Goal: Task Accomplishment & Management: Use online tool/utility

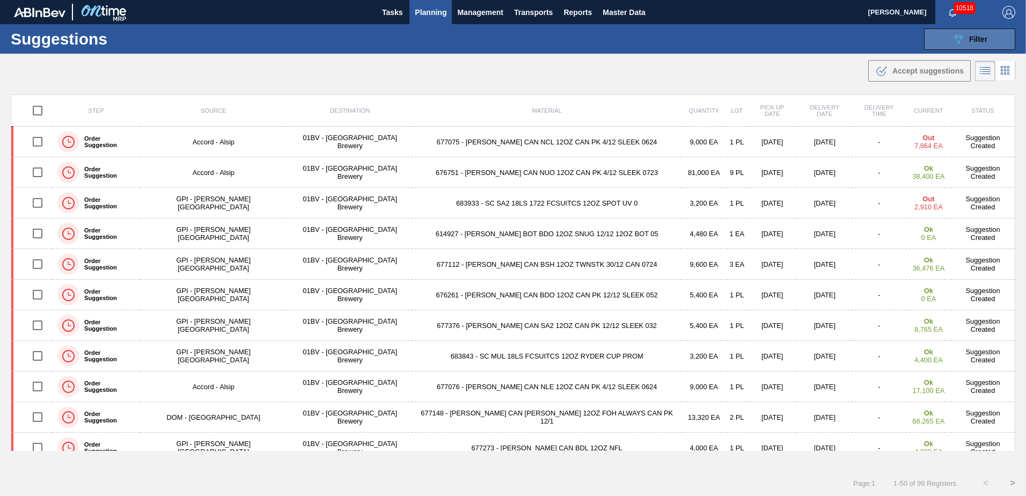
click at [969, 38] on span "Filter" at bounding box center [978, 39] width 18 height 9
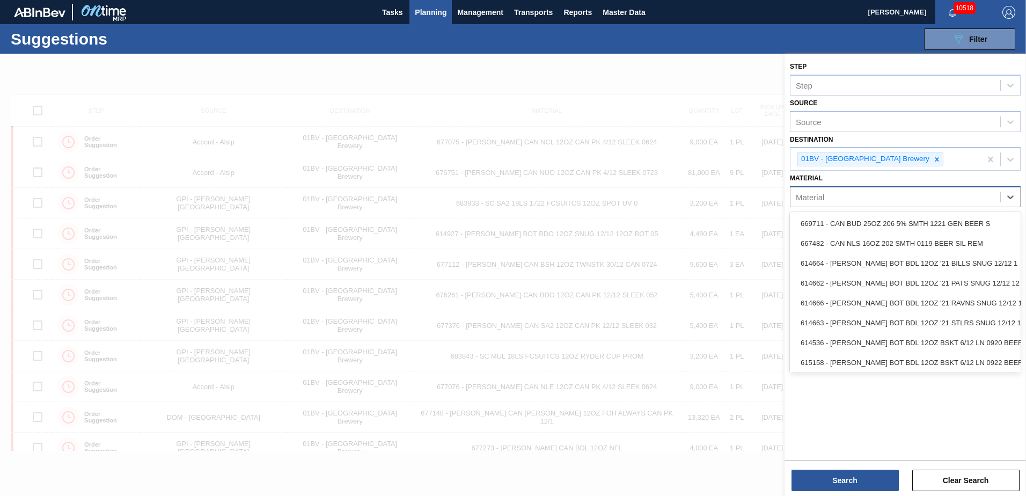
click at [823, 195] on div "Material" at bounding box center [810, 197] width 28 height 9
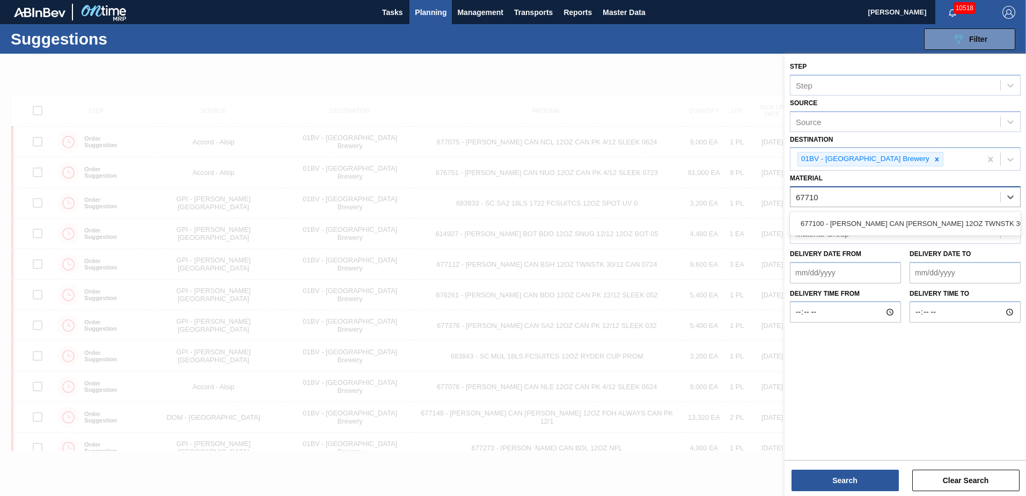
type input "677100"
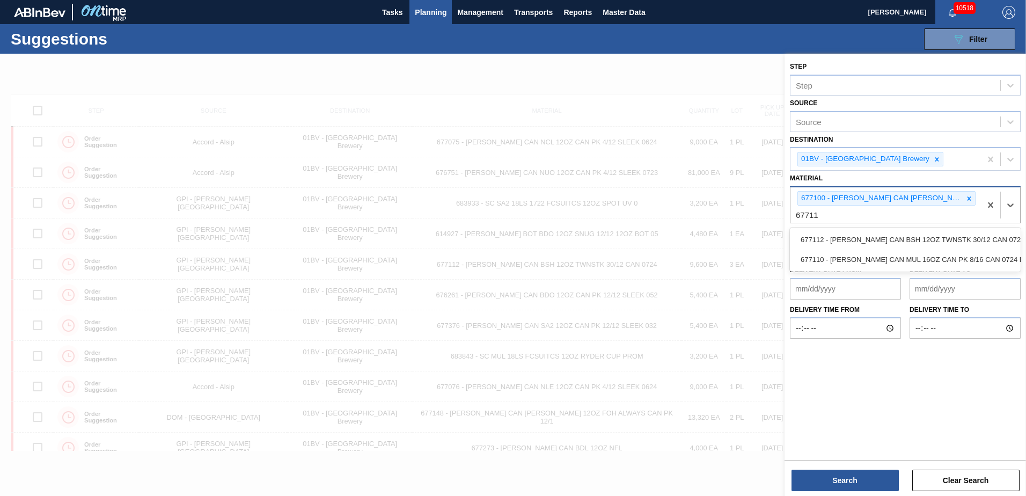
type input "677112"
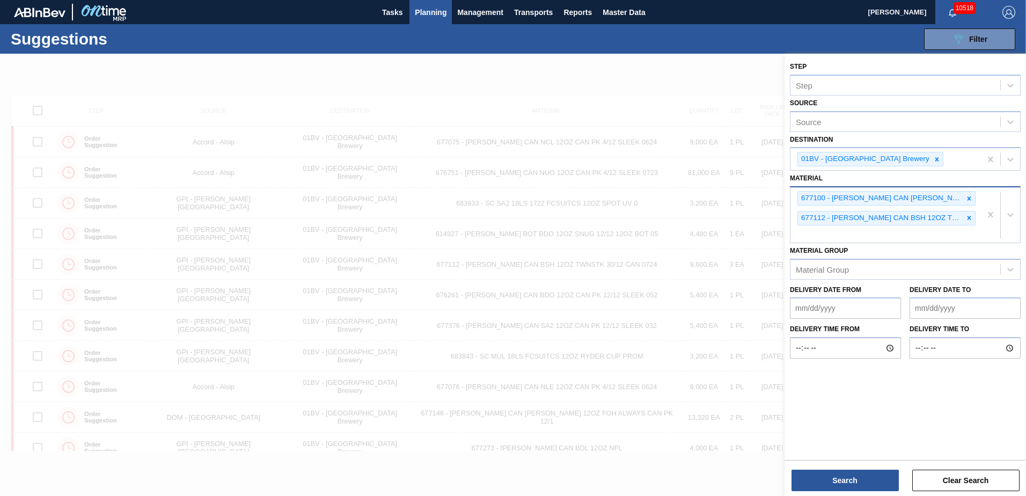
click at [831, 234] on div "677100 - [PERSON_NAME] CAN [PERSON_NAME] 12OZ TWNSTK 36/12 CAN 0724 677112 - [P…" at bounding box center [886, 214] width 191 height 55
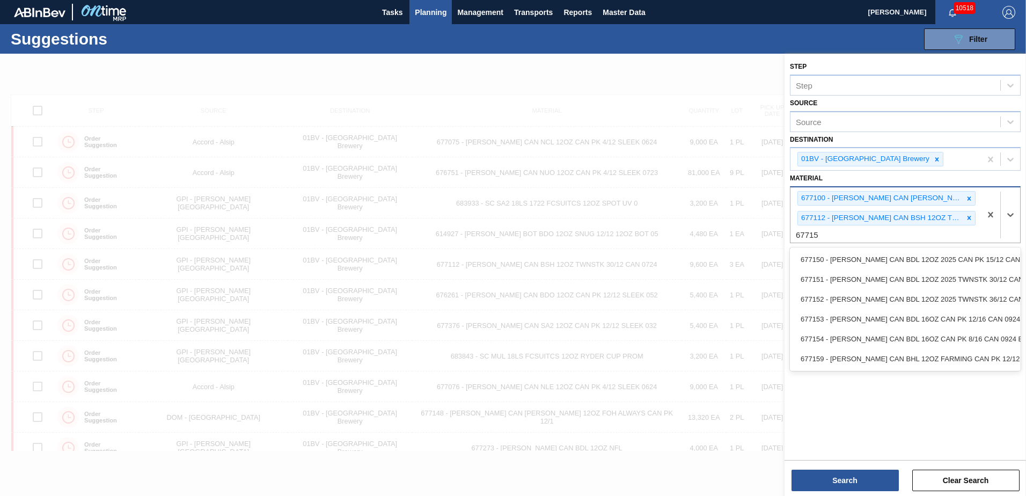
type input "677152"
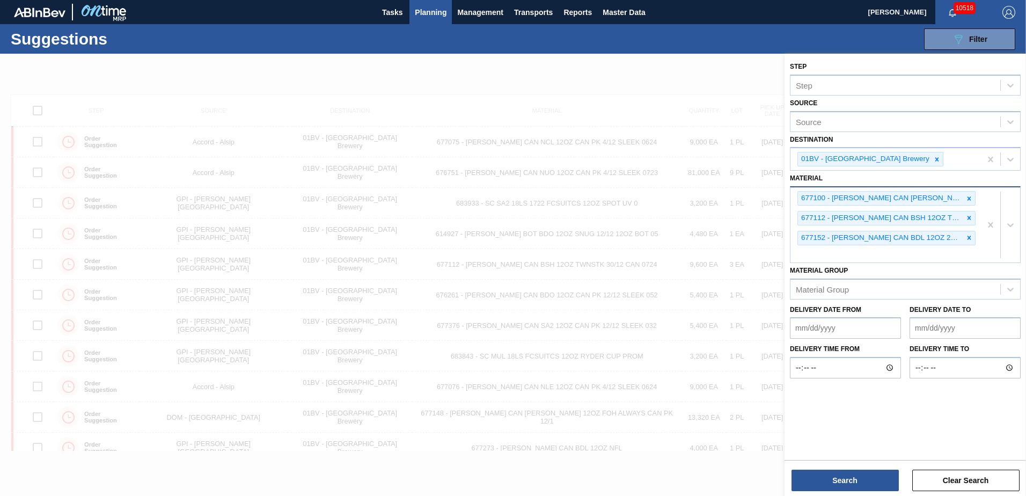
click at [814, 252] on div "677100 - [PERSON_NAME] CAN [PERSON_NAME] 12OZ TWNSTK 36/12 CAN 0724 677112 - [P…" at bounding box center [886, 224] width 191 height 75
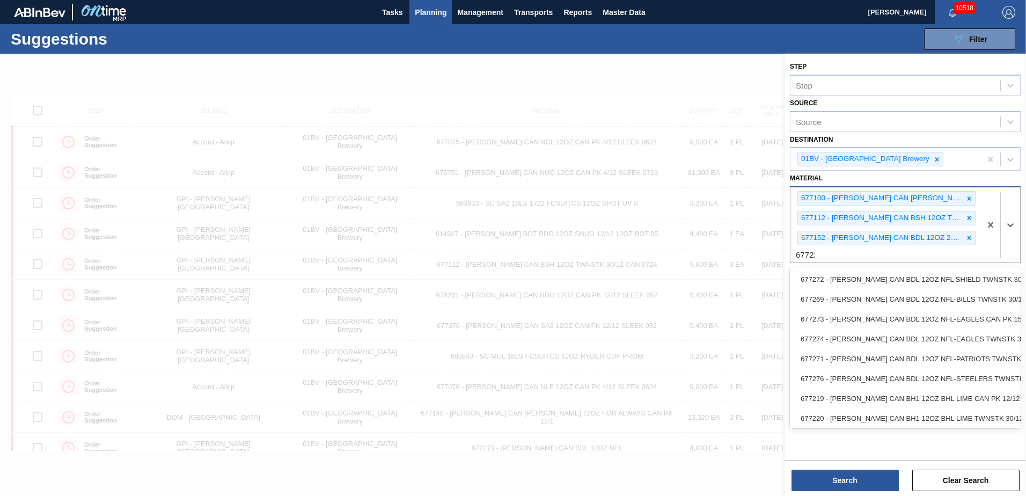
type input "677223"
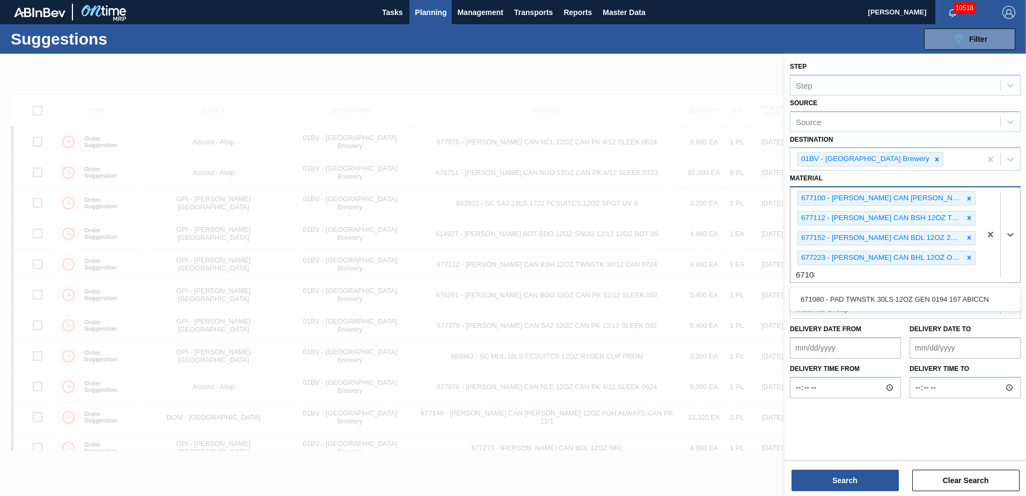
type input "671080"
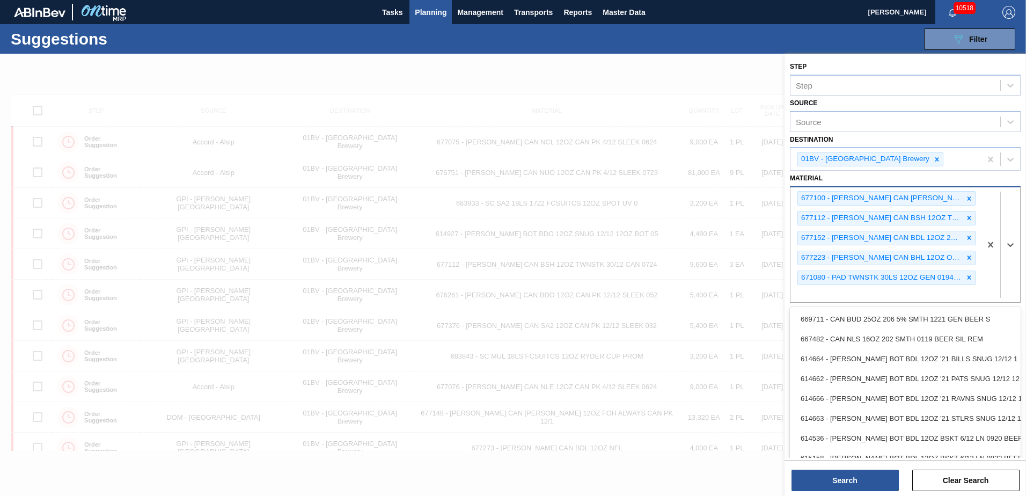
click at [814, 293] on div "677100 - [PERSON_NAME] CAN [PERSON_NAME] 12OZ TWNSTK 36/12 CAN 0724 677112 - [P…" at bounding box center [886, 244] width 191 height 114
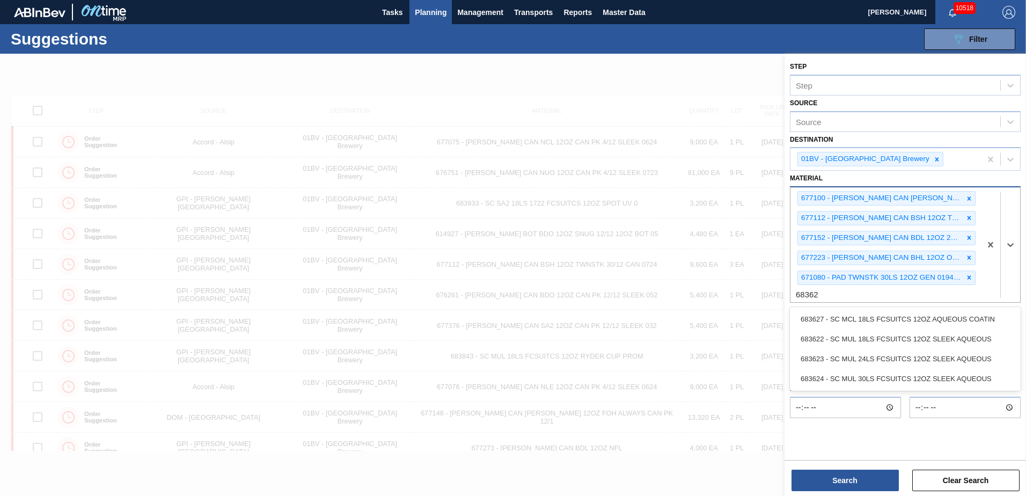
type input "683623"
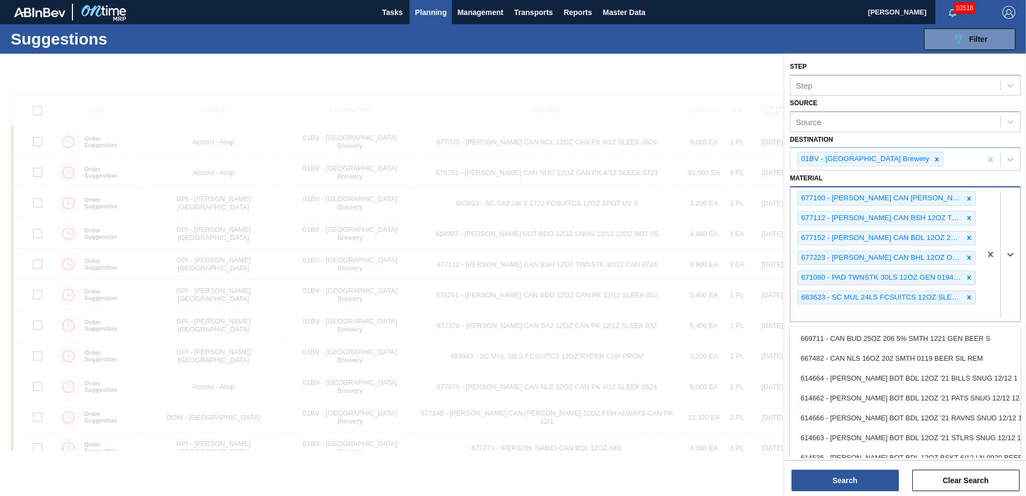
click at [823, 315] on div "677100 - [PERSON_NAME] CAN [PERSON_NAME] 12OZ TWNSTK 36/12 CAN 0724 677112 - [P…" at bounding box center [886, 254] width 191 height 134
type input "683767"
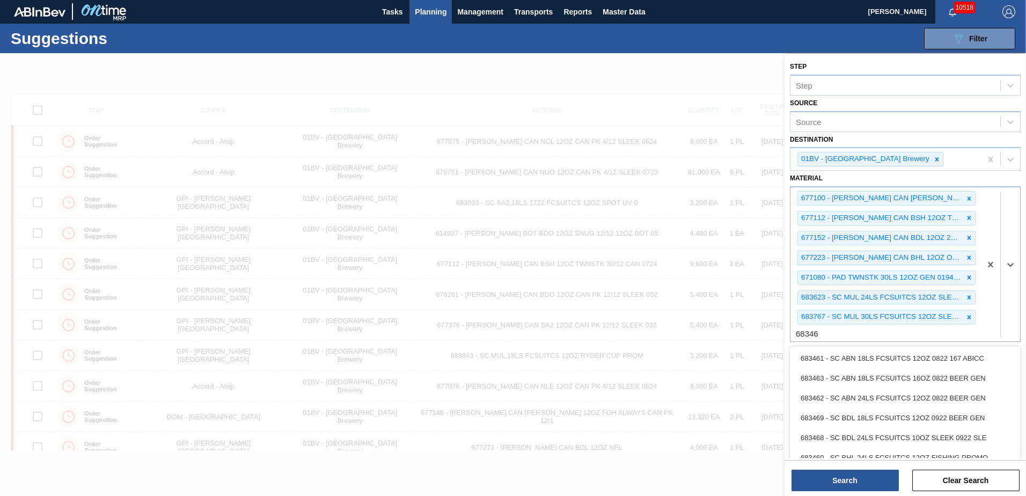
type input "683461"
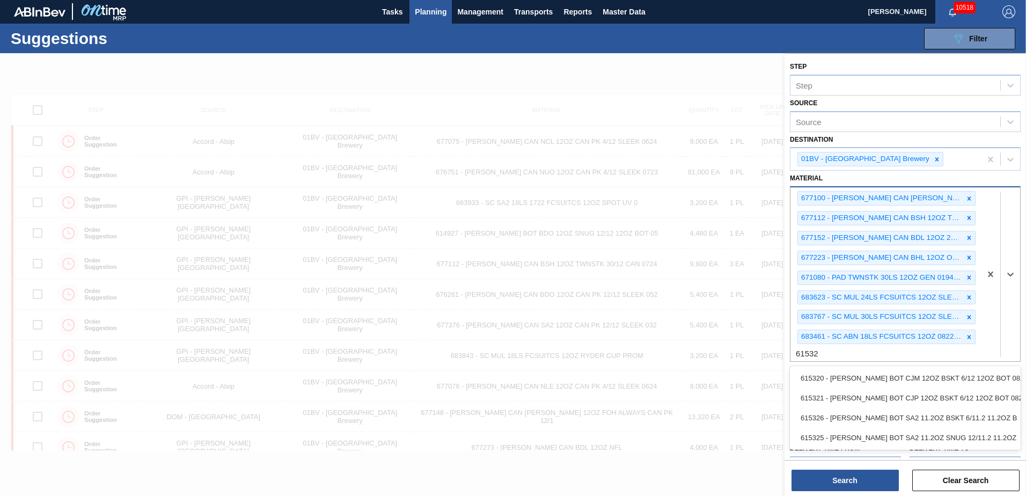
type input "615325"
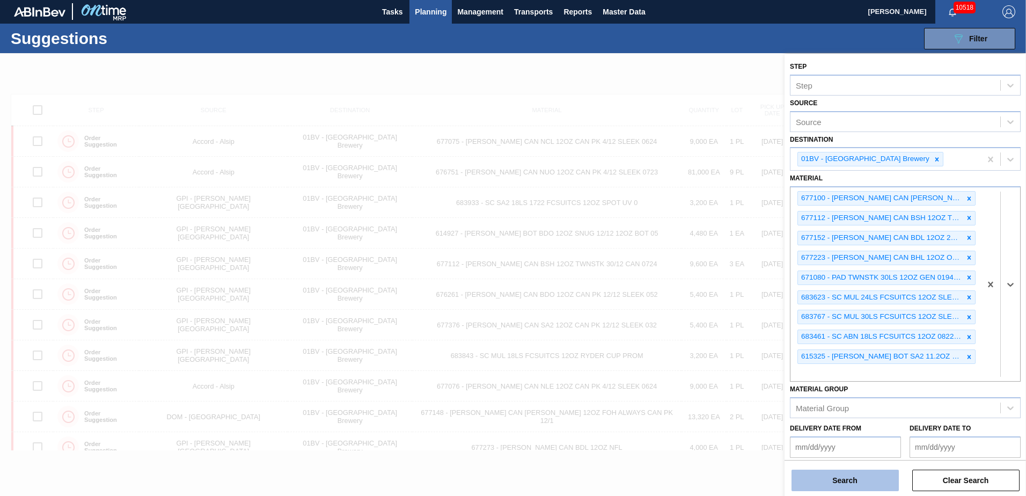
click at [838, 481] on button "Search" at bounding box center [845, 480] width 107 height 21
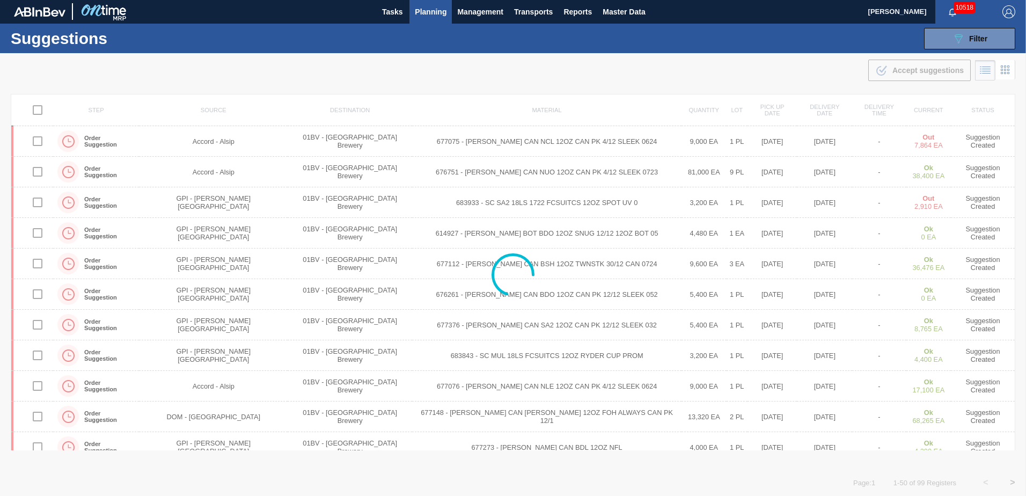
click at [1005, 10] on img "button" at bounding box center [1009, 11] width 13 height 13
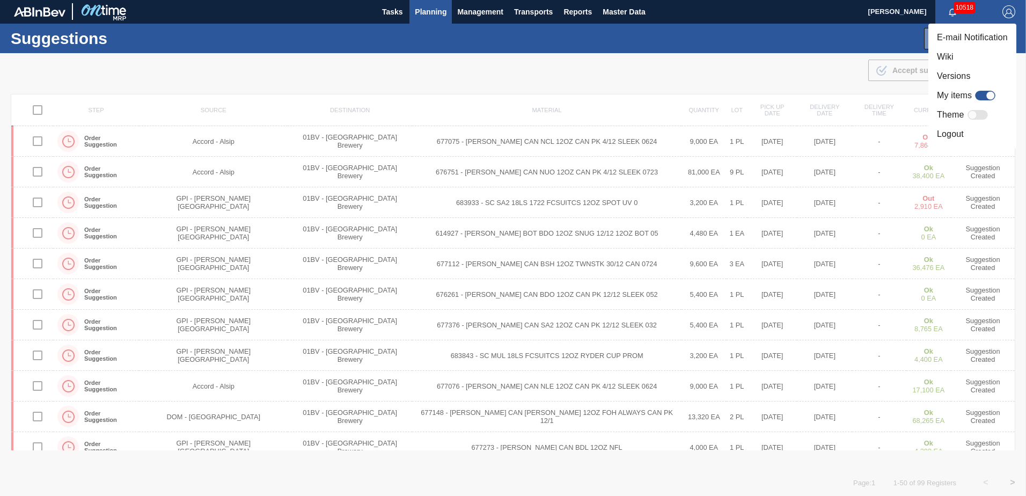
click at [952, 135] on li "Logout" at bounding box center [973, 134] width 88 height 19
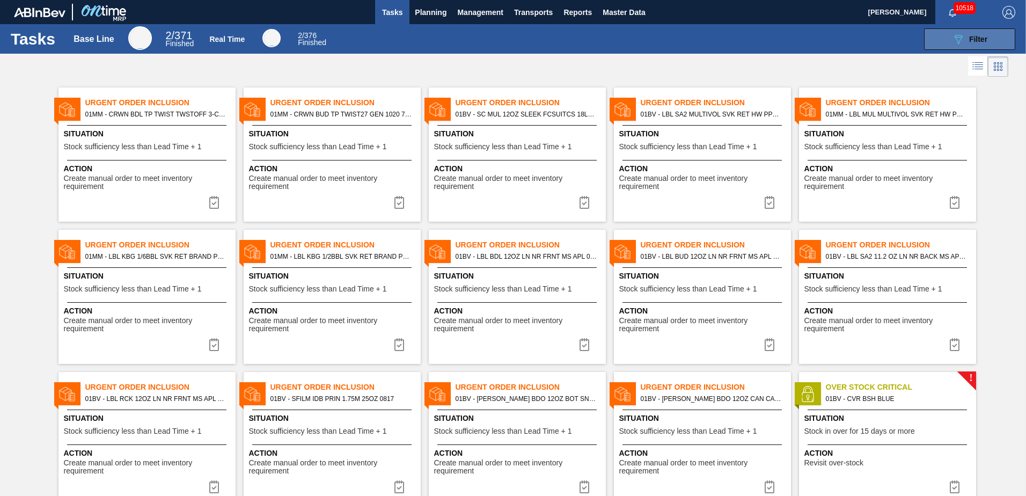
click at [964, 34] on div "089F7B8B-B2A5-4AFE-B5C0-19BA573D28AC Filter" at bounding box center [969, 39] width 35 height 13
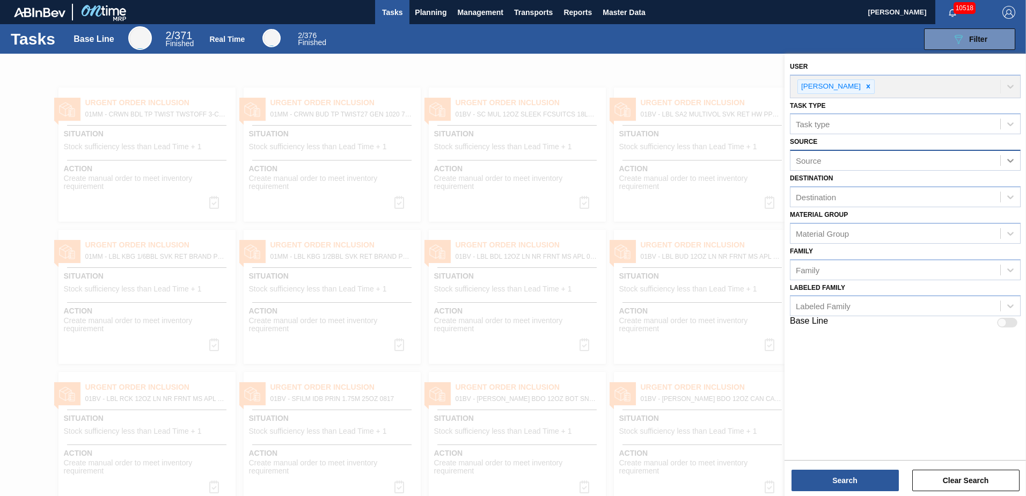
click at [1009, 162] on icon at bounding box center [1010, 160] width 11 height 11
click at [1011, 158] on icon at bounding box center [1010, 160] width 11 height 11
click at [1010, 191] on div at bounding box center [1010, 196] width 19 height 19
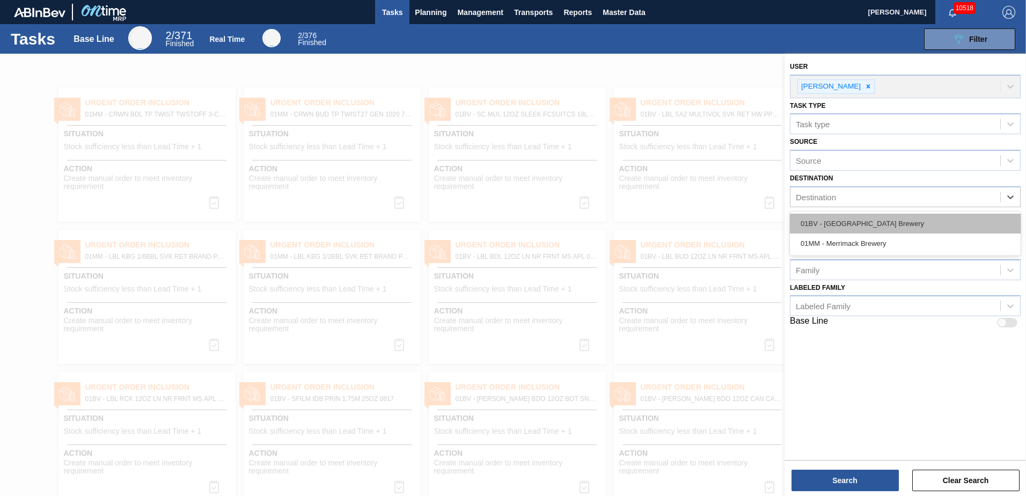
click at [881, 224] on div "01BV - [GEOGRAPHIC_DATA] Brewery" at bounding box center [905, 224] width 231 height 20
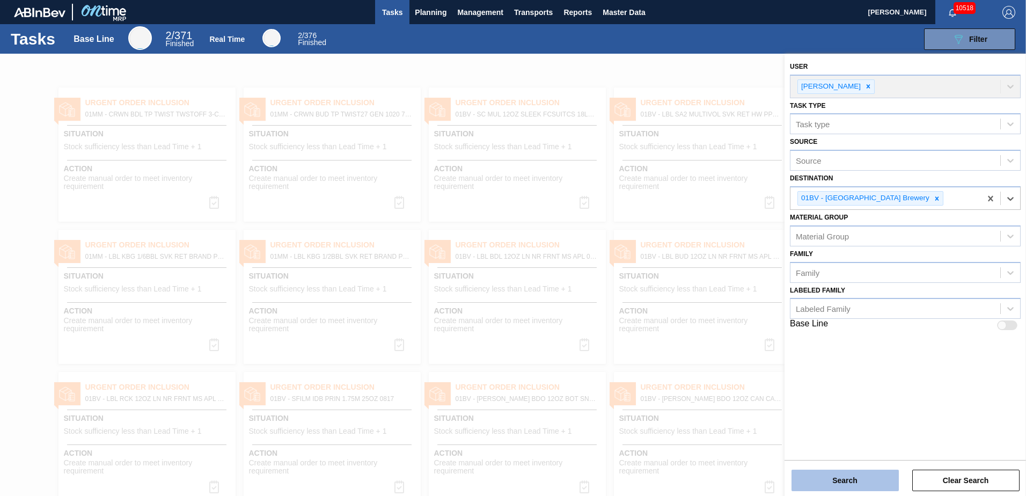
click at [846, 480] on button "Search" at bounding box center [845, 480] width 107 height 21
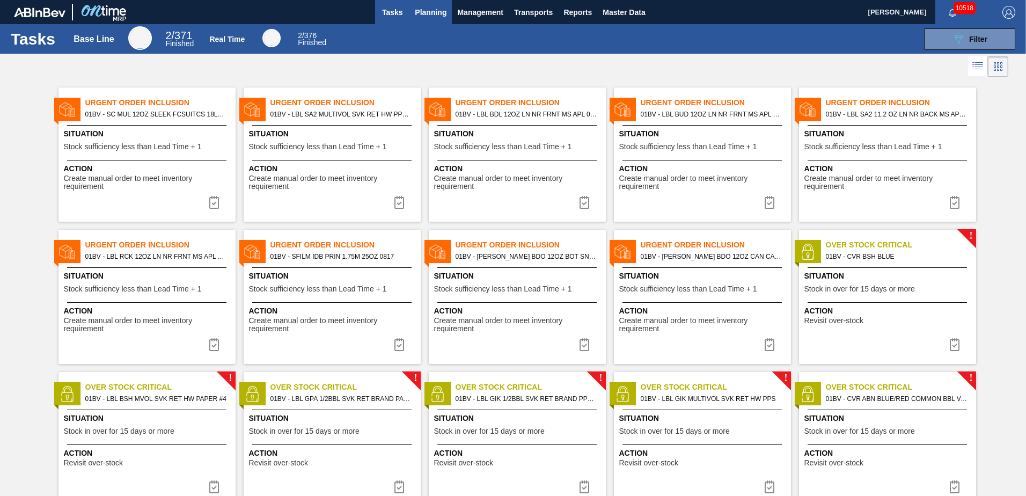
click at [434, 10] on span "Planning" at bounding box center [431, 12] width 32 height 13
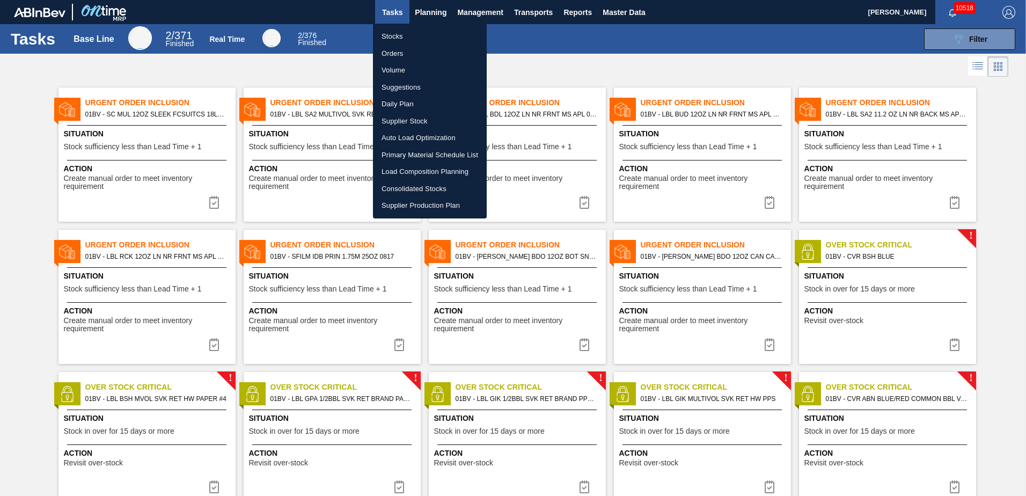
click at [399, 82] on li "Suggestions" at bounding box center [430, 87] width 114 height 17
checkbox input "true"
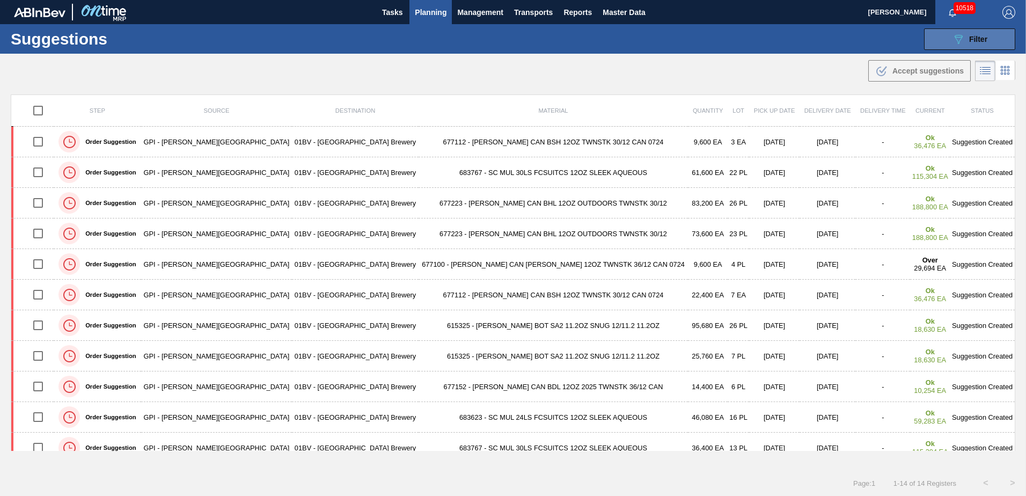
click at [963, 34] on icon "089F7B8B-B2A5-4AFE-B5C0-19BA573D28AC" at bounding box center [958, 39] width 13 height 13
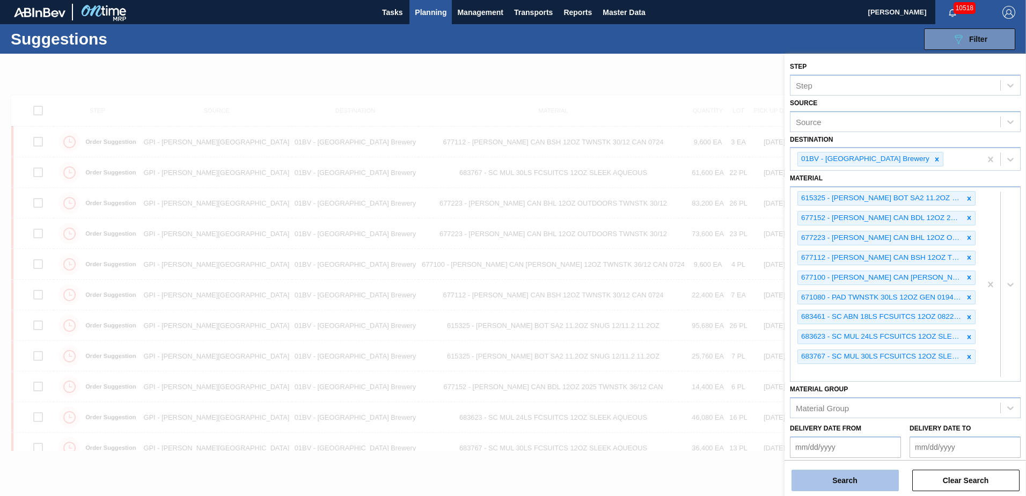
click at [846, 481] on button "Search" at bounding box center [845, 480] width 107 height 21
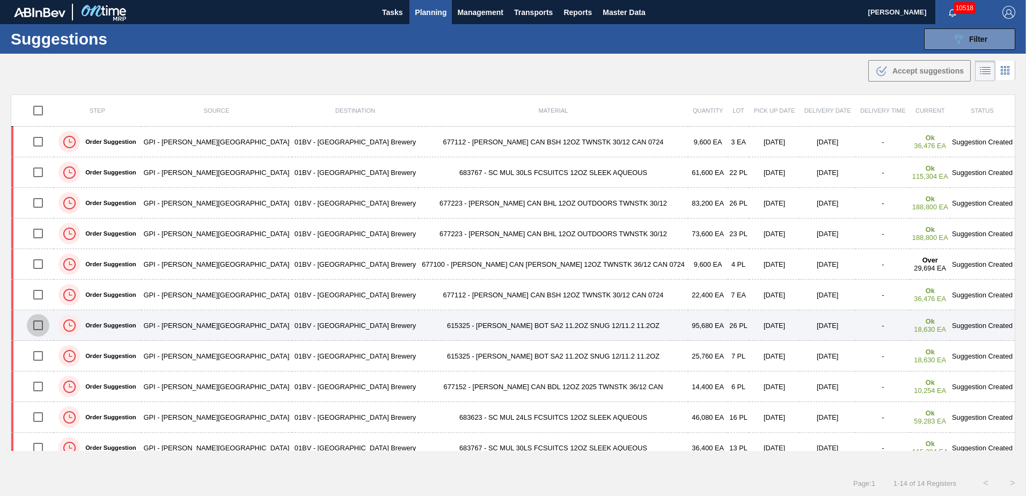
click at [45, 327] on input "checkbox" at bounding box center [38, 325] width 23 height 23
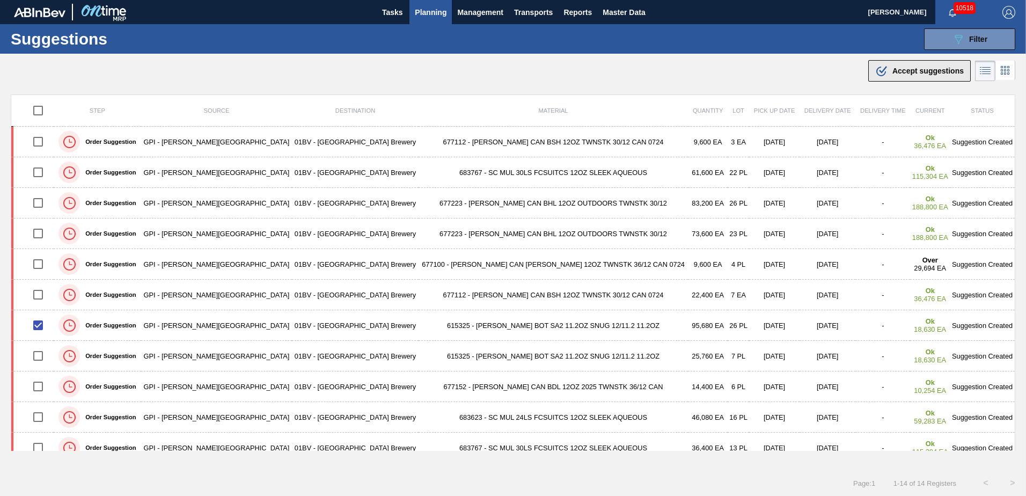
click at [893, 69] on span "Accept suggestions" at bounding box center [928, 71] width 71 height 9
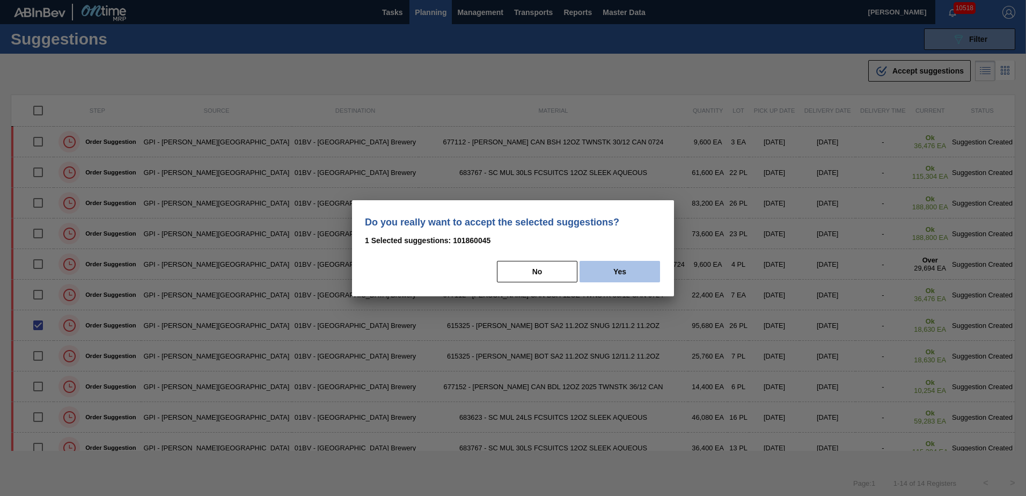
click at [625, 269] on button "Yes" at bounding box center [620, 271] width 81 height 21
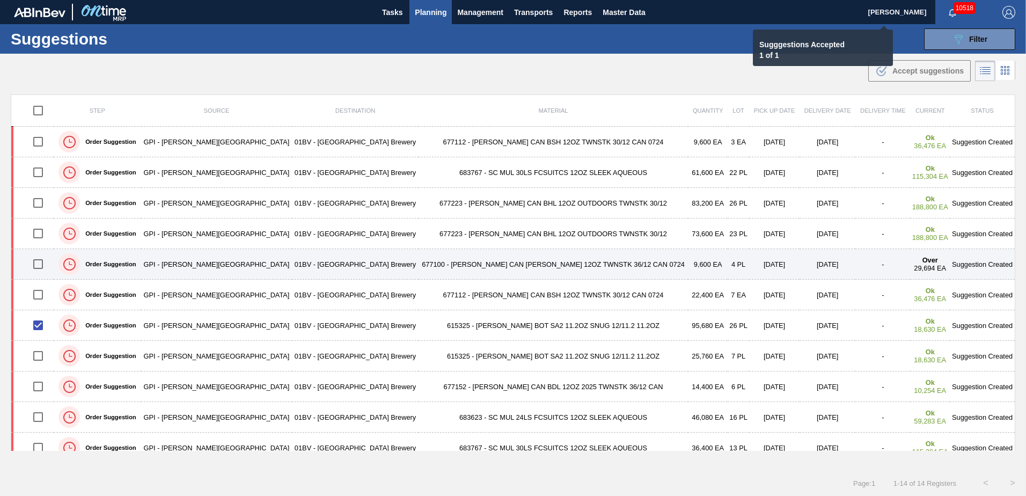
checkbox input "false"
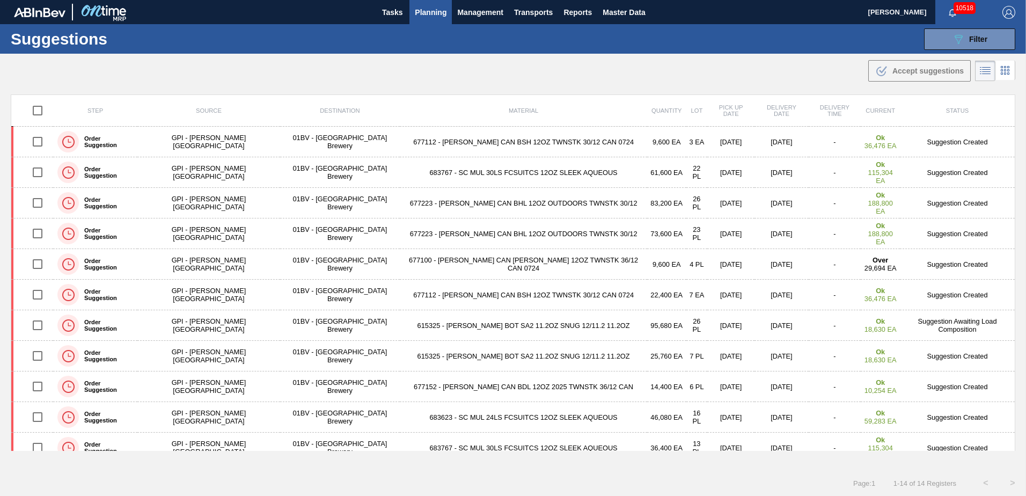
click at [425, 14] on span "Planning" at bounding box center [431, 12] width 32 height 13
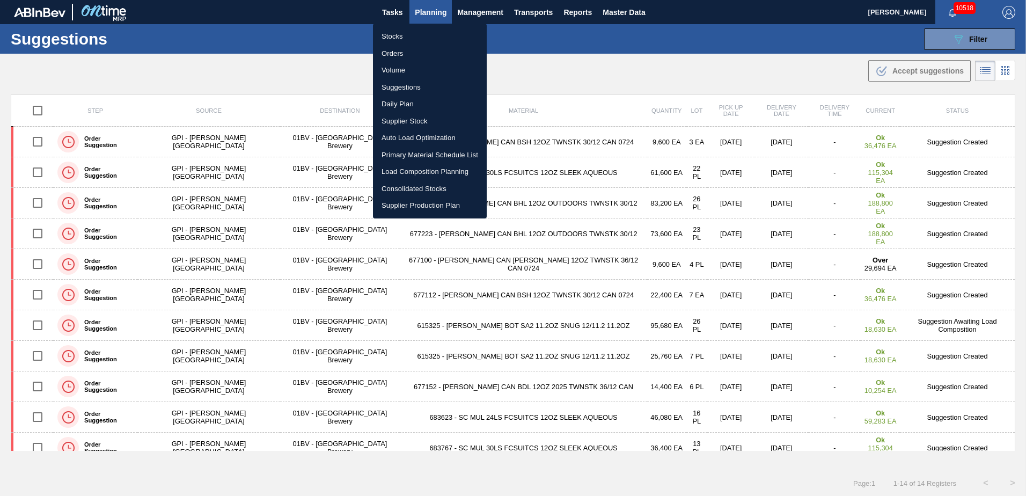
click at [418, 171] on li "Load Composition Planning" at bounding box center [430, 171] width 114 height 17
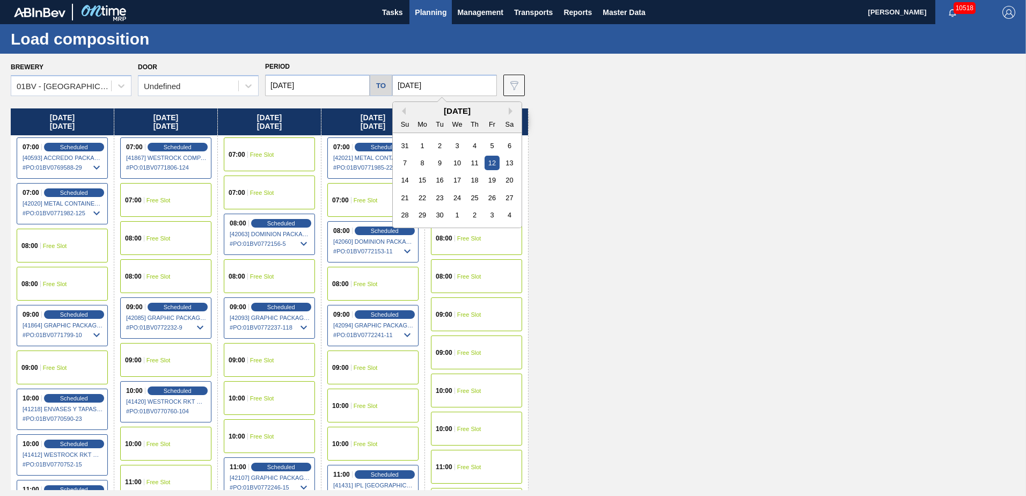
click at [437, 86] on input "[DATE]" at bounding box center [444, 85] width 105 height 21
click at [492, 178] on div "19" at bounding box center [492, 180] width 14 height 14
type input "09/19/2025"
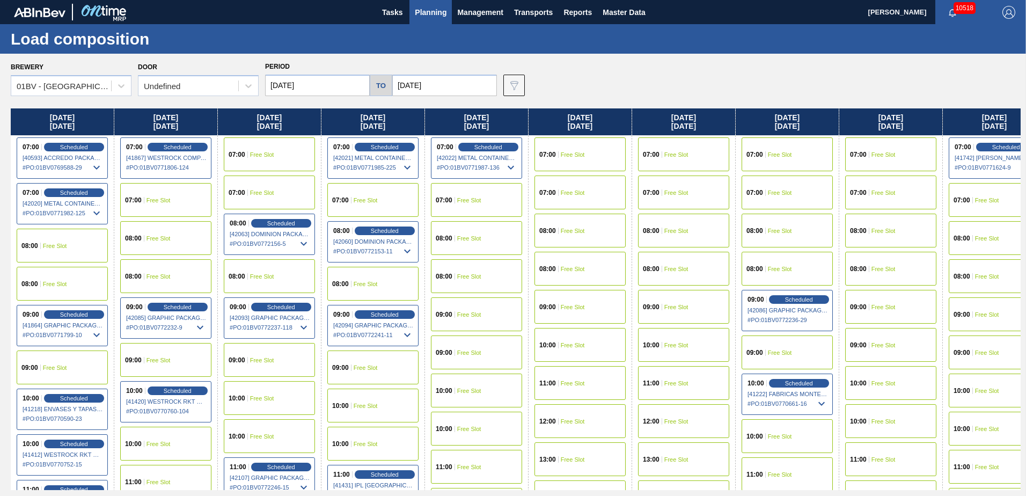
click at [319, 86] on input "[DATE]" at bounding box center [317, 85] width 105 height 21
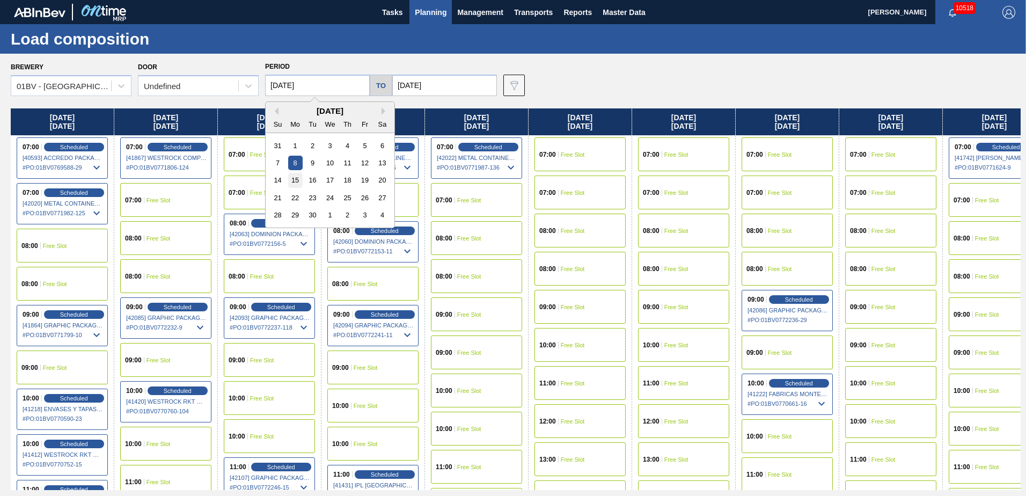
click at [297, 177] on div "15" at bounding box center [295, 180] width 14 height 14
type input "[DATE]"
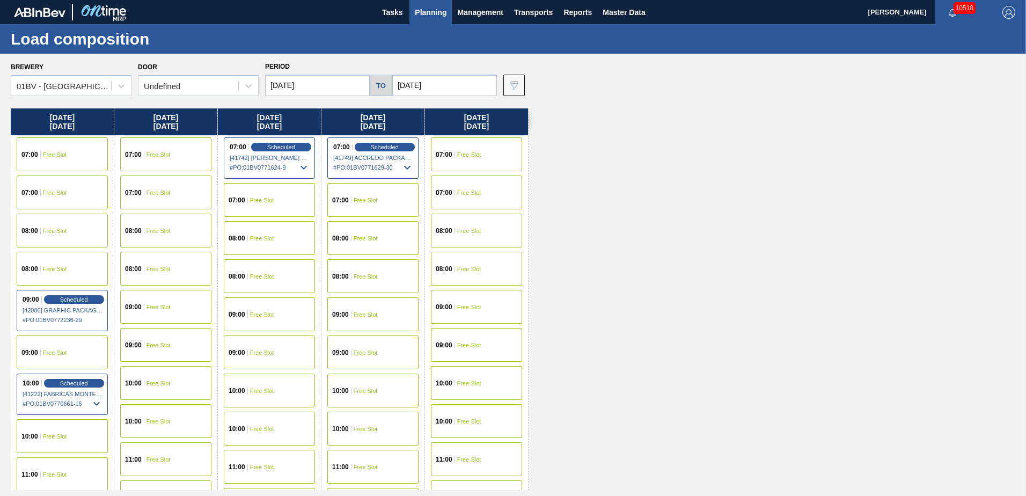
click at [257, 311] on span "Free Slot" at bounding box center [262, 314] width 24 height 6
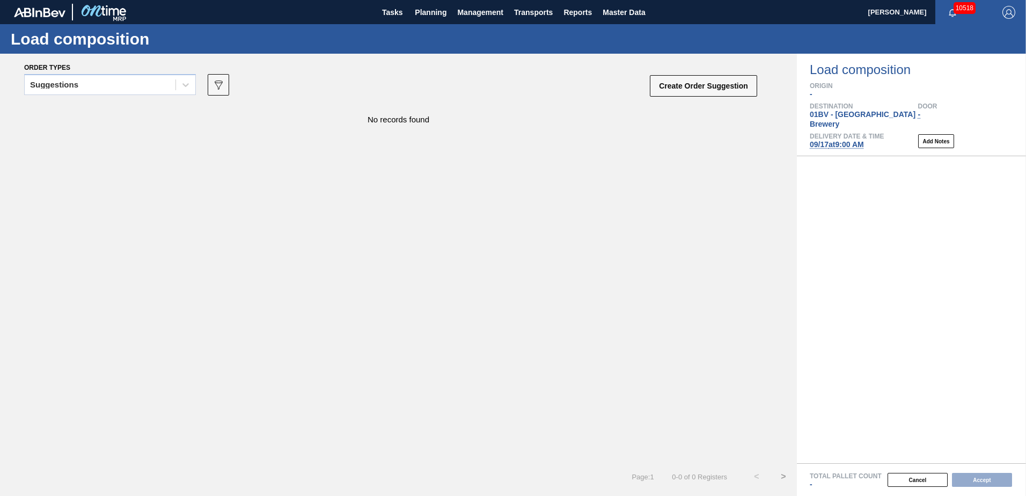
click at [185, 86] on icon at bounding box center [185, 85] width 6 height 4
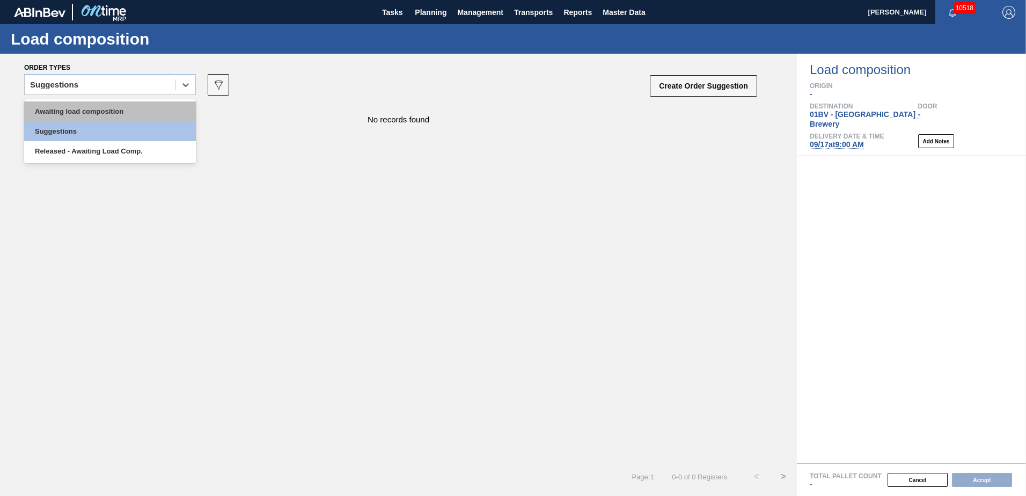
click at [112, 116] on div "Awaiting load composition" at bounding box center [110, 111] width 172 height 20
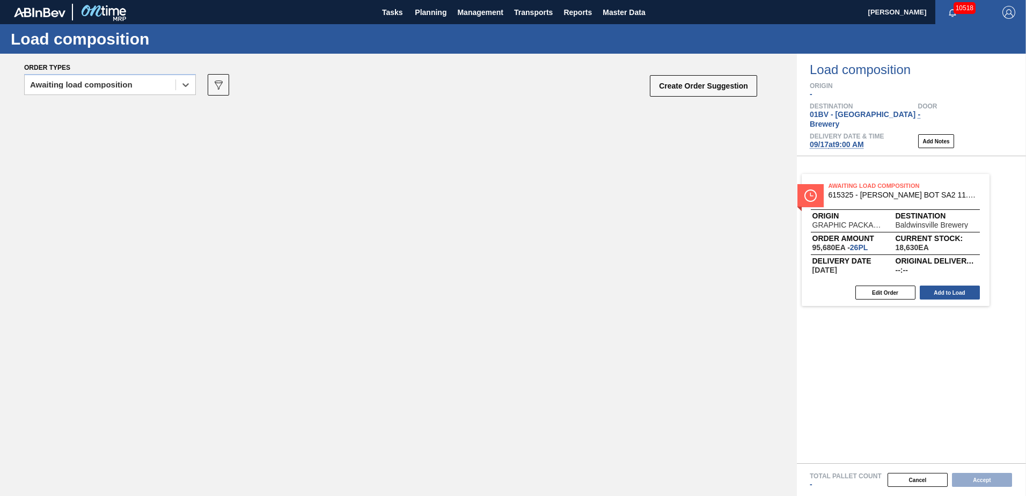
drag, startPoint x: 164, startPoint y: 124, endPoint x: 878, endPoint y: 196, distance: 717.5
click at [878, 196] on div "Order types option Awaiting load composition, selected. Select is focused ,type…" at bounding box center [513, 275] width 1026 height 442
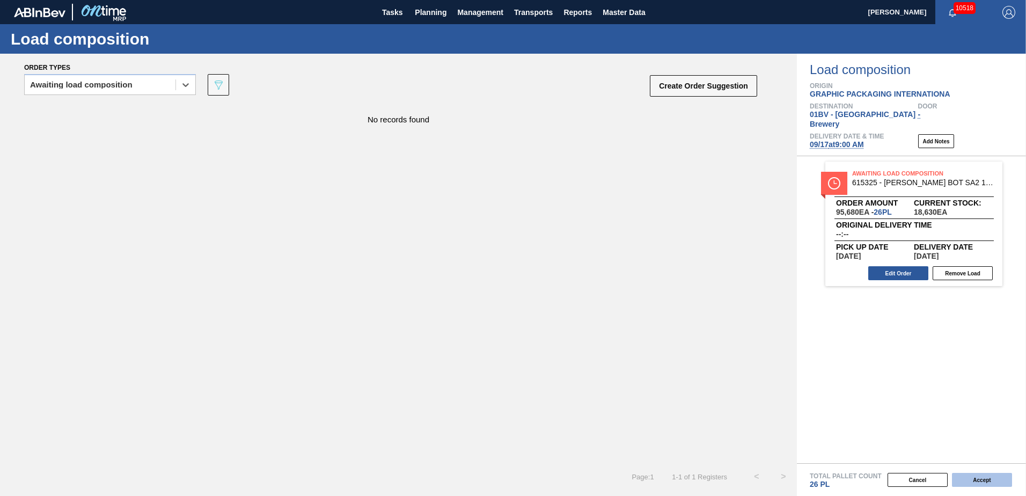
click at [978, 480] on button "Accept" at bounding box center [982, 480] width 60 height 14
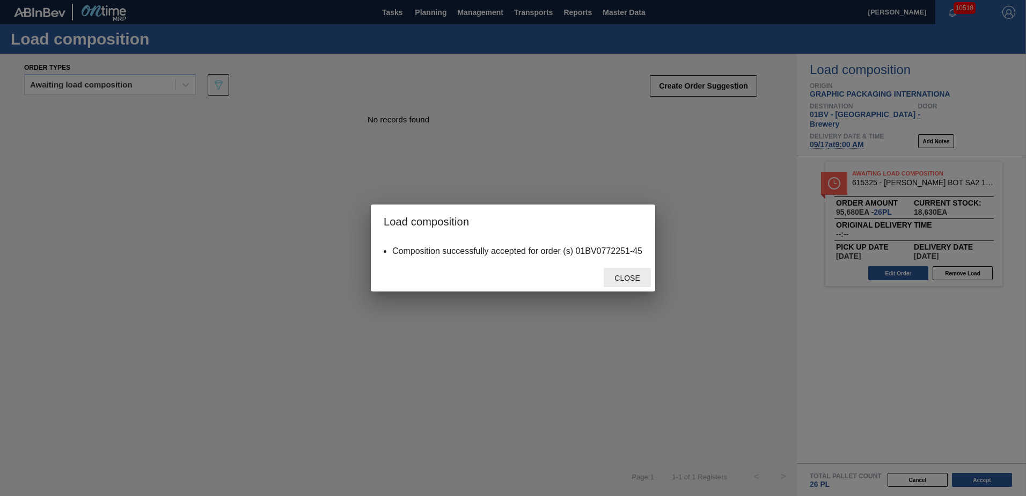
click at [636, 277] on span "Close" at bounding box center [627, 278] width 42 height 9
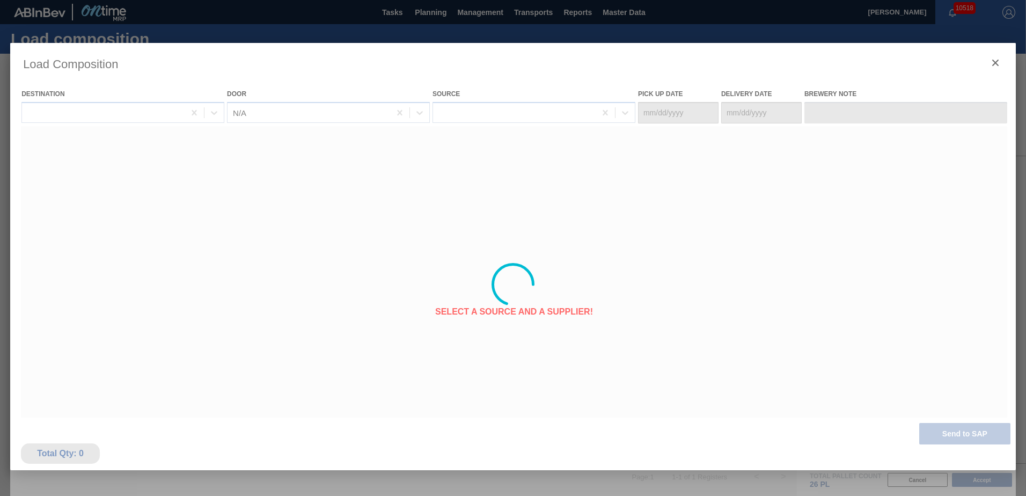
type Date "[DATE]"
type Date "09/17/2025"
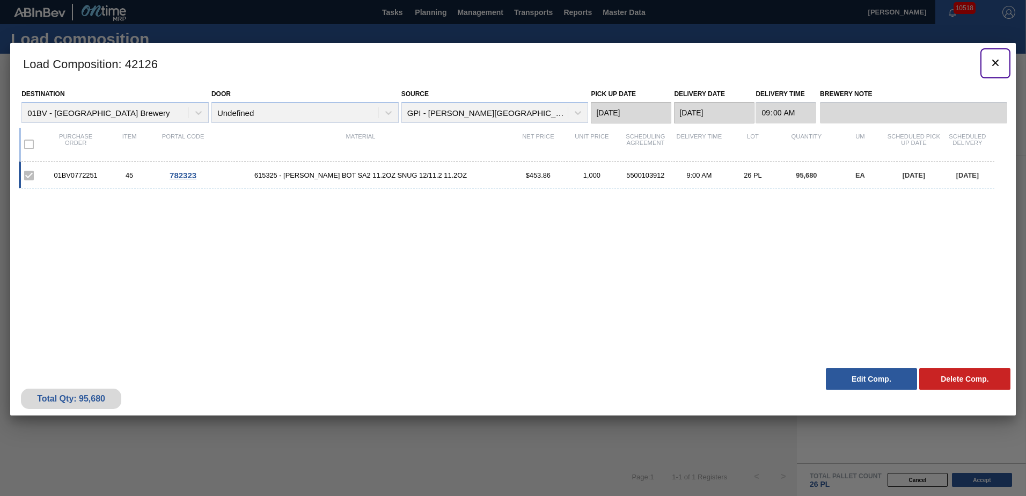
click at [997, 62] on icon "botão de ícone" at bounding box center [995, 62] width 13 height 13
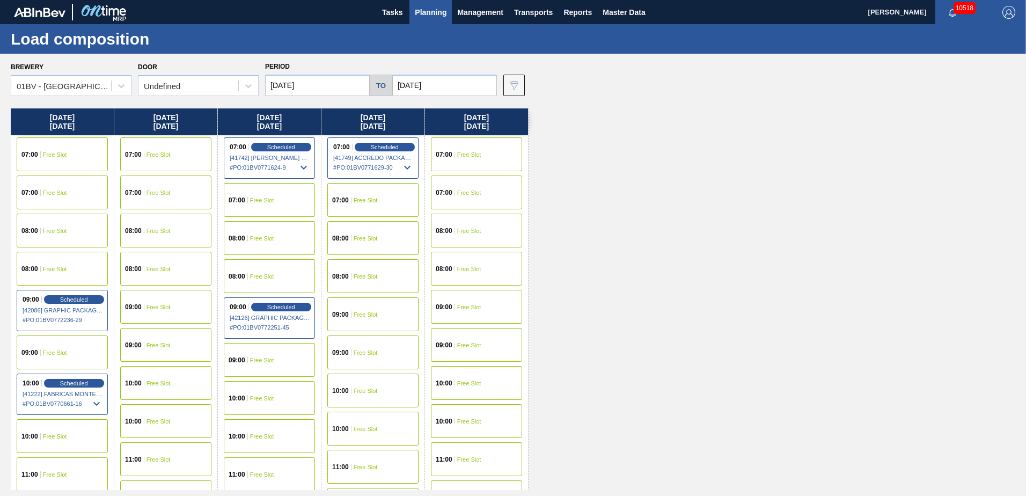
drag, startPoint x: 432, startPoint y: 9, endPoint x: 430, endPoint y: 25, distance: 15.6
click at [432, 9] on span "Planning" at bounding box center [431, 12] width 32 height 13
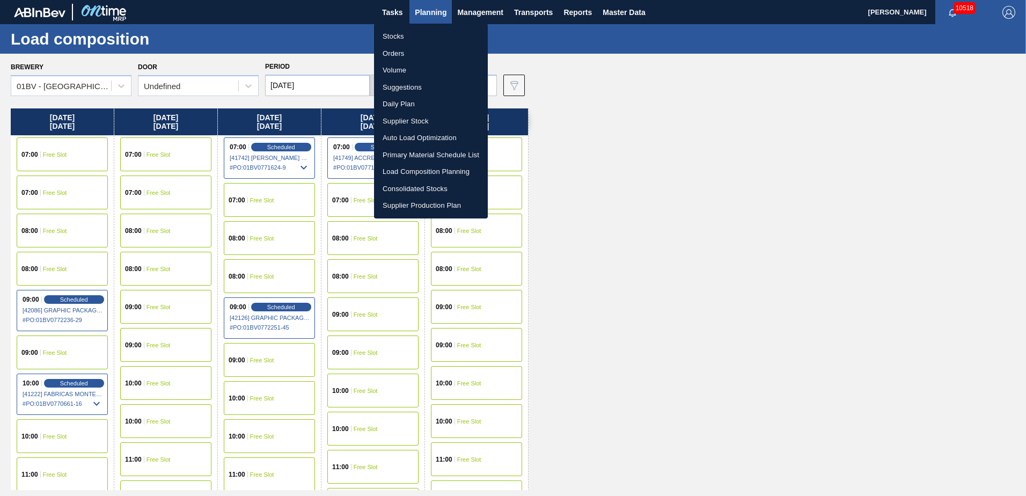
click at [407, 88] on li "Suggestions" at bounding box center [431, 87] width 114 height 17
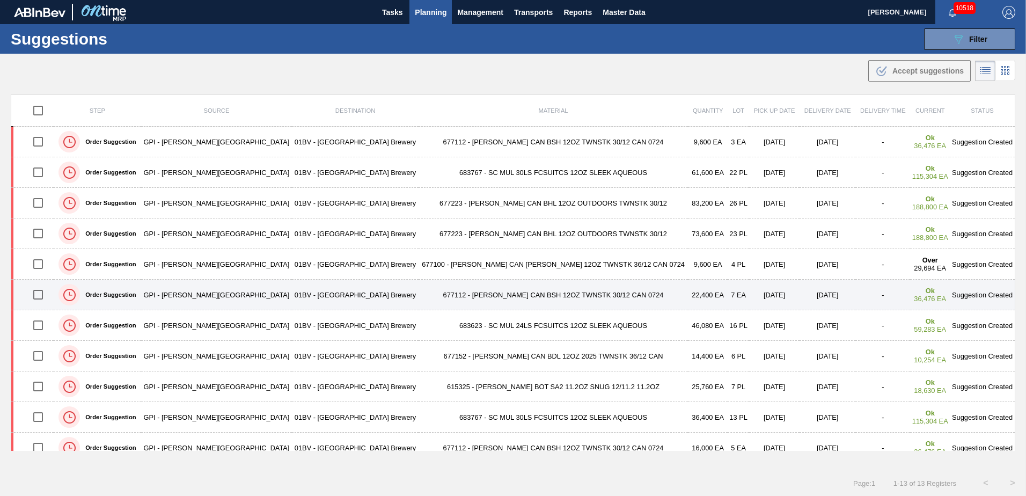
click at [46, 294] on input "checkbox" at bounding box center [38, 294] width 23 height 23
checkbox input "true"
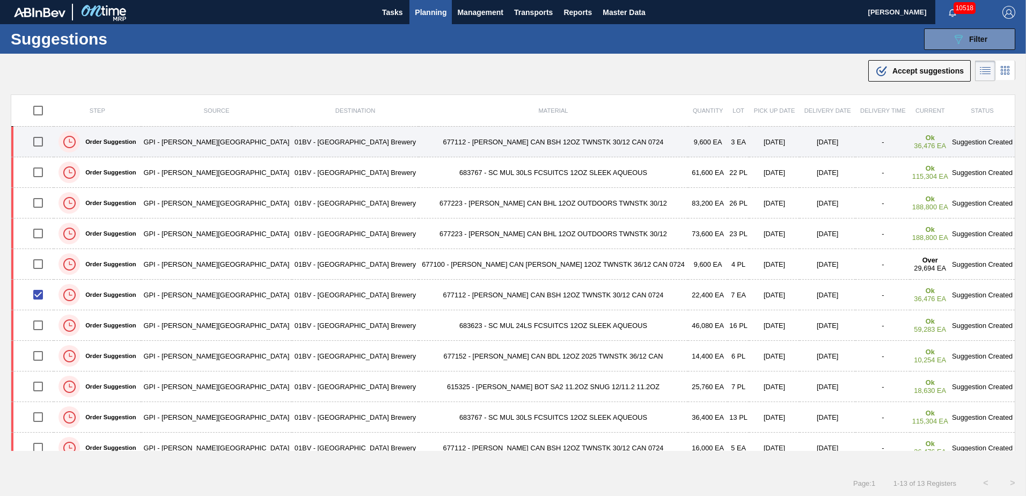
click at [40, 142] on input "checkbox" at bounding box center [38, 141] width 23 height 23
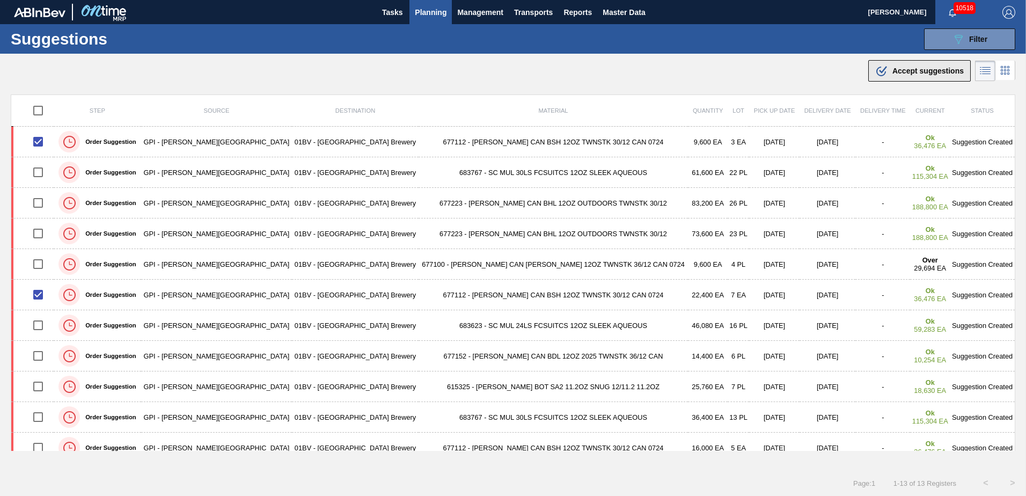
click at [911, 70] on span "Accept suggestions" at bounding box center [928, 71] width 71 height 9
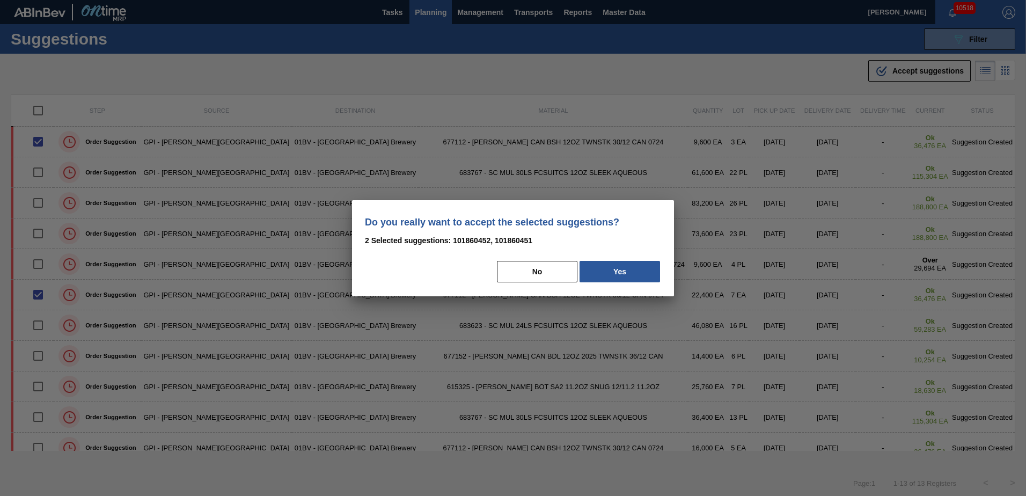
drag, startPoint x: 619, startPoint y: 272, endPoint x: 629, endPoint y: 264, distance: 12.2
click at [620, 270] on button "Yes" at bounding box center [620, 271] width 81 height 21
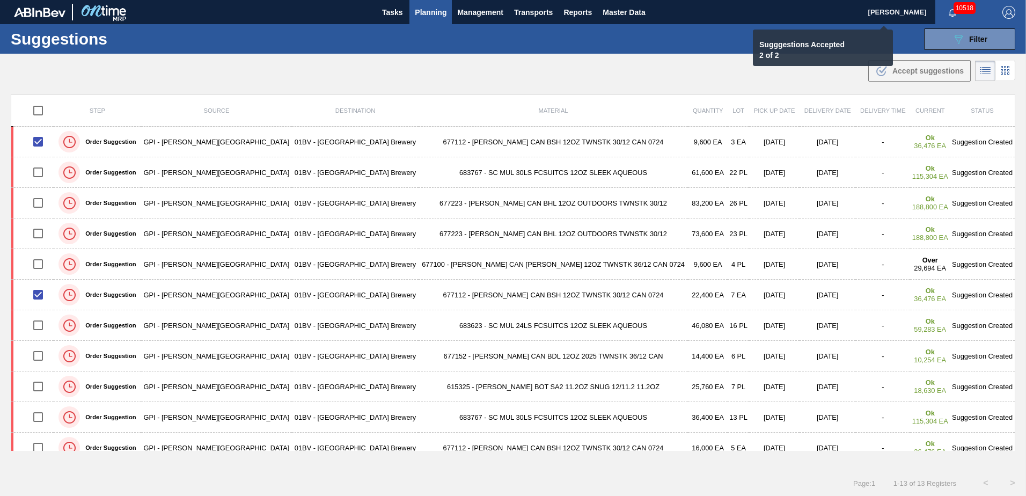
checkbox input "false"
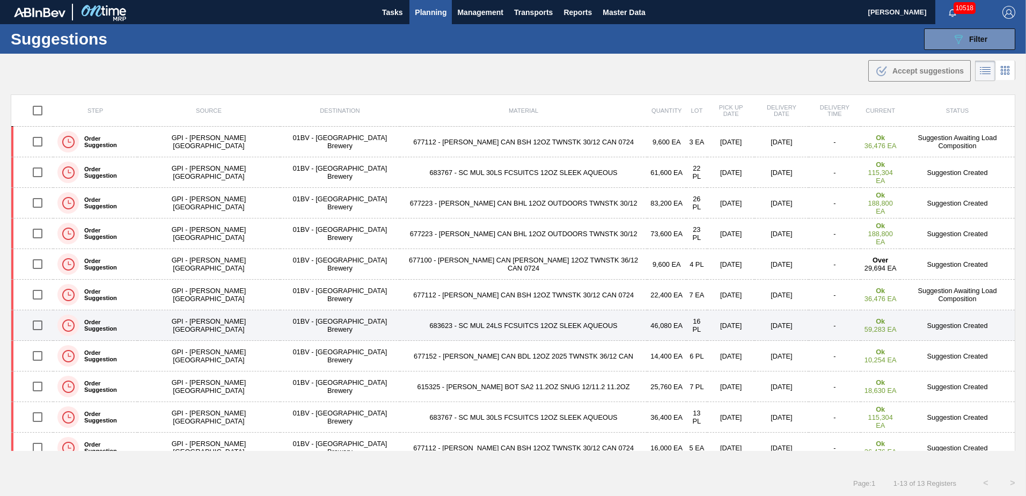
click at [42, 325] on input "checkbox" at bounding box center [37, 325] width 23 height 23
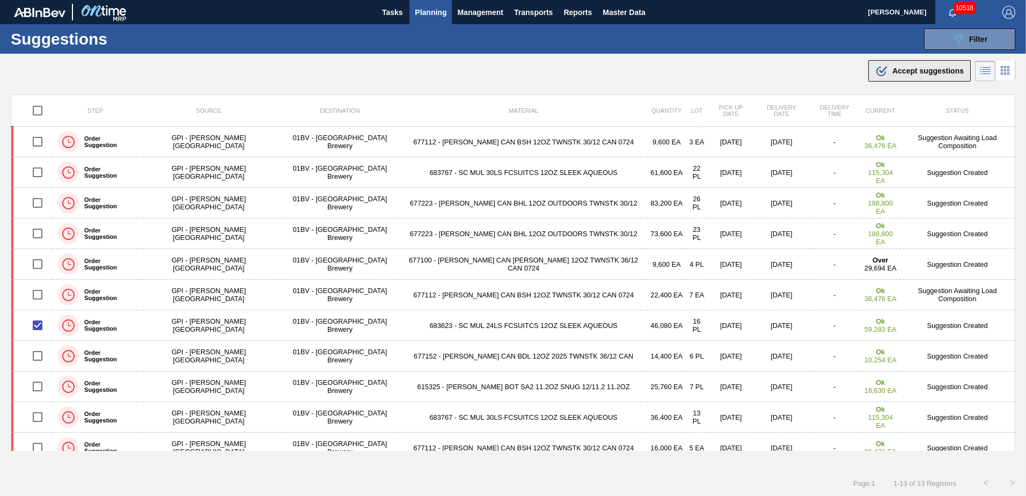
click at [902, 69] on span "Accept suggestions" at bounding box center [928, 71] width 71 height 9
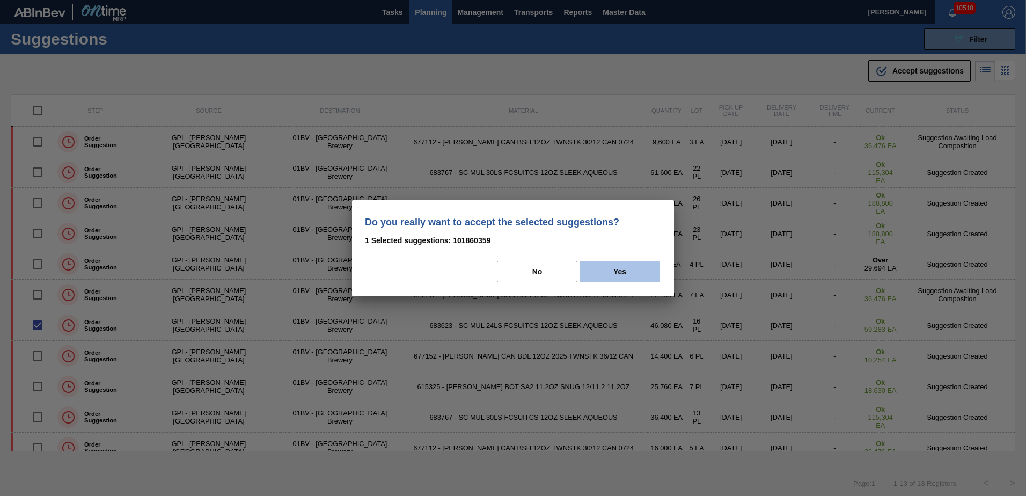
click at [617, 269] on button "Yes" at bounding box center [620, 271] width 81 height 21
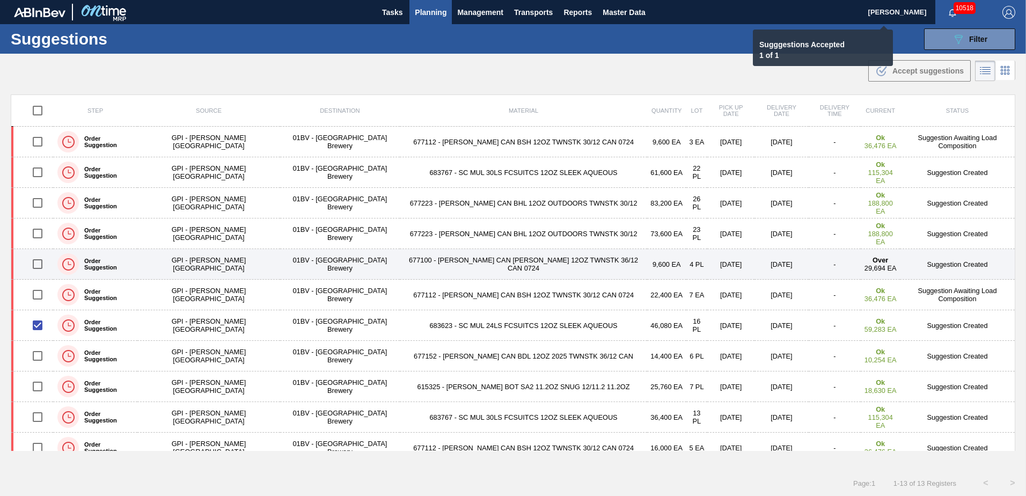
checkbox input "false"
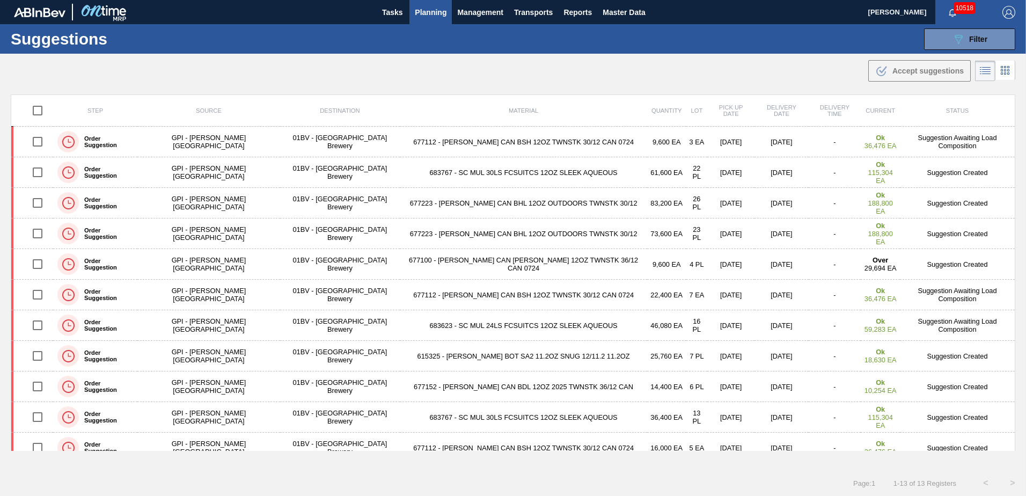
click at [433, 13] on span "Planning" at bounding box center [431, 12] width 32 height 13
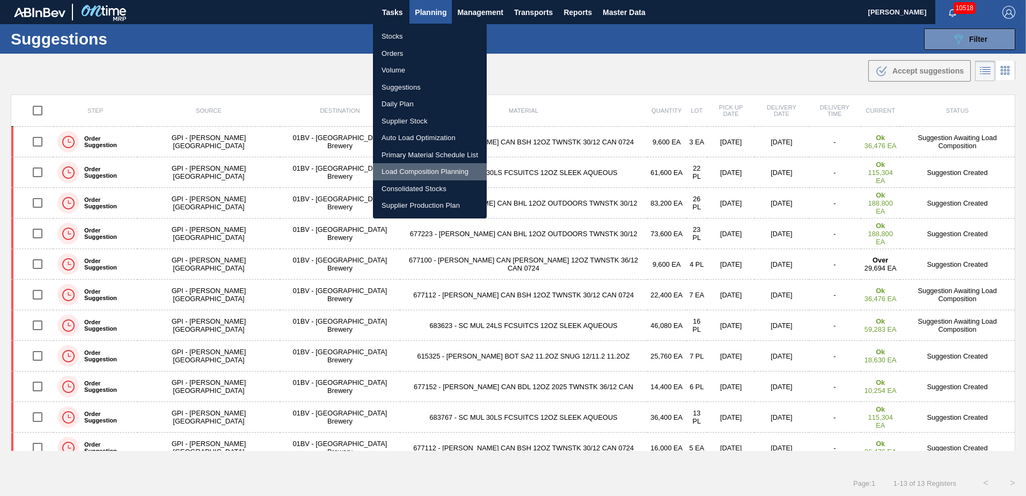
click at [417, 170] on li "Load Composition Planning" at bounding box center [430, 171] width 114 height 17
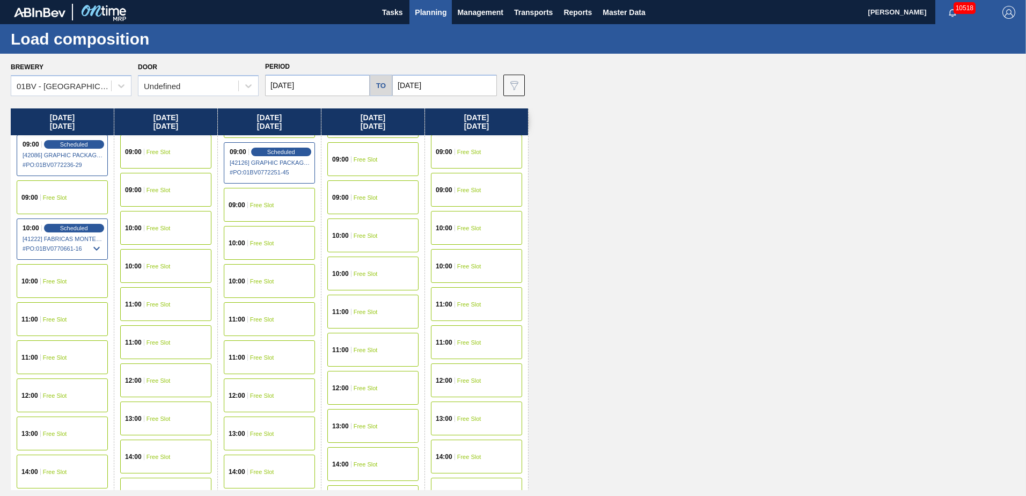
scroll to position [161, 0]
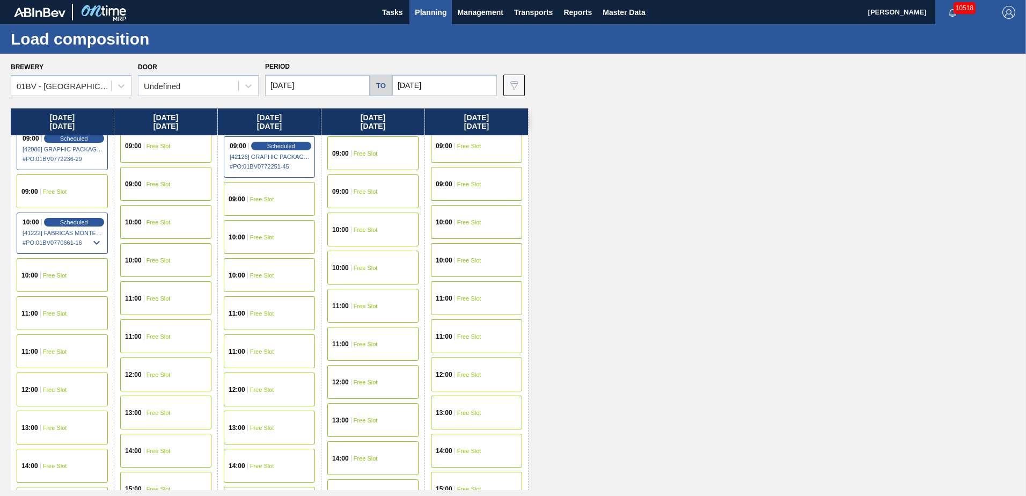
click at [49, 351] on span "Free Slot" at bounding box center [55, 351] width 24 height 6
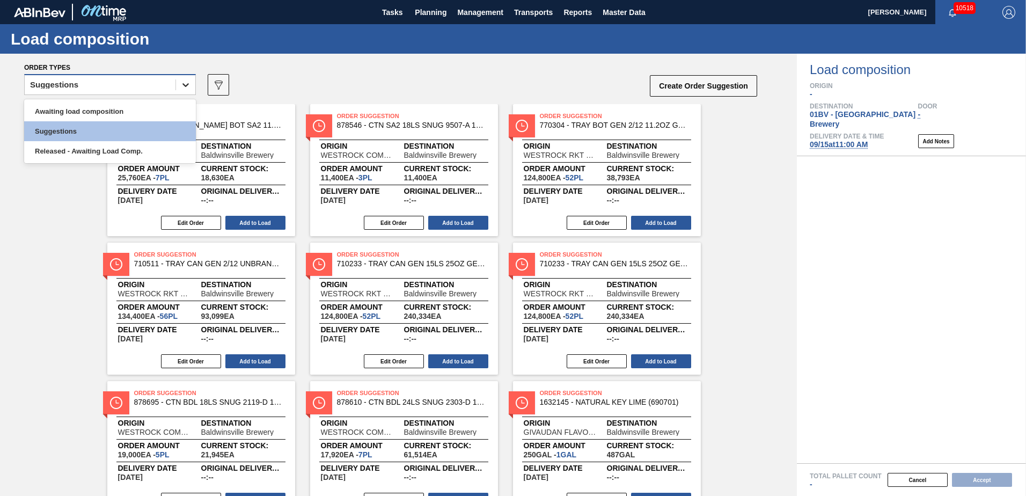
click at [182, 84] on icon at bounding box center [185, 84] width 11 height 11
click at [111, 108] on div "Awaiting load composition" at bounding box center [110, 111] width 172 height 20
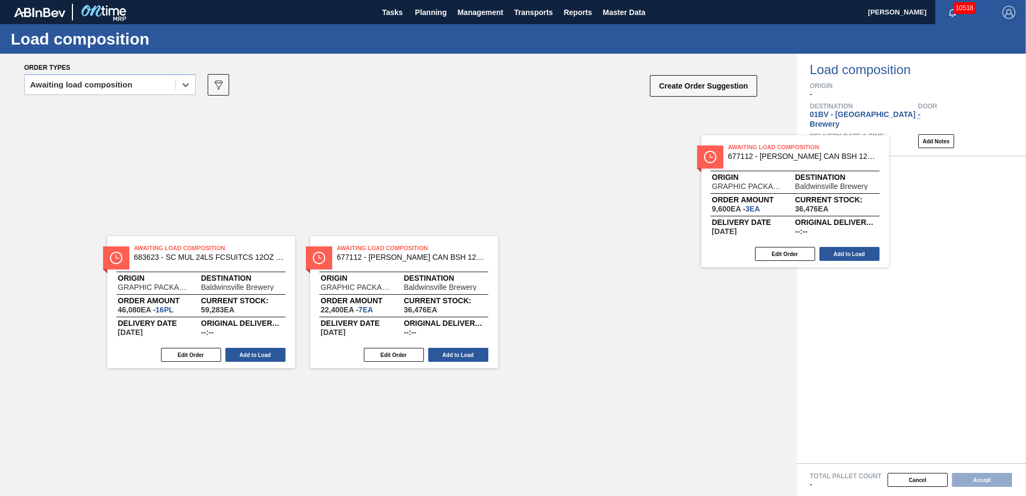
drag, startPoint x: 551, startPoint y: 124, endPoint x: 764, endPoint y: 158, distance: 215.8
click at [764, 158] on div "Awaiting Load Composition 683623 - SC MUL 24LS FCSUITCS 12OZ SLEEK AQUEOUS Orig…" at bounding box center [398, 170] width 797 height 132
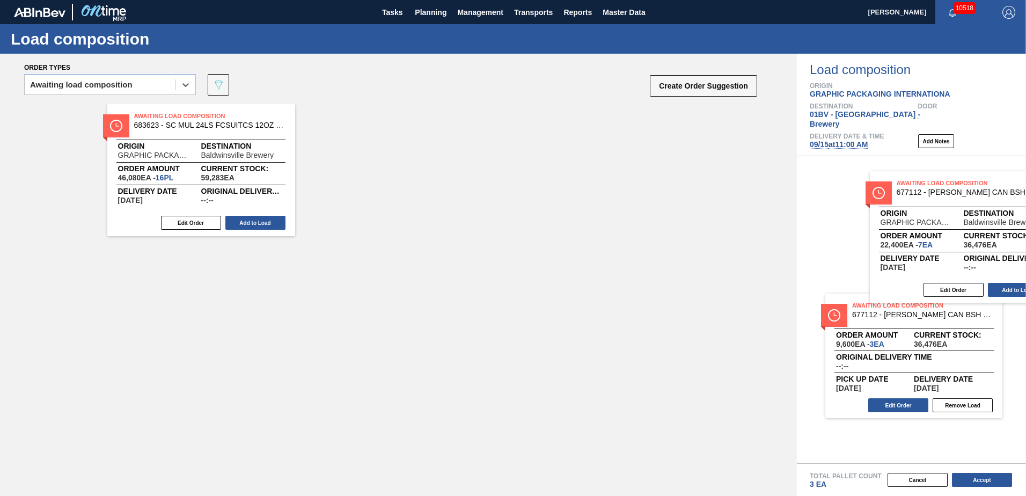
drag, startPoint x: 366, startPoint y: 130, endPoint x: 929, endPoint y: 198, distance: 567.5
click at [929, 198] on div "Order types option Awaiting load composition, selected. Select is focused ,type…" at bounding box center [513, 275] width 1026 height 442
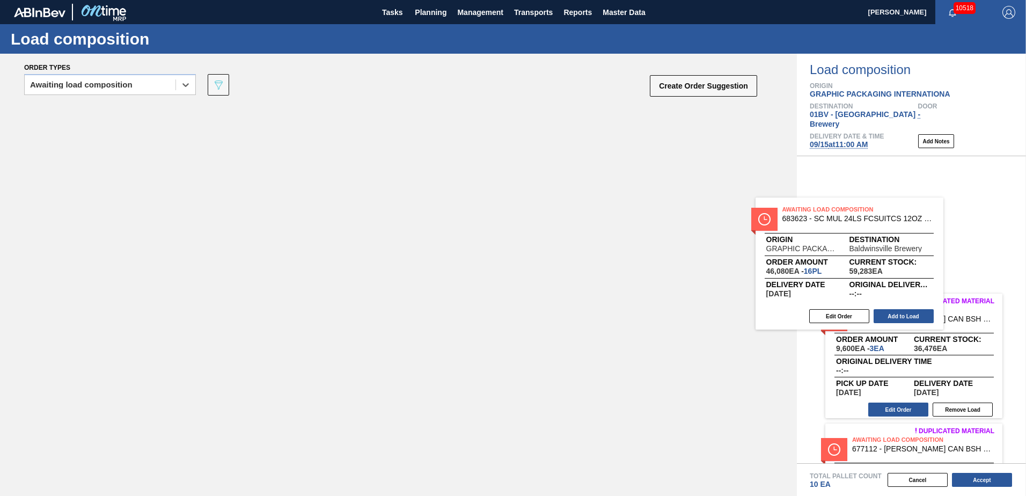
drag, startPoint x: 208, startPoint y: 123, endPoint x: 931, endPoint y: 226, distance: 730.2
click at [931, 226] on div "Order types option Awaiting load composition, selected. Select is focused ,type…" at bounding box center [513, 275] width 1026 height 442
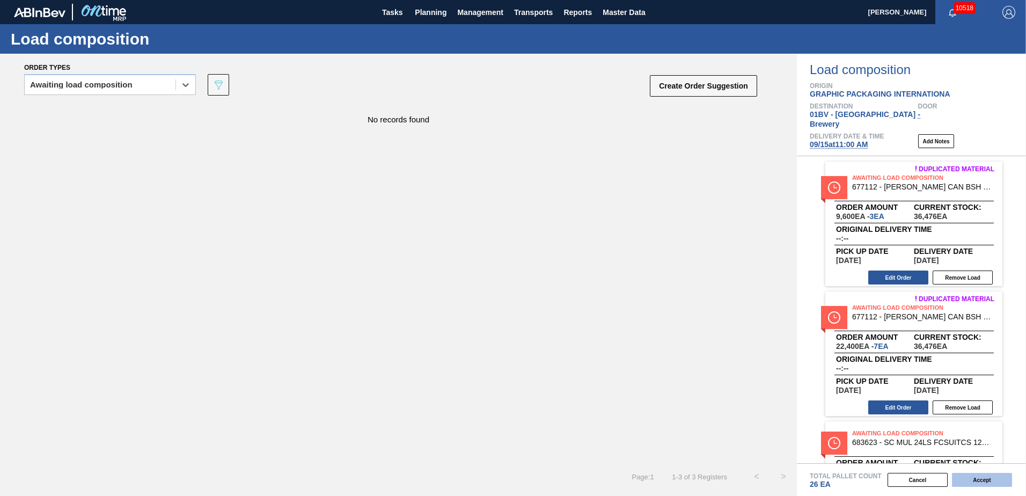
click at [976, 479] on button "Accept" at bounding box center [982, 480] width 60 height 14
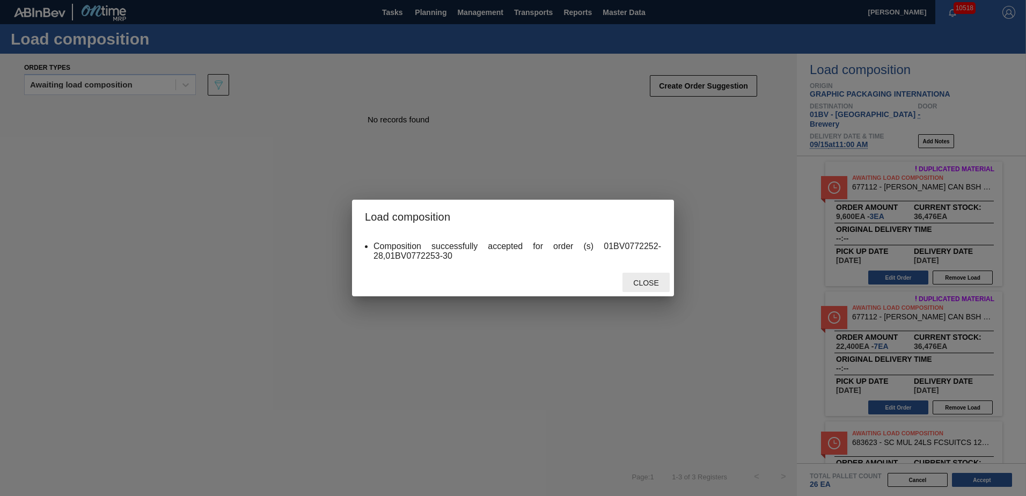
click at [649, 280] on span "Close" at bounding box center [646, 283] width 42 height 9
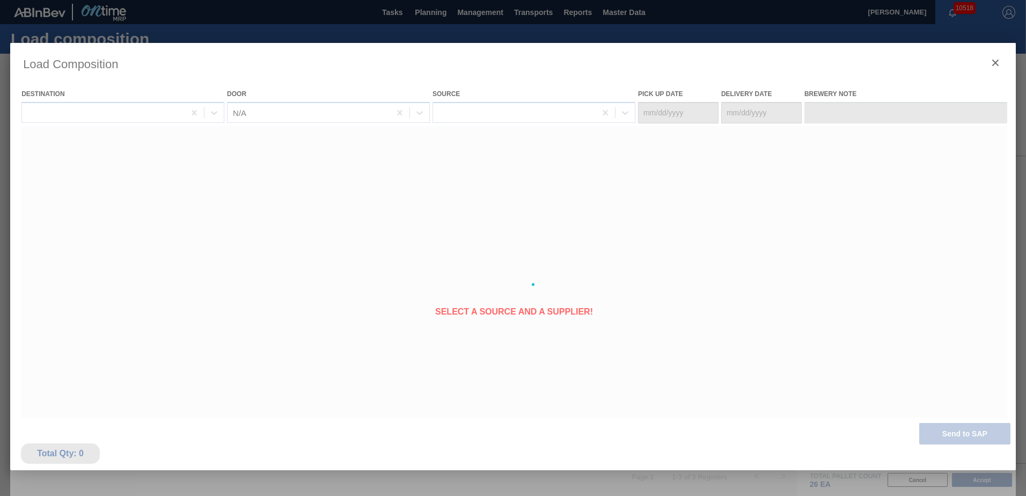
type Date "[DATE]"
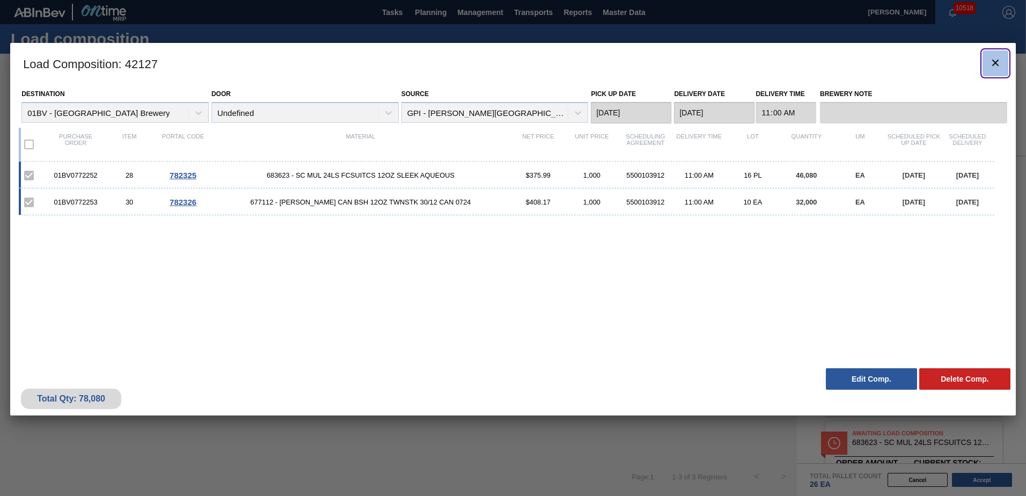
click at [1002, 65] on button "botão de ícone" at bounding box center [996, 63] width 26 height 26
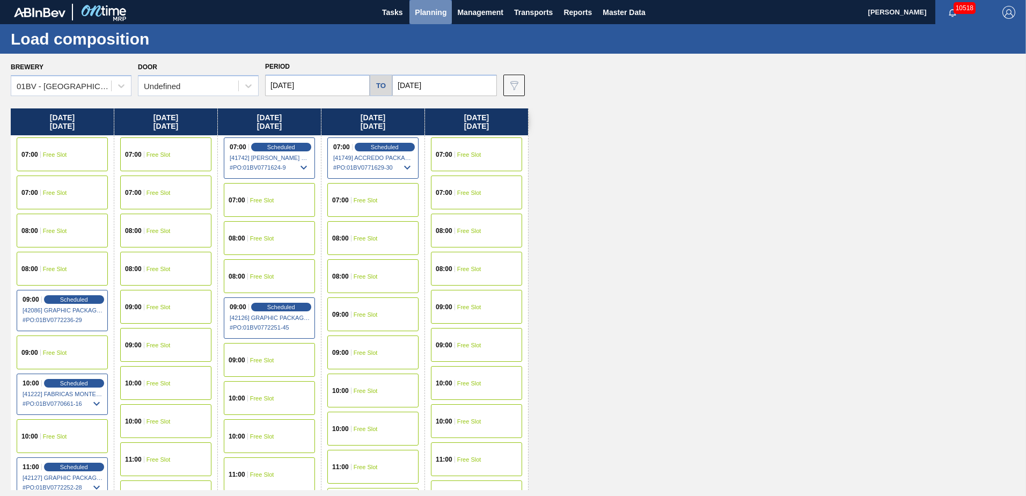
click at [429, 11] on span "Planning" at bounding box center [431, 12] width 32 height 13
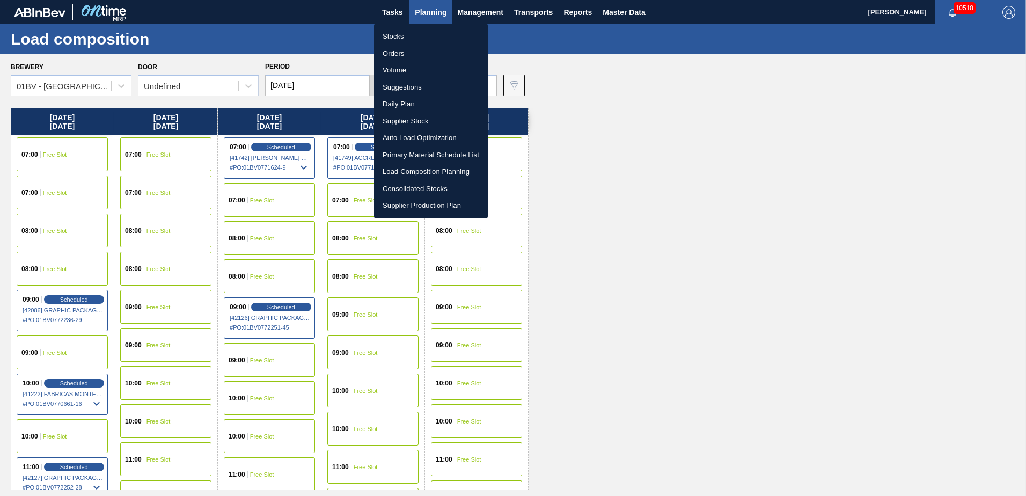
click at [401, 89] on li "Suggestions" at bounding box center [431, 87] width 114 height 17
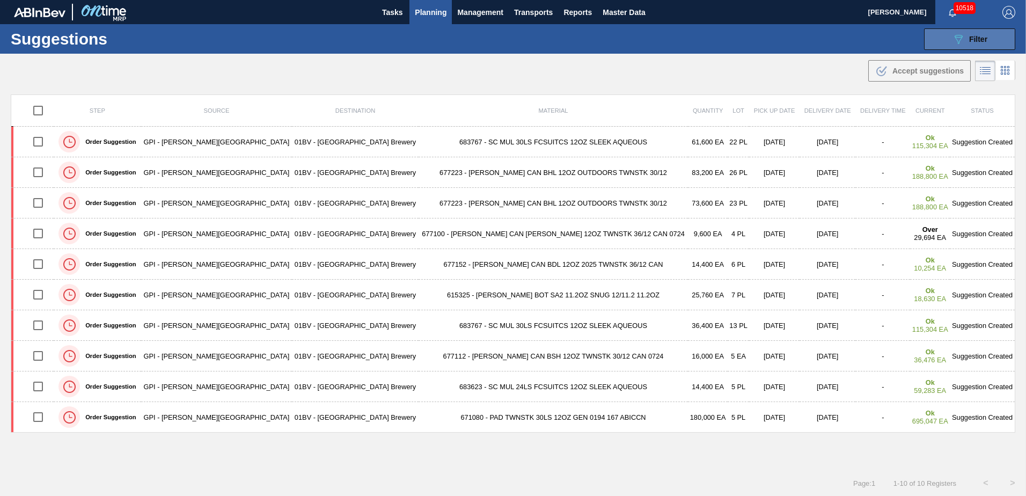
click at [964, 40] on div "089F7B8B-B2A5-4AFE-B5C0-19BA573D28AC Filter" at bounding box center [969, 39] width 35 height 13
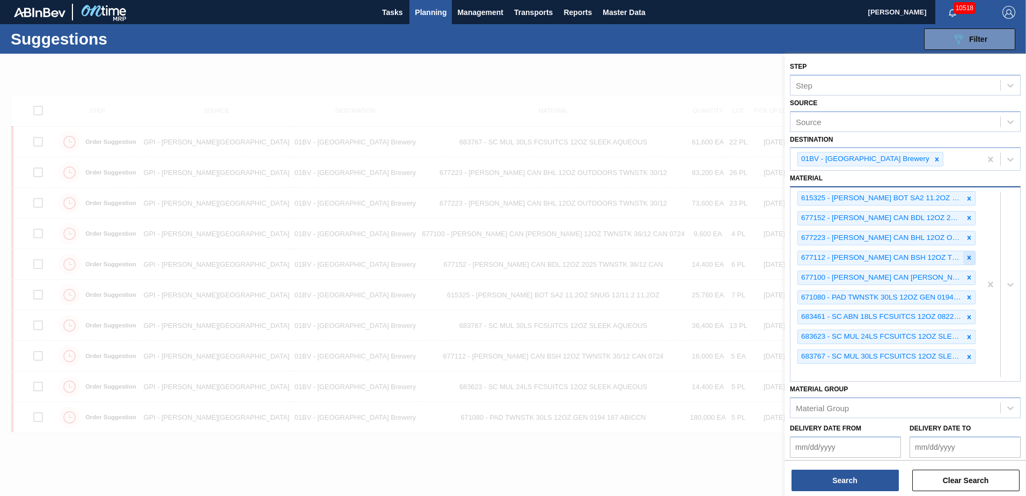
click at [968, 256] on icon at bounding box center [970, 258] width 4 height 4
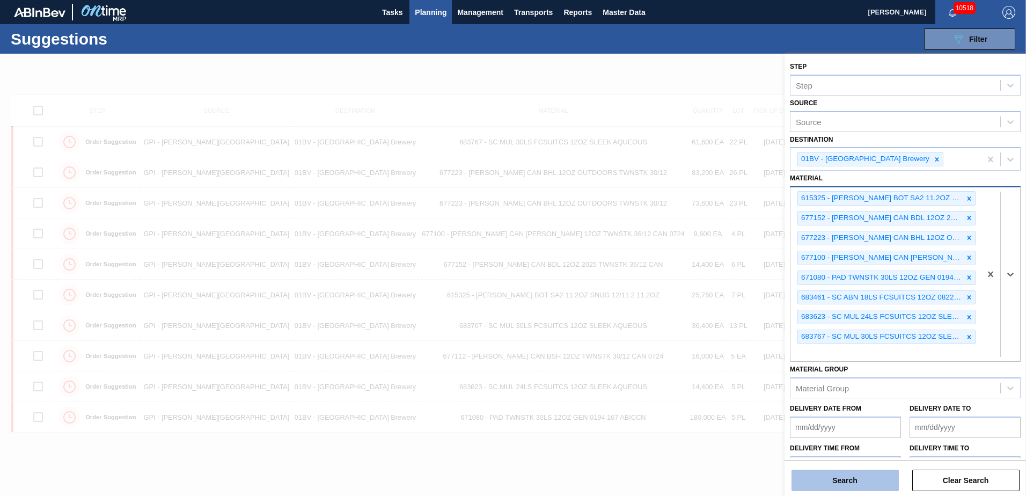
click at [843, 478] on button "Search" at bounding box center [845, 480] width 107 height 21
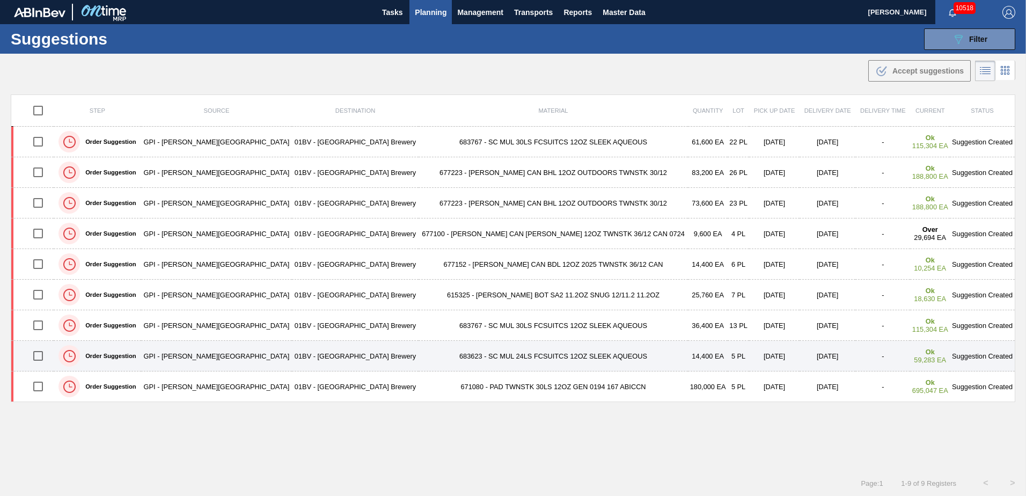
click at [39, 357] on input "checkbox" at bounding box center [38, 356] width 23 height 23
checkbox input "true"
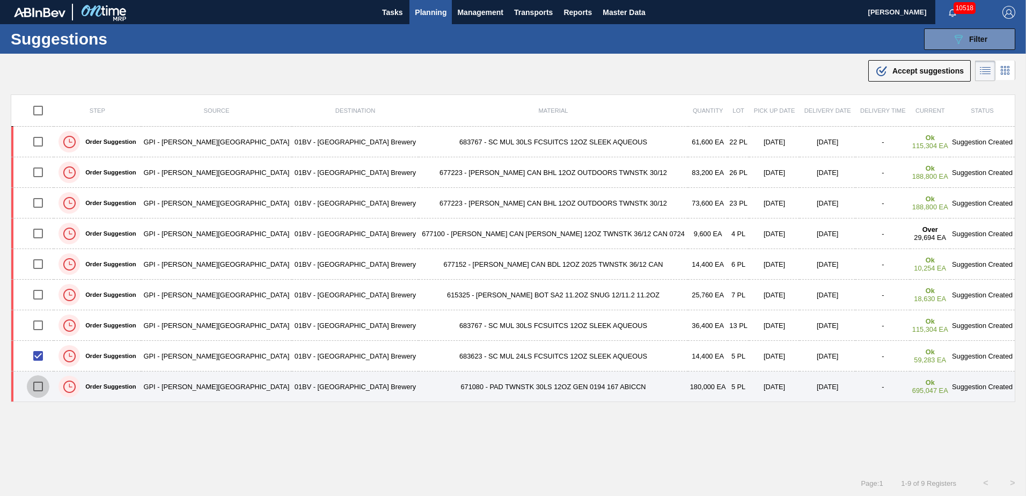
click at [46, 386] on input "checkbox" at bounding box center [38, 386] width 23 height 23
checkbox input "true"
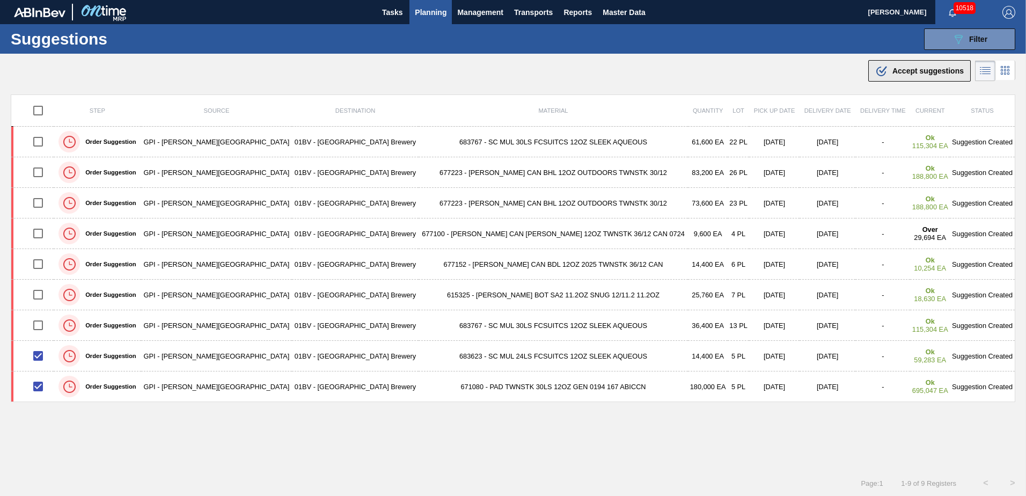
click at [904, 73] on span "Accept suggestions" at bounding box center [928, 71] width 71 height 9
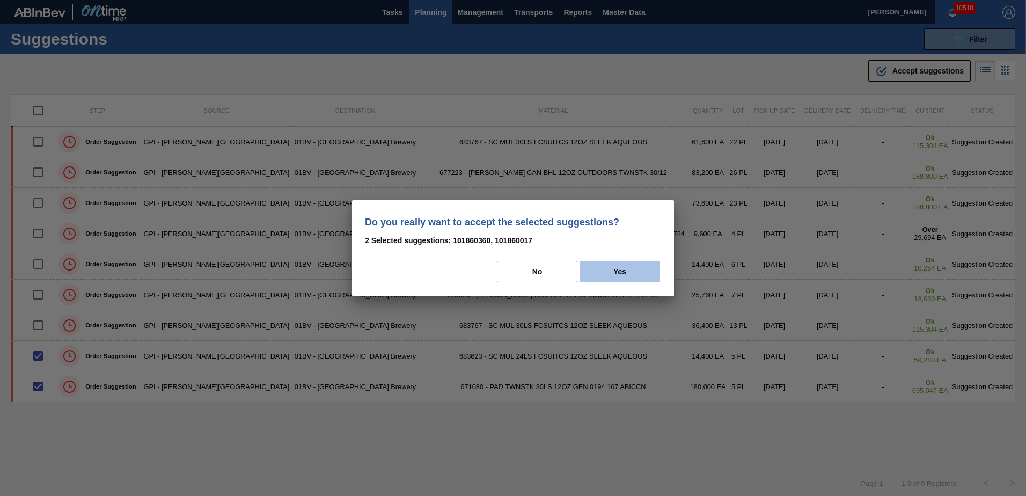
click at [619, 275] on button "Yes" at bounding box center [620, 271] width 81 height 21
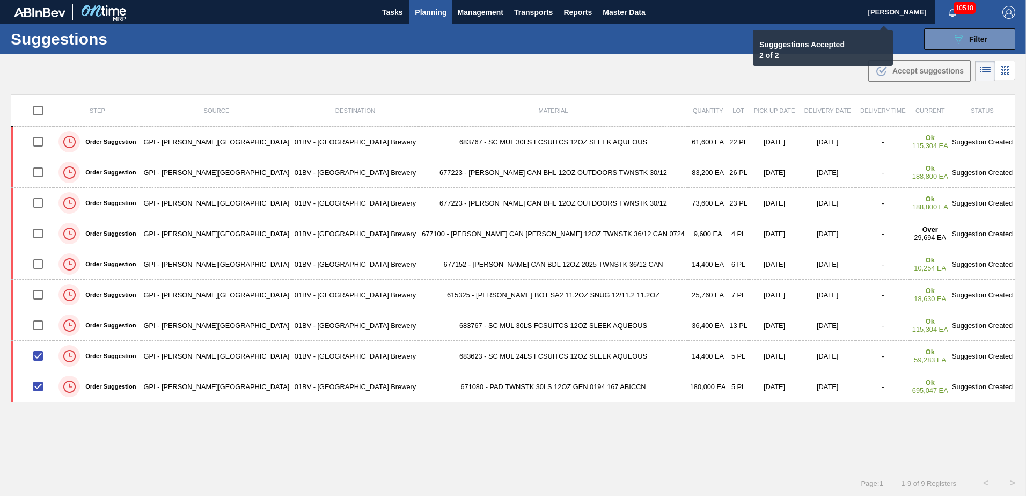
checkbox input "false"
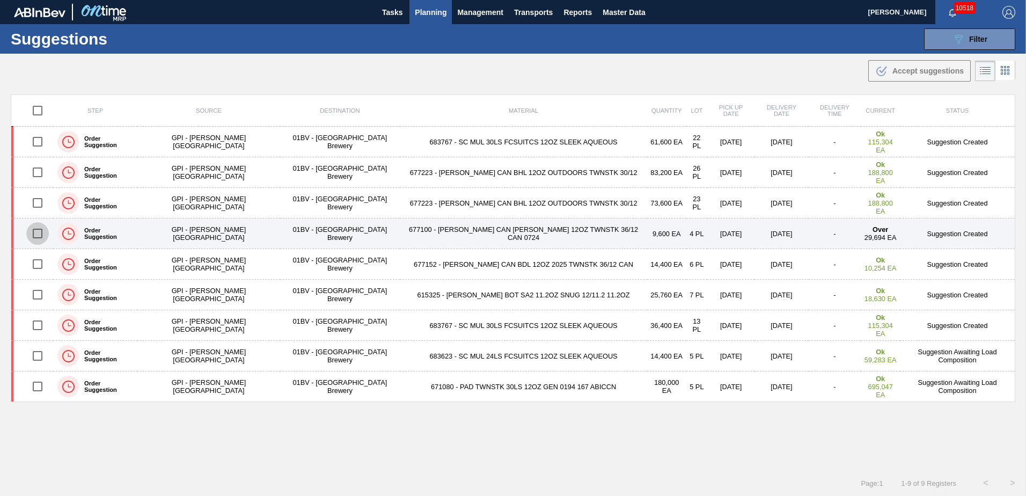
click at [35, 234] on input "checkbox" at bounding box center [37, 233] width 23 height 23
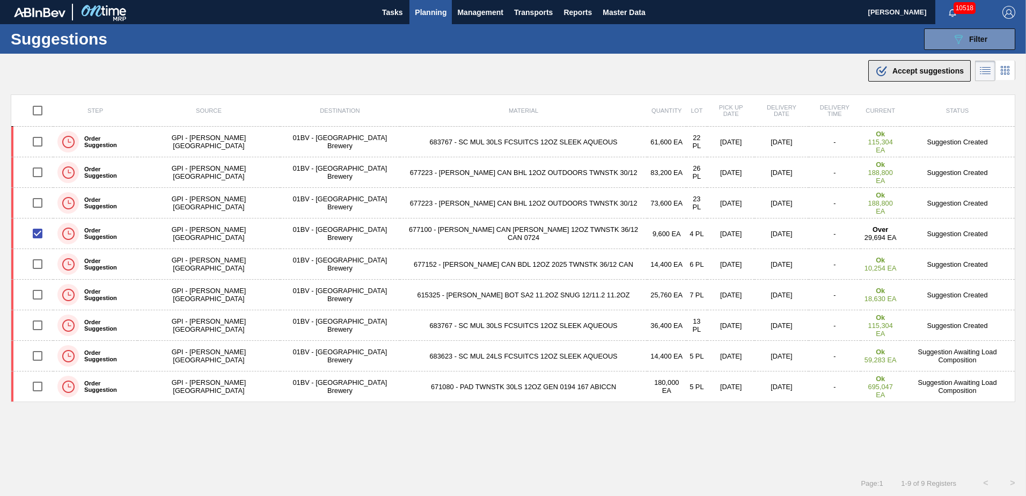
click at [917, 71] on span "Accept suggestions" at bounding box center [928, 71] width 71 height 9
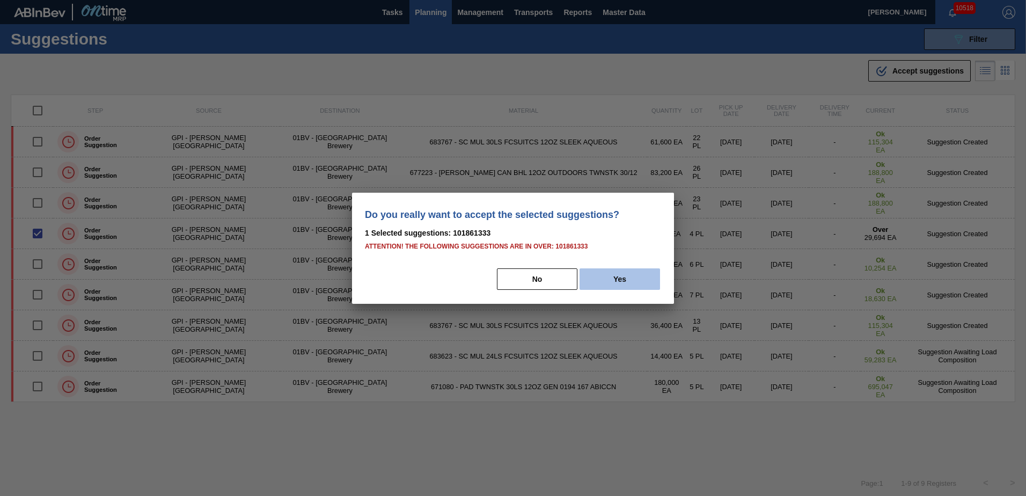
click at [627, 285] on button "Yes" at bounding box center [620, 278] width 81 height 21
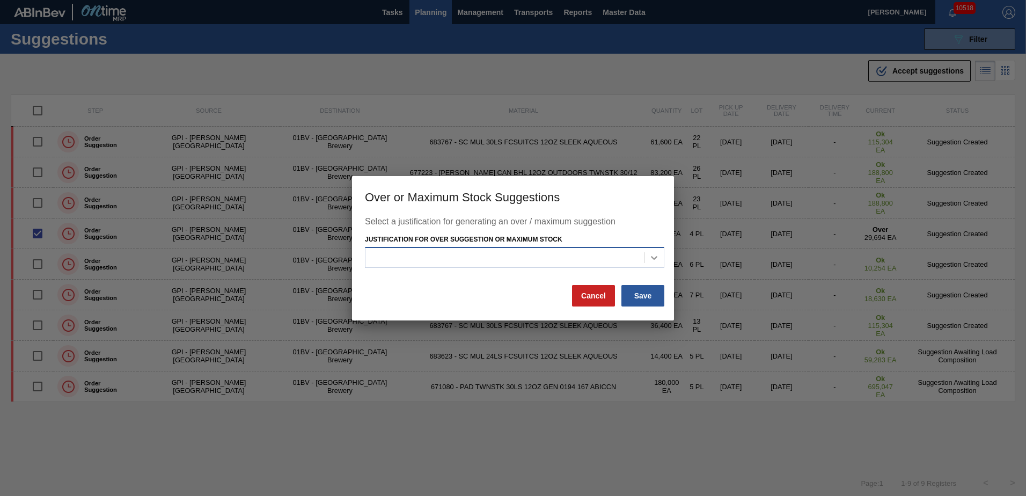
click at [654, 257] on icon at bounding box center [654, 257] width 11 height 11
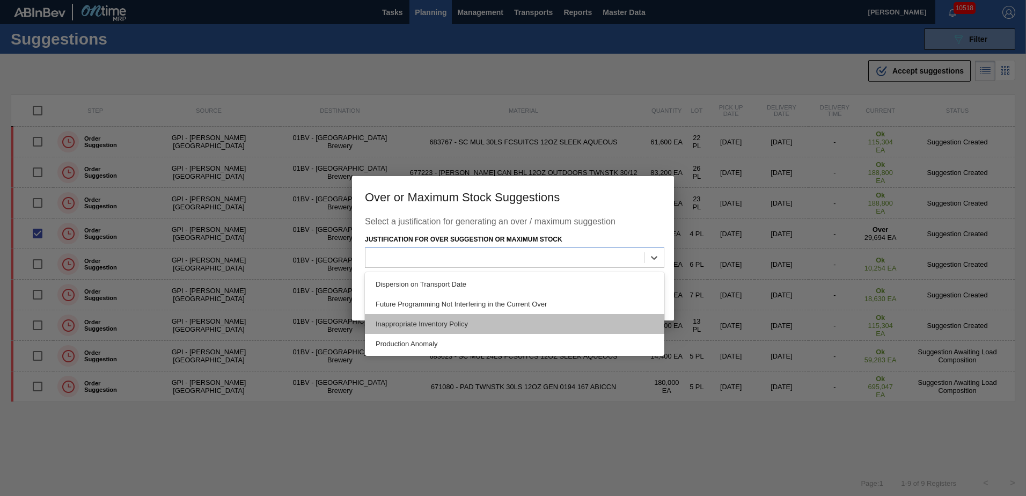
click at [452, 319] on div "Inappropriate Inventory Policy" at bounding box center [514, 324] width 299 height 20
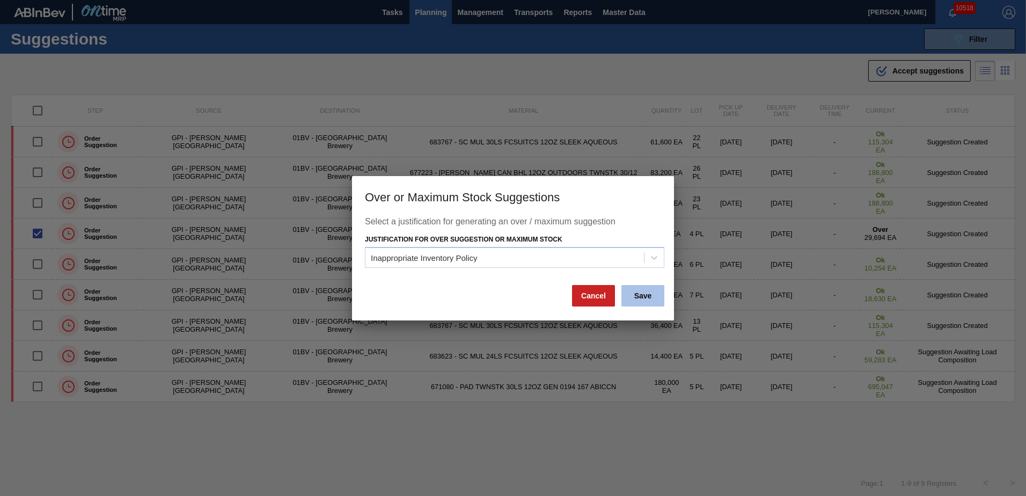
click at [646, 297] on button "Save" at bounding box center [643, 295] width 43 height 21
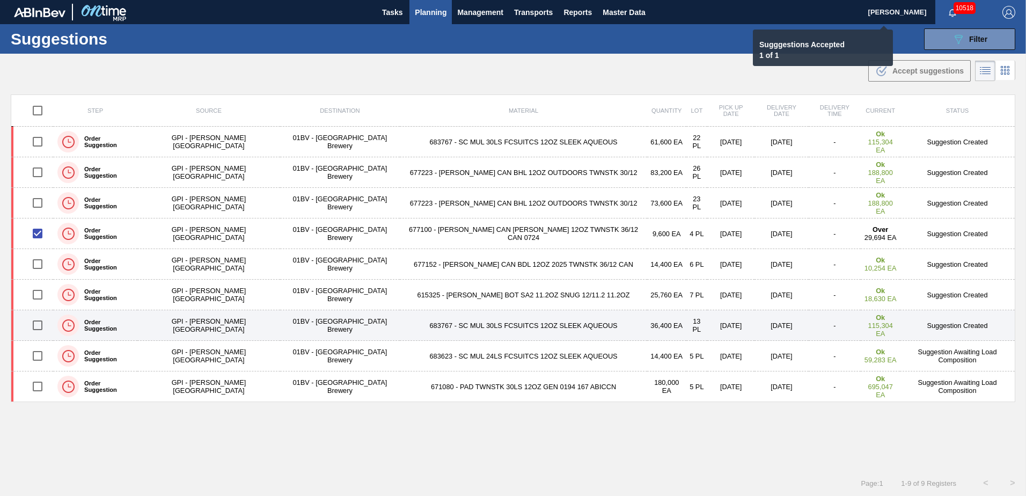
checkbox input "false"
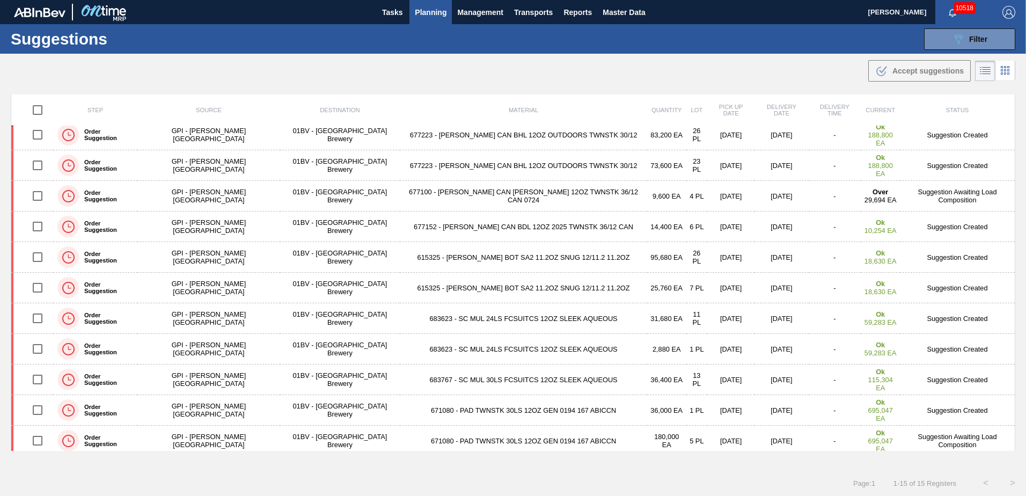
scroll to position [33, 0]
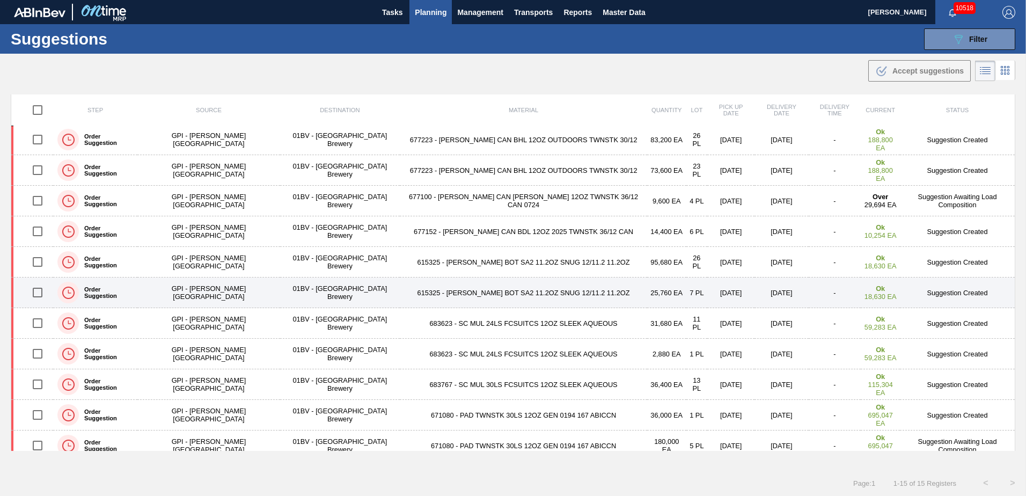
click at [40, 292] on input "checkbox" at bounding box center [37, 292] width 23 height 23
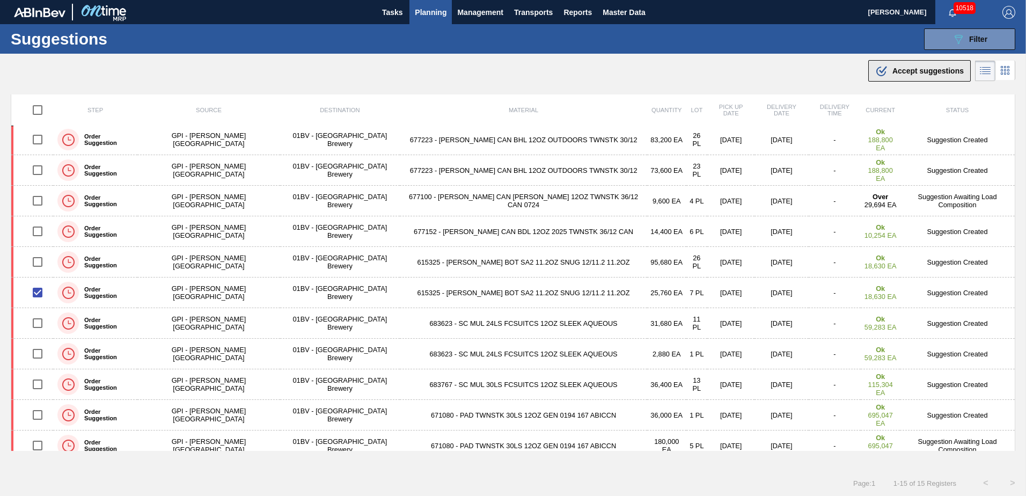
click at [897, 75] on span "Accept suggestions" at bounding box center [928, 71] width 71 height 9
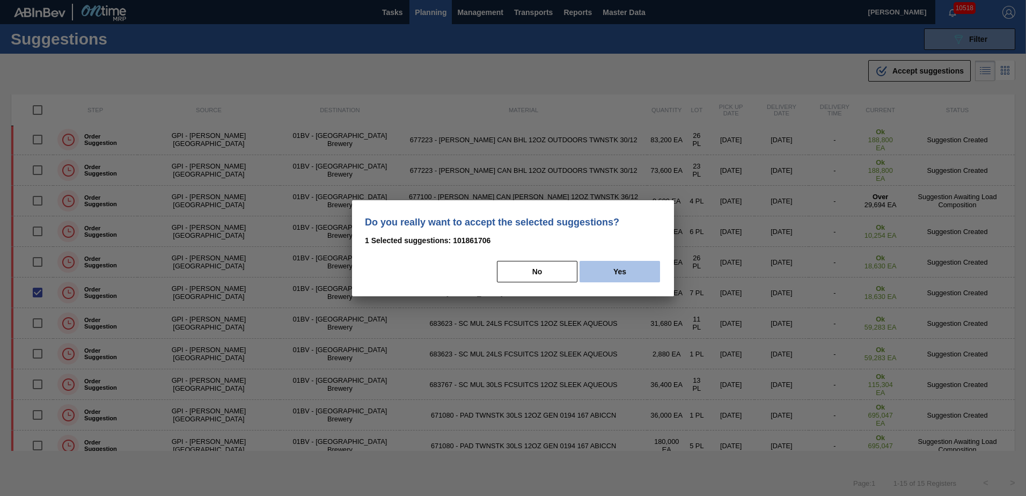
click at [626, 272] on button "Yes" at bounding box center [620, 271] width 81 height 21
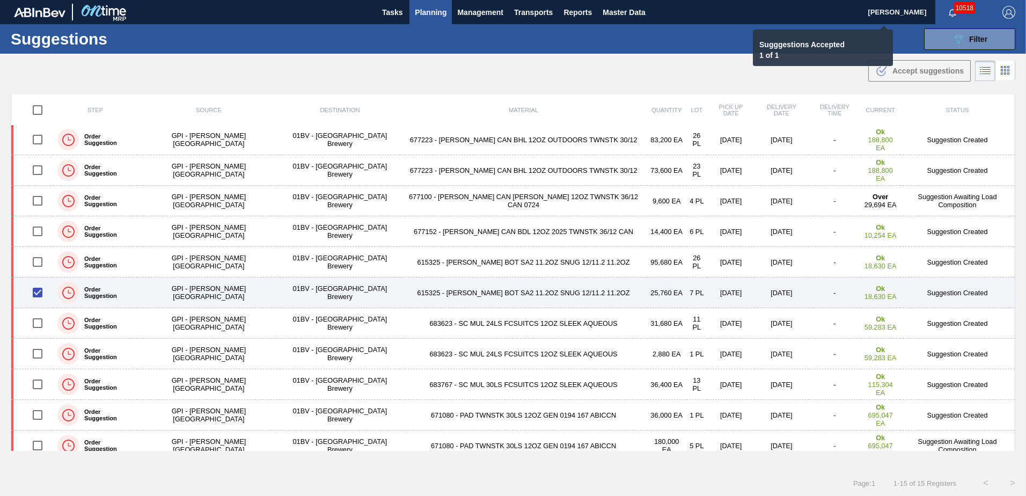
checkbox input "false"
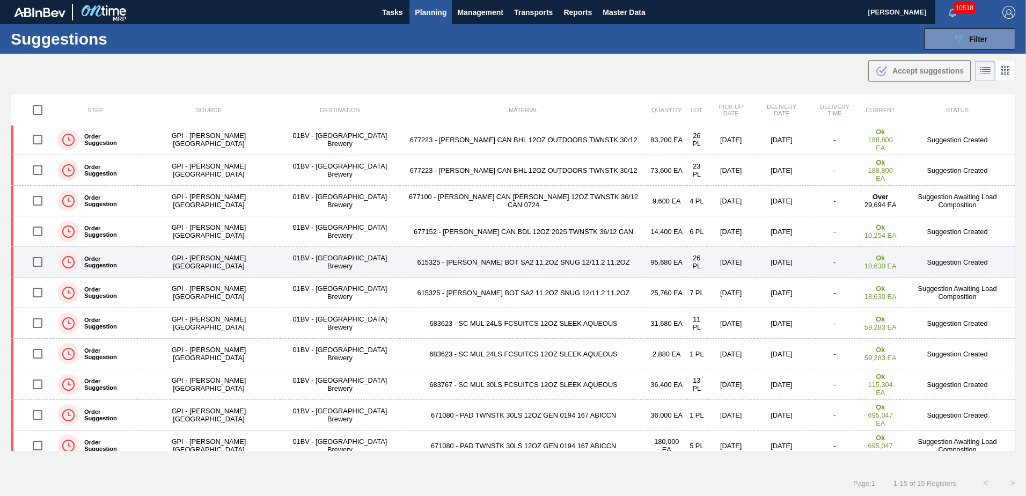
click at [426, 259] on td "615325 - [PERSON_NAME] BOT SA2 11.2OZ SNUG 12/11.2 11.2OZ" at bounding box center [523, 262] width 247 height 31
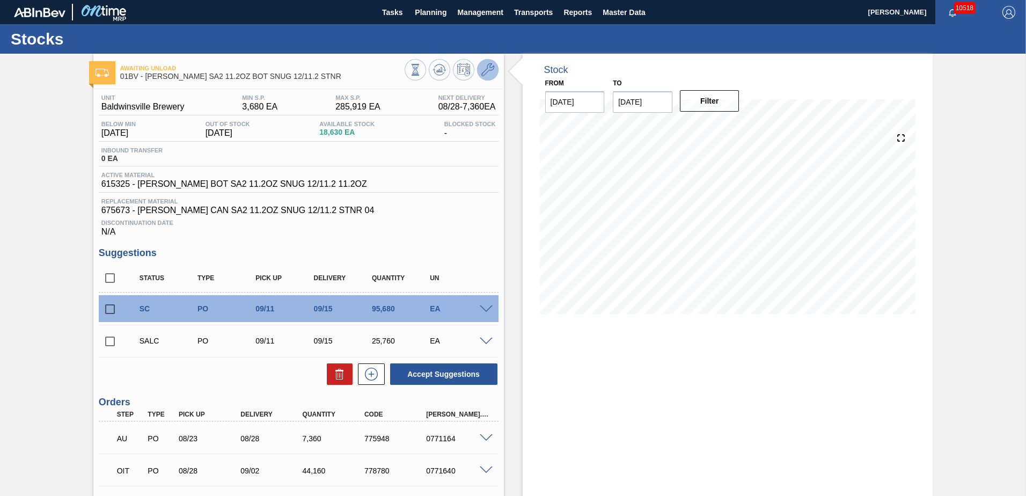
click at [488, 69] on icon at bounding box center [487, 69] width 13 height 13
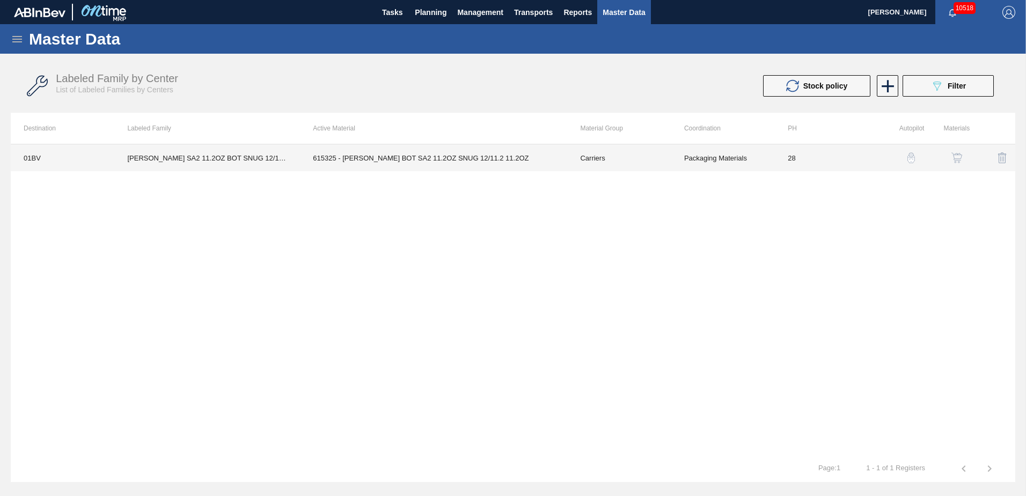
click at [390, 158] on td "615325 - [PERSON_NAME] BOT SA2 11.2OZ SNUG 12/11.2 11.2OZ" at bounding box center [433, 157] width 267 height 27
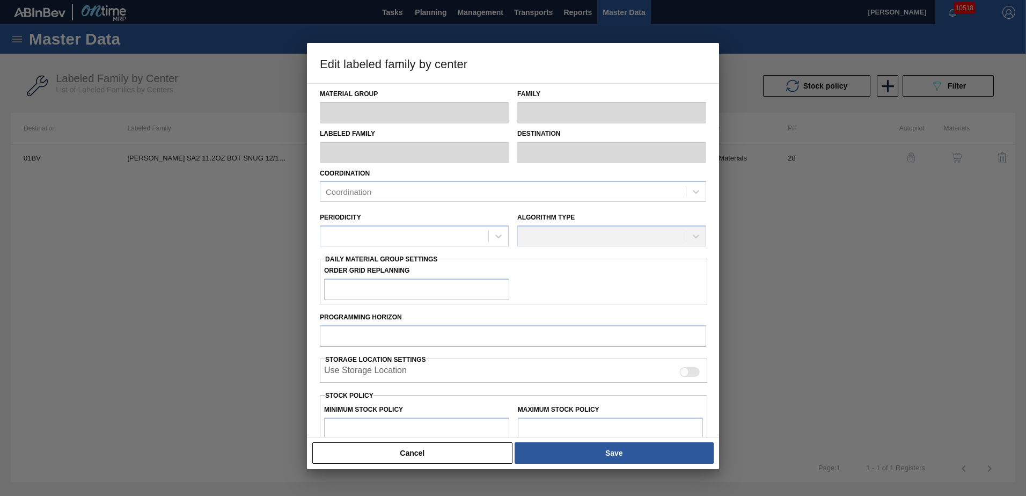
type input "Carriers"
type input "Bottle Carriers"
type input "CARR SA2 11.2OZ BOT SNUG 12/11.2 STNR"
type input "01BV - [GEOGRAPHIC_DATA] Brewery"
type input "28"
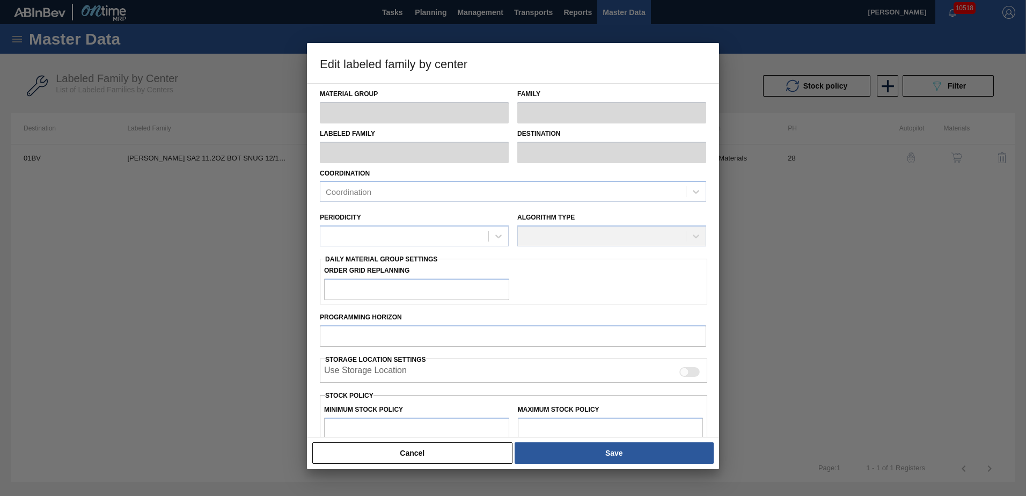
type input "3,680"
type input "285,919"
type input "2"
type input "9,325"
checkbox input "true"
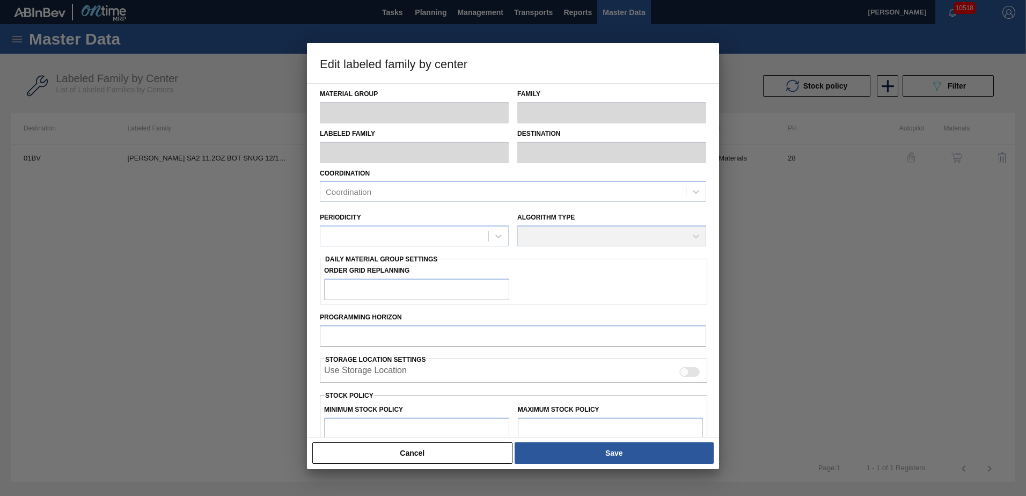
checkbox input "true"
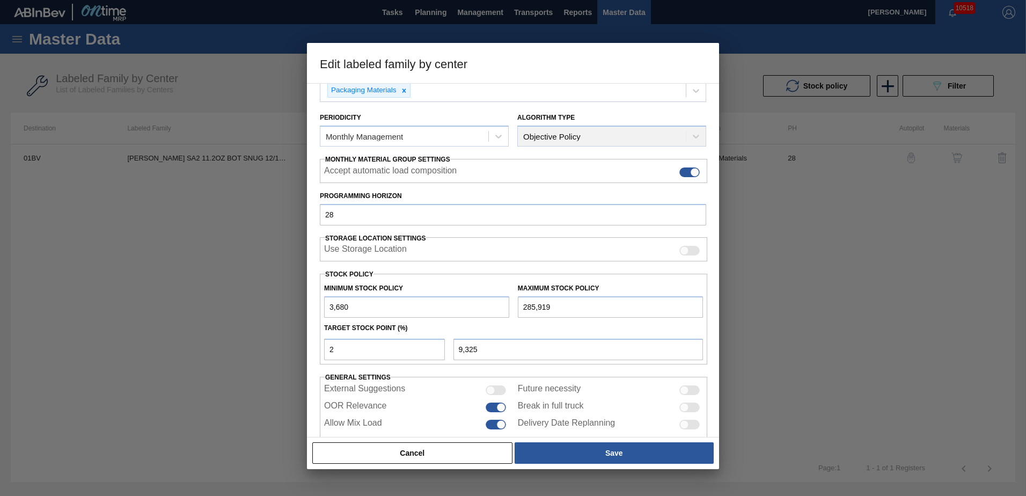
scroll to position [116, 0]
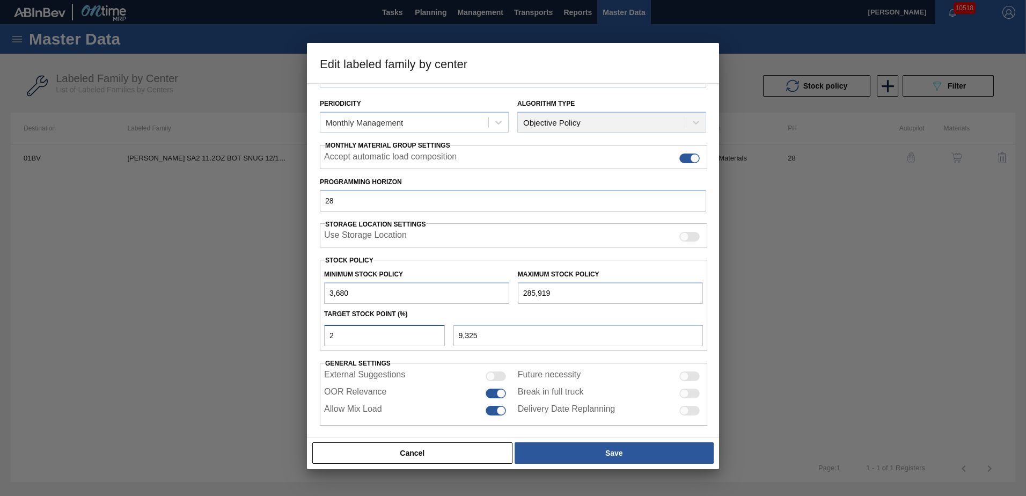
drag, startPoint x: 351, startPoint y: 338, endPoint x: 283, endPoint y: 337, distance: 68.2
click at [283, 337] on div "Edit labeled family by center Material Group Carriers Family Bottle Carriers La…" at bounding box center [513, 248] width 1026 height 496
type input "3"
type input "12,147"
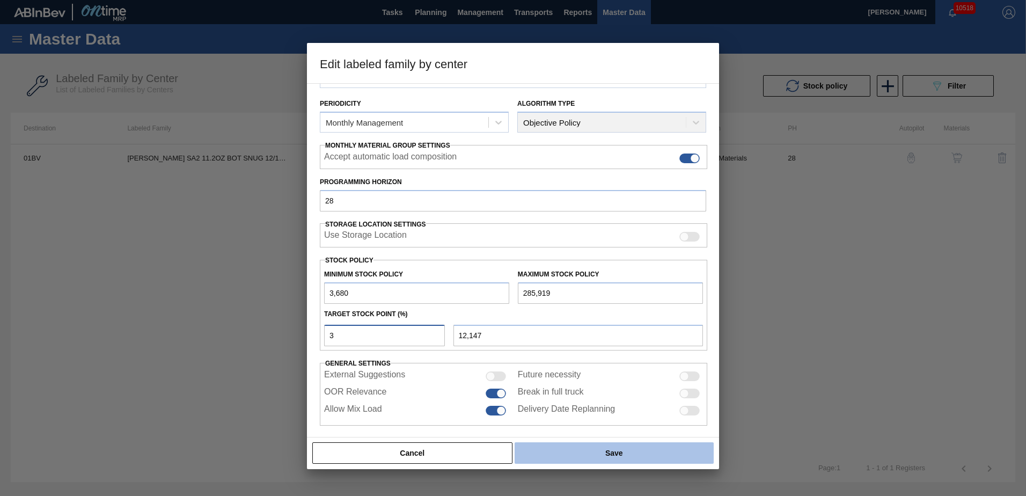
type input "3"
click at [604, 462] on button "Save" at bounding box center [614, 452] width 199 height 21
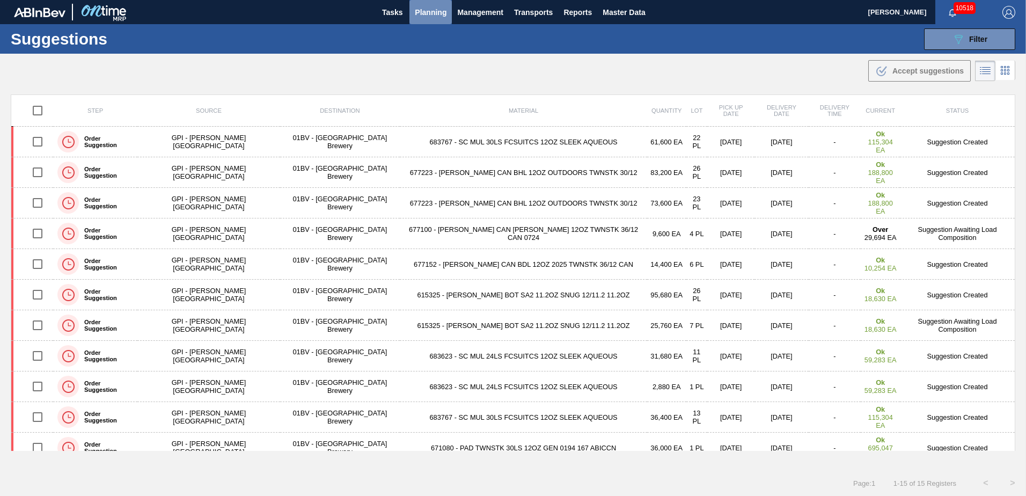
click at [429, 16] on span "Planning" at bounding box center [431, 12] width 32 height 13
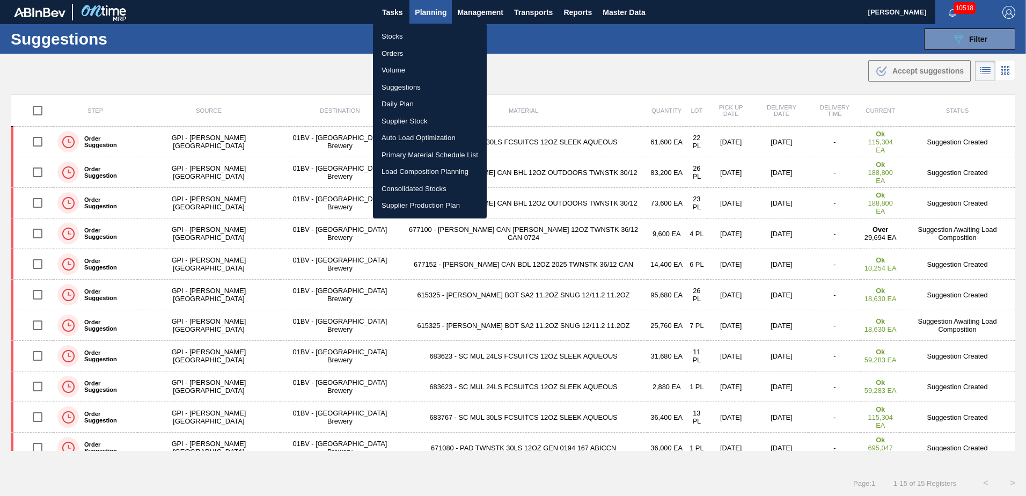
click at [419, 172] on li "Load Composition Planning" at bounding box center [430, 171] width 114 height 17
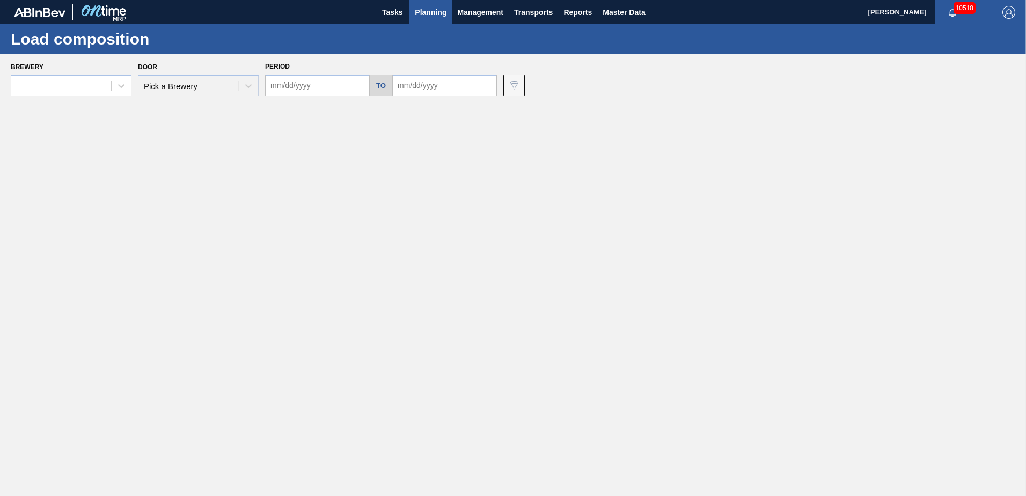
type input "[DATE]"
type input "09/19/2025"
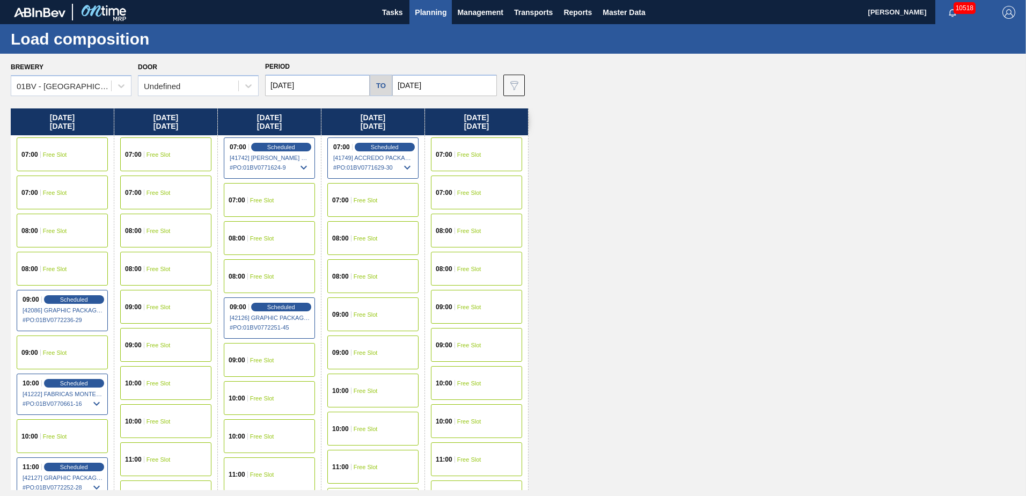
click at [155, 306] on span "Free Slot" at bounding box center [159, 307] width 24 height 6
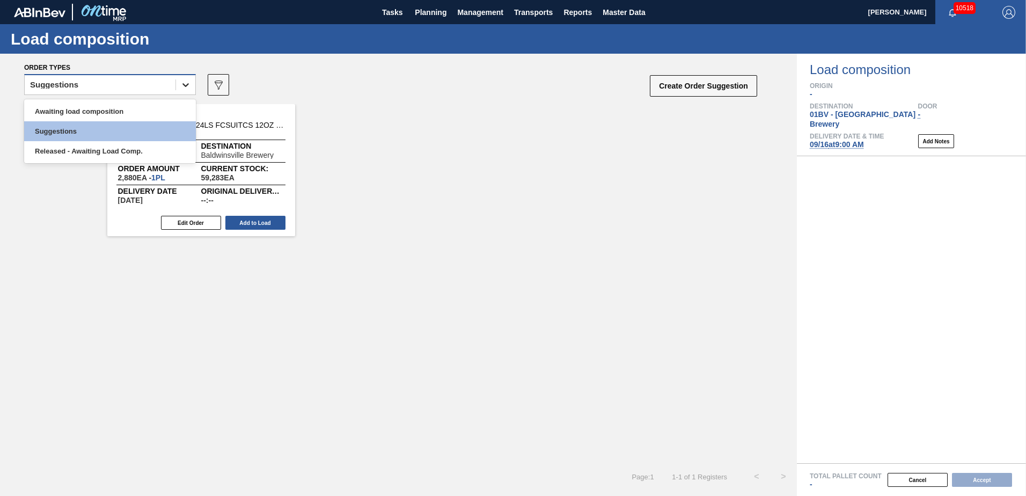
click at [184, 86] on icon at bounding box center [185, 84] width 11 height 11
click at [97, 109] on div "Awaiting load composition" at bounding box center [110, 111] width 172 height 20
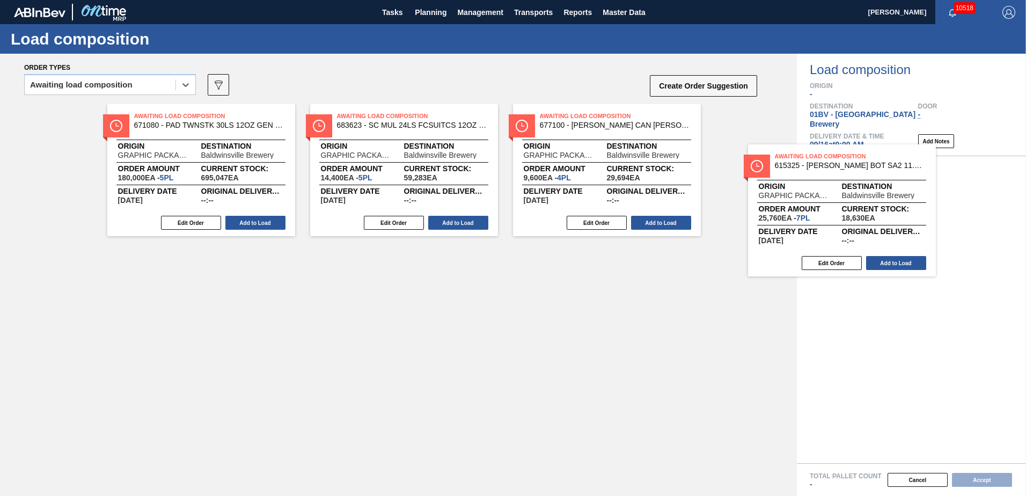
drag, startPoint x: 565, startPoint y: 123, endPoint x: 807, endPoint y: 164, distance: 245.9
click at [807, 164] on div "Order types option Awaiting load composition, selected. Select is focused ,type…" at bounding box center [513, 275] width 1026 height 442
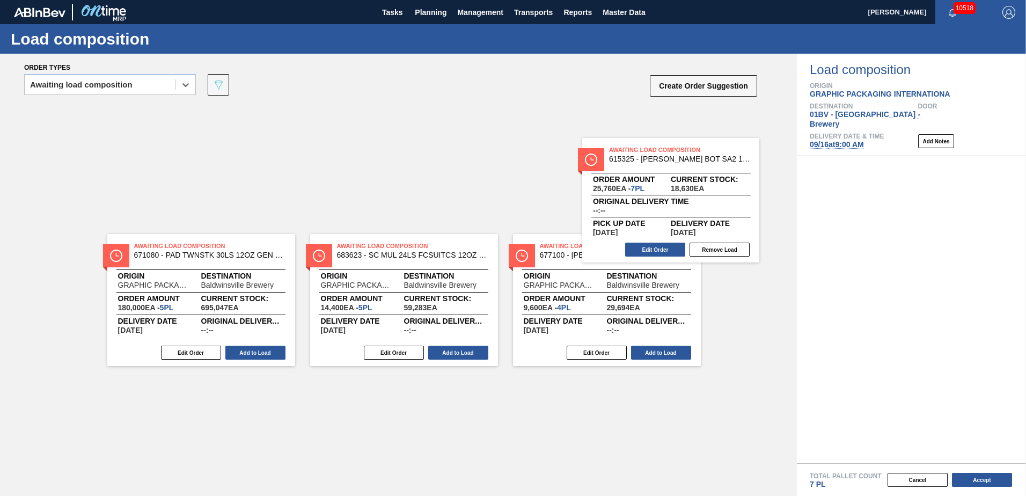
drag, startPoint x: 933, startPoint y: 171, endPoint x: 676, endPoint y: 158, distance: 256.9
click at [676, 158] on div "Order types option Awaiting load composition, selected. Select is focused ,type…" at bounding box center [513, 275] width 1026 height 442
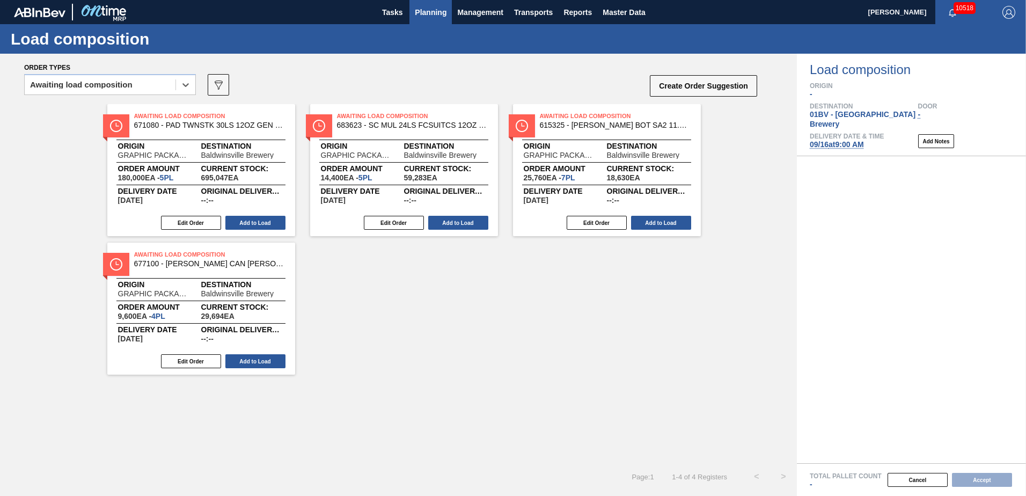
click at [427, 10] on span "Planning" at bounding box center [431, 12] width 32 height 13
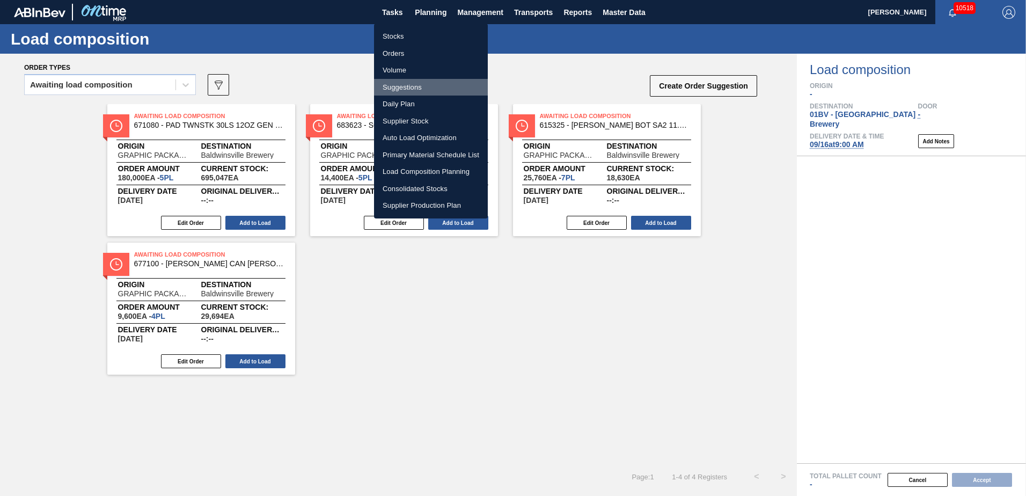
click at [414, 86] on li "Suggestions" at bounding box center [431, 87] width 114 height 17
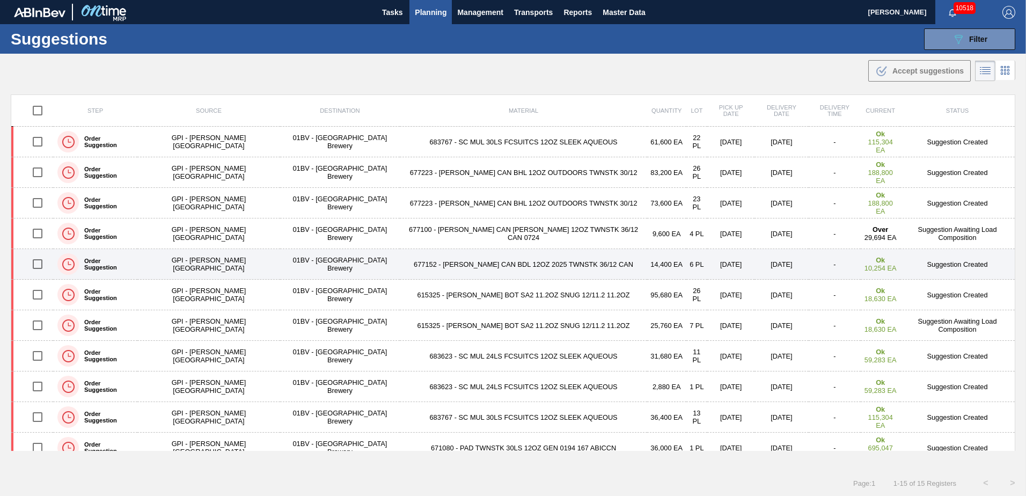
click at [38, 264] on input "checkbox" at bounding box center [37, 264] width 23 height 23
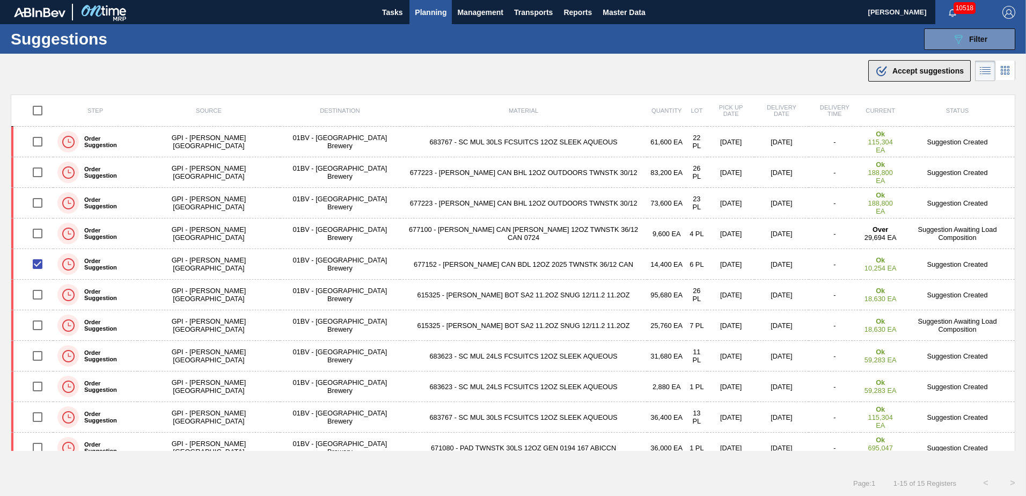
click at [887, 69] on div ".b{fill:var(--color-action-default)} Accept suggestions" at bounding box center [919, 70] width 89 height 13
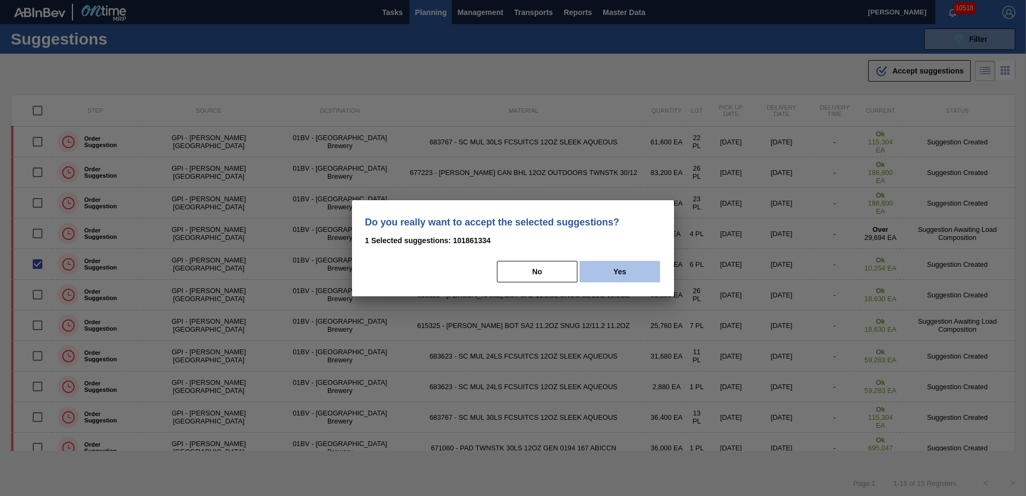
click at [607, 265] on button "Yes" at bounding box center [620, 271] width 81 height 21
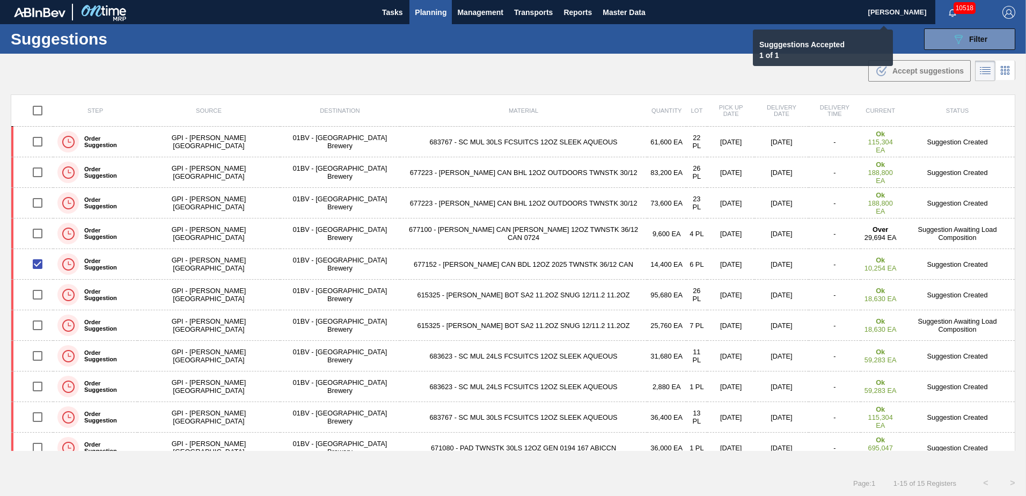
checkbox input "false"
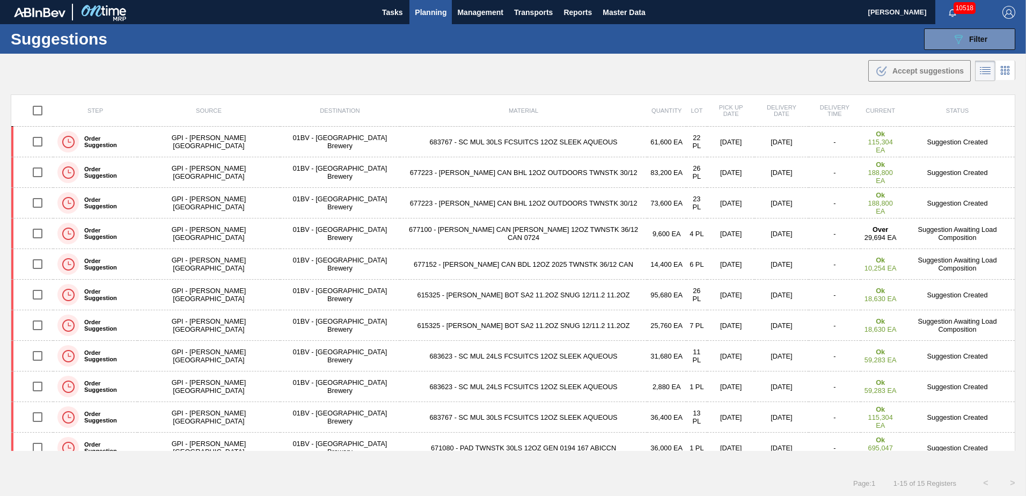
click at [429, 16] on span "Planning" at bounding box center [431, 12] width 32 height 13
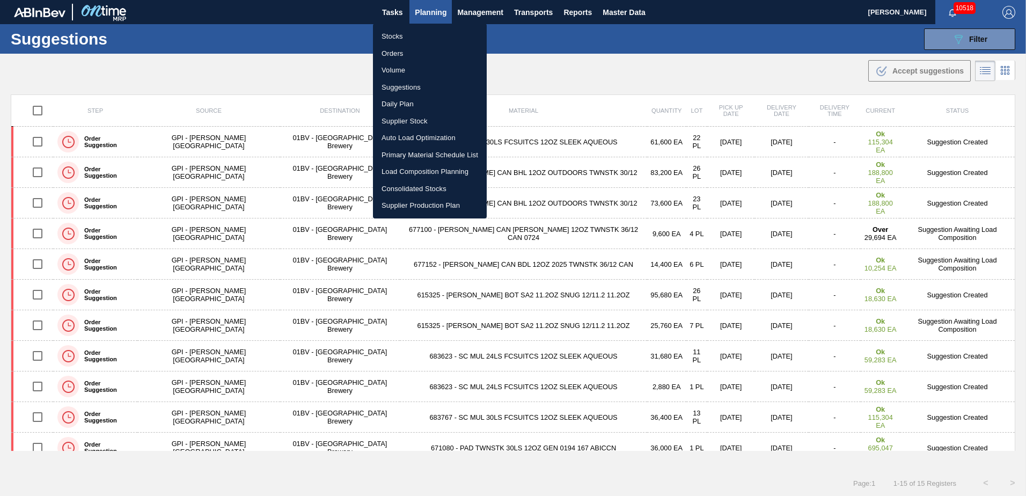
click at [413, 173] on li "Load Composition Planning" at bounding box center [430, 171] width 114 height 17
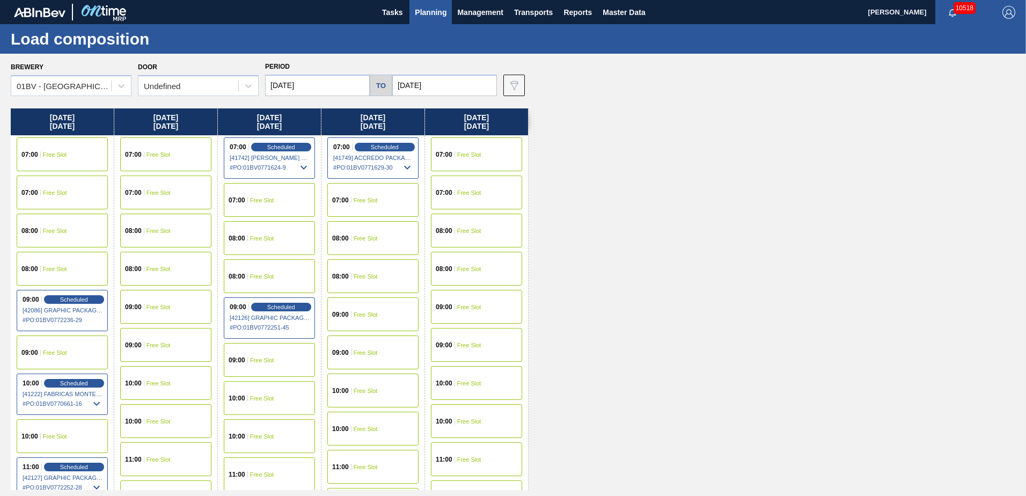
click at [150, 311] on div "09:00 Free Slot" at bounding box center [165, 307] width 91 height 34
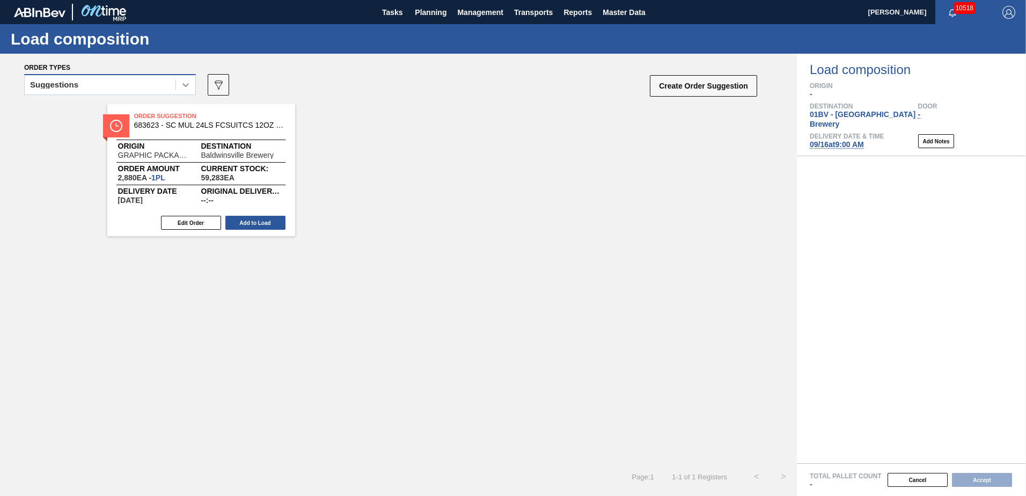
click at [186, 89] on icon at bounding box center [185, 84] width 11 height 11
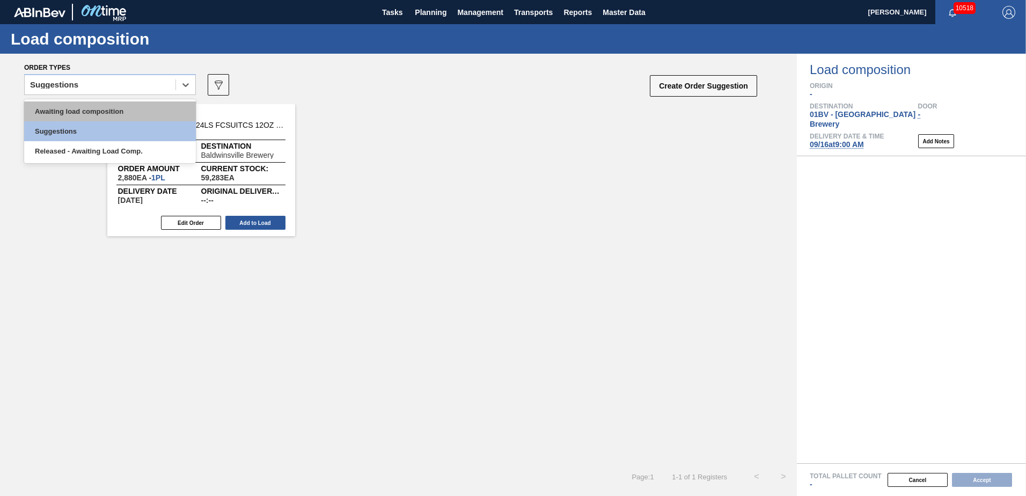
click at [127, 109] on div "Awaiting load composition" at bounding box center [110, 111] width 172 height 20
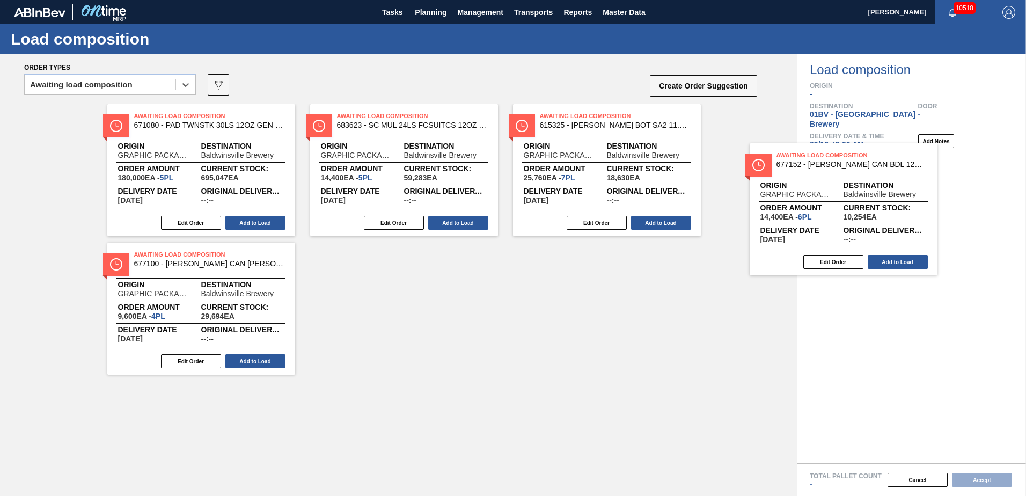
drag, startPoint x: 564, startPoint y: 138, endPoint x: 810, endPoint y: 186, distance: 250.9
click at [810, 186] on div "Order types option Awaiting load composition, selected. Select is focused ,type…" at bounding box center [513, 275] width 1026 height 442
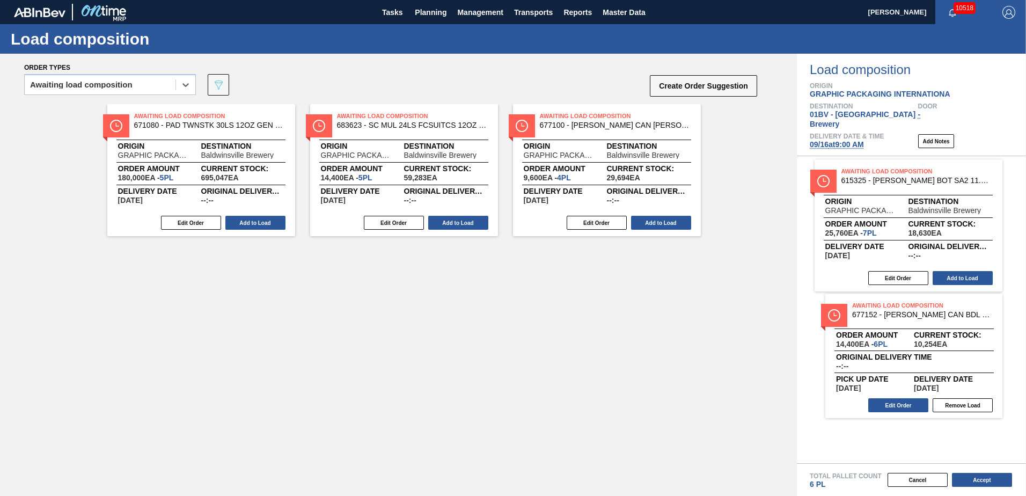
drag, startPoint x: 537, startPoint y: 125, endPoint x: 843, endPoint y: 180, distance: 310.9
click at [843, 180] on div "Order types option Awaiting load composition, selected. Select is focused ,type…" at bounding box center [513, 275] width 1026 height 442
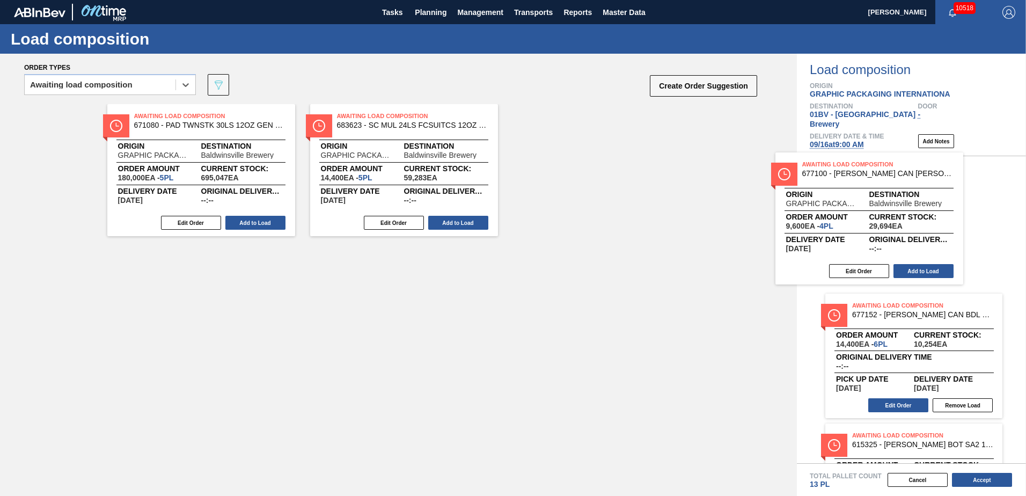
drag, startPoint x: 564, startPoint y: 134, endPoint x: 834, endPoint y: 183, distance: 274.4
click at [834, 183] on div "Order types option Awaiting load composition, selected. Select is focused ,type…" at bounding box center [513, 275] width 1026 height 442
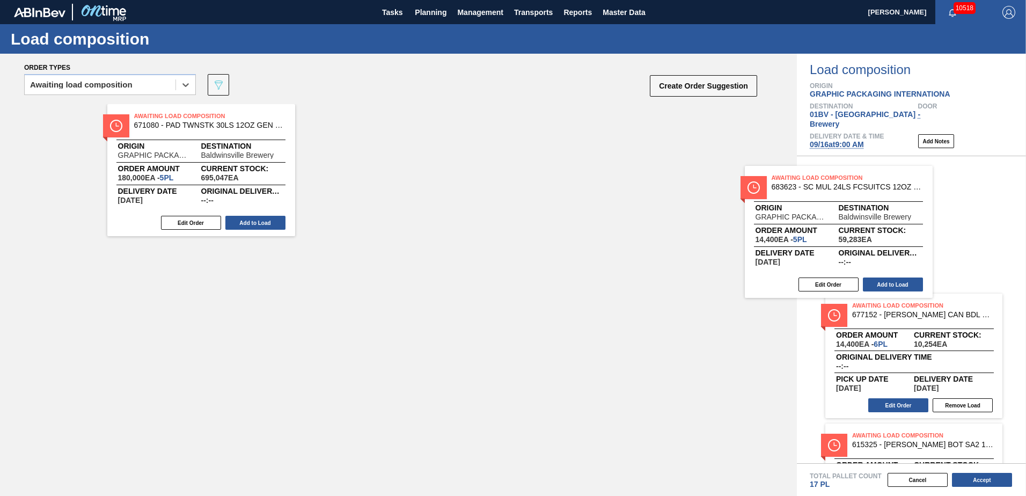
drag, startPoint x: 391, startPoint y: 138, endPoint x: 875, endPoint y: 208, distance: 489.2
click at [873, 207] on div "Order types option Awaiting load composition, selected. Select is focused ,type…" at bounding box center [513, 275] width 1026 height 442
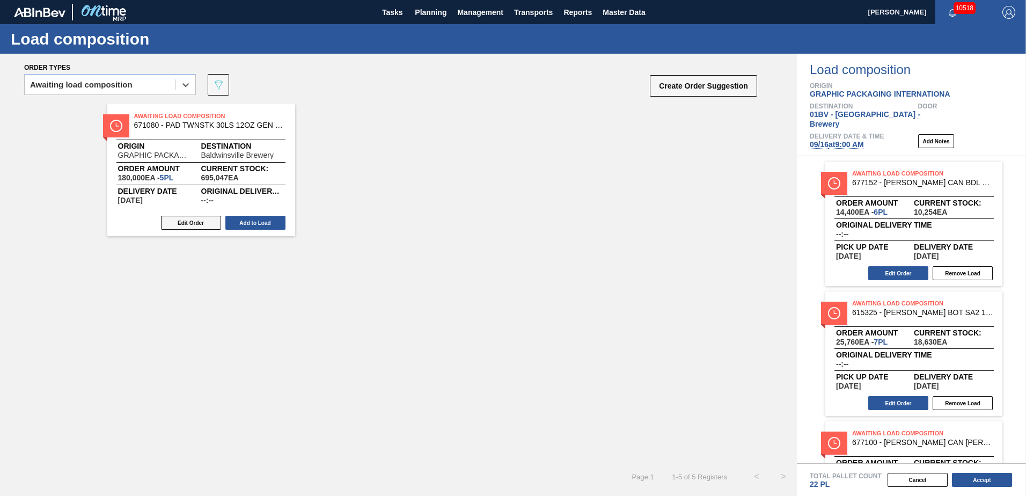
click at [184, 224] on button "Edit Order" at bounding box center [191, 223] width 60 height 14
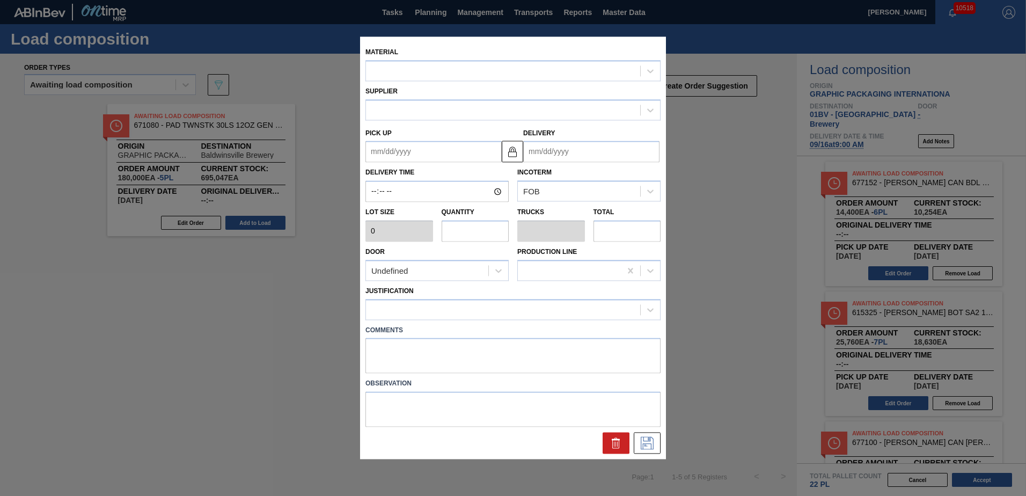
type input "36,000"
type input "5"
type input "0.272"
type input "180,000"
type up "[DATE]"
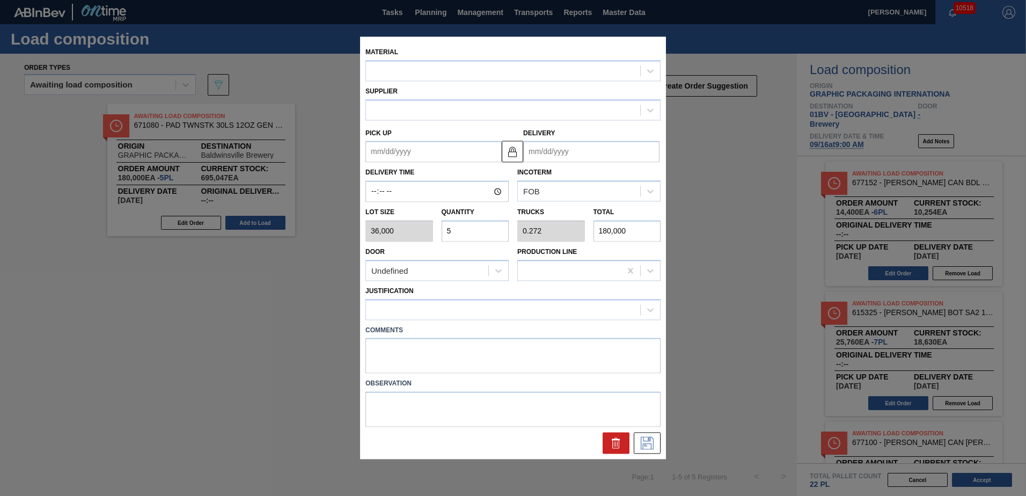
type input "09/22/2025"
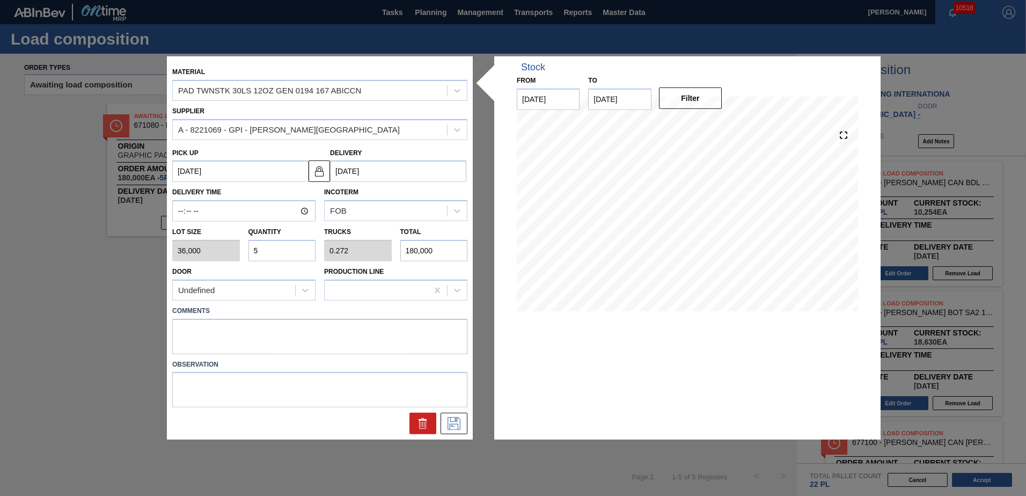
click at [275, 248] on input "5" at bounding box center [283, 250] width 68 height 21
type input "0"
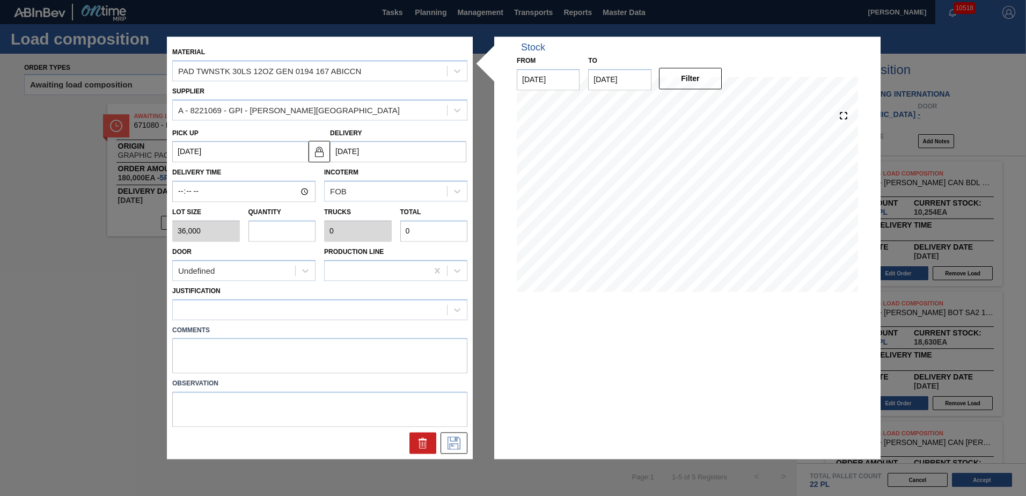
type input "4"
type input "0.217"
type input "144,000"
type input "4"
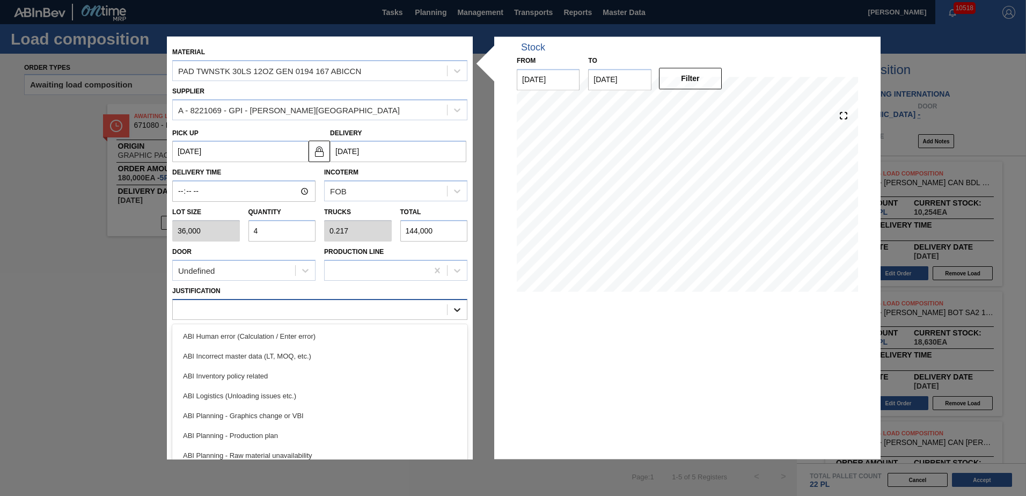
click at [459, 310] on icon at bounding box center [457, 309] width 11 height 11
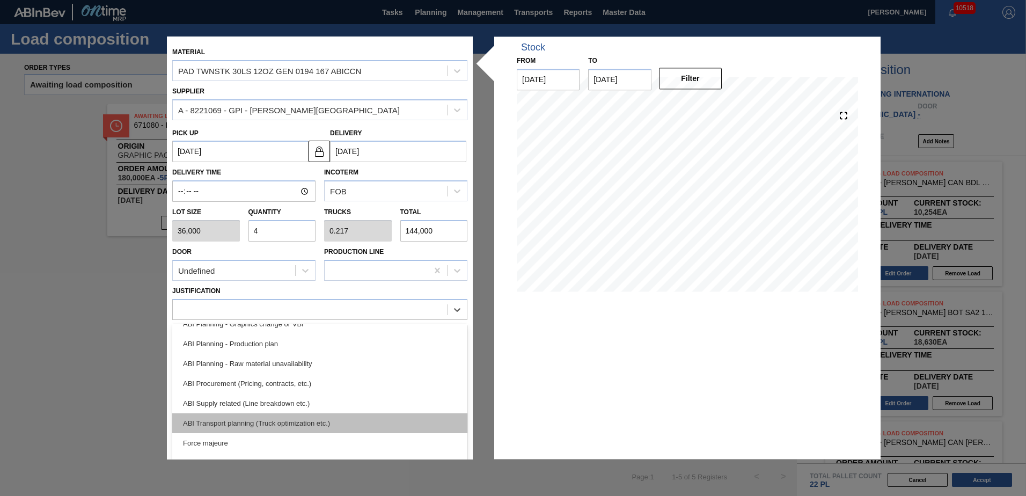
click at [239, 425] on div "ABI Transport planning (Truck optimization etc.)" at bounding box center [319, 423] width 295 height 20
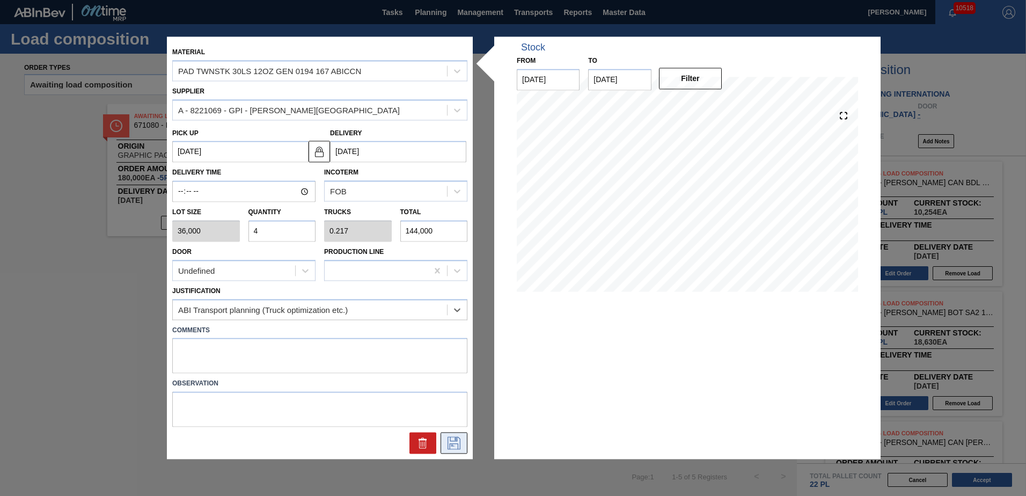
click at [450, 441] on icon at bounding box center [454, 443] width 13 height 13
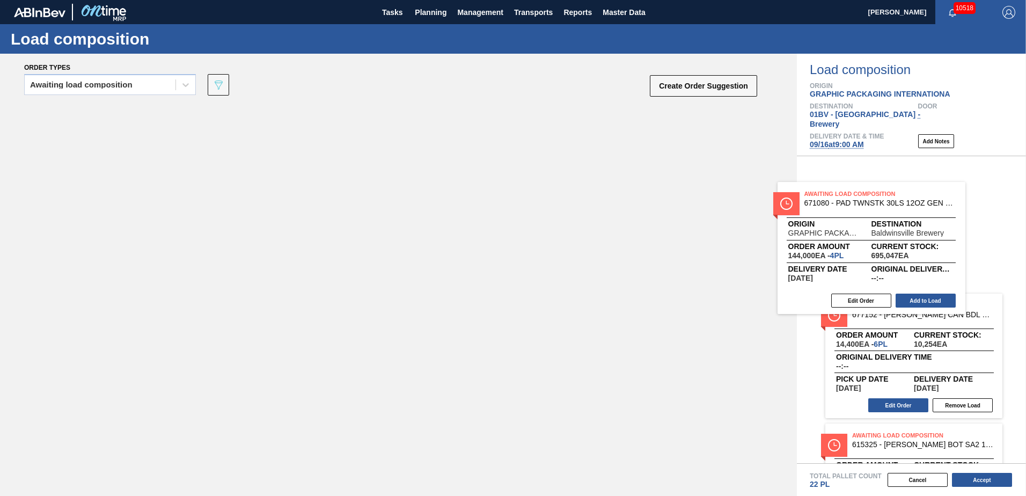
drag, startPoint x: 195, startPoint y: 127, endPoint x: 882, endPoint y: 204, distance: 691.9
click at [882, 204] on div "Order types Awaiting load composition 089F7B8B-B2A5-4AFE-B5C0-19BA573D28AC Crea…" at bounding box center [513, 275] width 1026 height 442
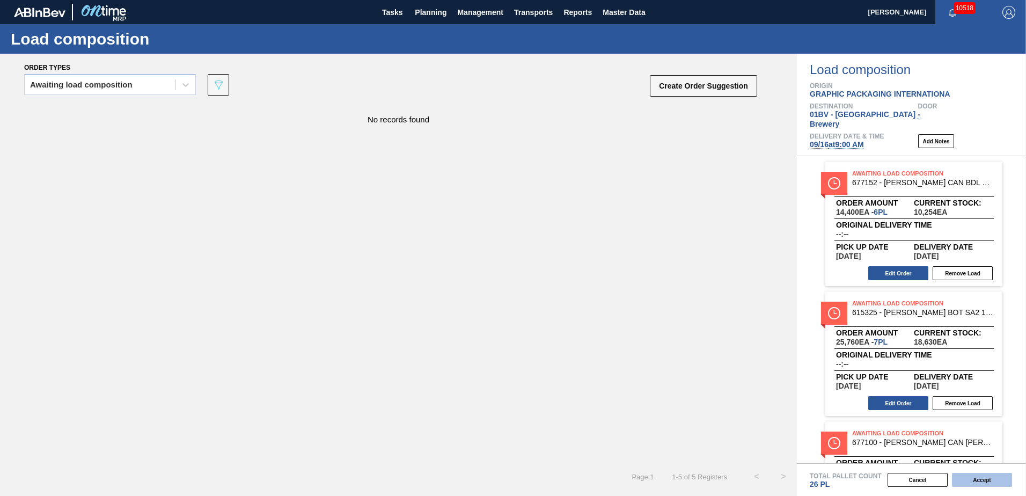
click at [978, 481] on button "Accept" at bounding box center [982, 480] width 60 height 14
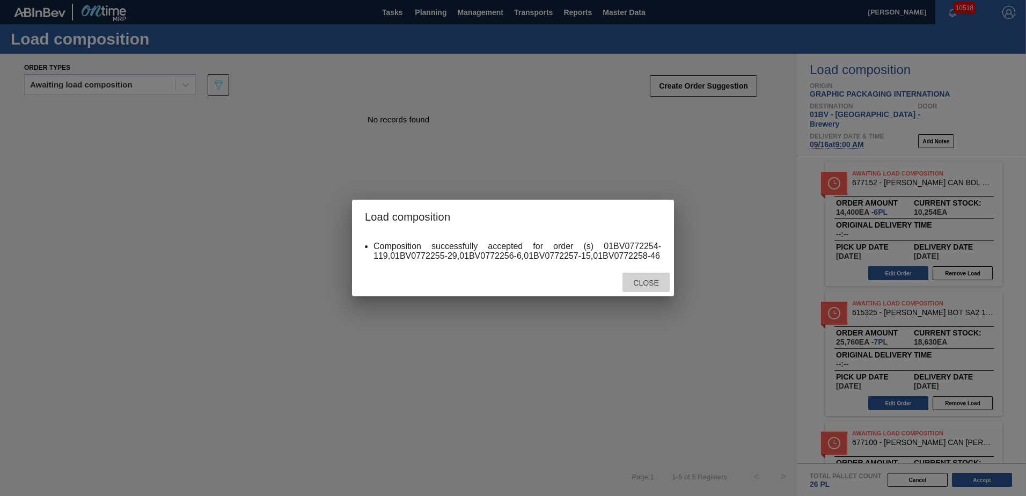
click at [645, 282] on span "Close" at bounding box center [646, 283] width 42 height 9
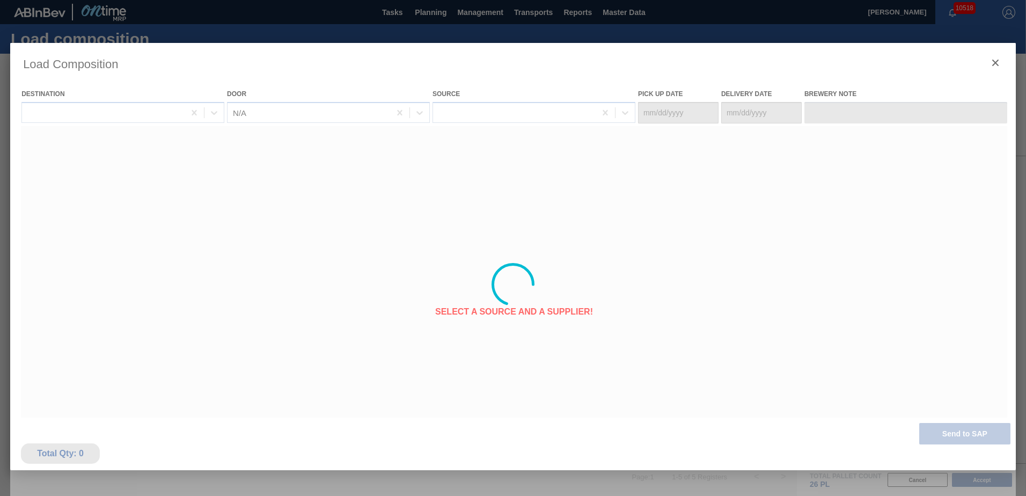
type Date "[DATE]"
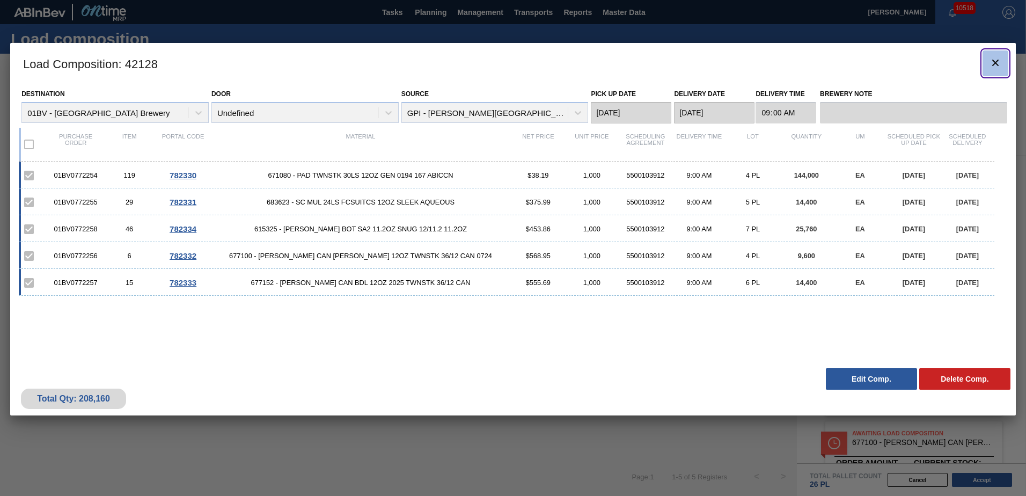
click at [993, 61] on icon "botão de ícone" at bounding box center [995, 63] width 6 height 6
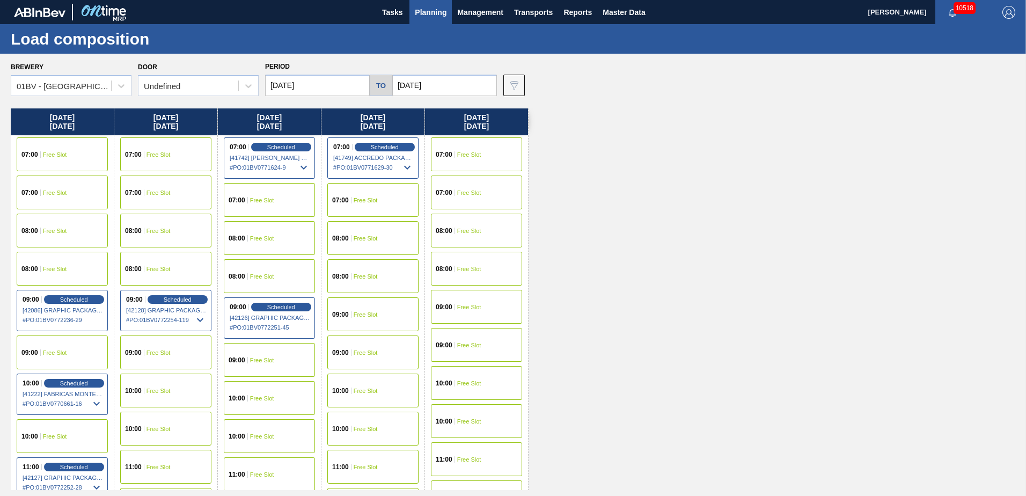
click at [425, 14] on span "Planning" at bounding box center [431, 12] width 32 height 13
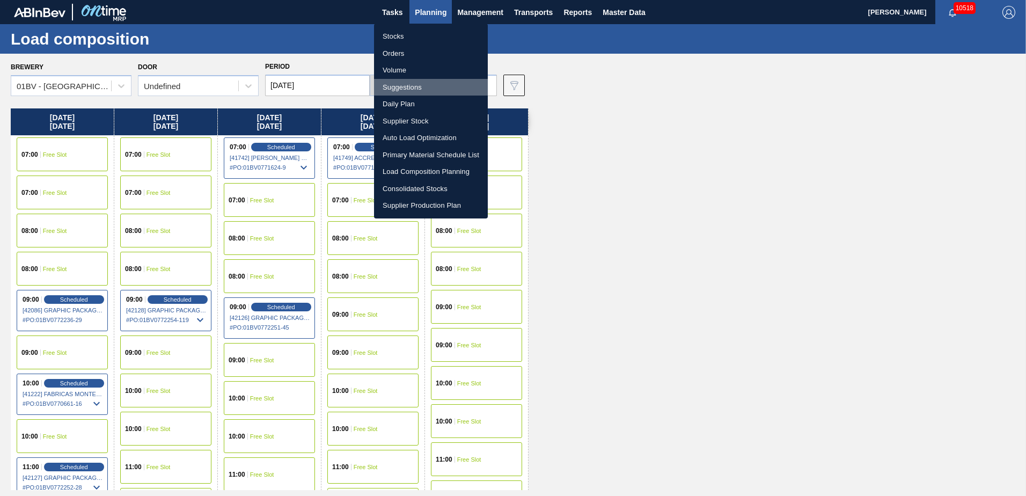
click at [400, 83] on li "Suggestions" at bounding box center [431, 87] width 114 height 17
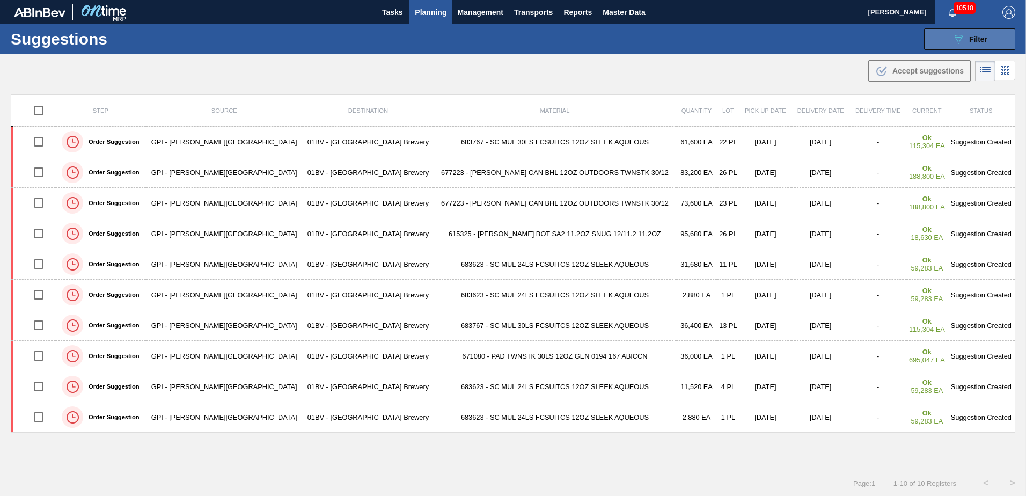
click at [956, 38] on icon "089F7B8B-B2A5-4AFE-B5C0-19BA573D28AC" at bounding box center [958, 39] width 13 height 13
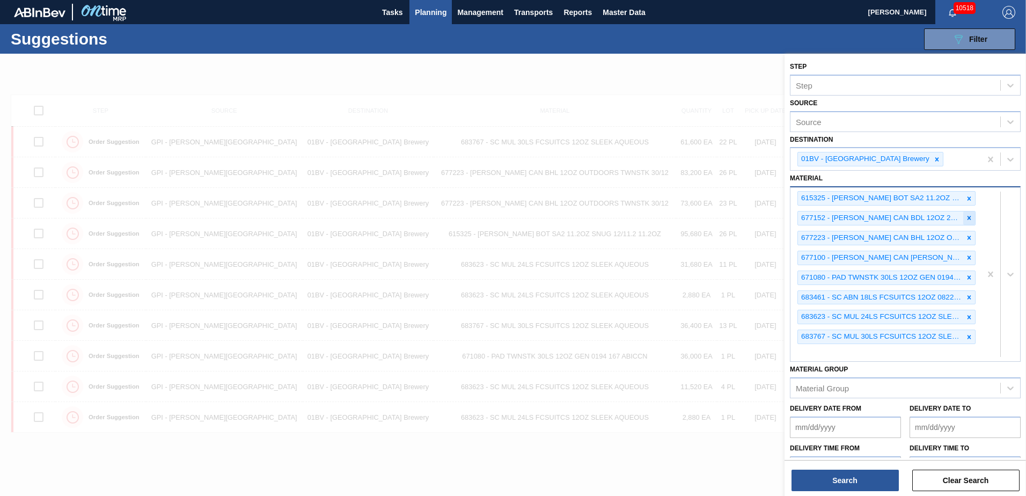
click at [966, 217] on icon at bounding box center [970, 218] width 8 height 8
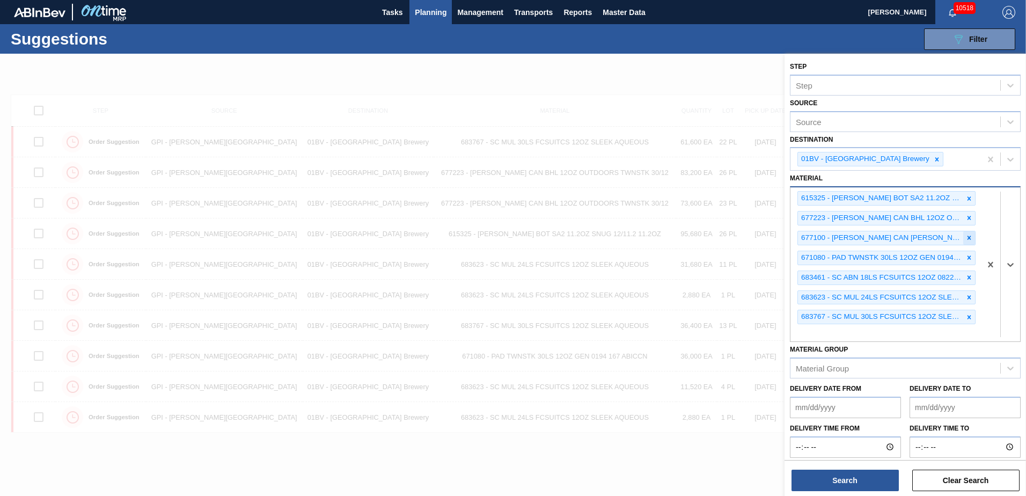
click at [969, 235] on icon at bounding box center [970, 238] width 8 height 8
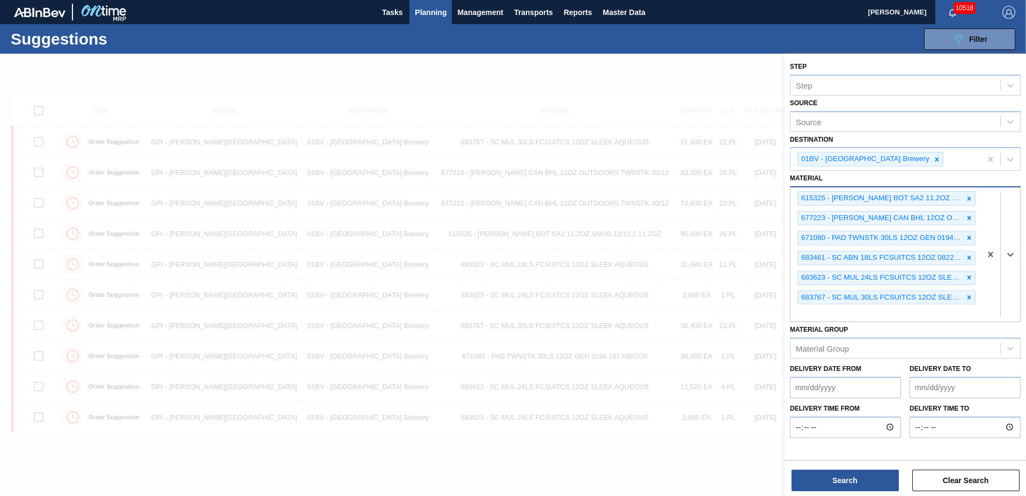
click at [969, 235] on icon at bounding box center [970, 238] width 8 height 8
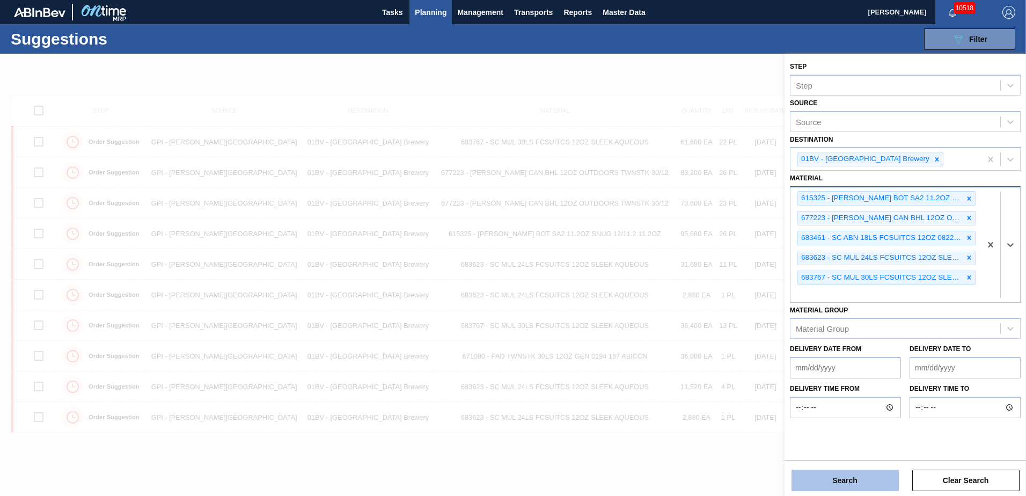
click at [847, 480] on button "Search" at bounding box center [845, 480] width 107 height 21
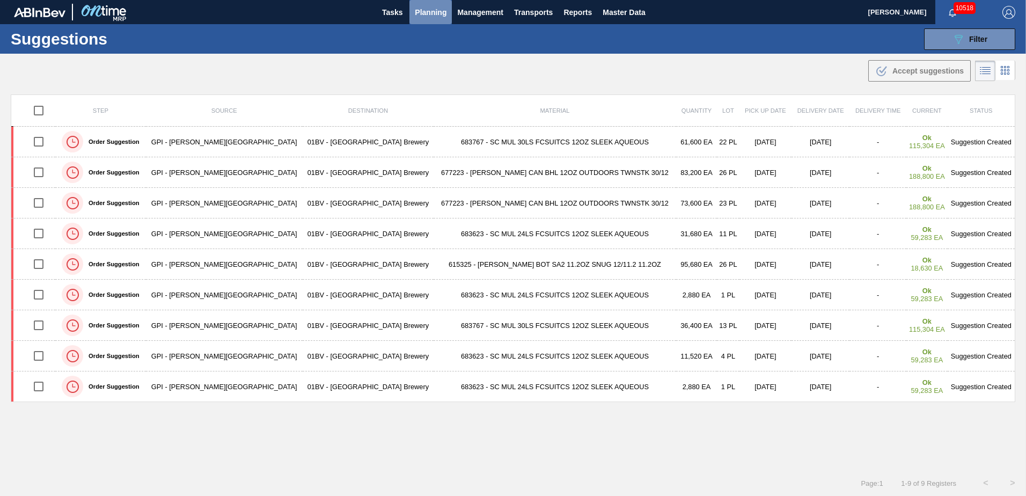
click at [439, 10] on span "Planning" at bounding box center [431, 12] width 32 height 13
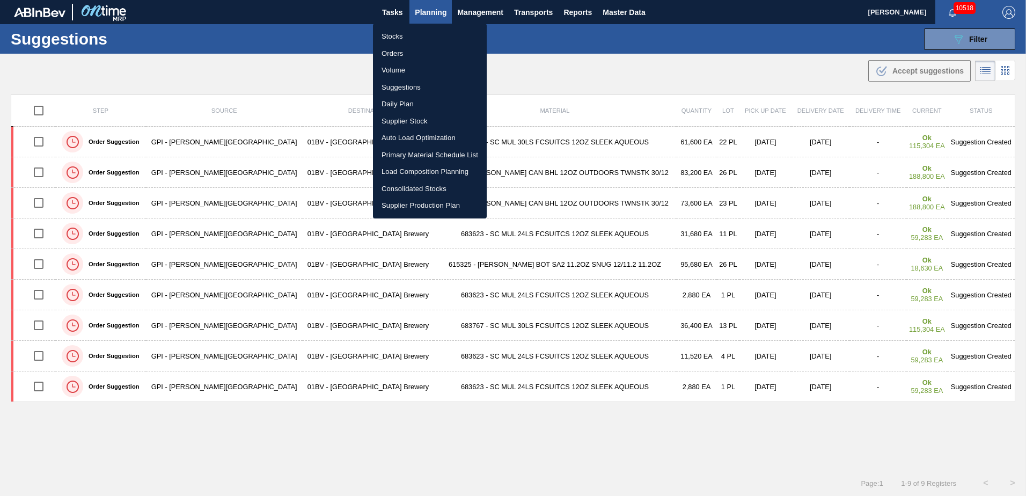
click at [596, 70] on div at bounding box center [513, 248] width 1026 height 496
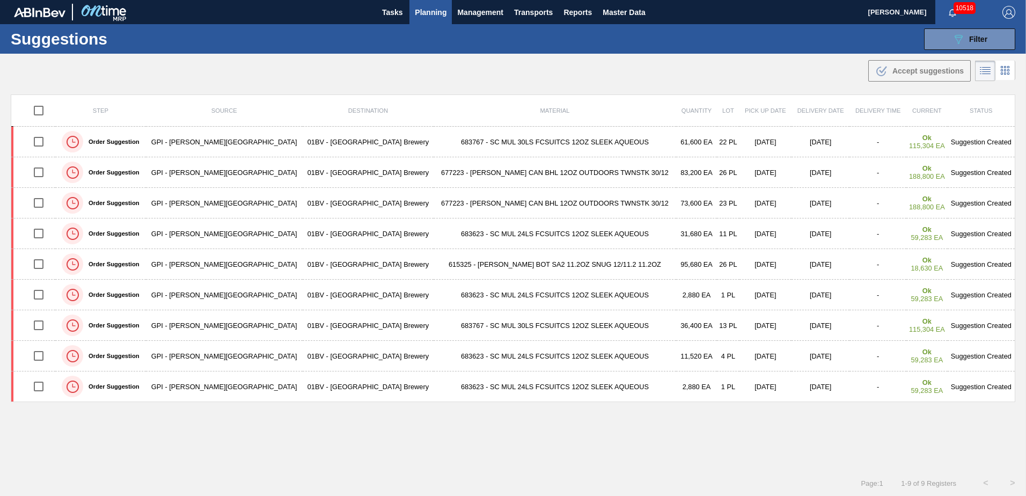
click at [474, 437] on div "Step Source Destination Material Quantity Lot Pick up Date Delivery Date Delive…" at bounding box center [513, 272] width 1005 height 356
click at [432, 11] on span "Planning" at bounding box center [431, 12] width 32 height 13
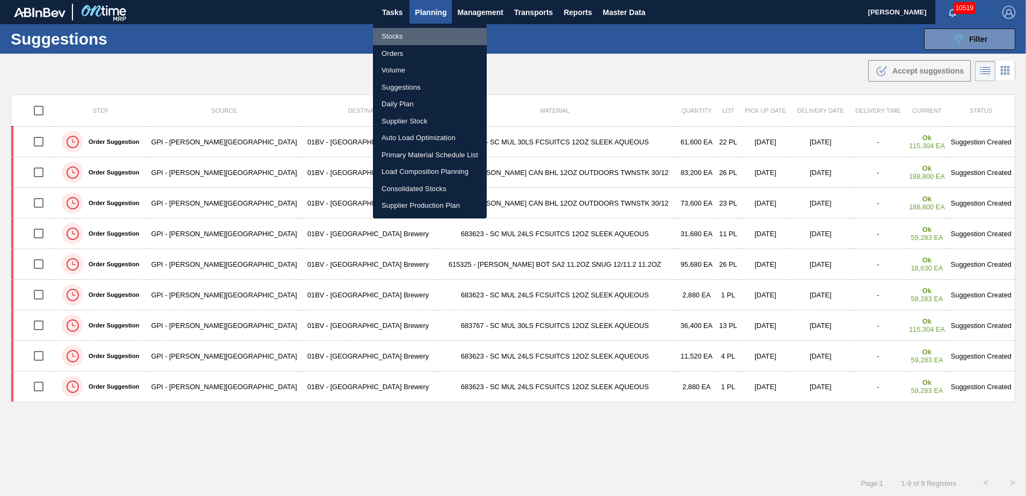
click at [393, 37] on li "Stocks" at bounding box center [430, 36] width 114 height 17
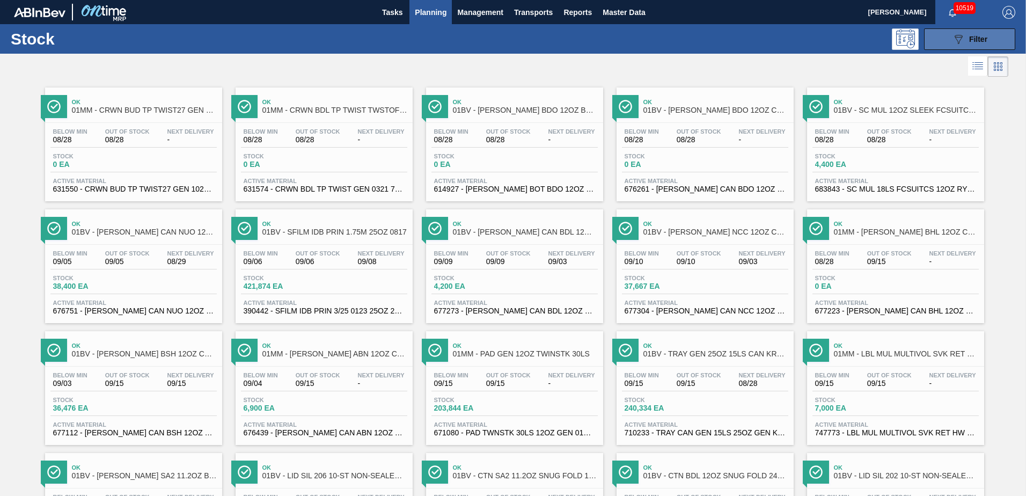
click at [969, 38] on span "Filter" at bounding box center [978, 39] width 18 height 9
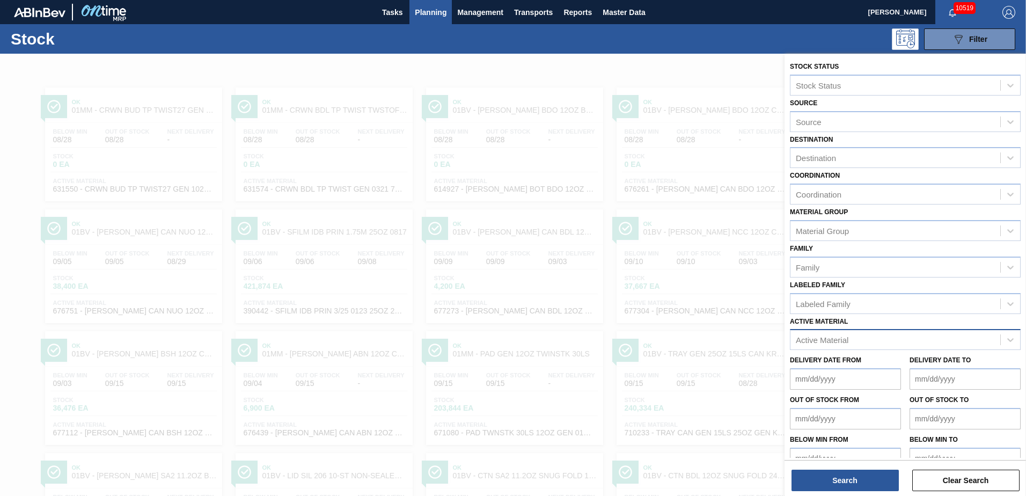
click at [866, 334] on div "Active Material" at bounding box center [896, 340] width 210 height 16
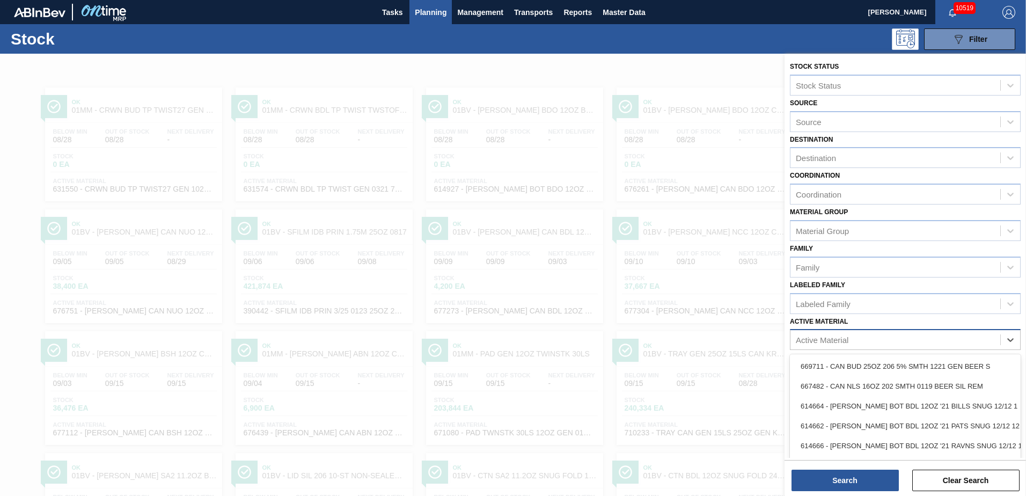
scroll to position [24, 0]
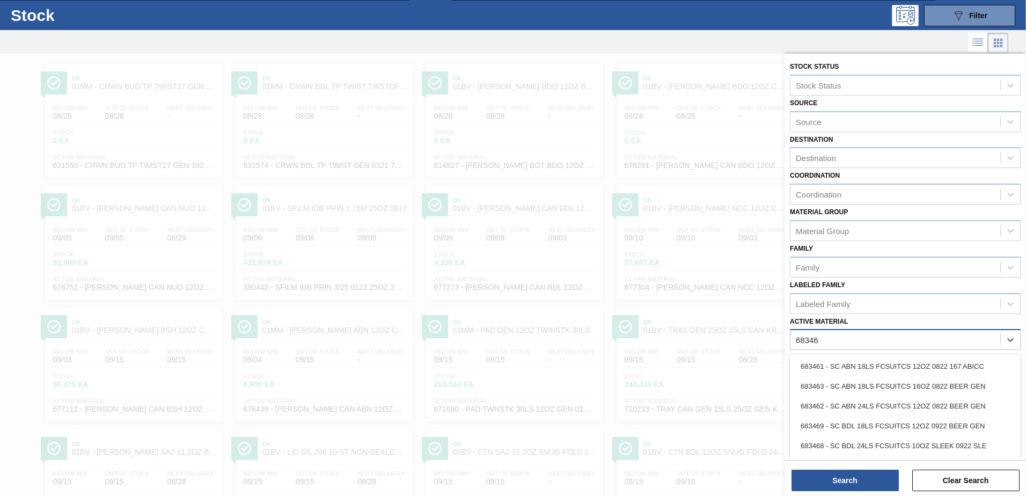
type Material "683461"
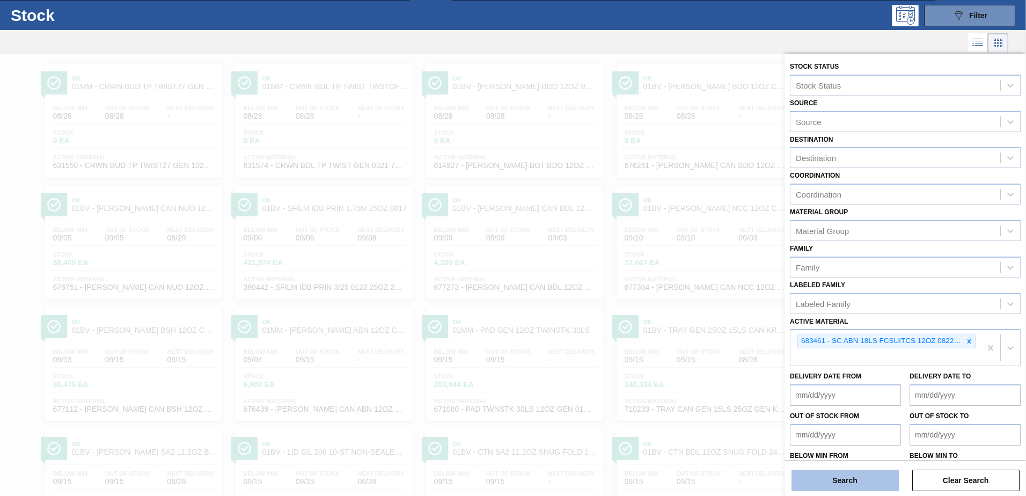
click at [846, 482] on button "Search" at bounding box center [845, 480] width 107 height 21
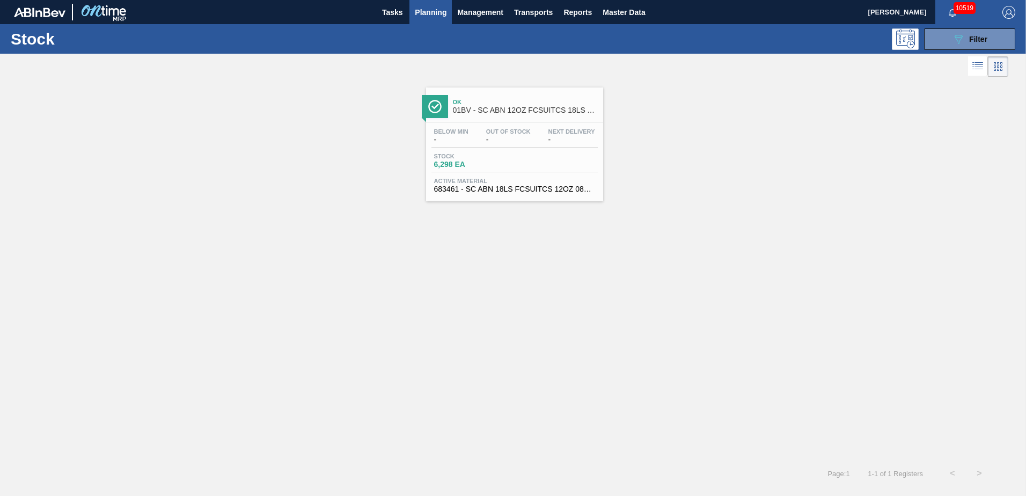
click at [484, 113] on span "01BV - SC ABN 12OZ FCSUITCS 18LS AQUEOUS COATING" at bounding box center [525, 110] width 145 height 8
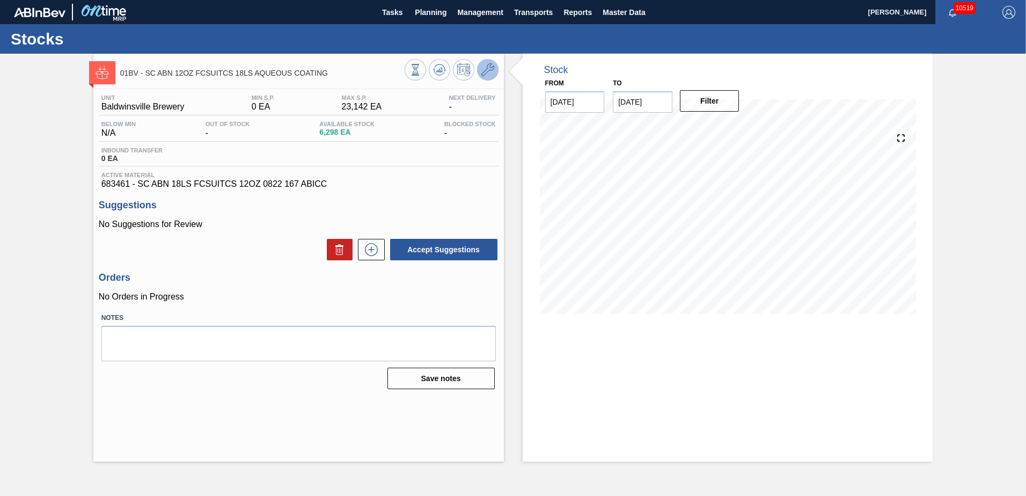
click at [491, 67] on icon at bounding box center [487, 69] width 13 height 13
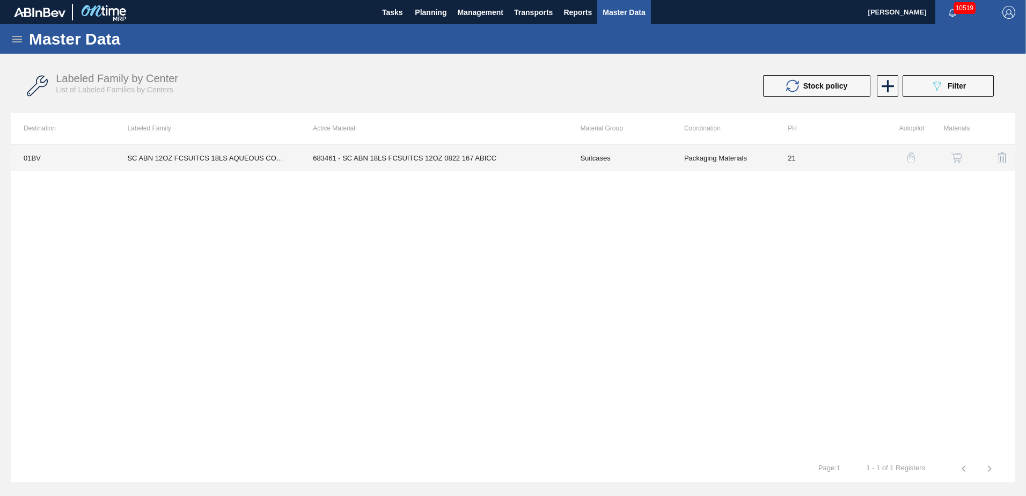
click at [399, 155] on td "683461 - SC ABN 18LS FCSUITCS 12OZ 0822 167 ABICC" at bounding box center [433, 157] width 267 height 27
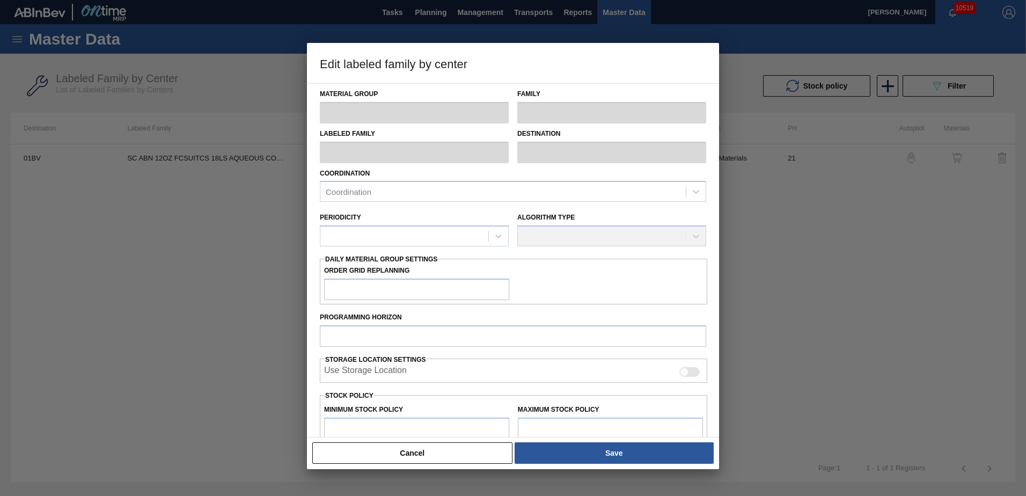
type input "Suitcases"
type input "SC ABN 12OZ FCSUITCS 18LS AQUEOUS COATING"
type input "01BV - [GEOGRAPHIC_DATA] Brewery"
type input "21"
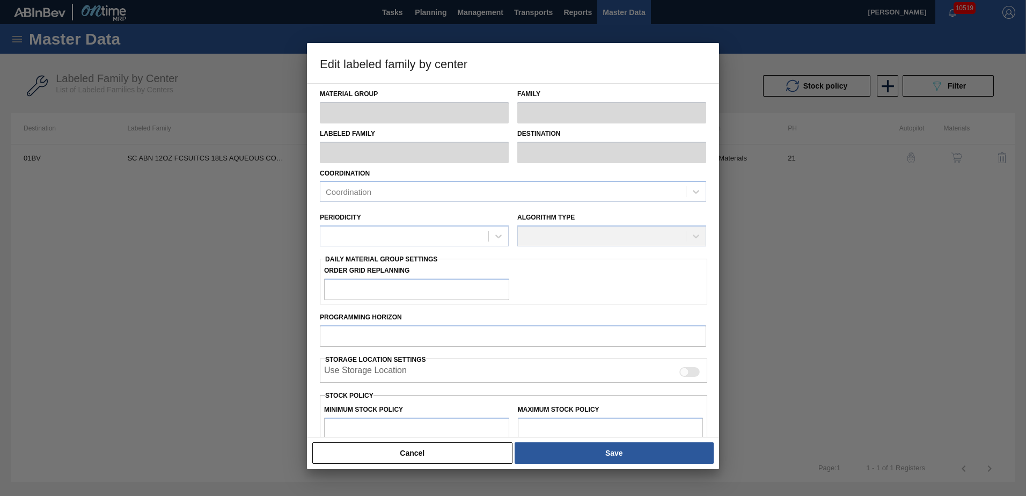
type input "0"
type input "23,142"
type input "21"
type input "4,860"
checkbox input "true"
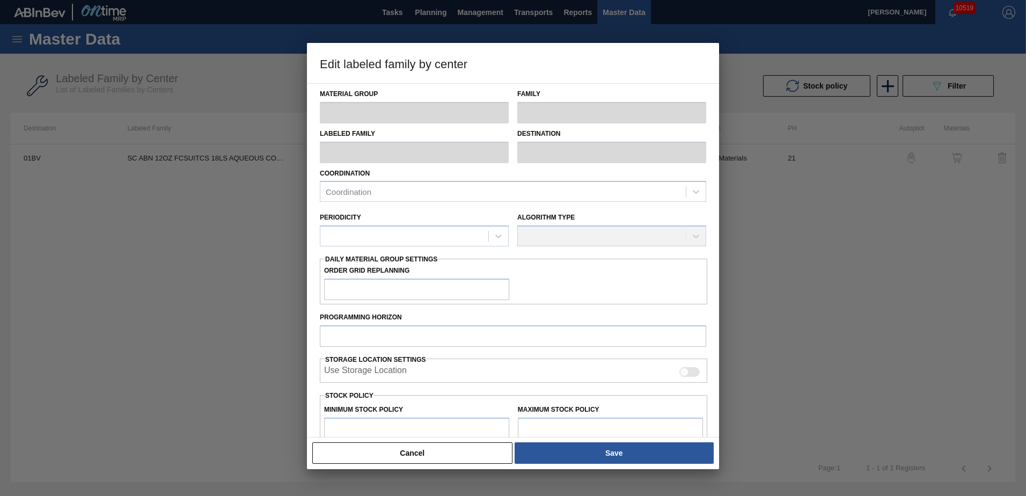
checkbox input "true"
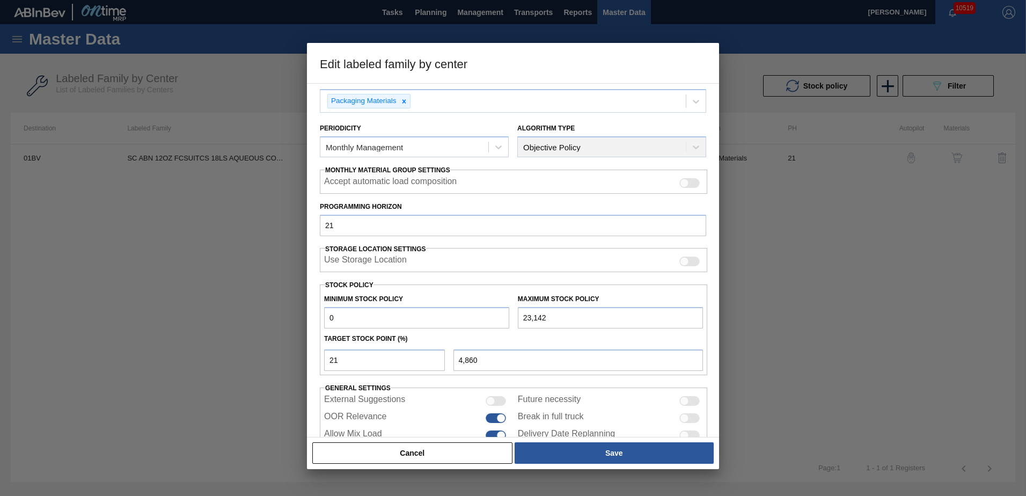
scroll to position [113, 0]
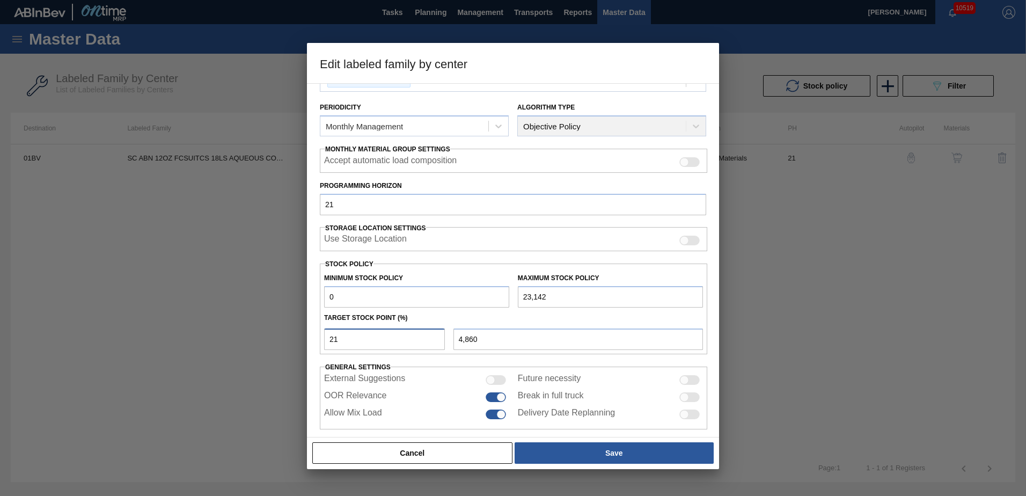
click at [351, 340] on input "21" at bounding box center [384, 338] width 121 height 21
type input "2"
type input "463"
type input "0"
type input "2"
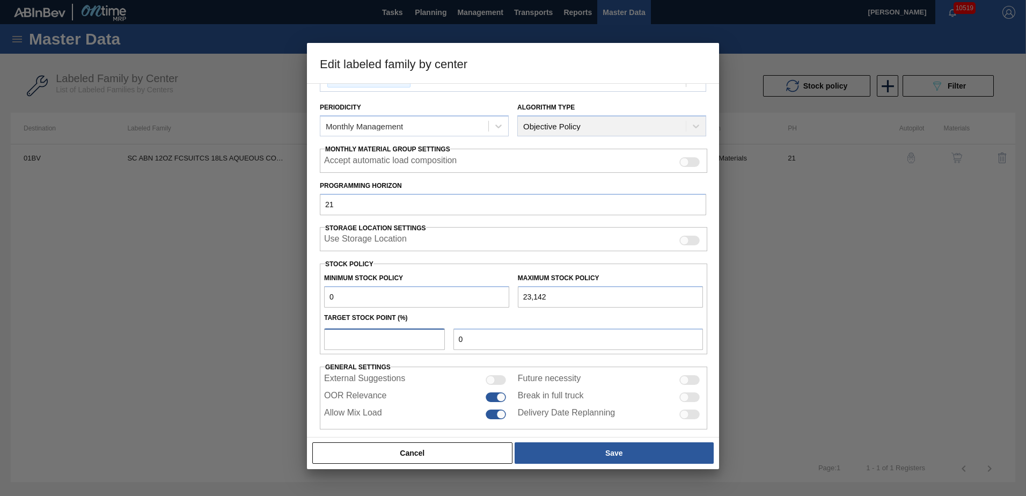
type input "463"
type input "22"
type input "5,091"
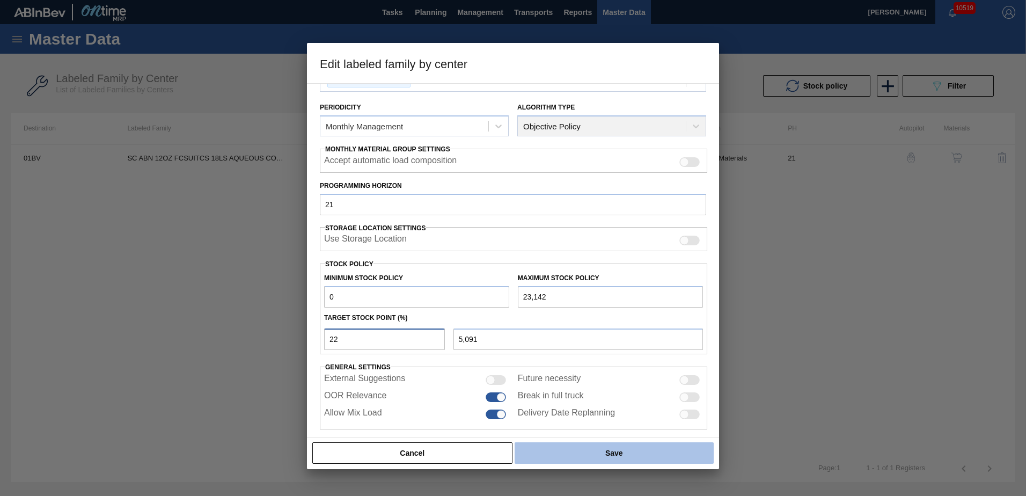
type input "22"
click at [609, 451] on button "Save" at bounding box center [614, 452] width 199 height 21
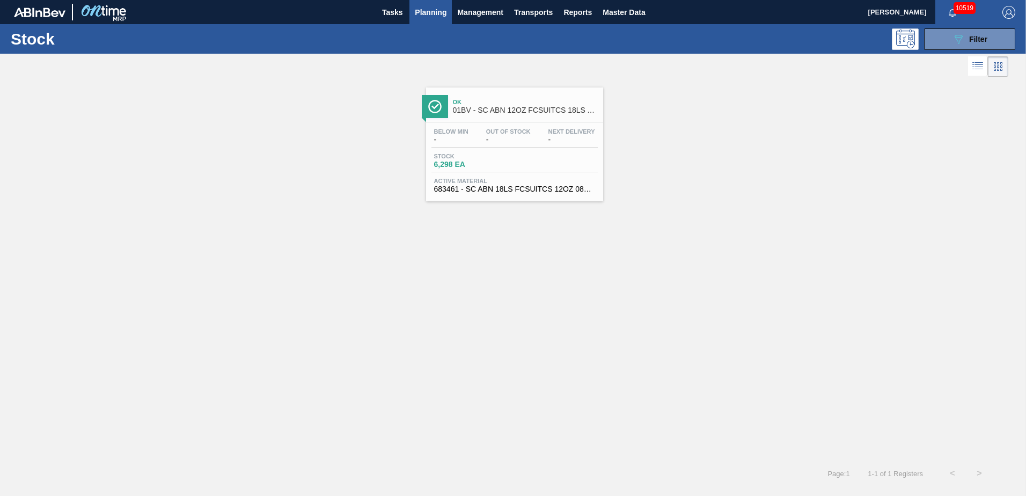
click at [432, 13] on span "Planning" at bounding box center [431, 12] width 32 height 13
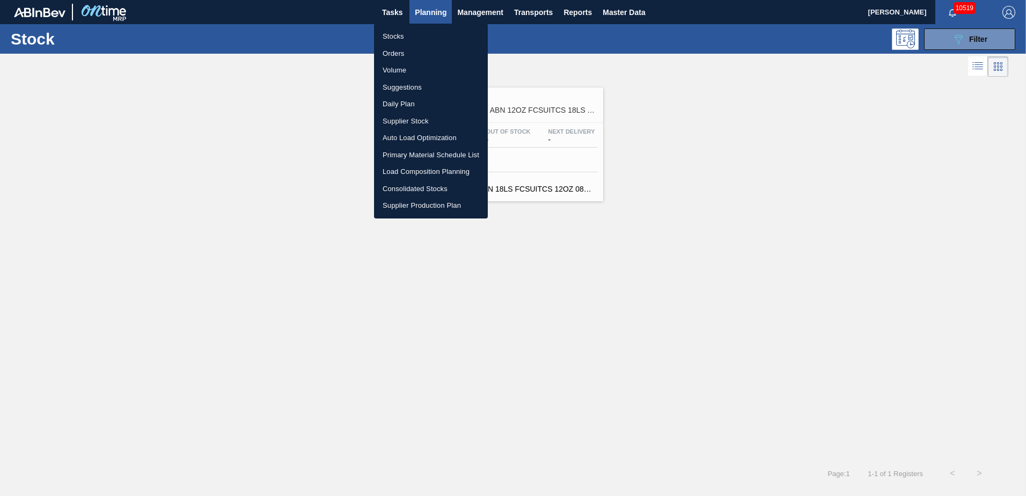
click at [411, 86] on li "Suggestions" at bounding box center [431, 87] width 114 height 17
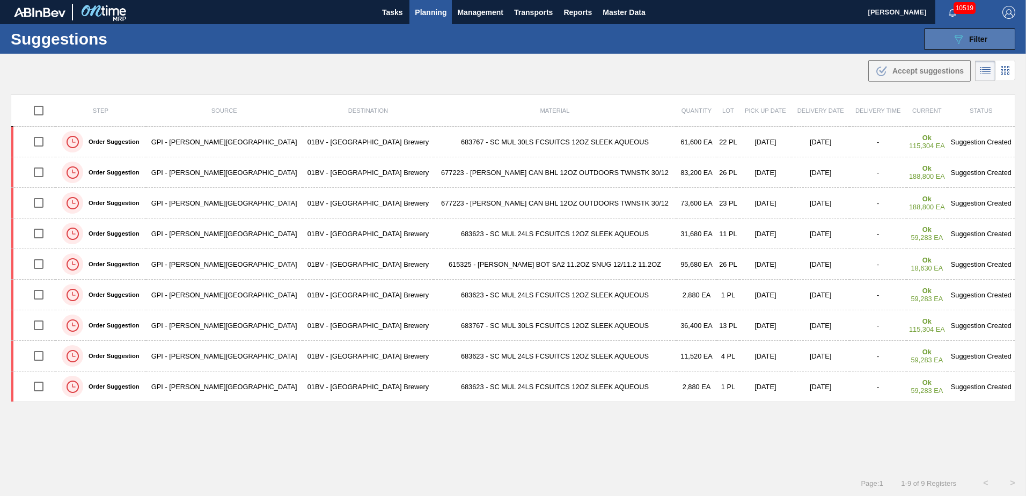
click at [953, 42] on icon "089F7B8B-B2A5-4AFE-B5C0-19BA573D28AC" at bounding box center [958, 39] width 13 height 13
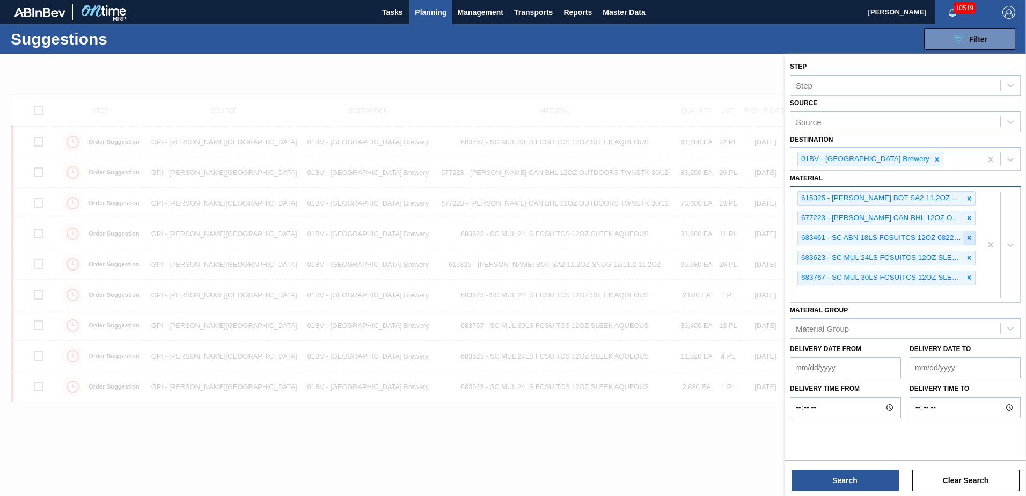
click at [968, 237] on icon at bounding box center [970, 238] width 4 height 4
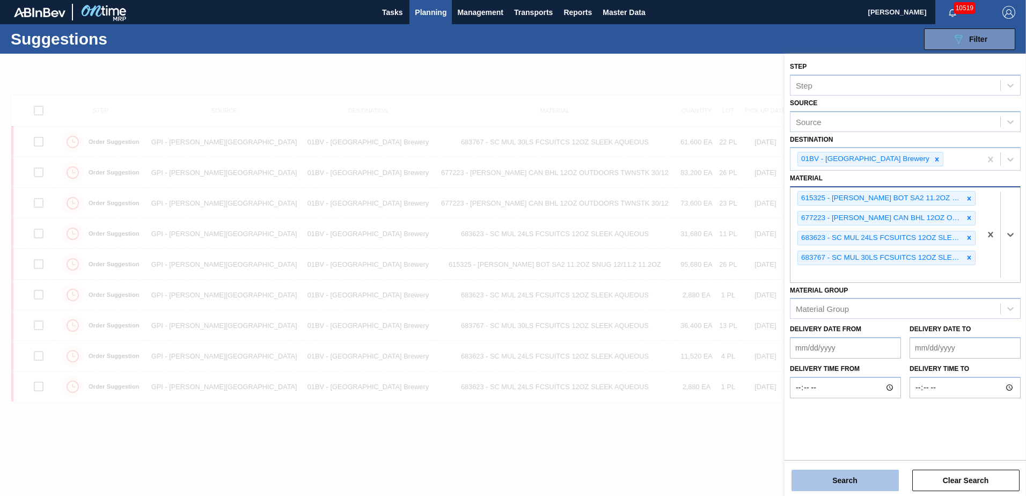
click at [843, 481] on button "Search" at bounding box center [845, 480] width 107 height 21
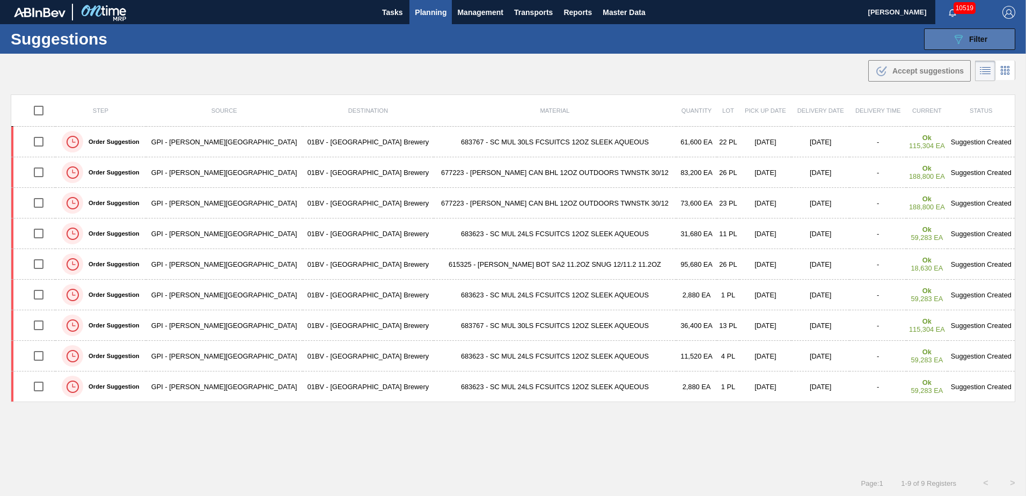
click at [962, 39] on icon "089F7B8B-B2A5-4AFE-B5C0-19BA573D28AC" at bounding box center [958, 39] width 13 height 13
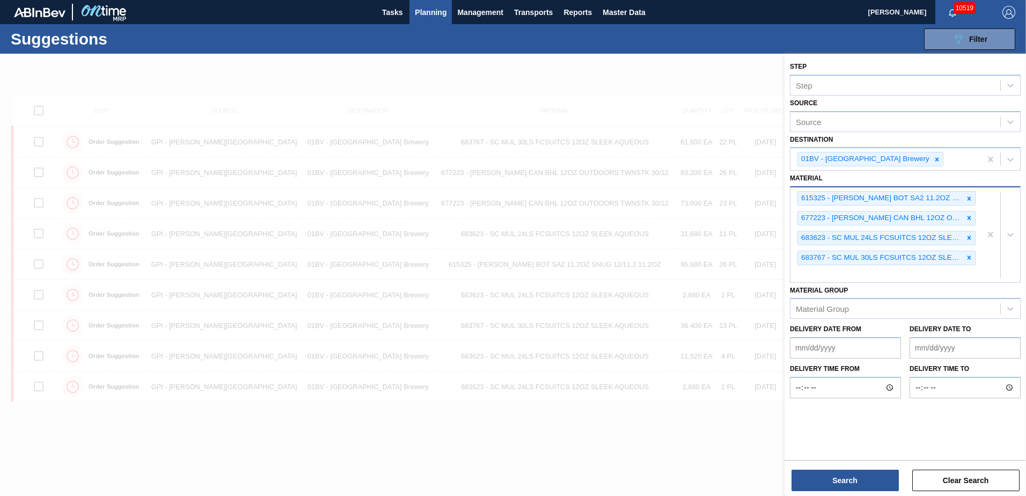
click at [815, 279] on div "615325 - CARR BOT SA2 11.2OZ SNUG 12/11.2 11.2OZ 677223 - CARR CAN BHL 12OZ OUT…" at bounding box center [886, 234] width 191 height 95
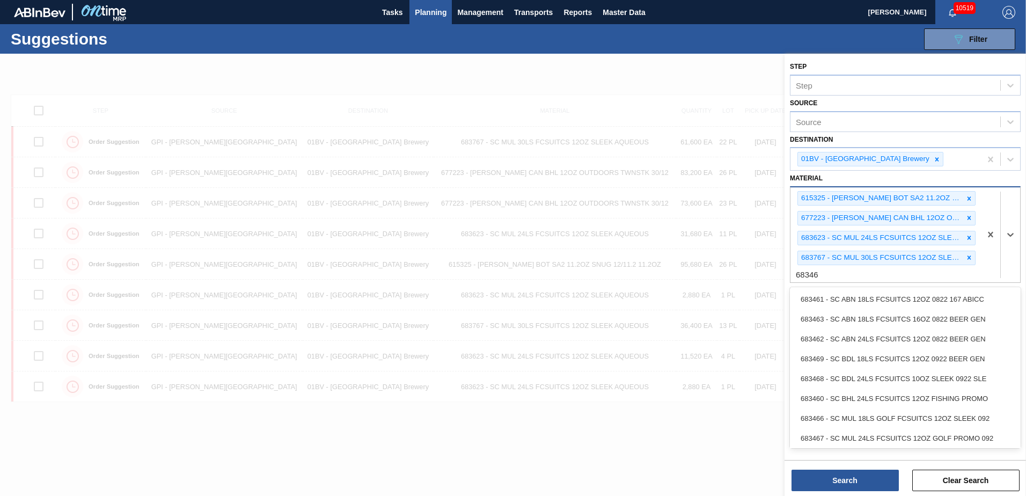
type input "683461"
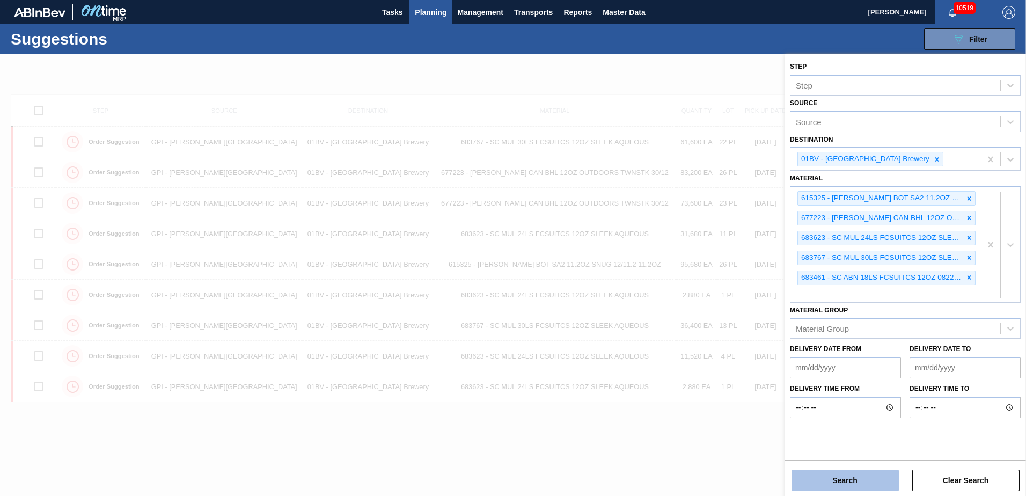
click at [838, 478] on button "Search" at bounding box center [845, 480] width 107 height 21
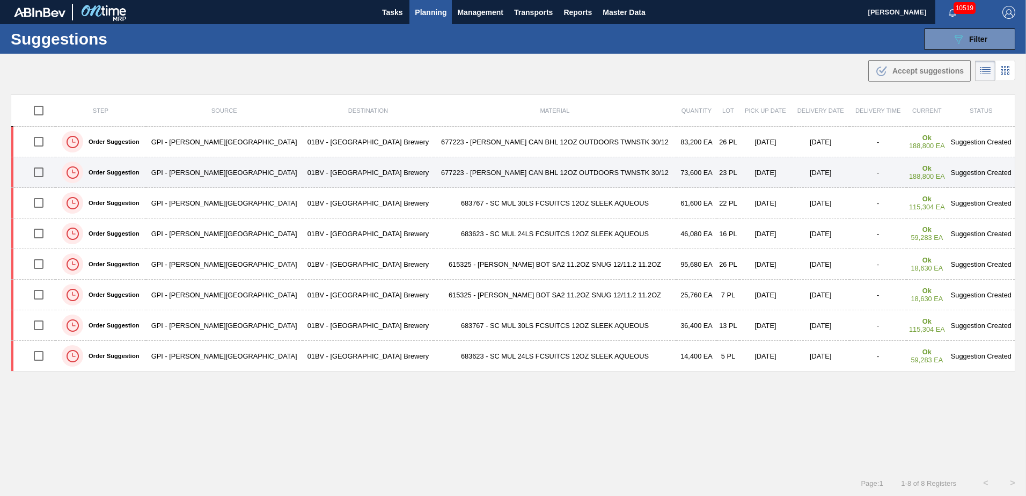
click at [40, 174] on input "checkbox" at bounding box center [38, 172] width 23 height 23
checkbox input "true"
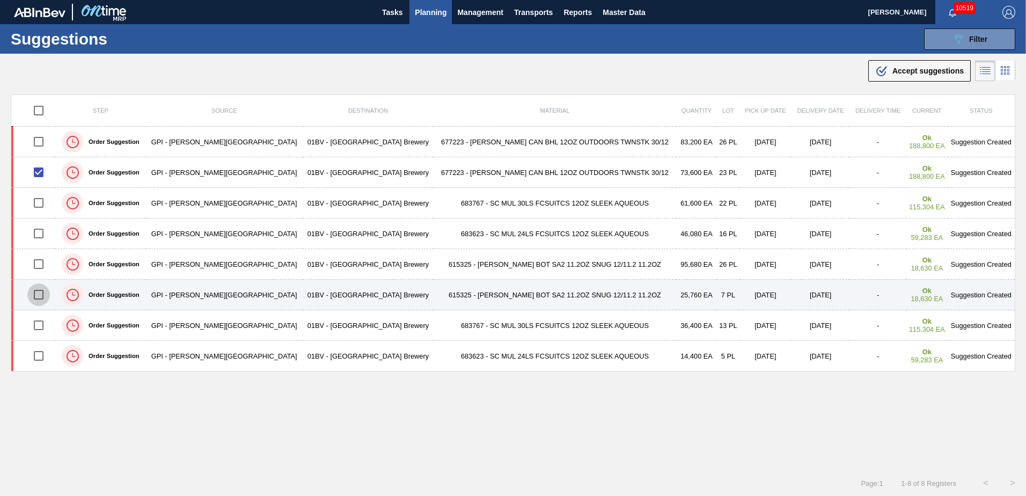
drag, startPoint x: 42, startPoint y: 295, endPoint x: 75, endPoint y: 298, distance: 33.4
click at [42, 296] on input "checkbox" at bounding box center [38, 294] width 23 height 23
checkbox input "true"
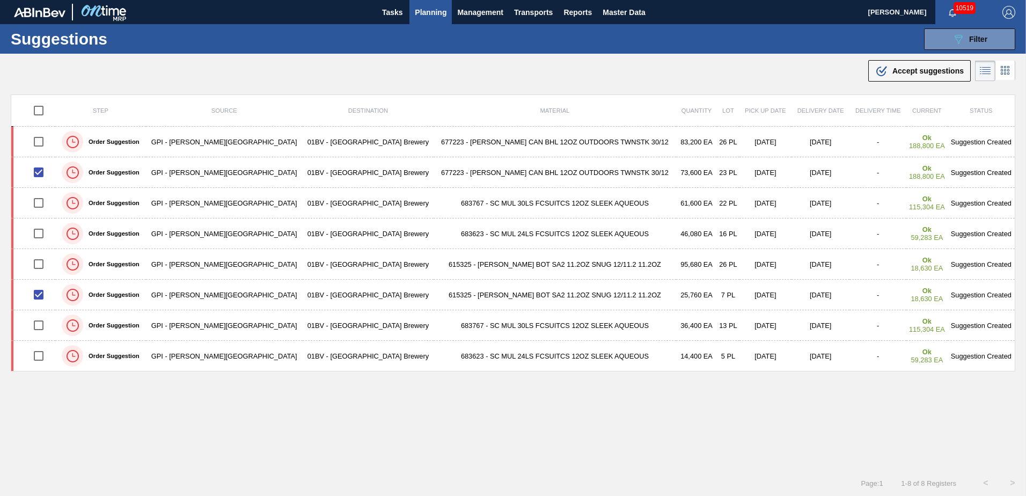
click at [908, 71] on span "Accept suggestions" at bounding box center [928, 71] width 71 height 9
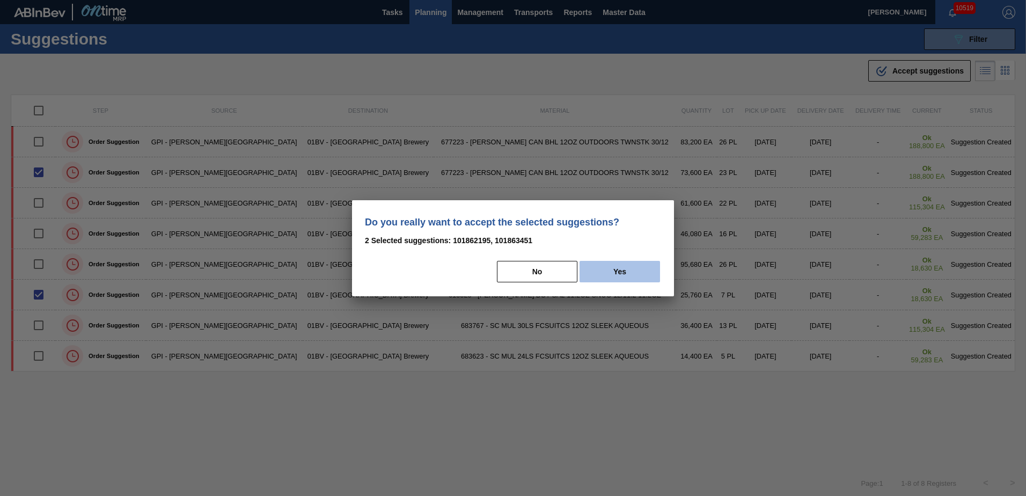
click at [635, 266] on button "Yes" at bounding box center [620, 271] width 81 height 21
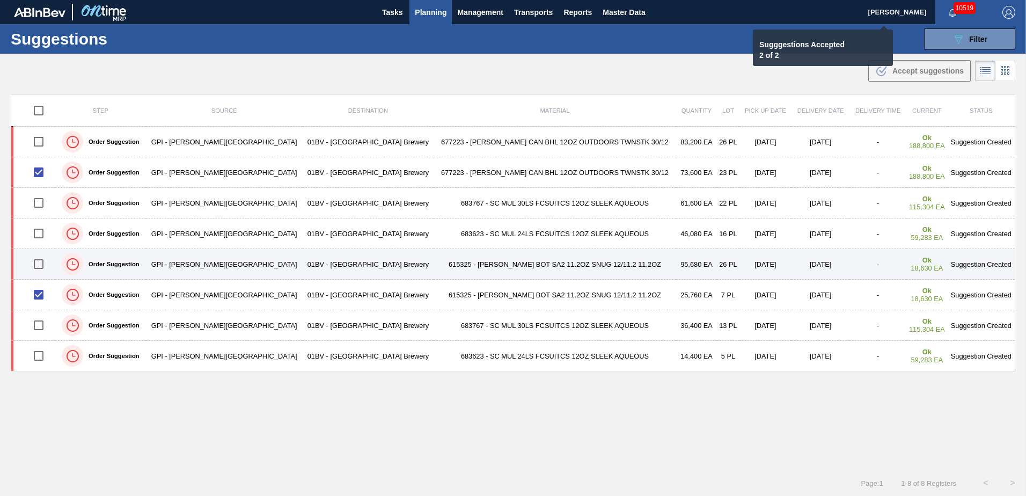
checkbox input "false"
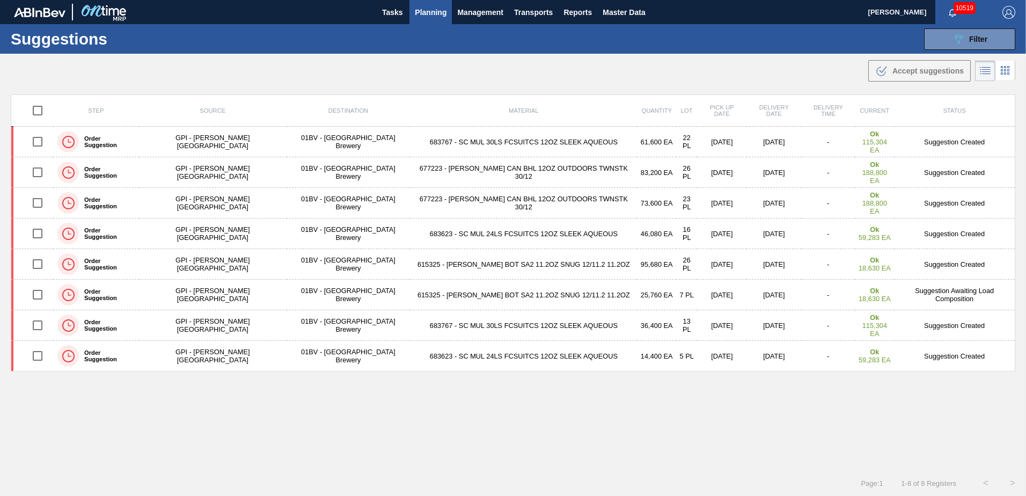
click at [435, 12] on span "Planning" at bounding box center [431, 12] width 32 height 13
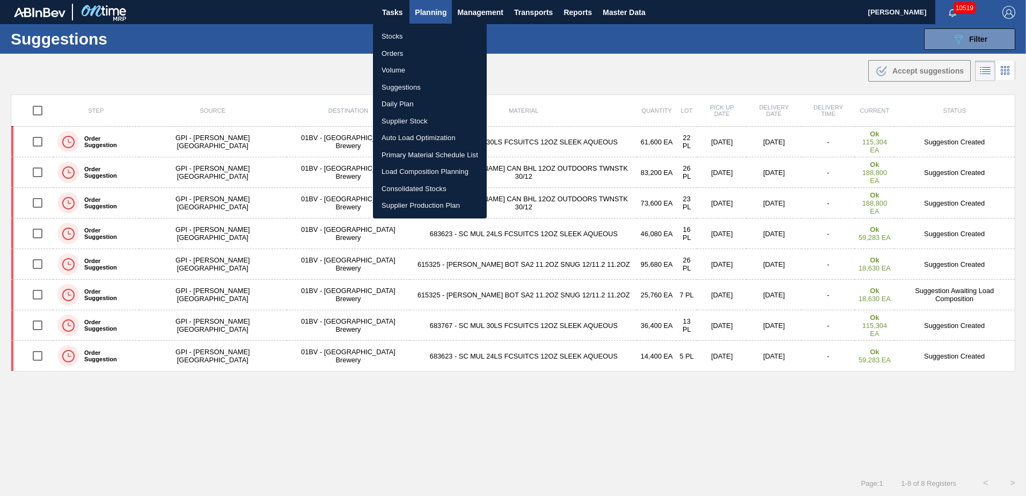
click at [423, 172] on li "Load Composition Planning" at bounding box center [430, 171] width 114 height 17
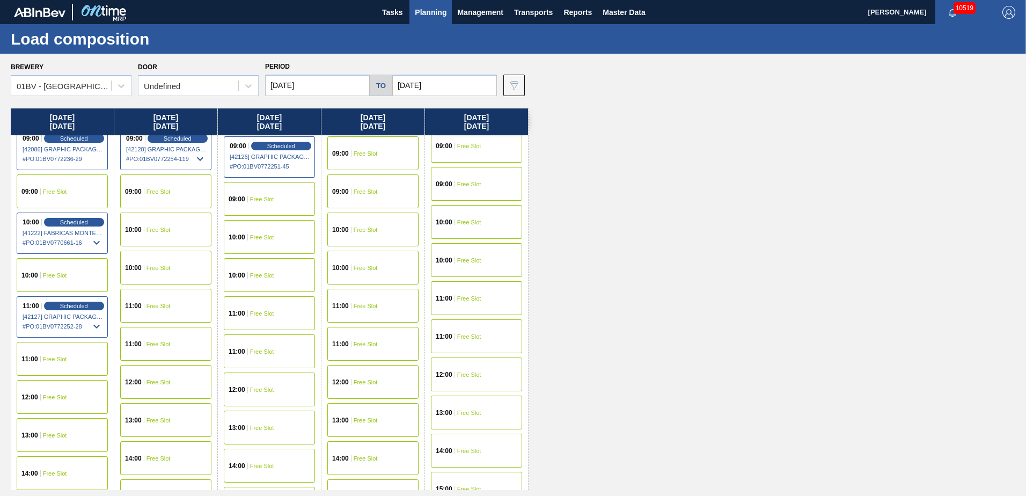
scroll to position [107, 0]
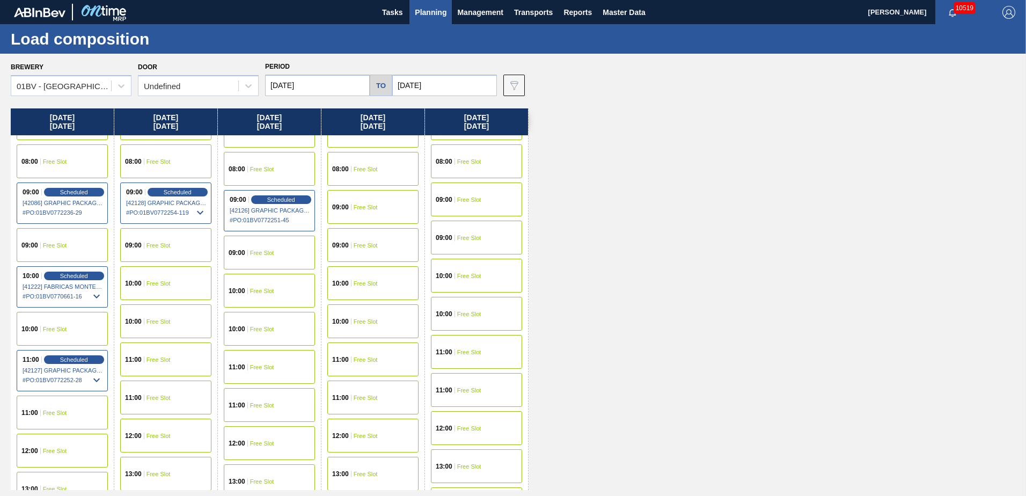
click at [244, 366] on span "11:00" at bounding box center [237, 367] width 17 height 6
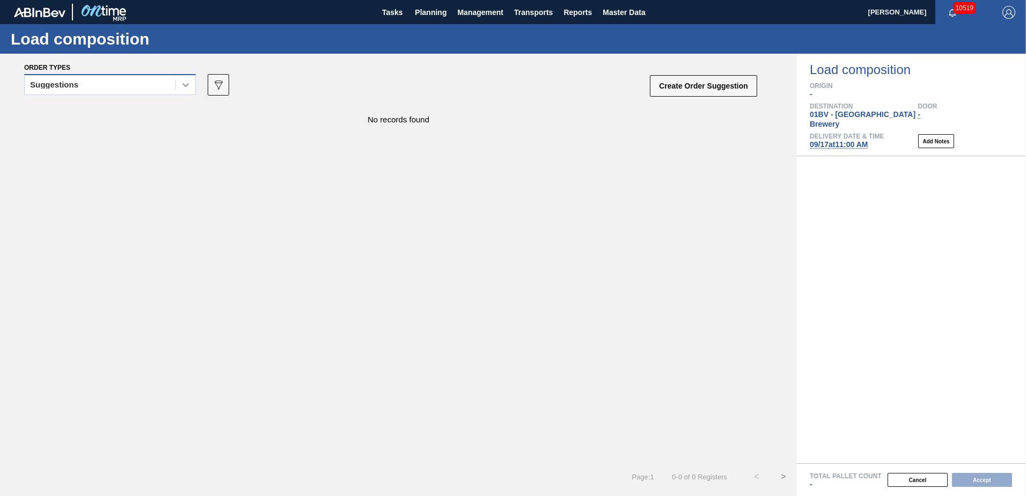
click at [186, 86] on icon at bounding box center [185, 85] width 6 height 4
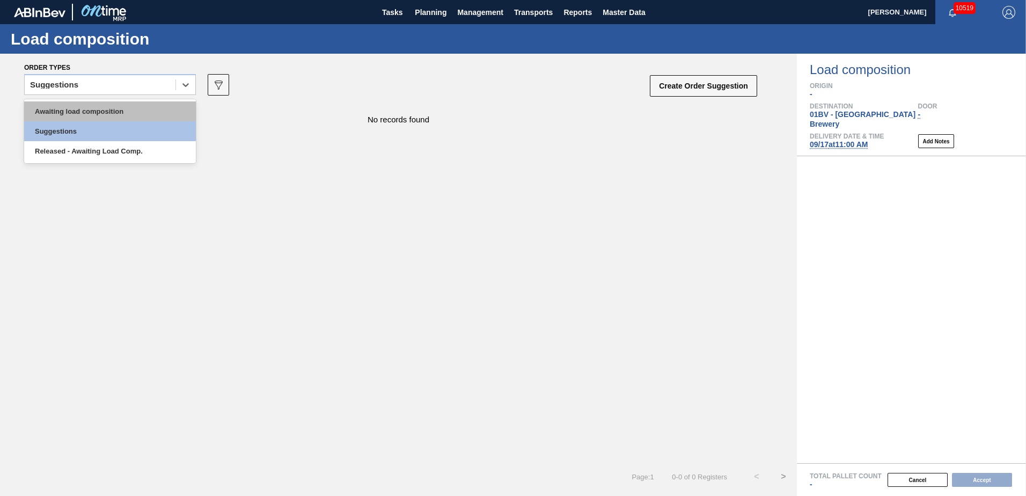
click at [112, 108] on div "Awaiting load composition" at bounding box center [110, 111] width 172 height 20
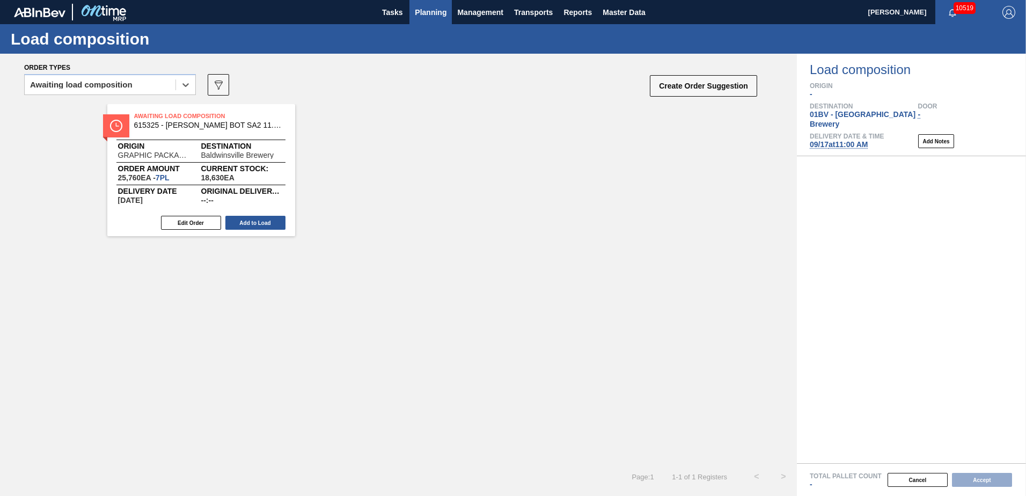
click at [420, 17] on span "Planning" at bounding box center [431, 12] width 32 height 13
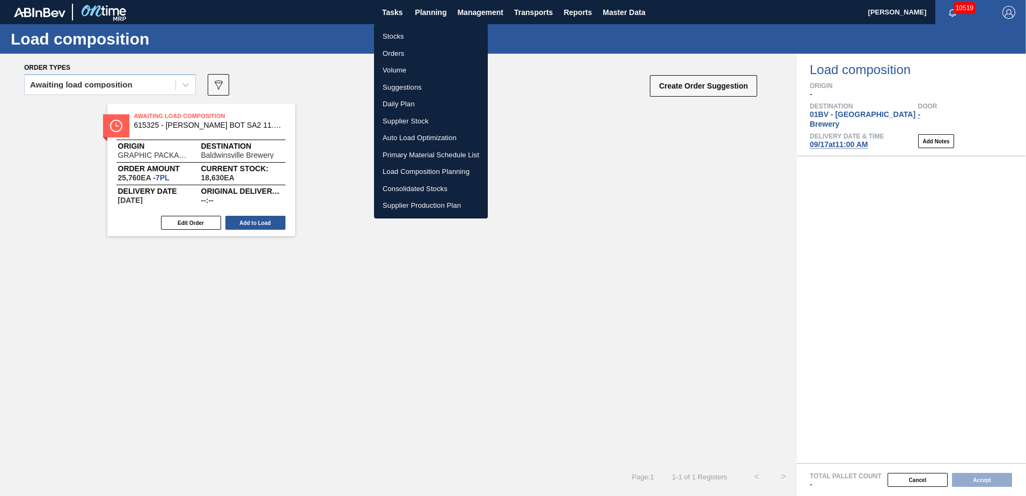
click at [404, 86] on li "Suggestions" at bounding box center [431, 87] width 114 height 17
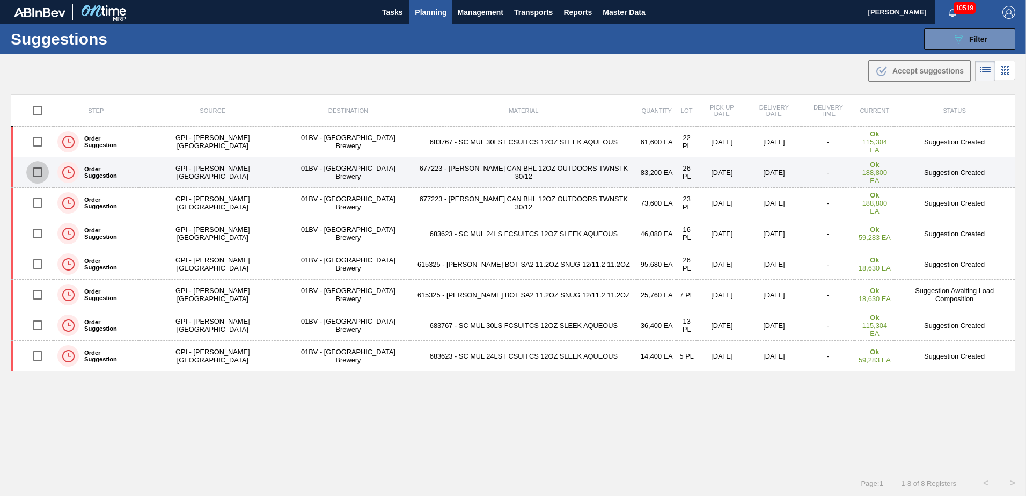
click at [40, 172] on input "checkbox" at bounding box center [37, 172] width 23 height 23
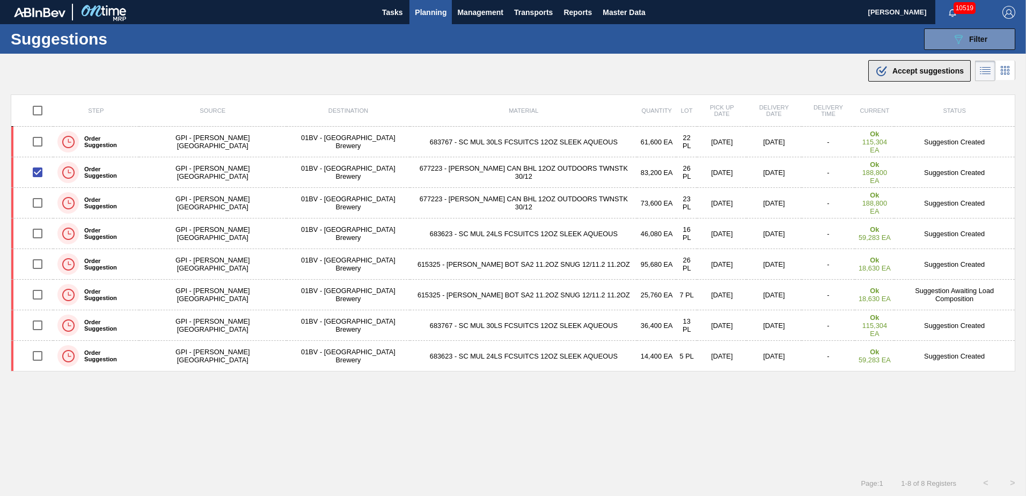
click at [893, 70] on span "Accept suggestions" at bounding box center [928, 71] width 71 height 9
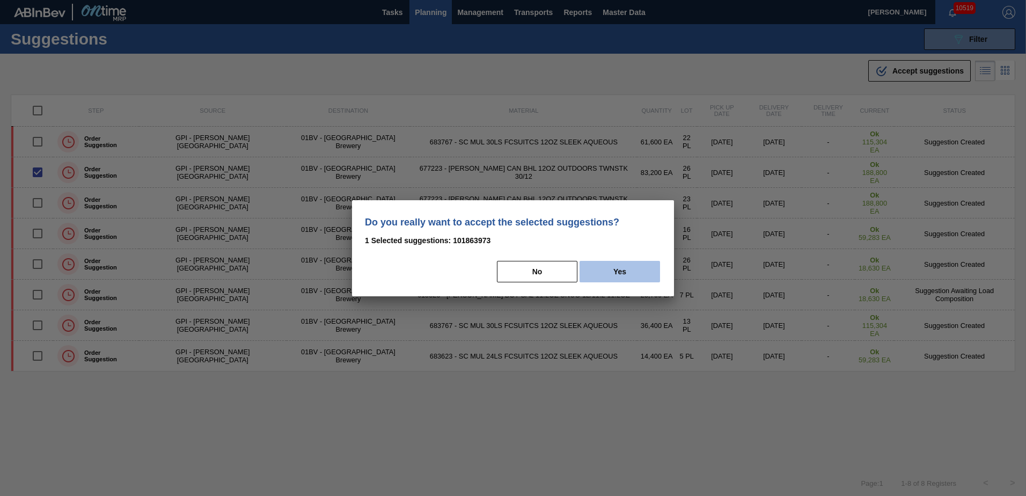
click at [623, 265] on button "Yes" at bounding box center [620, 271] width 81 height 21
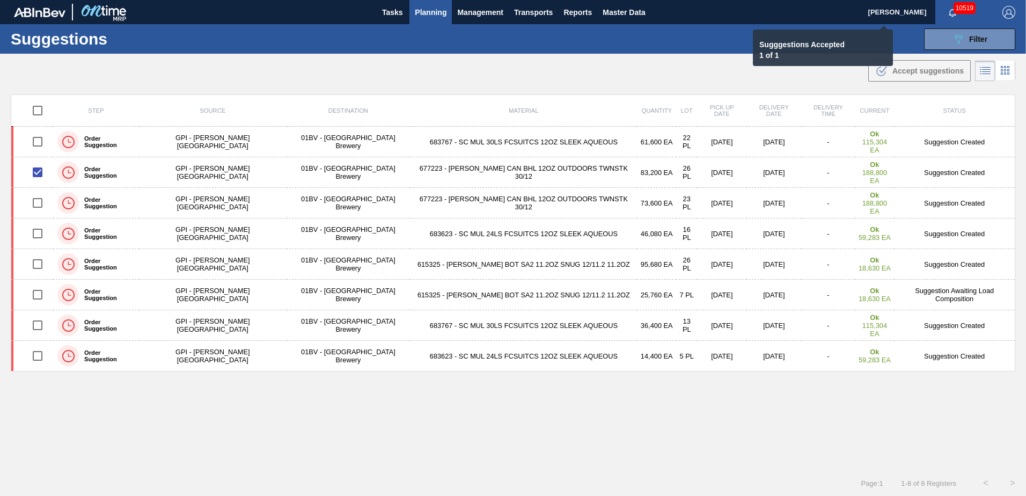
checkbox input "false"
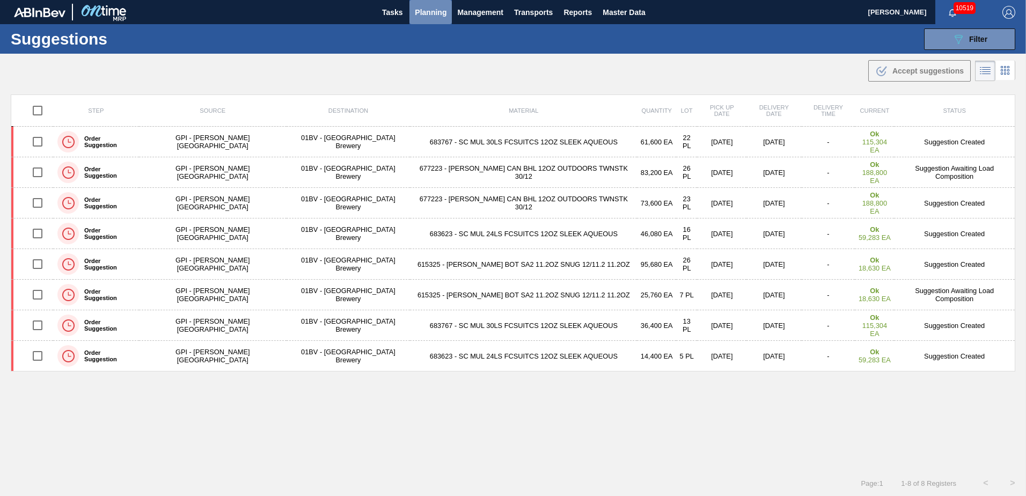
click at [427, 11] on span "Planning" at bounding box center [431, 12] width 32 height 13
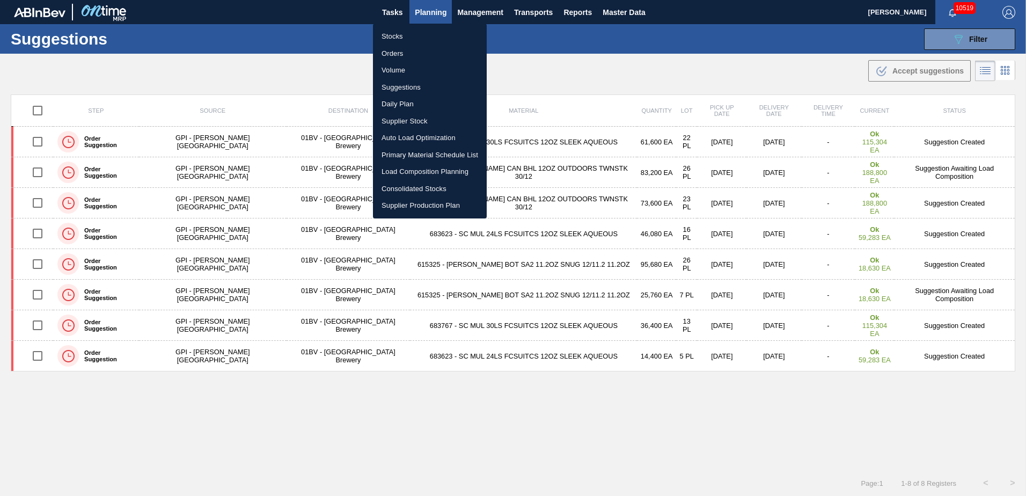
click at [412, 169] on li "Load Composition Planning" at bounding box center [430, 171] width 114 height 17
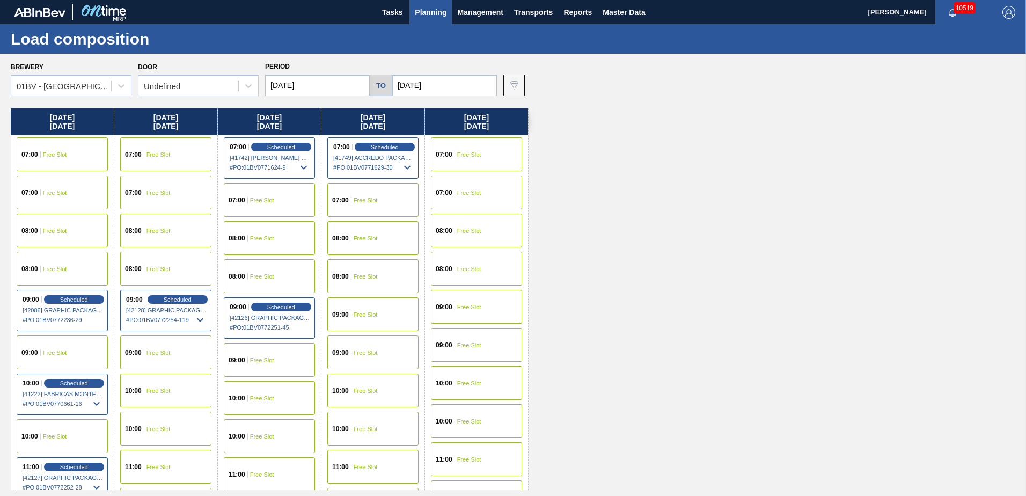
click at [251, 472] on span "Free Slot" at bounding box center [262, 474] width 24 height 6
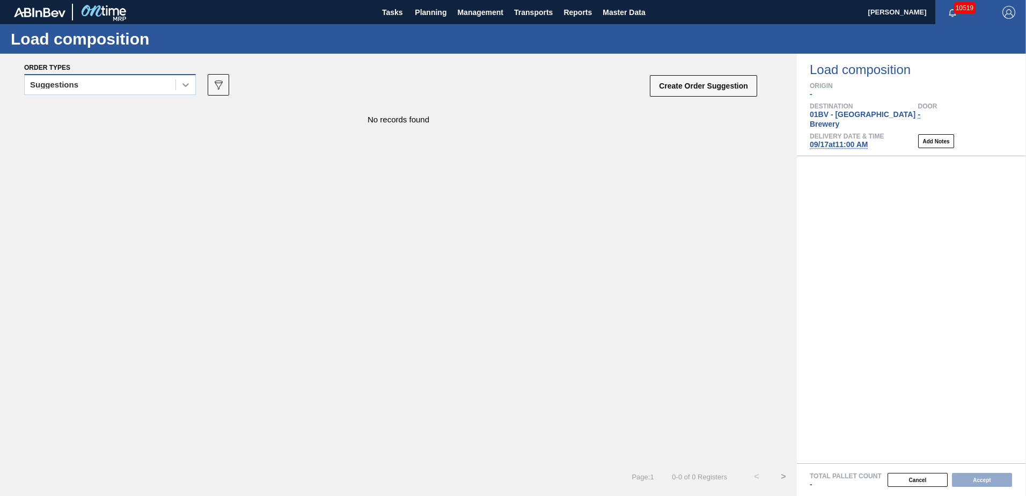
click at [182, 85] on icon at bounding box center [185, 84] width 11 height 11
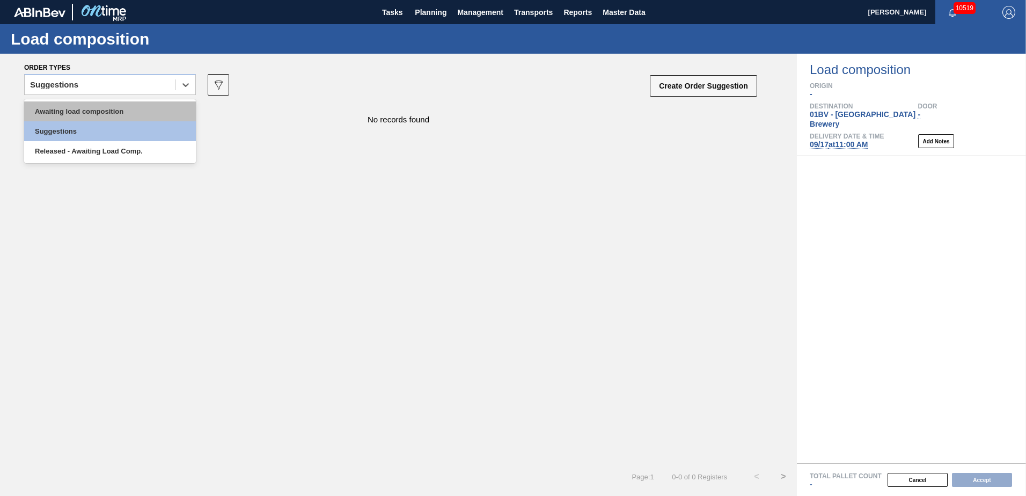
click at [126, 109] on div "Awaiting load composition" at bounding box center [110, 111] width 172 height 20
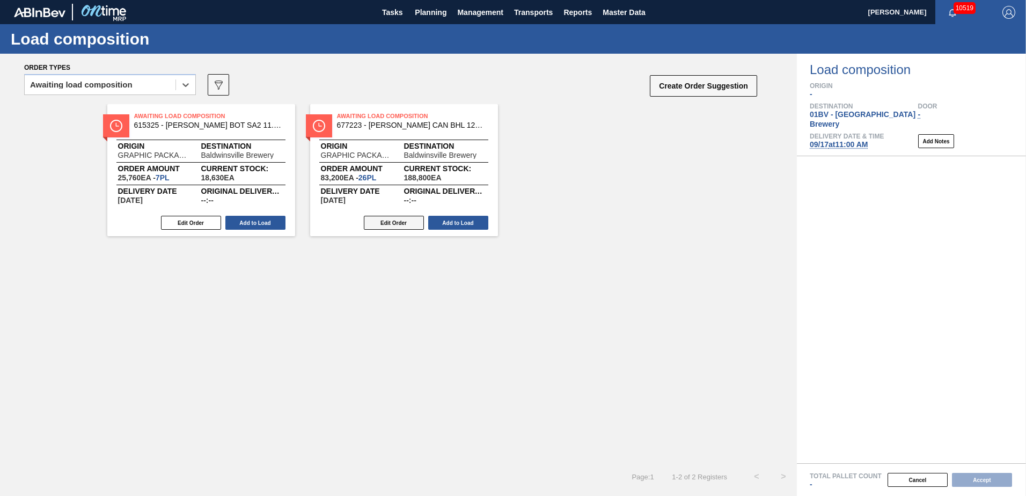
click at [381, 224] on button "Edit Order" at bounding box center [394, 223] width 60 height 14
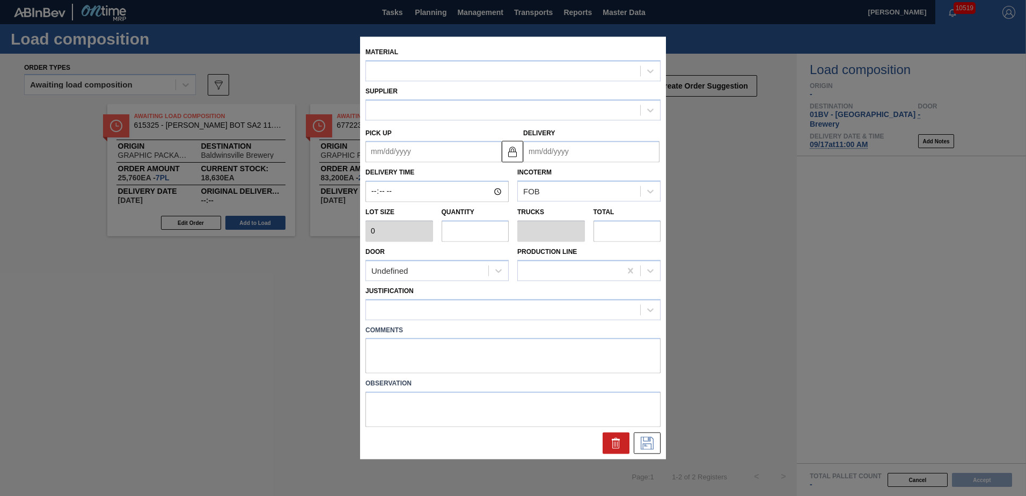
type input "3,200"
type input "26"
type input "1"
type input "83,200"
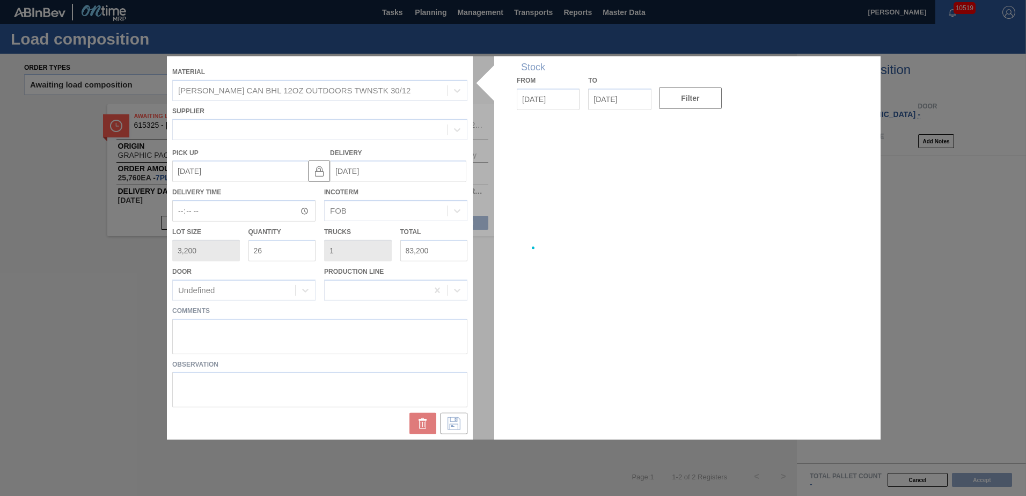
type up "[DATE]"
type input "[DATE]"
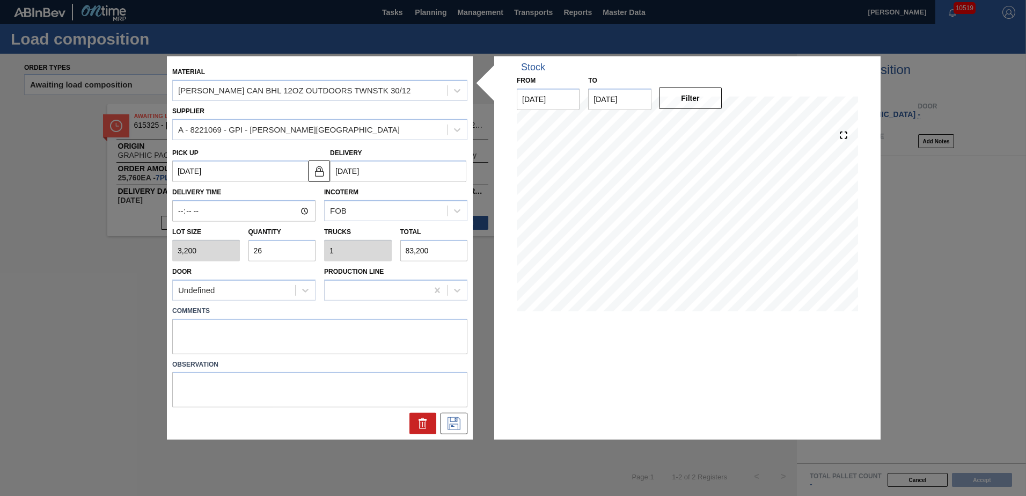
drag, startPoint x: 285, startPoint y: 251, endPoint x: 74, endPoint y: 234, distance: 211.6
click at [77, 236] on div "Material CARR CAN BHL 12OZ OUTDOORS TWNSTK 30/12 Supplier A - 8221069 - GPI - W…" at bounding box center [513, 248] width 1026 height 496
type input "2"
type input "0.077"
type input "6,400"
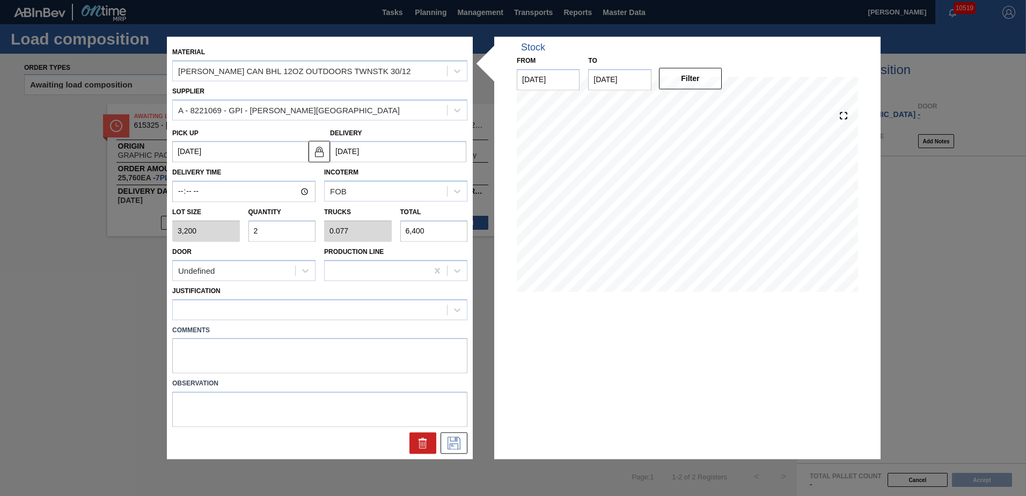
type input "20"
type input "0.769"
type input "64,000"
type input "20"
click at [459, 309] on icon at bounding box center [457, 309] width 11 height 11
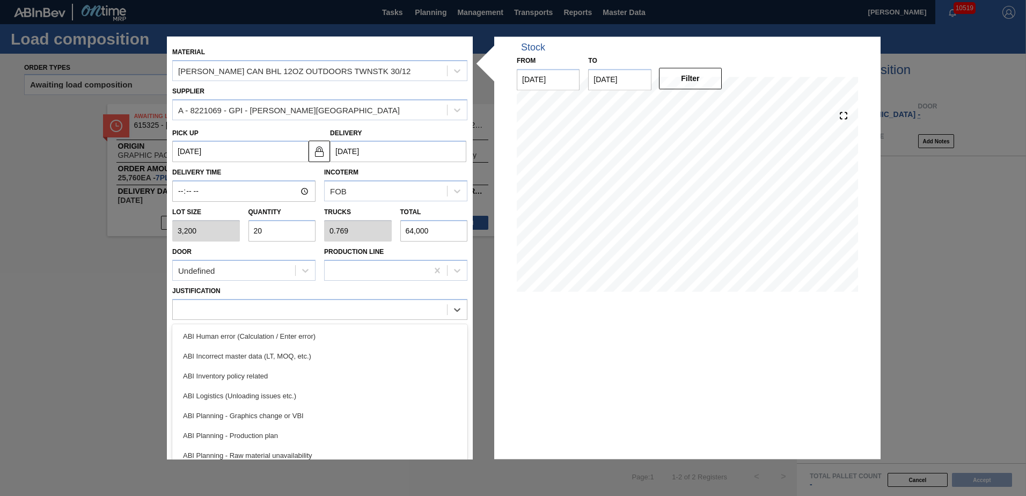
click at [217, 412] on div "ABI Planning - Graphics change or VBI" at bounding box center [319, 416] width 295 height 20
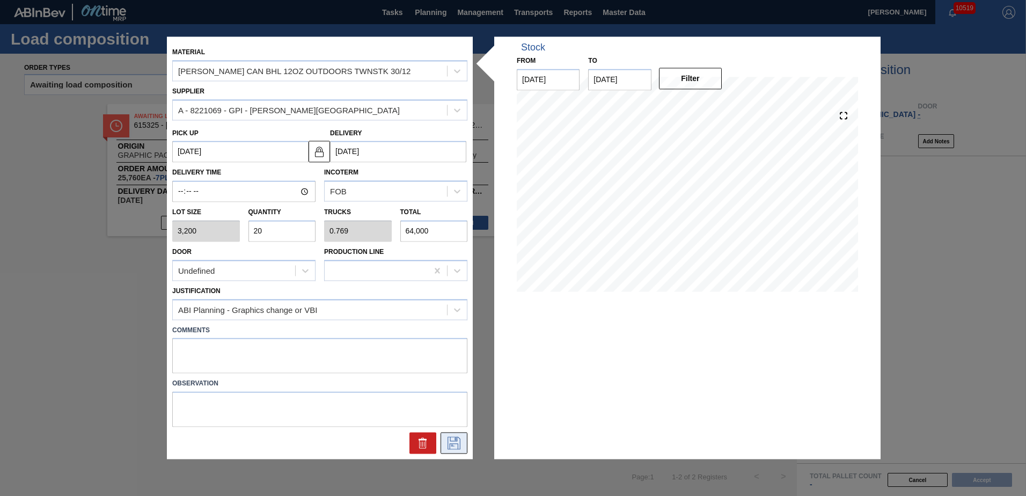
click at [461, 440] on icon at bounding box center [453, 443] width 17 height 13
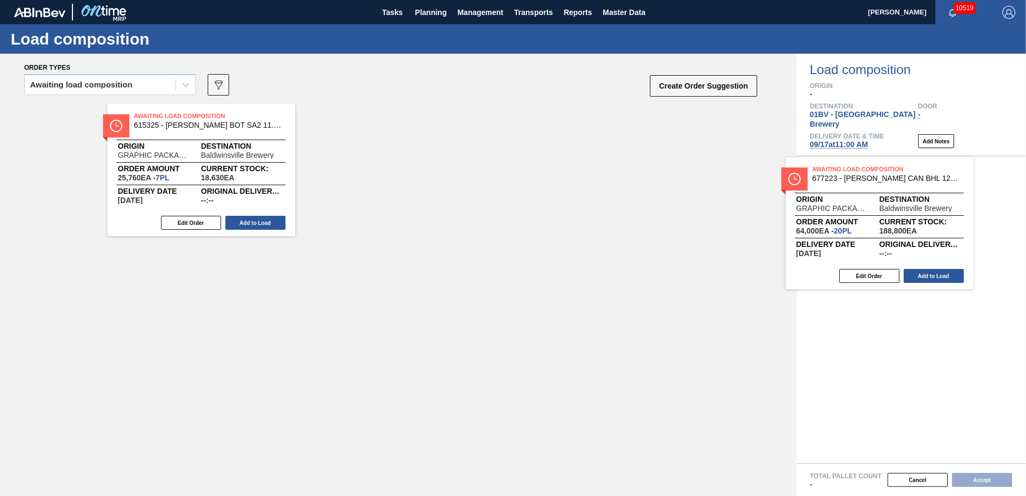
drag, startPoint x: 347, startPoint y: 121, endPoint x: 827, endPoint y: 174, distance: 482.8
click at [827, 174] on div "Order types Awaiting load composition 089F7B8B-B2A5-4AFE-B5C0-19BA573D28AC Crea…" at bounding box center [513, 275] width 1026 height 442
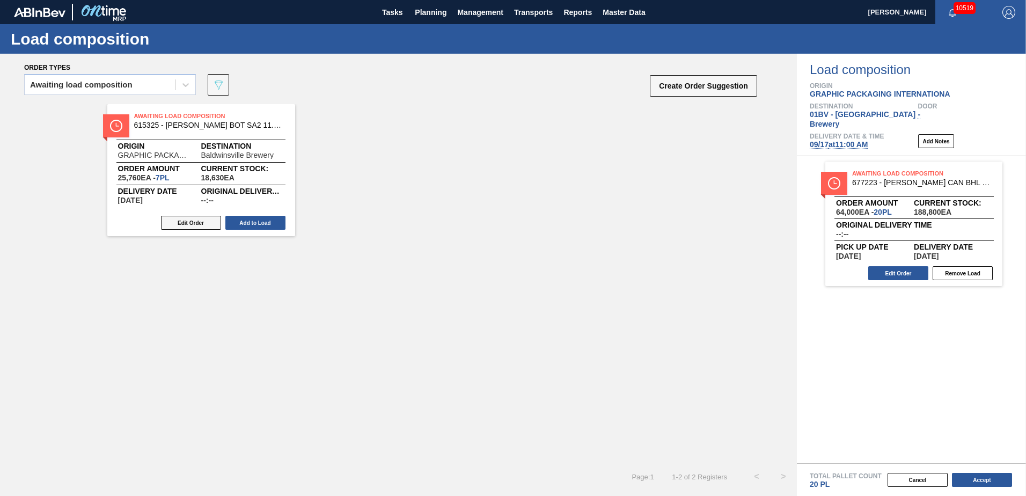
click at [195, 221] on button "Edit Order" at bounding box center [191, 223] width 60 height 14
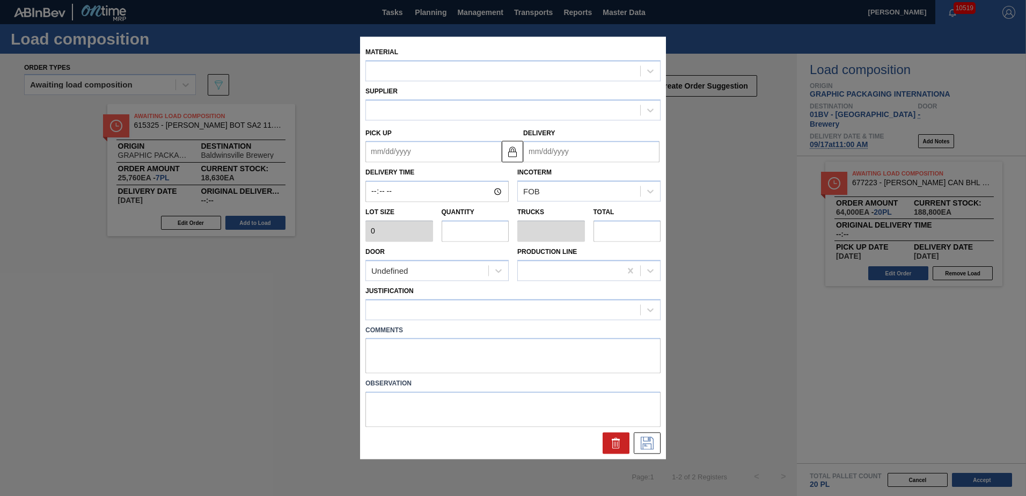
type input "3,680"
type input "7"
type input "0.269"
type input "25,760"
type up "[DATE]"
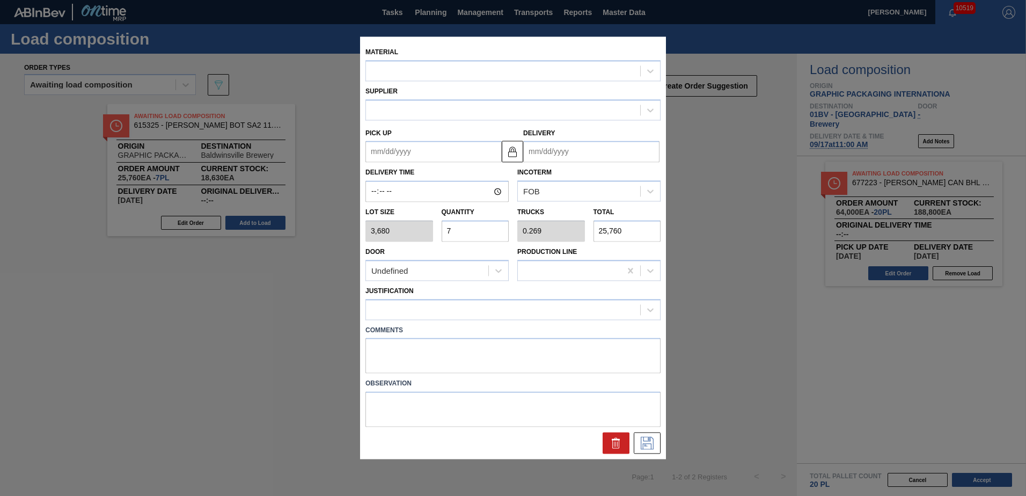
type input "[DATE]"
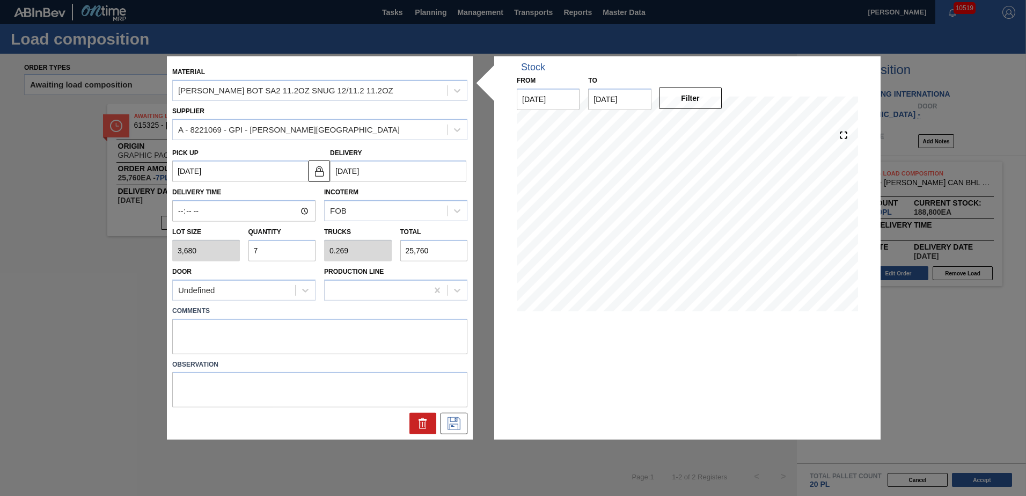
drag, startPoint x: 266, startPoint y: 248, endPoint x: 127, endPoint y: 245, distance: 139.0
click at [131, 247] on div "Material CARR BOT SA2 11.2OZ SNUG 12/11.2 11.2OZ Supplier A - 8221069 - GPI - W…" at bounding box center [513, 248] width 1026 height 496
type input "6"
type input "0.231"
type input "22,080"
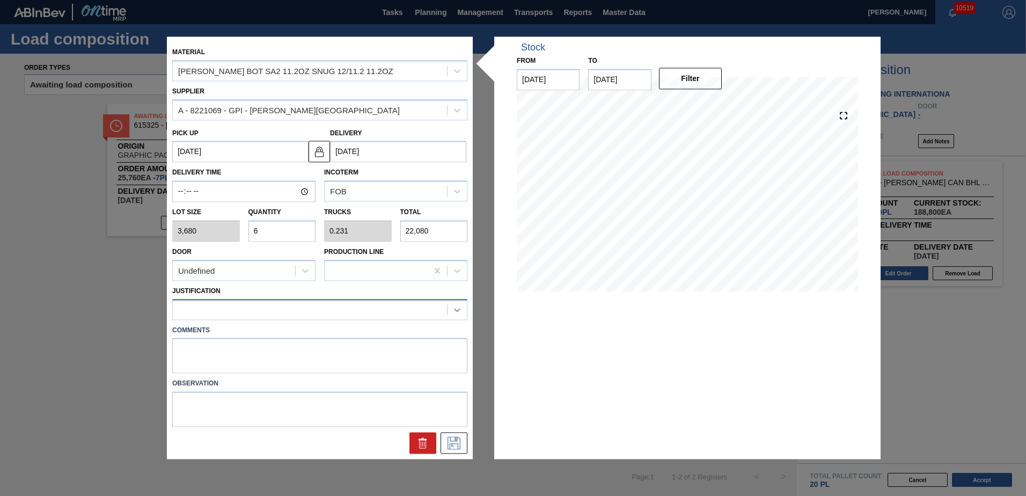
type input "6"
click at [461, 308] on icon at bounding box center [457, 309] width 11 height 11
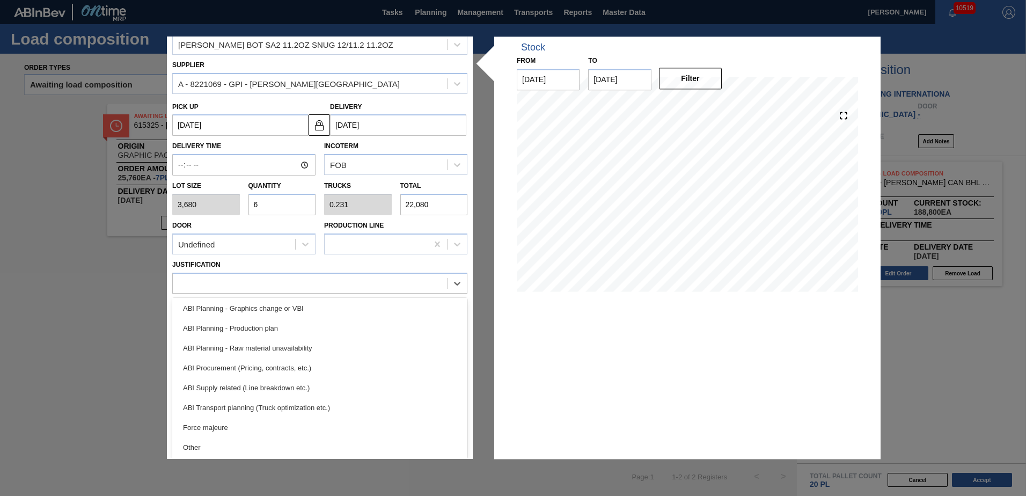
scroll to position [98, 0]
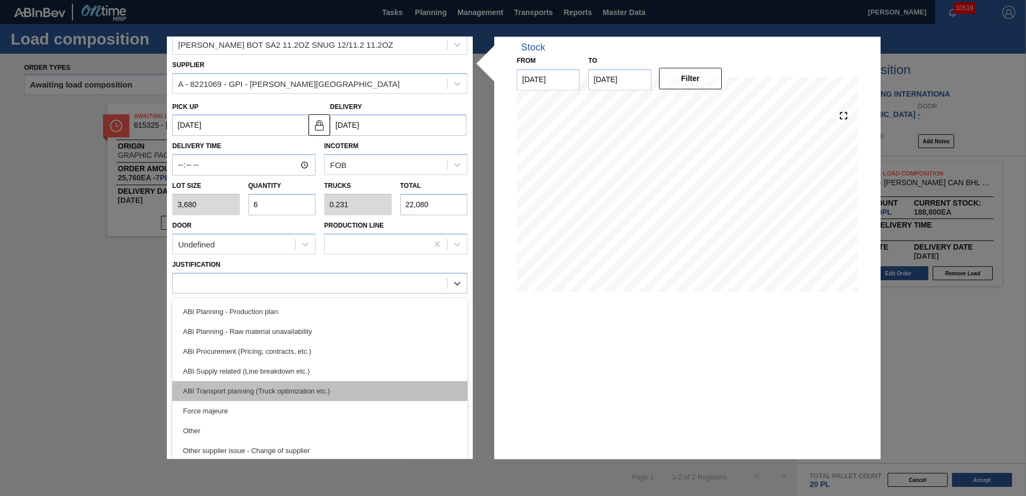
click at [254, 391] on div "ABI Transport planning (Truck optimization etc.)" at bounding box center [319, 391] width 295 height 20
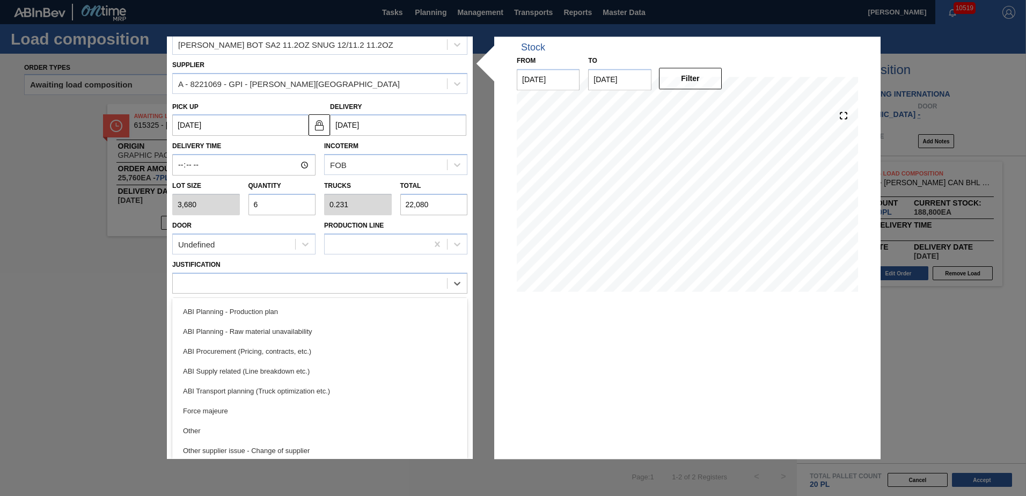
scroll to position [0, 0]
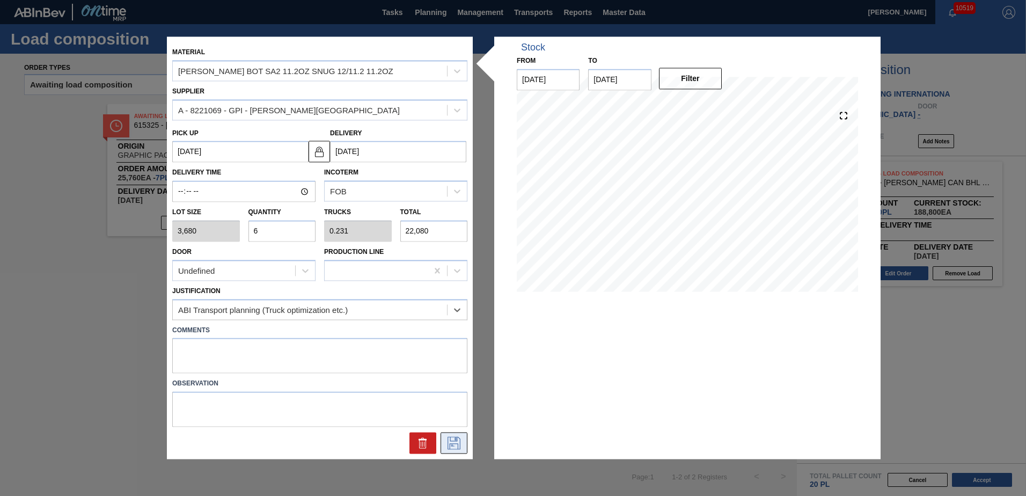
click at [452, 445] on icon at bounding box center [453, 443] width 17 height 13
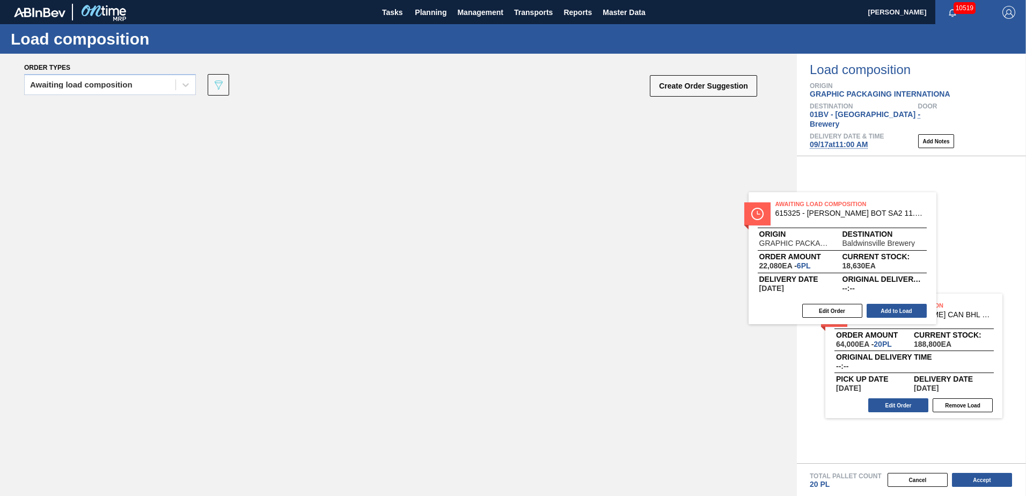
drag, startPoint x: 187, startPoint y: 119, endPoint x: 908, endPoint y: 230, distance: 729.4
click at [859, 209] on div "Order types Awaiting load composition 089F7B8B-B2A5-4AFE-B5C0-19BA573D28AC Crea…" at bounding box center [513, 275] width 1026 height 442
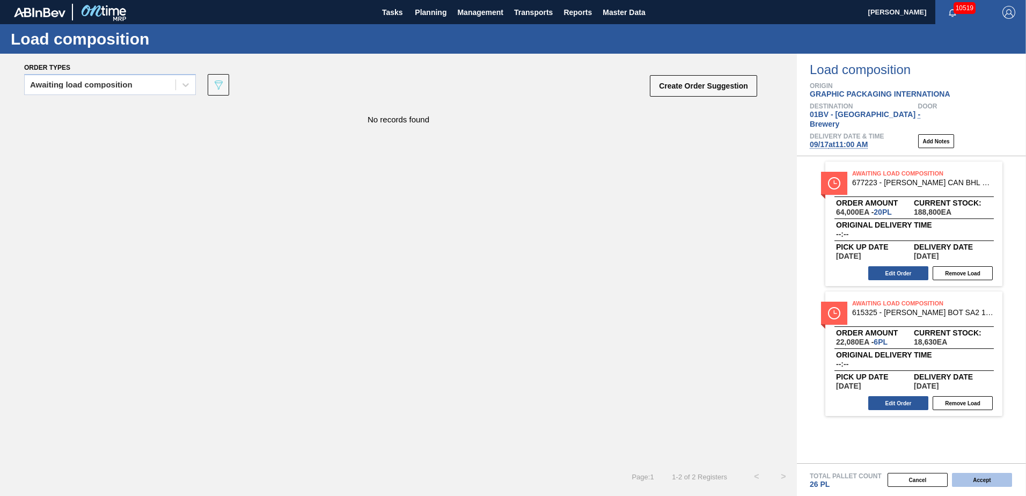
click at [976, 480] on button "Accept" at bounding box center [982, 480] width 60 height 14
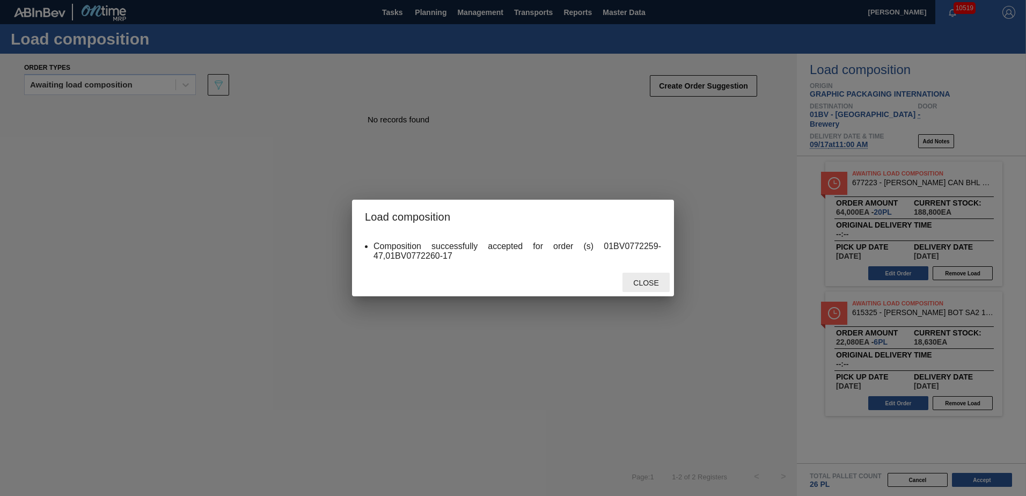
click at [649, 284] on span "Close" at bounding box center [646, 283] width 42 height 9
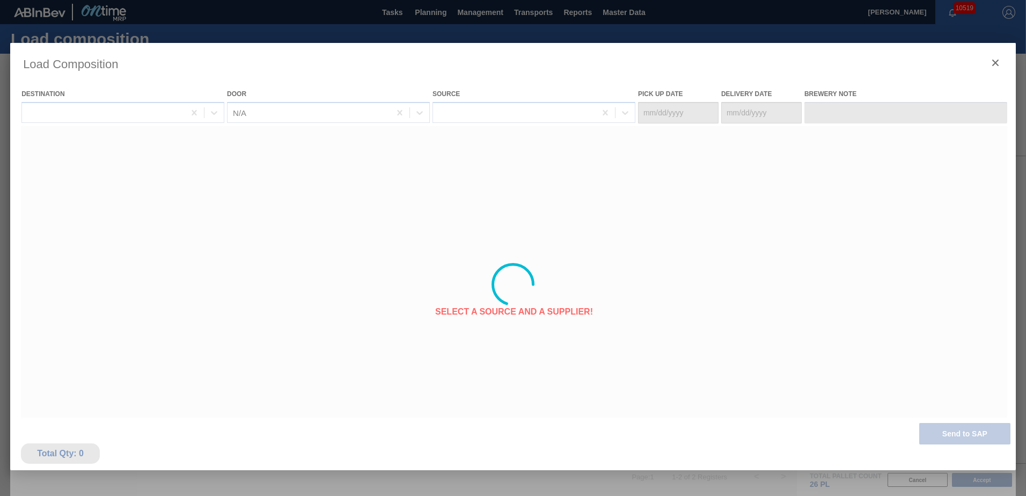
type Date "[DATE]"
type Date "09/17/2025"
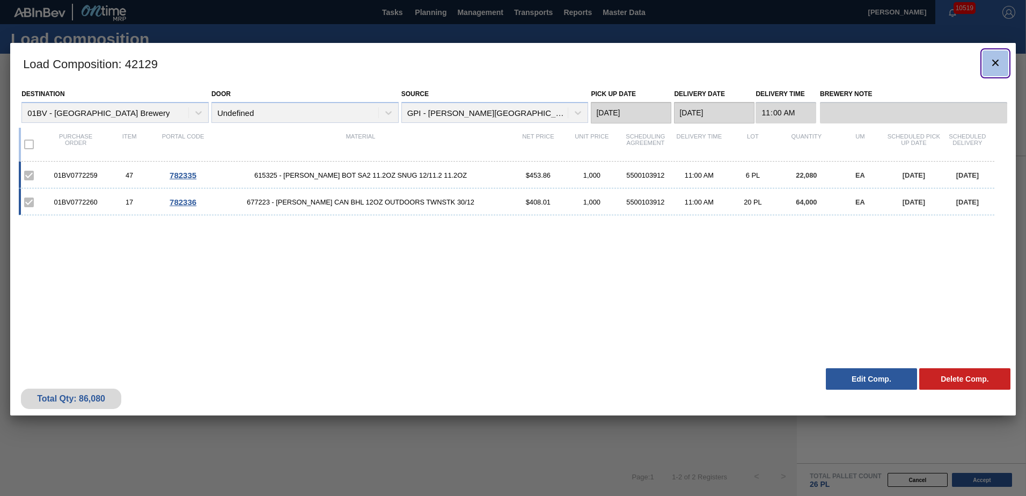
click at [997, 62] on icon "botão de ícone" at bounding box center [995, 62] width 13 height 13
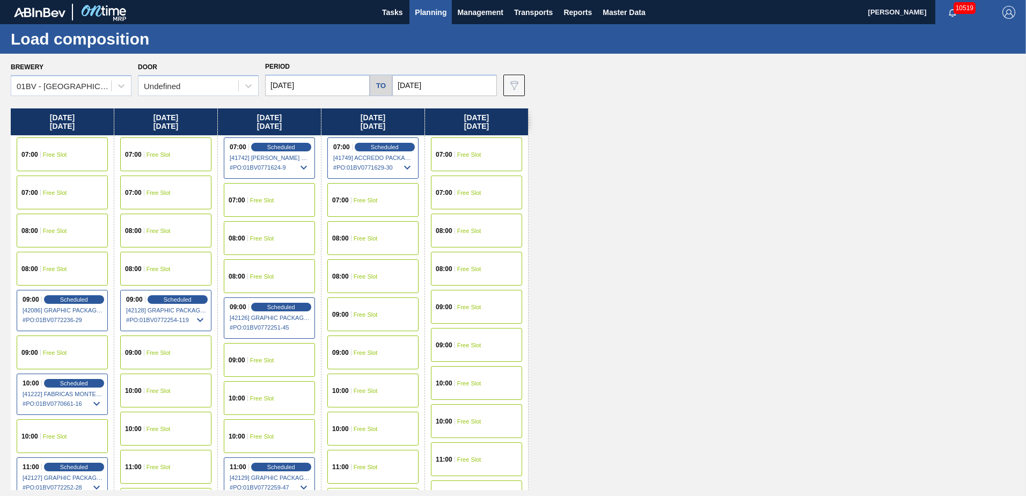
click at [430, 16] on span "Planning" at bounding box center [431, 12] width 32 height 13
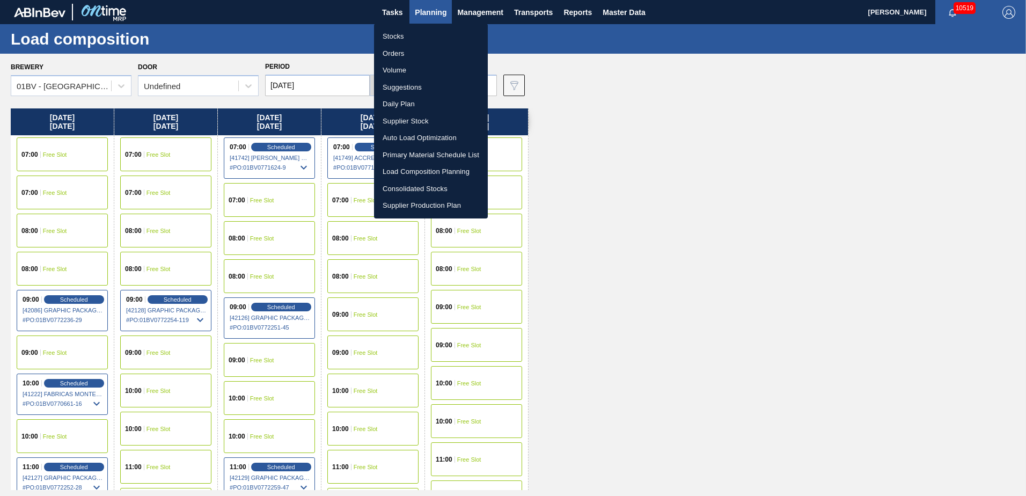
click at [399, 87] on li "Suggestions" at bounding box center [431, 87] width 114 height 17
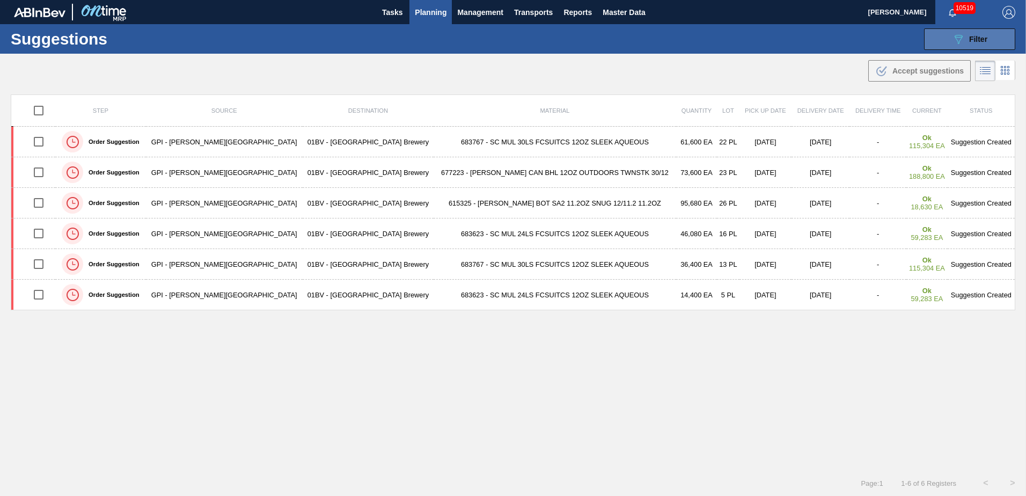
click at [966, 38] on div "089F7B8B-B2A5-4AFE-B5C0-19BA573D28AC Filter" at bounding box center [969, 39] width 35 height 13
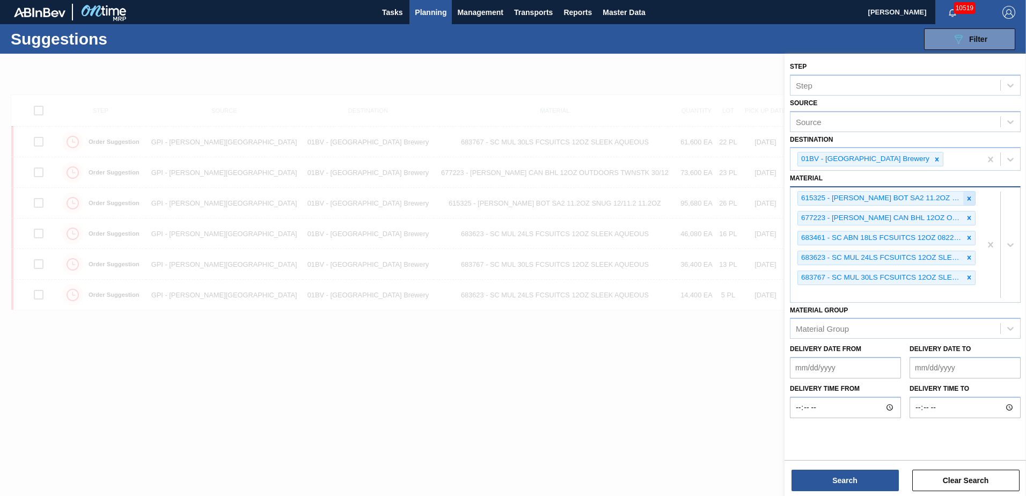
click at [970, 196] on icon at bounding box center [970, 199] width 8 height 8
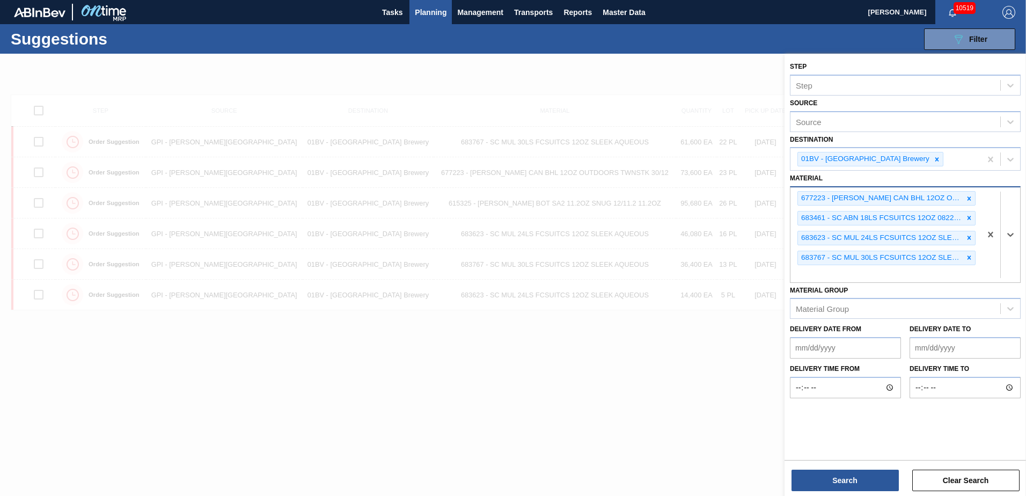
click at [970, 196] on icon at bounding box center [970, 199] width 8 height 8
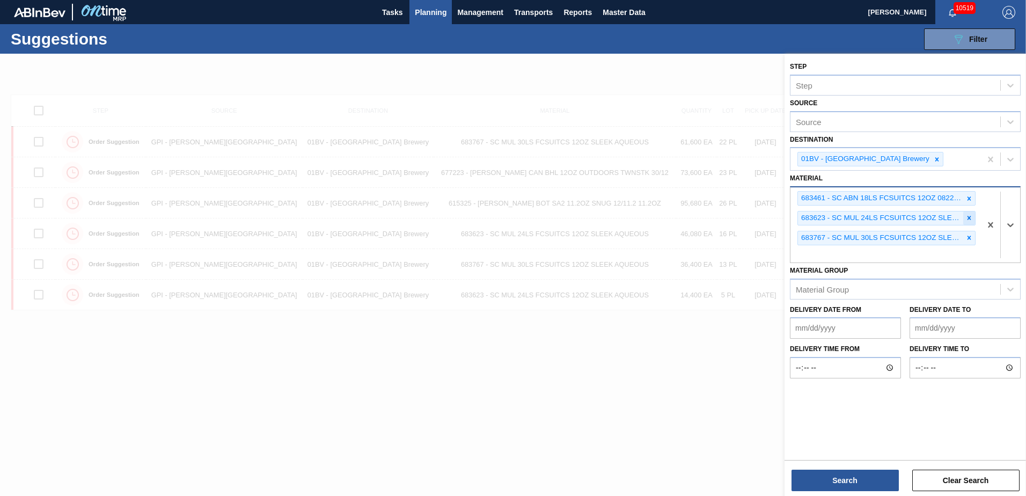
click at [969, 217] on icon at bounding box center [970, 218] width 4 height 4
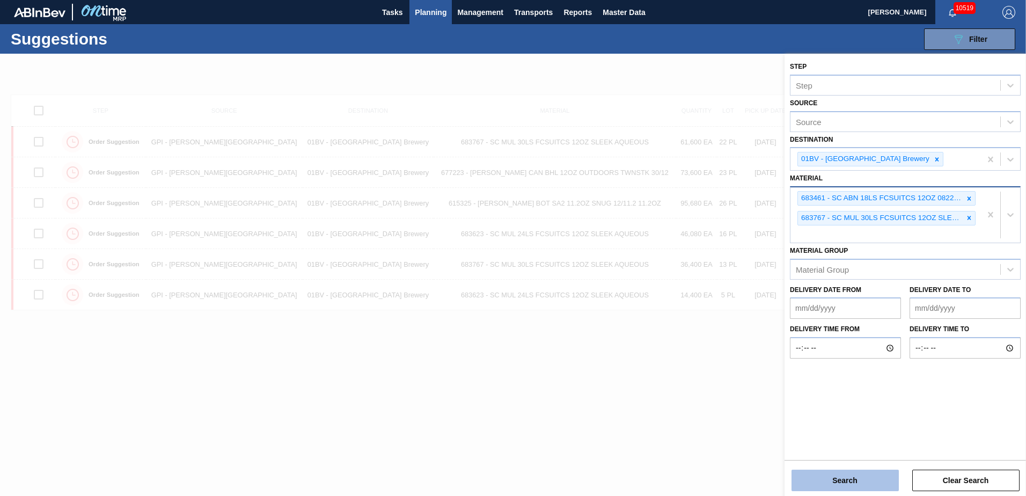
click at [838, 478] on button "Search" at bounding box center [845, 480] width 107 height 21
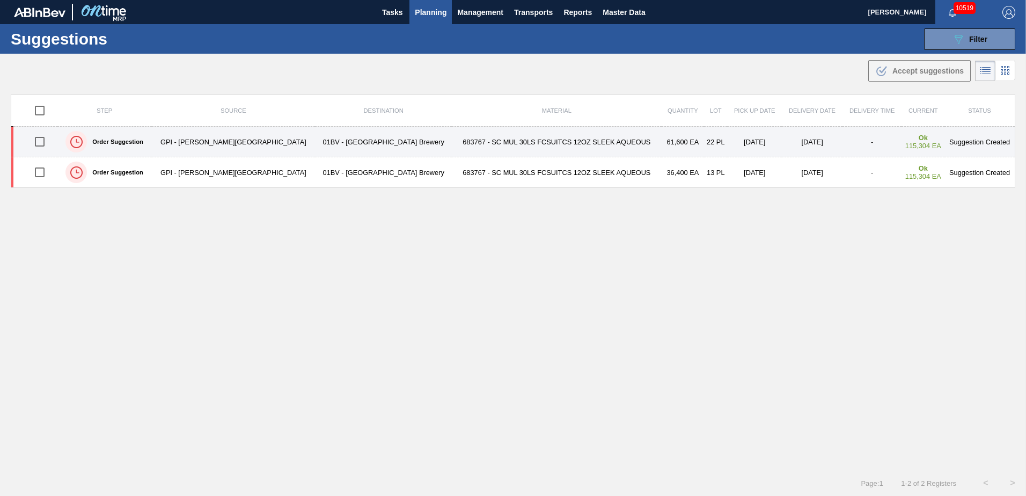
drag, startPoint x: 43, startPoint y: 141, endPoint x: 65, endPoint y: 144, distance: 22.3
click at [43, 141] on input "checkbox" at bounding box center [39, 141] width 23 height 23
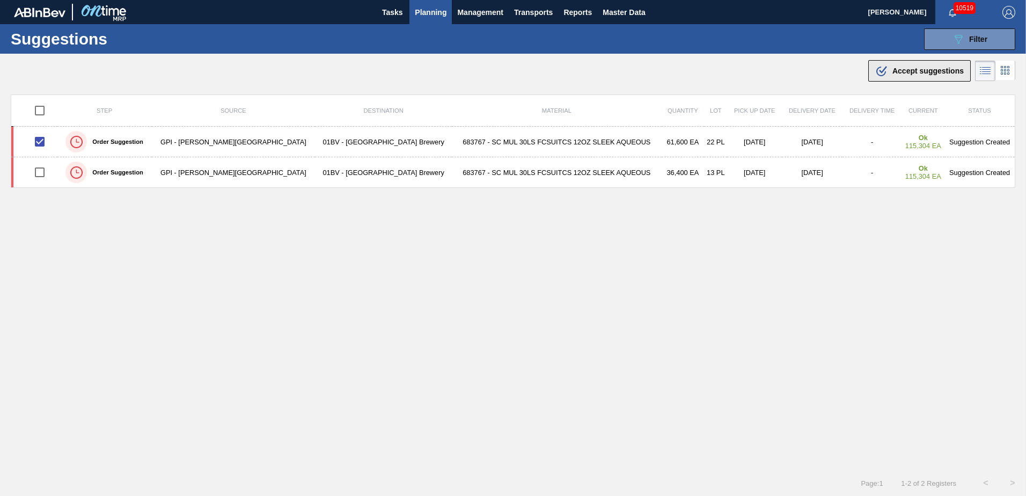
click at [893, 70] on span "Accept suggestions" at bounding box center [928, 71] width 71 height 9
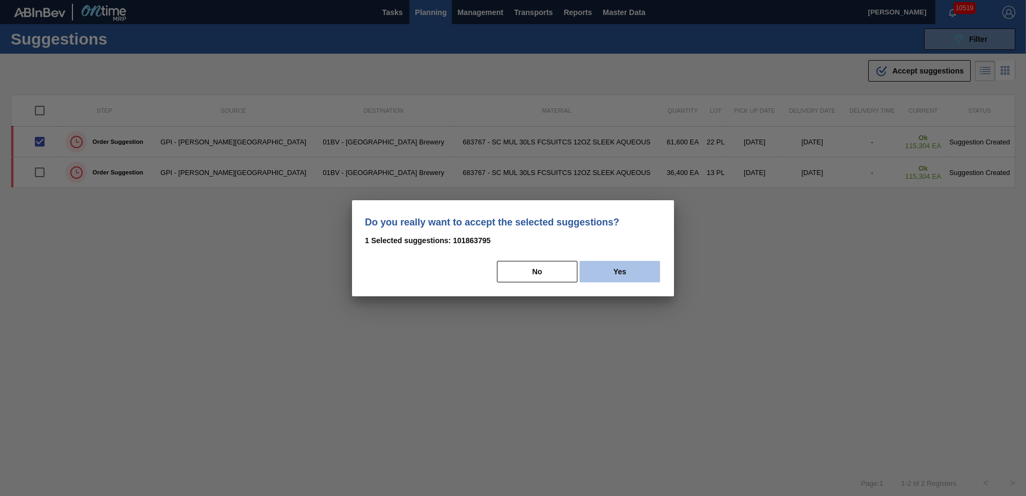
click at [624, 268] on button "Yes" at bounding box center [620, 271] width 81 height 21
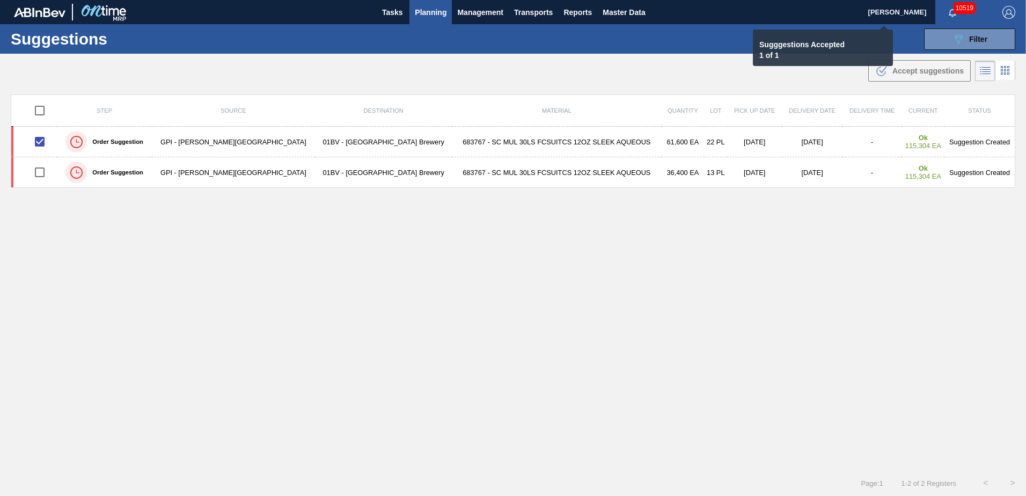
checkbox input "false"
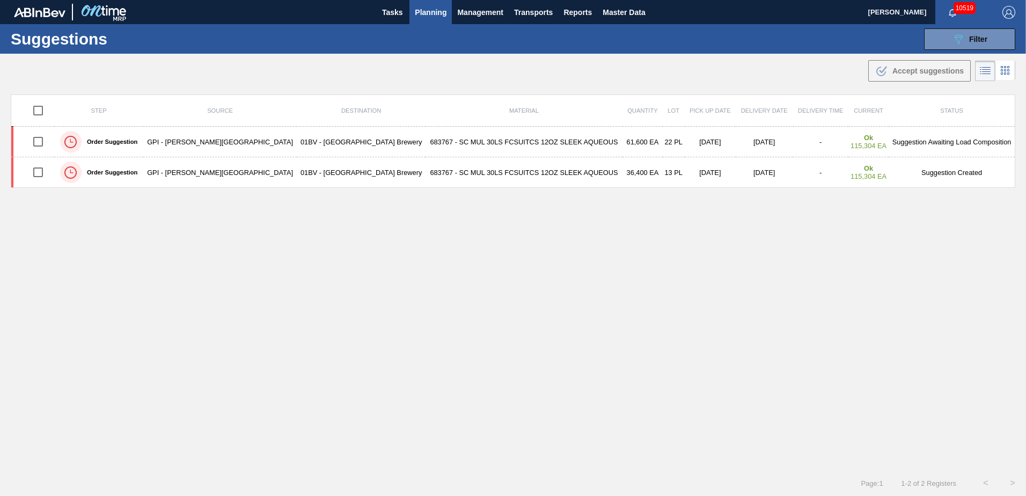
click at [427, 12] on span "Planning" at bounding box center [431, 12] width 32 height 13
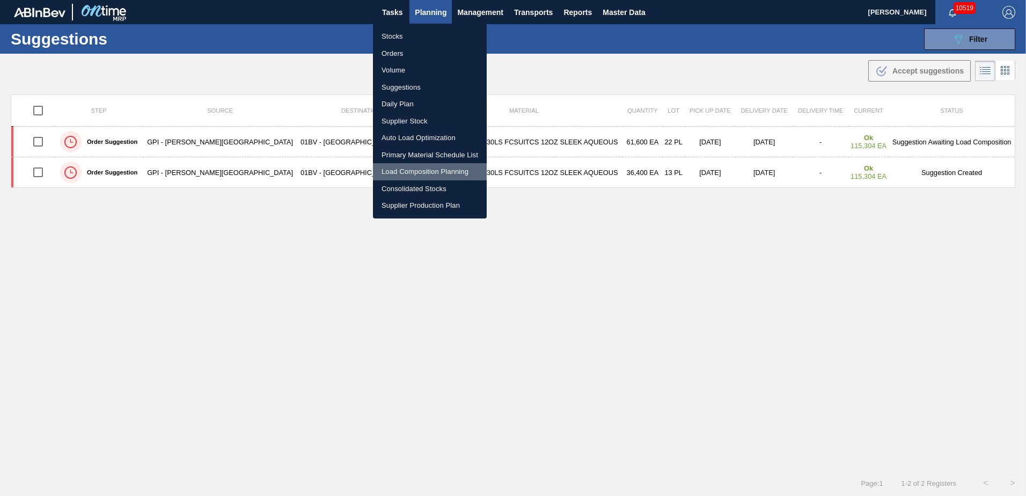
click at [413, 172] on li "Load Composition Planning" at bounding box center [430, 171] width 114 height 17
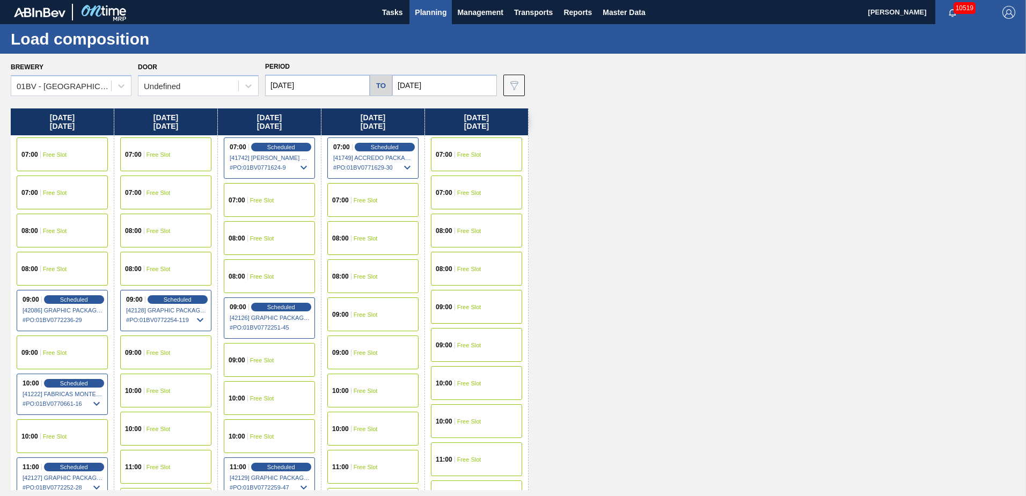
click at [156, 470] on span "Free Slot" at bounding box center [159, 467] width 24 height 6
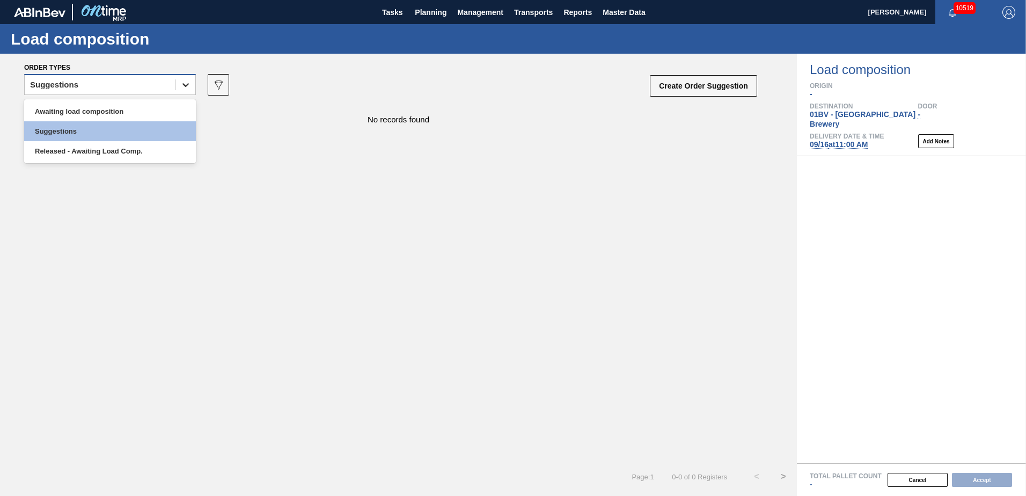
click at [188, 85] on icon at bounding box center [185, 84] width 11 height 11
click at [130, 110] on div "Awaiting load composition" at bounding box center [110, 111] width 172 height 20
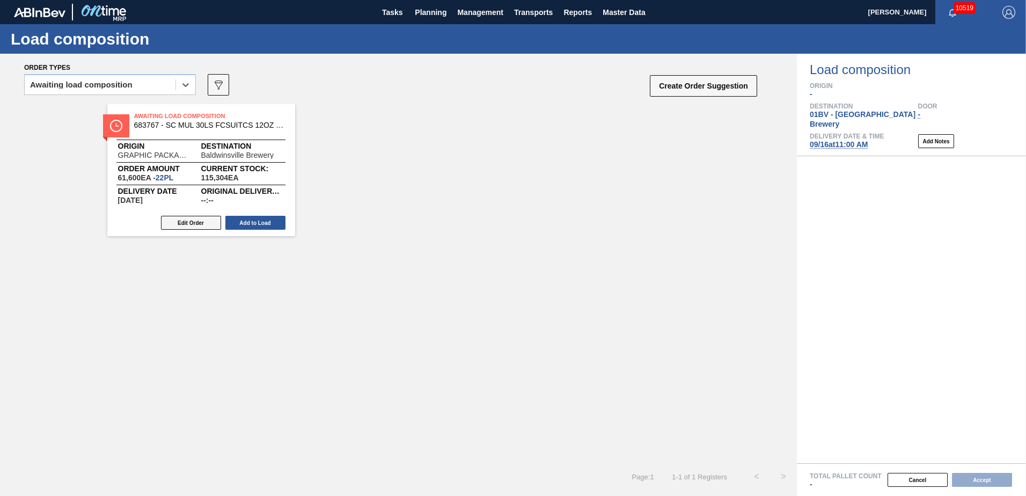
click at [182, 221] on button "Edit Order" at bounding box center [191, 223] width 60 height 14
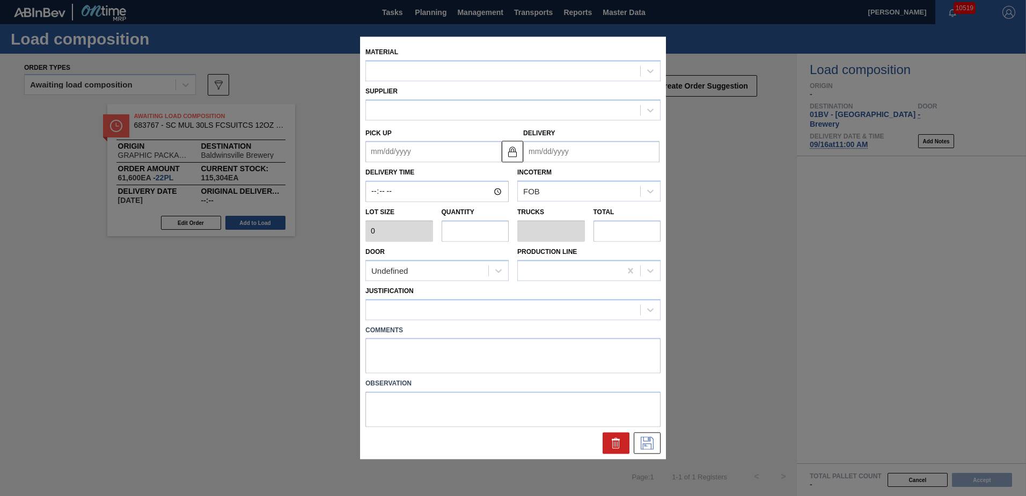
type input "2,800"
type input "22"
type input "0.846"
type input "61,600"
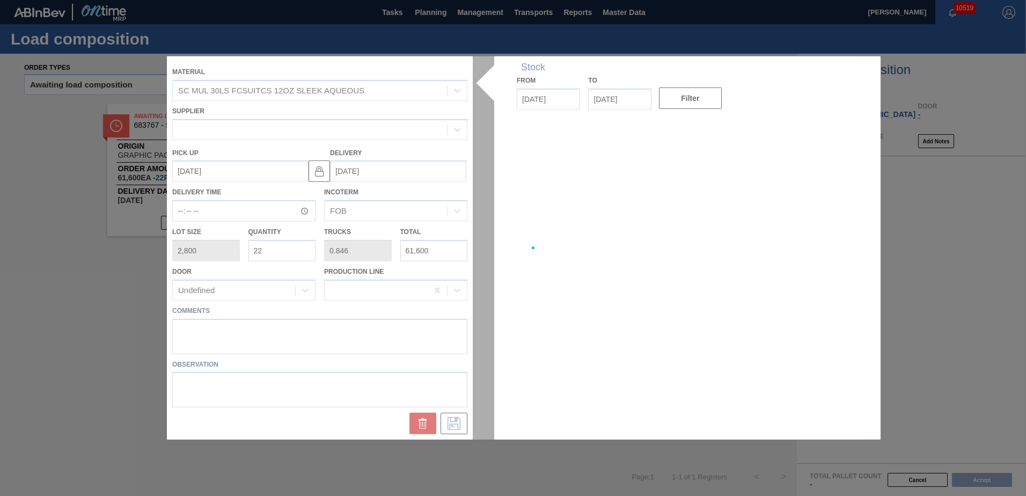
type up "[DATE]"
type input "[DATE]"
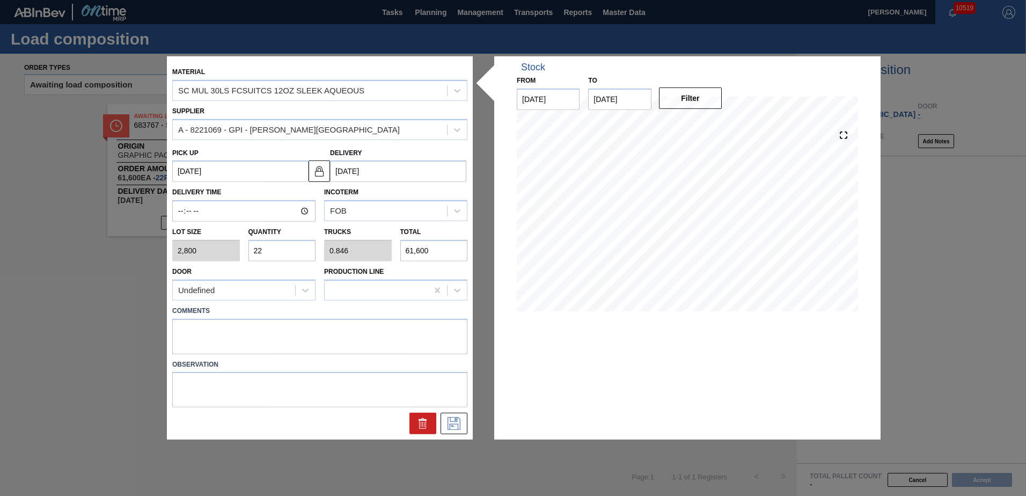
click at [207, 250] on div "Lot size 2,800 Quantity 22 Trucks 0.846 Total 61,600" at bounding box center [320, 242] width 304 height 40
type input "2"
type input "0.077"
type input "5,600"
type input "26"
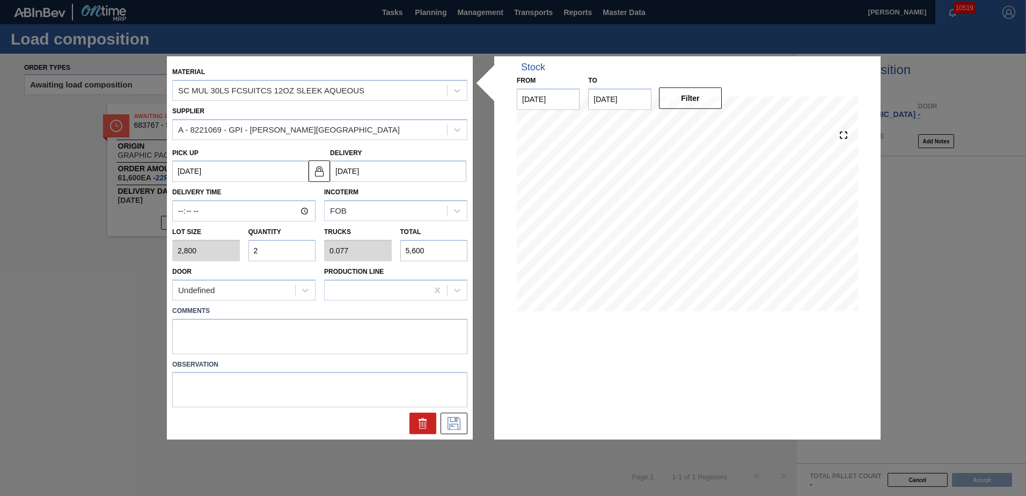
type input "1"
type input "72,800"
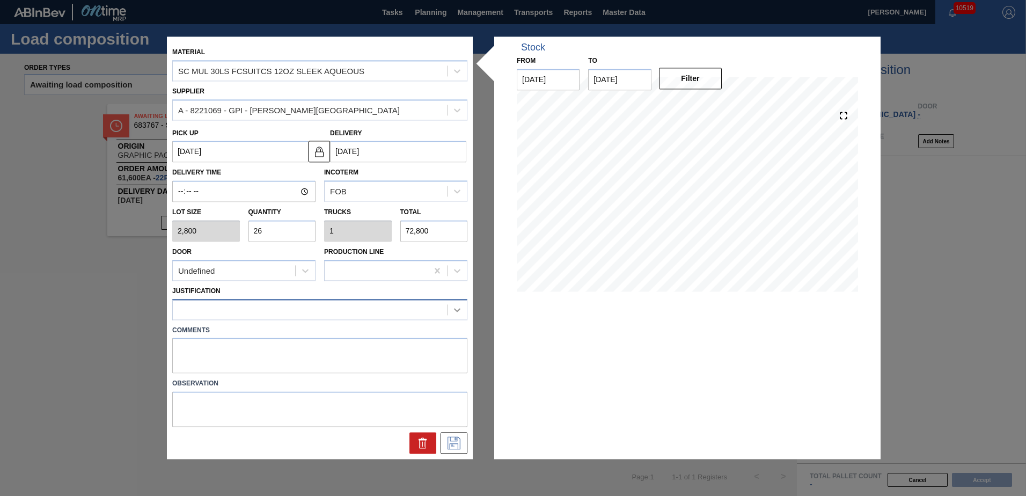
type input "26"
click at [457, 310] on icon at bounding box center [457, 309] width 11 height 11
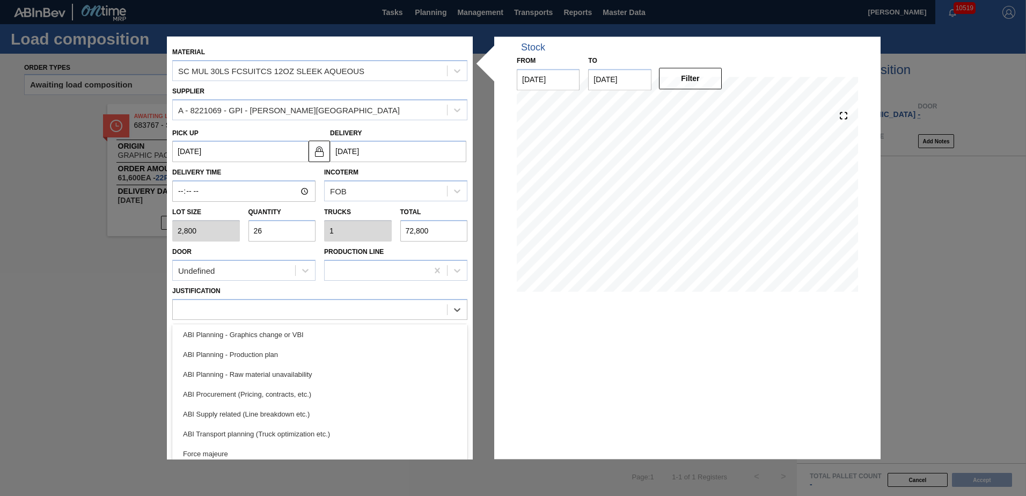
scroll to position [98, 0]
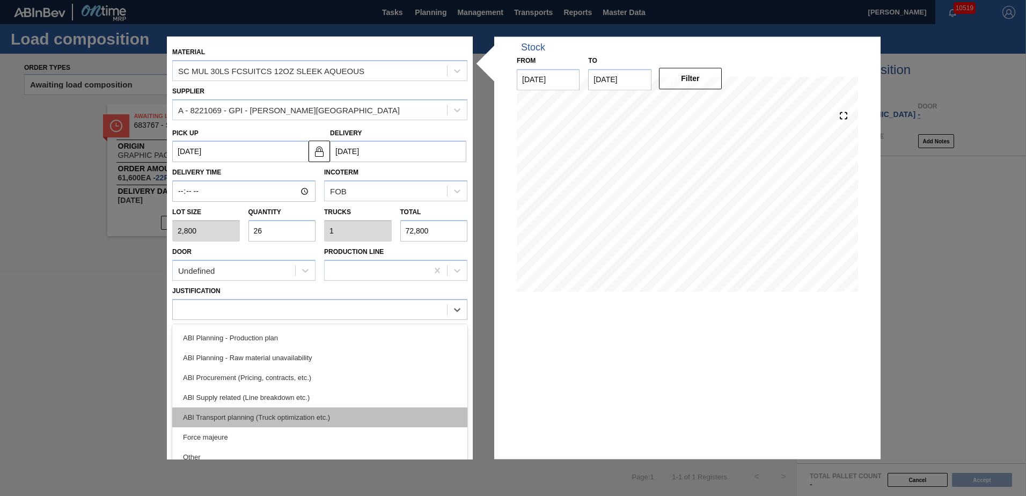
click at [237, 411] on div "ABI Transport planning (Truck optimization etc.)" at bounding box center [319, 417] width 295 height 20
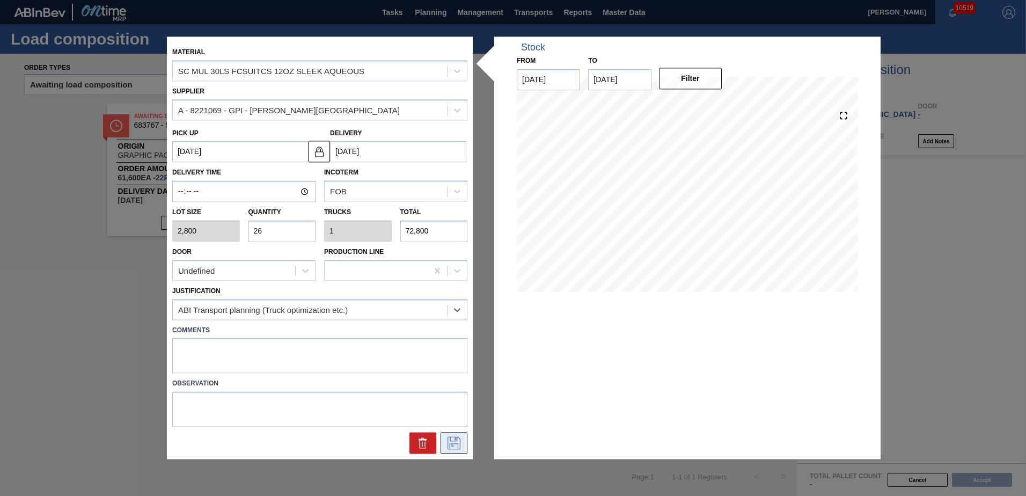
click at [456, 438] on icon at bounding box center [453, 442] width 5 height 9
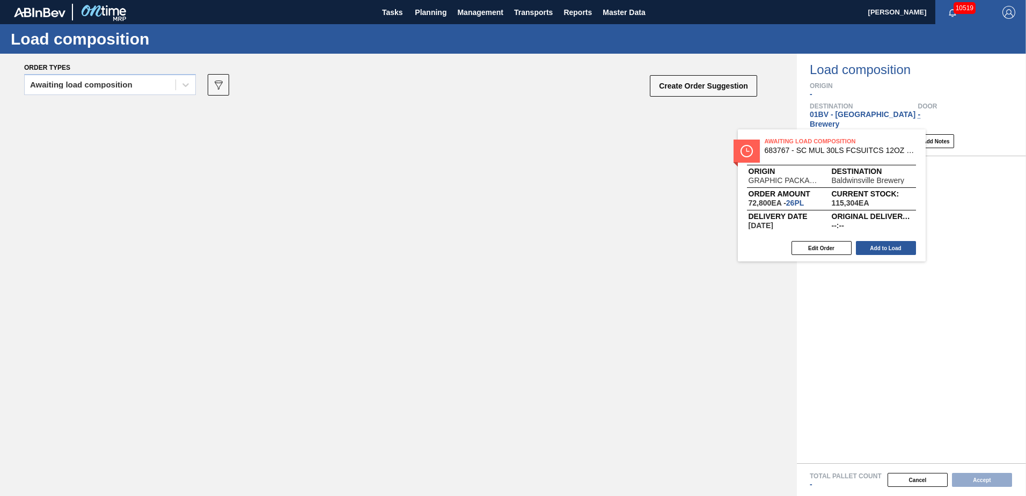
drag, startPoint x: 173, startPoint y: 130, endPoint x: 815, endPoint y: 159, distance: 642.0
click at [811, 156] on div "Order types Awaiting load composition 089F7B8B-B2A5-4AFE-B5C0-19BA573D28AC Crea…" at bounding box center [513, 275] width 1026 height 442
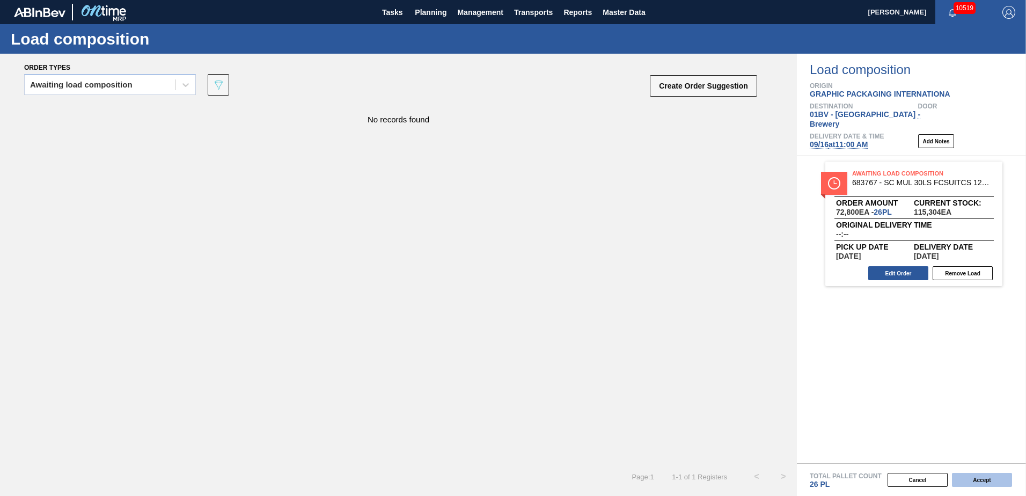
click at [971, 478] on button "Accept" at bounding box center [982, 480] width 60 height 14
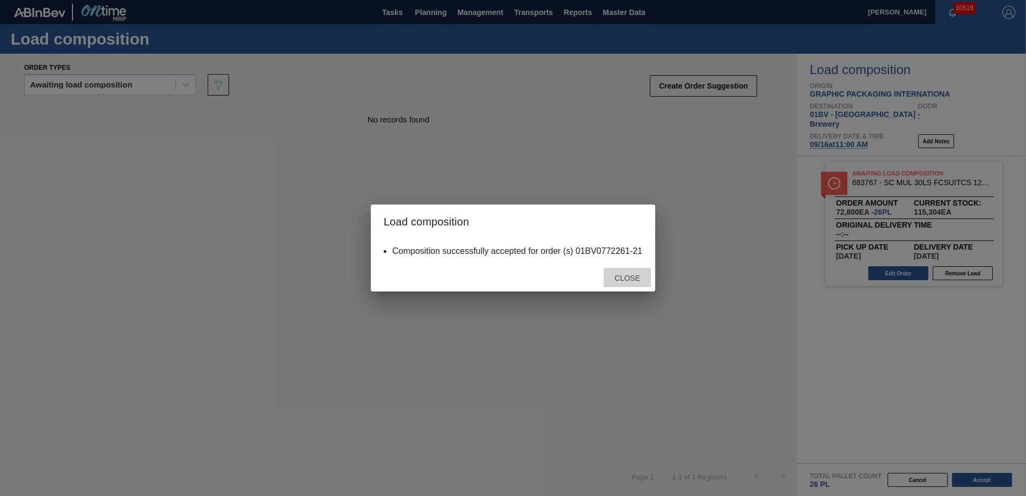
click at [630, 274] on span "Close" at bounding box center [627, 278] width 42 height 9
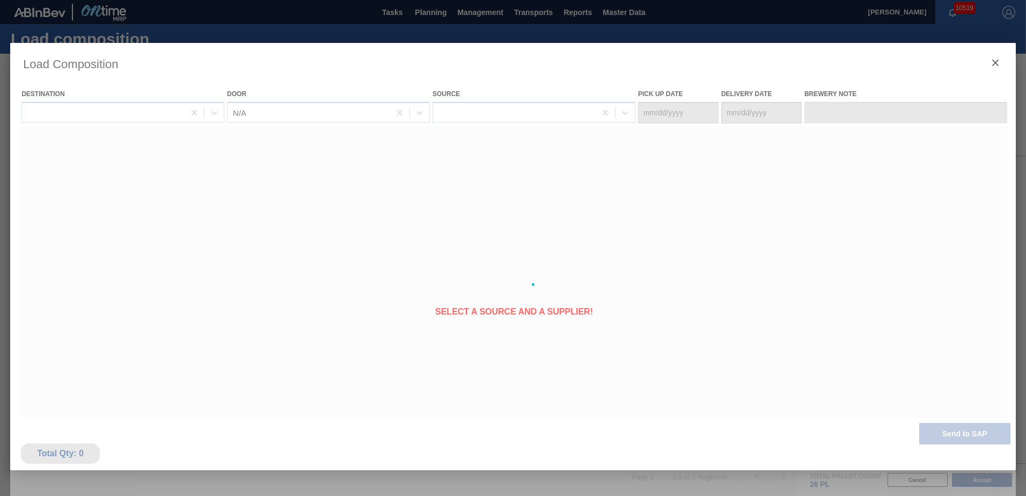
type Date "[DATE]"
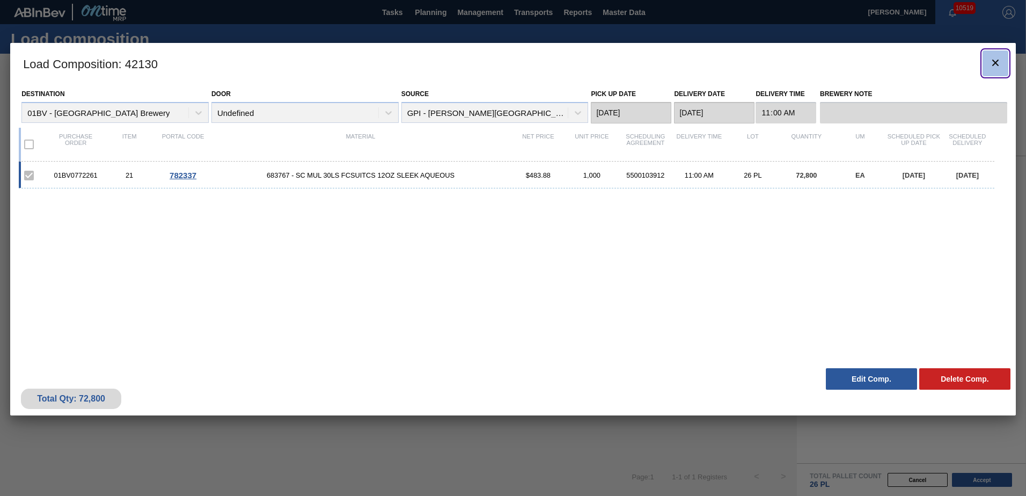
click at [998, 62] on icon "botão de ícone" at bounding box center [995, 62] width 13 height 13
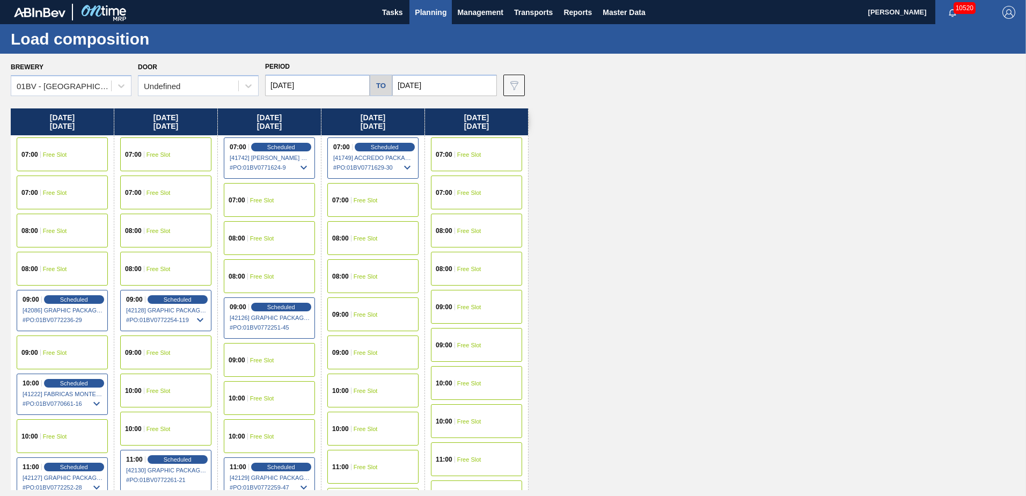
click at [427, 11] on span "Planning" at bounding box center [431, 12] width 32 height 13
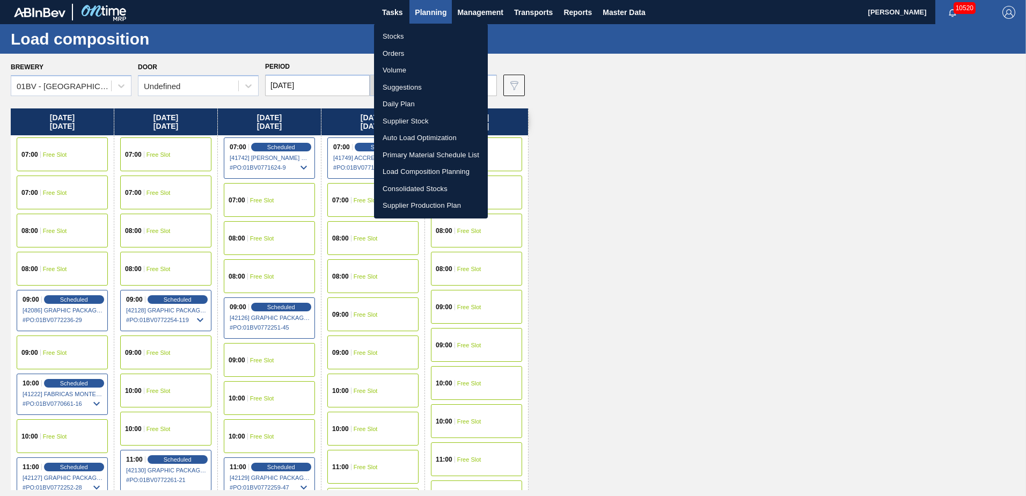
click at [409, 87] on li "Suggestions" at bounding box center [431, 87] width 114 height 17
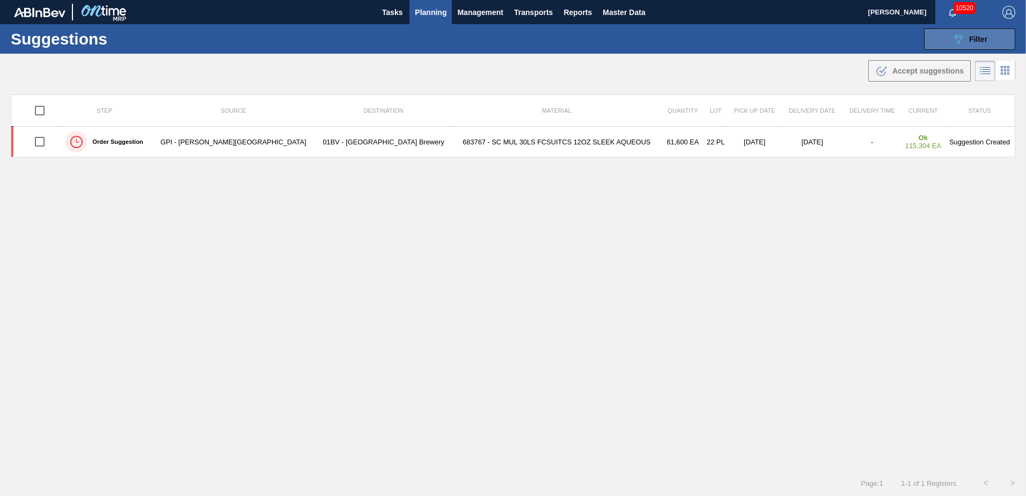
click at [964, 39] on div "089F7B8B-B2A5-4AFE-B5C0-19BA573D28AC Filter" at bounding box center [969, 39] width 35 height 13
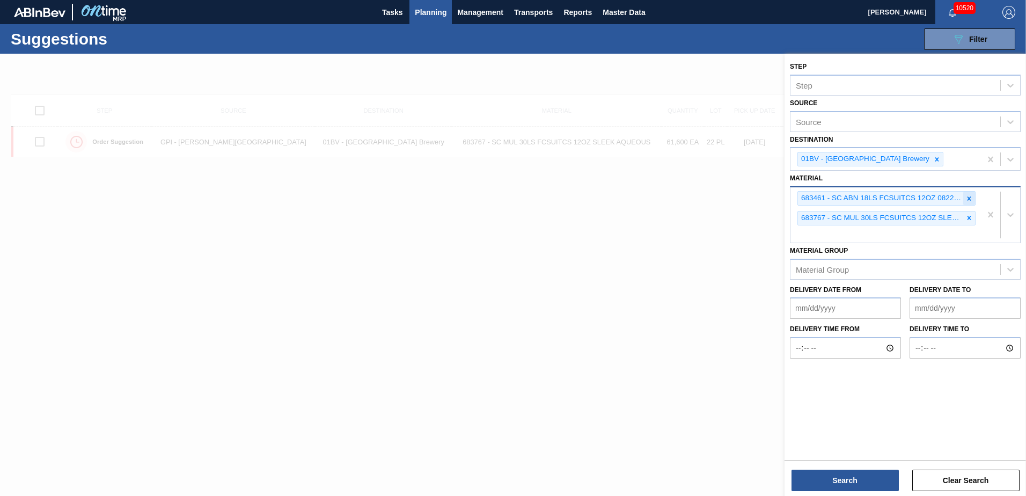
click at [970, 198] on icon at bounding box center [970, 198] width 4 height 4
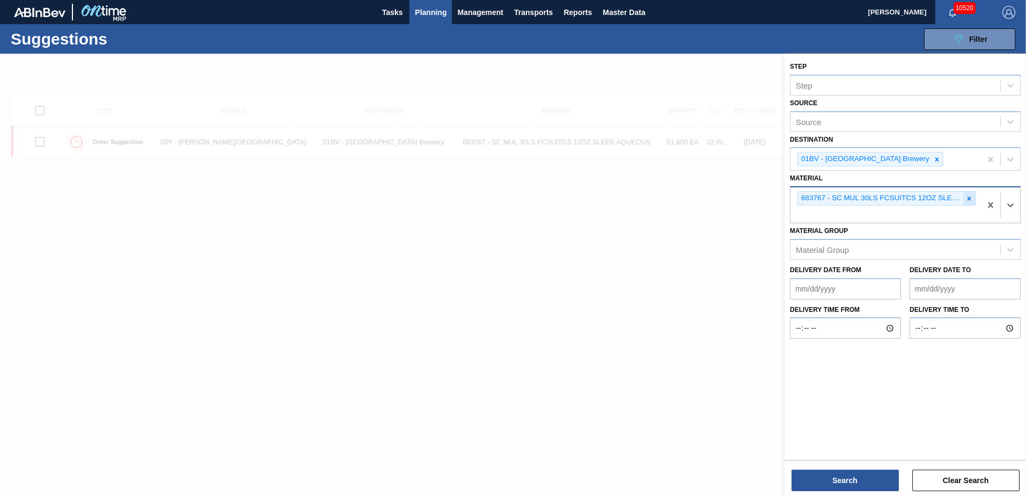
click at [969, 197] on icon at bounding box center [970, 199] width 8 height 8
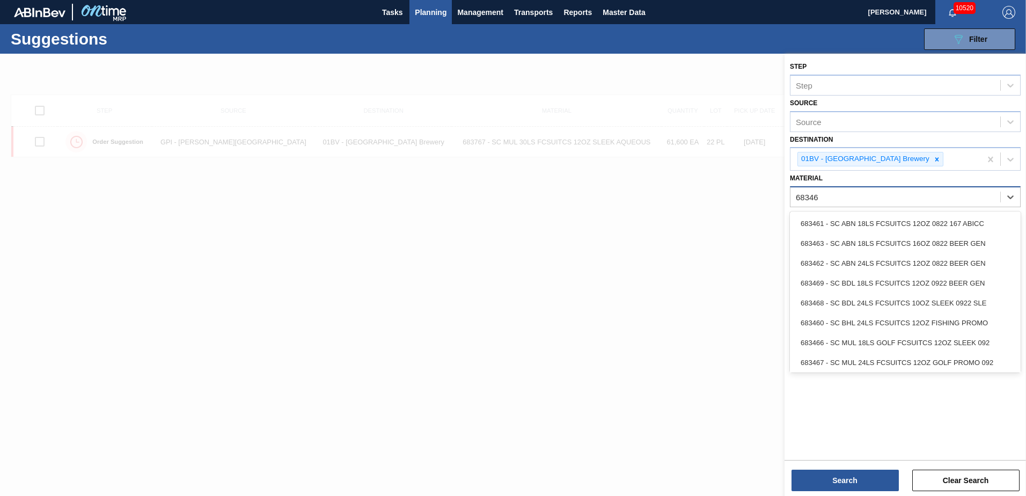
type input "683461"
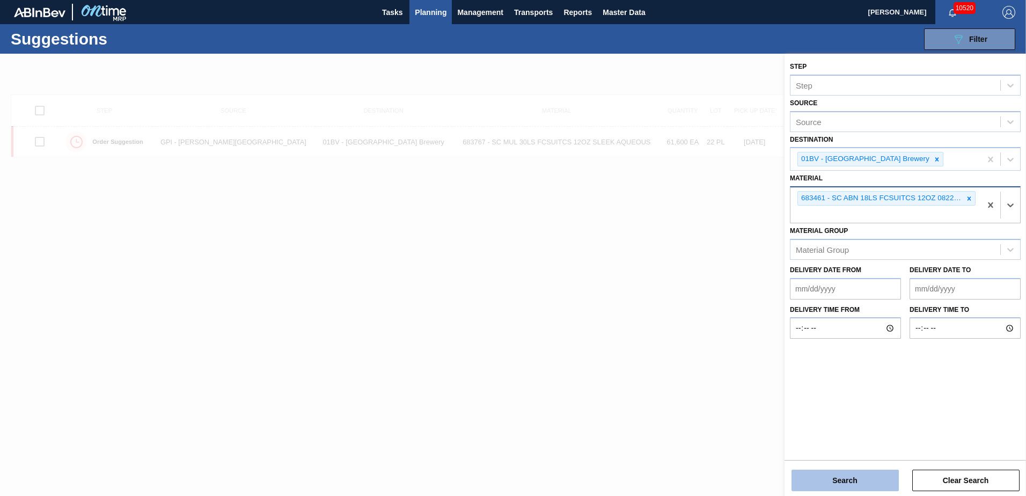
click at [810, 476] on button "Search" at bounding box center [845, 480] width 107 height 21
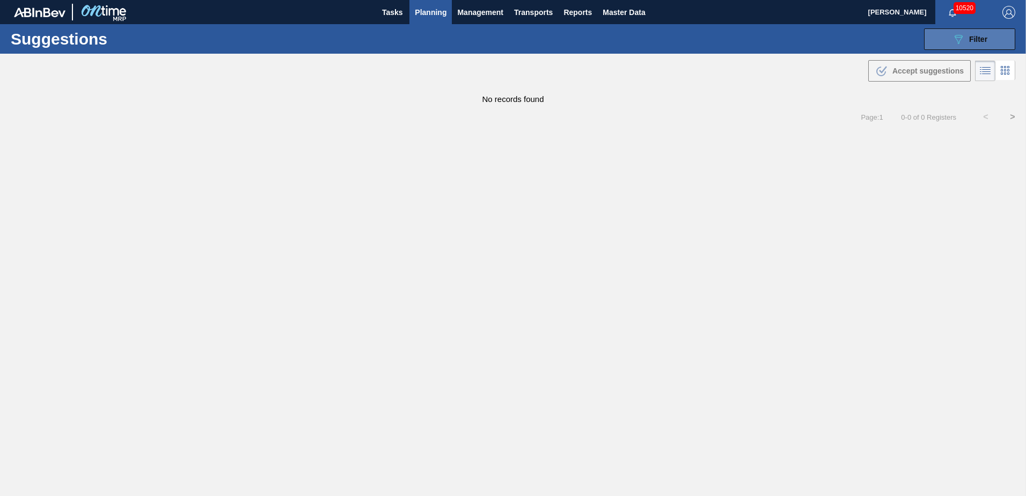
click at [957, 44] on icon "089F7B8B-B2A5-4AFE-B5C0-19BA573D28AC" at bounding box center [958, 39] width 13 height 13
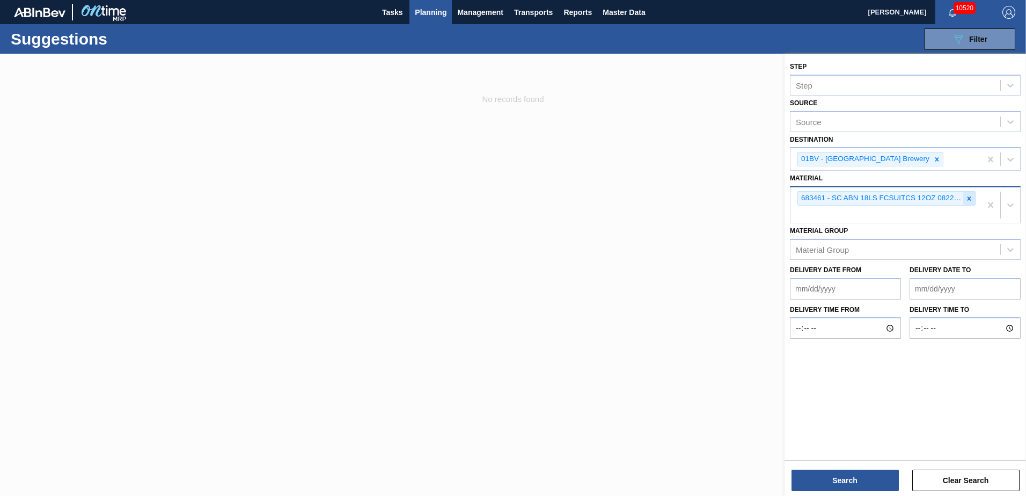
click at [966, 199] on icon at bounding box center [970, 199] width 8 height 8
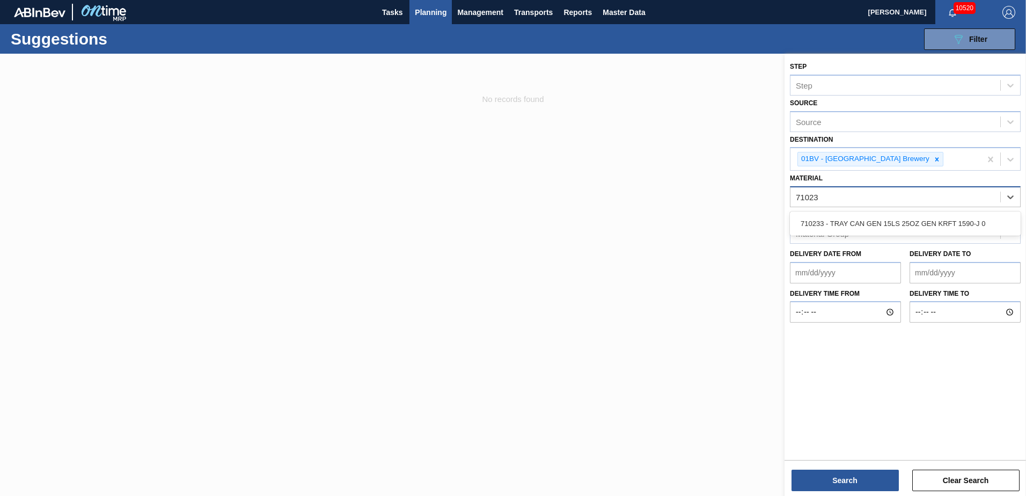
type input "710233"
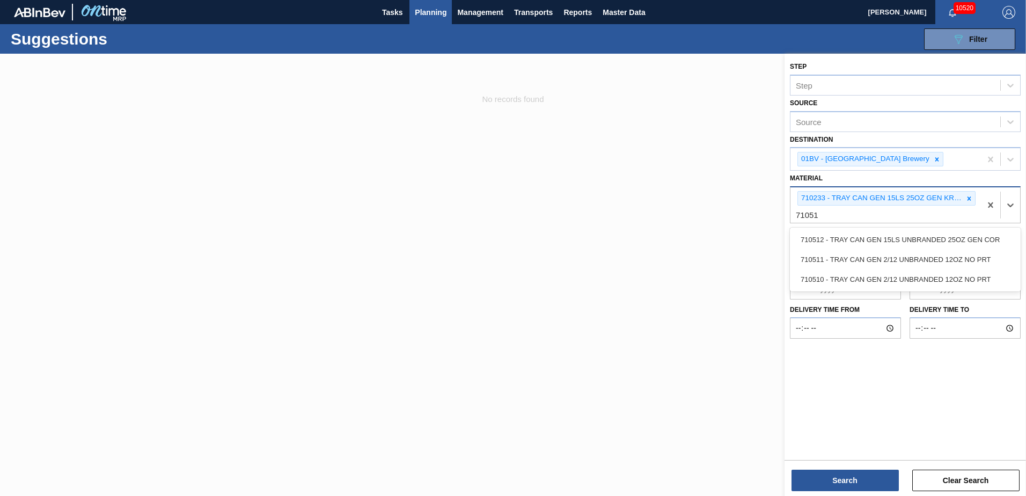
type input "710511"
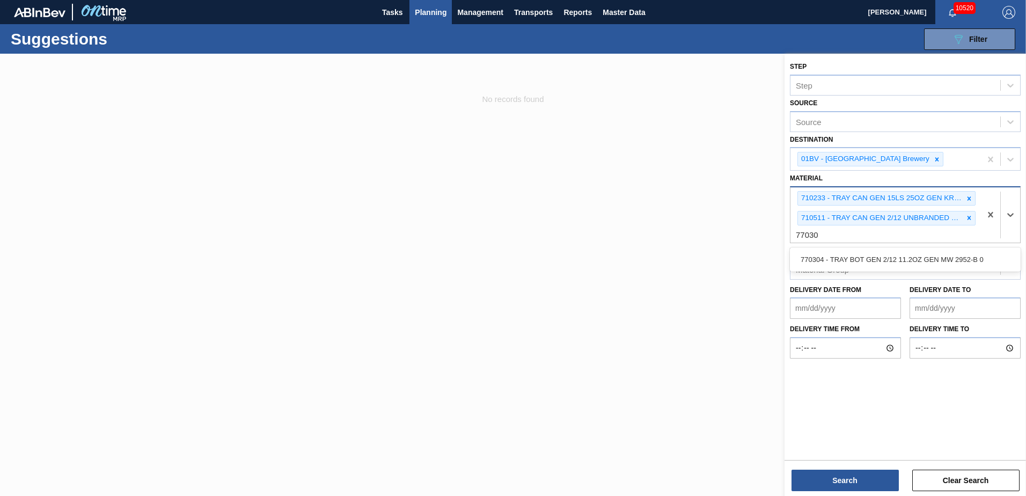
type input "770304"
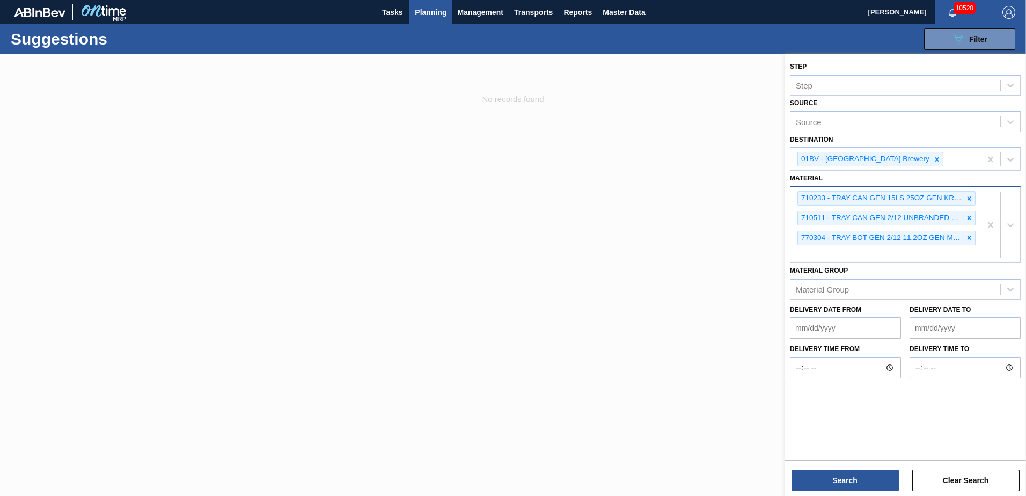
click at [823, 260] on div "710233 - TRAY CAN GEN 15LS 25OZ GEN KRFT 1590-J 0 710511 - TRAY CAN GEN 2/12 UN…" at bounding box center [886, 224] width 191 height 75
type input "710194"
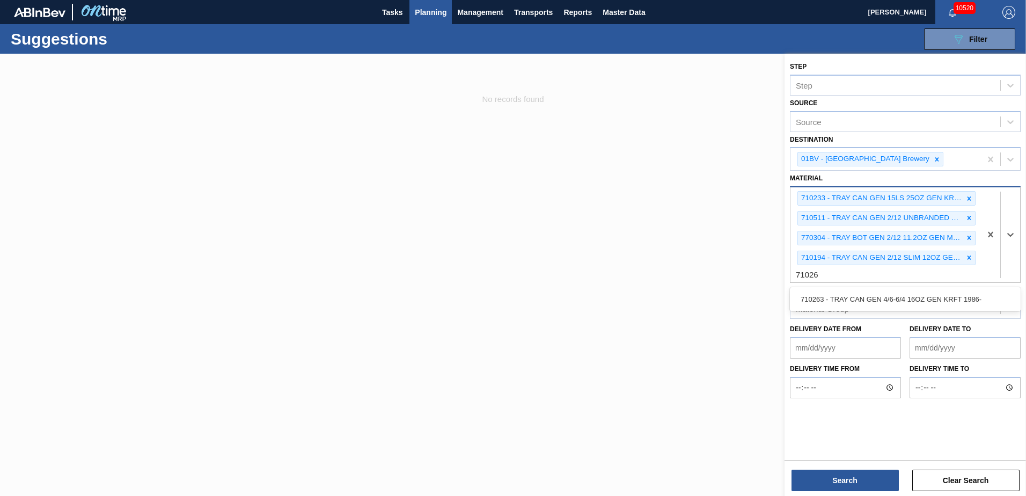
type input "710263"
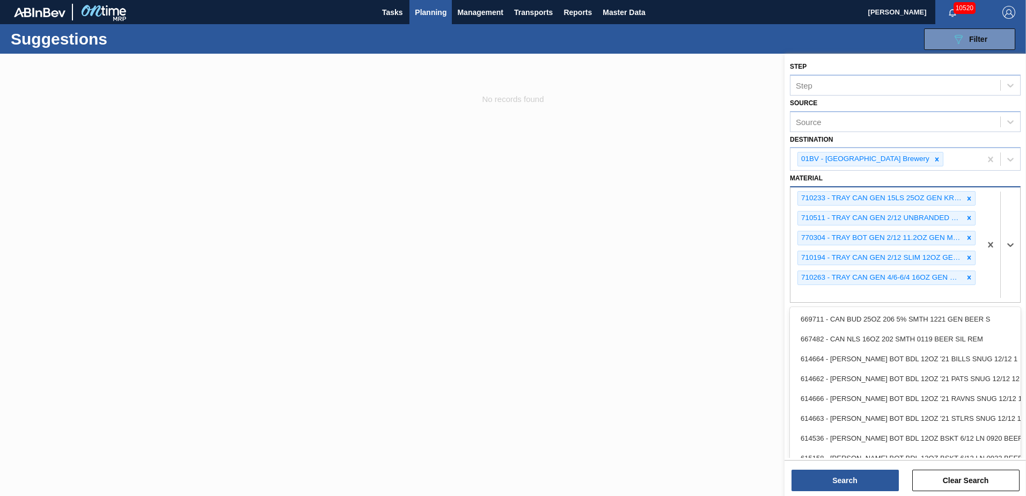
click at [819, 297] on div "710233 - TRAY CAN GEN 15LS 25OZ GEN KRFT 1590-J 0 710511 - TRAY CAN GEN 2/12 UN…" at bounding box center [886, 244] width 191 height 114
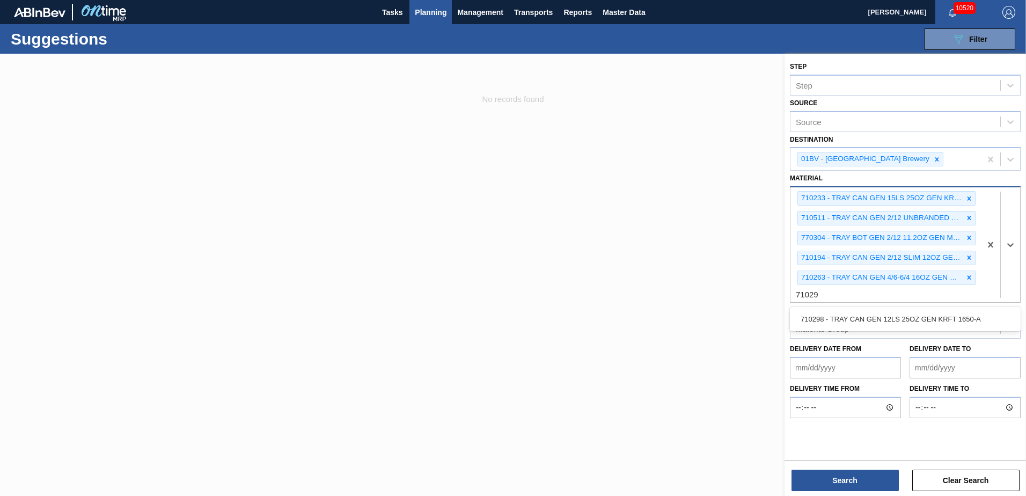
type input "710298"
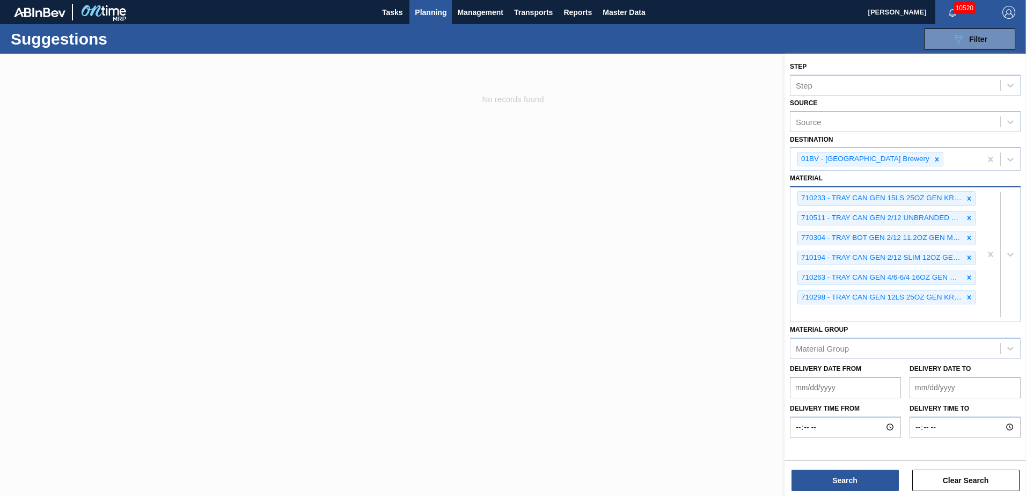
click at [816, 313] on div "710233 - TRAY CAN GEN 15LS 25OZ GEN KRFT 1590-J 0 710511 - TRAY CAN GEN 2/12 UN…" at bounding box center [886, 254] width 191 height 134
type input "710480"
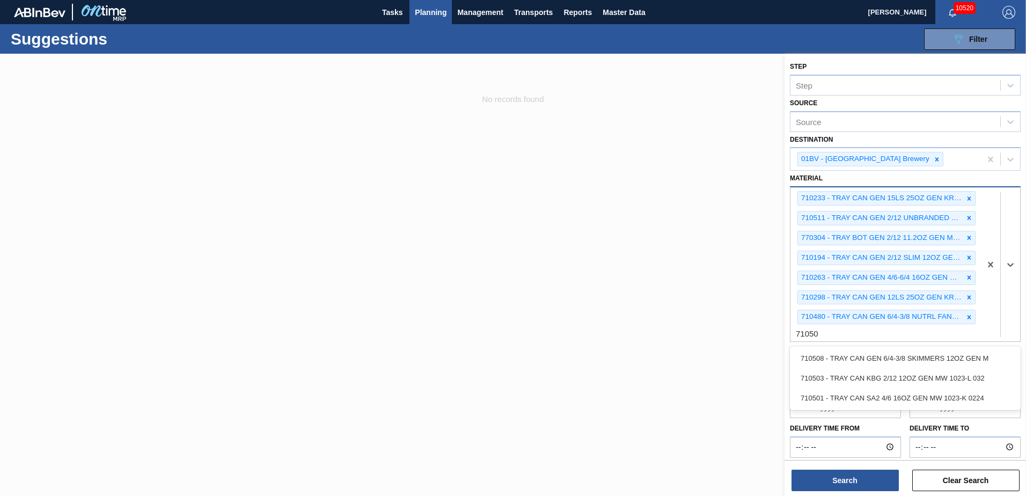
type input "710501"
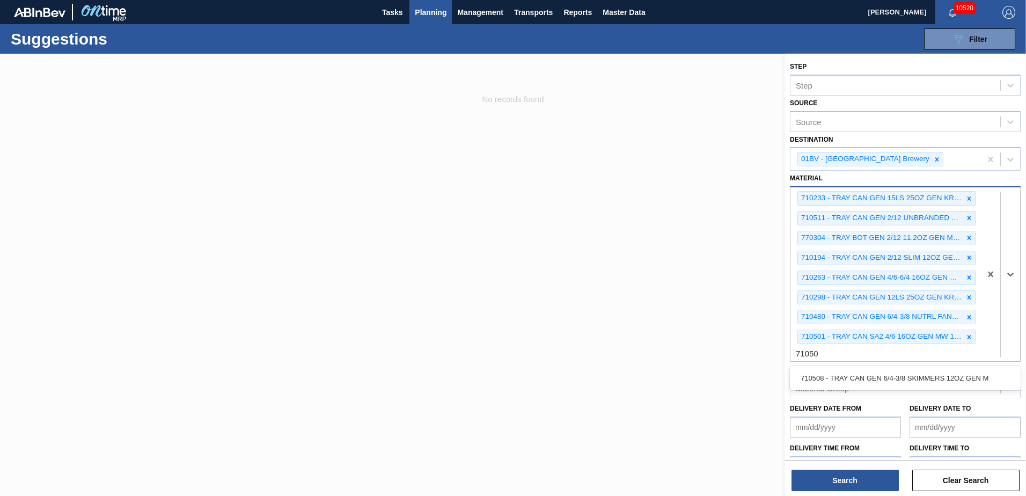
type input "710508"
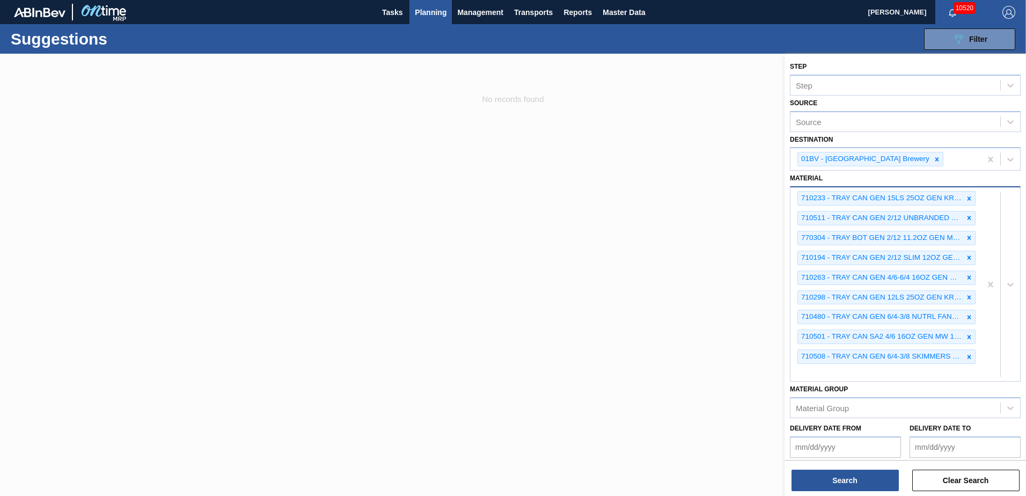
click at [834, 372] on div "710233 - TRAY CAN GEN 15LS 25OZ GEN KRFT 1590-J 0 710511 - TRAY CAN GEN 2/12 UN…" at bounding box center [886, 284] width 191 height 194
type input "770227"
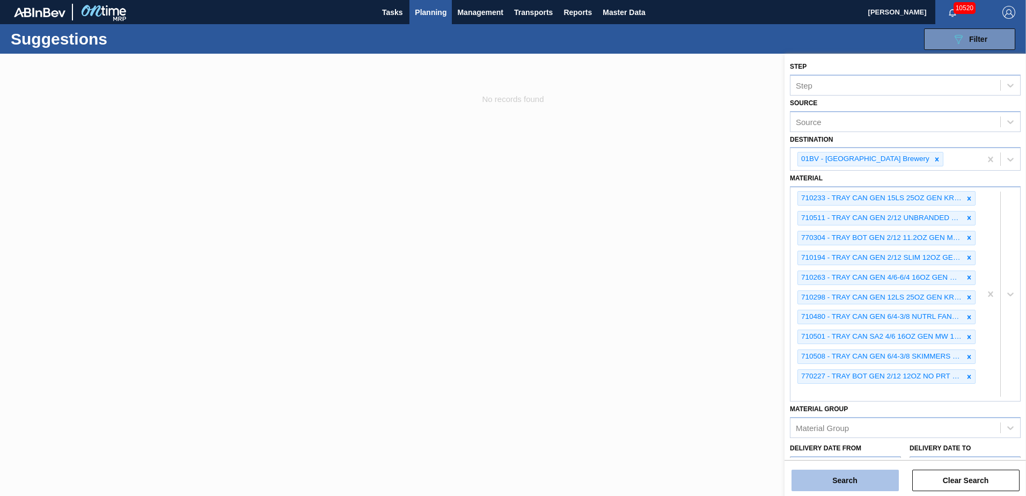
click at [852, 476] on button "Search" at bounding box center [845, 480] width 107 height 21
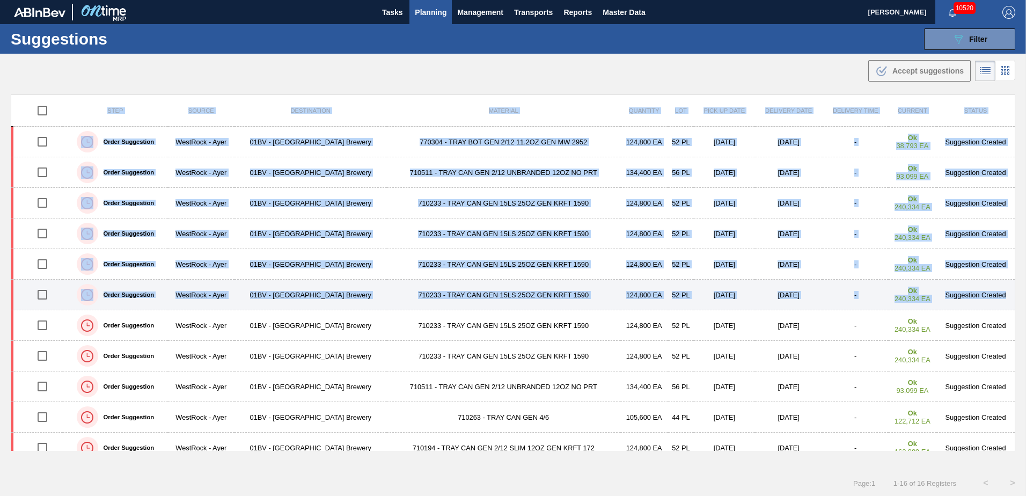
drag, startPoint x: 1014, startPoint y: 271, endPoint x: 1011, endPoint y: 289, distance: 18.5
click at [1011, 289] on div "Step Source Destination Material Quantity Lot Pick up Date Delivery Date Delive…" at bounding box center [513, 281] width 1026 height 375
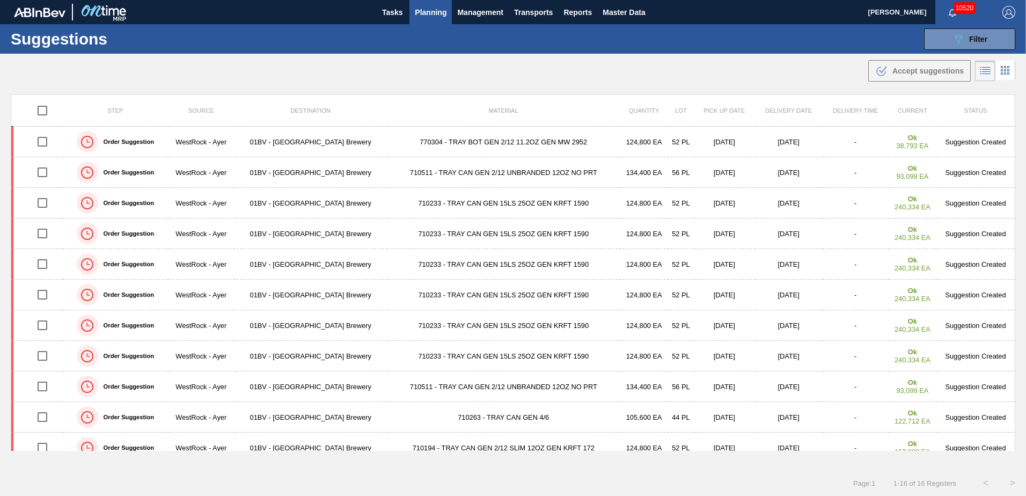
click at [785, 76] on div ".b{fill:var(--color-action-default)} Accept suggestions" at bounding box center [513, 69] width 1026 height 30
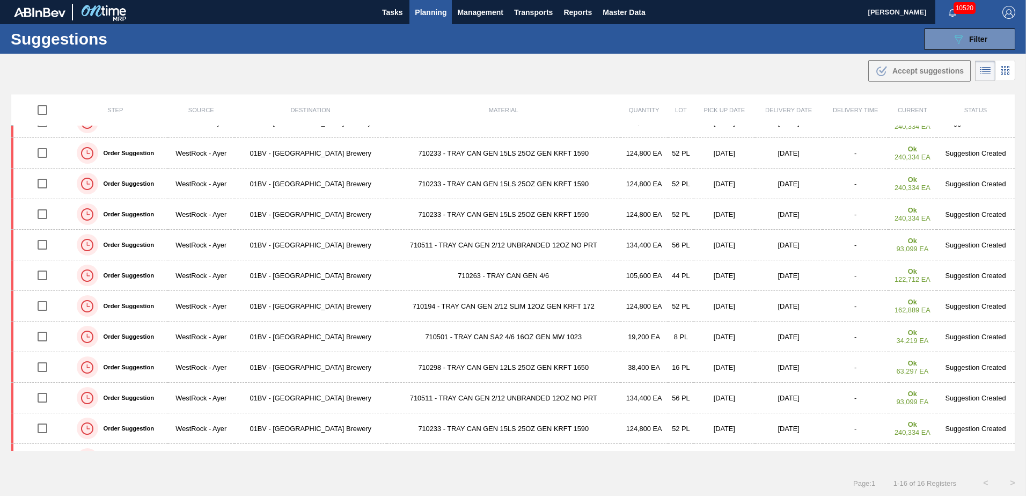
scroll to position [165, 0]
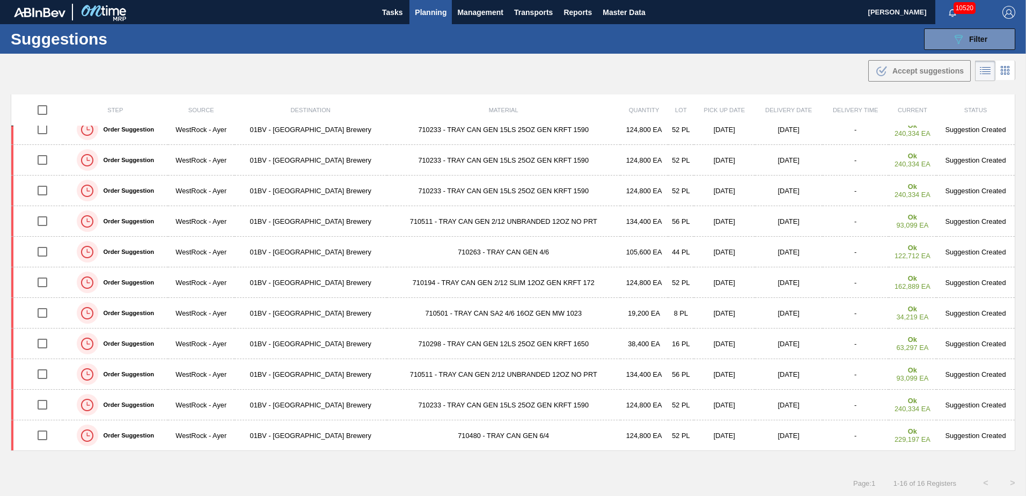
drag, startPoint x: 1014, startPoint y: 233, endPoint x: 1013, endPoint y: 221, distance: 11.9
click at [1013, 221] on div "Step Source Destination Material Quantity Lot Pick up Date Delivery Date Delive…" at bounding box center [513, 281] width 1026 height 375
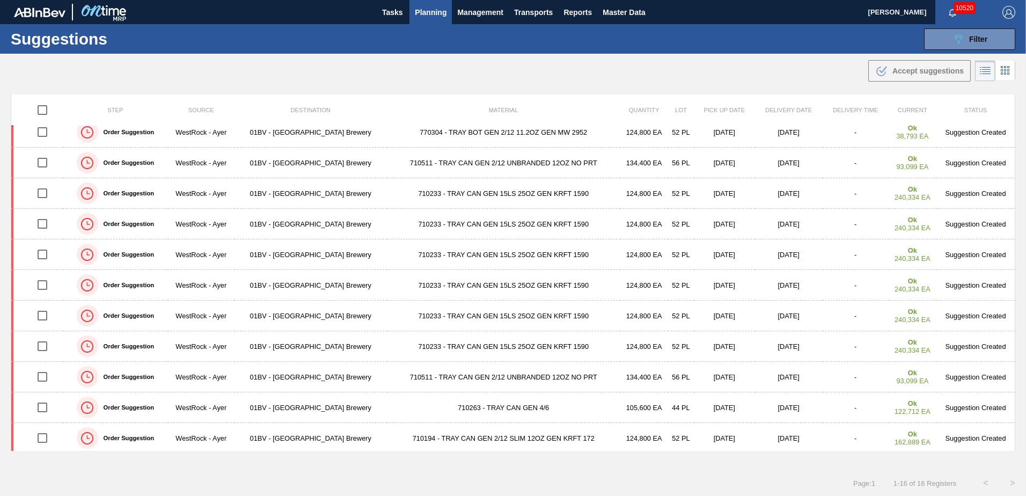
scroll to position [0, 0]
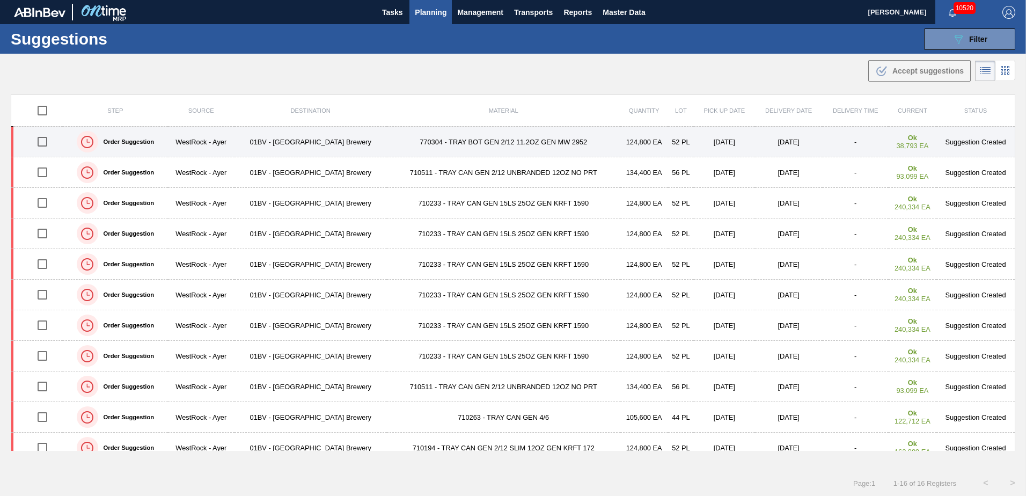
click at [299, 141] on td "01BV - [GEOGRAPHIC_DATA] Brewery" at bounding box center [311, 142] width 152 height 31
click at [42, 138] on input "checkbox" at bounding box center [42, 141] width 23 height 23
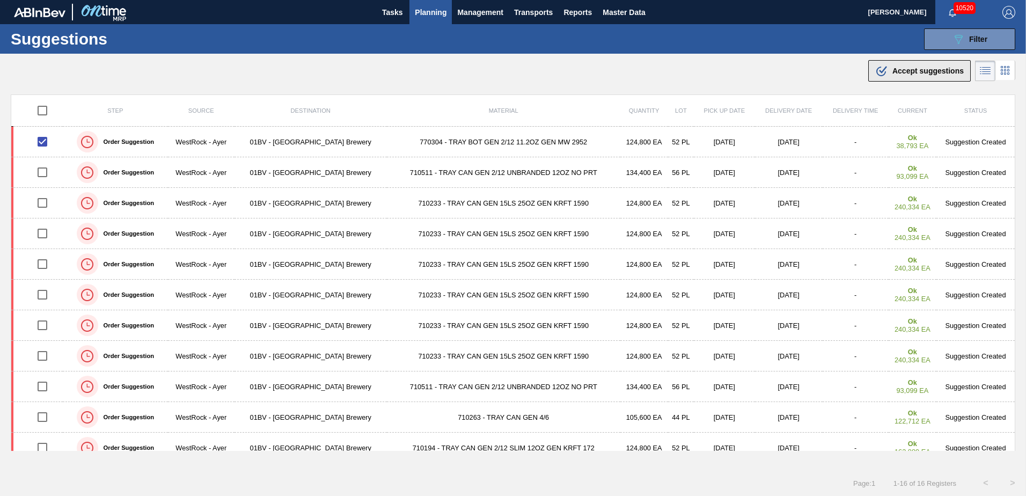
click at [898, 73] on span "Accept suggestions" at bounding box center [928, 71] width 71 height 9
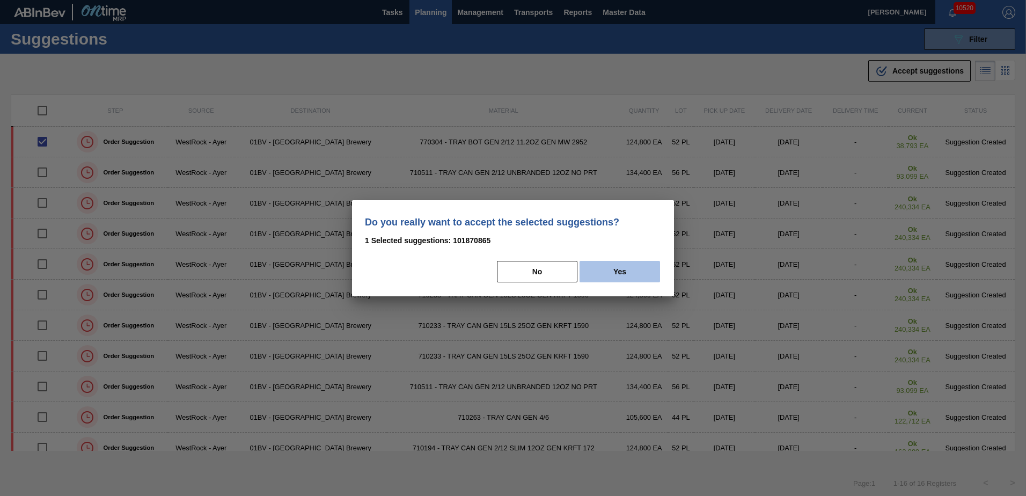
click at [626, 273] on button "Yes" at bounding box center [620, 271] width 81 height 21
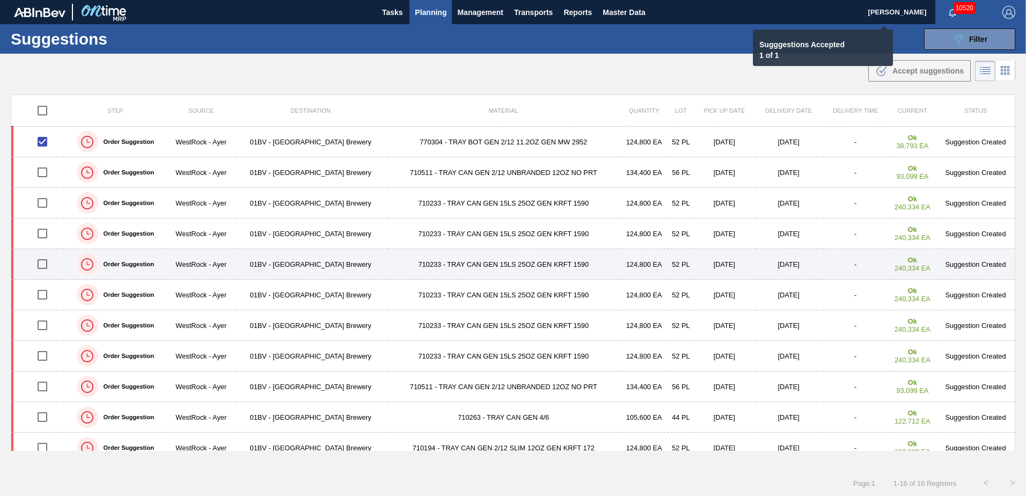
checkbox input "false"
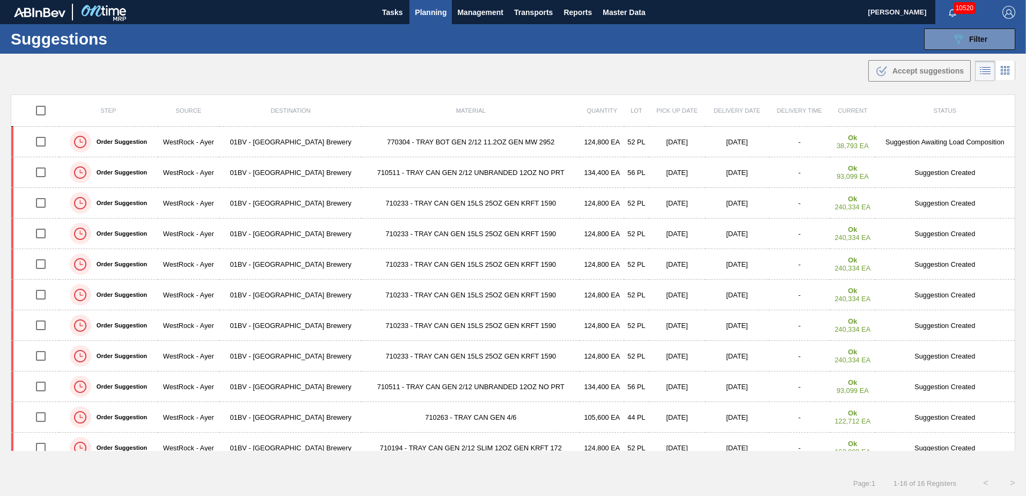
click at [424, 15] on span "Planning" at bounding box center [431, 12] width 32 height 13
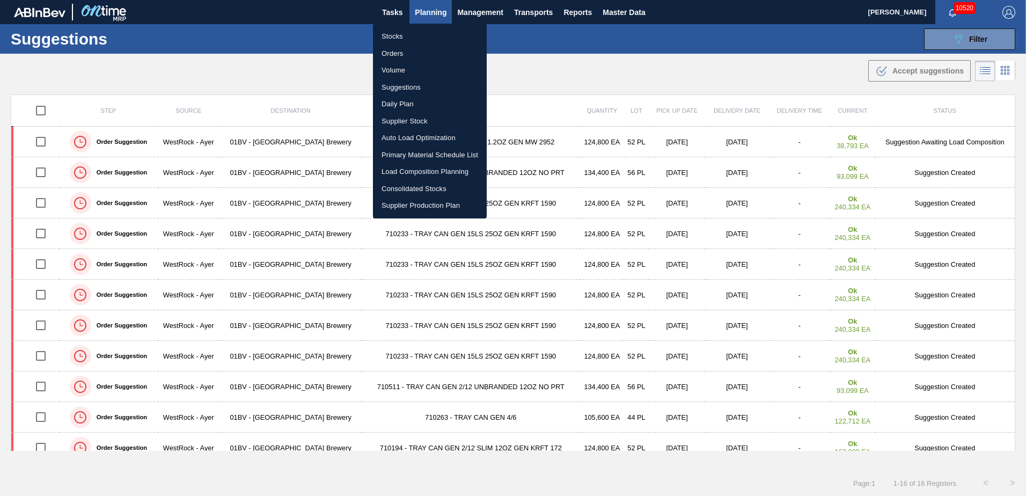
click at [418, 174] on li "Load Composition Planning" at bounding box center [430, 171] width 114 height 17
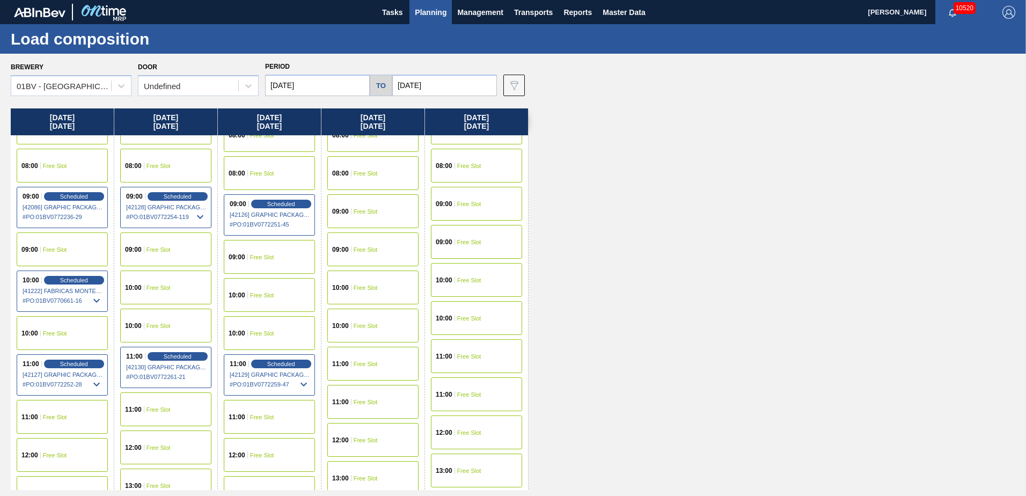
scroll to position [107, 0]
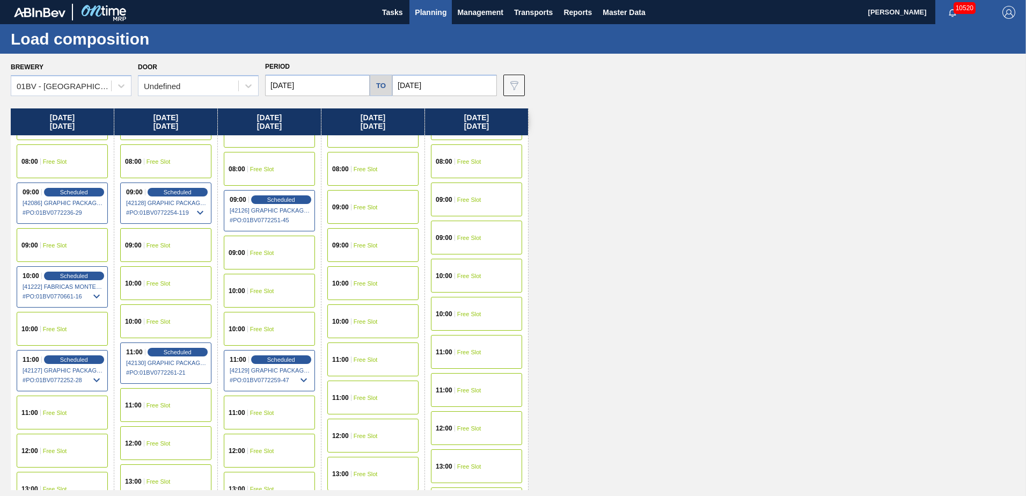
click at [160, 288] on div "10:00 Free Slot" at bounding box center [165, 283] width 91 height 34
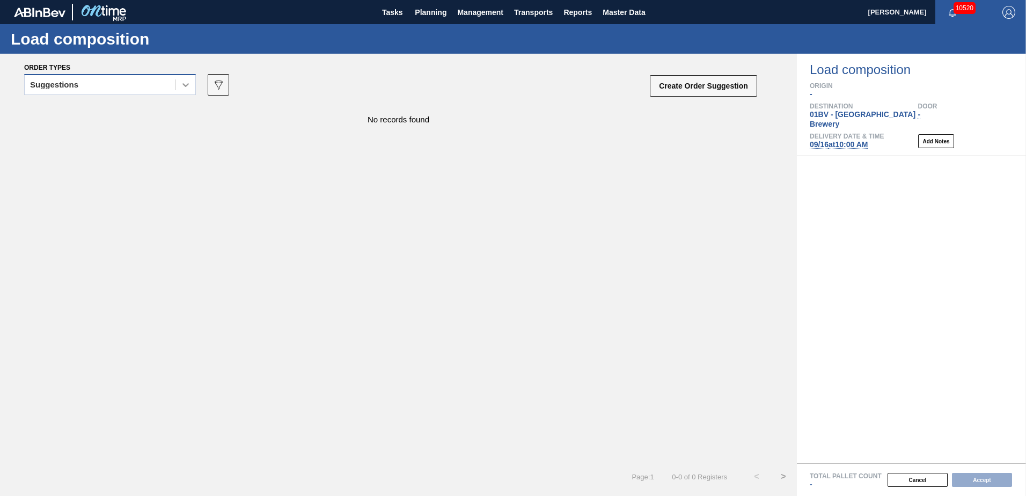
click at [189, 88] on icon at bounding box center [185, 84] width 11 height 11
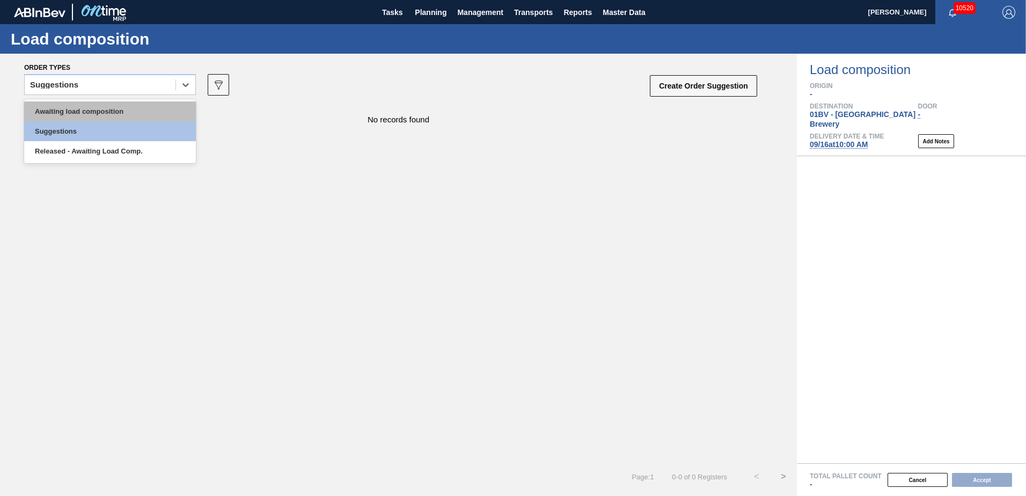
click at [137, 109] on div "Awaiting load composition" at bounding box center [110, 111] width 172 height 20
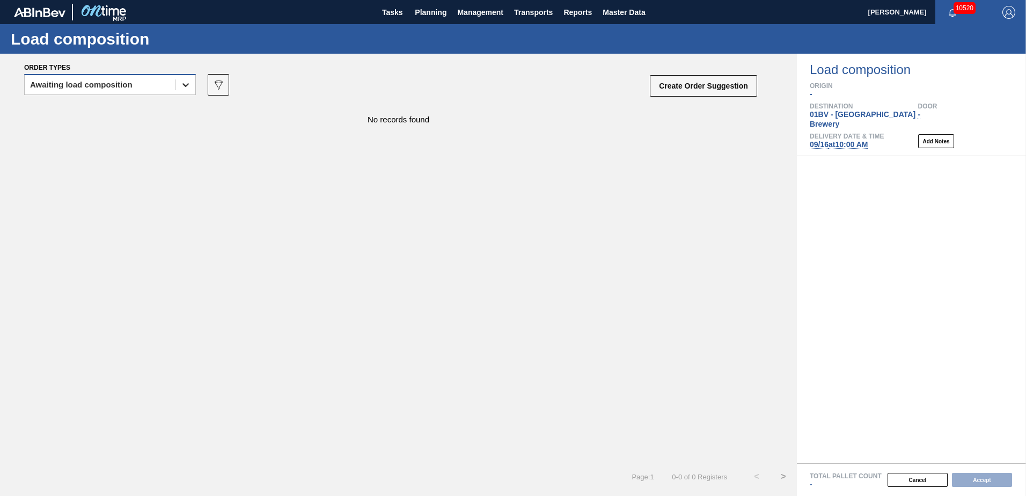
click at [186, 82] on icon at bounding box center [185, 84] width 11 height 11
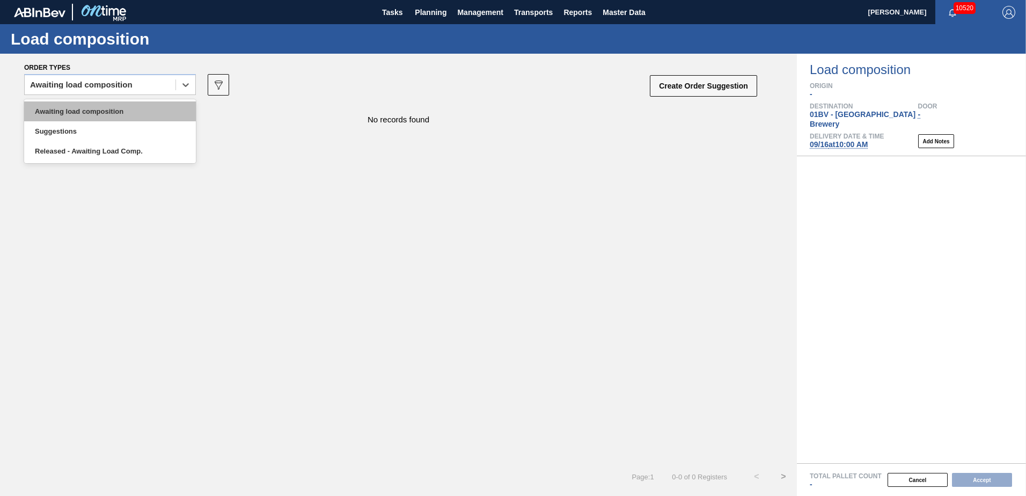
click at [126, 108] on div "Awaiting load composition" at bounding box center [110, 111] width 172 height 20
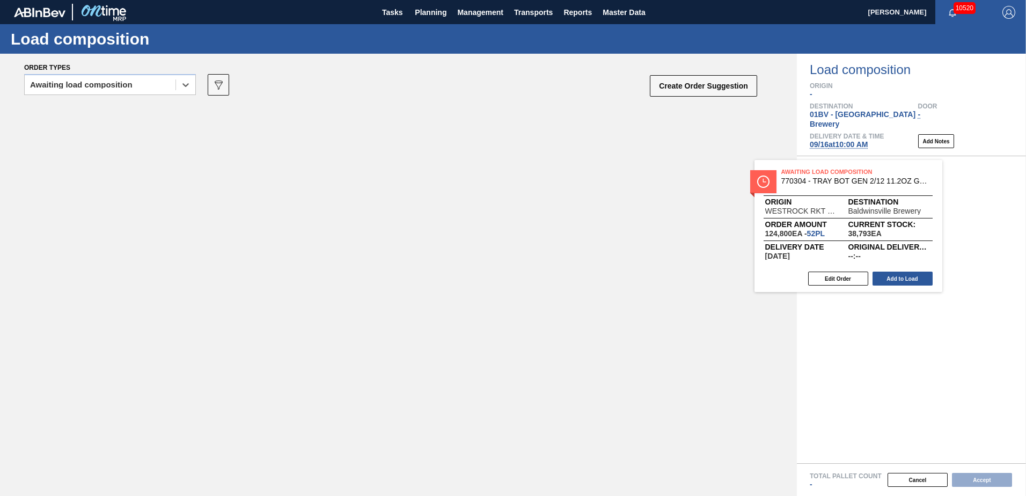
drag, startPoint x: 159, startPoint y: 120, endPoint x: 857, endPoint y: 176, distance: 700.5
click at [857, 176] on div "Order types option Awaiting load composition, selected. Select is focused ,type…" at bounding box center [513, 275] width 1026 height 442
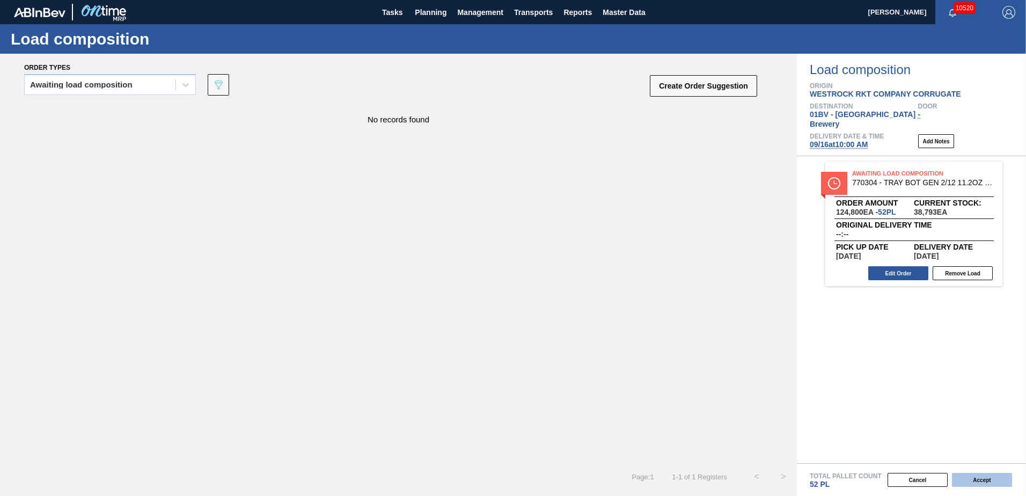
click at [984, 480] on button "Accept" at bounding box center [982, 480] width 60 height 14
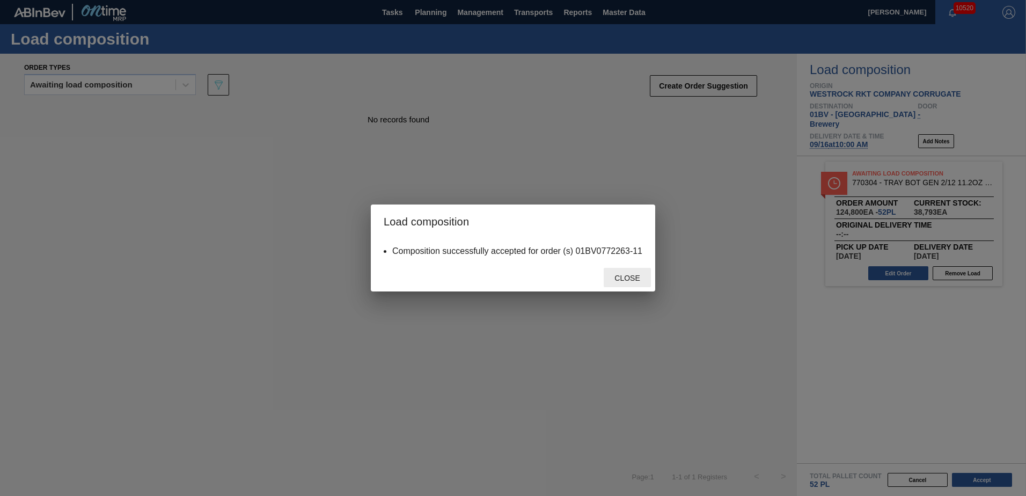
click at [631, 279] on span "Close" at bounding box center [627, 278] width 42 height 9
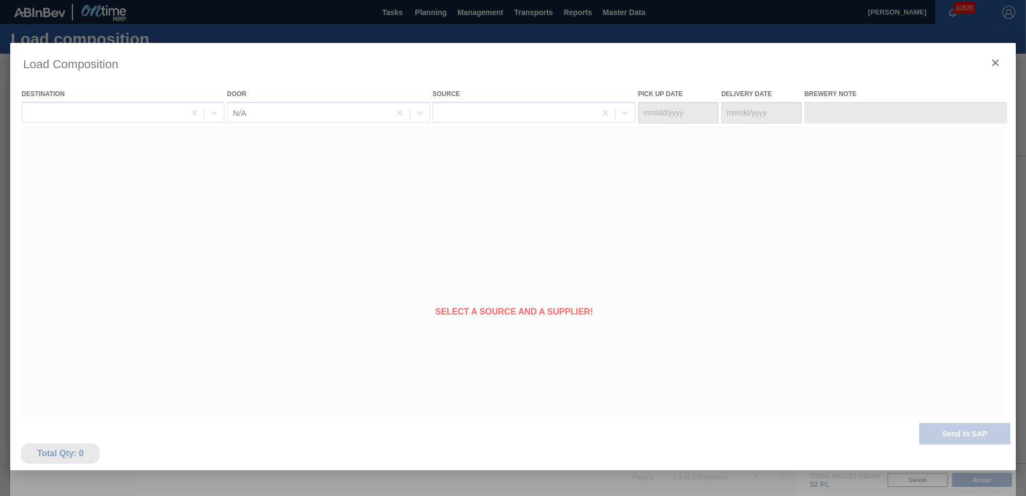
type Date "[DATE]"
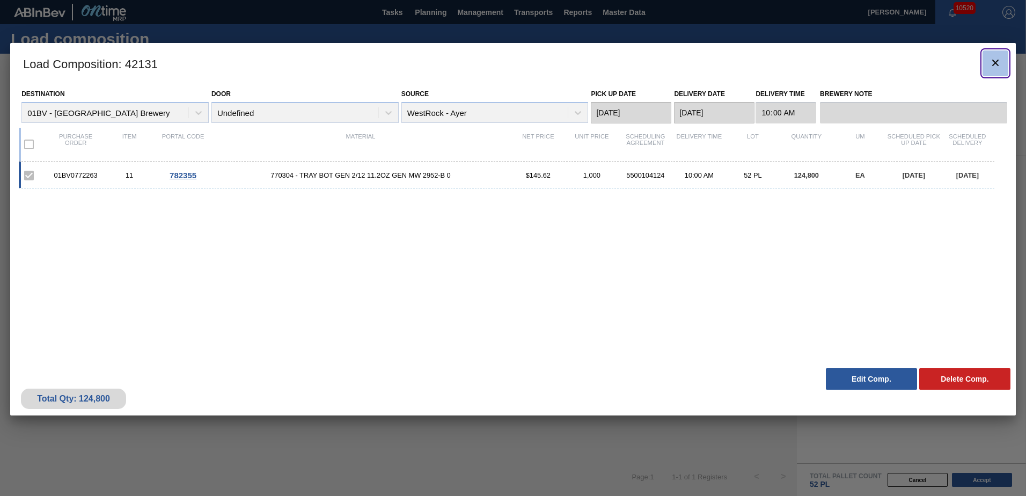
click at [995, 58] on icon "botão de ícone" at bounding box center [995, 62] width 13 height 13
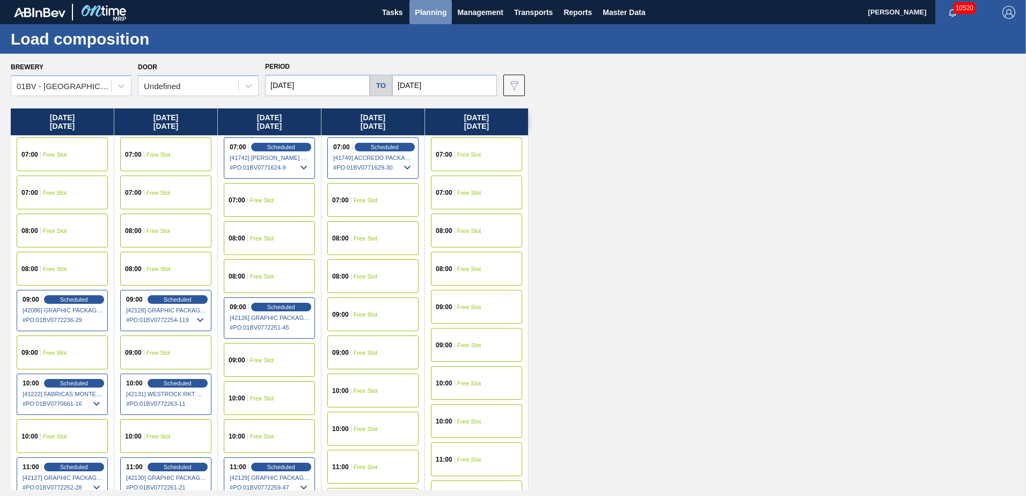
click at [427, 14] on span "Planning" at bounding box center [431, 12] width 32 height 13
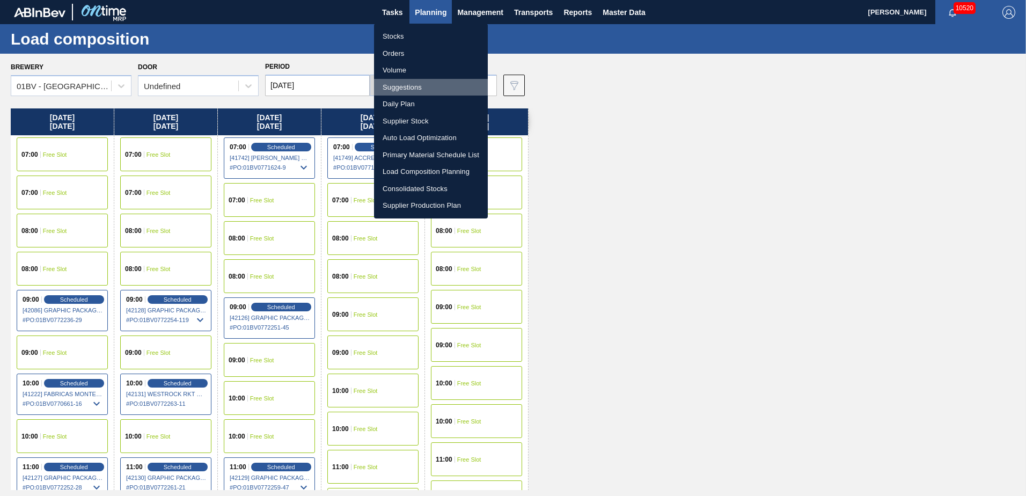
click at [411, 86] on li "Suggestions" at bounding box center [431, 87] width 114 height 17
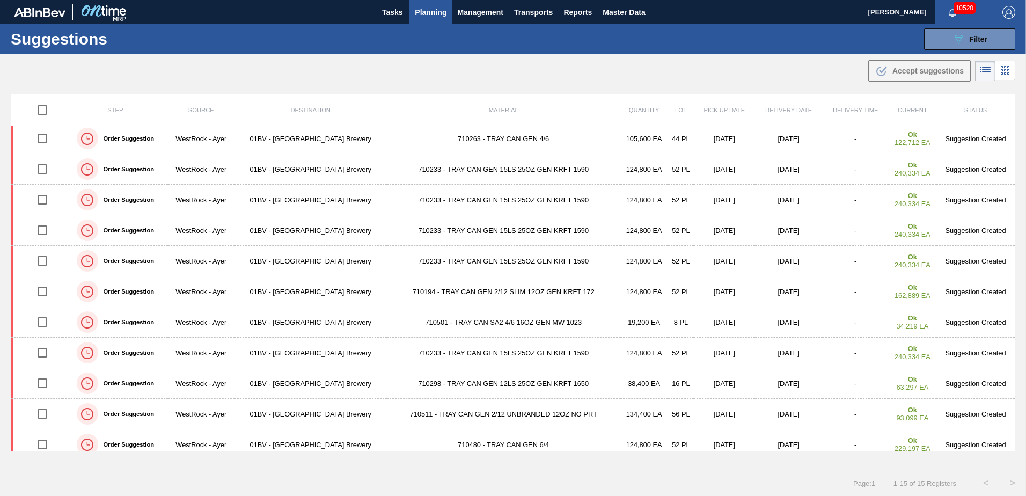
scroll to position [135, 0]
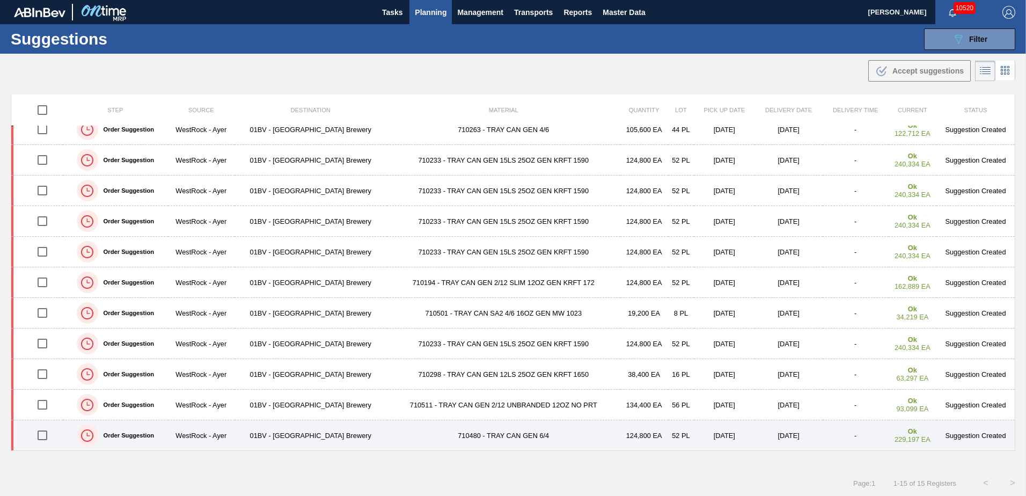
click at [304, 432] on td "01BV - [GEOGRAPHIC_DATA] Brewery" at bounding box center [311, 435] width 152 height 31
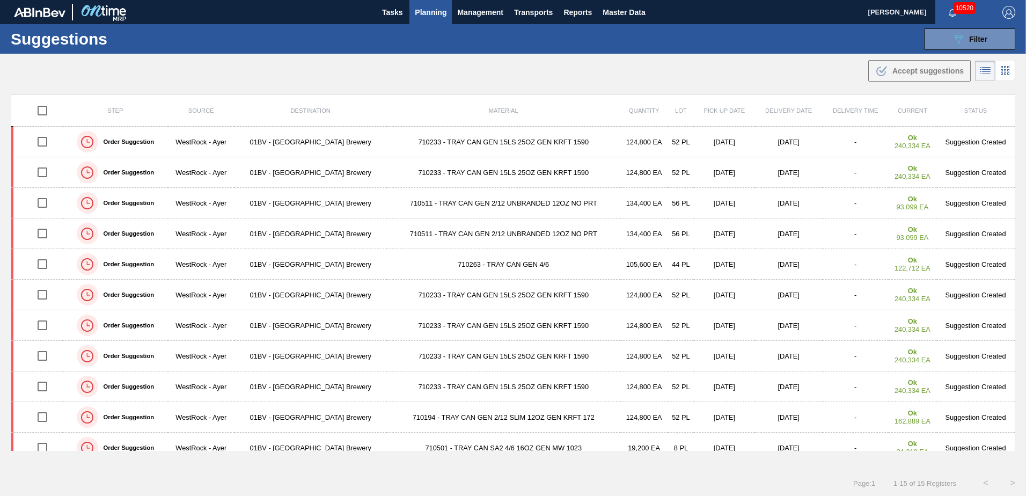
drag, startPoint x: 1014, startPoint y: 335, endPoint x: 1013, endPoint y: 349, distance: 13.5
click at [1013, 349] on div "Step Source Destination Material Quantity Lot Pick up Date Delivery Date Delive…" at bounding box center [513, 281] width 1026 height 375
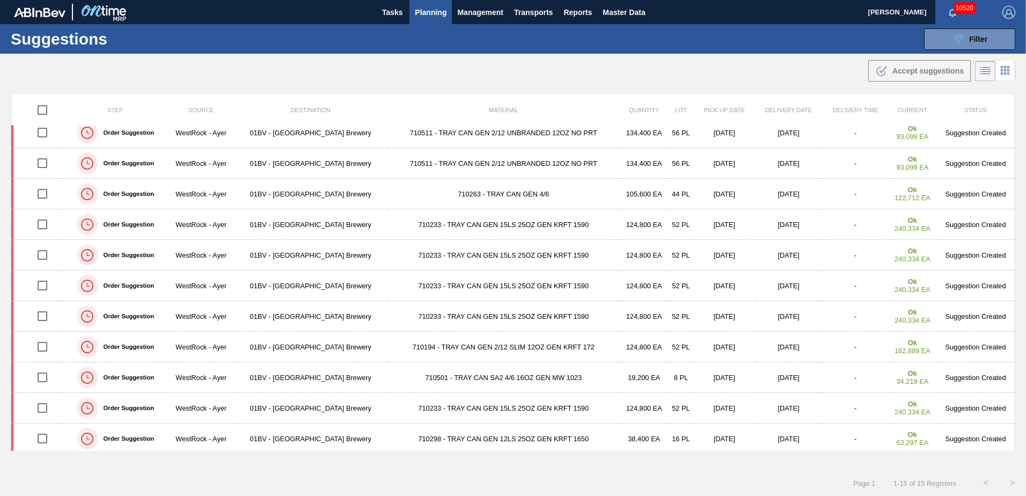
scroll to position [135, 0]
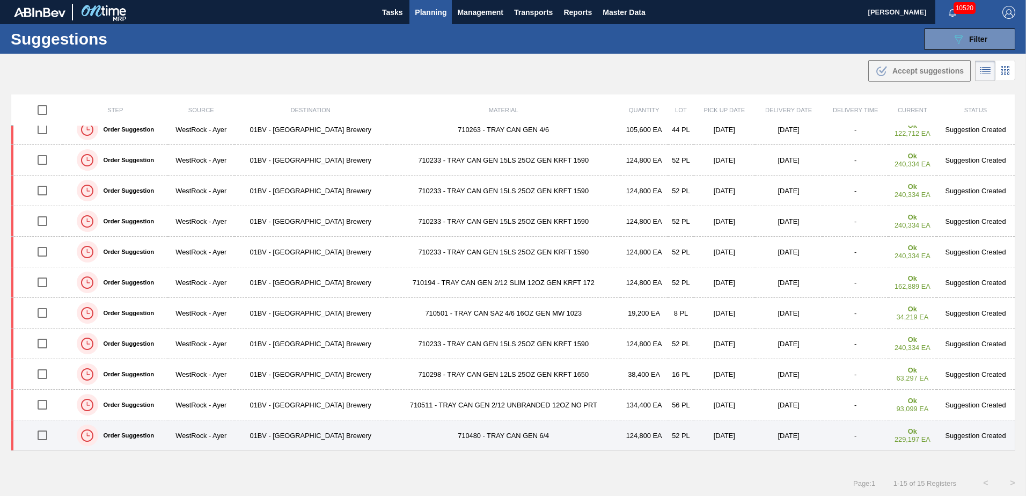
click at [43, 437] on input "checkbox" at bounding box center [42, 435] width 23 height 23
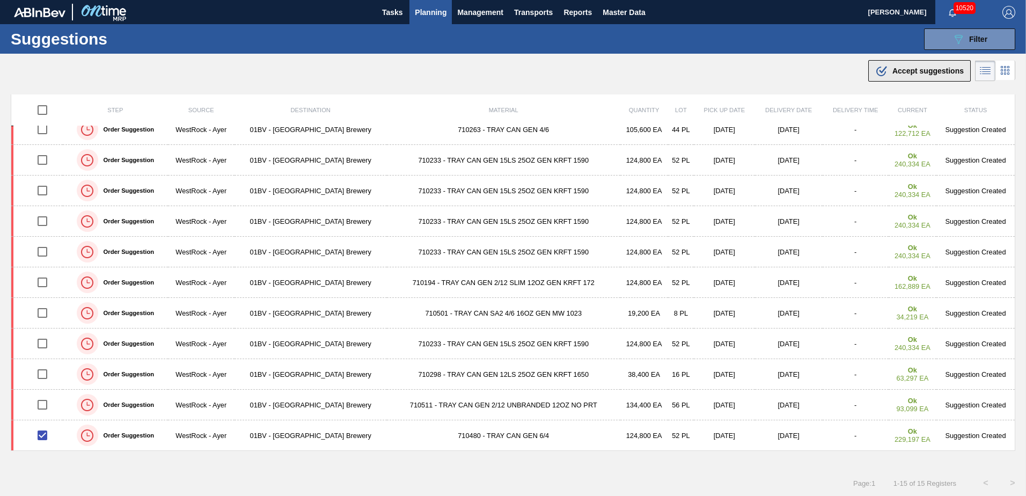
click at [899, 69] on span "Accept suggestions" at bounding box center [928, 71] width 71 height 9
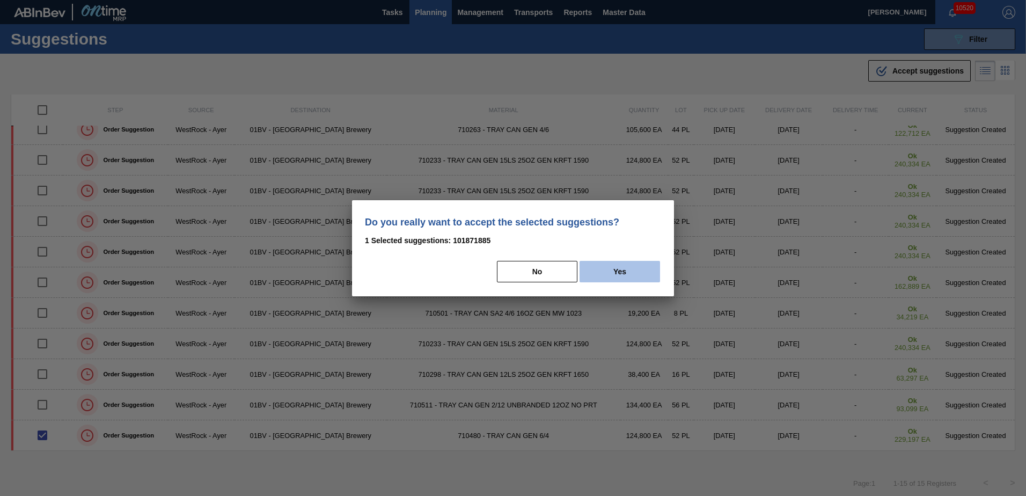
click at [616, 275] on button "Yes" at bounding box center [620, 271] width 81 height 21
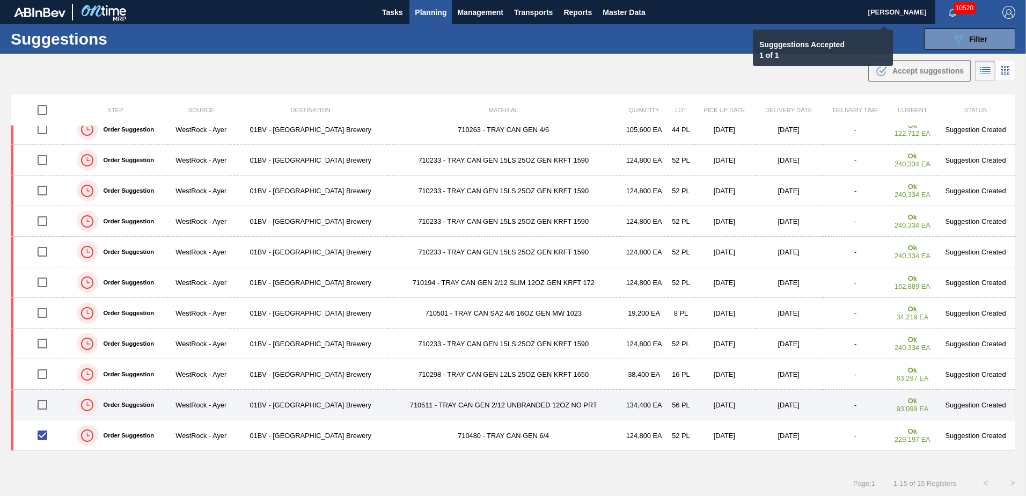
checkbox input "false"
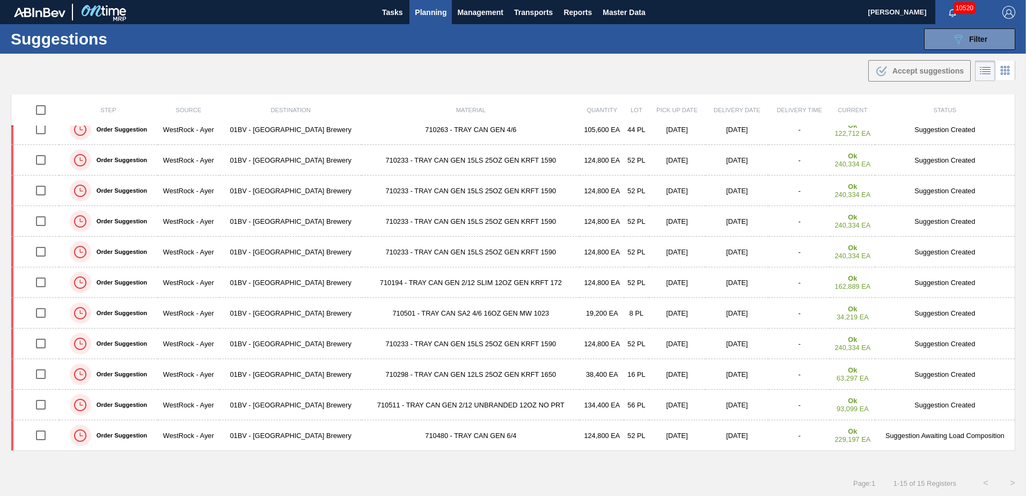
click at [433, 13] on span "Planning" at bounding box center [431, 12] width 32 height 13
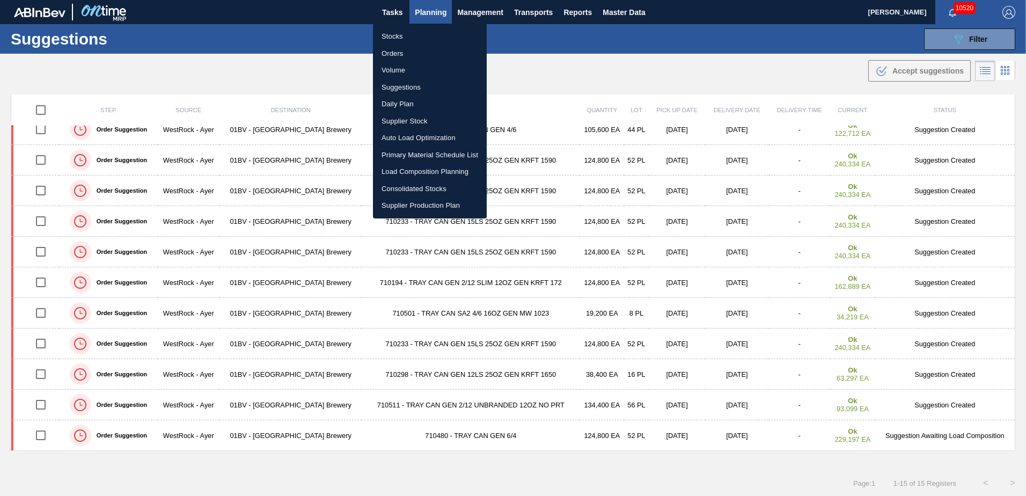
click at [415, 173] on li "Load Composition Planning" at bounding box center [430, 171] width 114 height 17
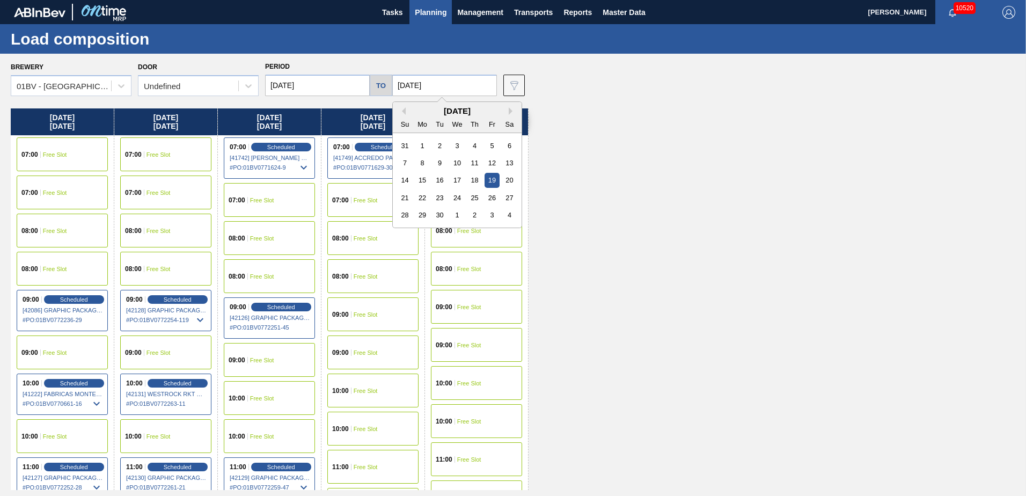
click at [444, 87] on input "09/19/2025" at bounding box center [444, 85] width 105 height 21
click at [490, 199] on div "26" at bounding box center [492, 198] width 14 height 14
type input "09/26/2025"
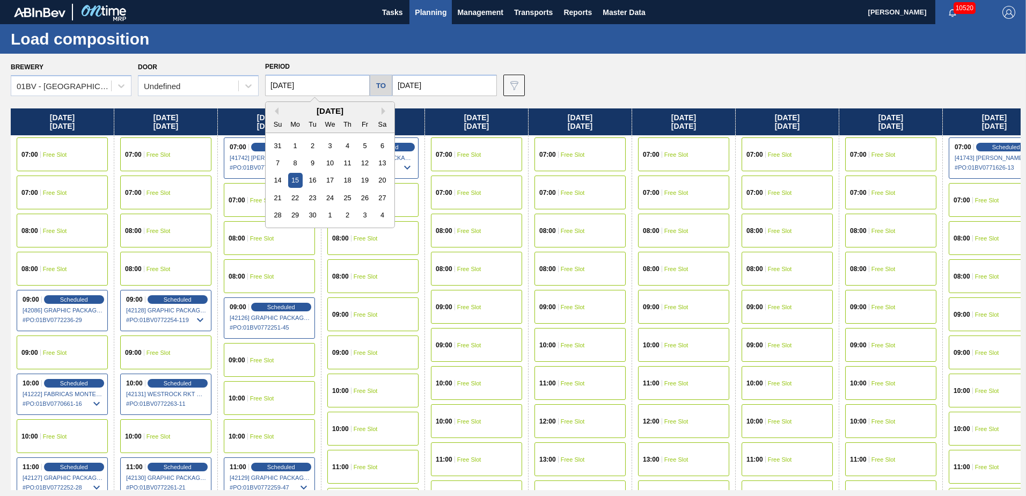
click at [332, 85] on input "[DATE]" at bounding box center [317, 85] width 105 height 21
click at [299, 195] on div "22" at bounding box center [295, 198] width 14 height 14
type input "09/22/2025"
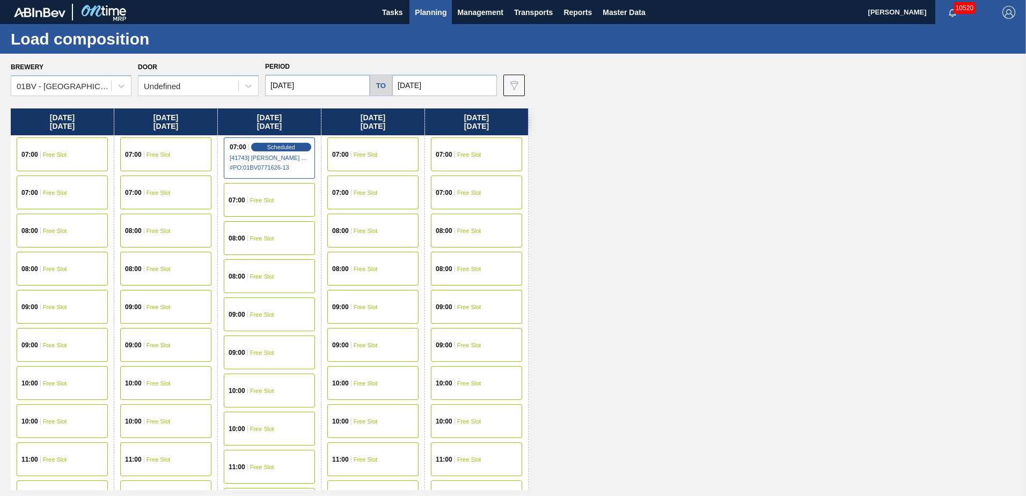
click at [458, 378] on div "10:00 Free Slot" at bounding box center [476, 383] width 91 height 34
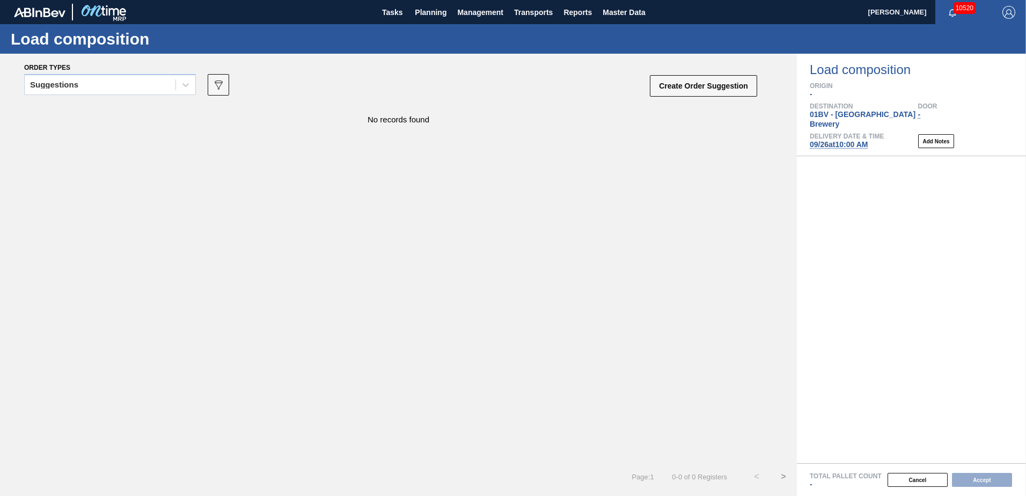
click at [187, 86] on icon at bounding box center [185, 84] width 11 height 11
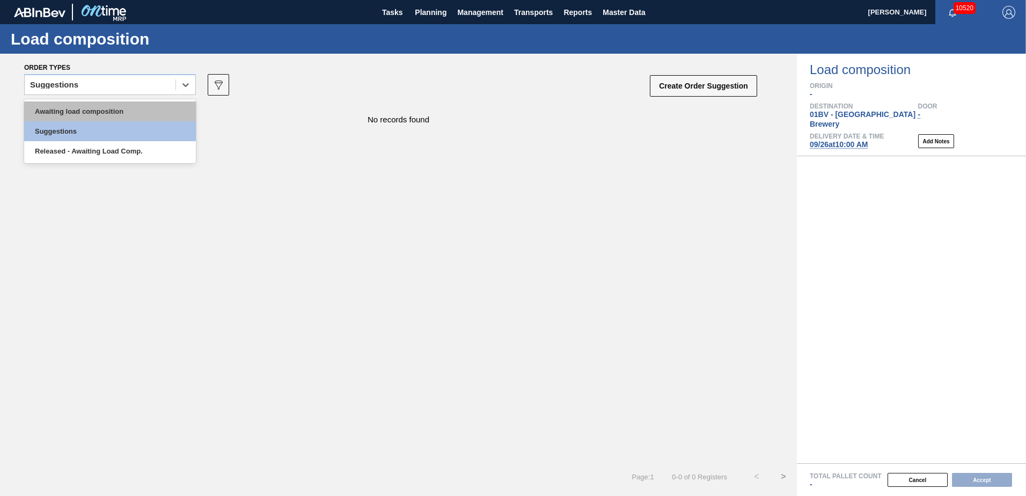
click at [133, 115] on div "Awaiting load composition" at bounding box center [110, 111] width 172 height 20
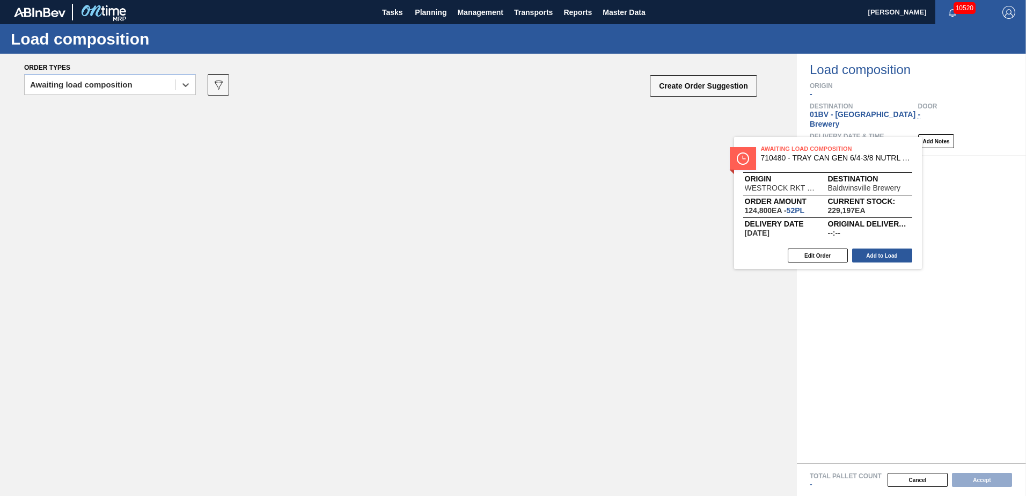
drag, startPoint x: 232, startPoint y: 125, endPoint x: 857, endPoint y: 163, distance: 625.9
click at [857, 163] on div "Order types option Awaiting load composition, selected. Select is focused ,type…" at bounding box center [513, 275] width 1026 height 442
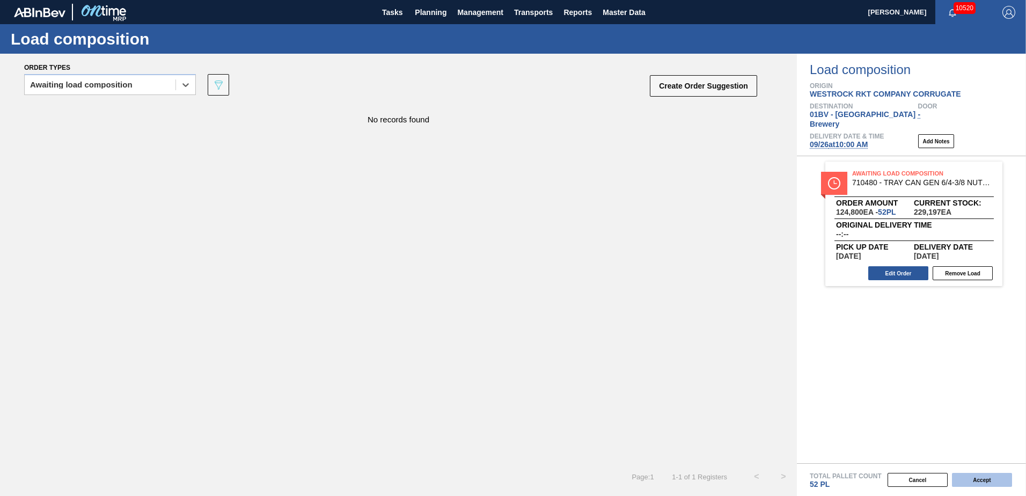
click at [970, 478] on button "Accept" at bounding box center [982, 480] width 60 height 14
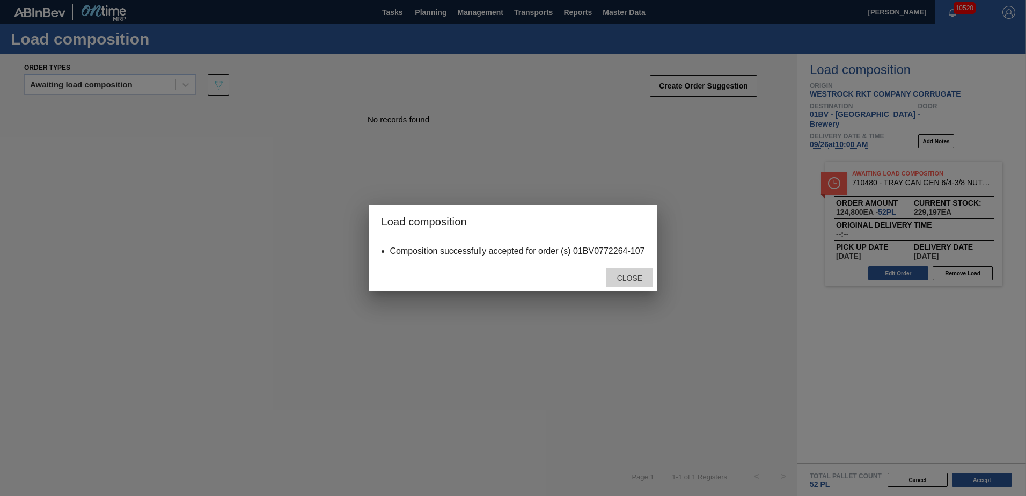
click at [646, 278] on span "Close" at bounding box center [630, 278] width 42 height 9
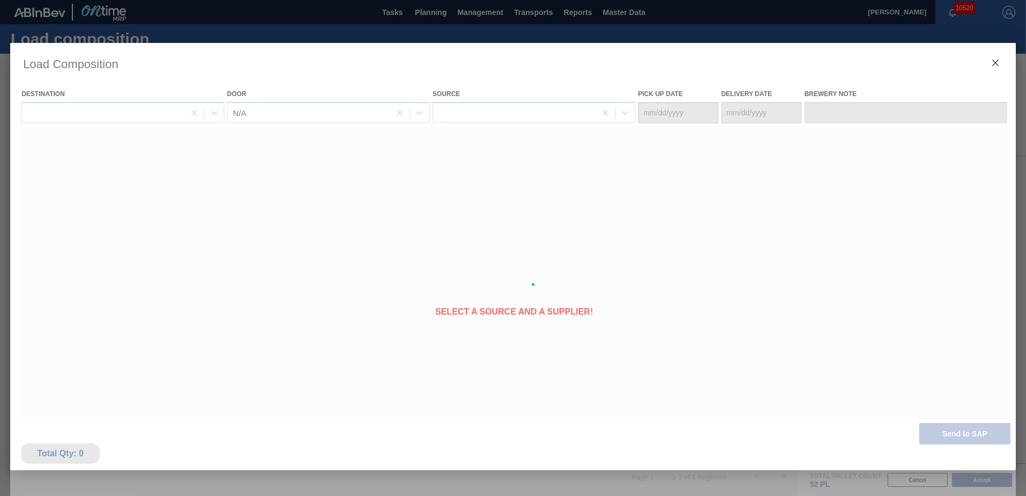
type Date "09/24/2025"
type Date "09/26/2025"
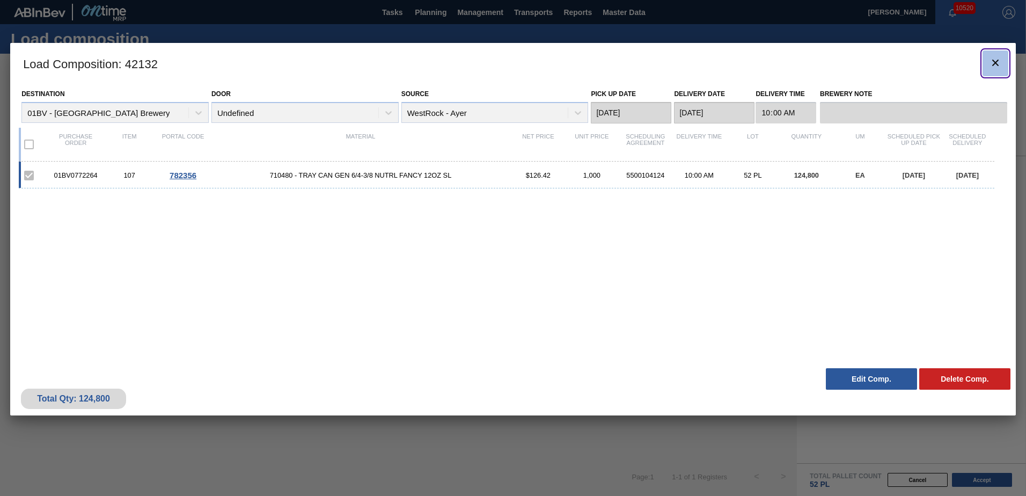
click at [992, 65] on icon "botão de ícone" at bounding box center [995, 62] width 13 height 13
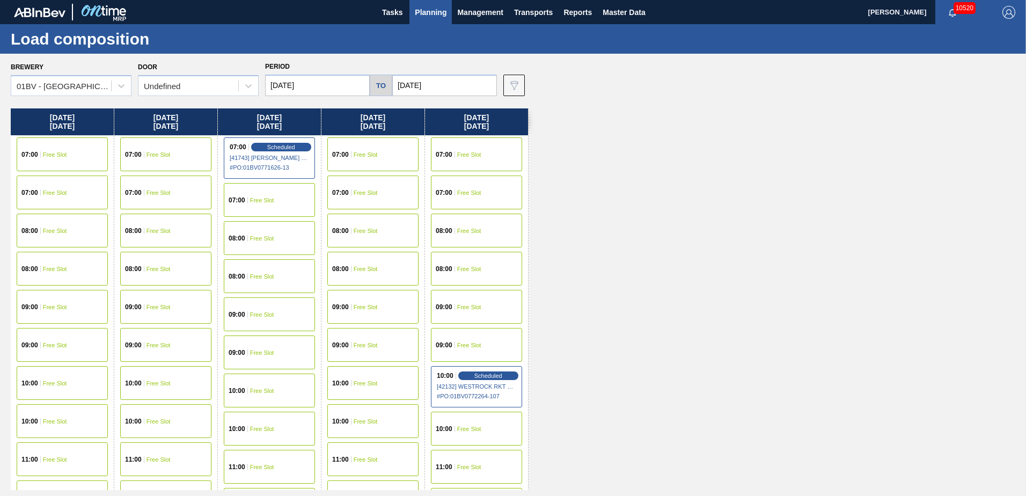
click at [430, 14] on span "Planning" at bounding box center [431, 12] width 32 height 13
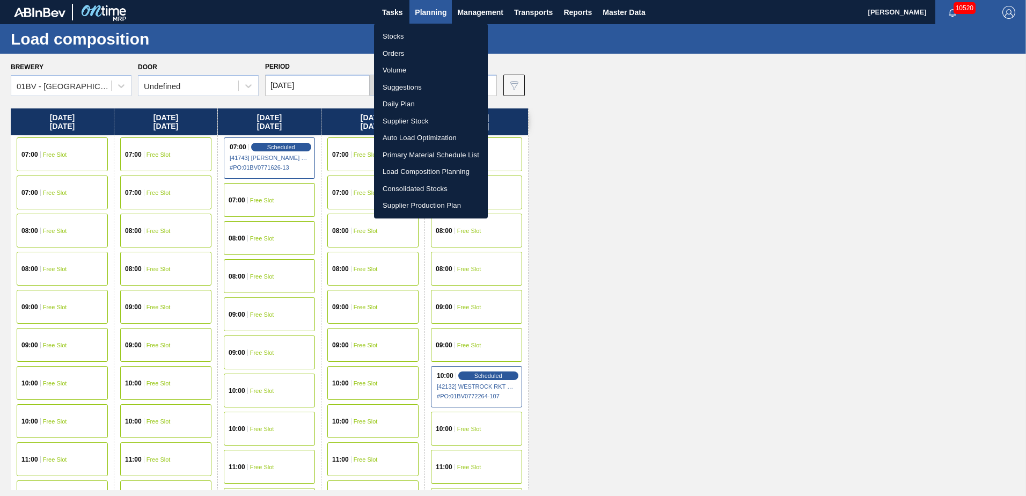
click at [406, 90] on li "Suggestions" at bounding box center [431, 87] width 114 height 17
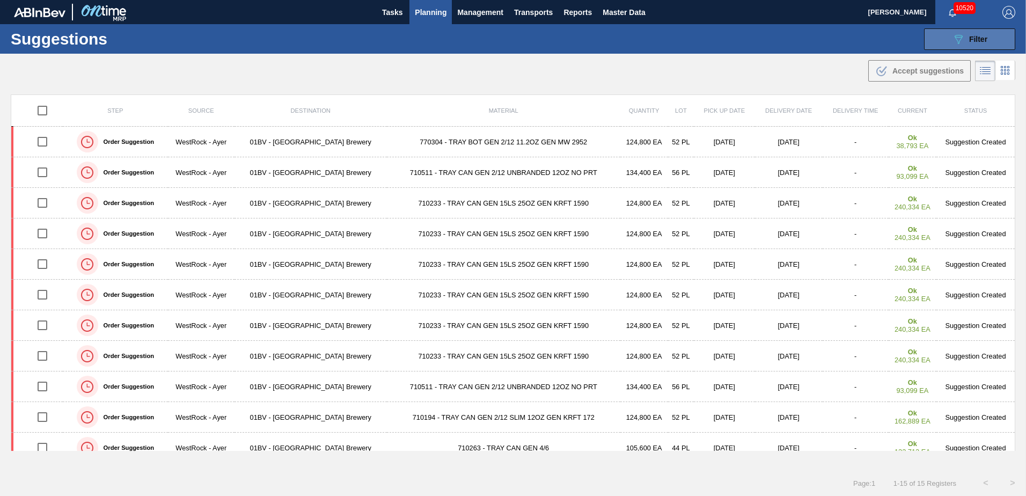
click at [958, 40] on icon "089F7B8B-B2A5-4AFE-B5C0-19BA573D28AC" at bounding box center [958, 39] width 13 height 13
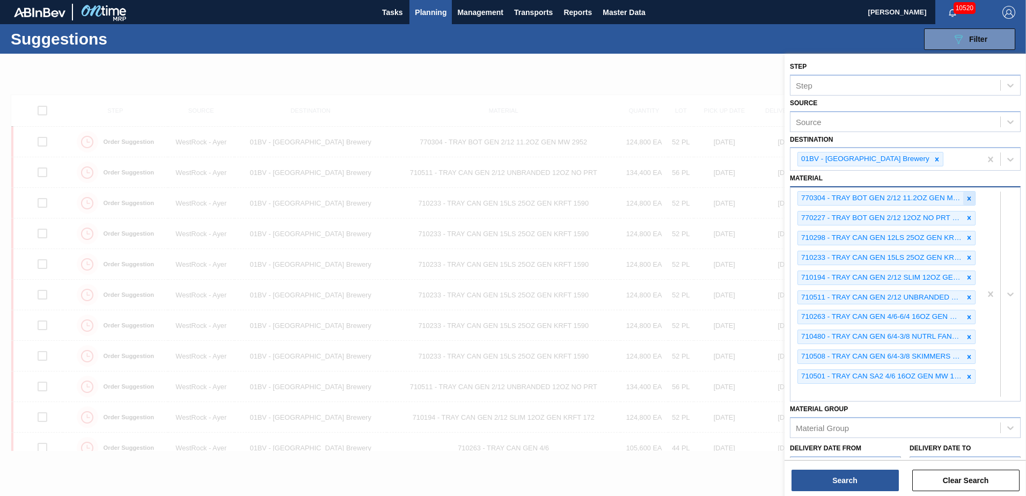
click at [966, 198] on icon at bounding box center [970, 199] width 8 height 8
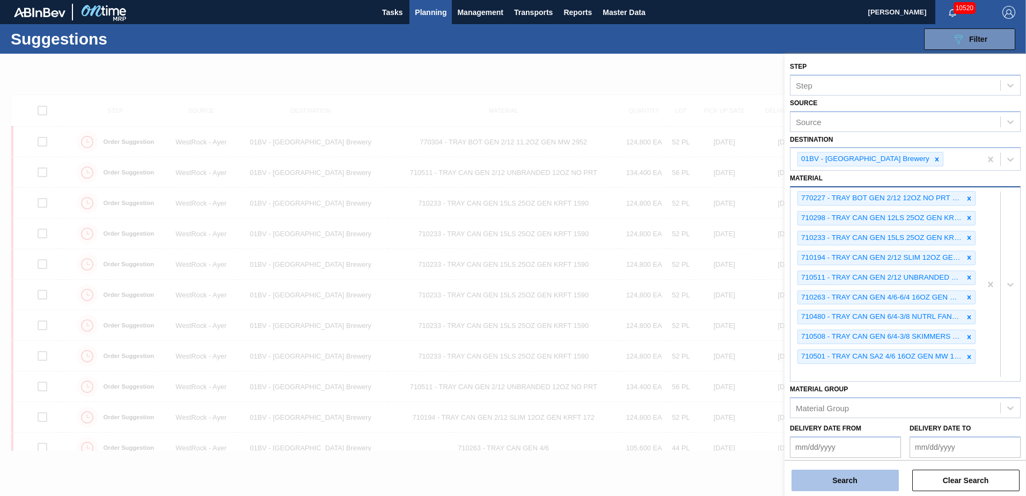
click at [847, 481] on button "Search" at bounding box center [845, 480] width 107 height 21
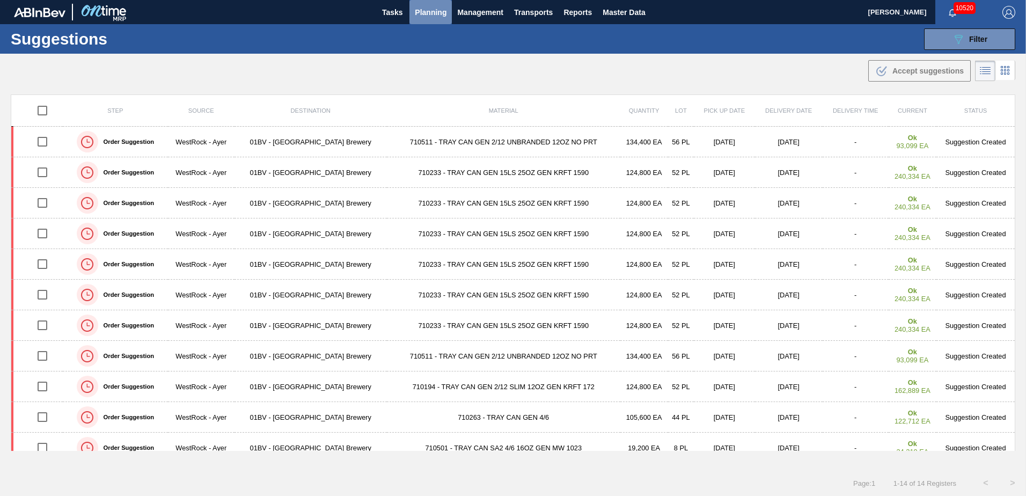
click at [428, 12] on span "Planning" at bounding box center [431, 12] width 32 height 13
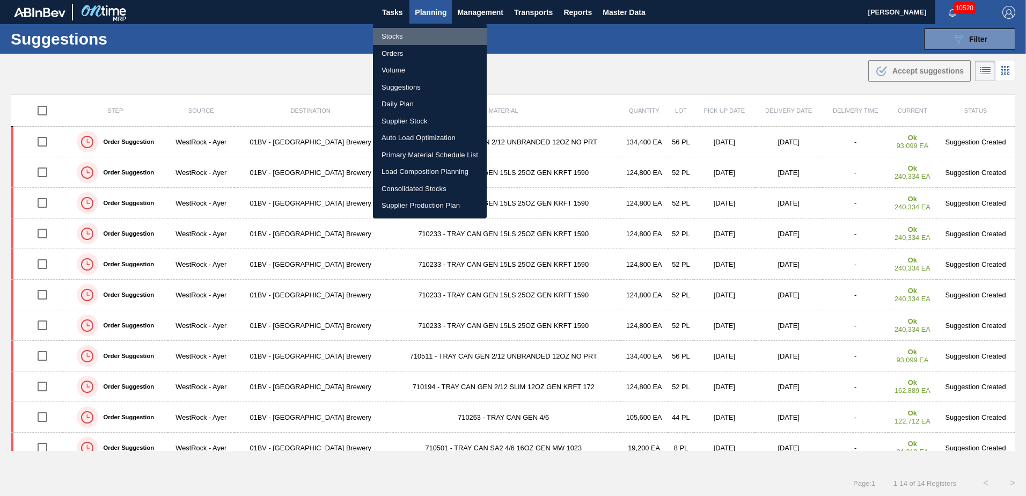
click at [387, 34] on li "Stocks" at bounding box center [430, 36] width 114 height 17
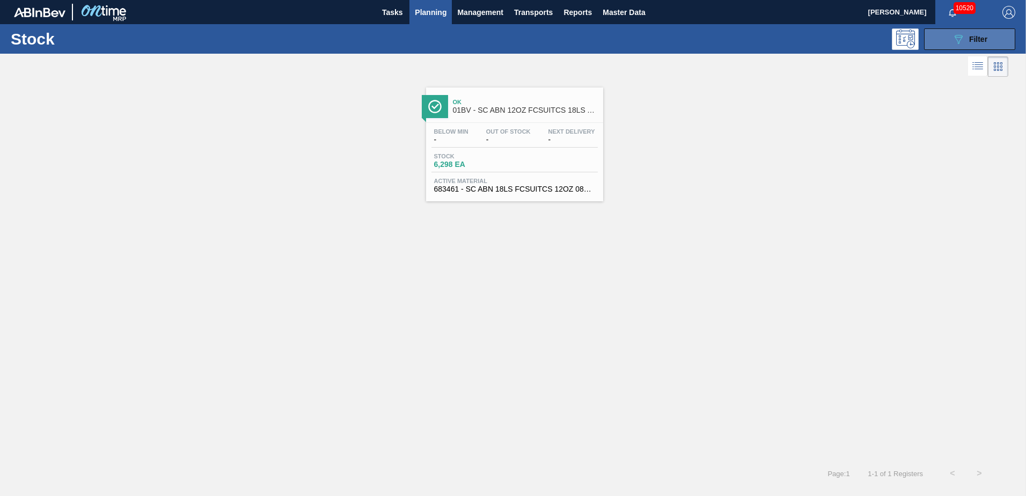
click at [976, 31] on button "089F7B8B-B2A5-4AFE-B5C0-19BA573D28AC Filter" at bounding box center [969, 38] width 91 height 21
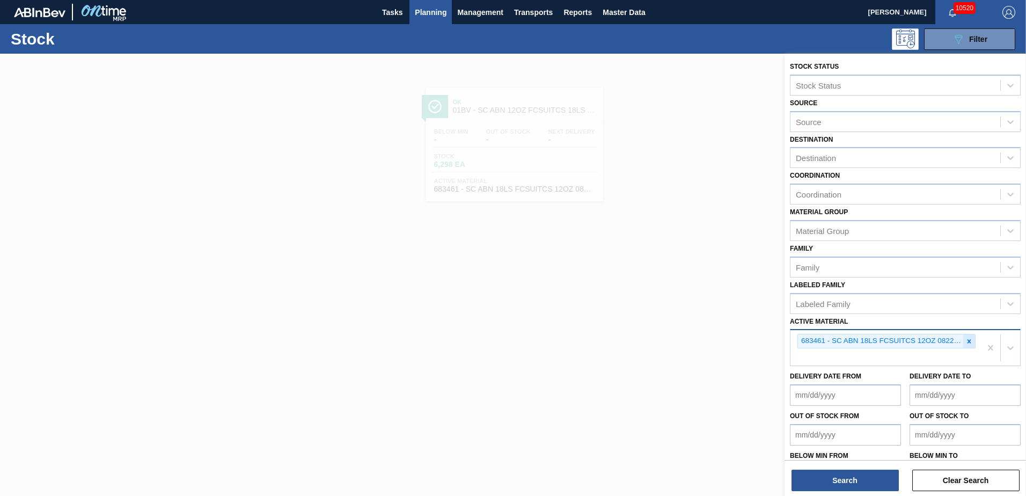
click at [968, 339] on icon at bounding box center [970, 342] width 8 height 8
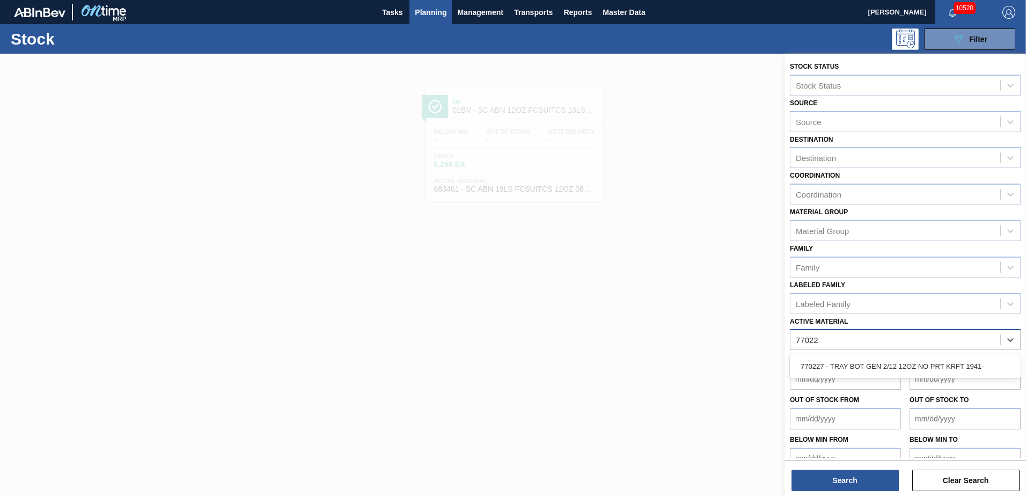
type Material "770227"
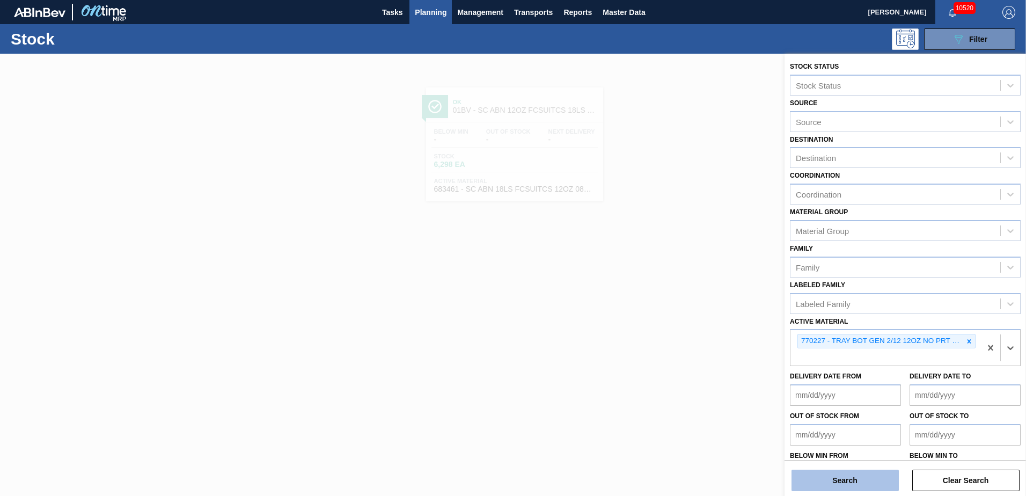
click at [845, 477] on button "Search" at bounding box center [845, 480] width 107 height 21
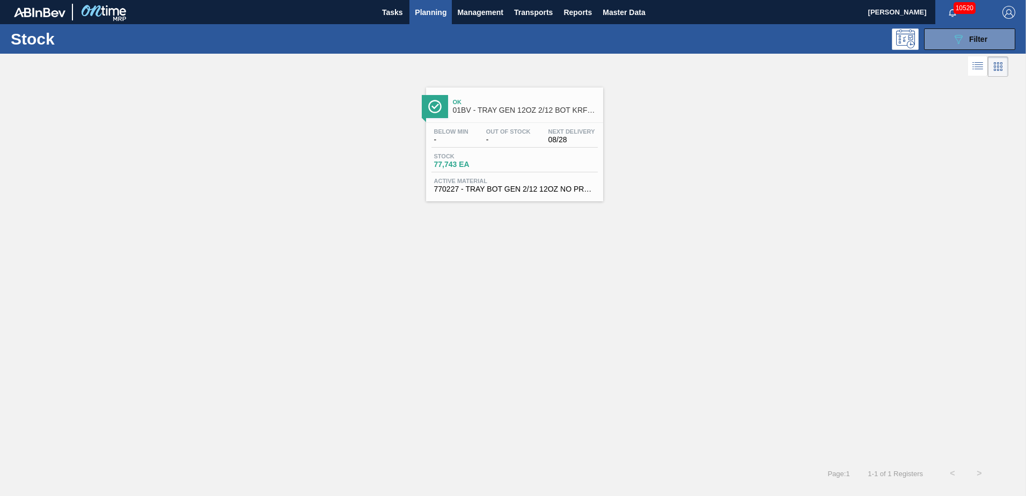
click at [502, 115] on div "Ok 01BV - TRAY GEN 12OZ 2/12 BOT KRFT 1941-C" at bounding box center [525, 106] width 145 height 24
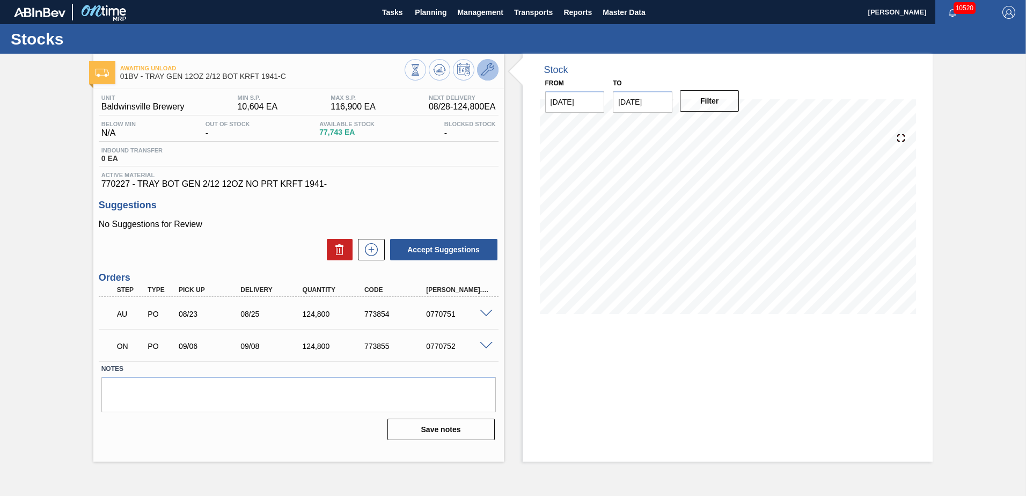
click at [485, 69] on icon at bounding box center [487, 69] width 13 height 13
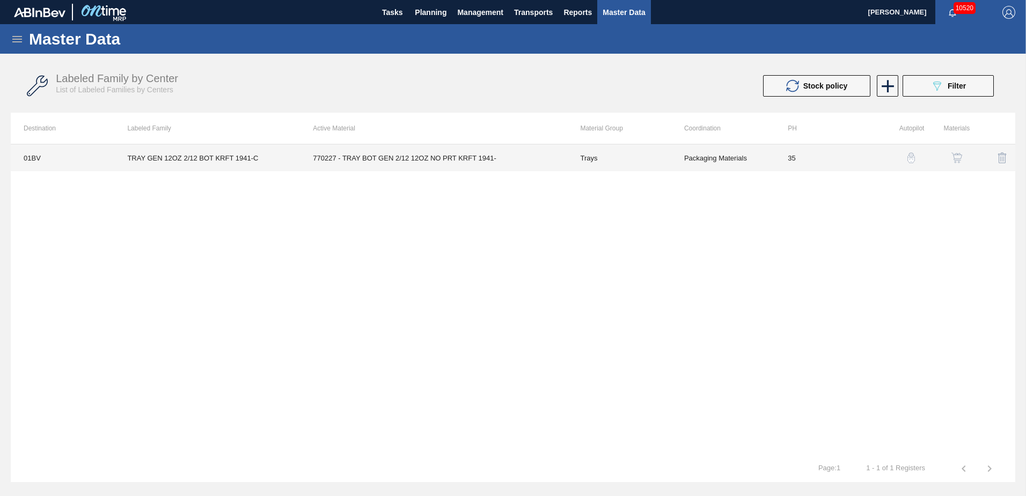
click at [429, 158] on td "770227 - TRAY BOT GEN 2/12 12OZ NO PRT KRFT 1941-" at bounding box center [433, 157] width 267 height 27
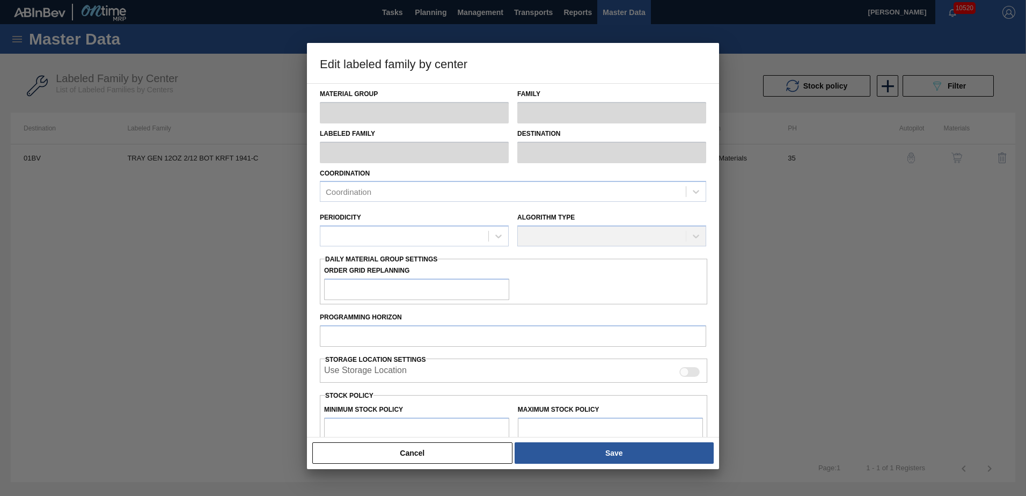
type input "Trays"
type input "TRAY GEN 12OZ 2/12 BOT KRFT 1941-C"
type input "01BV - [GEOGRAPHIC_DATA] Brewery"
type input "35"
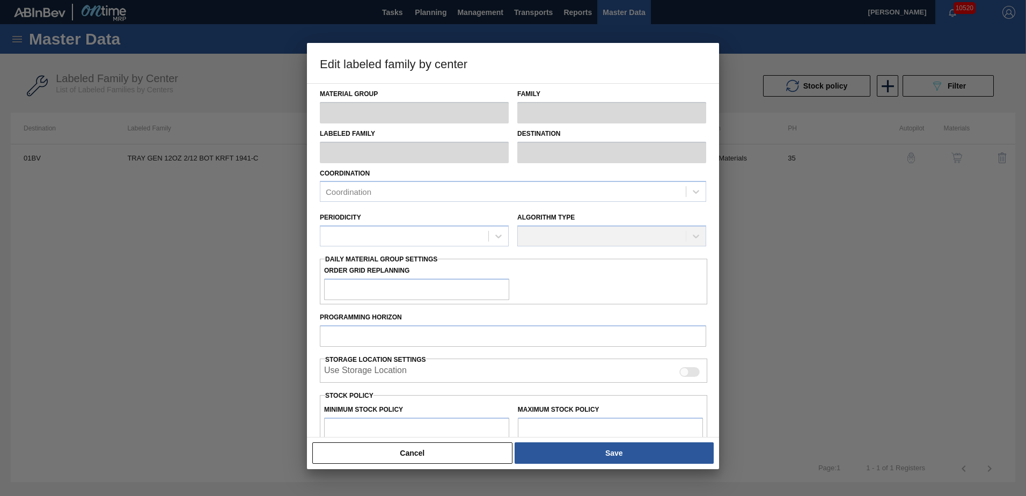
type input "10,604"
type input "116,900"
type input "0"
type input "10,604"
checkbox input "true"
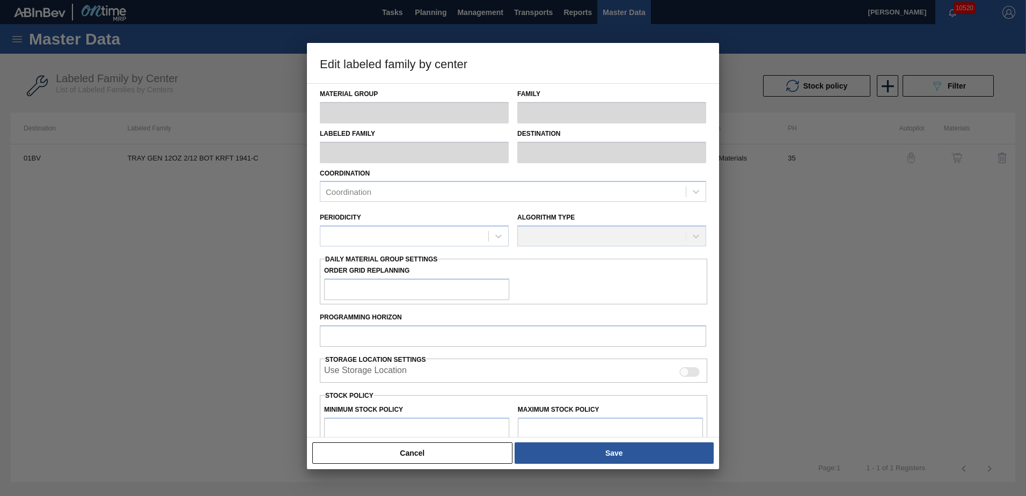
checkbox input "true"
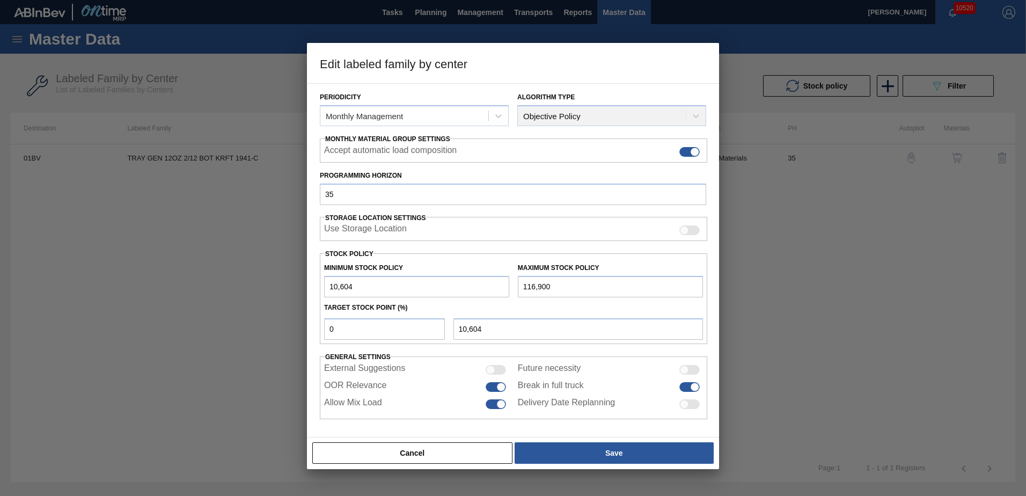
scroll to position [123, 0]
click at [342, 329] on input "0" at bounding box center [384, 328] width 121 height 21
type input "2"
type input "12,730"
type input "24"
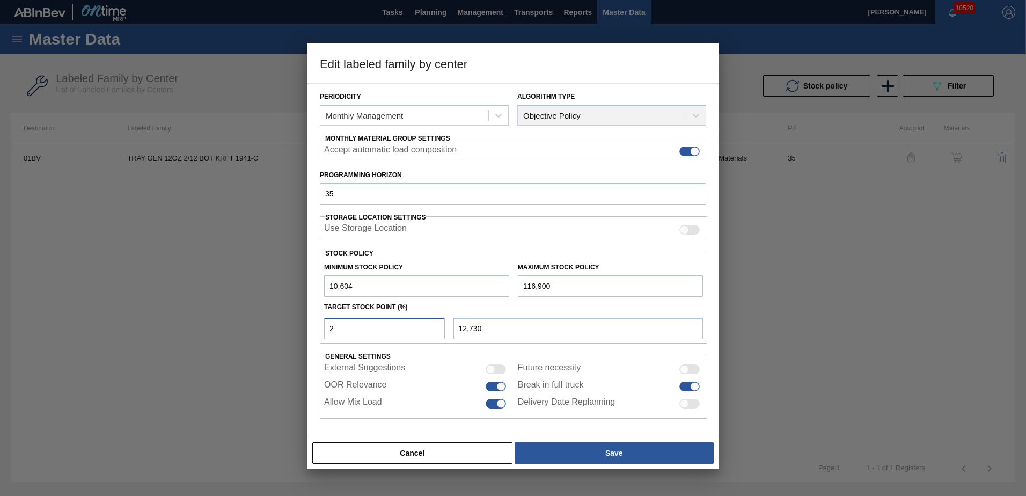
type input "36,115"
type input "2"
type input "12,730"
type input "10,604"
type input "3"
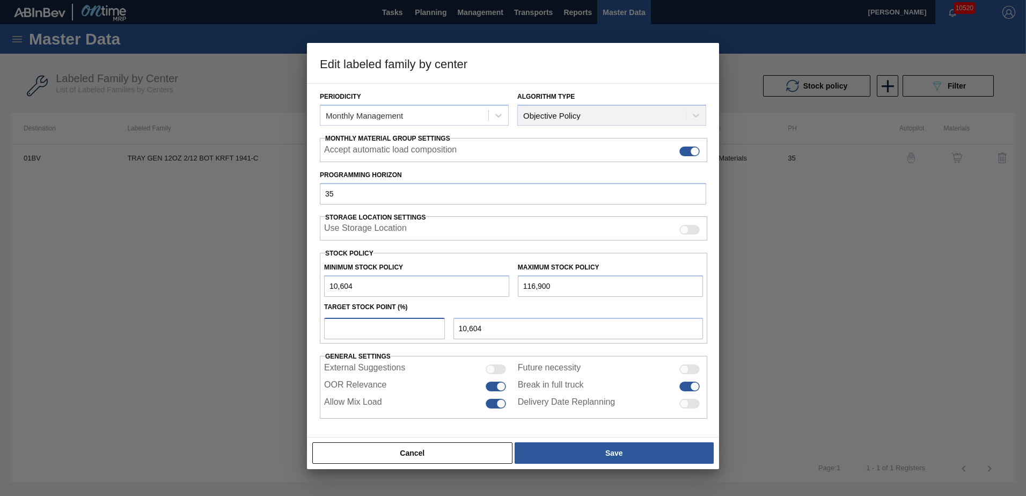
type input "13,793"
type input "30"
type input "42,493"
type input "3"
type input "13,793"
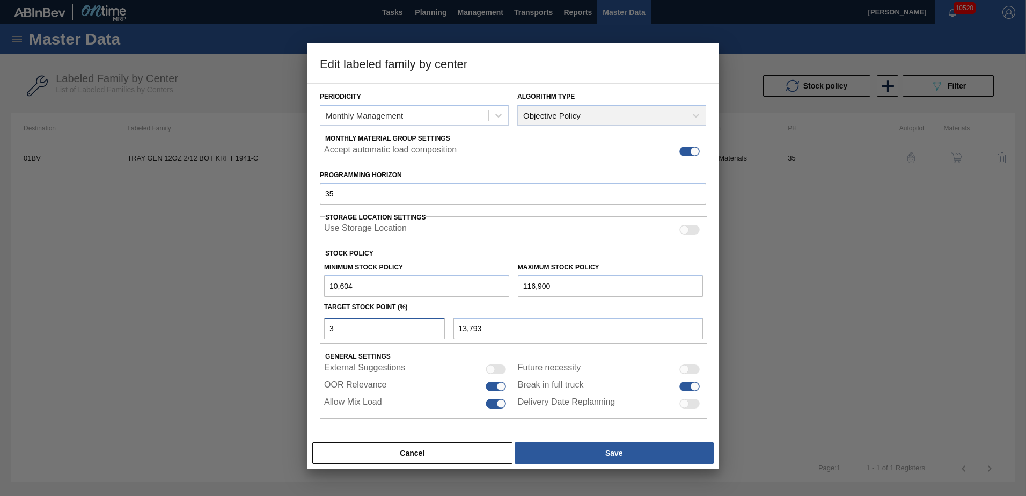
type input "10,604"
type input "4"
type input "14,856"
type input "40"
type input "53,122"
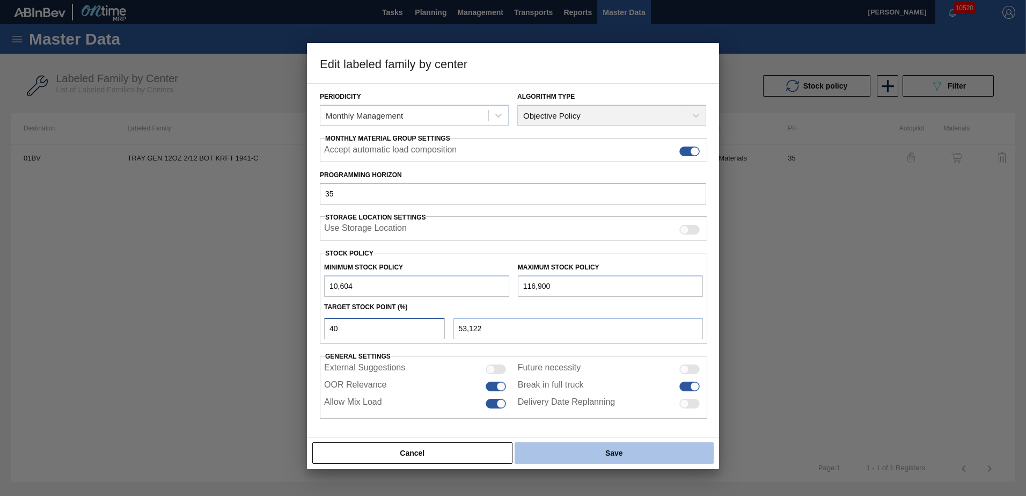
type input "40"
click at [609, 455] on button "Save" at bounding box center [614, 452] width 199 height 21
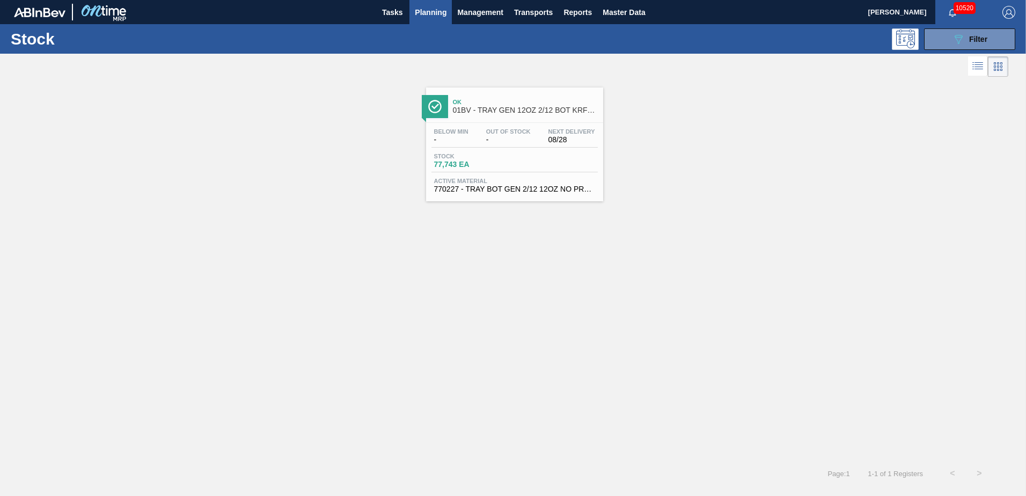
click at [429, 14] on span "Planning" at bounding box center [431, 12] width 32 height 13
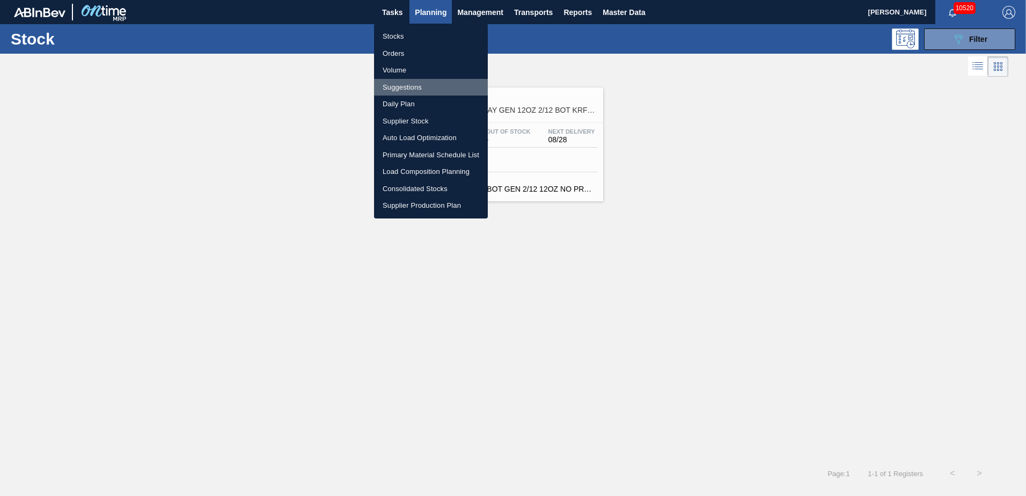
click at [412, 86] on li "Suggestions" at bounding box center [431, 87] width 114 height 17
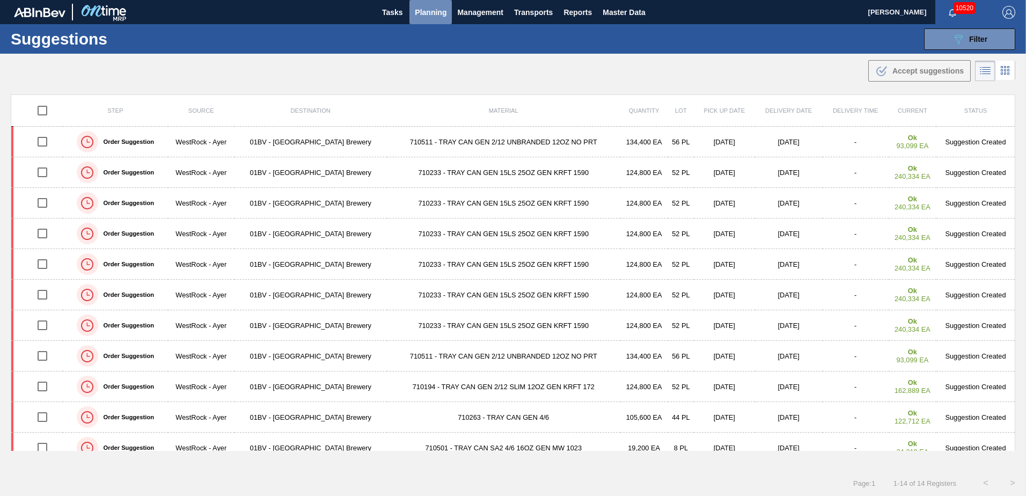
click at [435, 8] on span "Planning" at bounding box center [431, 12] width 32 height 13
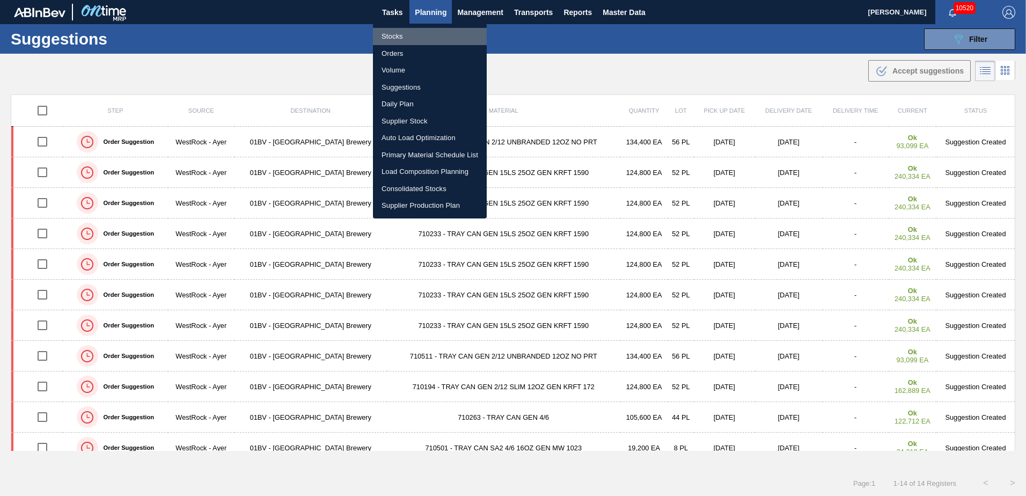
click at [408, 36] on li "Stocks" at bounding box center [430, 36] width 114 height 17
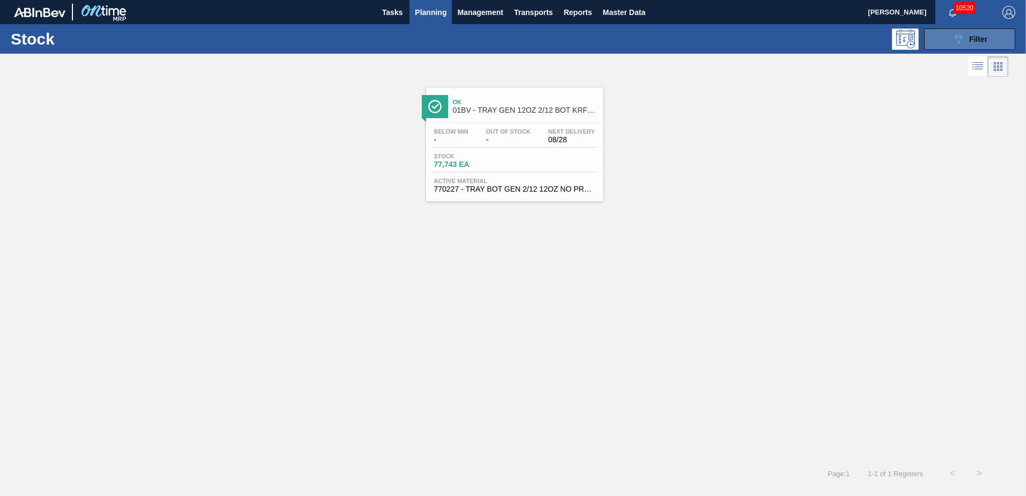
click at [982, 33] on div "089F7B8B-B2A5-4AFE-B5C0-19BA573D28AC Filter" at bounding box center [969, 39] width 35 height 13
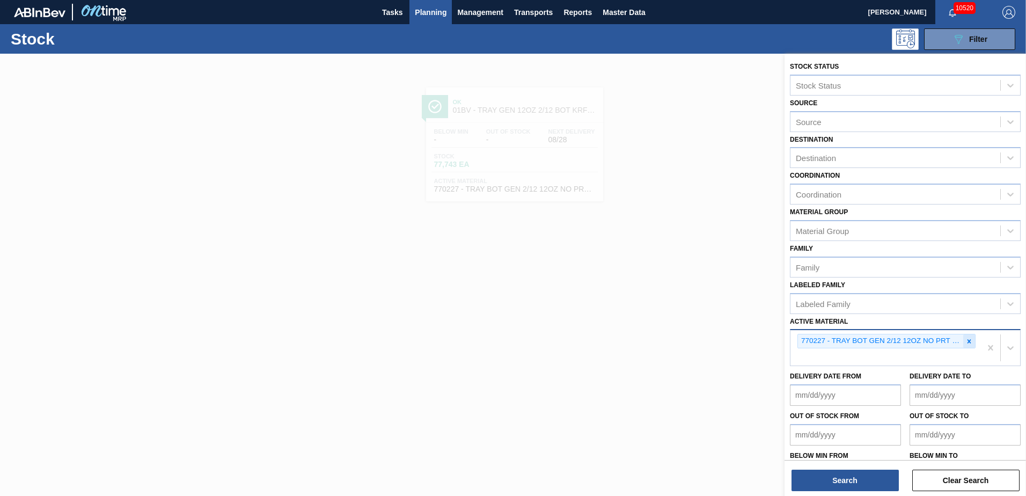
click at [968, 340] on icon at bounding box center [970, 341] width 4 height 4
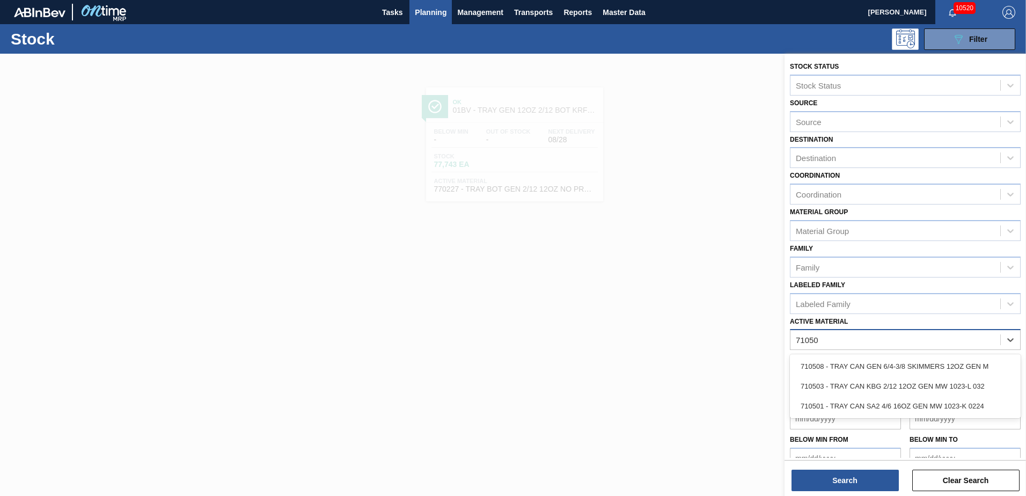
type Material "710508"
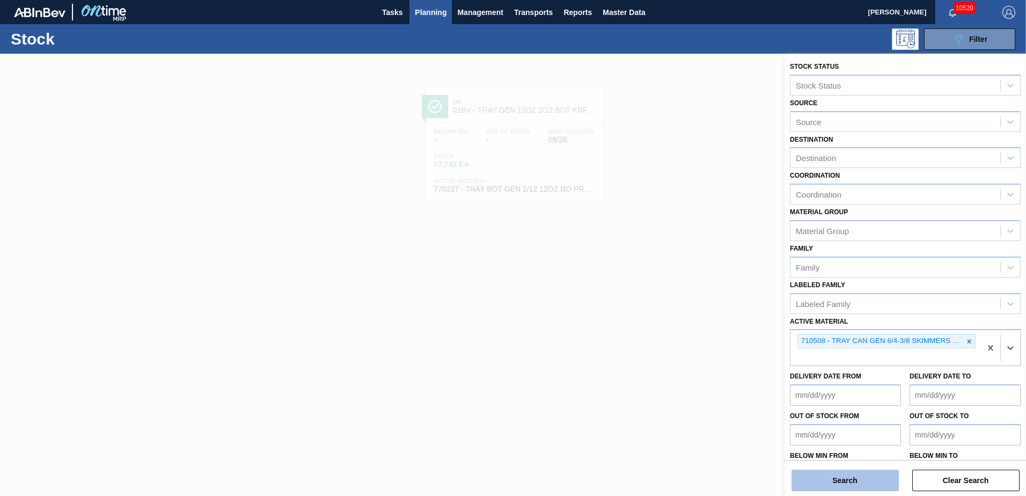
click at [837, 476] on button "Search" at bounding box center [845, 480] width 107 height 21
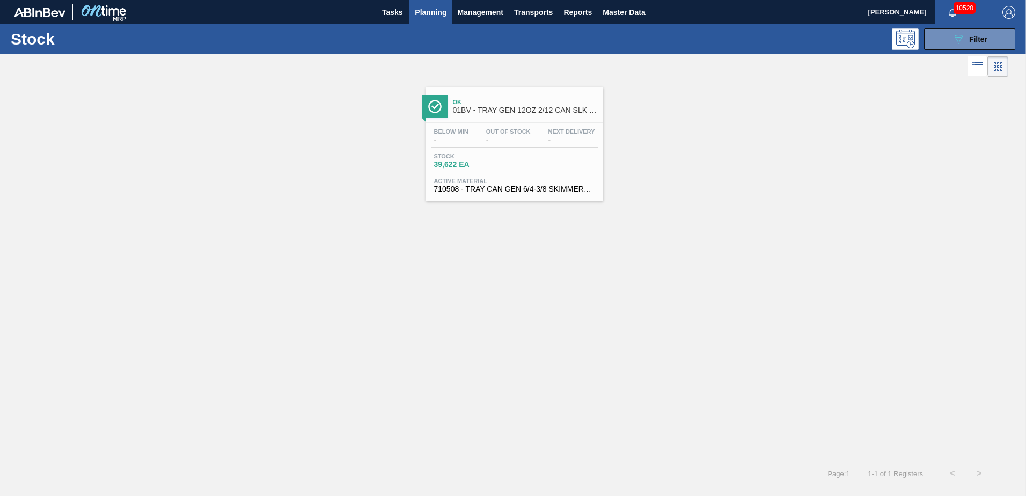
click at [499, 114] on div "Ok 01BV - TRAY GEN 12OZ 2/12 CAN SLK TRAY SKIMMERS BRANDED" at bounding box center [525, 106] width 145 height 24
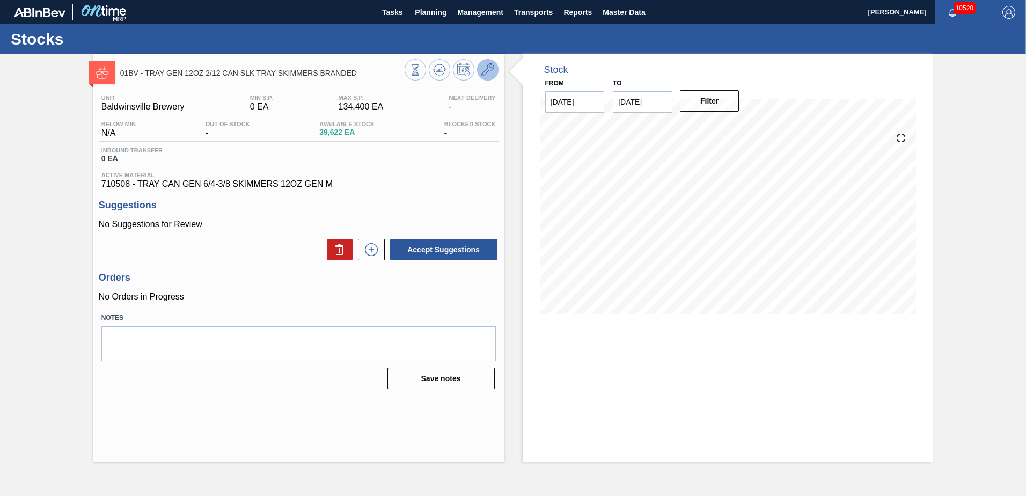
click at [489, 72] on icon at bounding box center [487, 69] width 13 height 13
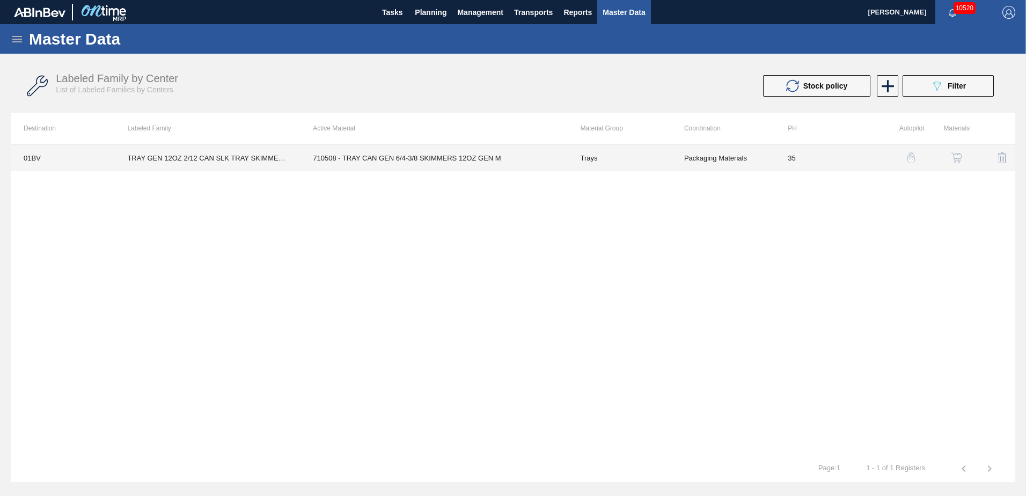
click at [418, 156] on td "710508 - TRAY CAN GEN 6/4-3/8 SKIMMERS 12OZ GEN M" at bounding box center [433, 157] width 267 height 27
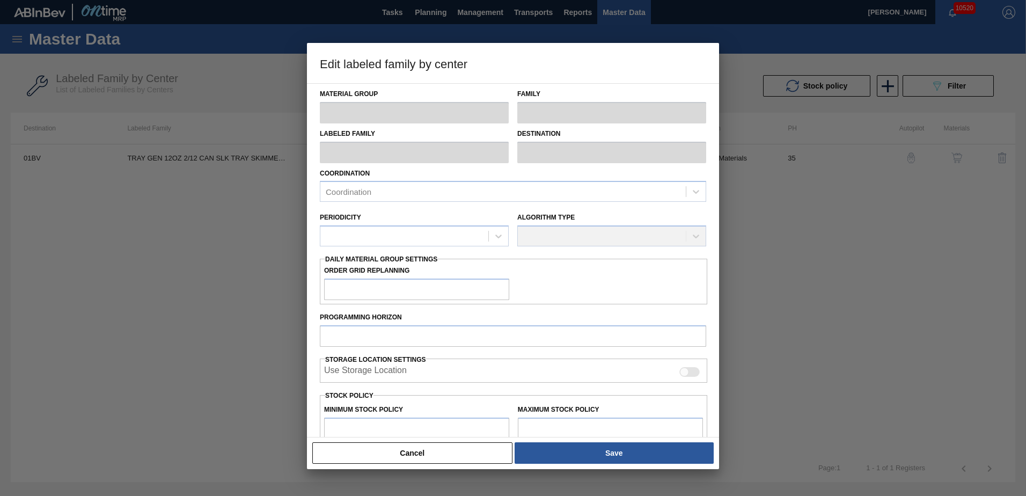
type input "Trays"
type input "TRAY GEN 12OZ 2/12 CAN SLK TRAY SKIMMERS BRANDED"
type input "01BV - [GEOGRAPHIC_DATA] Brewery"
type input "35"
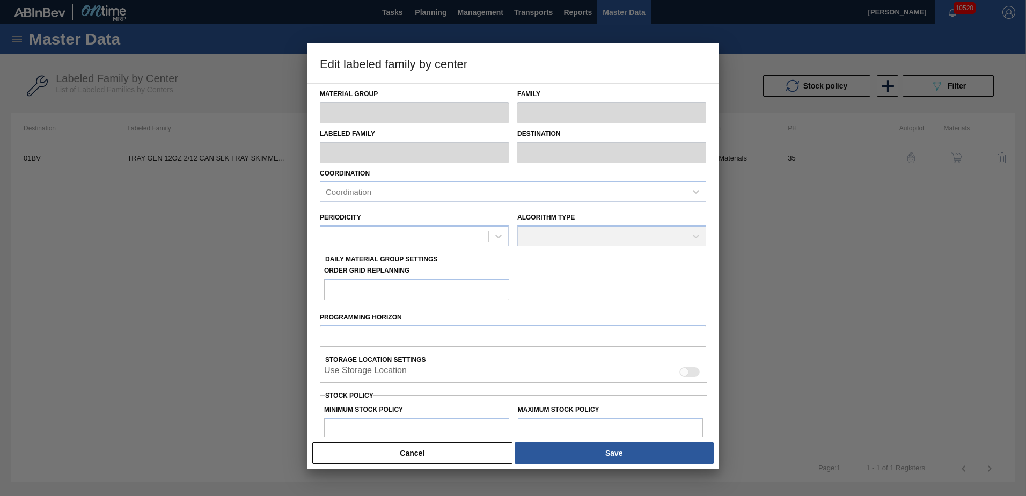
type input "0"
type input "134,400"
type input "0"
checkbox input "true"
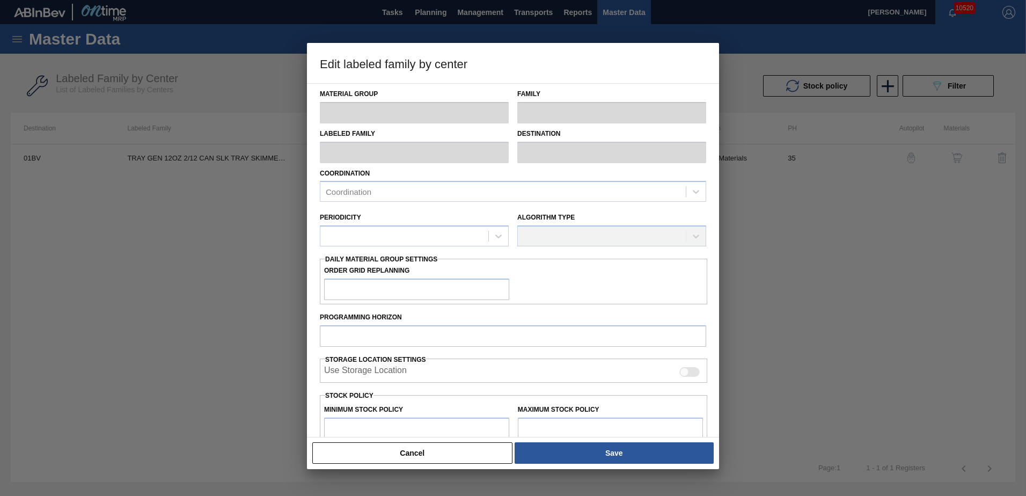
checkbox input "true"
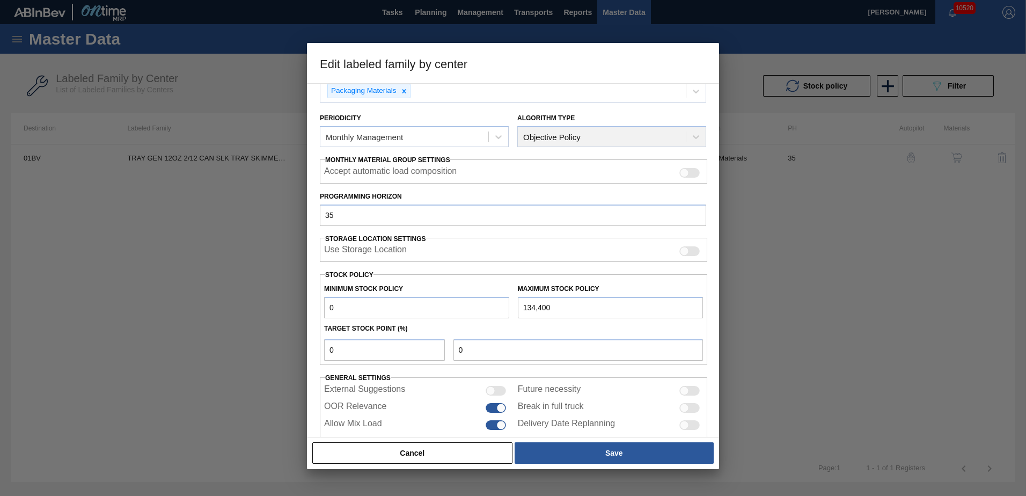
scroll to position [123, 0]
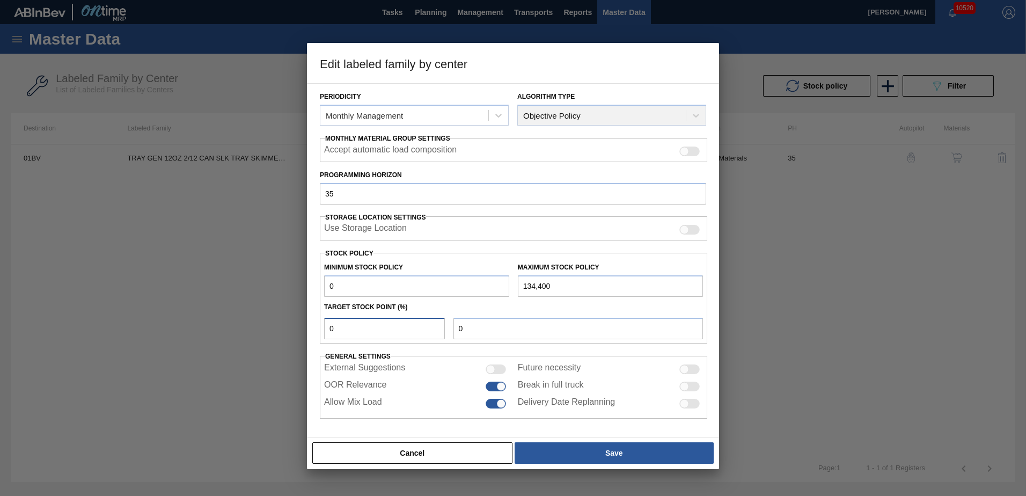
click at [359, 328] on input "0" at bounding box center [384, 328] width 121 height 21
type input "3"
type input "4,032"
type input "0"
type input "5"
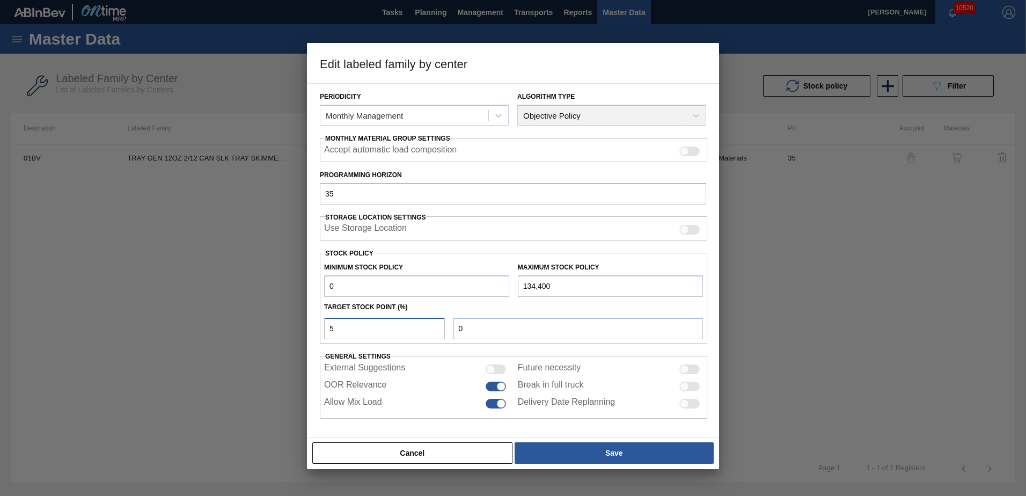
type input "6,720"
type input "0"
type input "7"
type input "9,408"
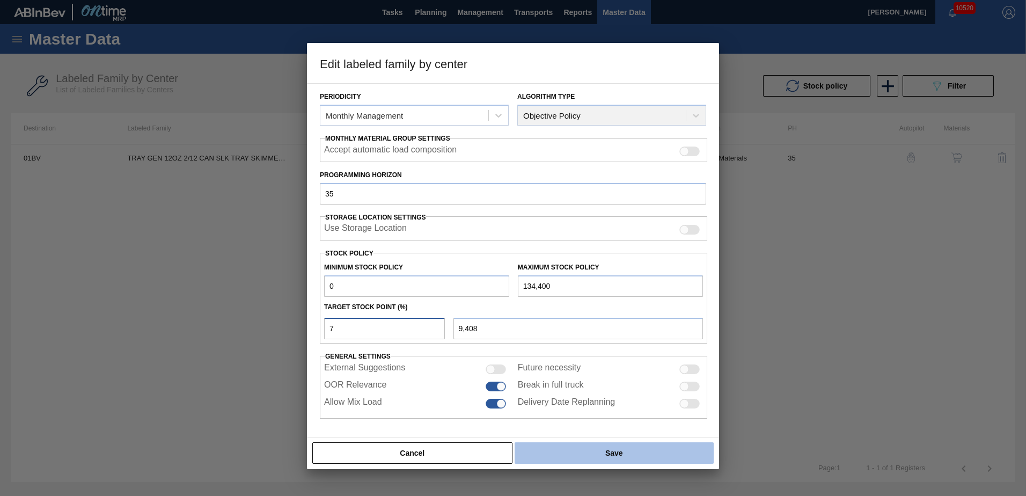
type input "7"
click at [614, 448] on button "Save" at bounding box center [614, 452] width 199 height 21
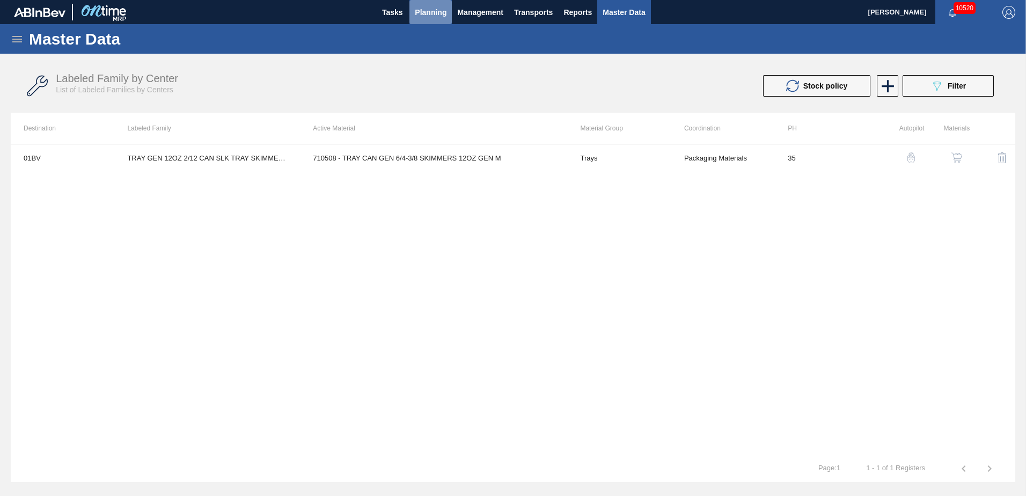
click at [425, 13] on span "Planning" at bounding box center [431, 12] width 32 height 13
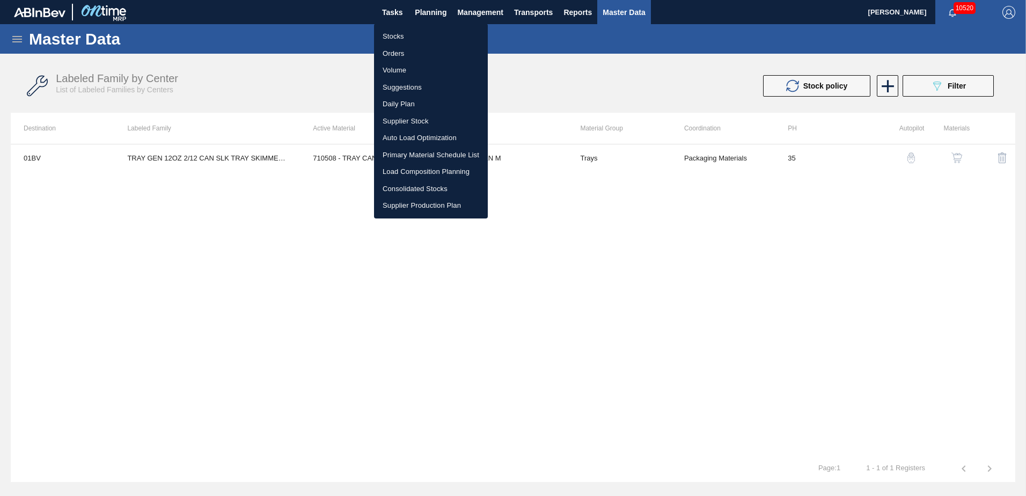
click at [306, 74] on div at bounding box center [513, 248] width 1026 height 496
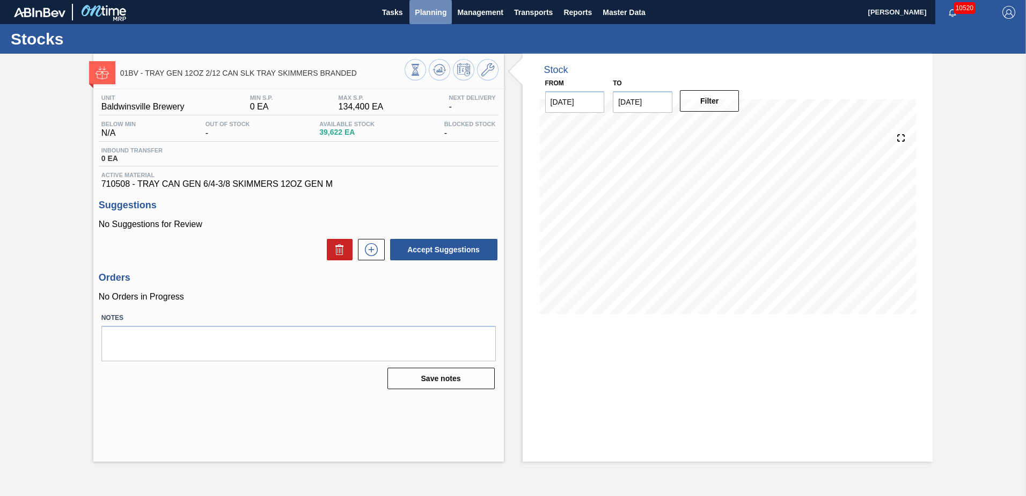
click at [426, 13] on span "Planning" at bounding box center [431, 12] width 32 height 13
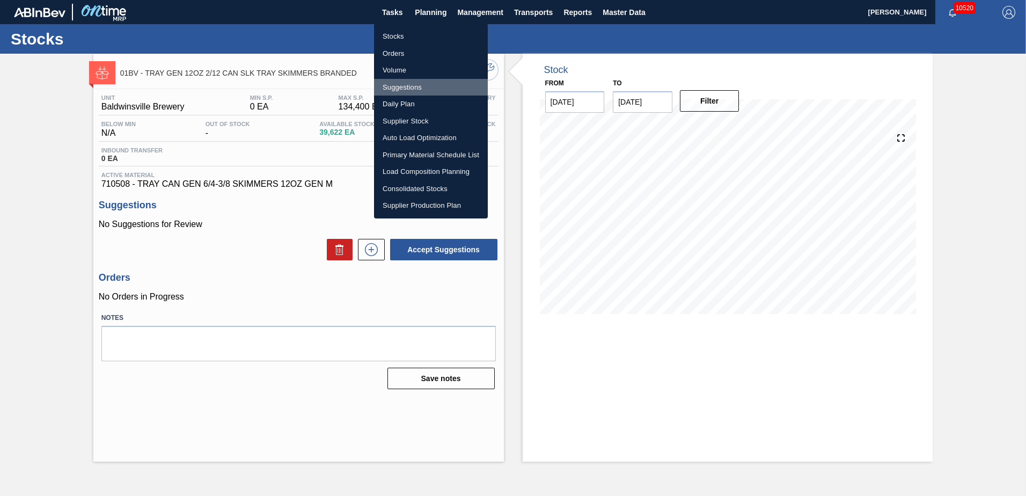
click at [409, 90] on li "Suggestions" at bounding box center [431, 87] width 114 height 17
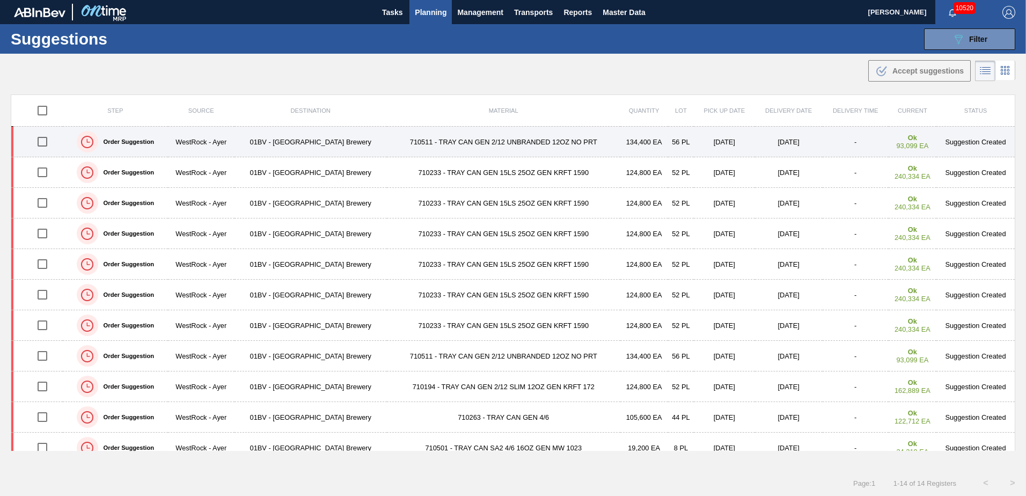
click at [446, 143] on td "710511 - TRAY CAN GEN 2/12 UNBRANDED 12OZ NO PRT" at bounding box center [503, 142] width 233 height 31
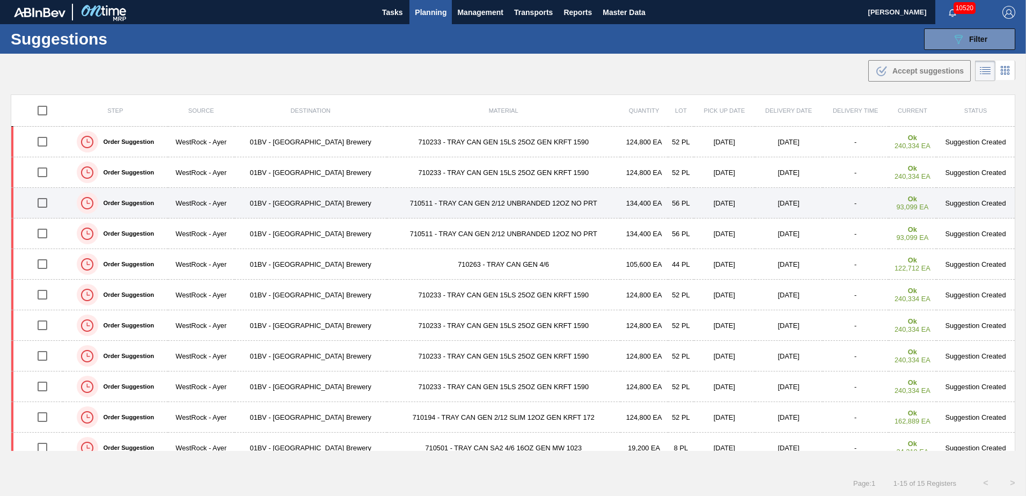
drag, startPoint x: 41, startPoint y: 204, endPoint x: 57, endPoint y: 204, distance: 16.6
click at [40, 204] on input "checkbox" at bounding box center [42, 203] width 23 height 23
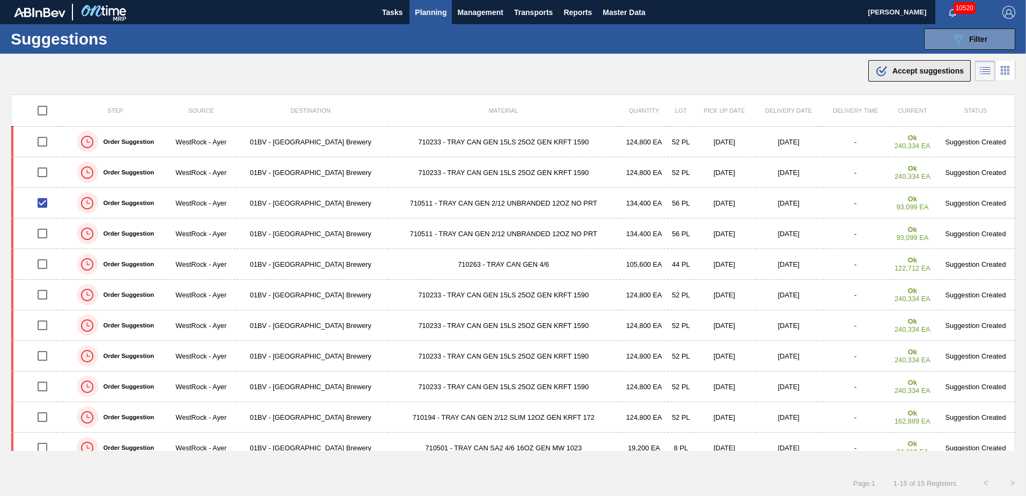
click at [894, 69] on span "Accept suggestions" at bounding box center [928, 71] width 71 height 9
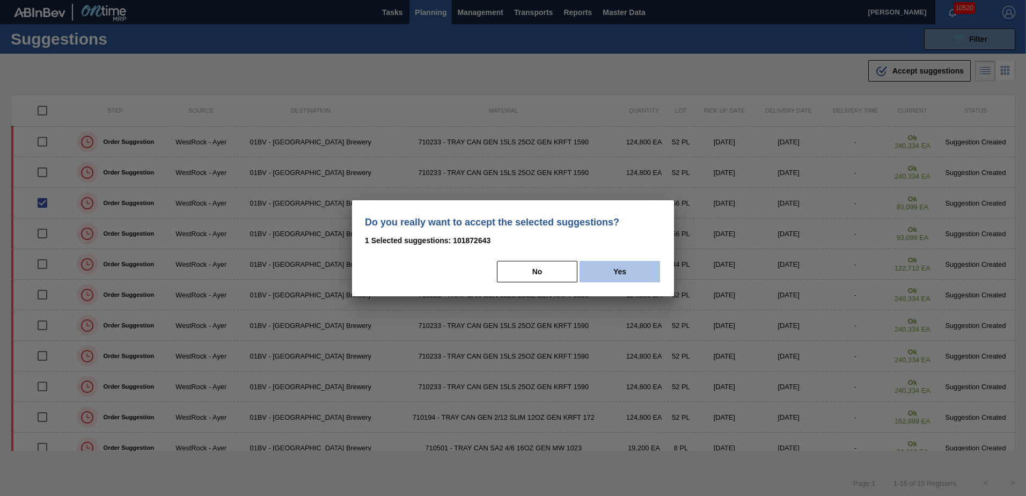
click at [625, 268] on button "Yes" at bounding box center [620, 271] width 81 height 21
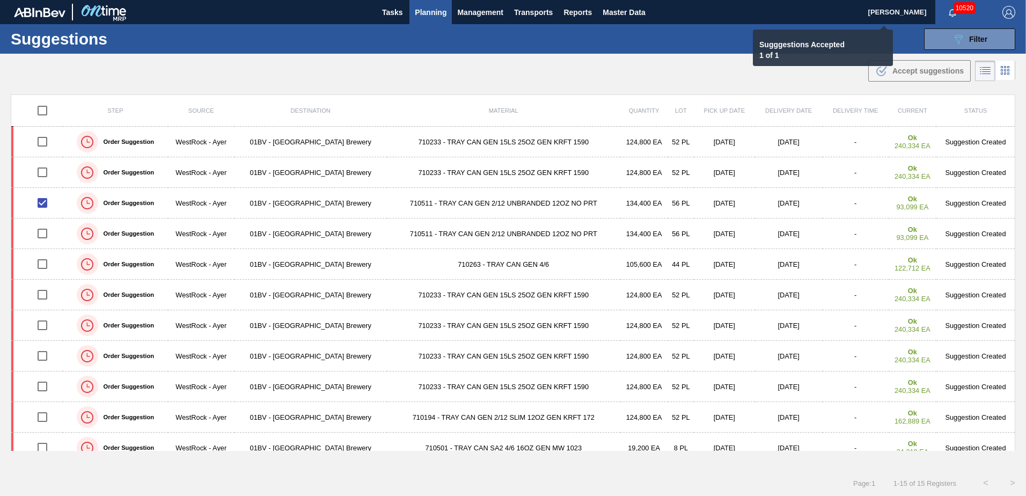
checkbox input "false"
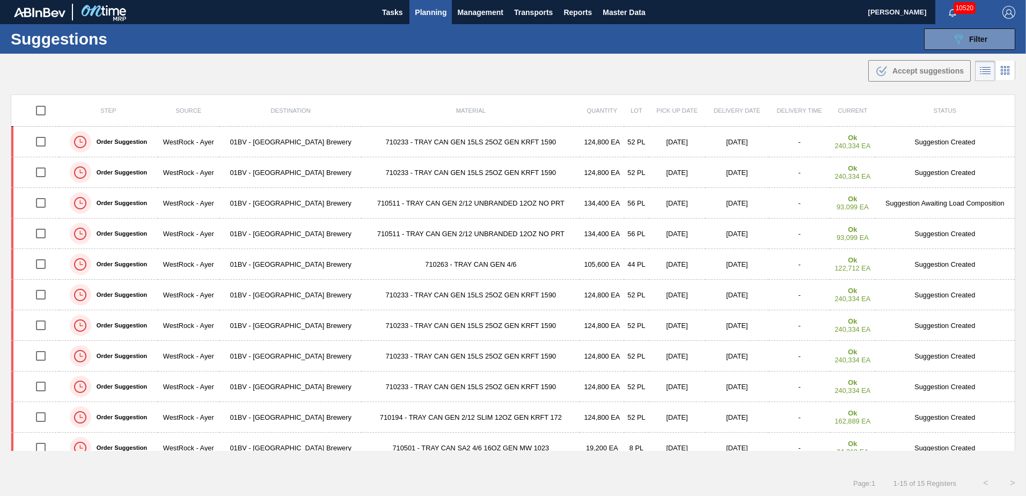
click at [425, 13] on span "Planning" at bounding box center [431, 12] width 32 height 13
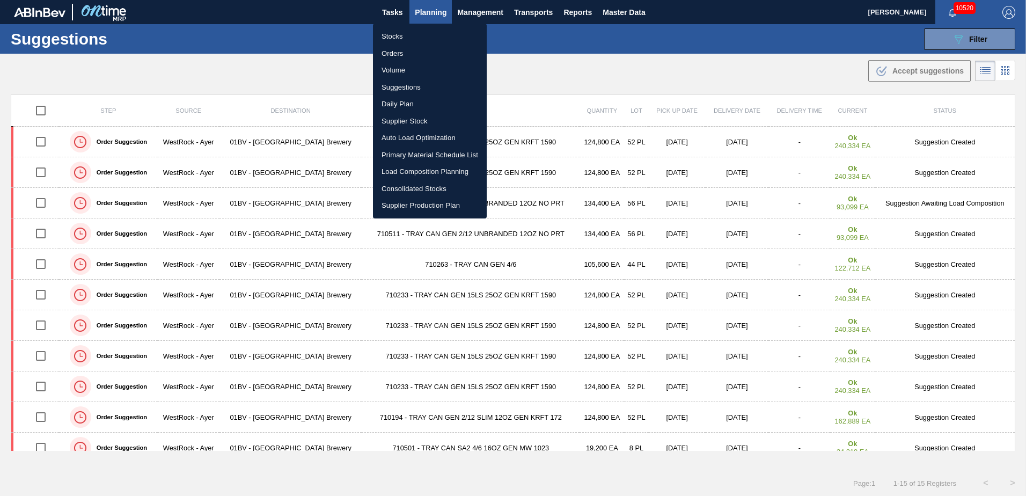
click at [558, 61] on div at bounding box center [513, 248] width 1026 height 496
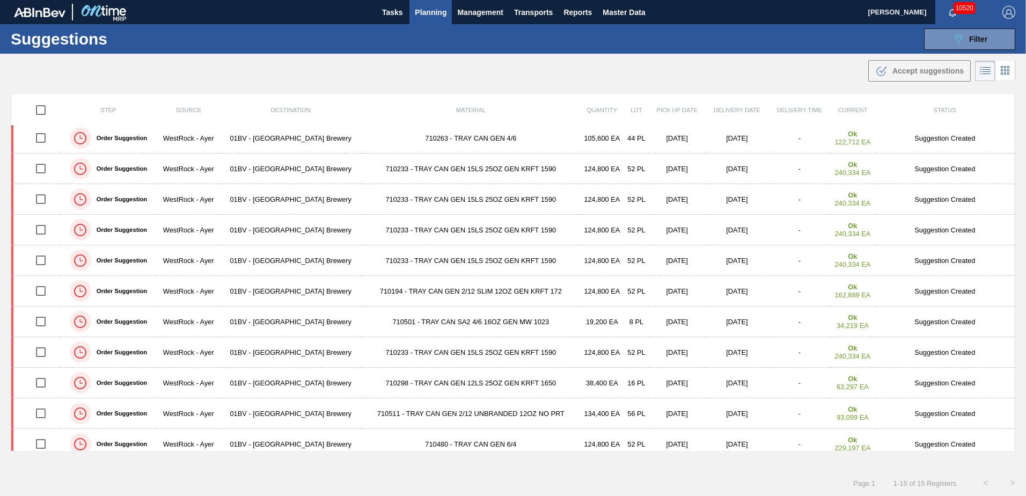
scroll to position [135, 0]
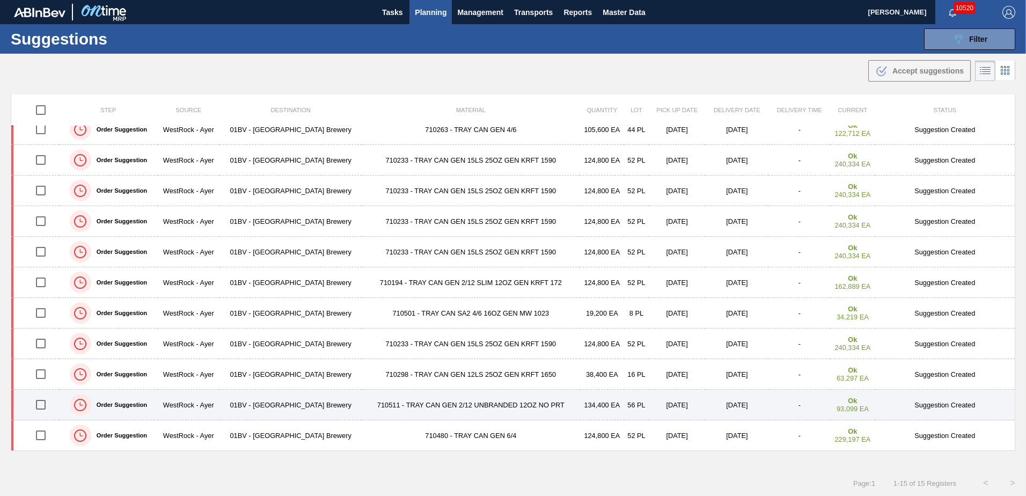
click at [40, 404] on input "checkbox" at bounding box center [41, 404] width 23 height 23
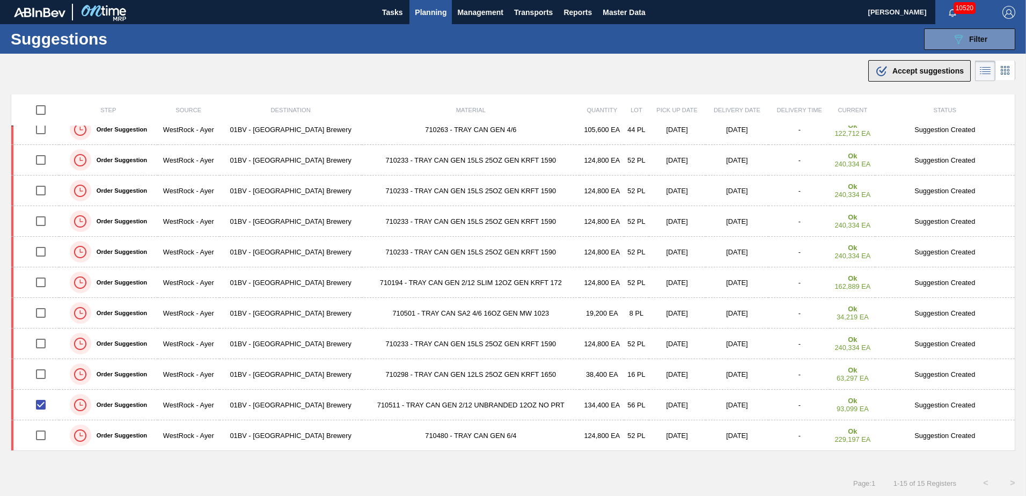
click at [908, 74] on span "Accept suggestions" at bounding box center [928, 71] width 71 height 9
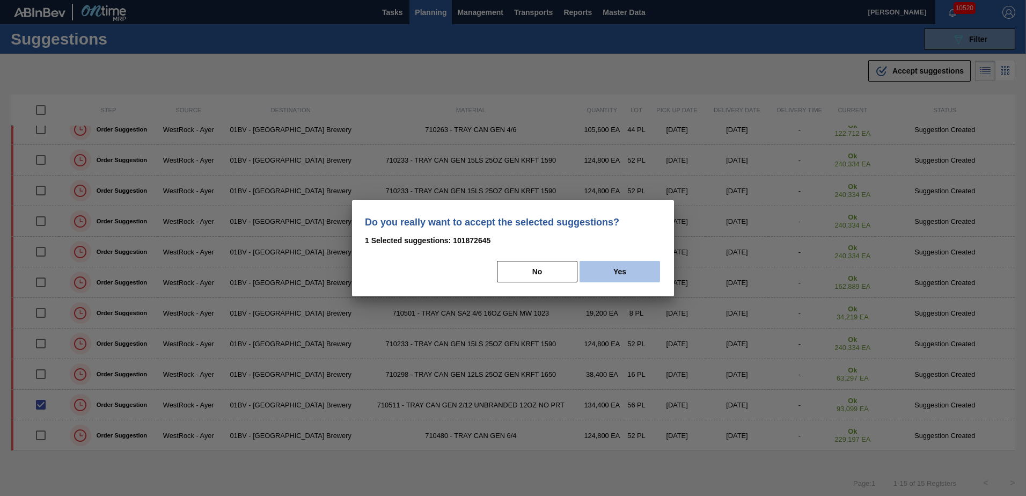
click at [638, 271] on button "Yes" at bounding box center [620, 271] width 81 height 21
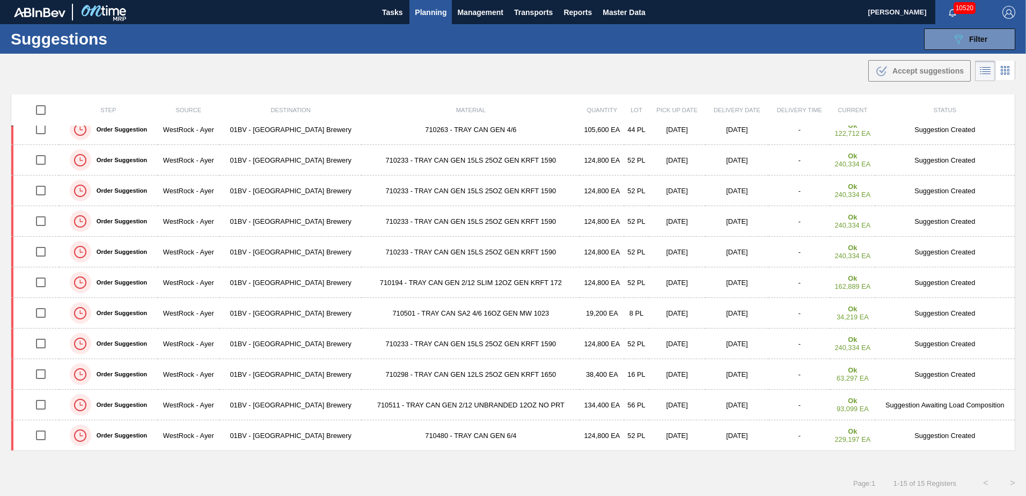
click at [424, 8] on span "Planning" at bounding box center [431, 12] width 32 height 13
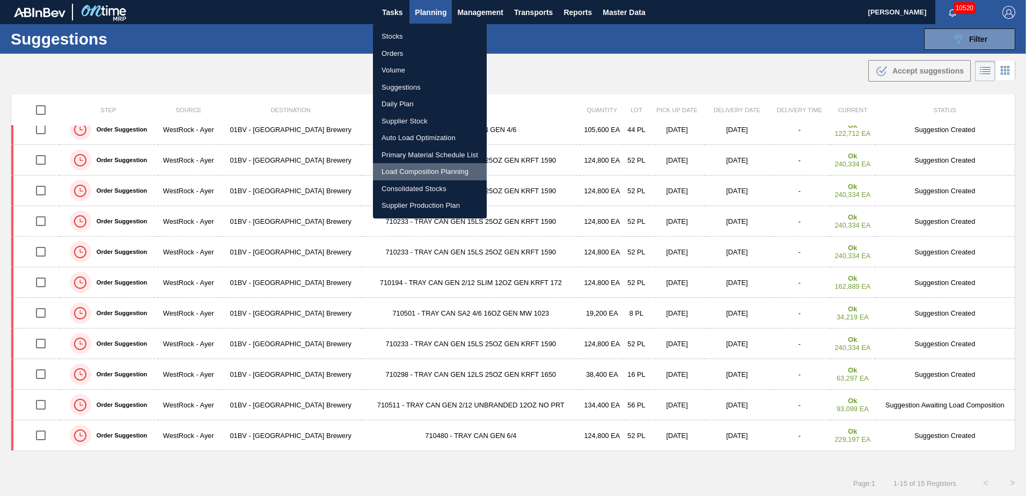
click at [421, 170] on li "Load Composition Planning" at bounding box center [430, 171] width 114 height 17
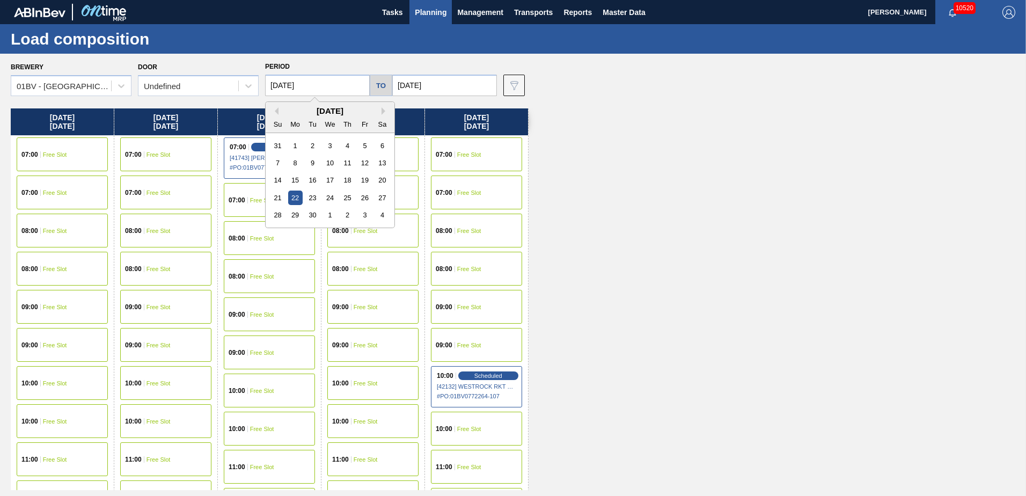
click at [321, 87] on input "09/22/2025" at bounding box center [317, 85] width 105 height 21
click at [300, 164] on div "8" at bounding box center [295, 163] width 14 height 14
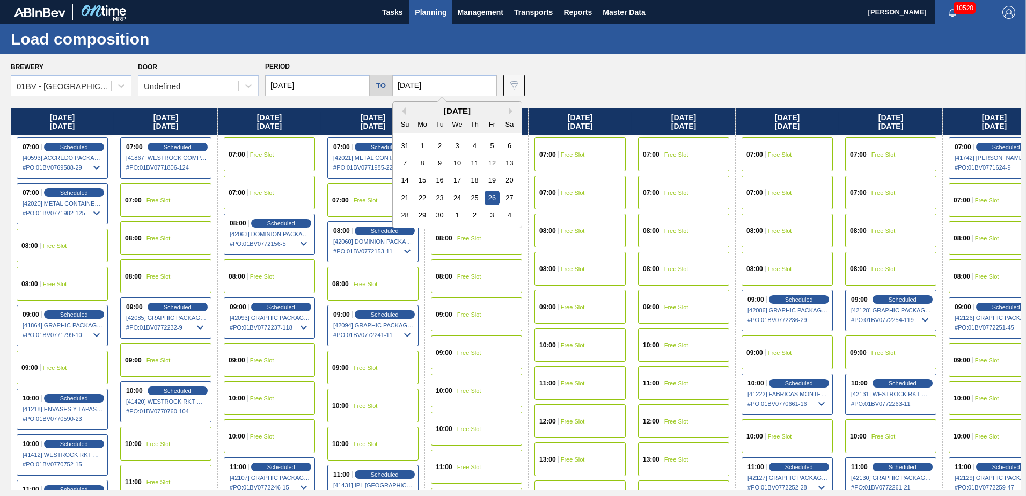
click at [440, 83] on input "09/26/2025" at bounding box center [444, 85] width 105 height 21
click at [488, 163] on div "12" at bounding box center [492, 163] width 14 height 14
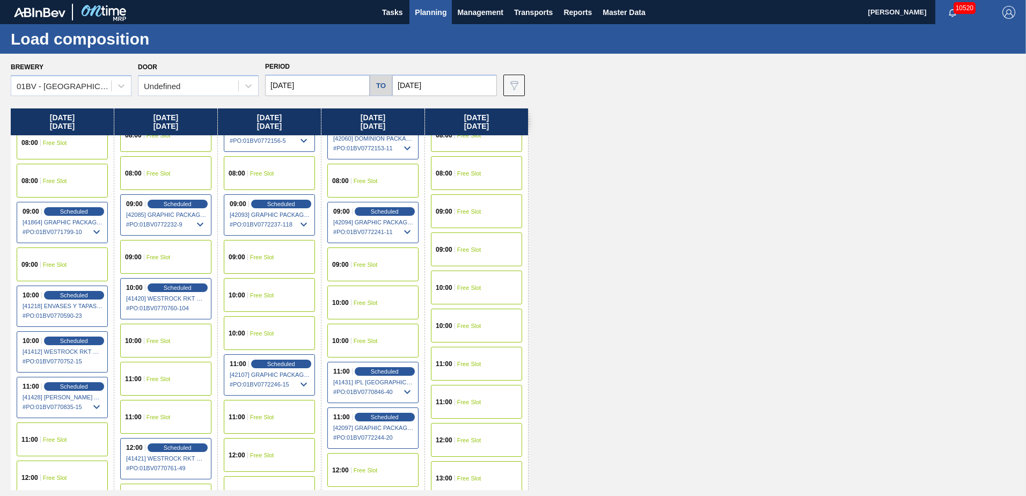
scroll to position [107, 0]
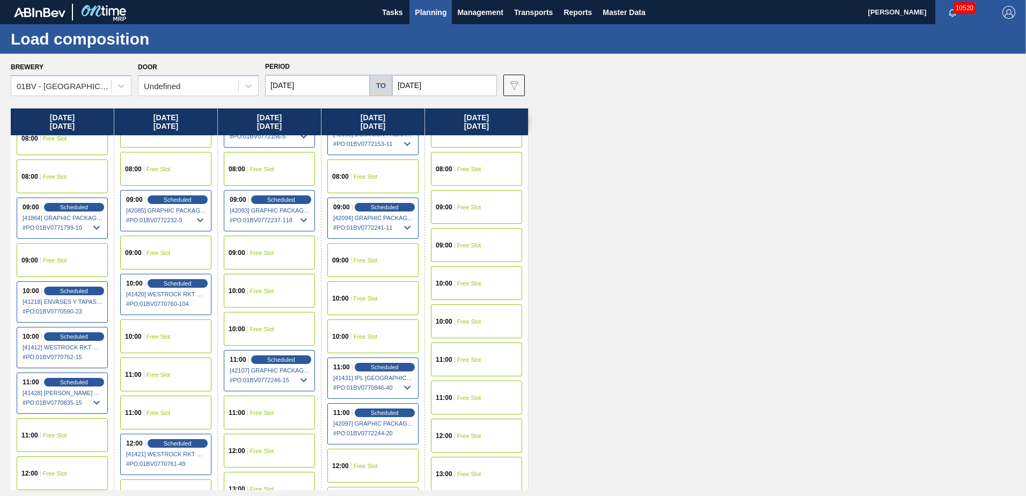
click at [360, 293] on div "10:00 Free Slot" at bounding box center [372, 298] width 91 height 34
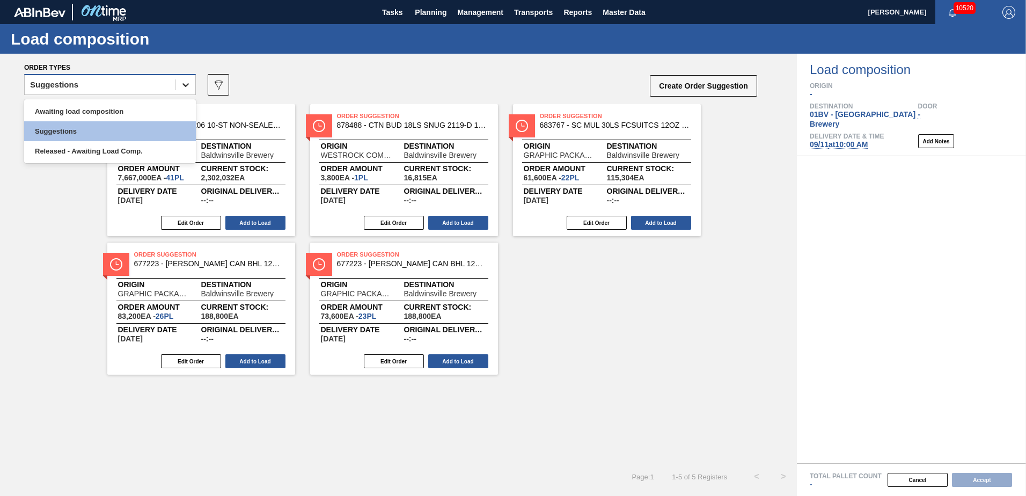
click at [186, 87] on icon at bounding box center [185, 84] width 11 height 11
click at [114, 112] on div "Awaiting load composition" at bounding box center [110, 111] width 172 height 20
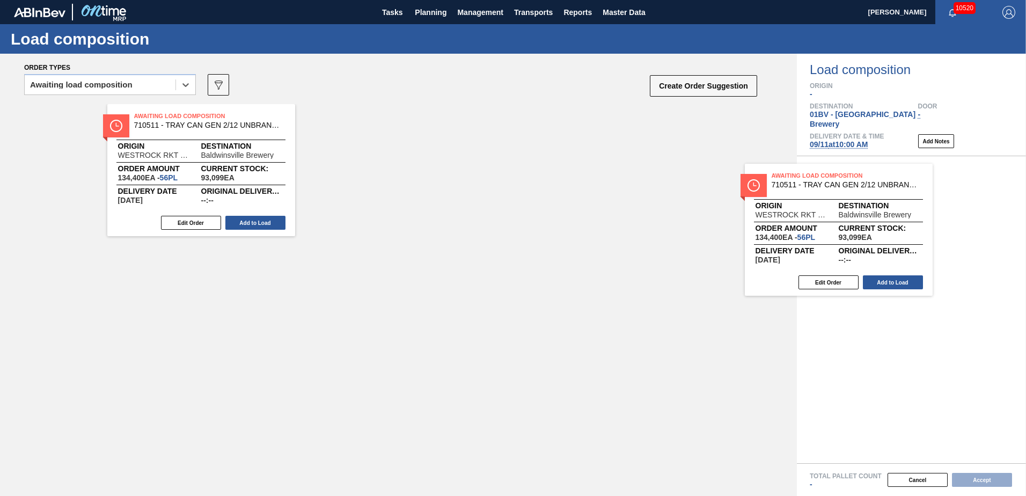
drag, startPoint x: 347, startPoint y: 122, endPoint x: 835, endPoint y: 188, distance: 492.4
click at [835, 188] on div "Order types option Awaiting load composition, selected. Select is focused ,type…" at bounding box center [513, 275] width 1026 height 442
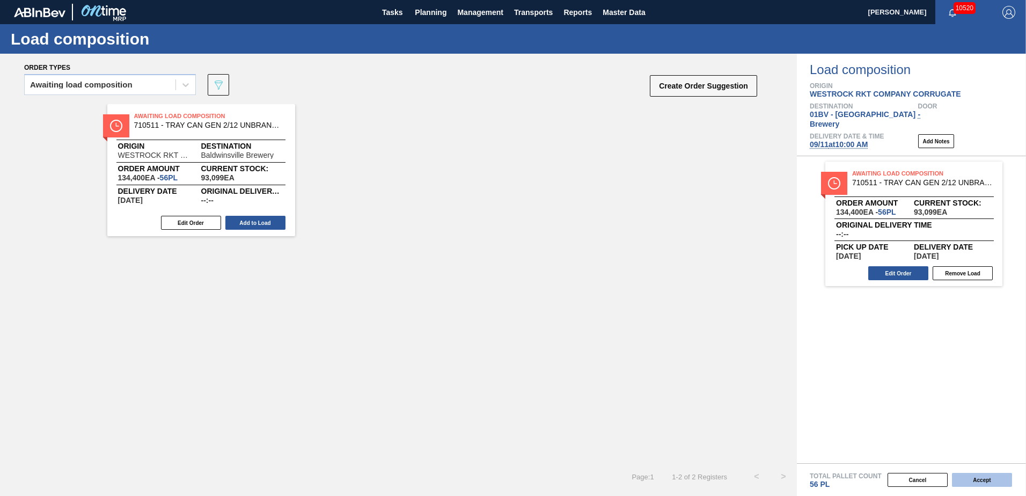
click at [973, 476] on button "Accept" at bounding box center [982, 480] width 60 height 14
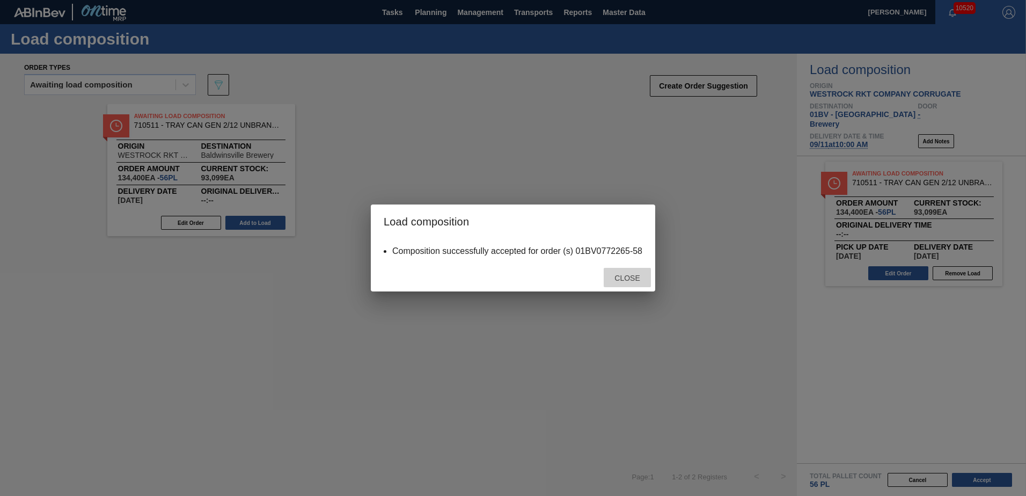
click at [634, 276] on span "Close" at bounding box center [627, 278] width 42 height 9
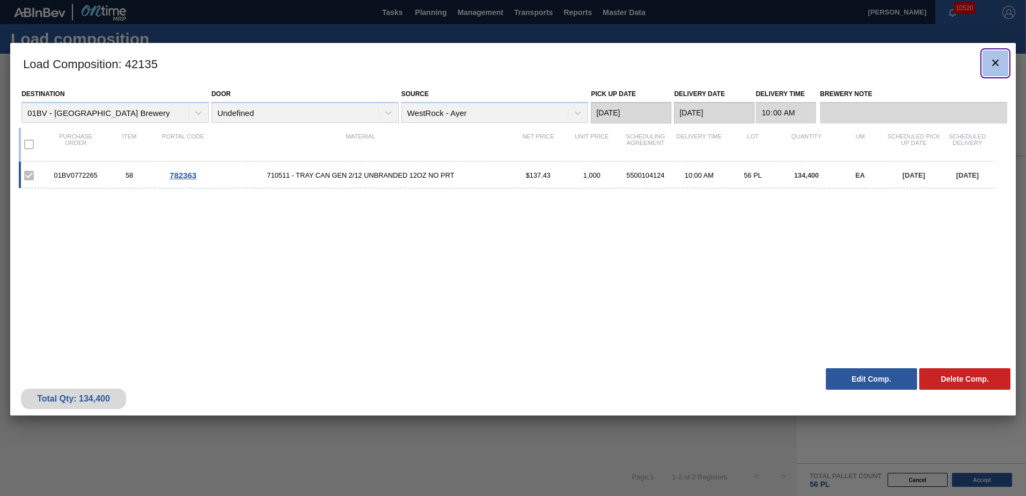
click at [999, 62] on icon "botão de ícone" at bounding box center [995, 62] width 13 height 13
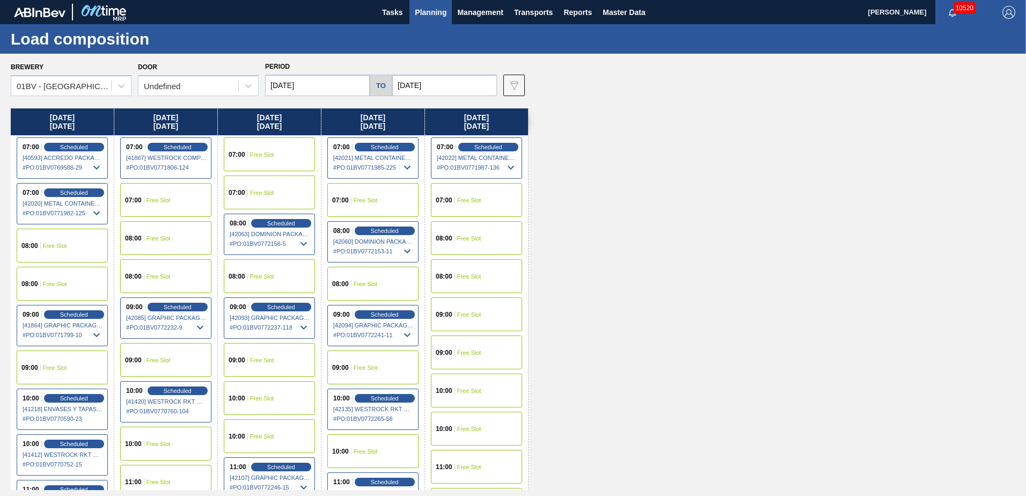
click at [430, 11] on span "Planning" at bounding box center [431, 12] width 32 height 13
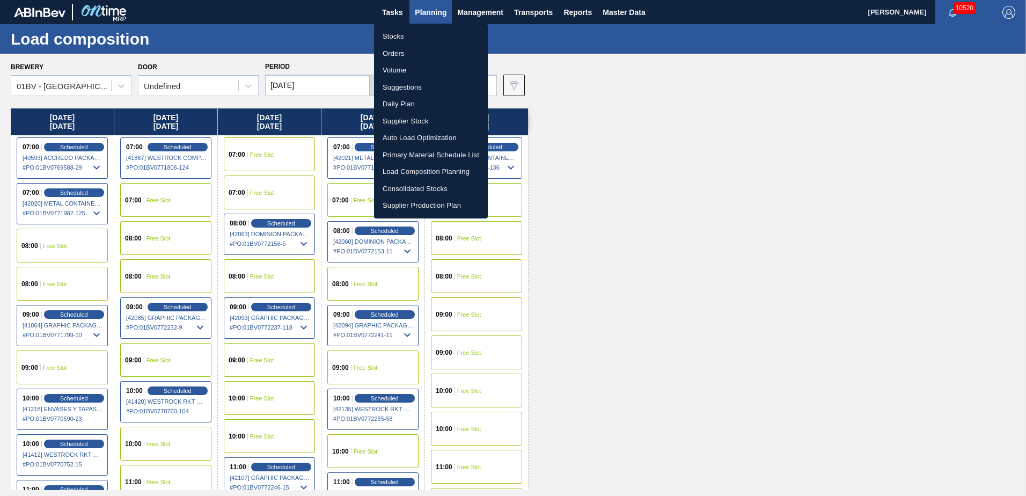
click at [612, 116] on div at bounding box center [513, 248] width 1026 height 496
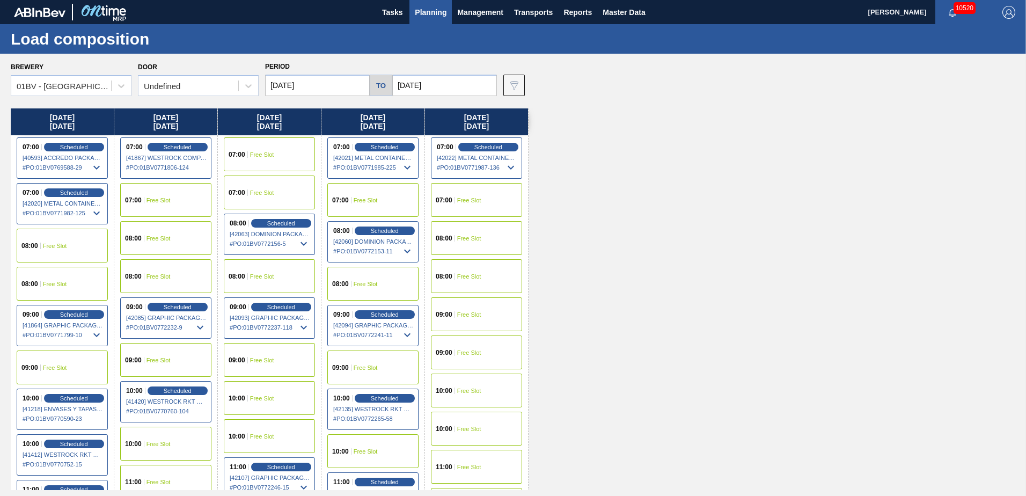
click at [452, 86] on input "[DATE]" at bounding box center [444, 85] width 105 height 21
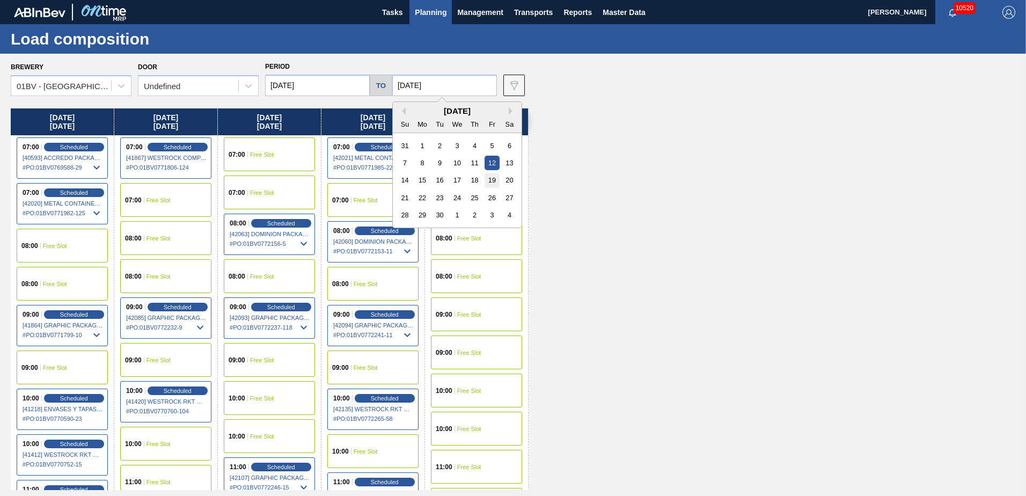
click at [491, 186] on div "19" at bounding box center [492, 180] width 14 height 14
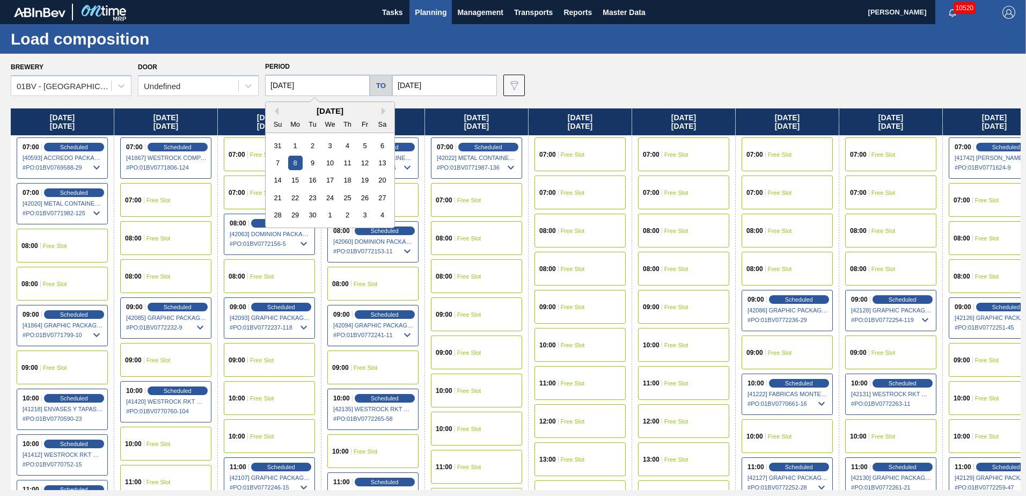
click at [331, 85] on input "[DATE]" at bounding box center [317, 85] width 105 height 21
click at [298, 178] on div "15" at bounding box center [295, 180] width 14 height 14
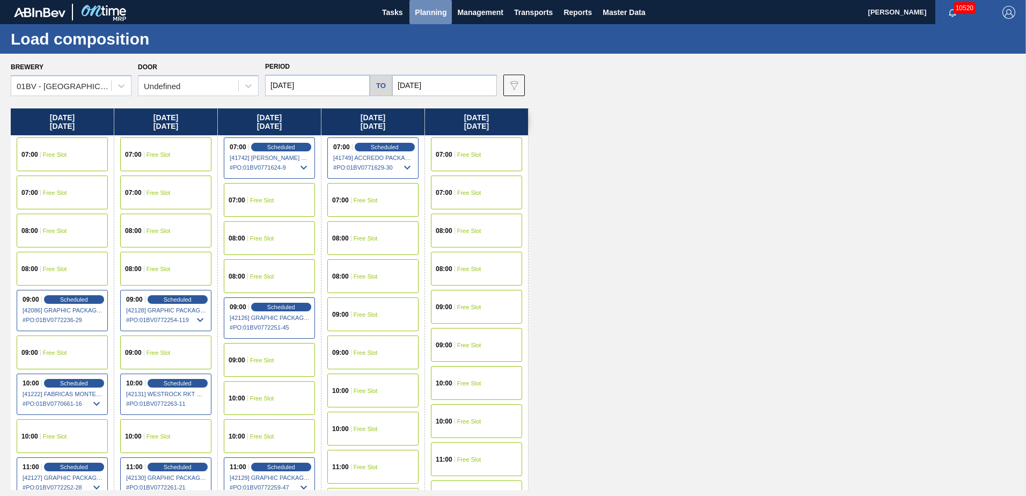
click at [432, 12] on span "Planning" at bounding box center [431, 12] width 32 height 13
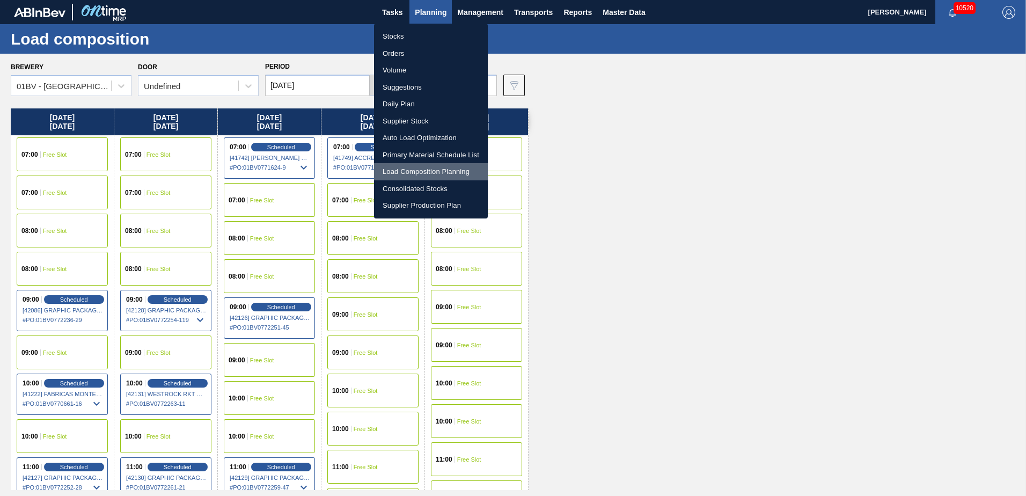
click at [418, 171] on li "Load Composition Planning" at bounding box center [431, 171] width 114 height 17
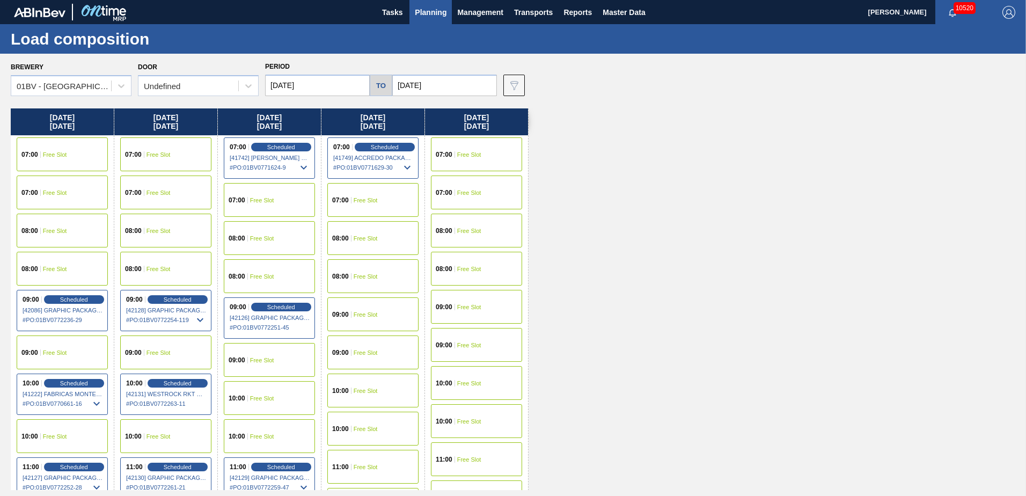
click at [427, 13] on span "Planning" at bounding box center [431, 12] width 32 height 13
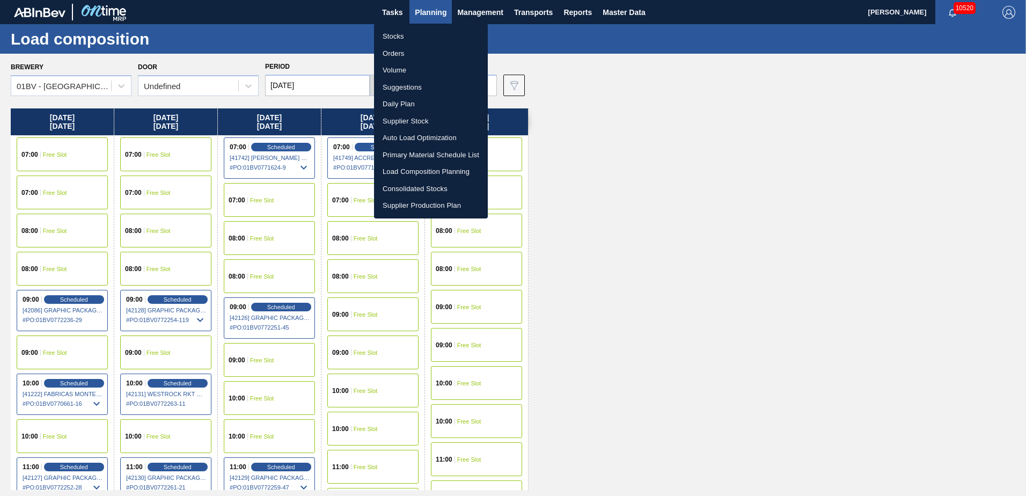
click at [770, 274] on div at bounding box center [513, 248] width 1026 height 496
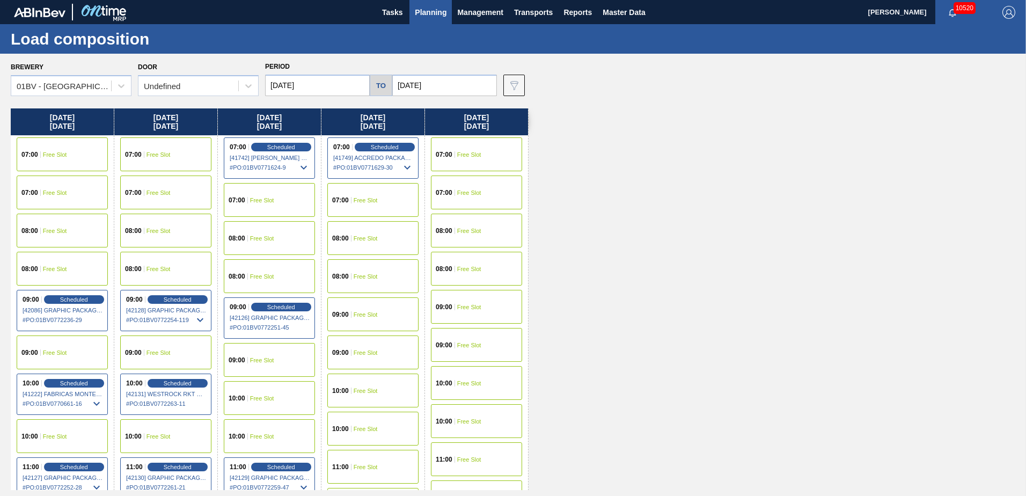
click at [453, 380] on div "10:00" at bounding box center [445, 383] width 19 height 6
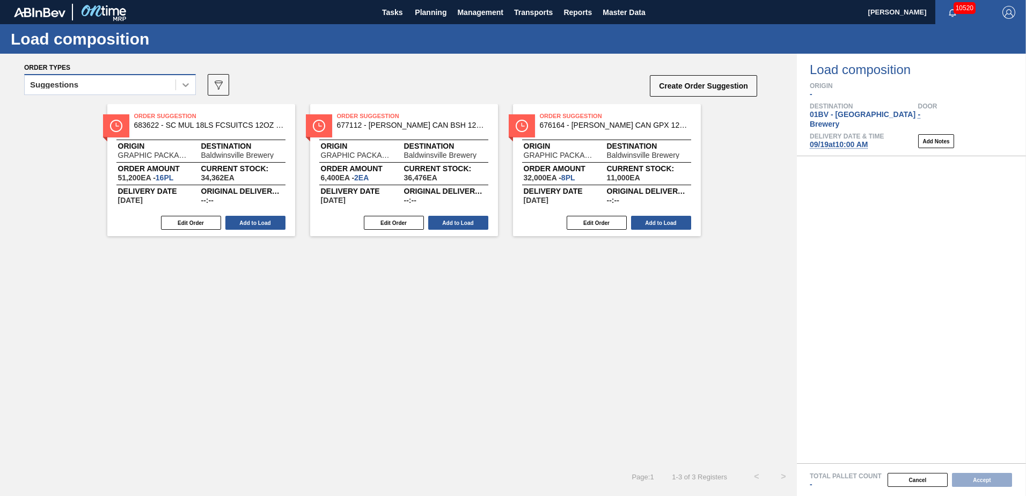
click at [189, 89] on icon at bounding box center [185, 84] width 11 height 11
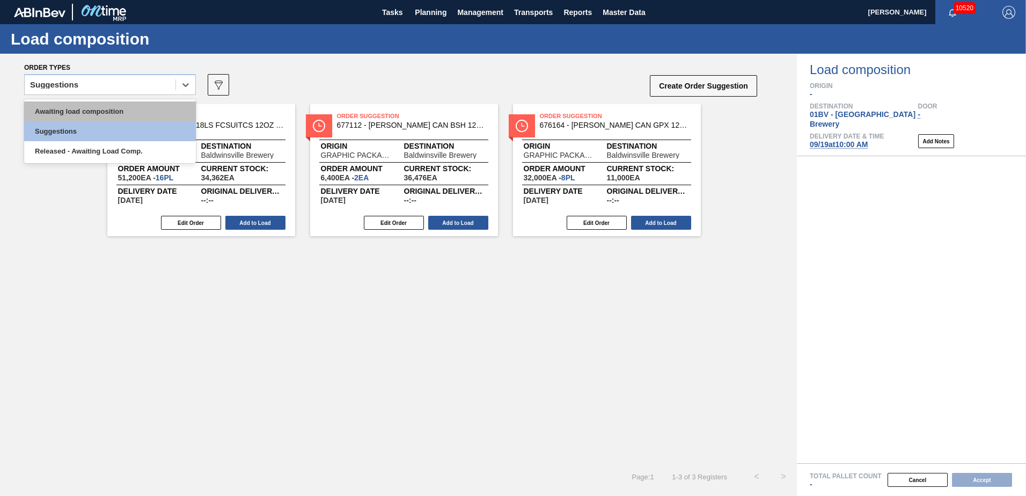
click at [124, 113] on div "Awaiting load composition" at bounding box center [110, 111] width 172 height 20
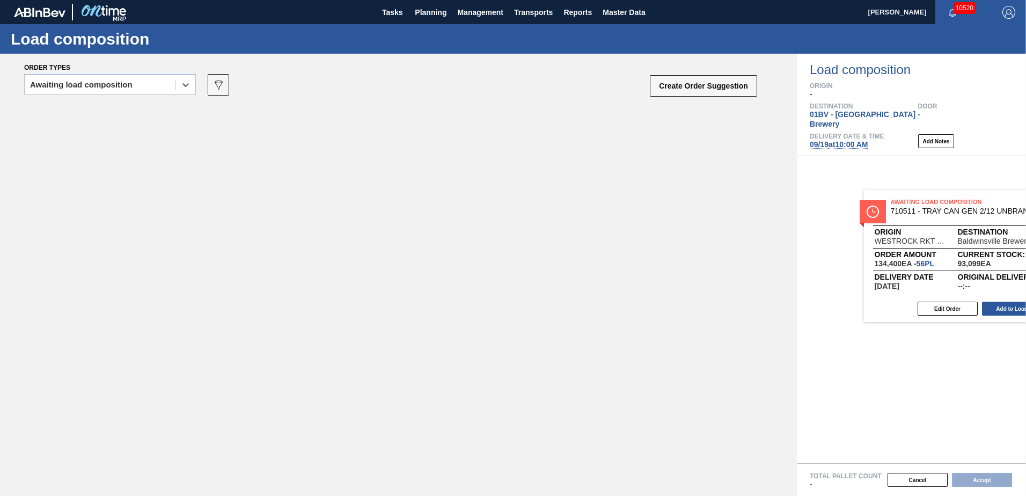
drag, startPoint x: 169, startPoint y: 125, endPoint x: 915, endPoint y: 210, distance: 750.9
click at [915, 210] on div "Order types option Awaiting load composition, selected. Select is focused ,type…" at bounding box center [513, 275] width 1026 height 442
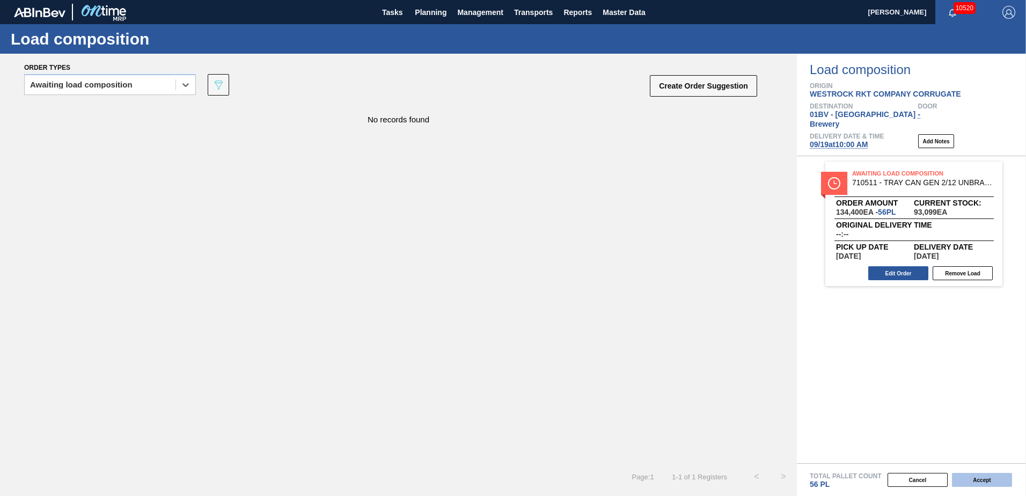
click at [977, 480] on button "Accept" at bounding box center [982, 480] width 60 height 14
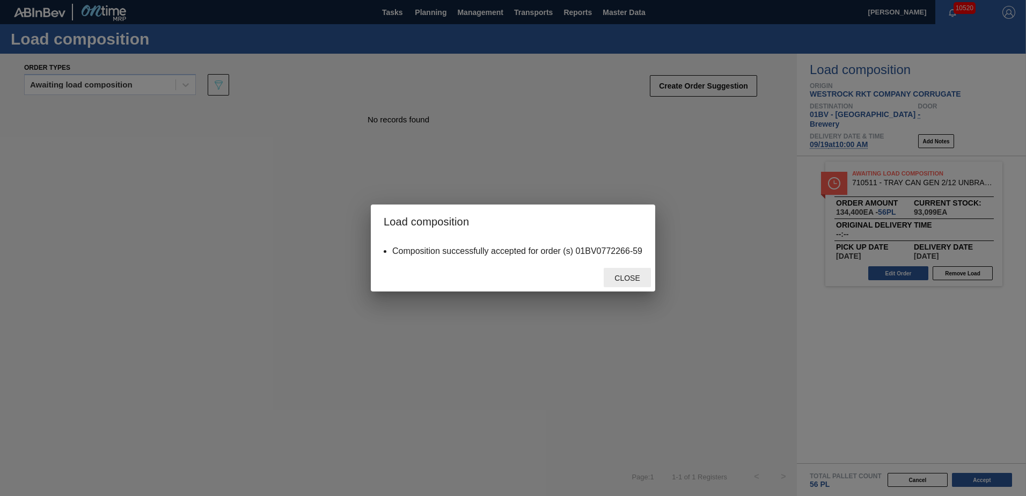
click at [630, 276] on span "Close" at bounding box center [627, 278] width 42 height 9
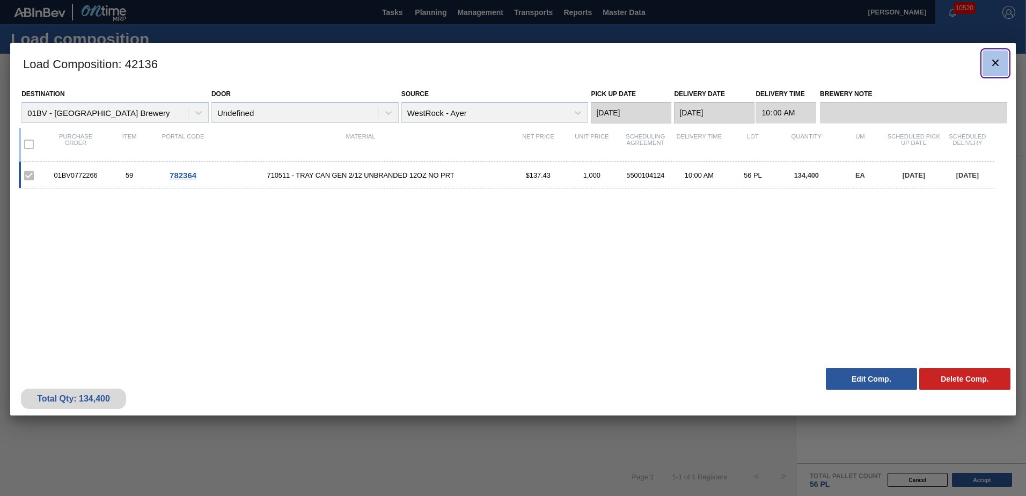
click at [992, 63] on icon "botão de ícone" at bounding box center [995, 62] width 13 height 13
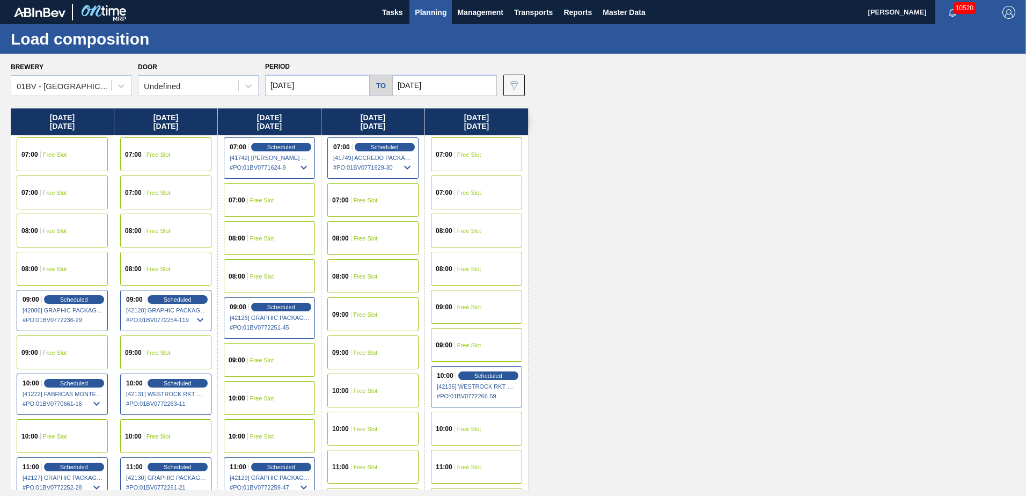
click at [430, 10] on span "Planning" at bounding box center [431, 12] width 32 height 13
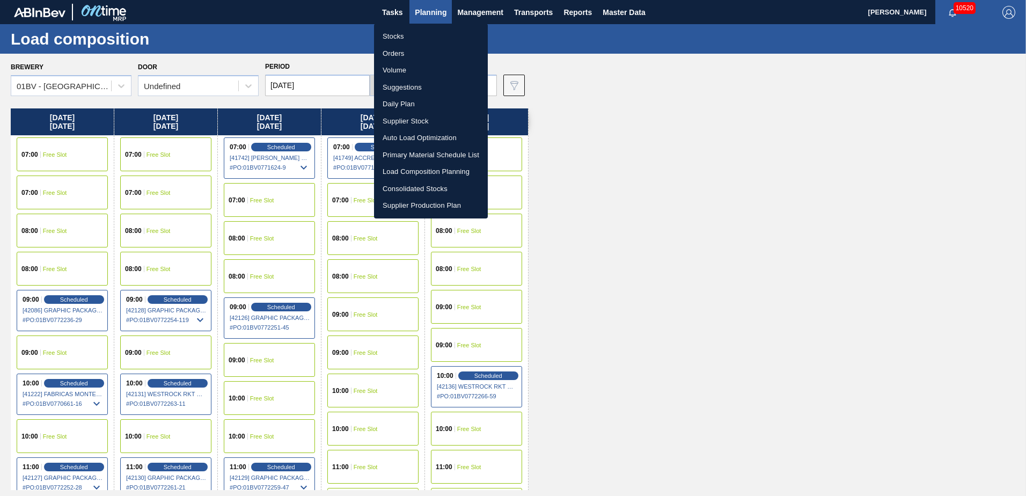
click at [401, 84] on li "Suggestions" at bounding box center [431, 87] width 114 height 17
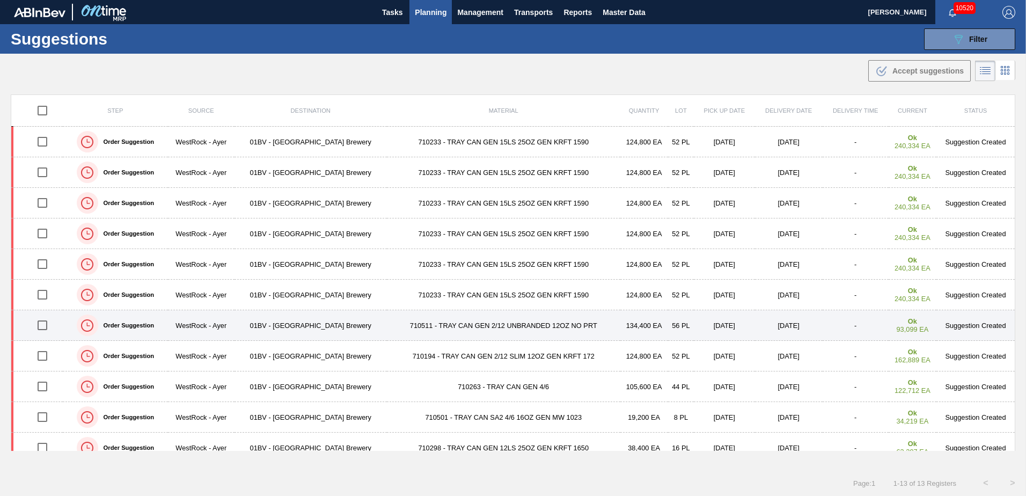
click at [40, 327] on input "checkbox" at bounding box center [42, 325] width 23 height 23
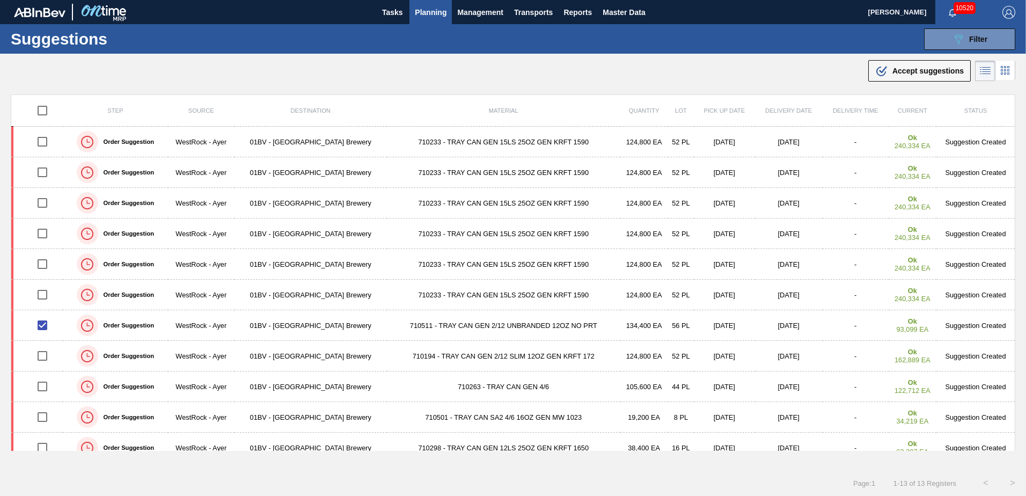
click at [910, 70] on span "Accept suggestions" at bounding box center [928, 71] width 71 height 9
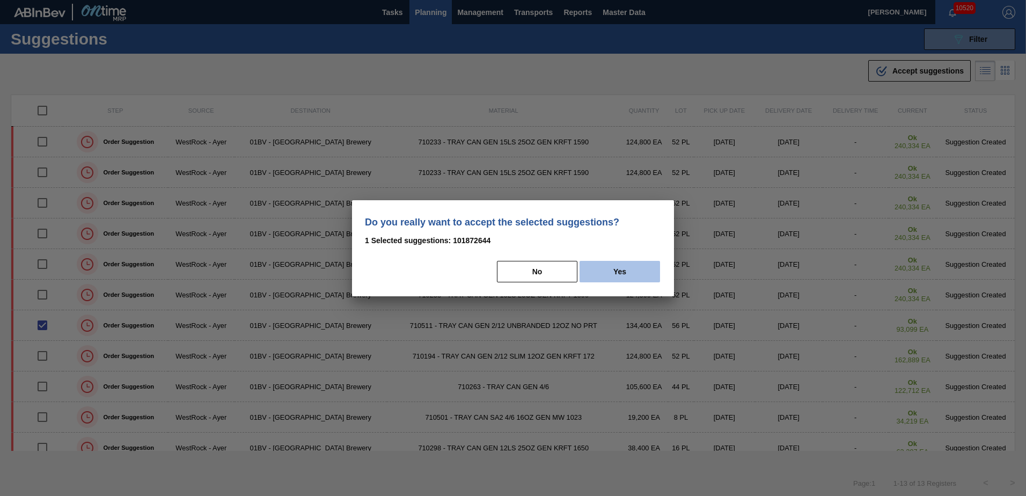
click at [626, 272] on button "Yes" at bounding box center [620, 271] width 81 height 21
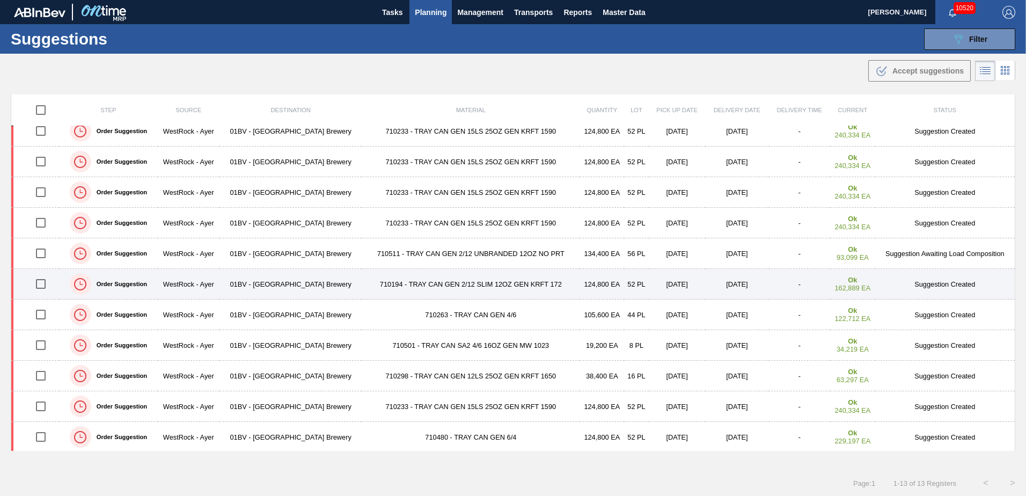
scroll to position [74, 0]
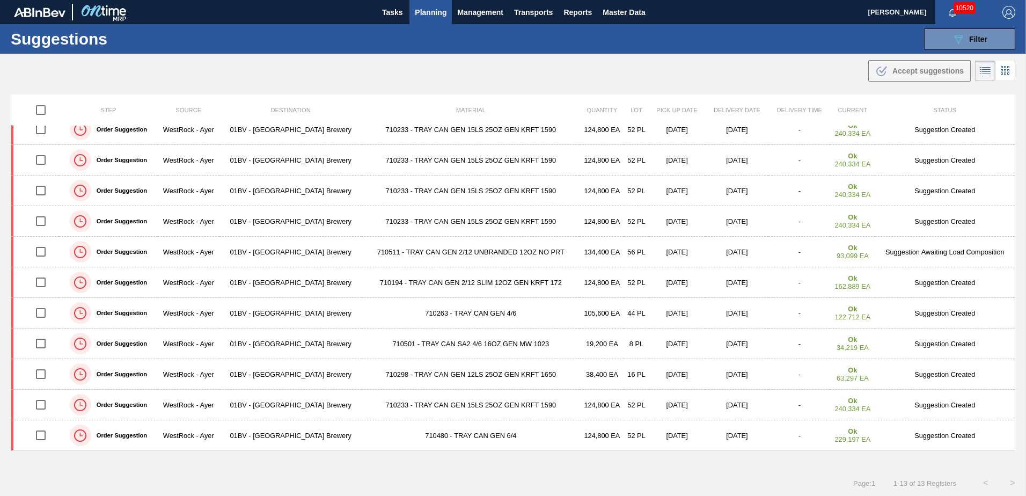
click at [426, 15] on span "Planning" at bounding box center [431, 12] width 32 height 13
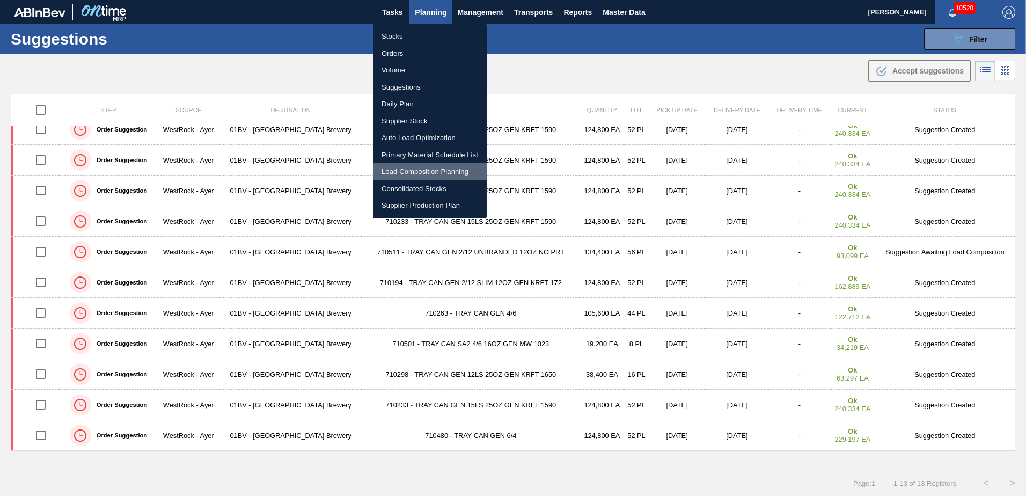
click at [411, 173] on li "Load Composition Planning" at bounding box center [430, 171] width 114 height 17
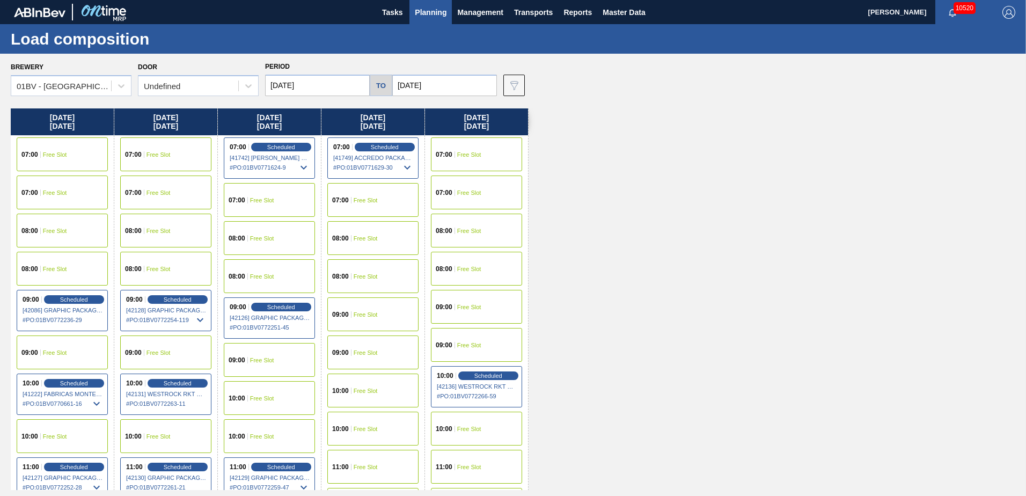
click at [445, 85] on input "09/19/2025" at bounding box center [444, 85] width 105 height 21
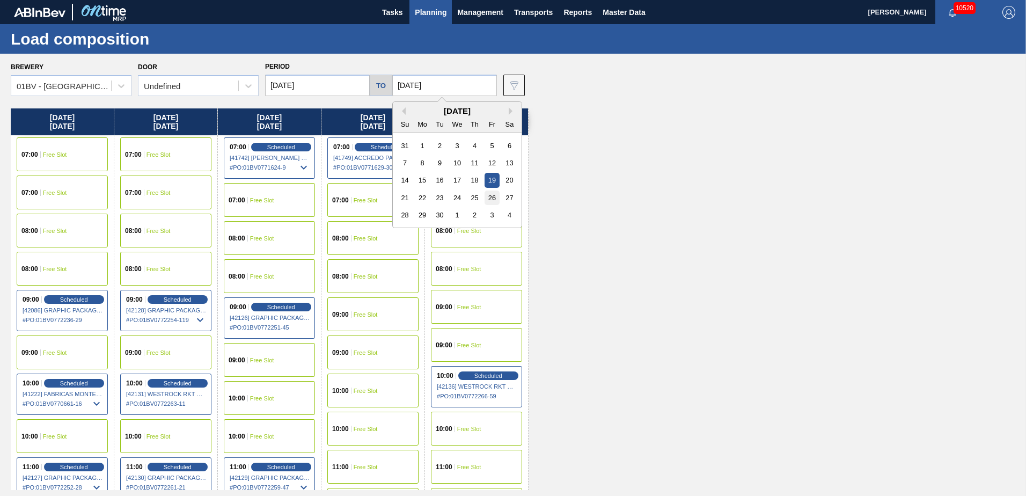
click at [488, 197] on div "26" at bounding box center [492, 198] width 14 height 14
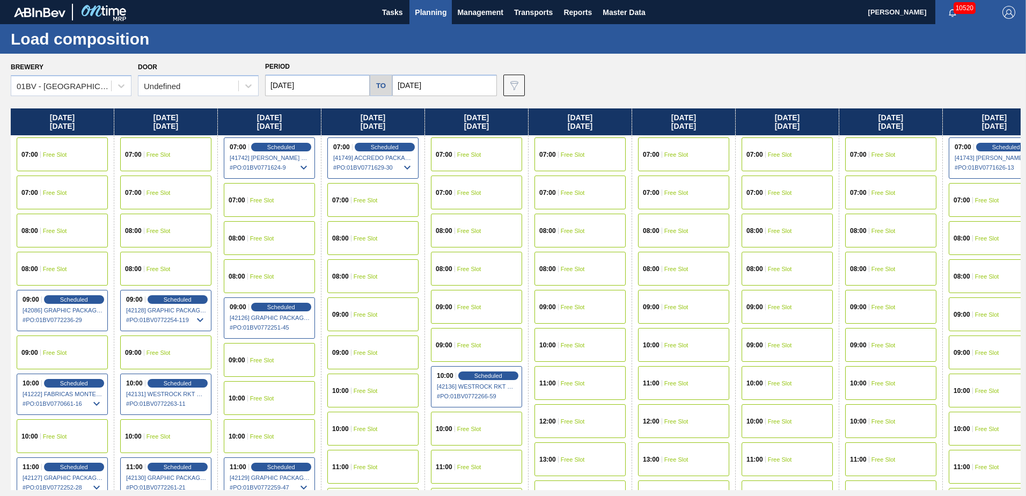
click at [323, 83] on input "[DATE]" at bounding box center [317, 85] width 105 height 21
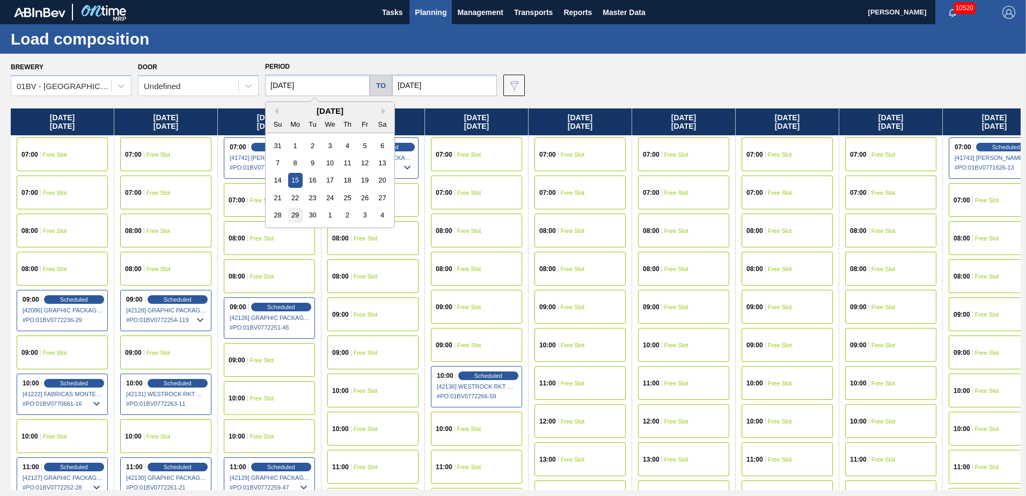
click at [294, 216] on div "29" at bounding box center [295, 215] width 14 height 14
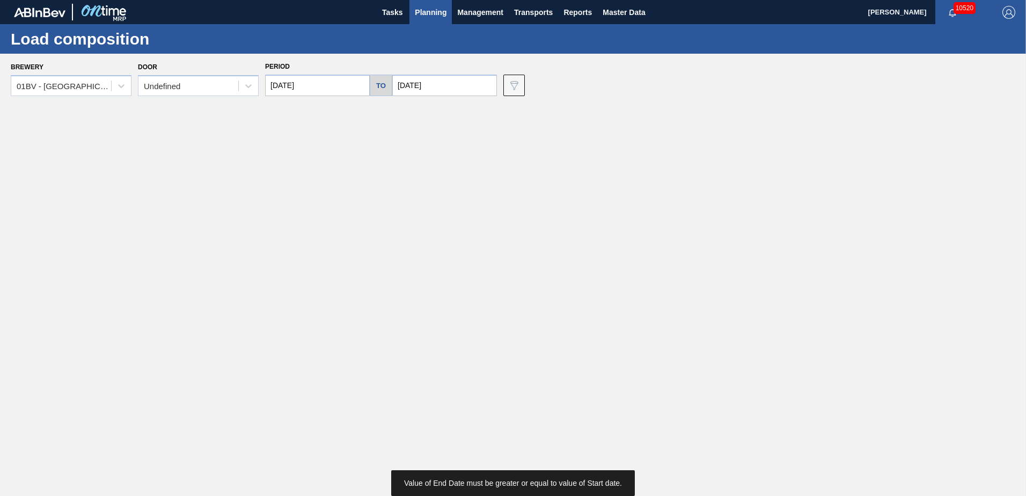
click at [441, 85] on input "09/26/2025" at bounding box center [444, 85] width 105 height 21
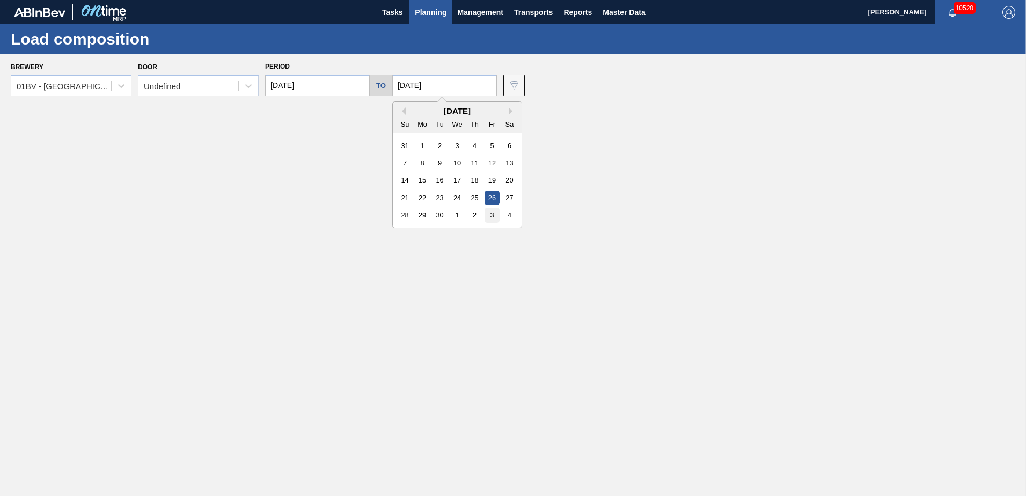
click at [492, 214] on div "3" at bounding box center [492, 215] width 14 height 14
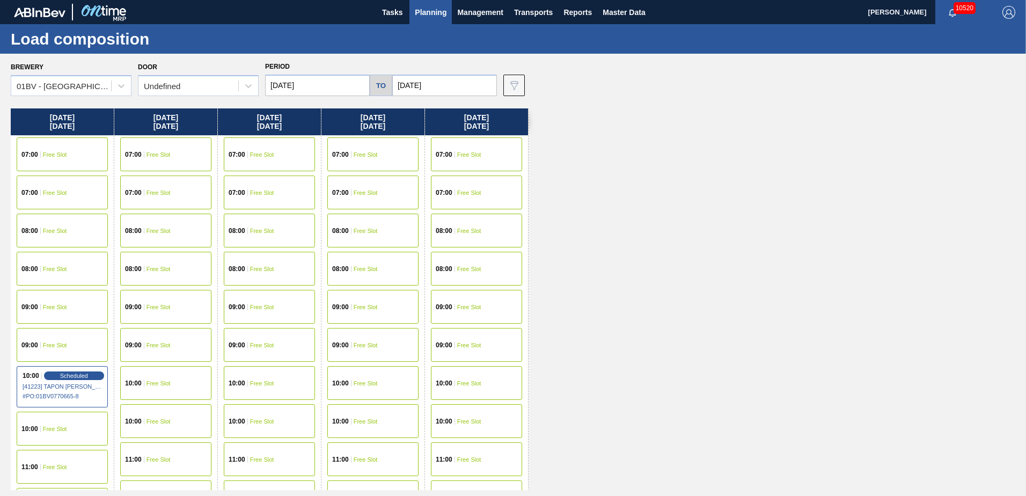
click at [254, 384] on span "Free Slot" at bounding box center [262, 383] width 24 height 6
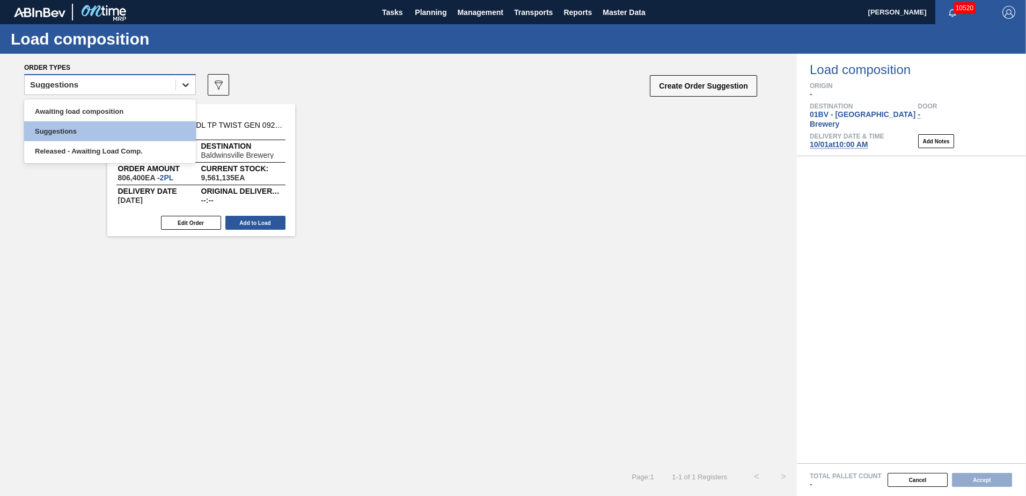
click at [183, 84] on icon at bounding box center [185, 84] width 11 height 11
click at [121, 113] on div "Awaiting load composition" at bounding box center [110, 111] width 172 height 20
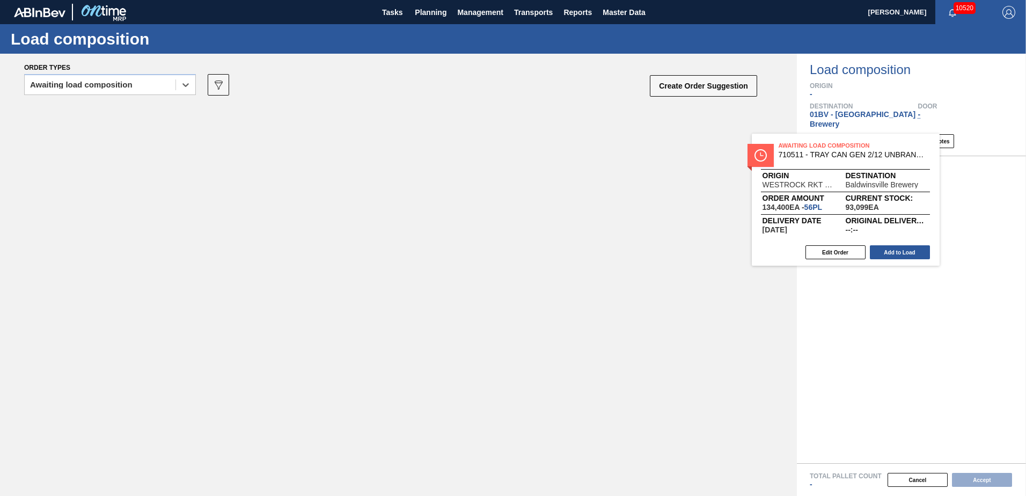
drag, startPoint x: 167, startPoint y: 111, endPoint x: 841, endPoint y: 148, distance: 675.1
click at [841, 148] on div "Order types option Awaiting load composition, selected. Select is focused ,type…" at bounding box center [513, 275] width 1026 height 442
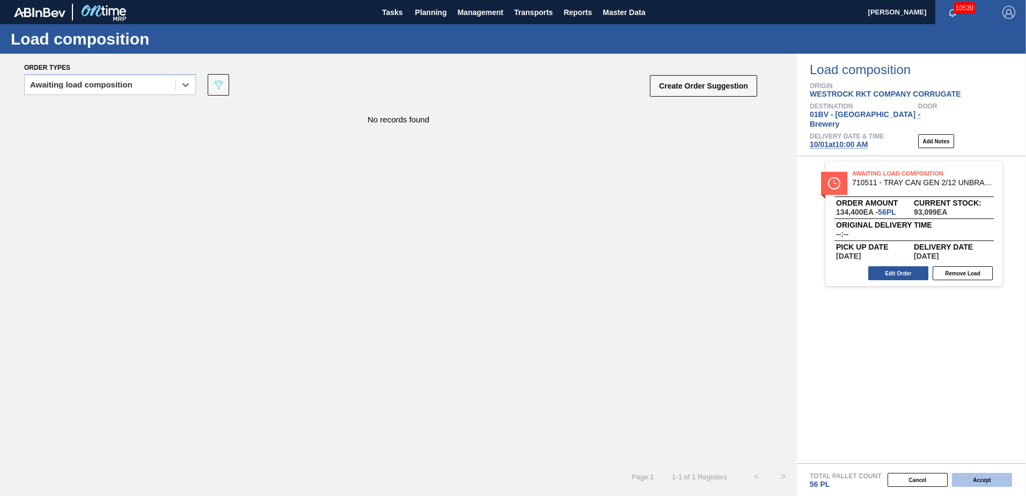
click at [969, 477] on button "Accept" at bounding box center [982, 480] width 60 height 14
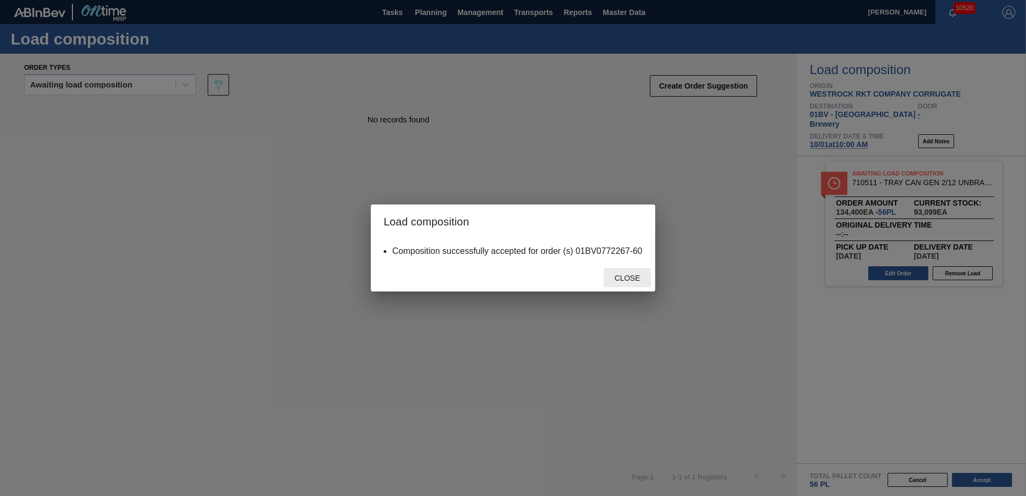
click at [630, 278] on span "Close" at bounding box center [627, 278] width 42 height 9
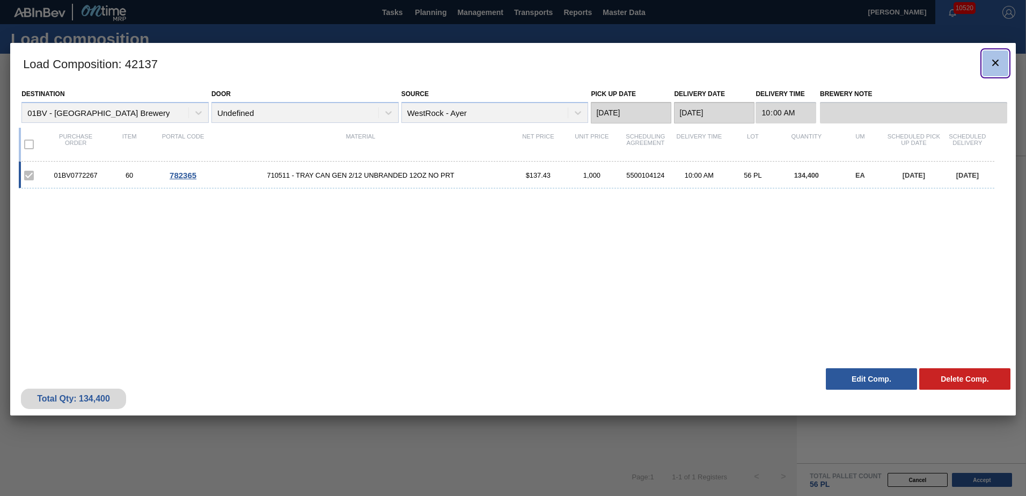
click at [996, 62] on icon "botão de ícone" at bounding box center [995, 63] width 6 height 6
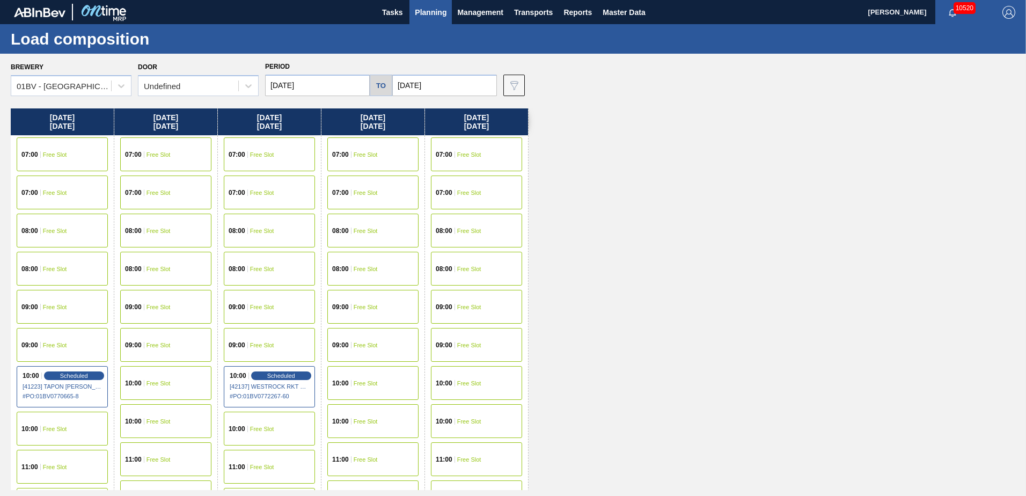
click at [434, 85] on input "10/03/2025" at bounding box center [444, 85] width 105 height 21
click at [291, 377] on span "Scheduled" at bounding box center [281, 375] width 31 height 7
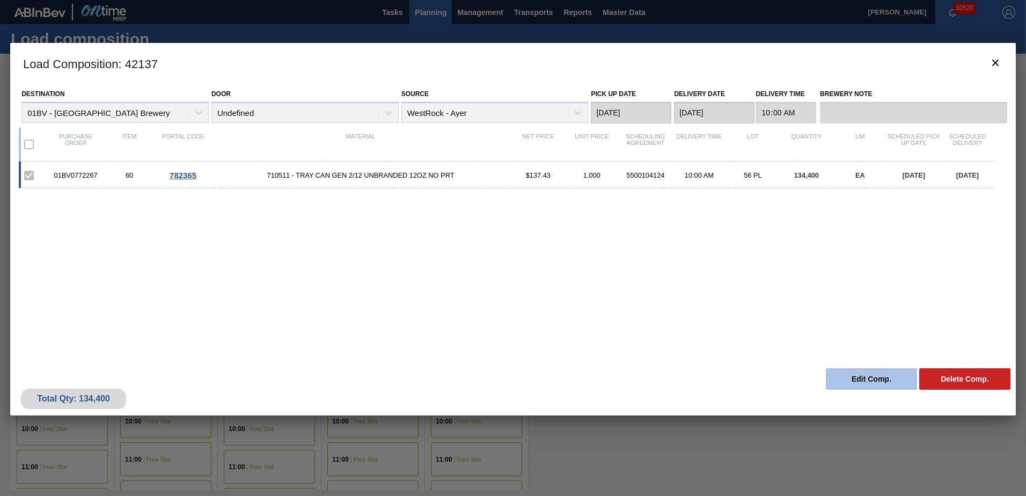
click at [857, 380] on button "Edit Comp." at bounding box center [871, 378] width 91 height 21
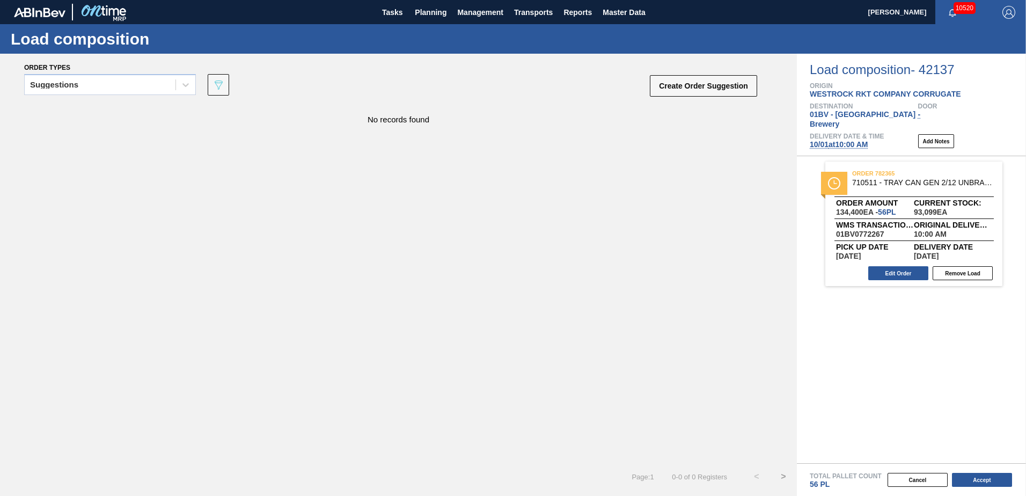
click at [844, 140] on span "10/01 at 10:00 AM" at bounding box center [839, 144] width 58 height 9
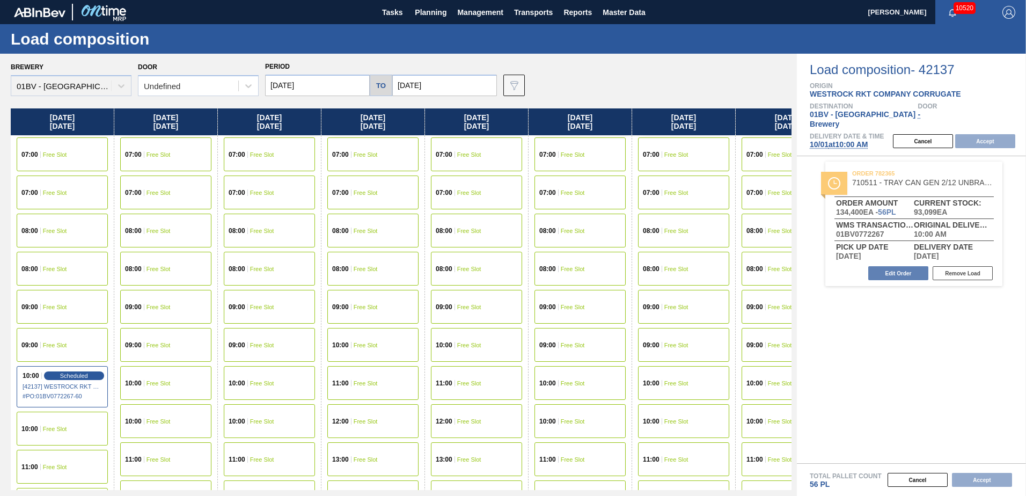
click at [447, 88] on input "10/08/2025" at bounding box center [444, 85] width 105 height 21
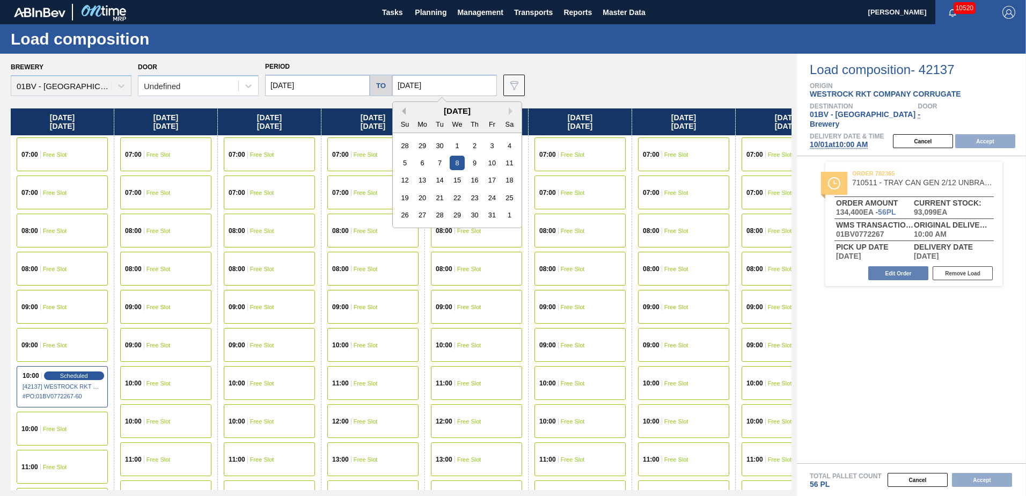
click at [403, 113] on button "Previous Month" at bounding box center [402, 111] width 8 height 8
click at [490, 196] on div "26" at bounding box center [492, 198] width 14 height 14
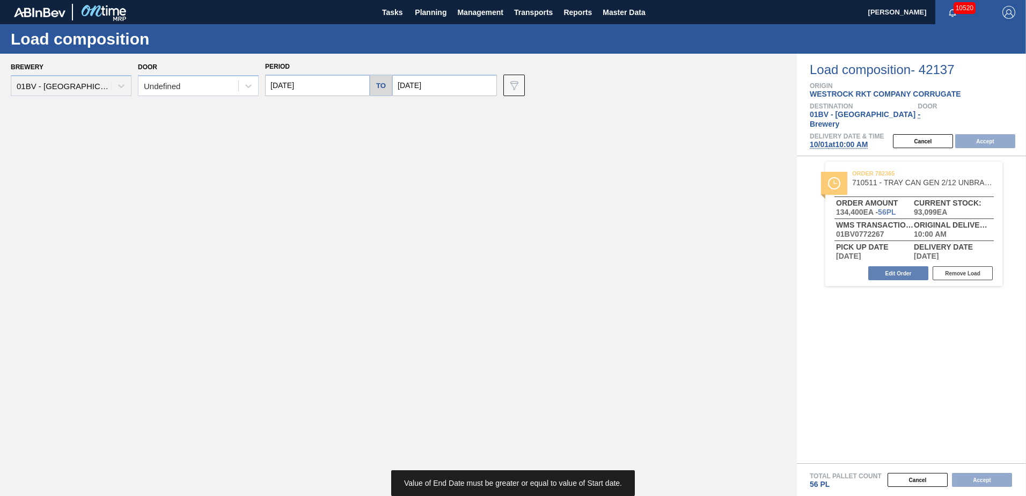
click at [324, 85] on input "10/01/2025" at bounding box center [317, 85] width 105 height 21
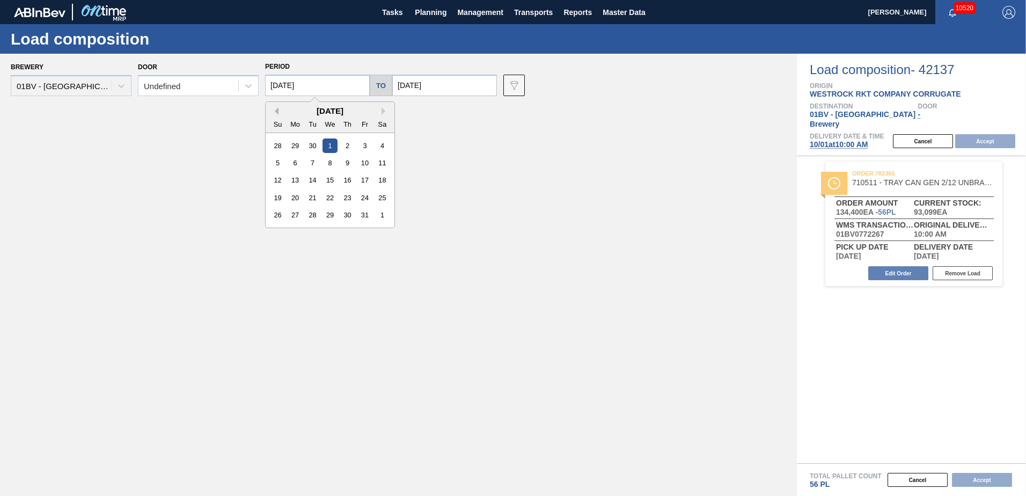
click at [278, 110] on button "Previous Month" at bounding box center [275, 111] width 8 height 8
click at [295, 198] on div "22" at bounding box center [295, 198] width 14 height 14
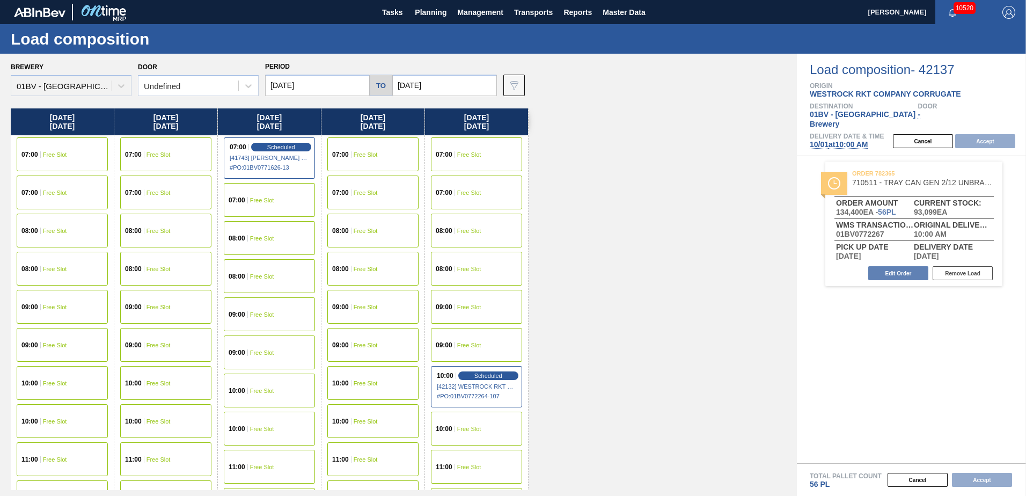
click at [360, 378] on div "10:00 Free Slot" at bounding box center [372, 383] width 91 height 34
click at [973, 134] on button "Accept" at bounding box center [985, 141] width 60 height 14
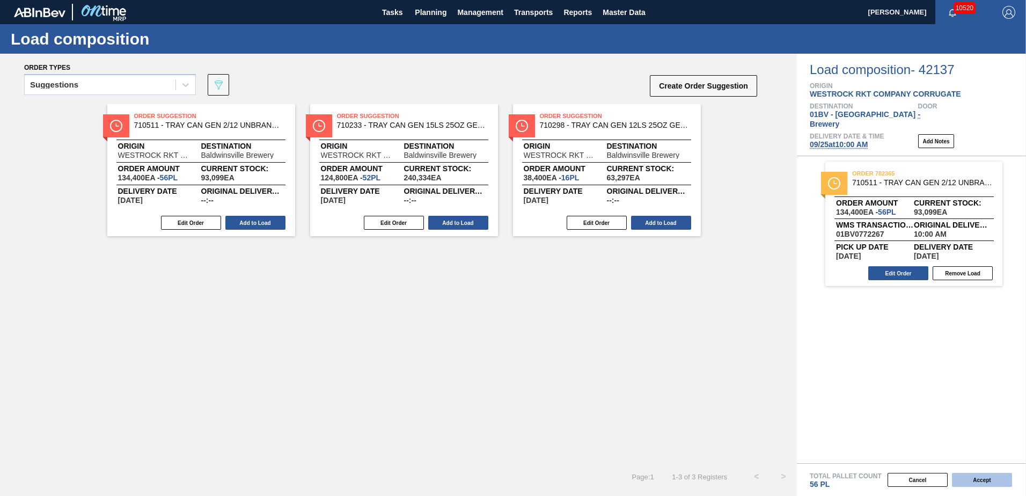
click at [982, 481] on button "Accept" at bounding box center [982, 480] width 60 height 14
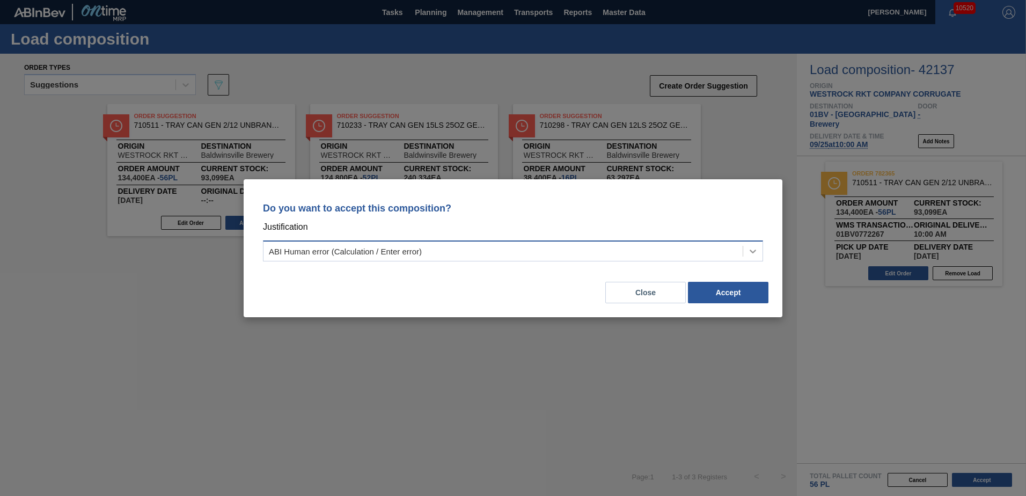
click at [750, 247] on icon at bounding box center [753, 251] width 11 height 11
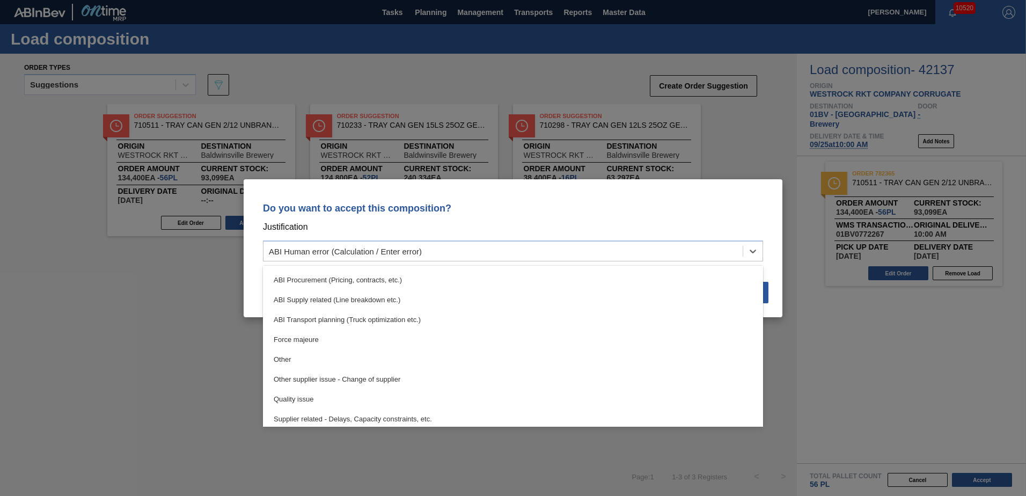
scroll to position [143, 0]
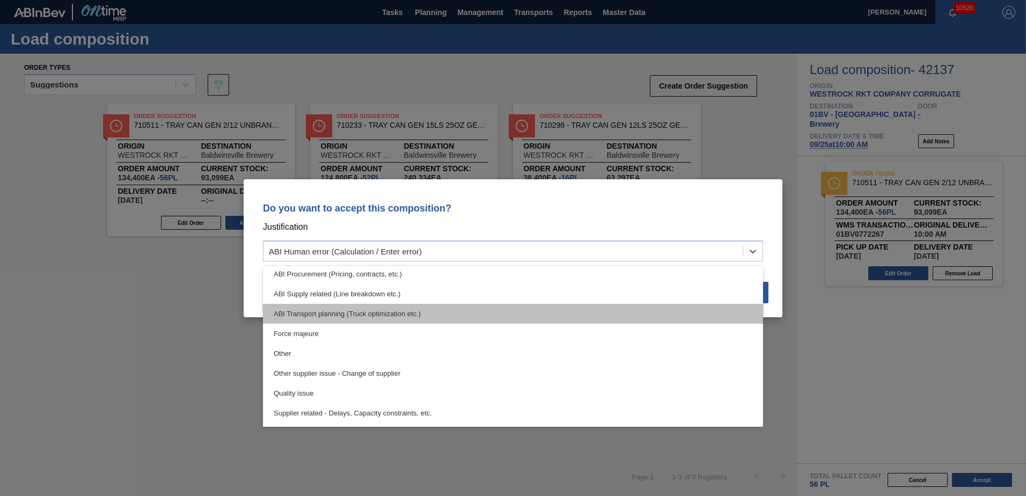
click at [314, 313] on div "ABI Transport planning (Truck optimization etc.)" at bounding box center [513, 314] width 500 height 20
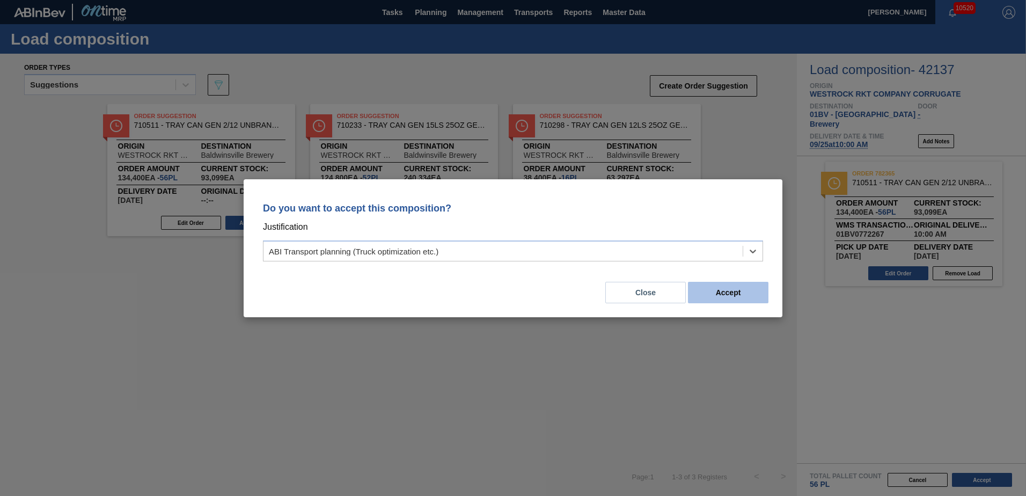
click at [722, 294] on button "Accept" at bounding box center [728, 292] width 81 height 21
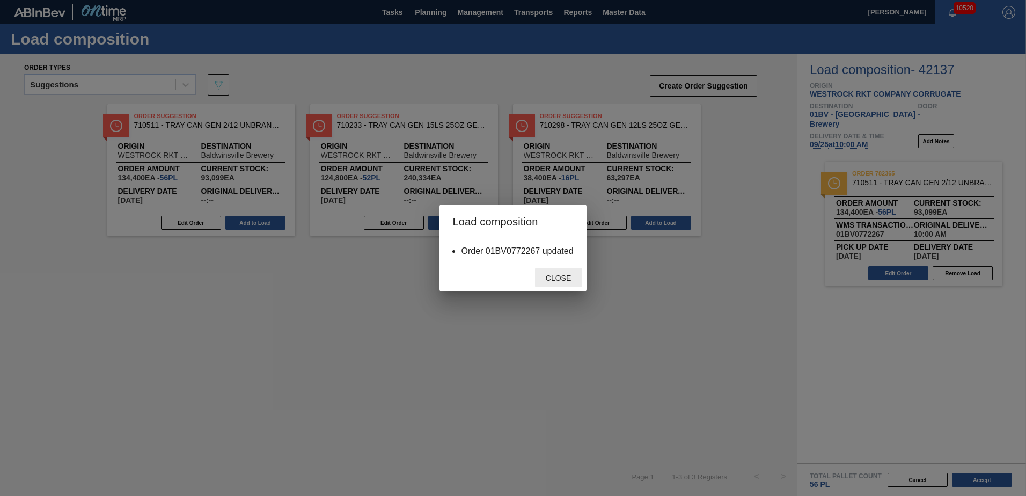
click at [557, 279] on span "Close" at bounding box center [558, 278] width 42 height 9
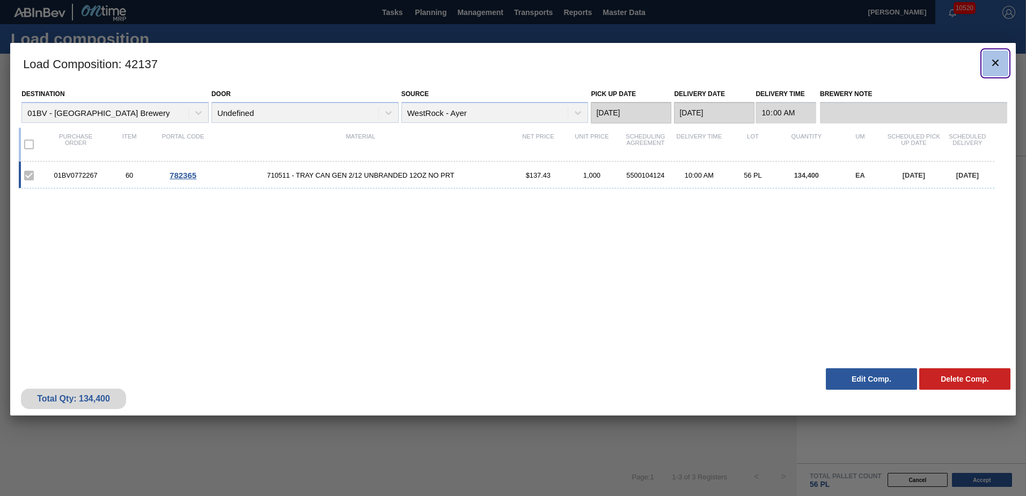
click at [993, 62] on icon "botão de ícone" at bounding box center [995, 62] width 13 height 13
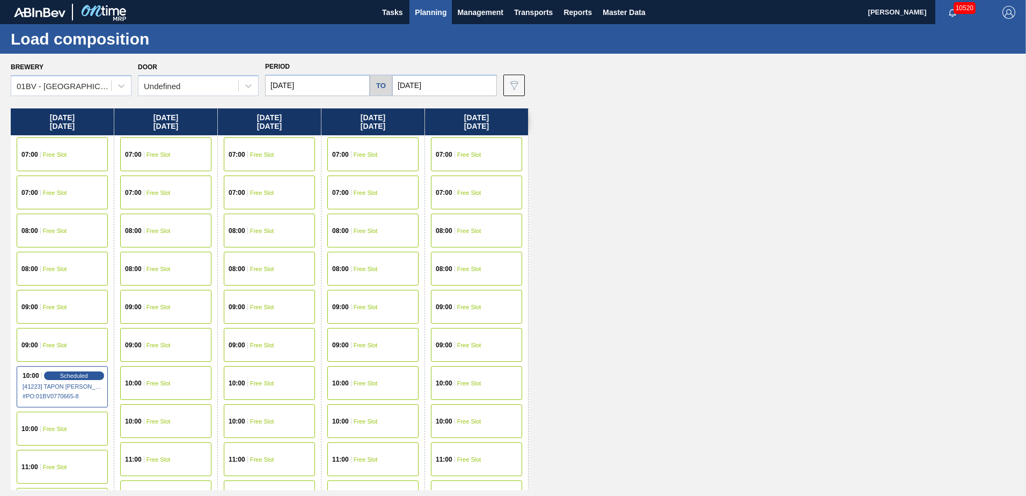
click at [431, 11] on span "Planning" at bounding box center [431, 12] width 32 height 13
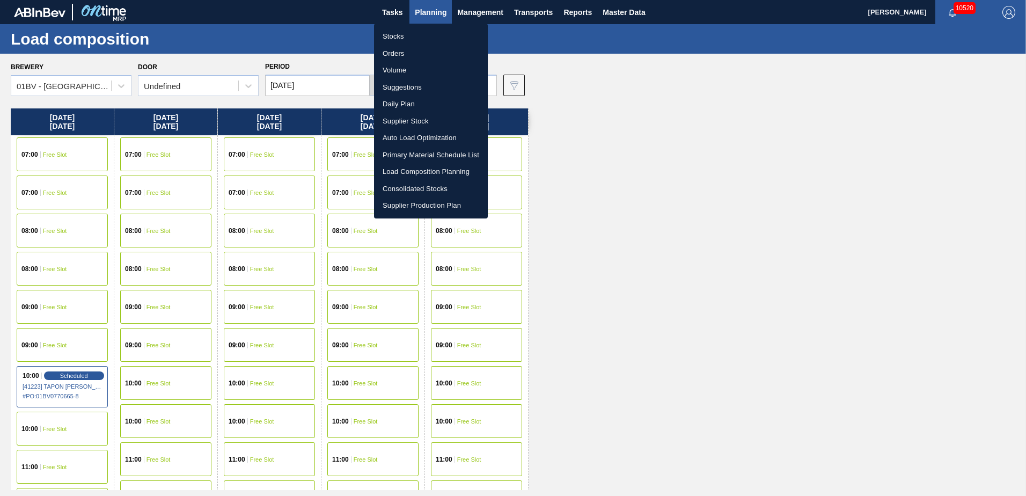
click at [399, 87] on li "Suggestions" at bounding box center [431, 87] width 114 height 17
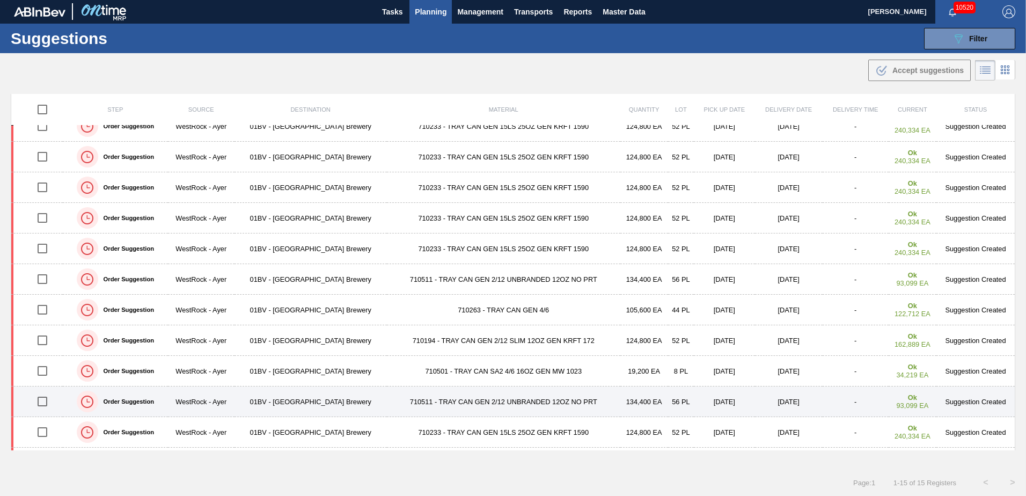
scroll to position [135, 0]
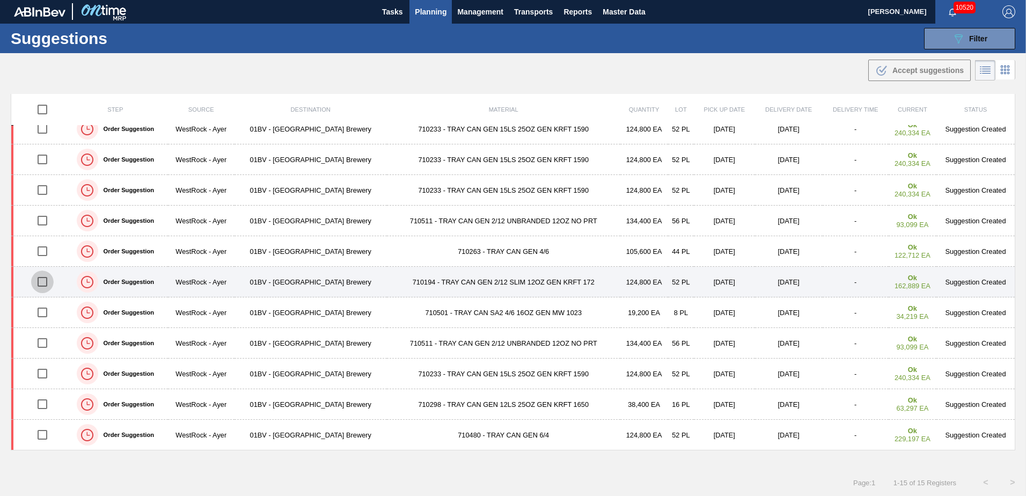
click at [44, 281] on input "checkbox" at bounding box center [42, 282] width 23 height 23
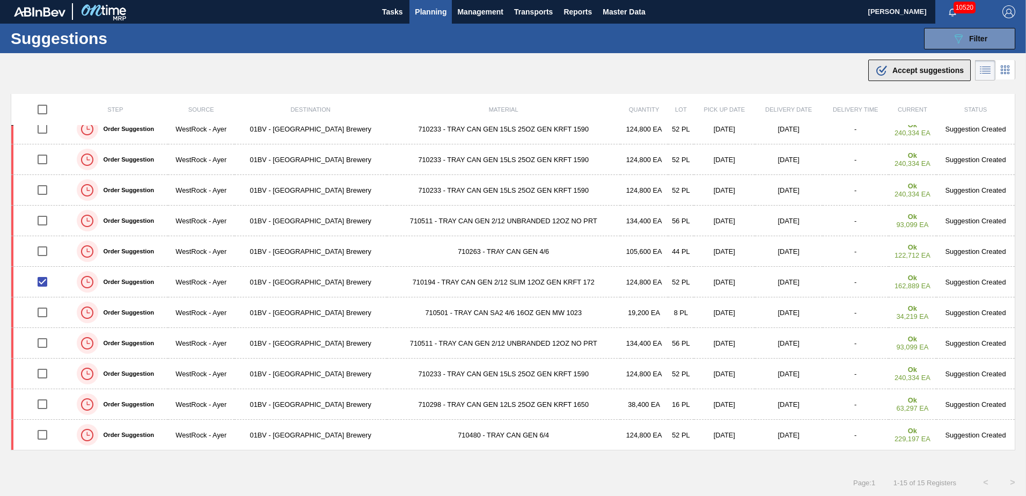
click at [897, 70] on span "Accept suggestions" at bounding box center [928, 70] width 71 height 9
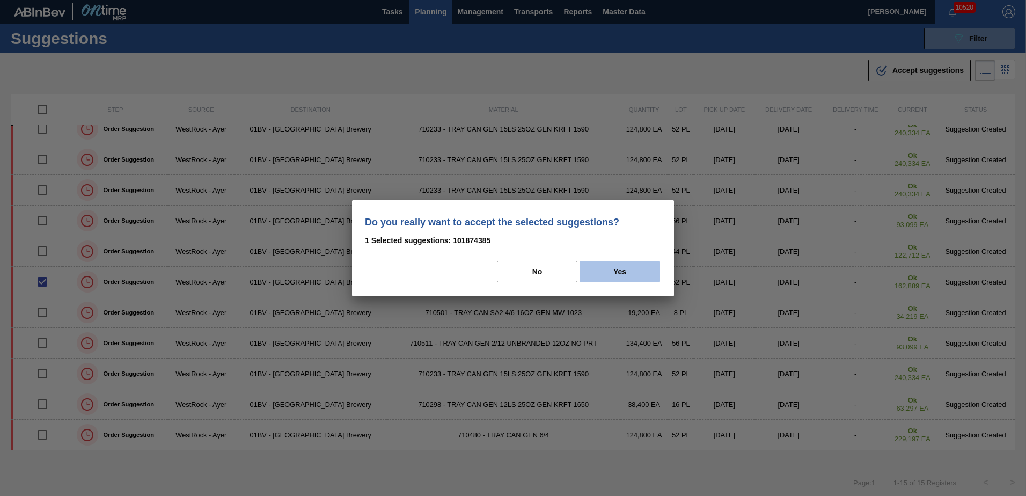
click at [612, 270] on button "Yes" at bounding box center [620, 271] width 81 height 21
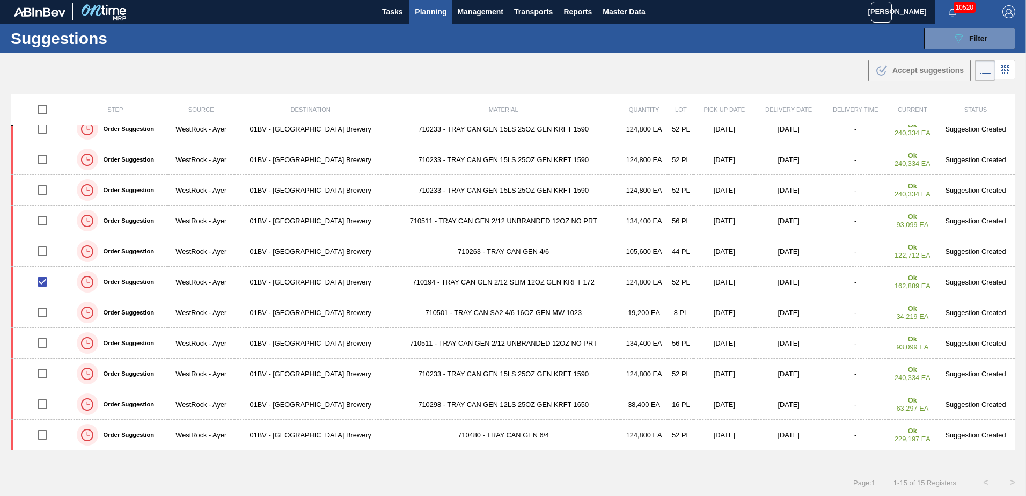
click at [1006, 10] on img "button" at bounding box center [1009, 11] width 13 height 13
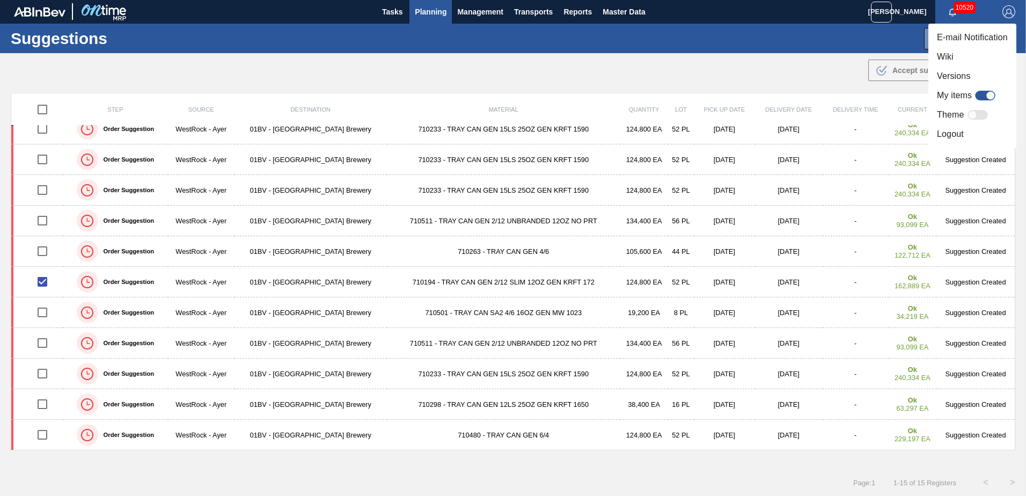
click at [954, 131] on li "Logout" at bounding box center [973, 134] width 88 height 19
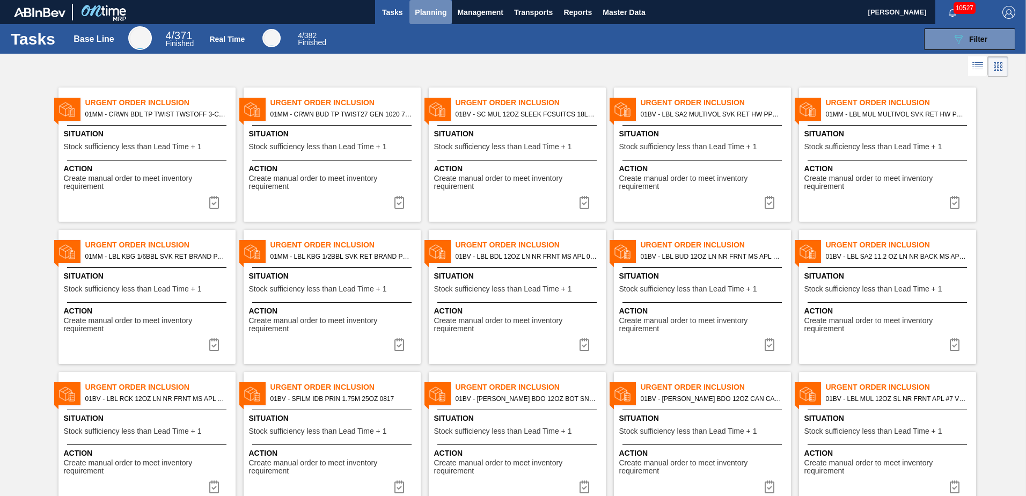
click at [433, 13] on span "Planning" at bounding box center [431, 12] width 32 height 13
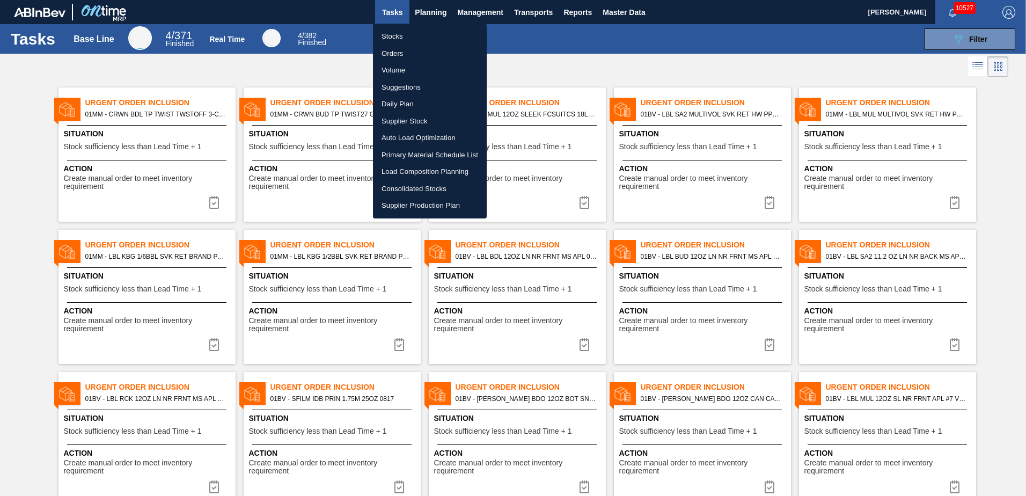
click at [398, 85] on li "Suggestions" at bounding box center [430, 87] width 114 height 17
checkbox input "true"
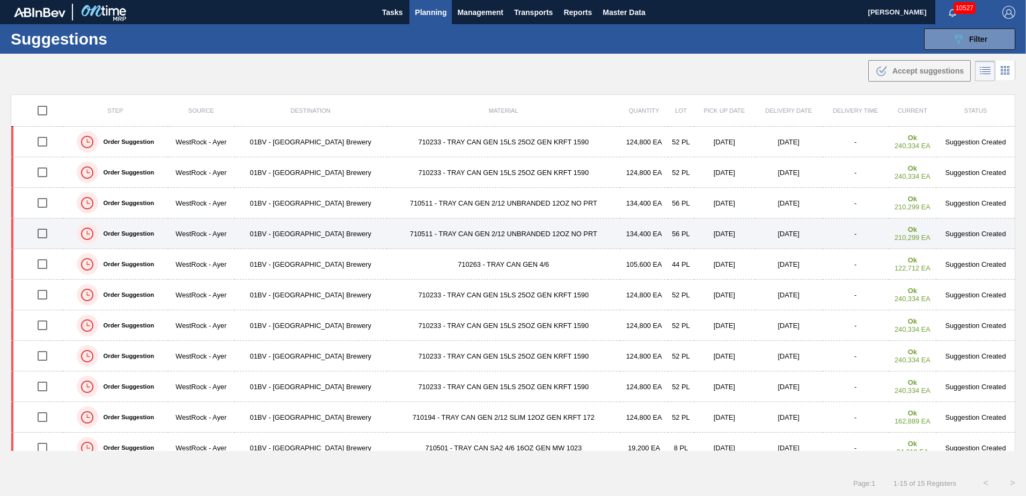
drag, startPoint x: 44, startPoint y: 207, endPoint x: 45, endPoint y: 219, distance: 12.4
click at [44, 207] on input "checkbox" at bounding box center [42, 203] width 23 height 23
checkbox input "true"
drag, startPoint x: 45, startPoint y: 231, endPoint x: 72, endPoint y: 228, distance: 27.0
click at [46, 231] on input "checkbox" at bounding box center [42, 233] width 23 height 23
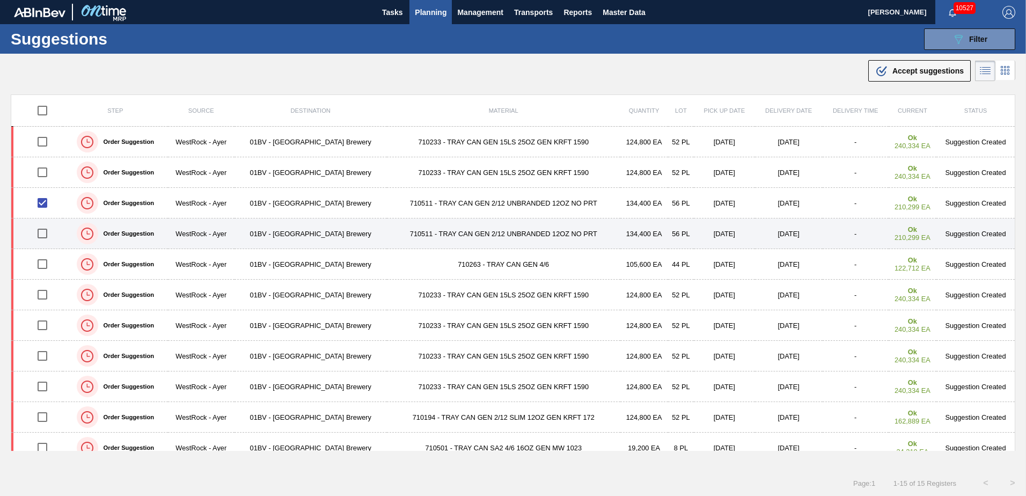
checkbox input "true"
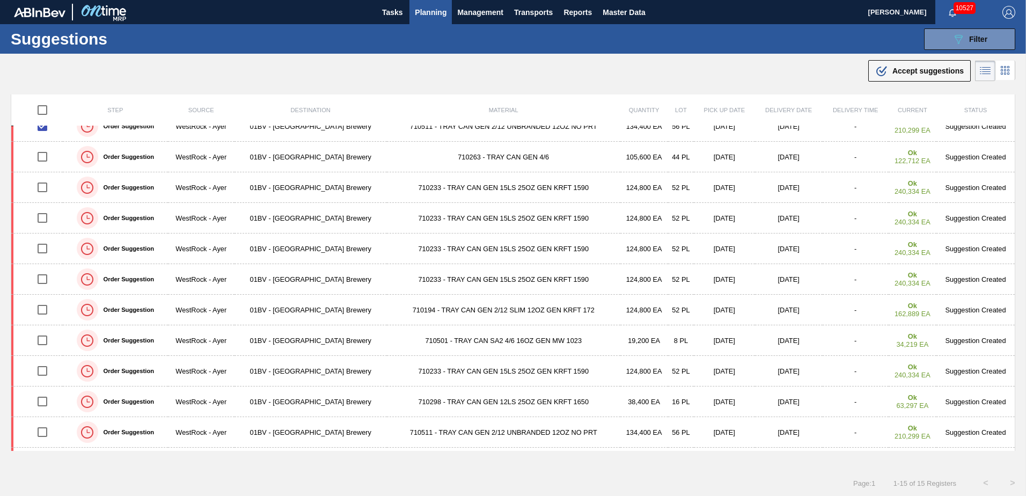
scroll to position [135, 0]
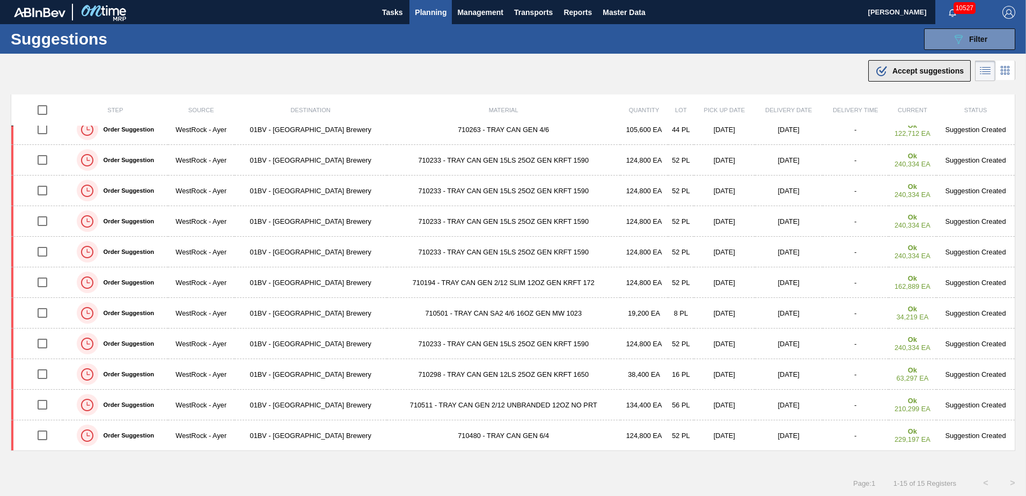
click at [922, 72] on span "Accept suggestions" at bounding box center [928, 71] width 71 height 9
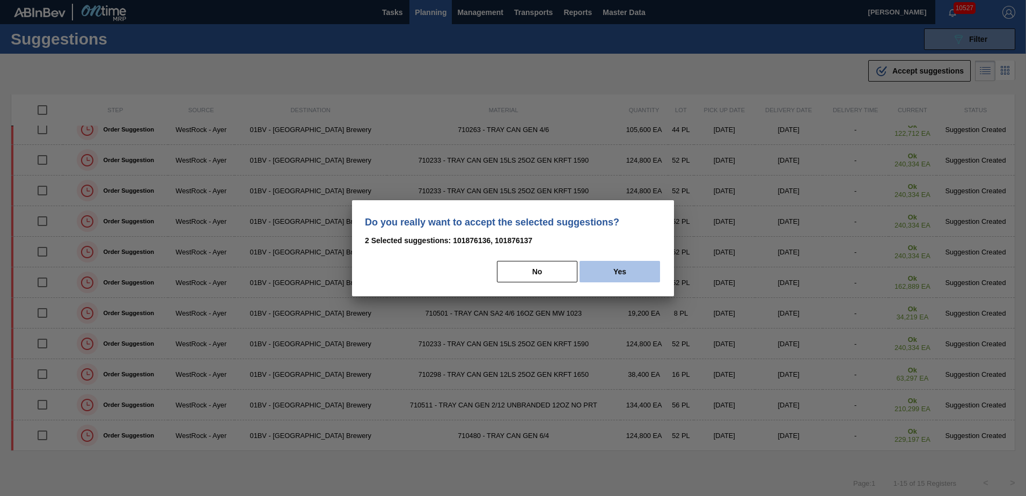
click at [629, 271] on button "Yes" at bounding box center [620, 271] width 81 height 21
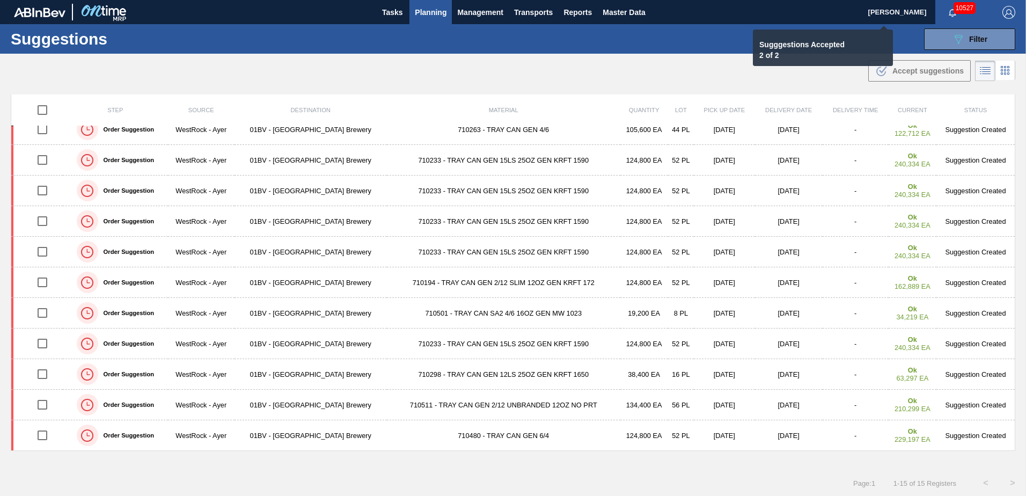
checkbox input "false"
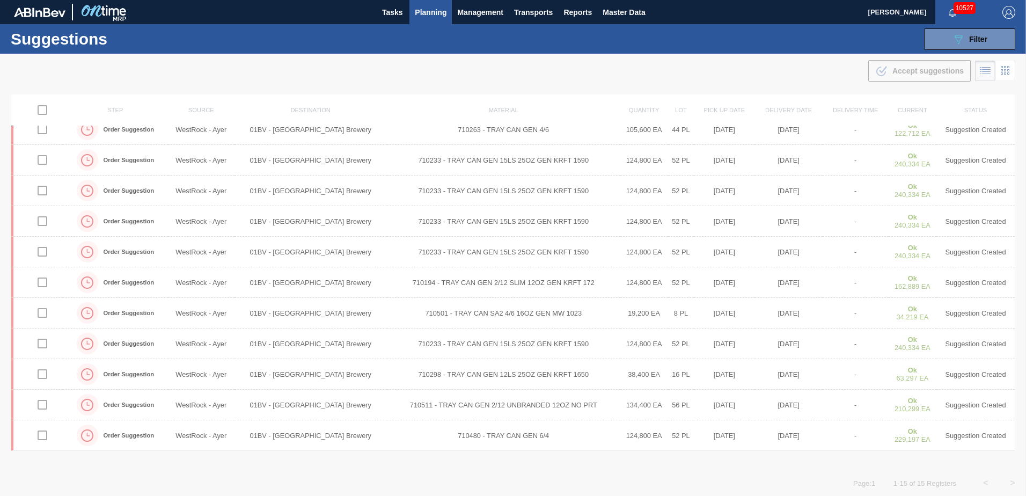
scroll to position [104, 0]
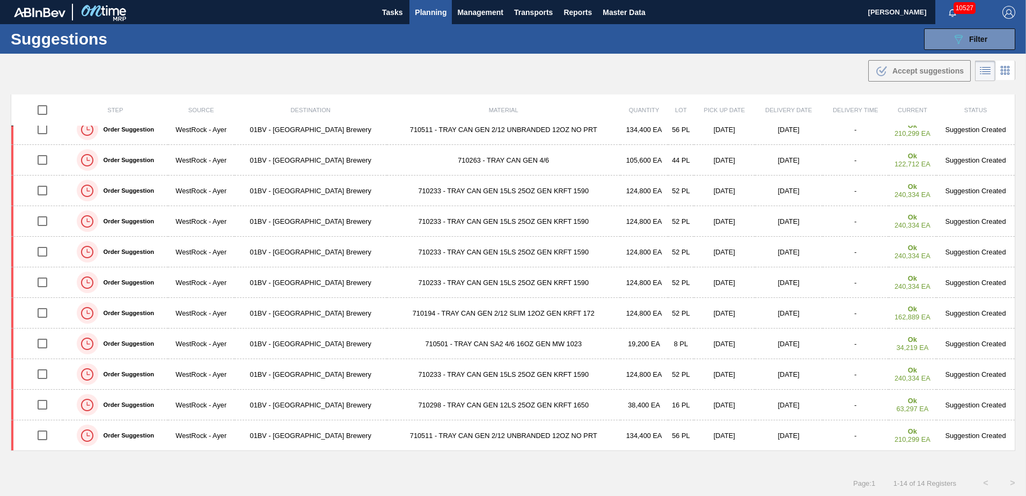
click at [433, 15] on span "Planning" at bounding box center [431, 12] width 32 height 13
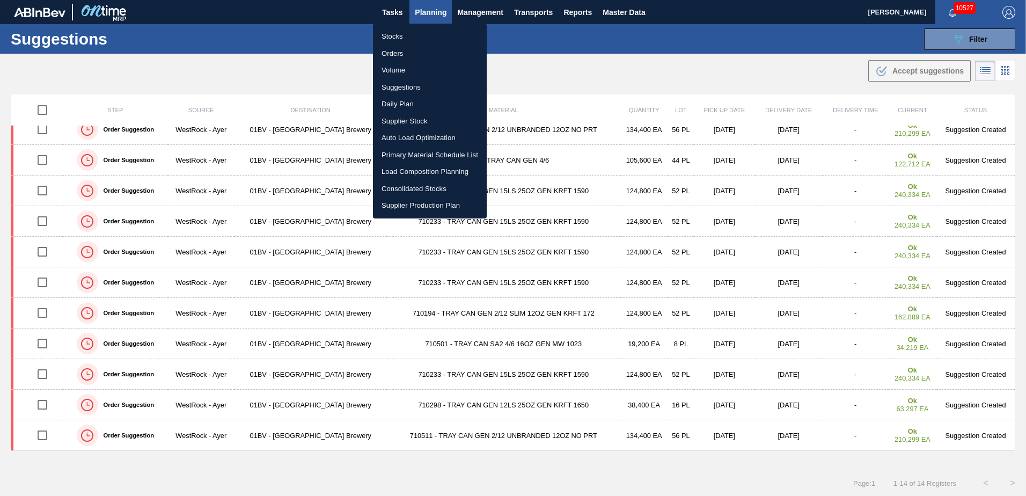
click at [411, 169] on li "Load Composition Planning" at bounding box center [430, 171] width 114 height 17
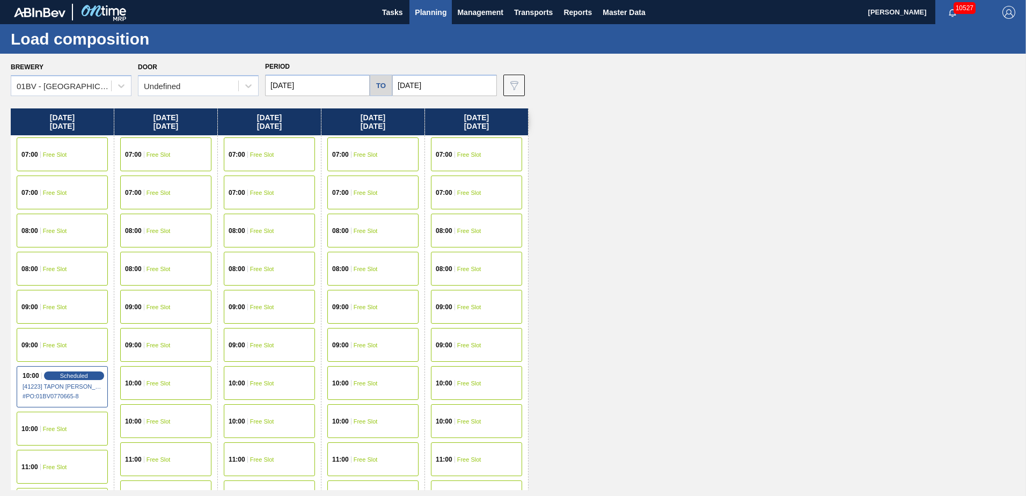
click at [63, 431] on span "Free Slot" at bounding box center [55, 429] width 24 height 6
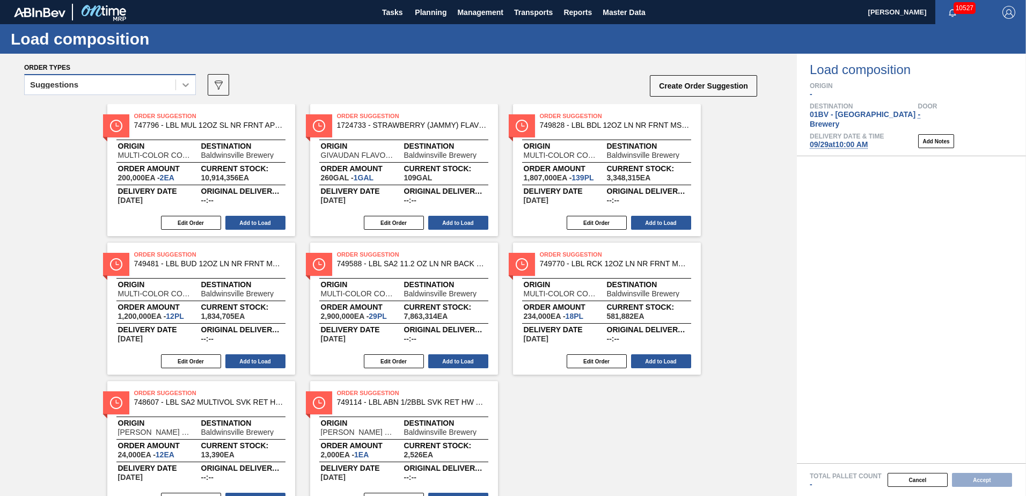
click at [185, 85] on icon at bounding box center [185, 85] width 6 height 4
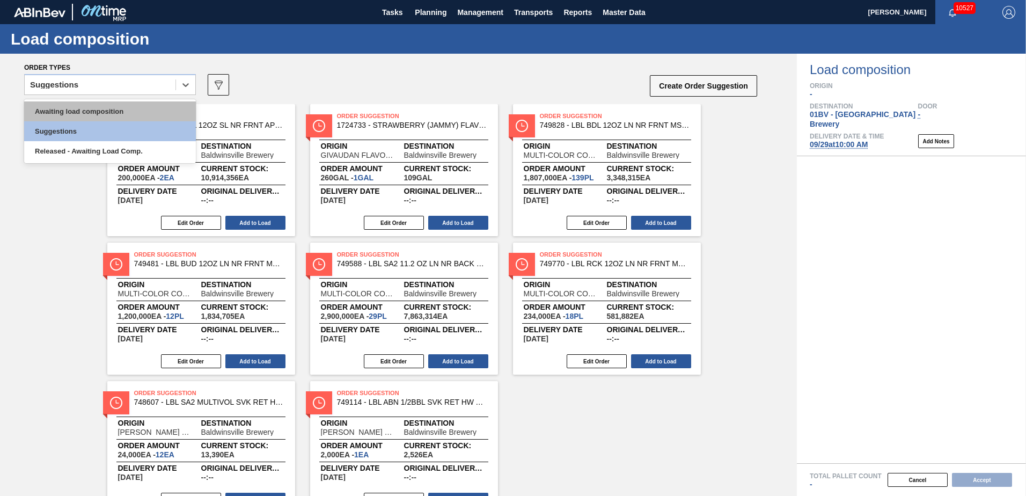
click at [125, 108] on div "Awaiting load composition" at bounding box center [110, 111] width 172 height 20
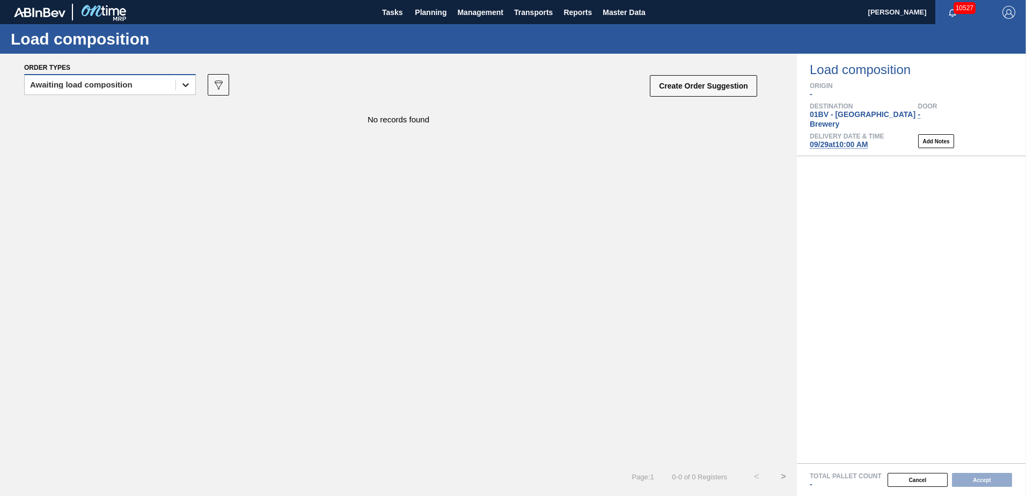
click at [192, 85] on div at bounding box center [185, 84] width 19 height 19
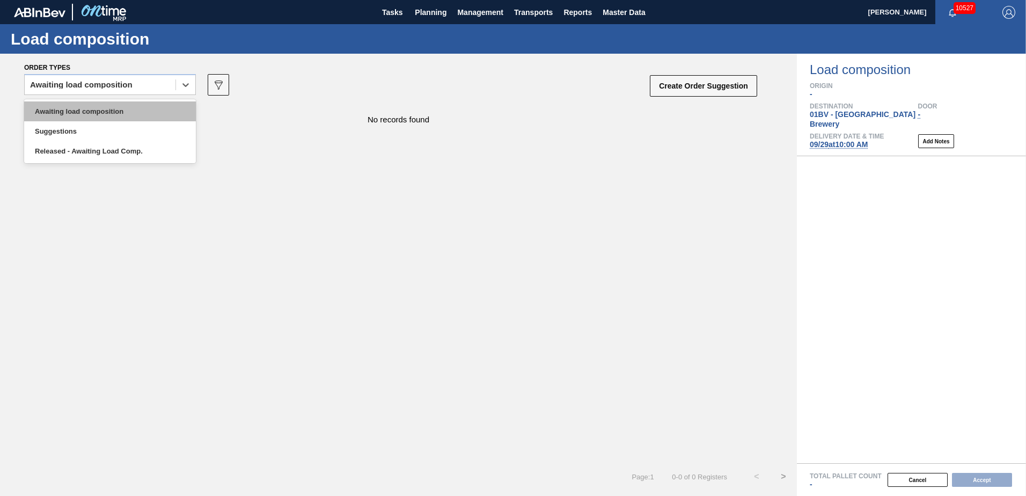
click at [139, 108] on div "Awaiting load composition" at bounding box center [110, 111] width 172 height 20
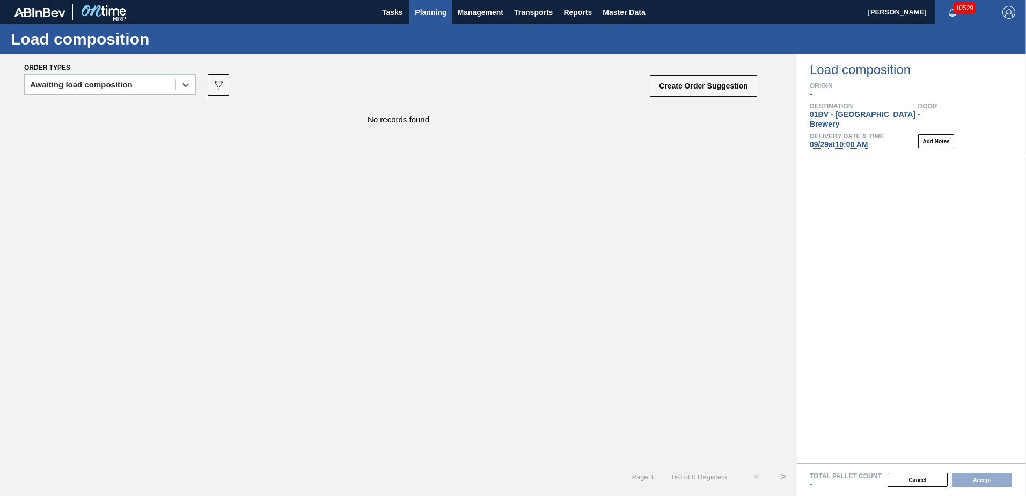
click at [433, 12] on span "Planning" at bounding box center [431, 12] width 32 height 13
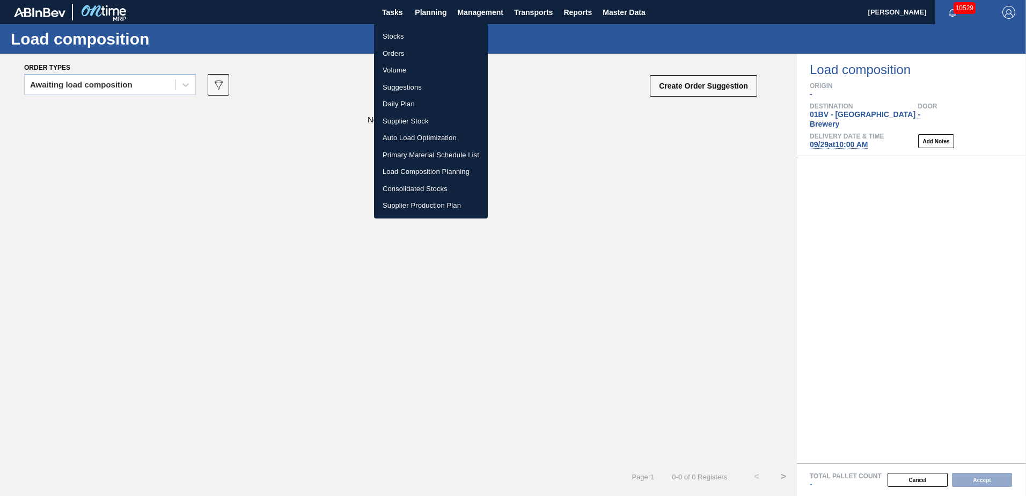
drag, startPoint x: 400, startPoint y: 87, endPoint x: 412, endPoint y: 93, distance: 13.2
click at [400, 87] on li "Suggestions" at bounding box center [431, 87] width 114 height 17
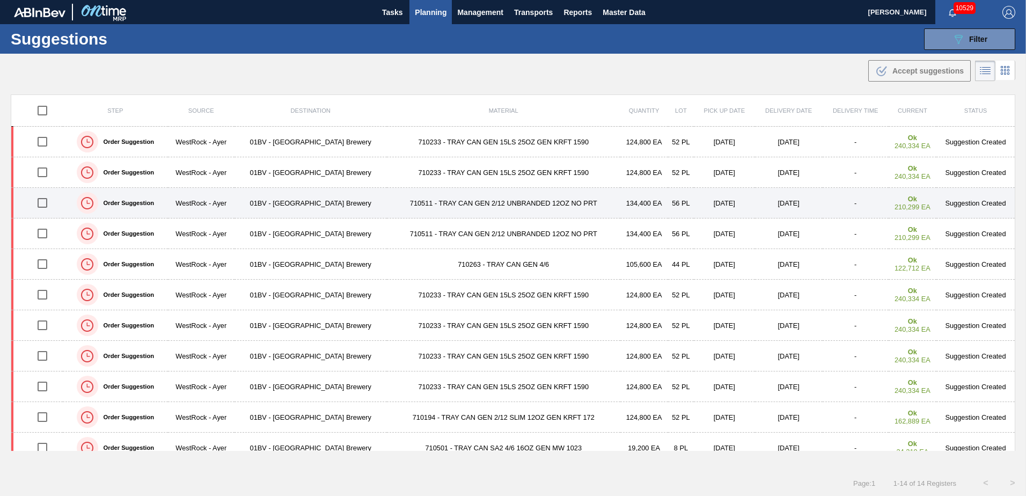
click at [48, 206] on input "checkbox" at bounding box center [42, 203] width 23 height 23
checkbox input "true"
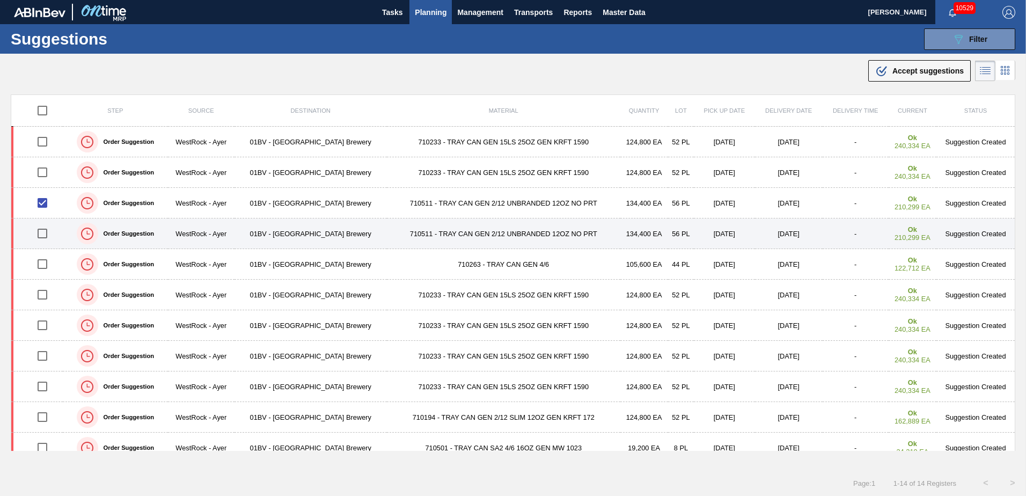
click at [43, 234] on input "checkbox" at bounding box center [42, 233] width 23 height 23
checkbox input "true"
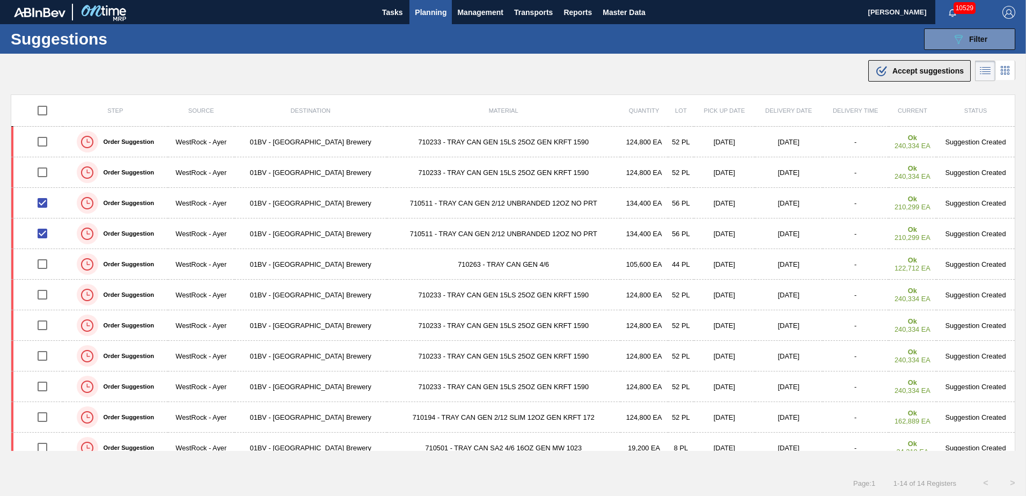
click at [902, 72] on span "Accept suggestions" at bounding box center [928, 71] width 71 height 9
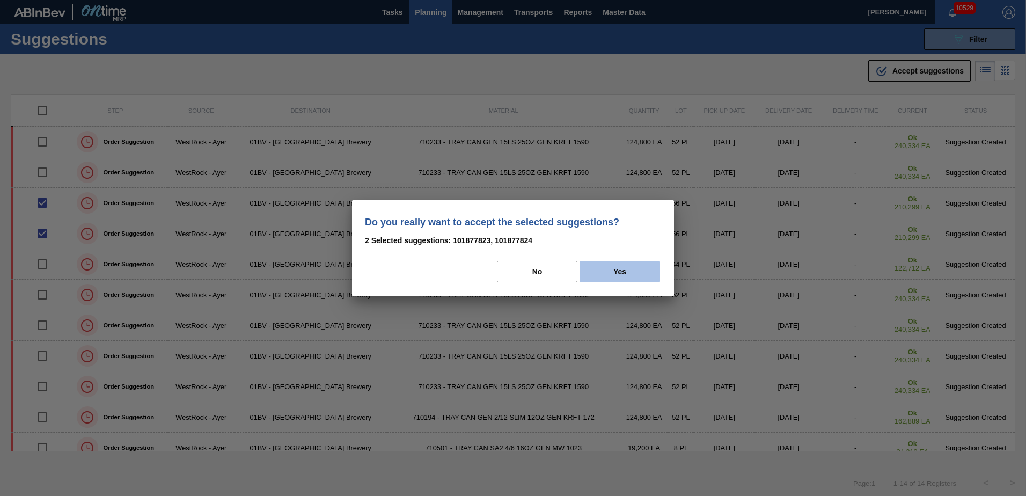
click at [616, 275] on button "Yes" at bounding box center [620, 271] width 81 height 21
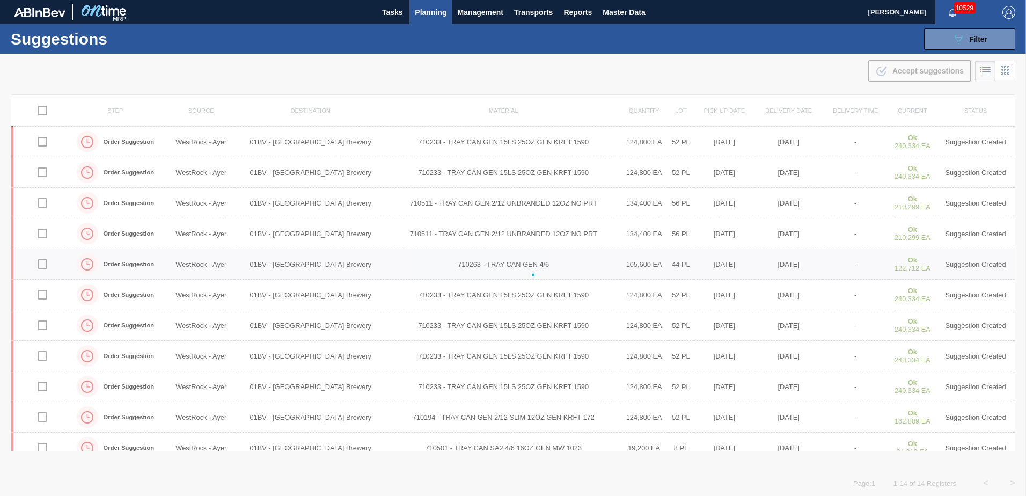
checkbox input "false"
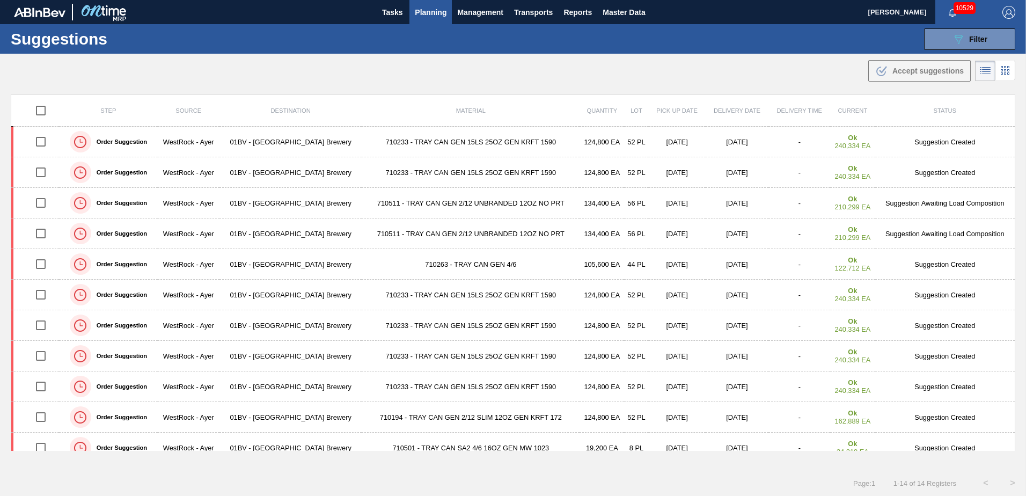
click at [425, 12] on span "Planning" at bounding box center [431, 12] width 32 height 13
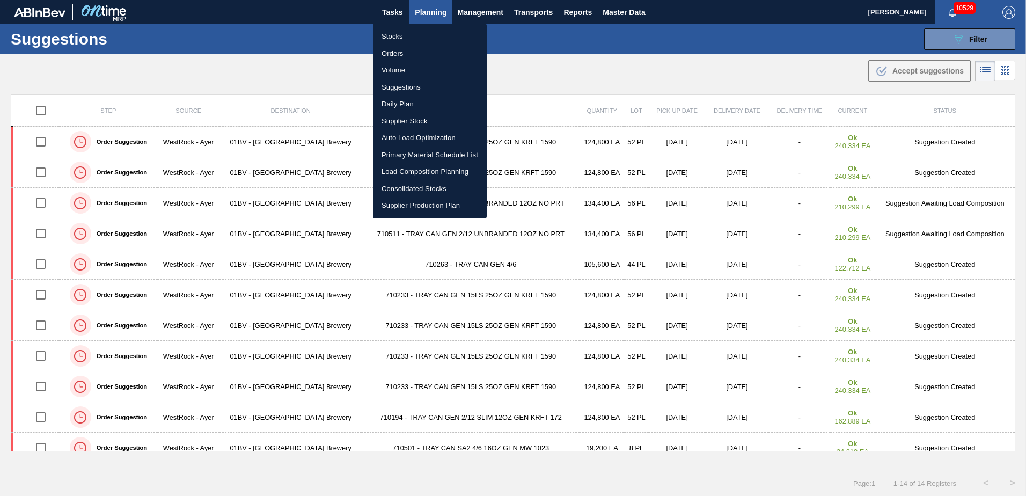
click at [410, 170] on li "Load Composition Planning" at bounding box center [430, 171] width 114 height 17
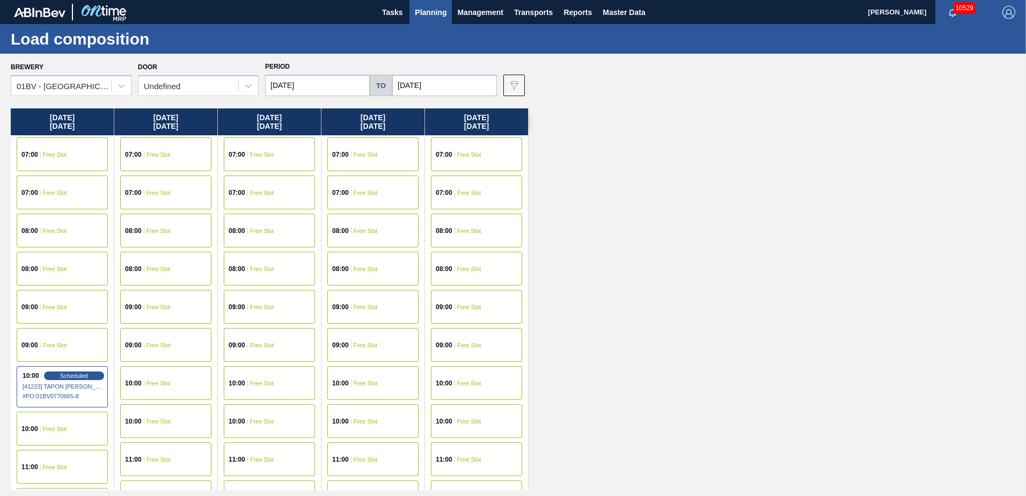
click at [54, 429] on span "Free Slot" at bounding box center [55, 429] width 24 height 6
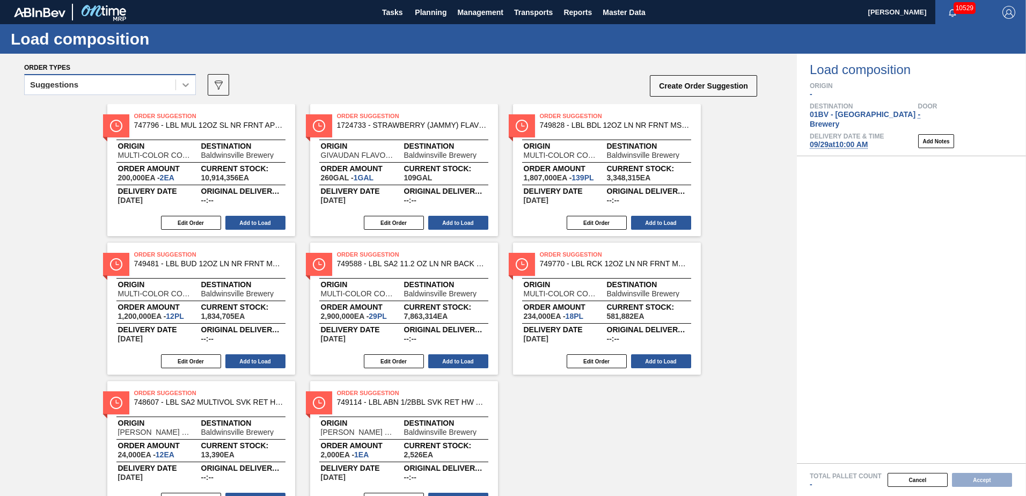
click at [186, 89] on icon at bounding box center [185, 84] width 11 height 11
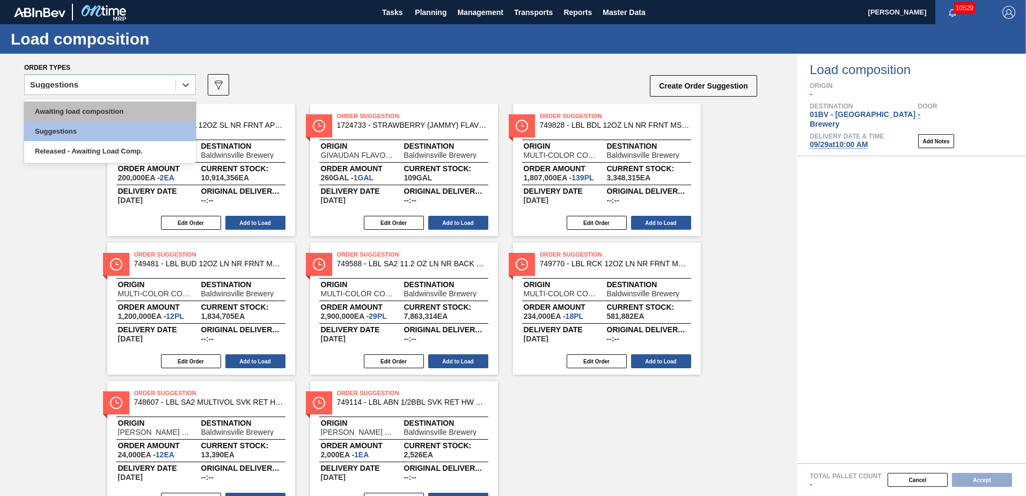
click at [124, 109] on div "Awaiting load composition" at bounding box center [110, 111] width 172 height 20
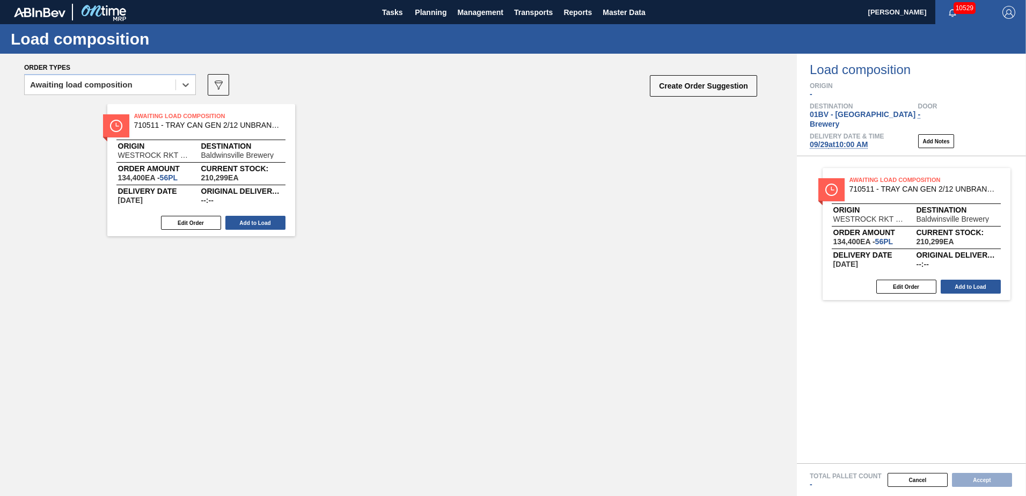
drag, startPoint x: 369, startPoint y: 126, endPoint x: 894, endPoint y: 192, distance: 528.5
click at [894, 192] on div "Order types option Awaiting load composition, selected. Select is focused ,type…" at bounding box center [513, 275] width 1026 height 442
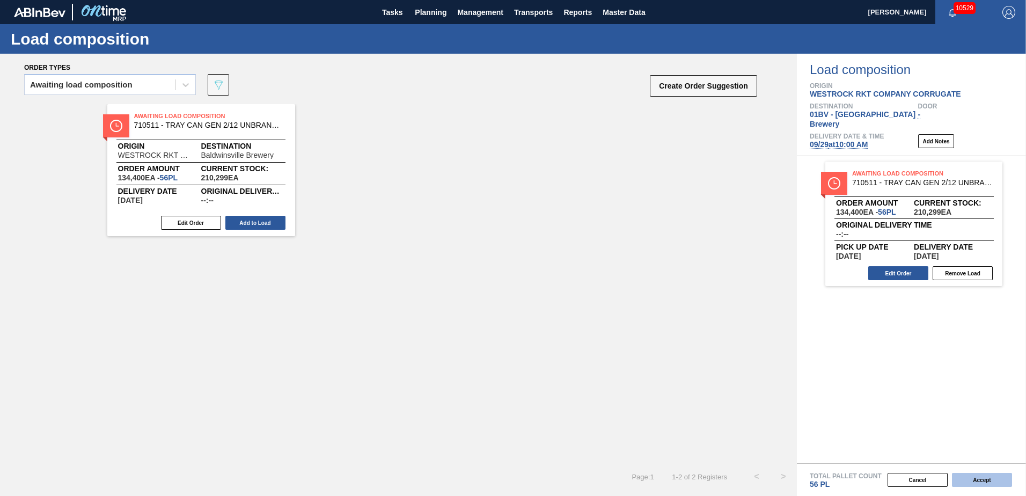
click at [975, 477] on button "Accept" at bounding box center [982, 480] width 60 height 14
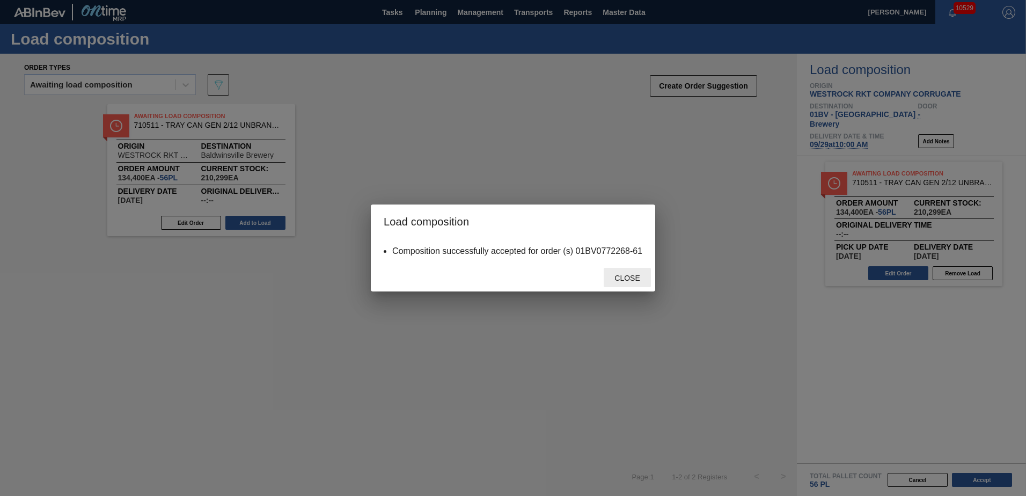
click at [633, 279] on span "Close" at bounding box center [627, 278] width 42 height 9
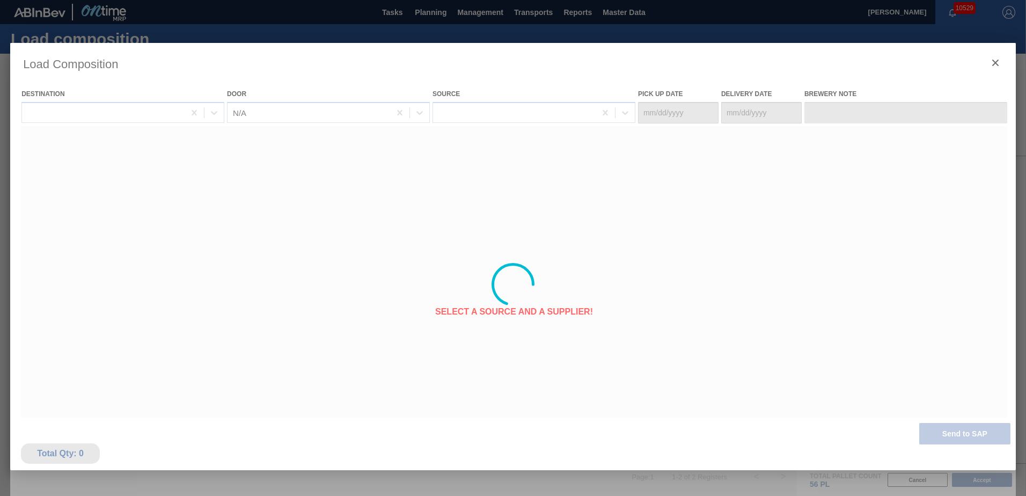
type Date "09/27/2025"
type Date "09/29/2025"
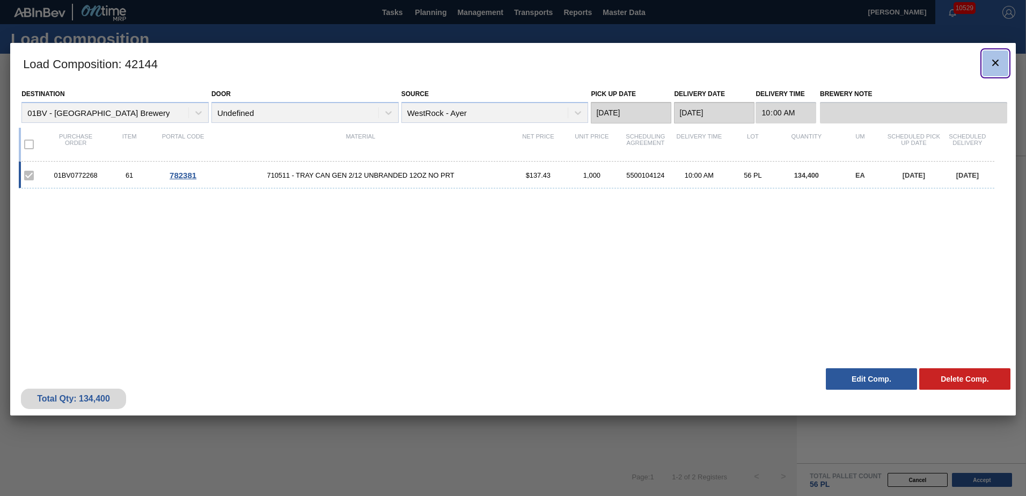
click at [995, 63] on icon "botão de ícone" at bounding box center [995, 63] width 6 height 6
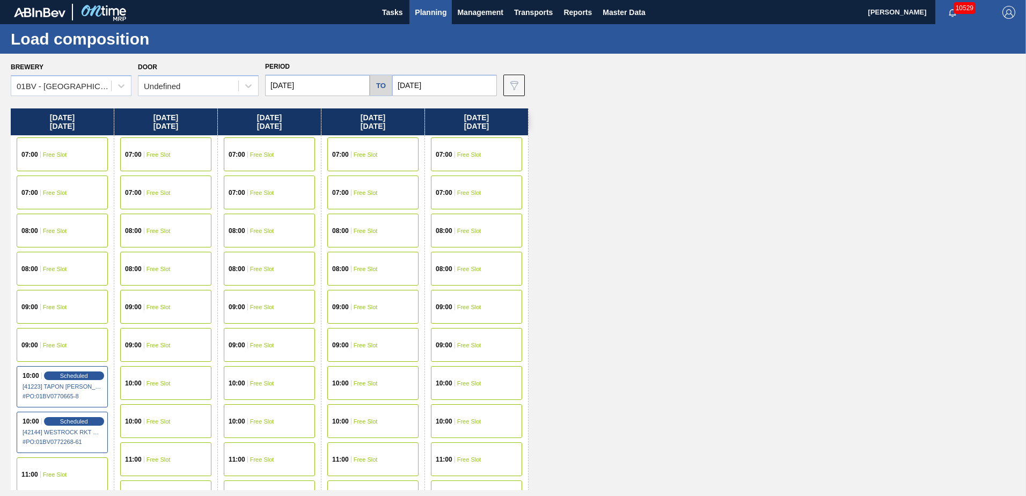
drag, startPoint x: 443, startPoint y: 86, endPoint x: 446, endPoint y: 94, distance: 8.5
click at [443, 86] on input "10/03/2025" at bounding box center [444, 85] width 105 height 21
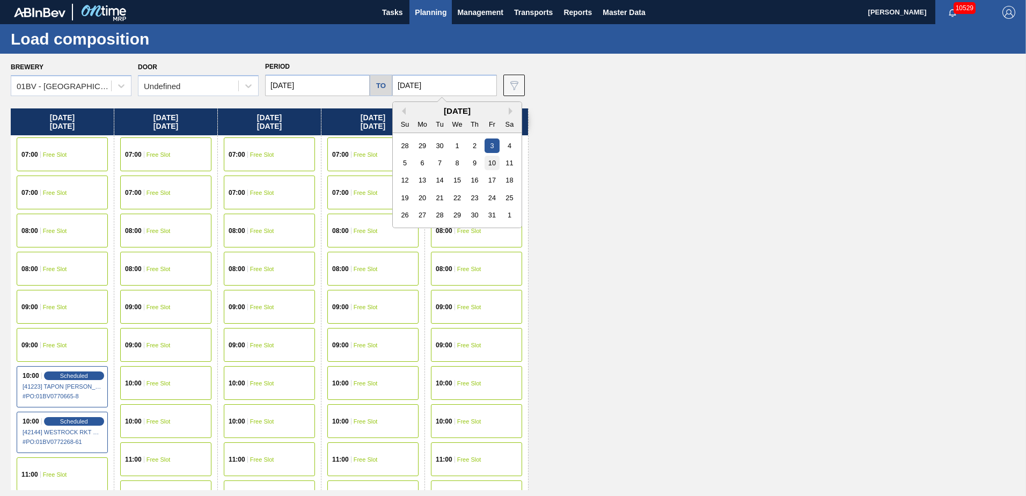
click at [489, 164] on div "10" at bounding box center [492, 163] width 14 height 14
type input "10/10/2025"
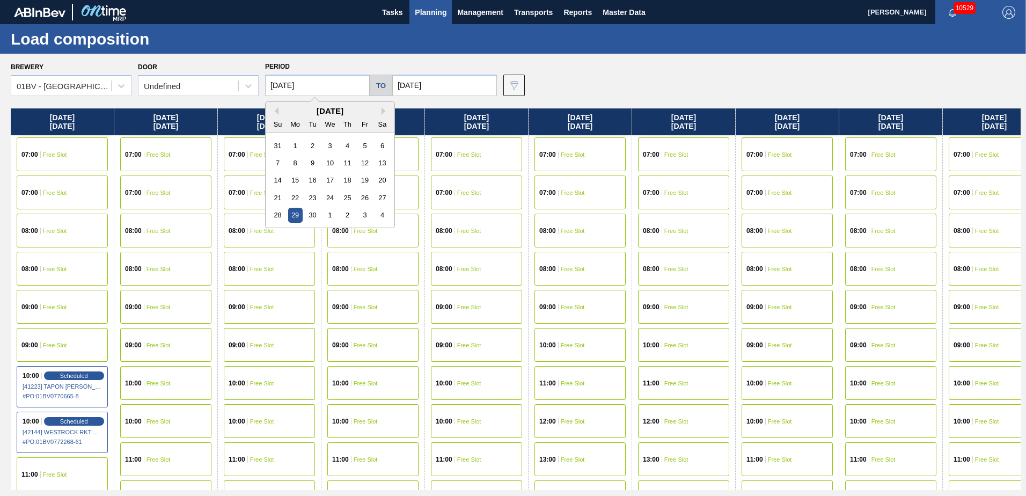
drag, startPoint x: 314, startPoint y: 82, endPoint x: 317, endPoint y: 90, distance: 9.0
click at [313, 82] on input "09/29/2025" at bounding box center [317, 85] width 105 height 21
click at [384, 109] on button "Next Month" at bounding box center [386, 111] width 8 height 8
click at [294, 163] on div "6" at bounding box center [295, 163] width 14 height 14
type input "10/06/2025"
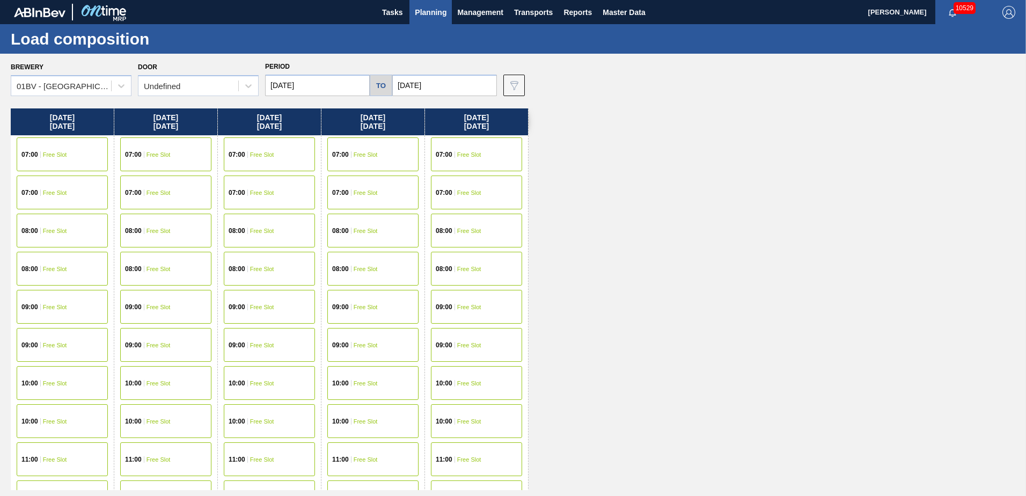
click at [54, 386] on div "10:00 Free Slot" at bounding box center [62, 383] width 91 height 34
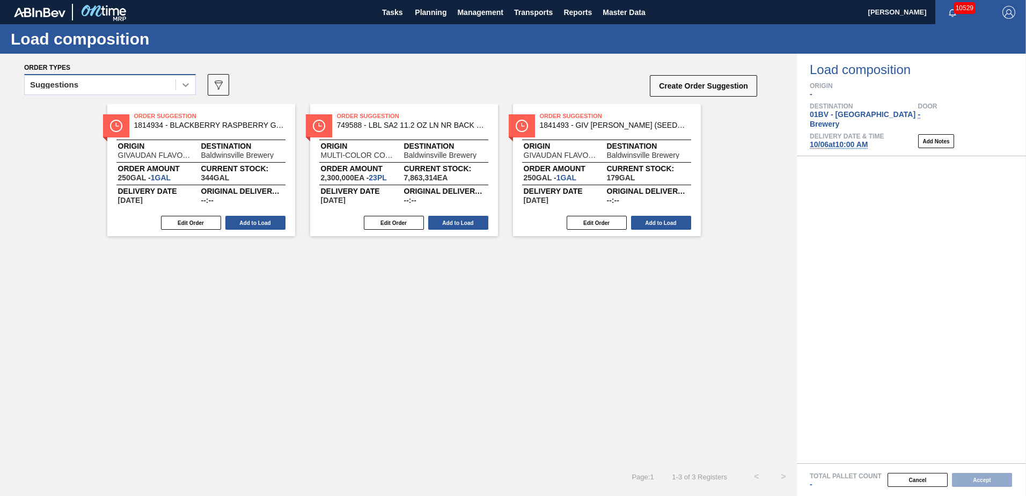
click at [186, 87] on icon at bounding box center [185, 84] width 11 height 11
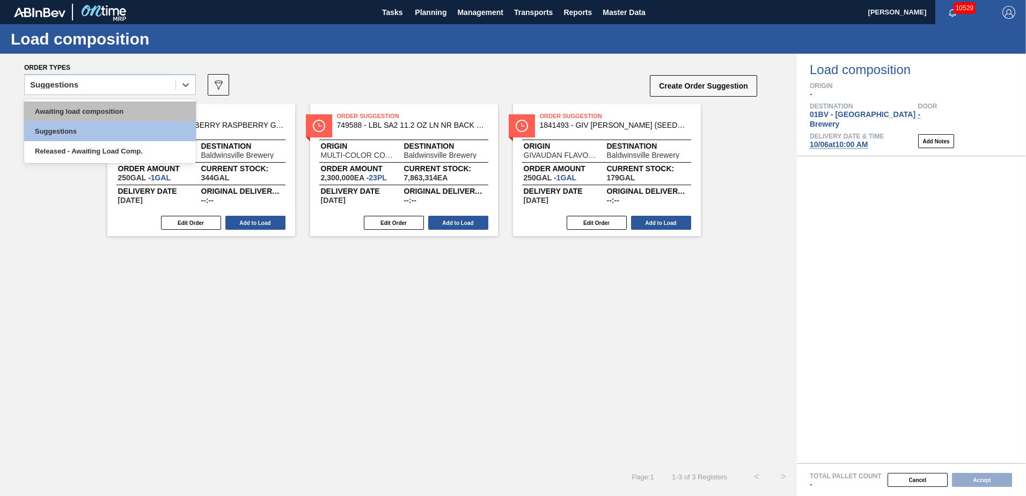
click at [120, 108] on div "Awaiting load composition" at bounding box center [110, 111] width 172 height 20
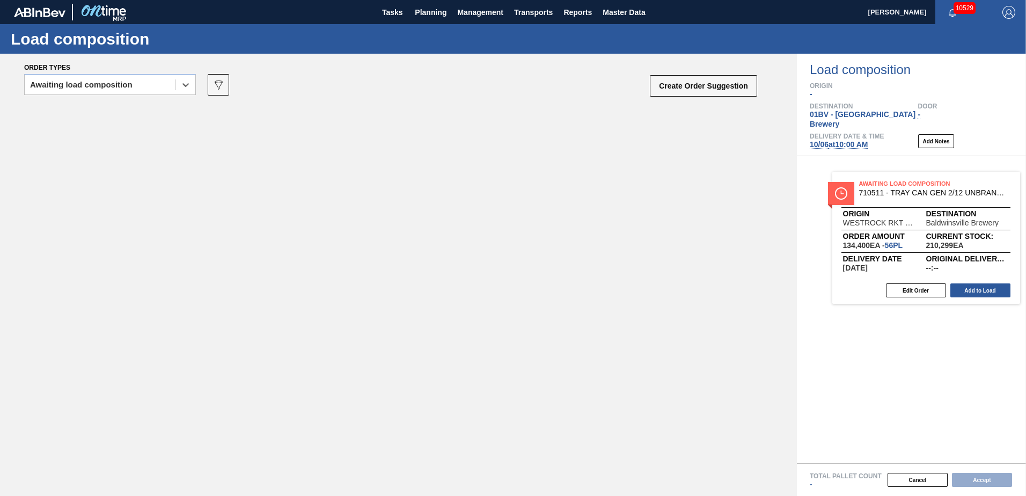
drag, startPoint x: 174, startPoint y: 121, endPoint x: 904, endPoint y: 189, distance: 733.1
click at [904, 189] on div "Order types option Awaiting load composition, selected. Select is focused ,type…" at bounding box center [513, 275] width 1026 height 442
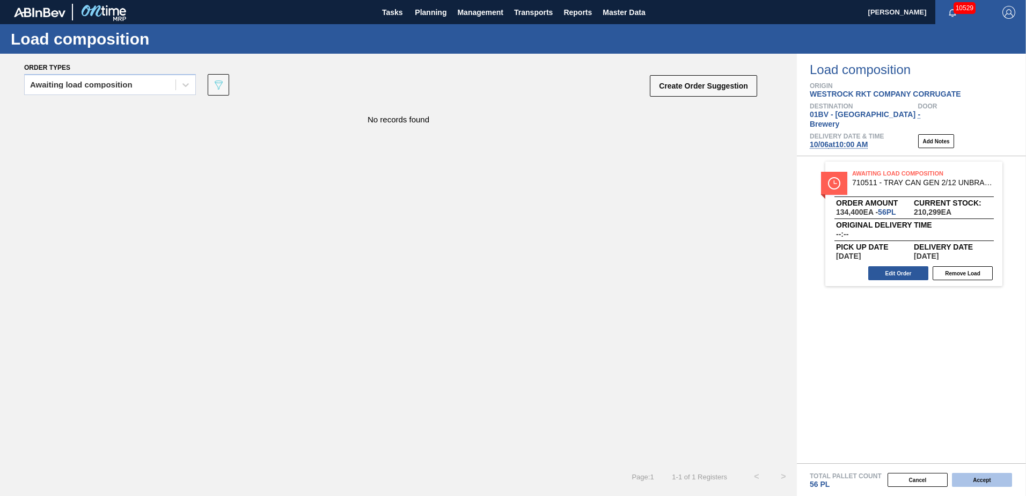
click at [978, 480] on button "Accept" at bounding box center [982, 480] width 60 height 14
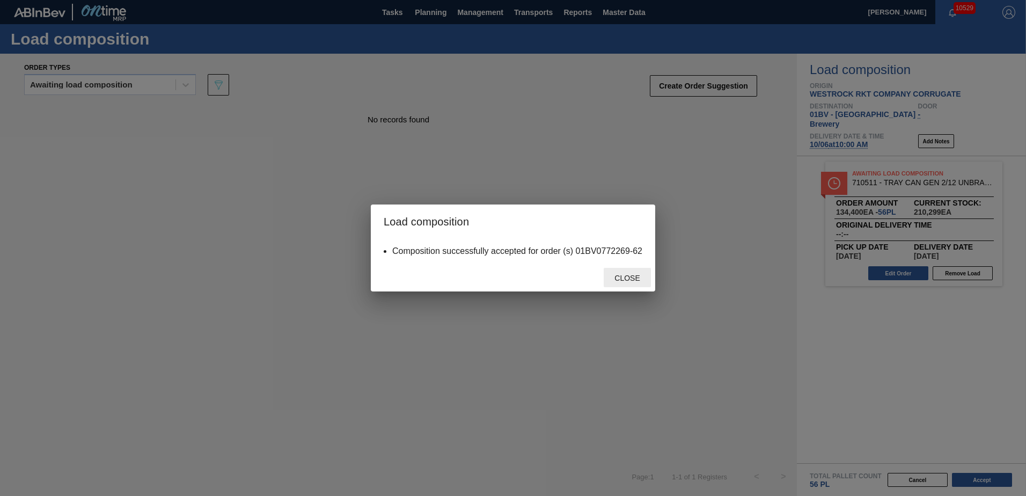
click at [639, 274] on span "Close" at bounding box center [627, 278] width 42 height 9
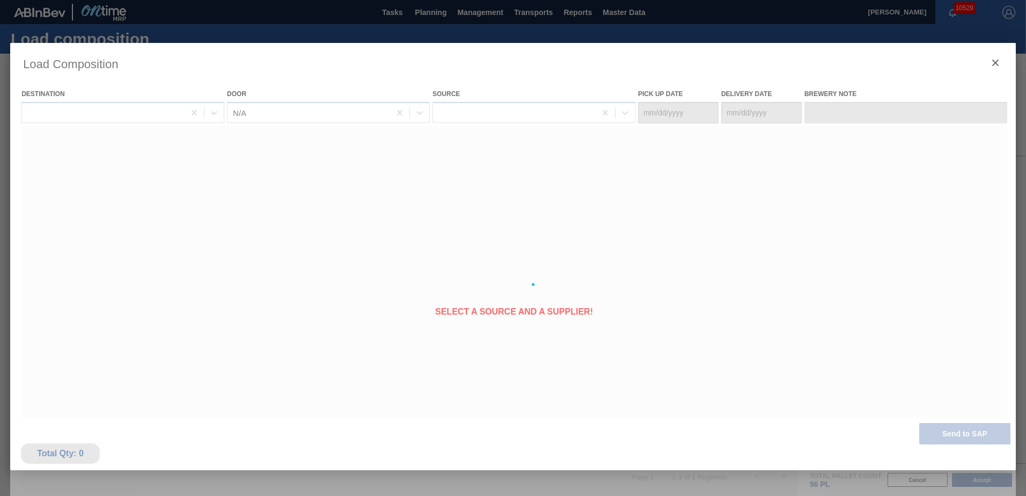
type Date "10/04/2025"
type Date "10/06/2025"
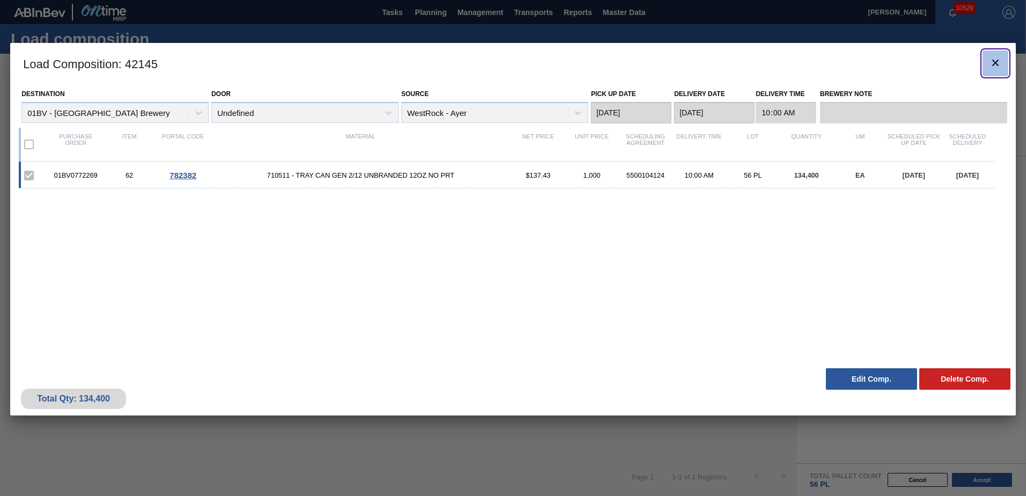
click at [995, 62] on icon "botão de ícone" at bounding box center [995, 63] width 6 height 6
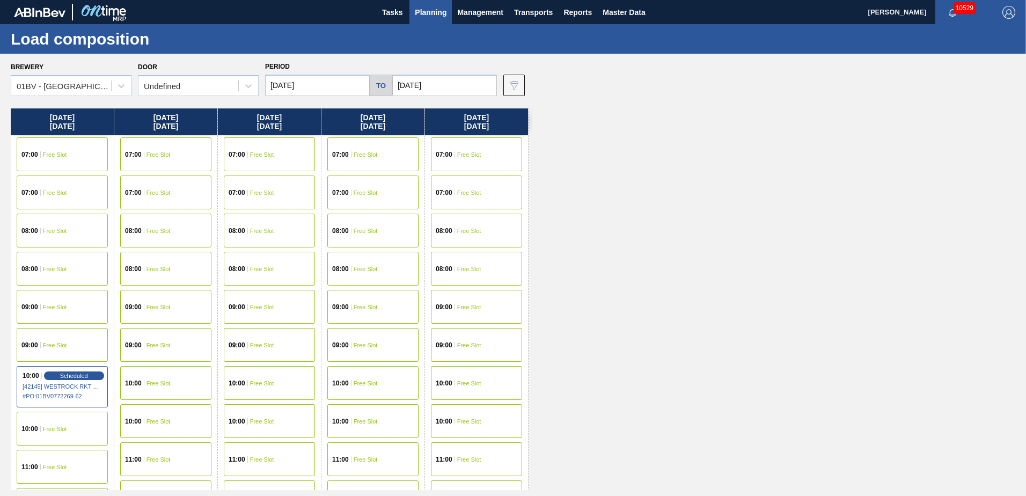
click at [433, 11] on span "Planning" at bounding box center [431, 12] width 32 height 13
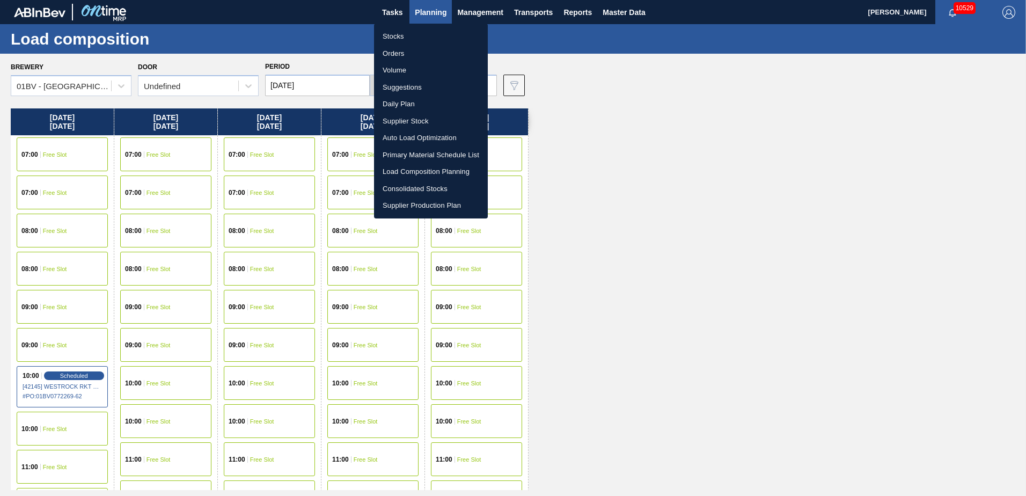
drag, startPoint x: 393, startPoint y: 86, endPoint x: 405, endPoint y: 89, distance: 12.1
click at [393, 86] on li "Suggestions" at bounding box center [431, 87] width 114 height 17
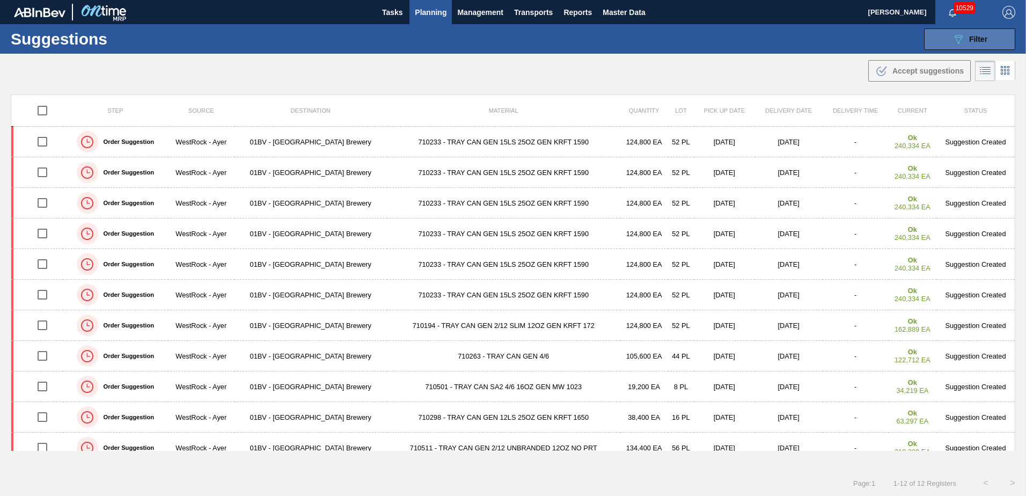
click at [973, 40] on span "Filter" at bounding box center [978, 39] width 18 height 9
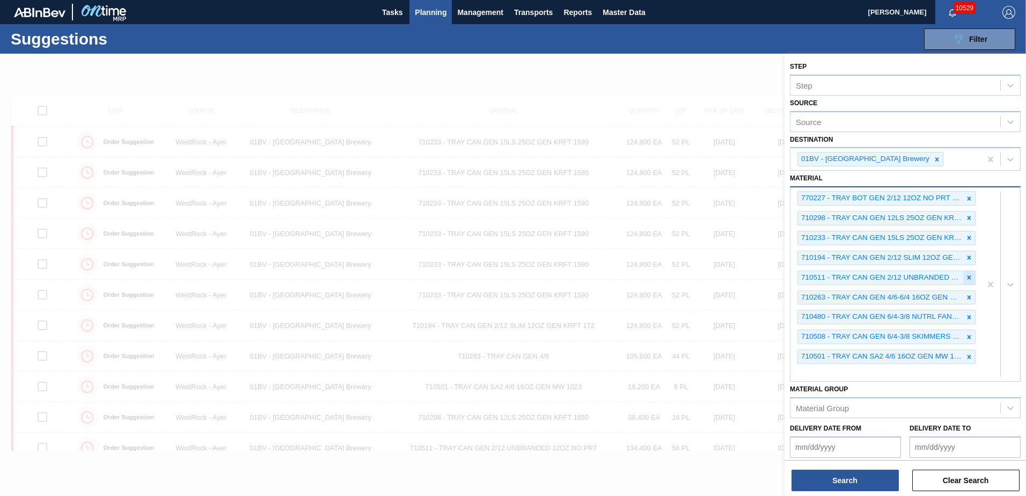
click at [968, 276] on icon at bounding box center [970, 277] width 4 height 4
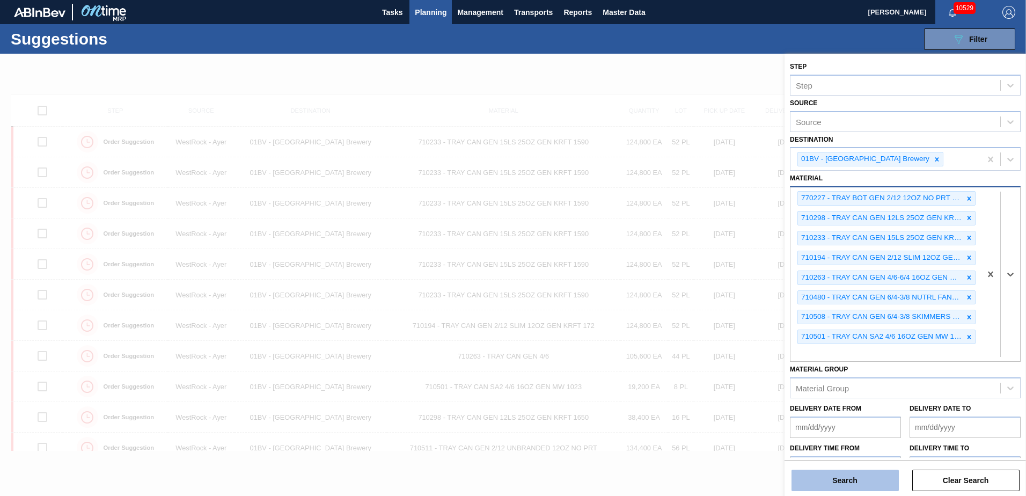
click at [839, 479] on button "Search" at bounding box center [845, 480] width 107 height 21
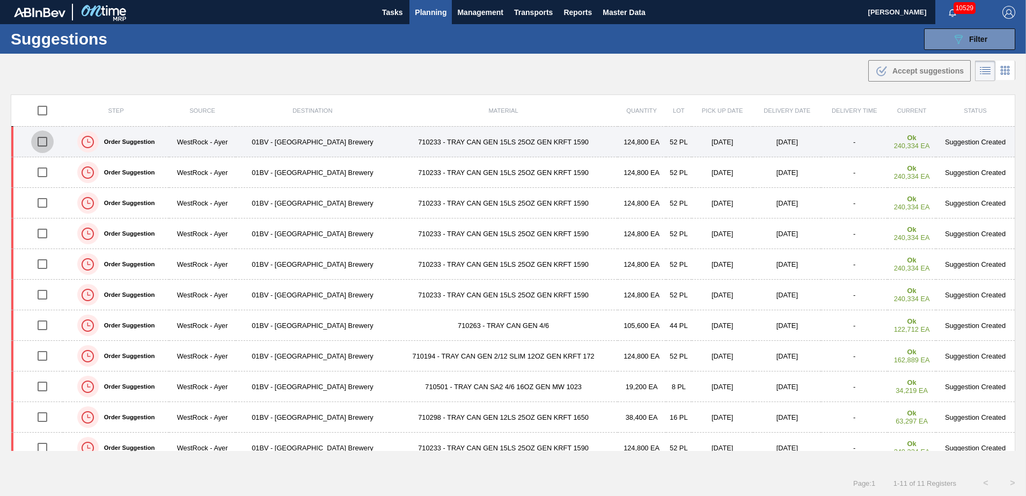
drag, startPoint x: 41, startPoint y: 143, endPoint x: 42, endPoint y: 156, distance: 12.4
click at [41, 143] on input "checkbox" at bounding box center [42, 141] width 23 height 23
checkbox input "true"
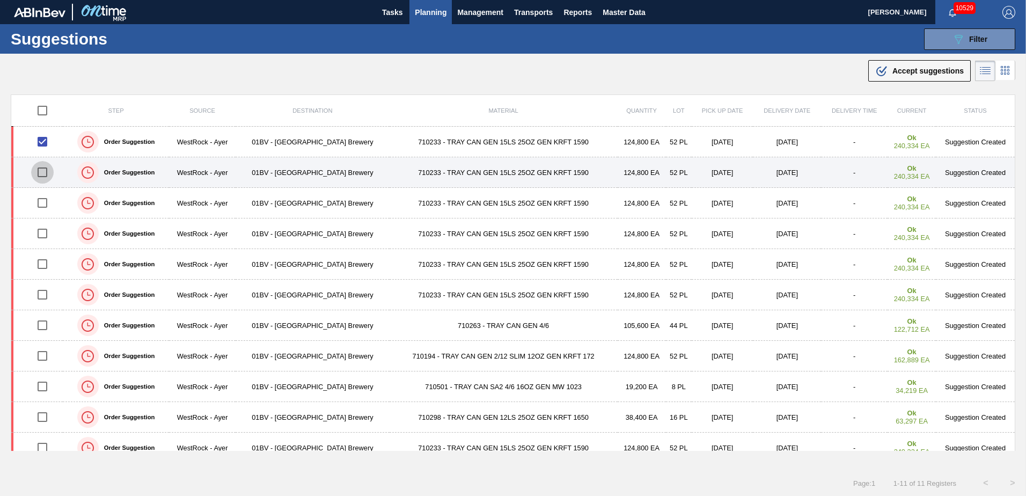
click at [44, 175] on input "checkbox" at bounding box center [42, 172] width 23 height 23
checkbox input "true"
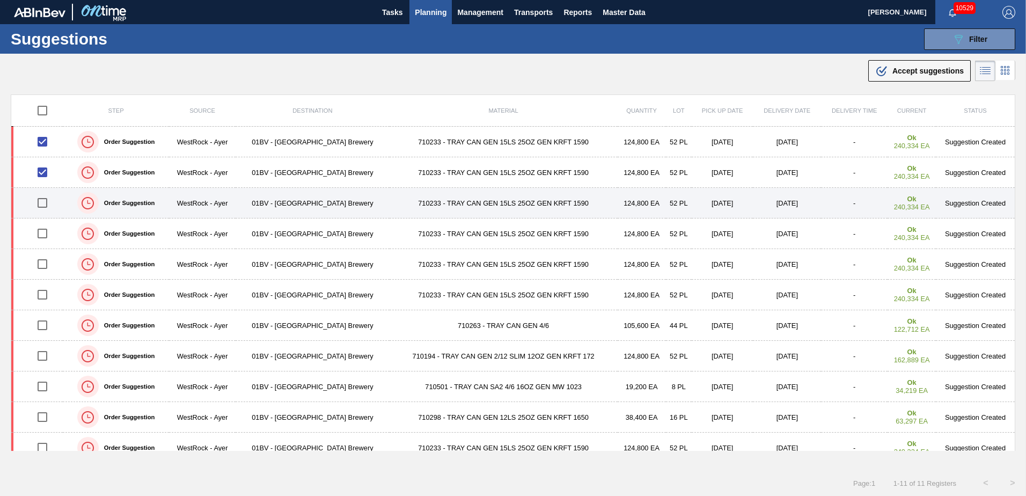
click at [47, 201] on input "checkbox" at bounding box center [42, 203] width 23 height 23
checkbox input "true"
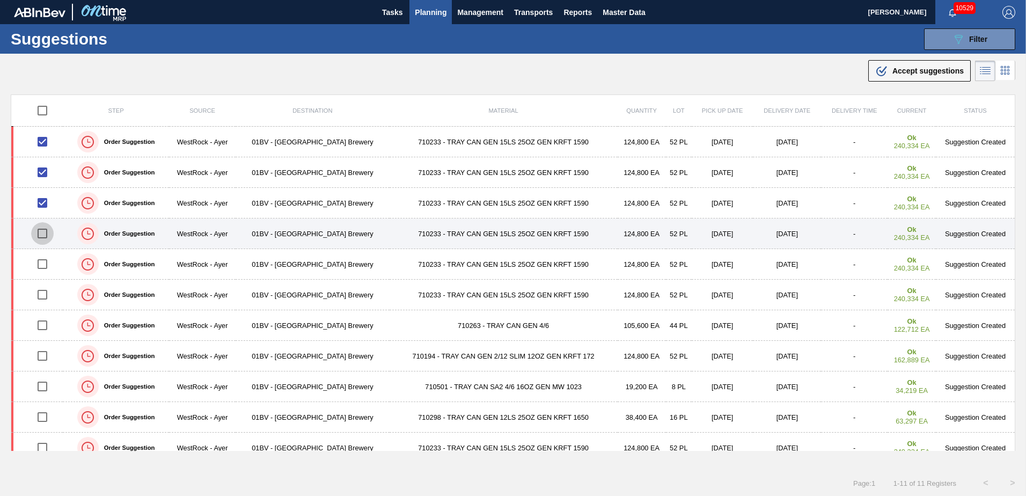
click at [41, 232] on input "checkbox" at bounding box center [42, 233] width 23 height 23
checkbox input "true"
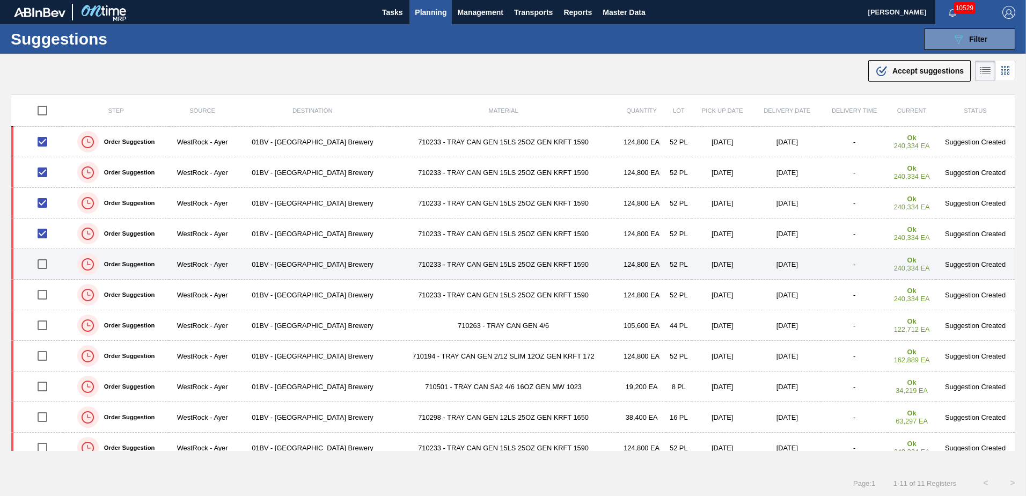
click at [43, 263] on input "checkbox" at bounding box center [42, 264] width 23 height 23
checkbox input "true"
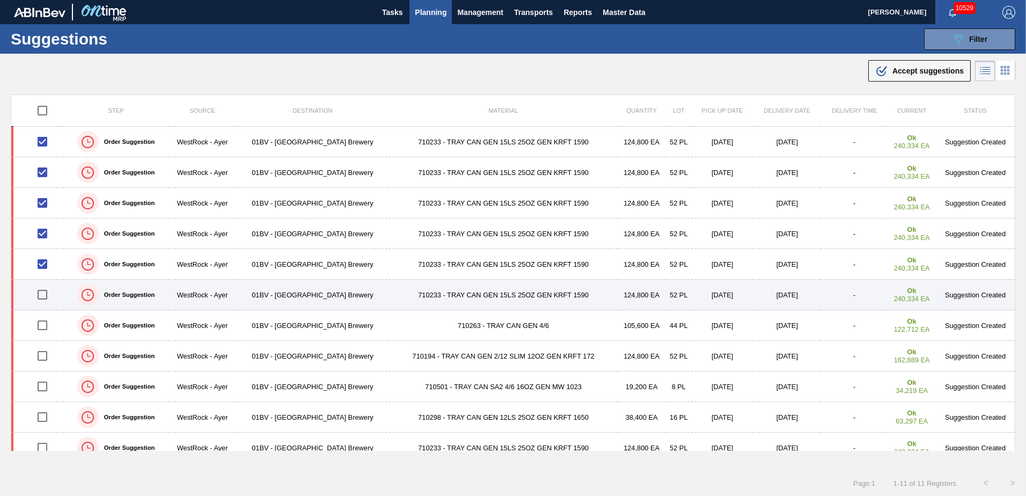
click at [43, 293] on input "checkbox" at bounding box center [42, 294] width 23 height 23
checkbox input "true"
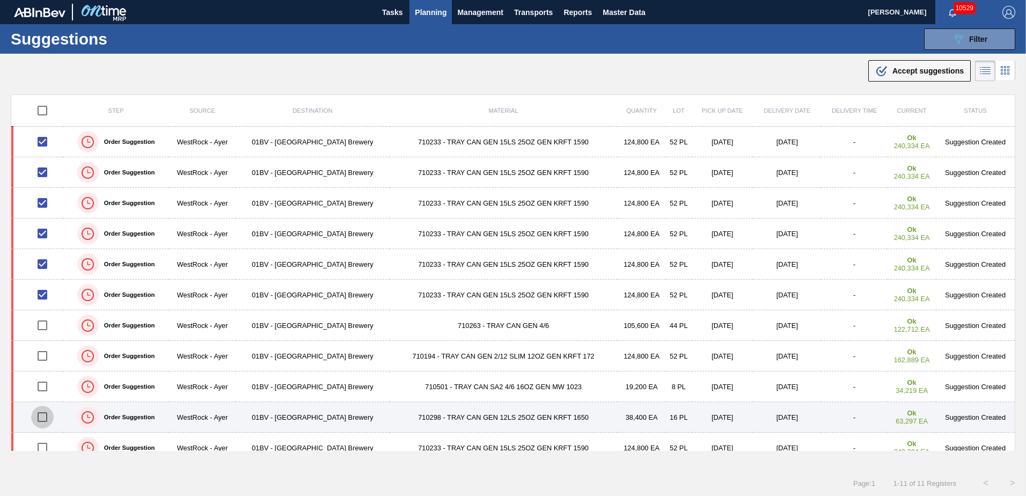
click at [49, 416] on input "checkbox" at bounding box center [42, 417] width 23 height 23
checkbox input "true"
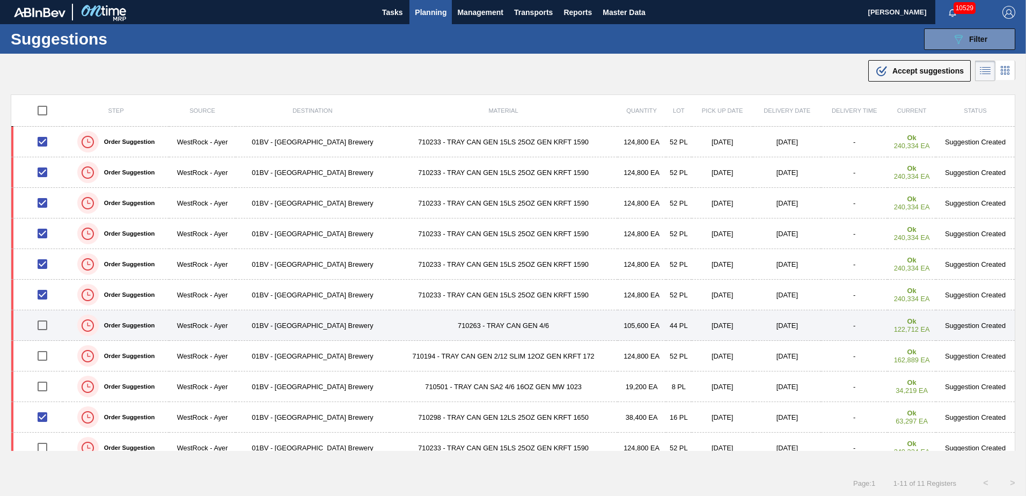
scroll to position [12, 0]
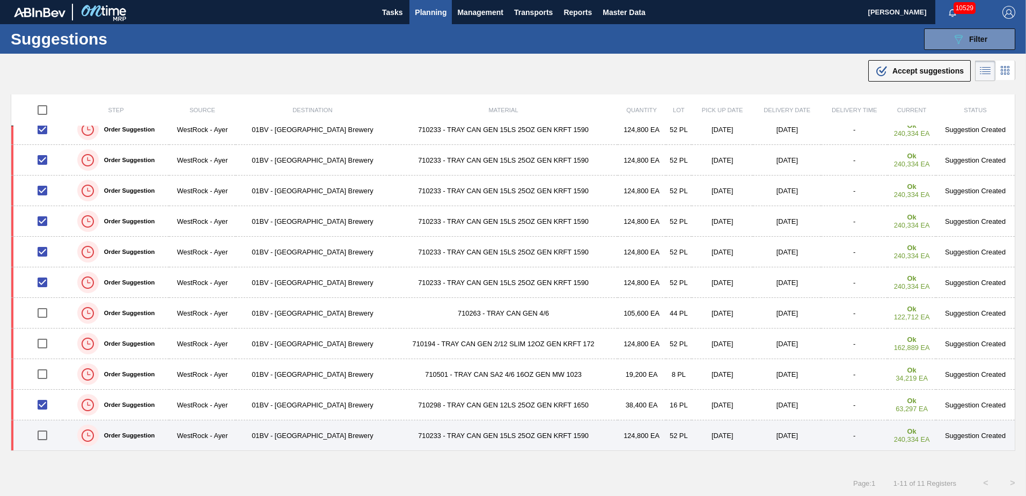
click at [48, 433] on input "checkbox" at bounding box center [42, 435] width 23 height 23
checkbox input "true"
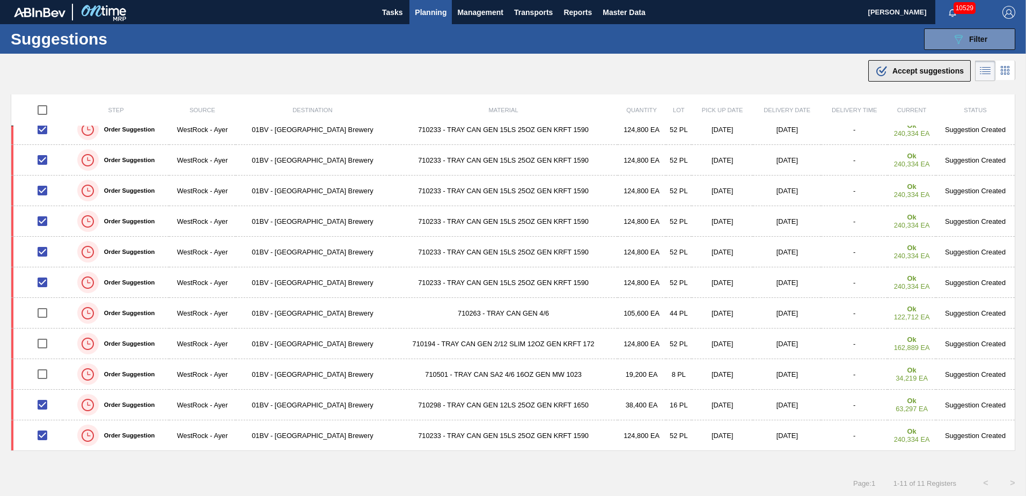
click at [907, 71] on span "Accept suggestions" at bounding box center [928, 71] width 71 height 9
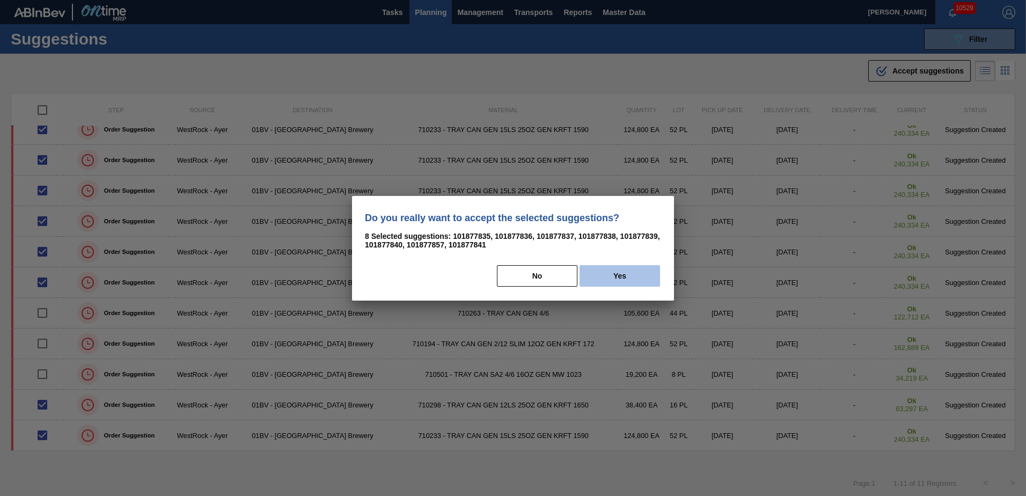
click at [618, 277] on button "Yes" at bounding box center [620, 275] width 81 height 21
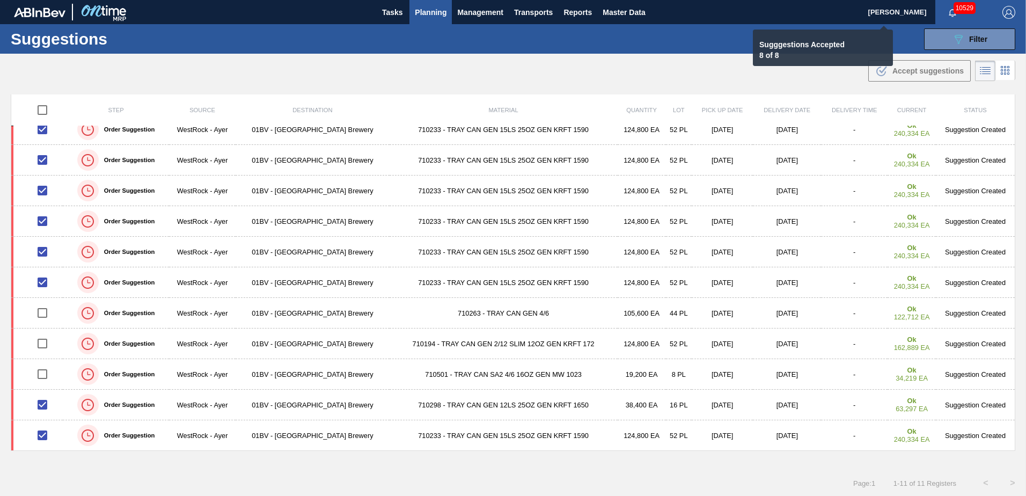
checkbox input "false"
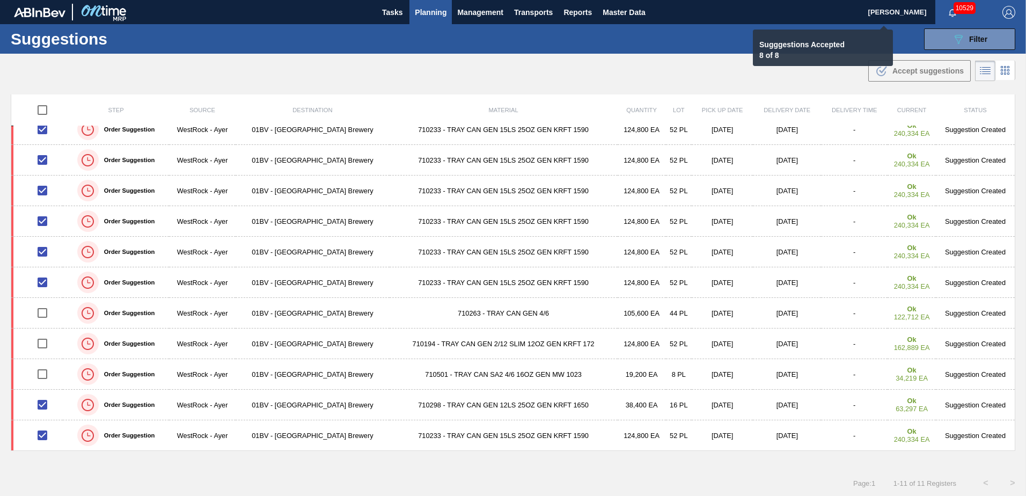
checkbox input "false"
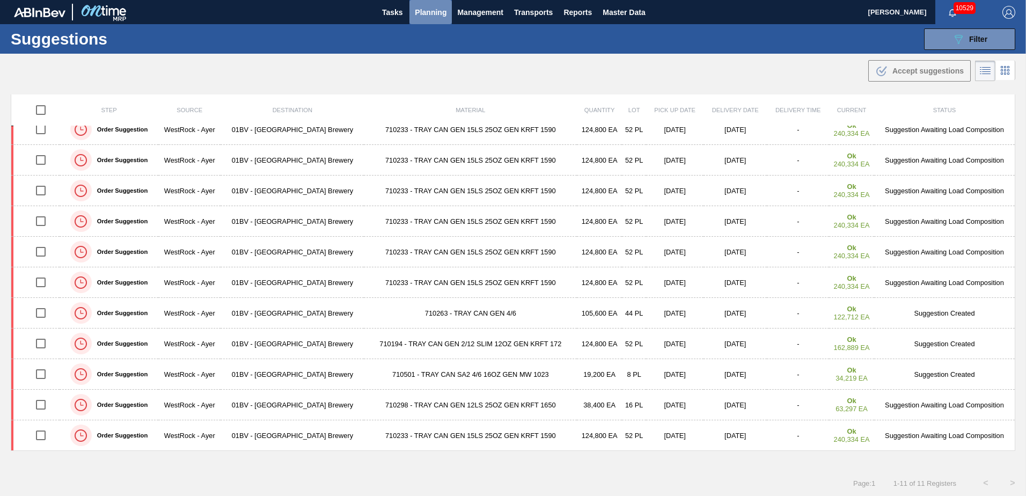
click at [430, 14] on span "Planning" at bounding box center [431, 12] width 32 height 13
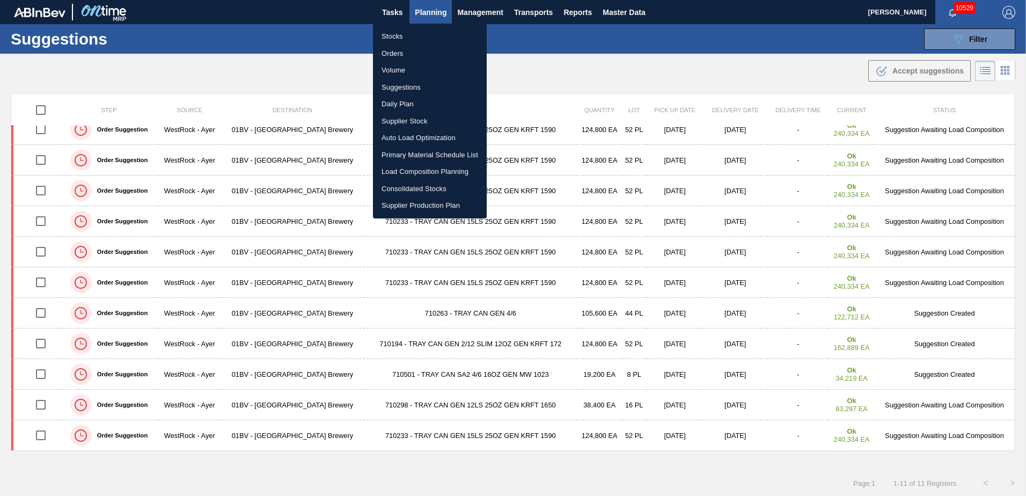
click at [415, 169] on li "Load Composition Planning" at bounding box center [430, 171] width 114 height 17
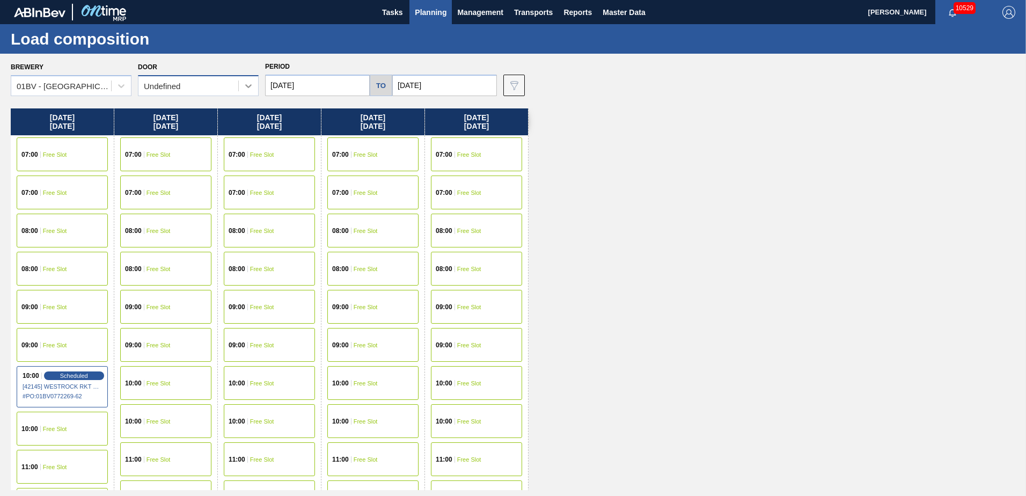
click at [250, 84] on icon at bounding box center [248, 86] width 11 height 11
click at [670, 193] on div "Monday 10/06/2025 07:00 Free Slot 07:00 Free Slot 08:00 Free Slot 08:00 Free Sl…" at bounding box center [516, 299] width 1010 height 382
click at [306, 83] on input "10/06/2025" at bounding box center [317, 85] width 105 height 21
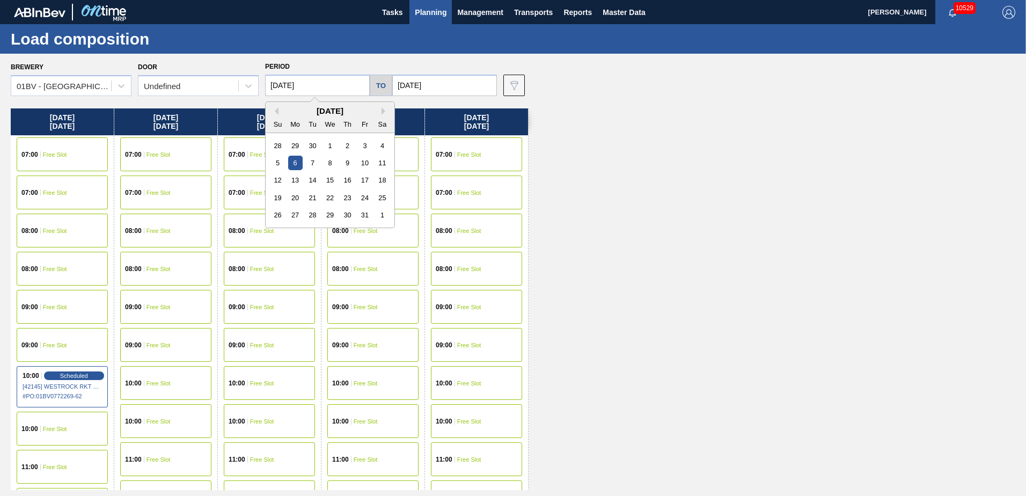
click at [280, 111] on div "October 2025" at bounding box center [330, 110] width 129 height 9
click at [275, 111] on button "Previous Month" at bounding box center [275, 111] width 8 height 8
click at [294, 163] on div "8" at bounding box center [295, 163] width 14 height 14
type input "[DATE]"
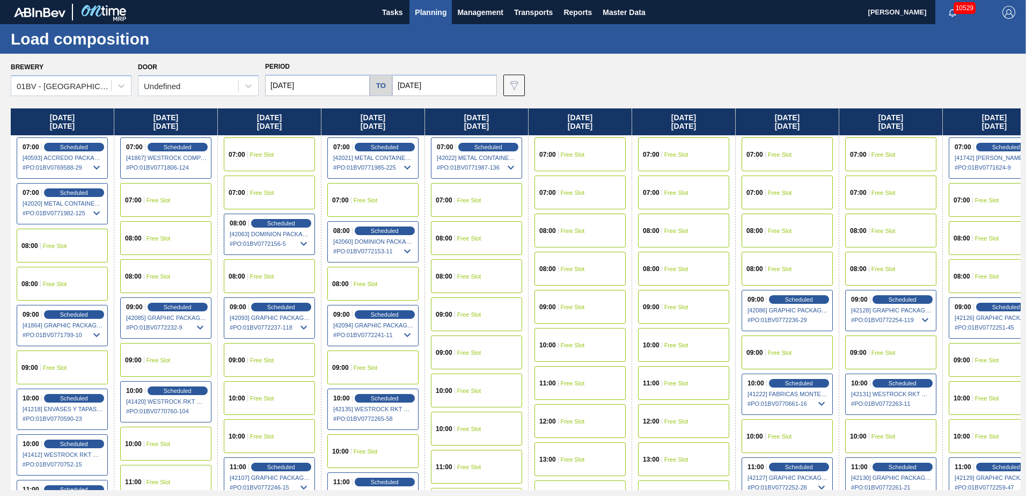
click at [445, 85] on input "10/10/2025" at bounding box center [444, 85] width 105 height 21
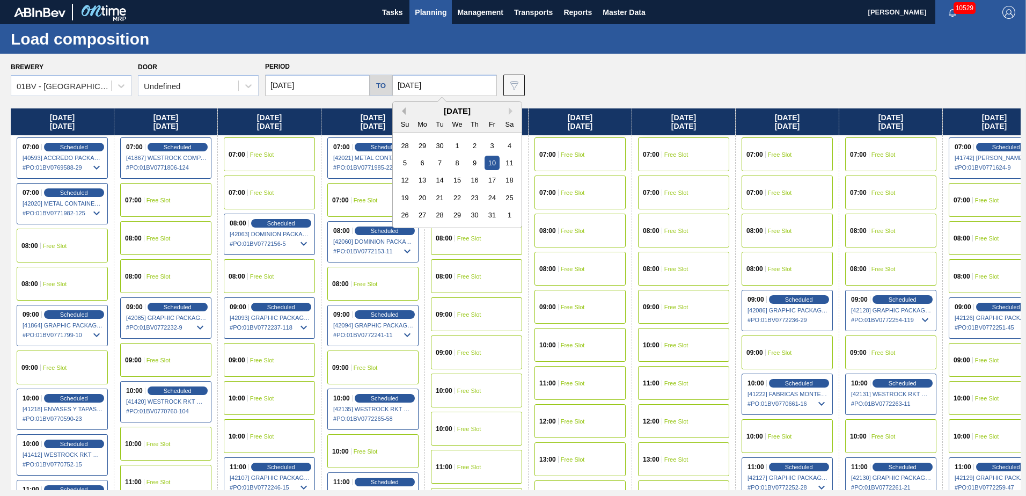
click at [401, 112] on button "Previous Month" at bounding box center [402, 111] width 8 height 8
click at [488, 160] on div "12" at bounding box center [492, 163] width 14 height 14
type input "[DATE]"
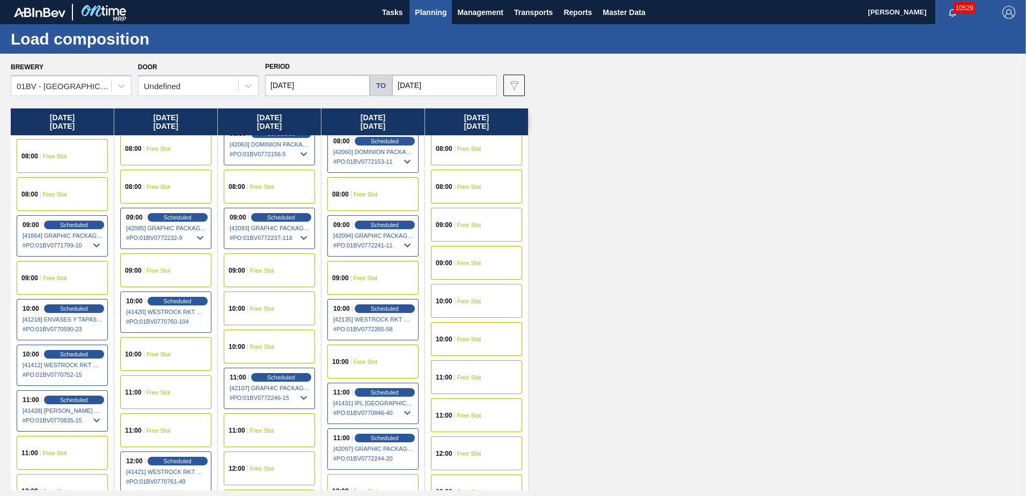
scroll to position [107, 0]
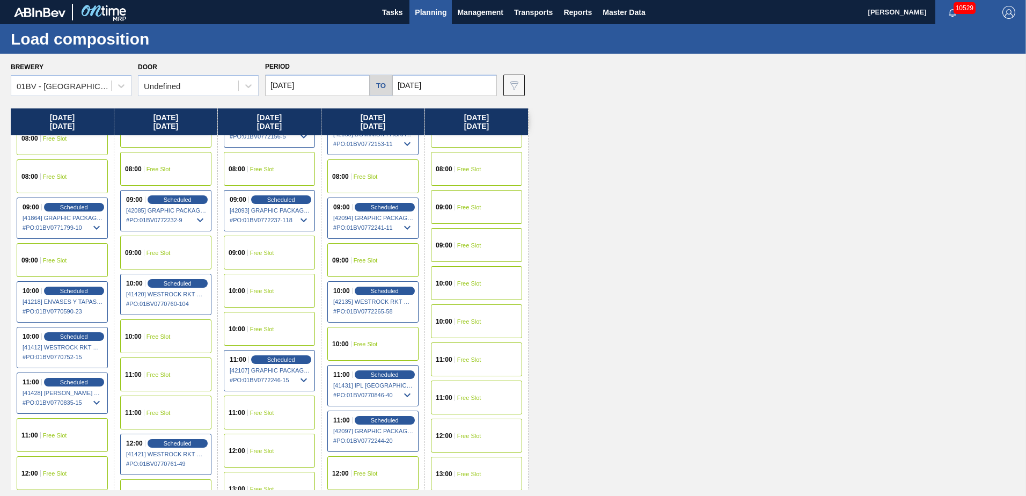
click at [269, 291] on span "Free Slot" at bounding box center [262, 291] width 24 height 6
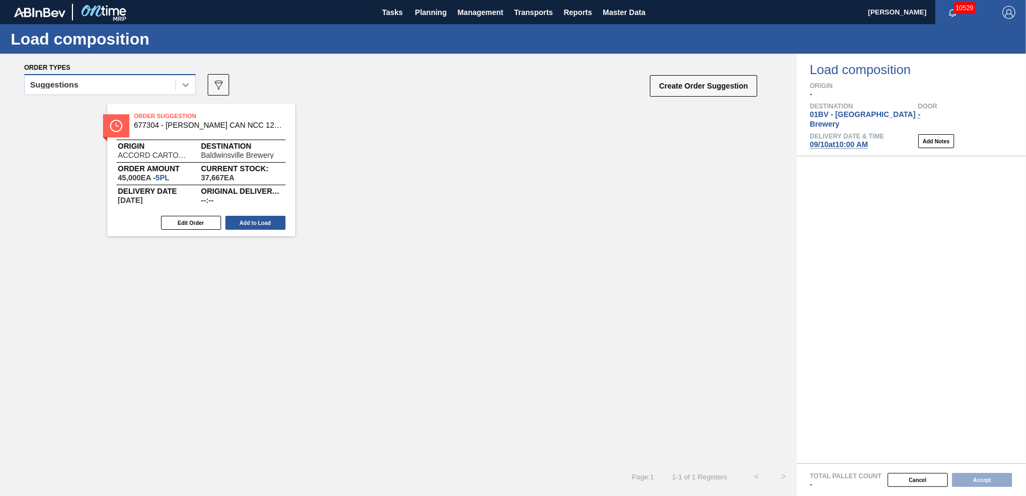
click at [181, 85] on icon at bounding box center [185, 84] width 11 height 11
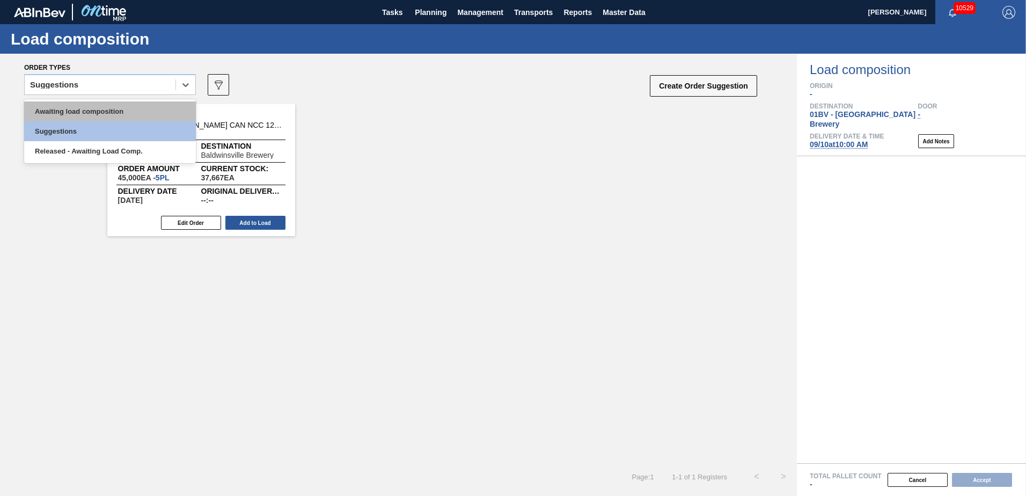
click at [130, 113] on div "Awaiting load composition" at bounding box center [110, 111] width 172 height 20
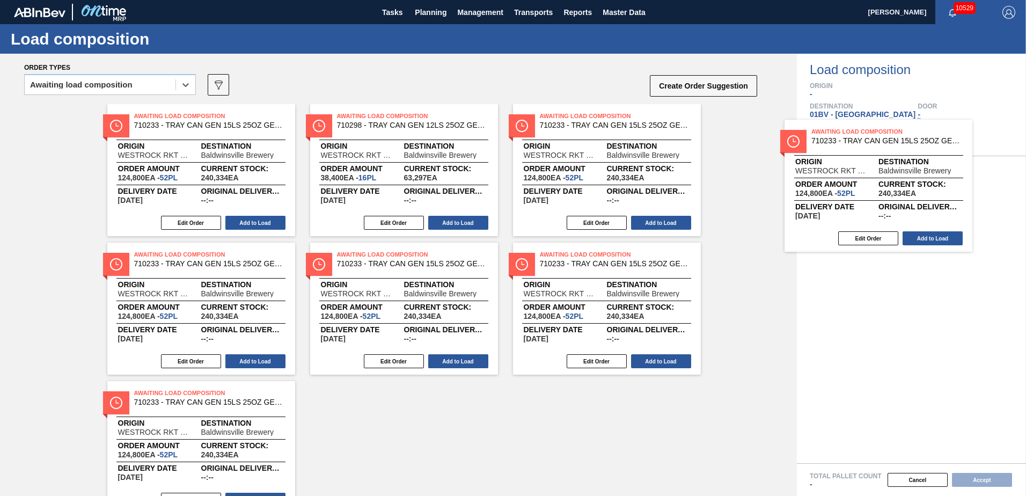
drag, startPoint x: 583, startPoint y: 121, endPoint x: 865, endPoint y: 138, distance: 281.8
click at [865, 138] on div "Order types option Awaiting load composition, selected. Select is focused ,type…" at bounding box center [513, 275] width 1026 height 442
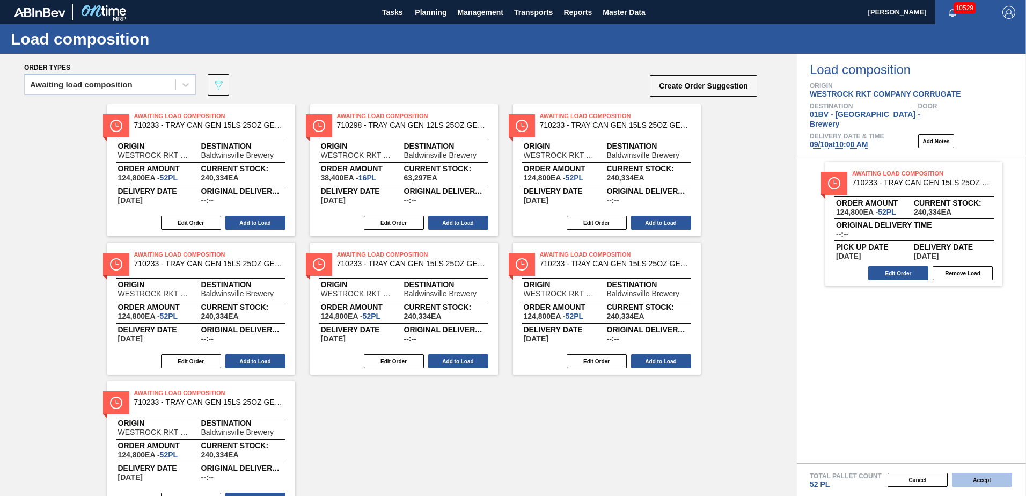
click at [977, 479] on button "Accept" at bounding box center [982, 480] width 60 height 14
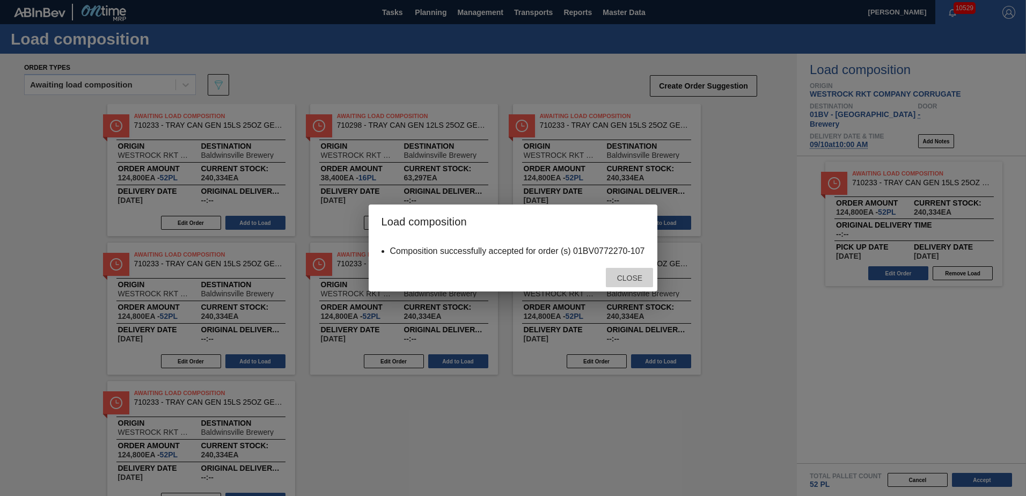
click at [626, 279] on span "Close" at bounding box center [630, 278] width 42 height 9
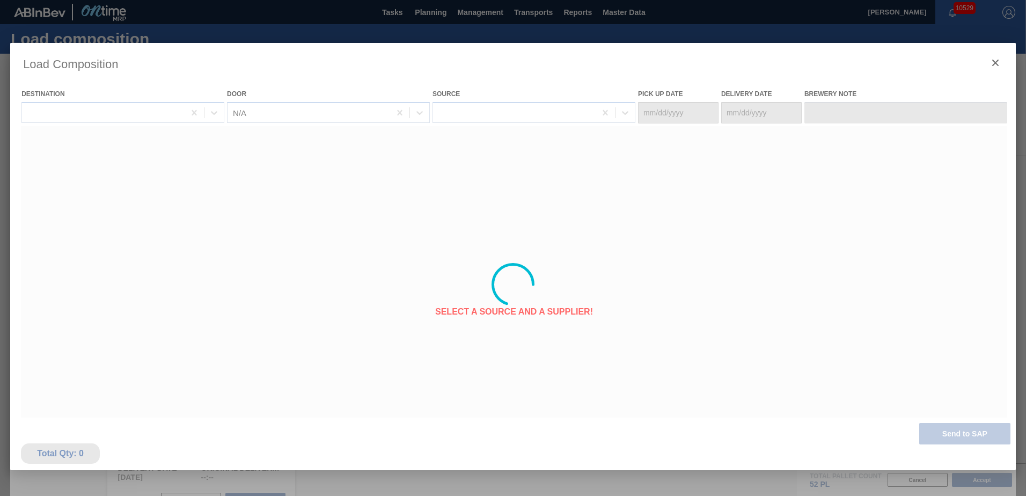
type Date "[DATE]"
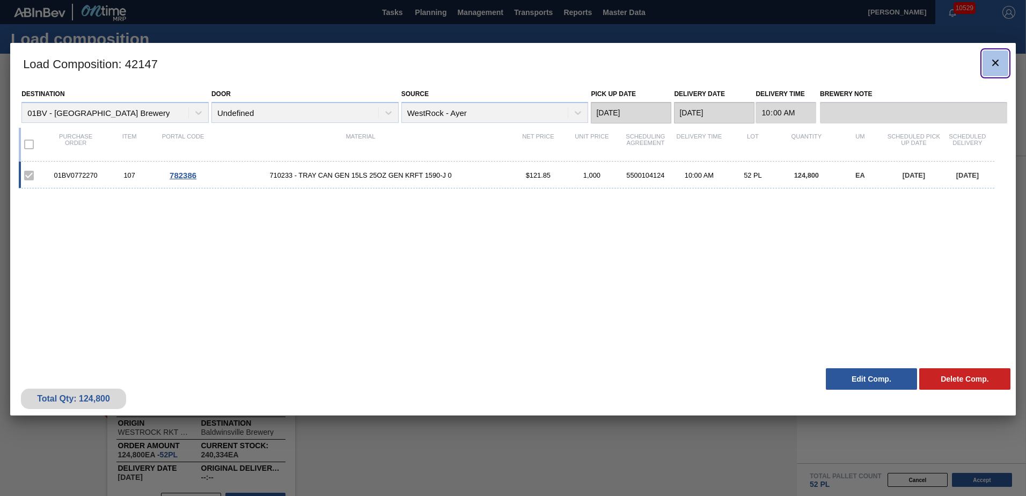
click at [993, 64] on icon "botão de ícone" at bounding box center [995, 62] width 13 height 13
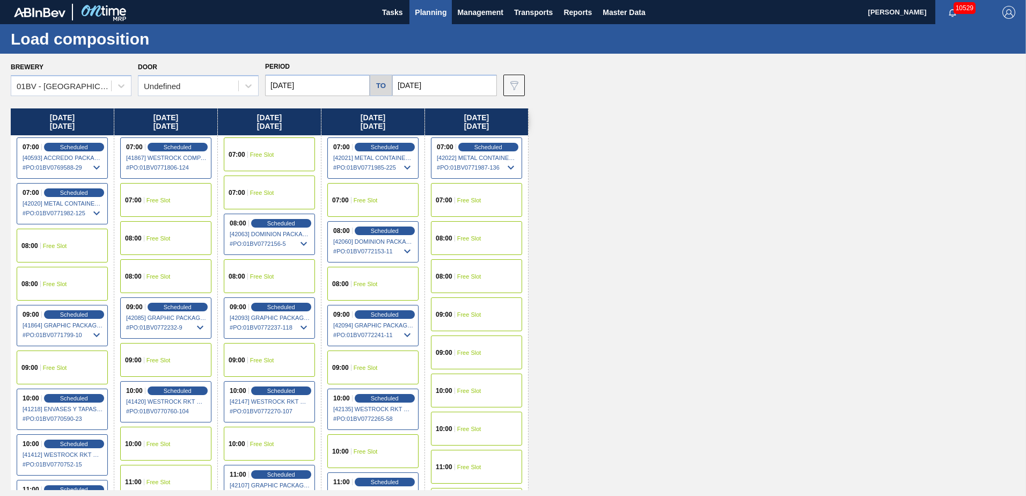
click at [454, 84] on input "[DATE]" at bounding box center [444, 85] width 105 height 21
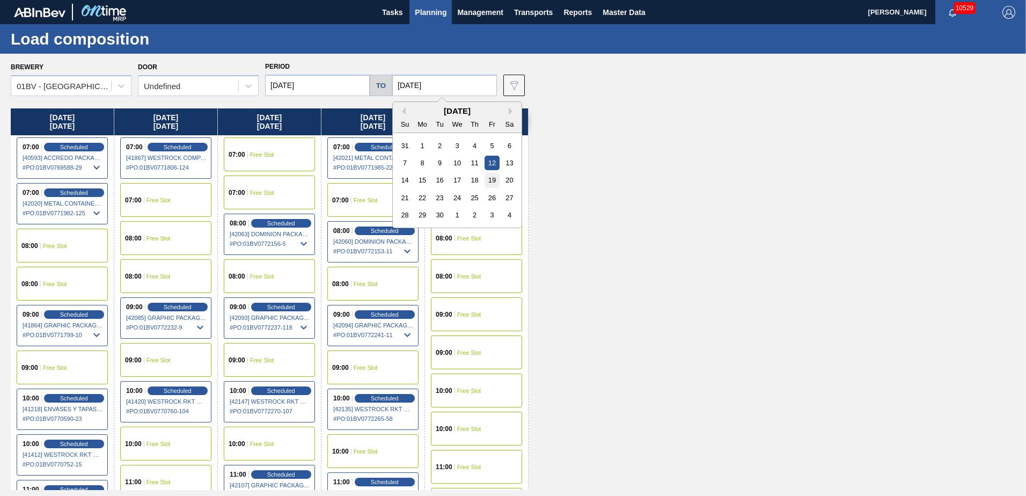
click at [488, 175] on div "19" at bounding box center [492, 180] width 14 height 14
type input "09/19/2025"
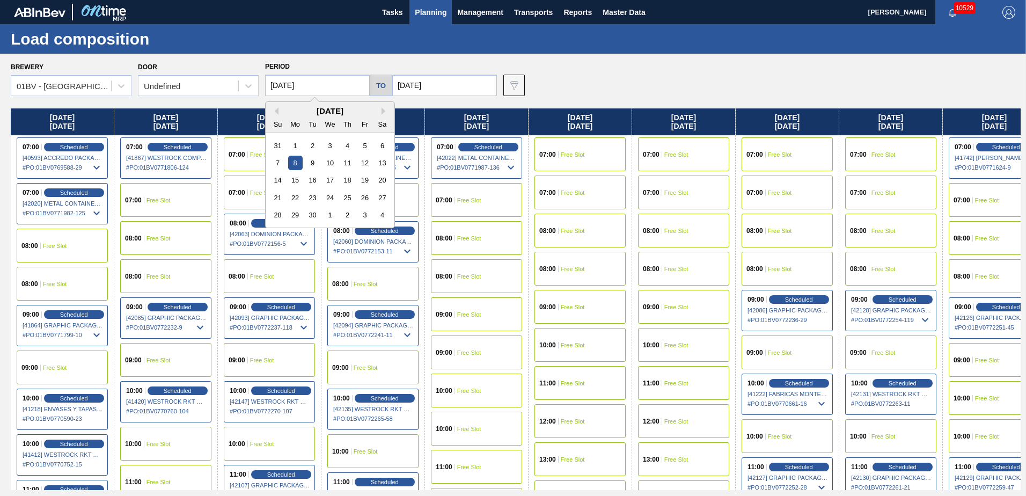
click at [320, 86] on input "[DATE]" at bounding box center [317, 85] width 105 height 21
click at [297, 179] on div "15" at bounding box center [295, 180] width 14 height 14
type input "[DATE]"
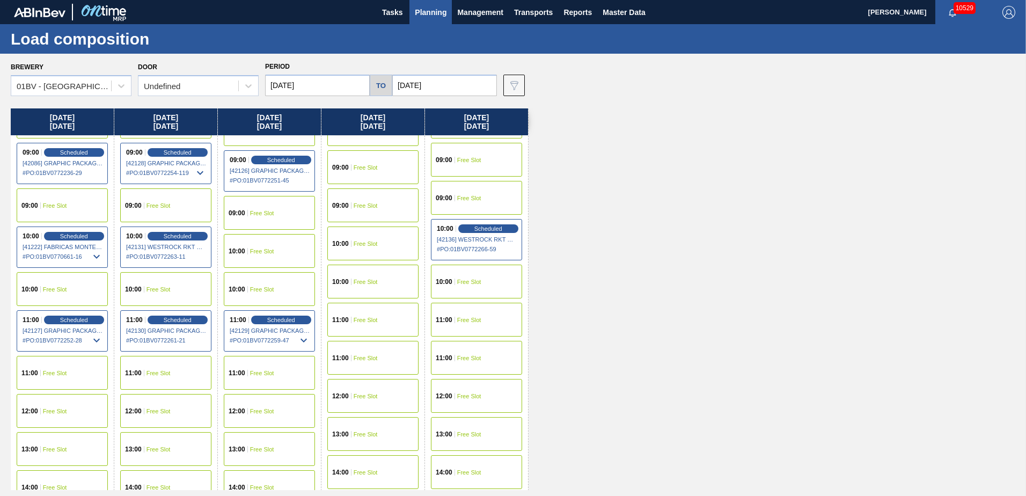
scroll to position [161, 0]
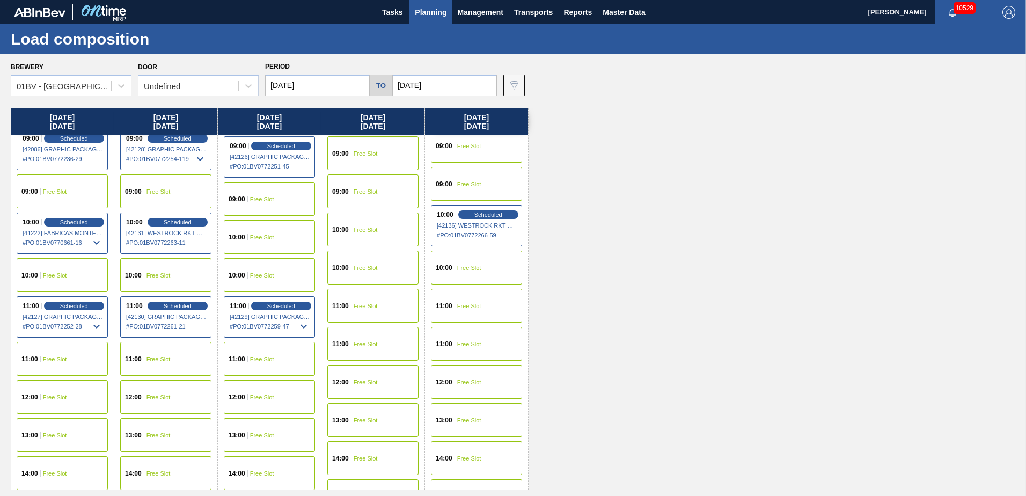
click at [54, 276] on span "Free Slot" at bounding box center [55, 275] width 24 height 6
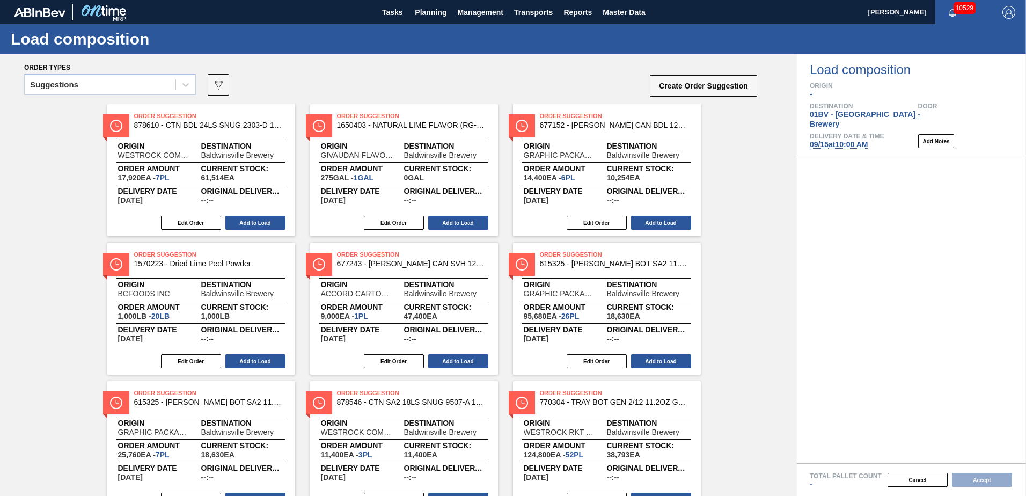
click at [185, 87] on icon at bounding box center [185, 84] width 11 height 11
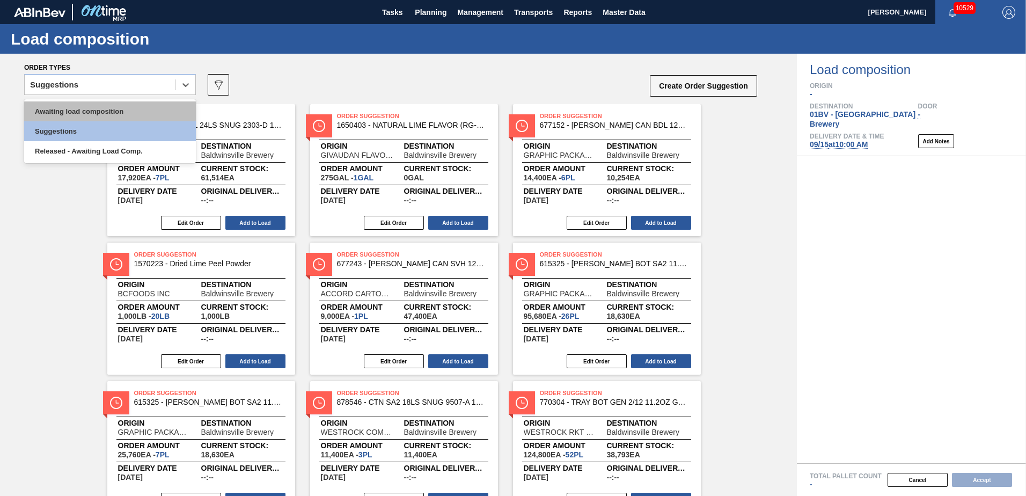
click at [107, 112] on div "Awaiting load composition" at bounding box center [110, 111] width 172 height 20
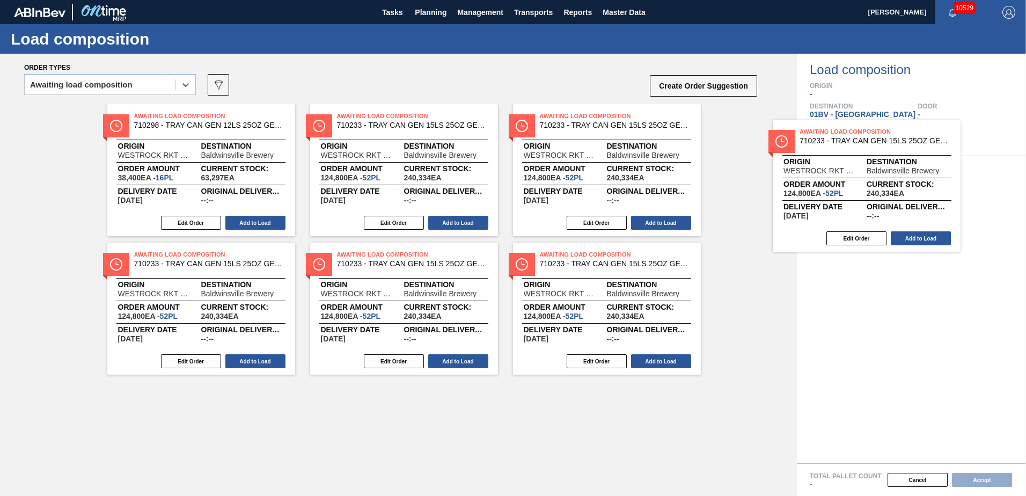
drag, startPoint x: 169, startPoint y: 128, endPoint x: 843, endPoint y: 143, distance: 674.3
click at [843, 143] on div "Order types option Awaiting load composition, selected. Select is focused ,type…" at bounding box center [513, 275] width 1026 height 442
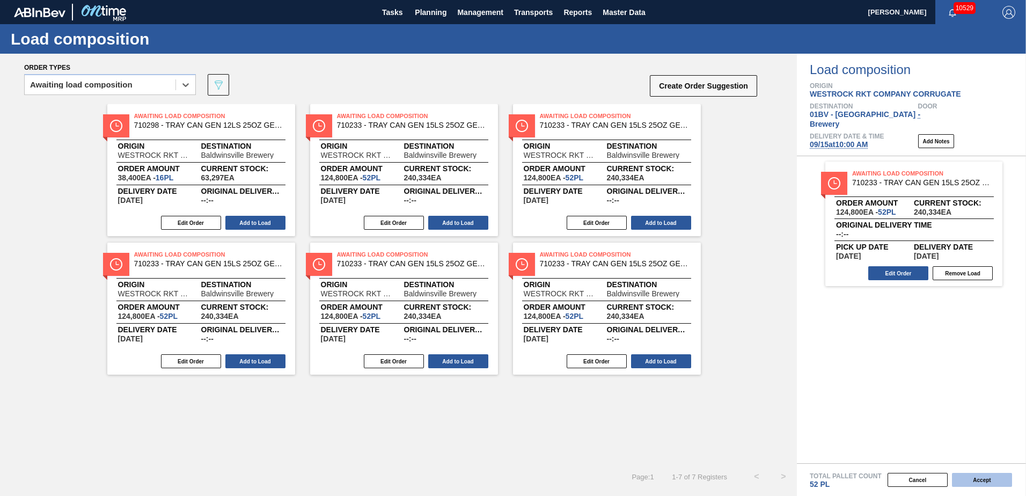
click at [975, 481] on button "Accept" at bounding box center [982, 480] width 60 height 14
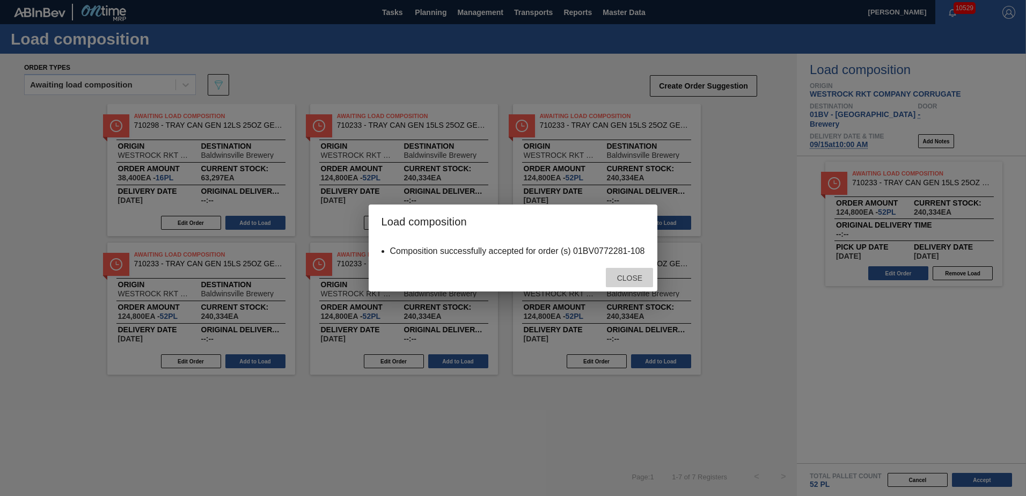
click at [636, 279] on span "Close" at bounding box center [630, 278] width 42 height 9
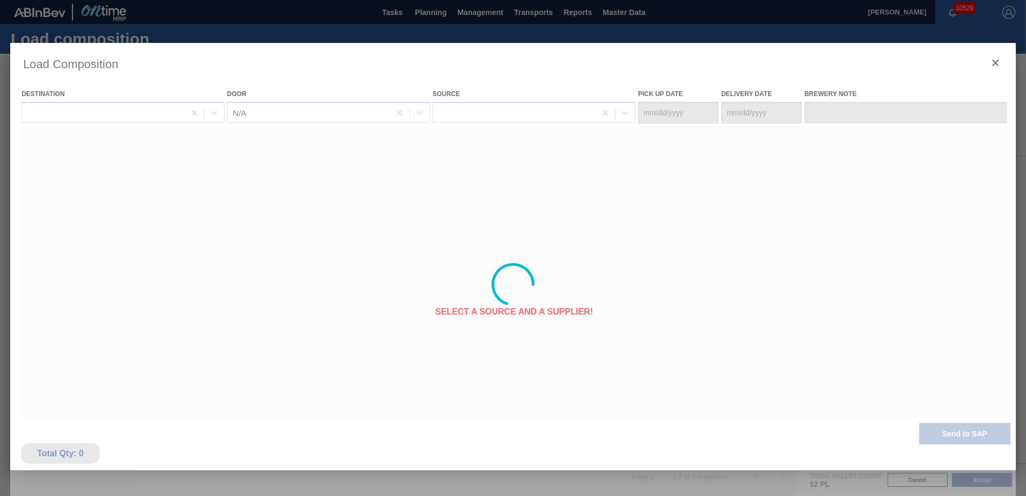
type Date "[DATE]"
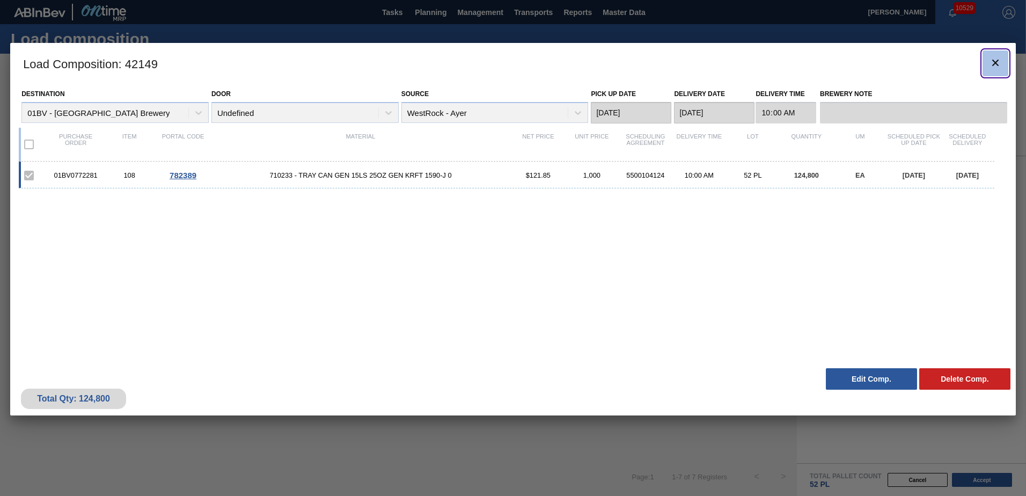
click at [997, 62] on icon "botão de ícone" at bounding box center [995, 63] width 6 height 6
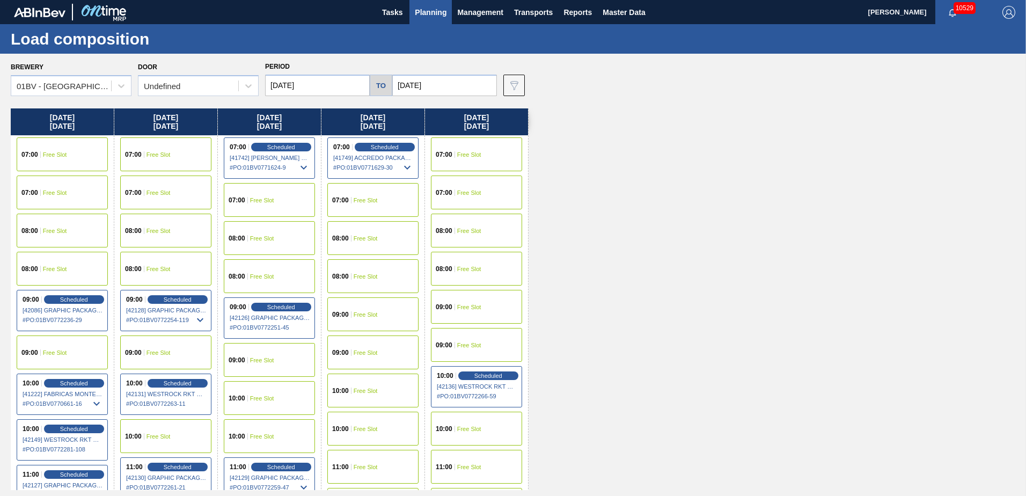
click at [443, 11] on span "Planning" at bounding box center [431, 12] width 32 height 13
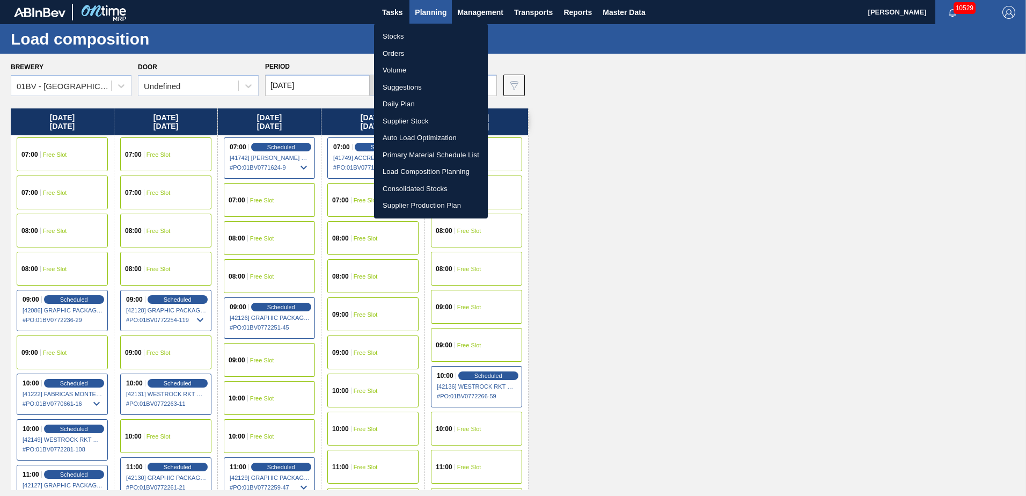
click at [728, 151] on div at bounding box center [513, 248] width 1026 height 496
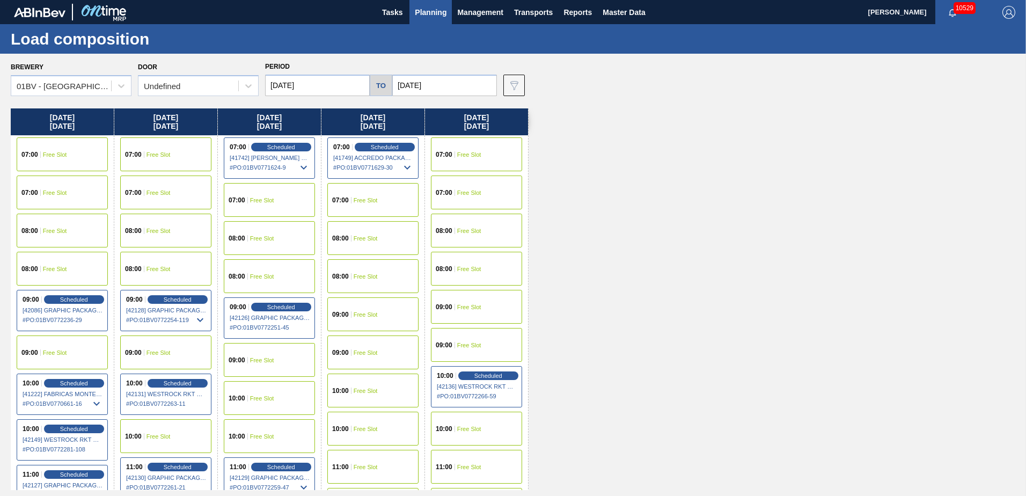
click at [258, 393] on div "10:00 Free Slot" at bounding box center [269, 398] width 91 height 34
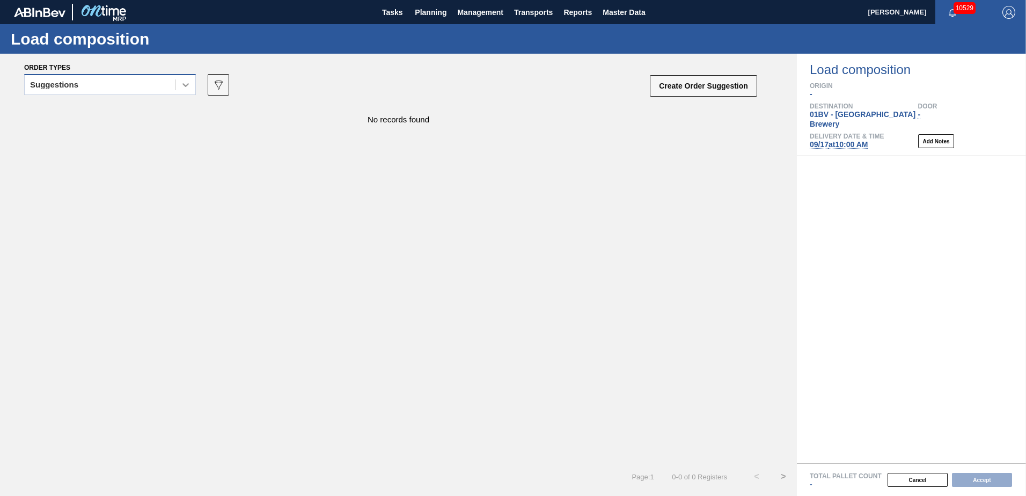
click at [186, 84] on icon at bounding box center [185, 84] width 11 height 11
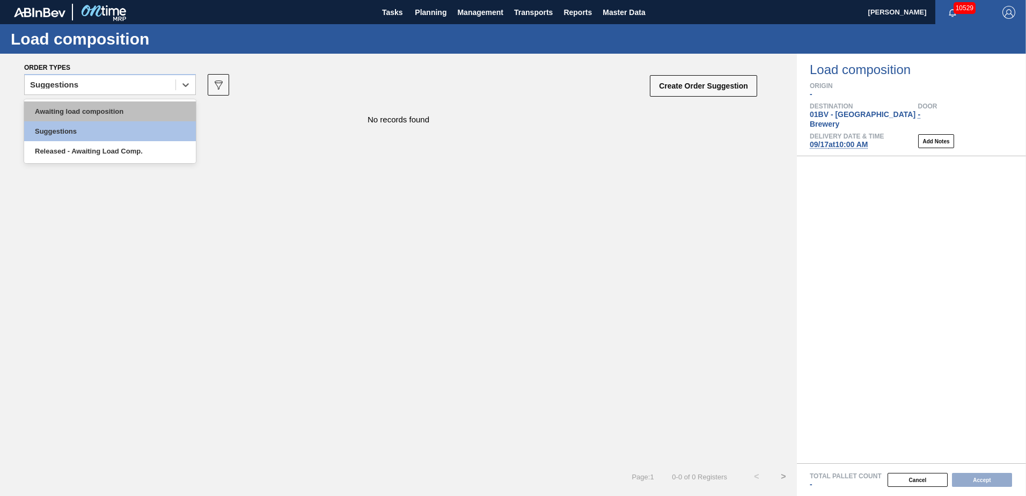
click at [115, 111] on div "Awaiting load composition" at bounding box center [110, 111] width 172 height 20
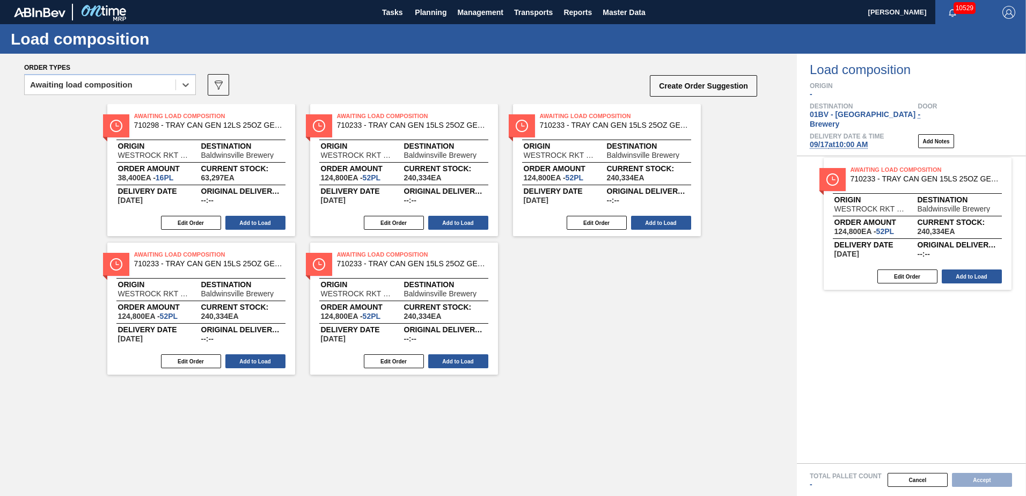
drag, startPoint x: 570, startPoint y: 127, endPoint x: 889, endPoint y: 184, distance: 324.3
click at [889, 184] on div "Order types option Awaiting load composition, selected. Select is focused ,type…" at bounding box center [513, 275] width 1026 height 442
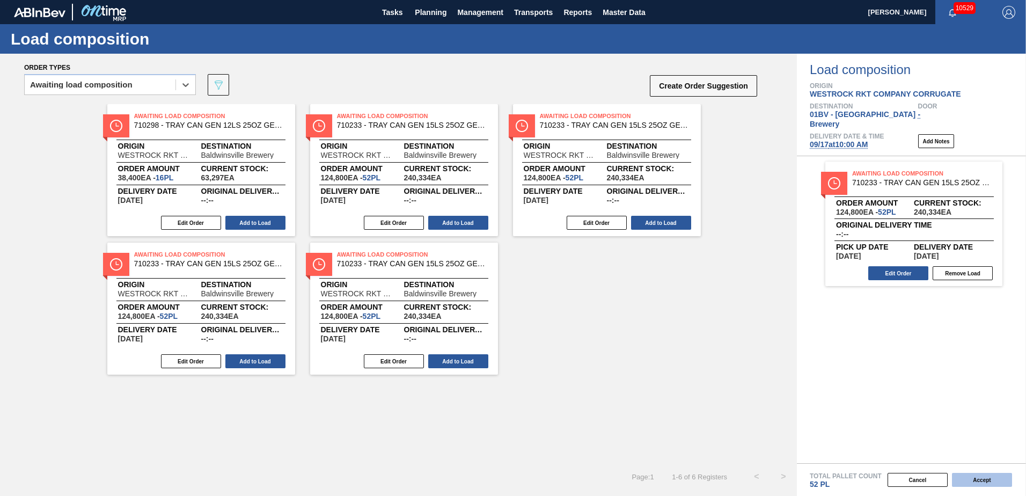
click at [978, 480] on button "Accept" at bounding box center [982, 480] width 60 height 14
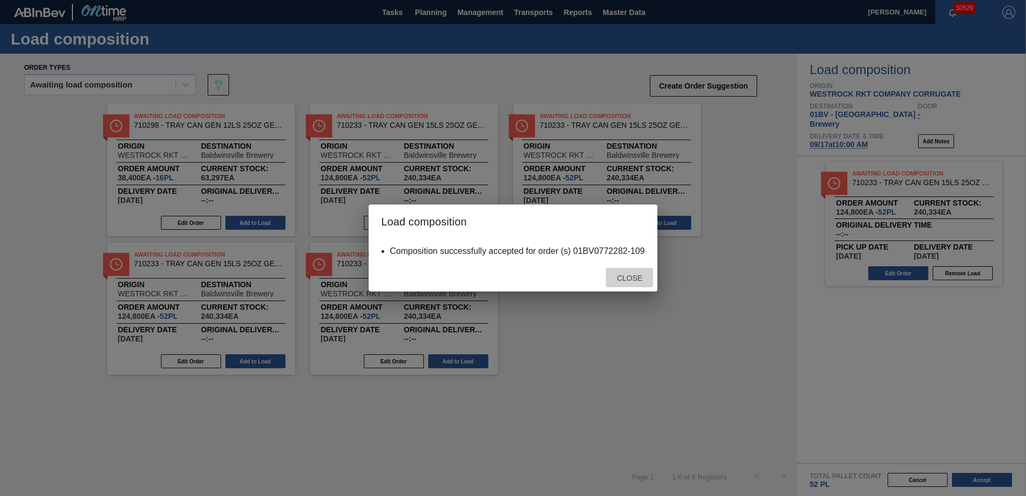
click at [636, 277] on span "Close" at bounding box center [630, 278] width 42 height 9
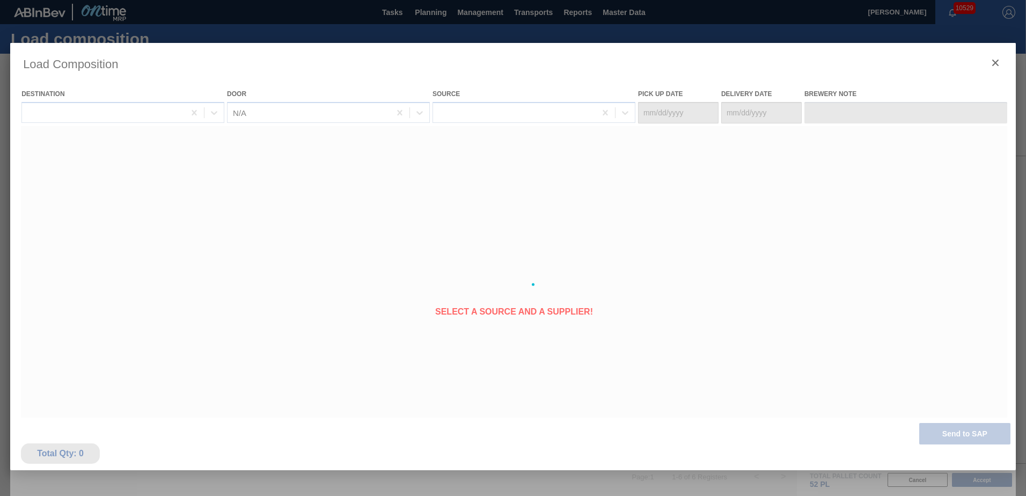
type Date "[DATE]"
type Date "09/17/2025"
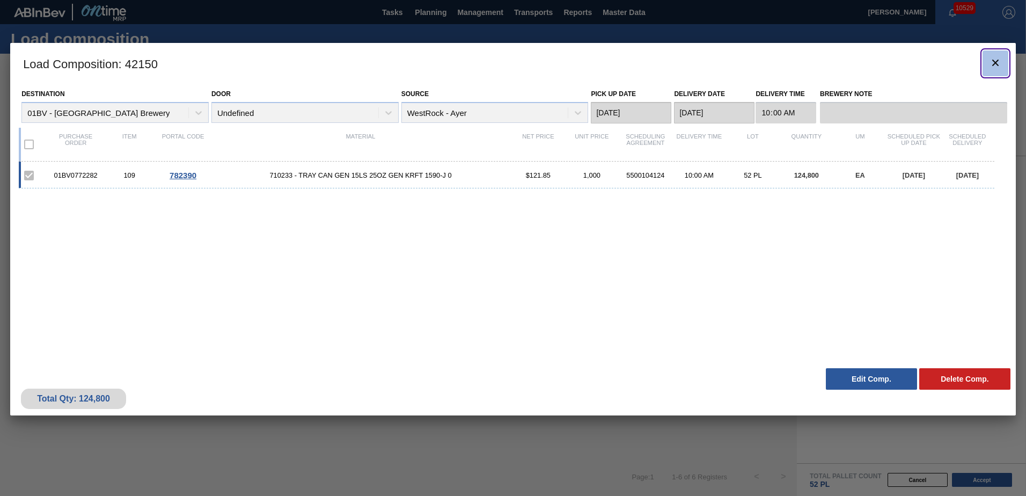
click at [999, 65] on icon "botão de ícone" at bounding box center [995, 62] width 13 height 13
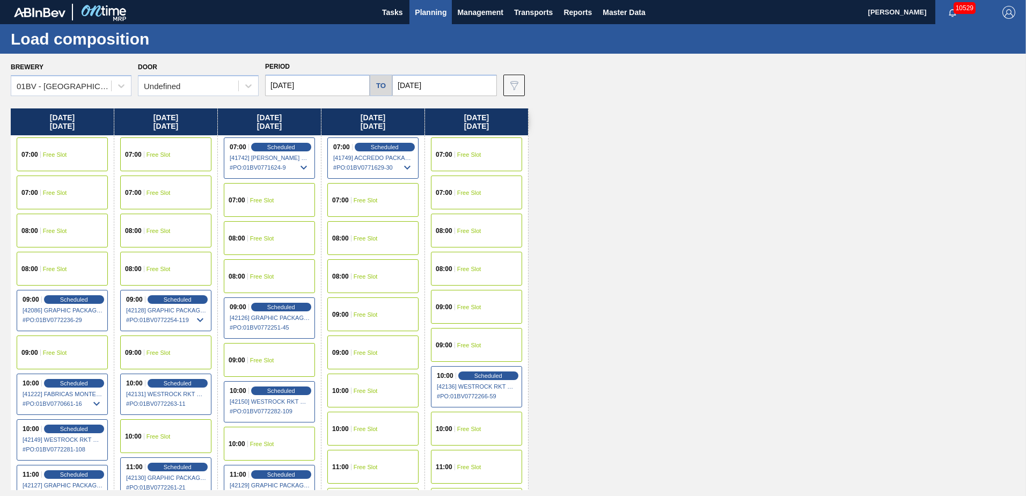
click at [441, 10] on span "Planning" at bounding box center [431, 12] width 32 height 13
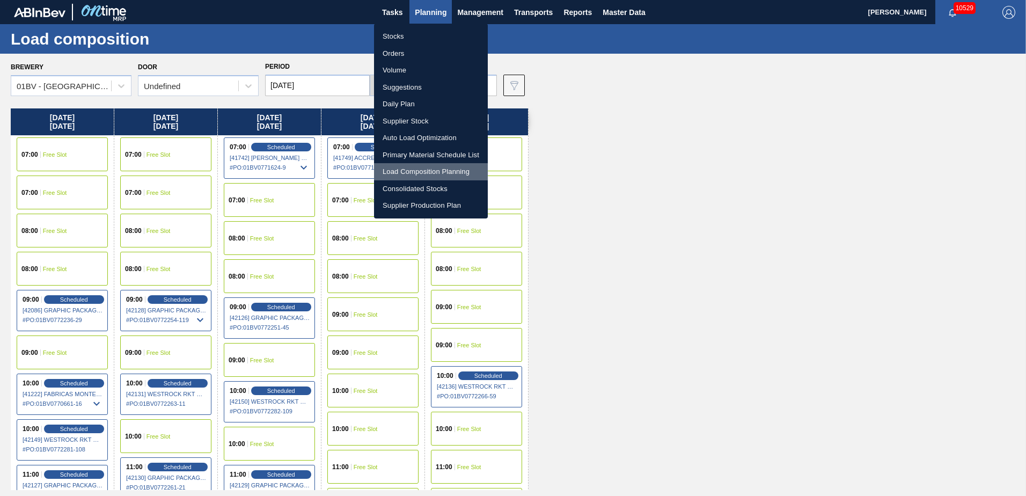
click at [423, 169] on li "Load Composition Planning" at bounding box center [431, 171] width 114 height 17
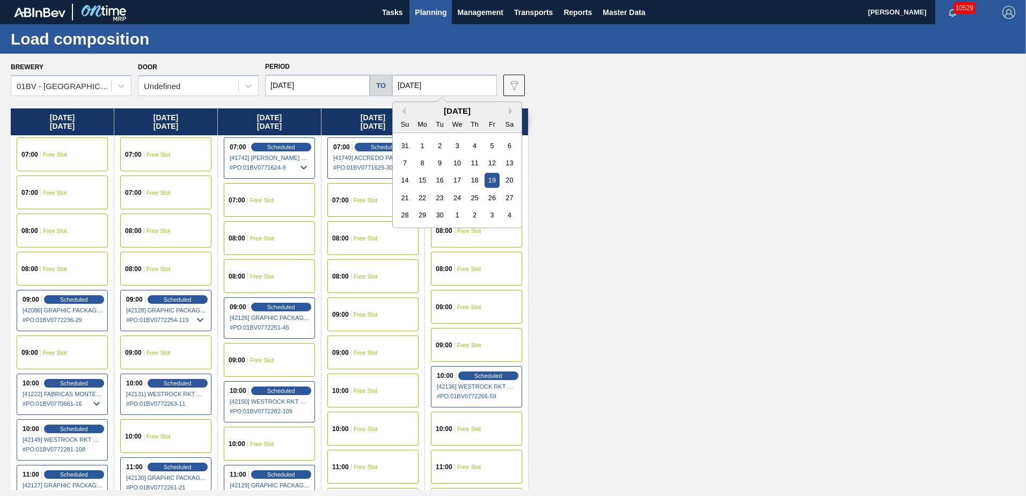
click at [459, 84] on input "09/19/2025" at bounding box center [444, 85] width 105 height 21
click at [488, 196] on div "26" at bounding box center [492, 198] width 14 height 14
type input "09/26/2025"
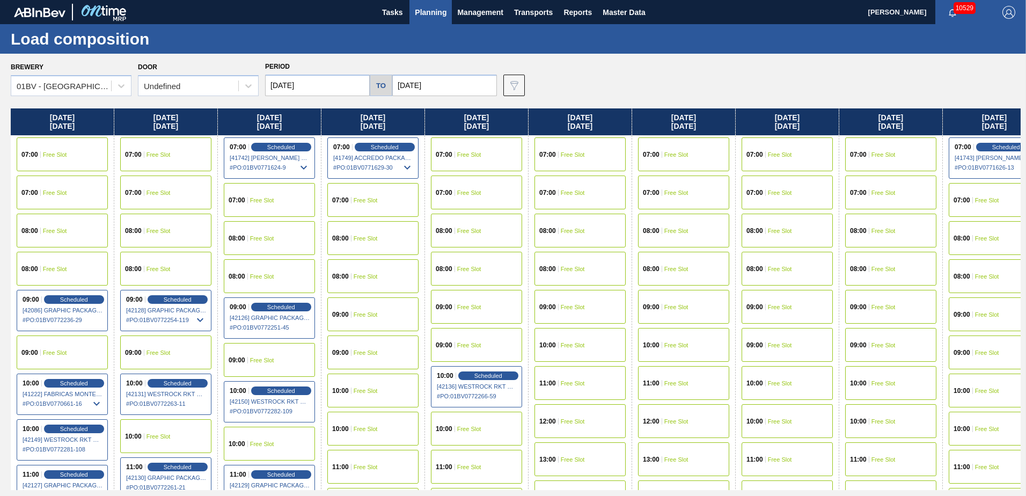
click at [325, 84] on input "[DATE]" at bounding box center [317, 85] width 105 height 21
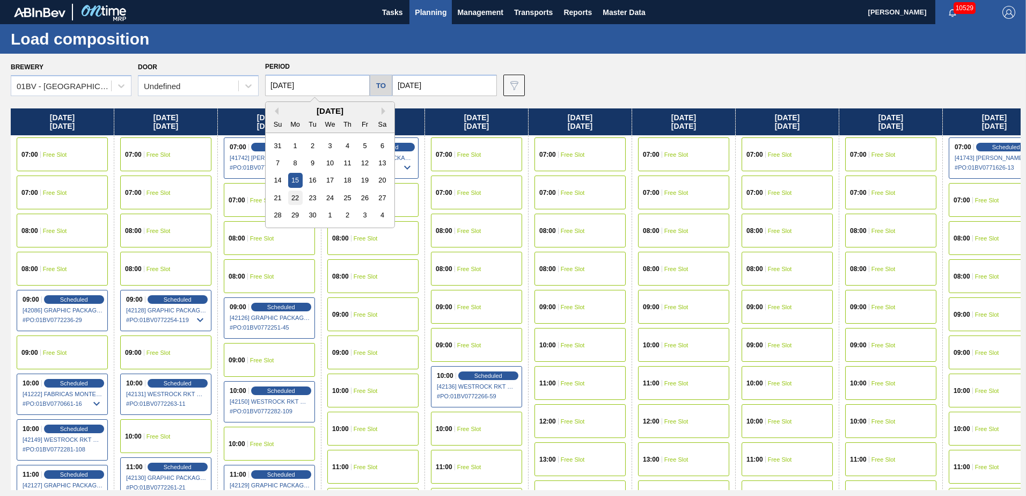
click at [295, 195] on div "22" at bounding box center [295, 198] width 14 height 14
type input "09/22/2025"
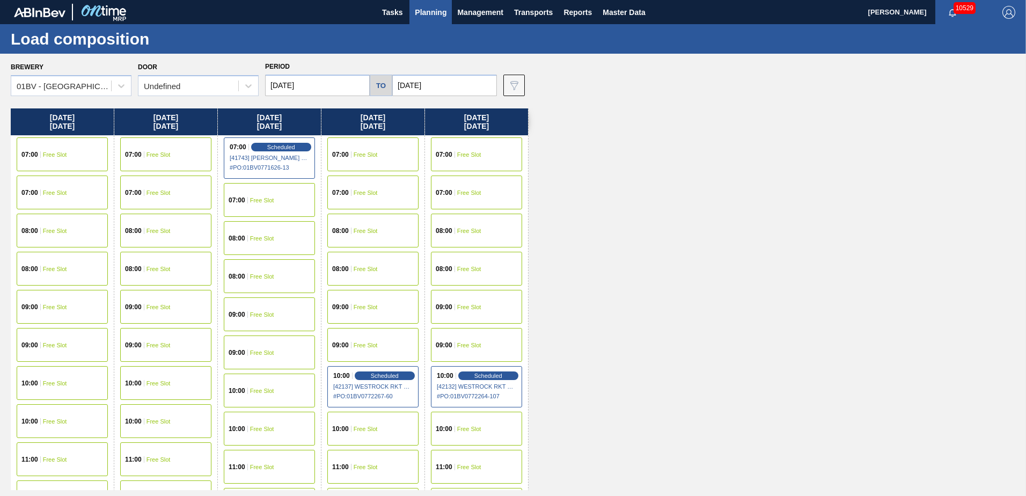
click at [259, 388] on span "Free Slot" at bounding box center [262, 391] width 24 height 6
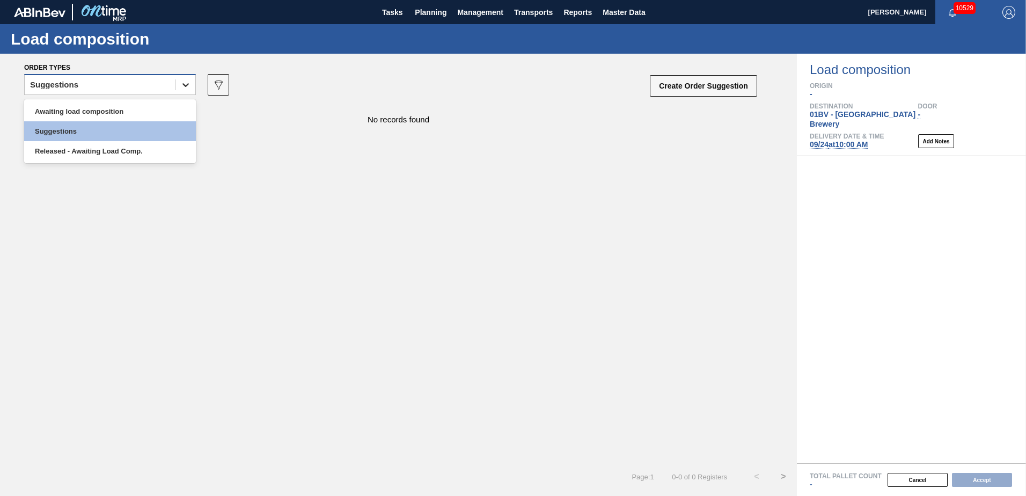
click at [183, 90] on icon at bounding box center [185, 84] width 11 height 11
click at [125, 114] on div "Awaiting load composition" at bounding box center [110, 111] width 172 height 20
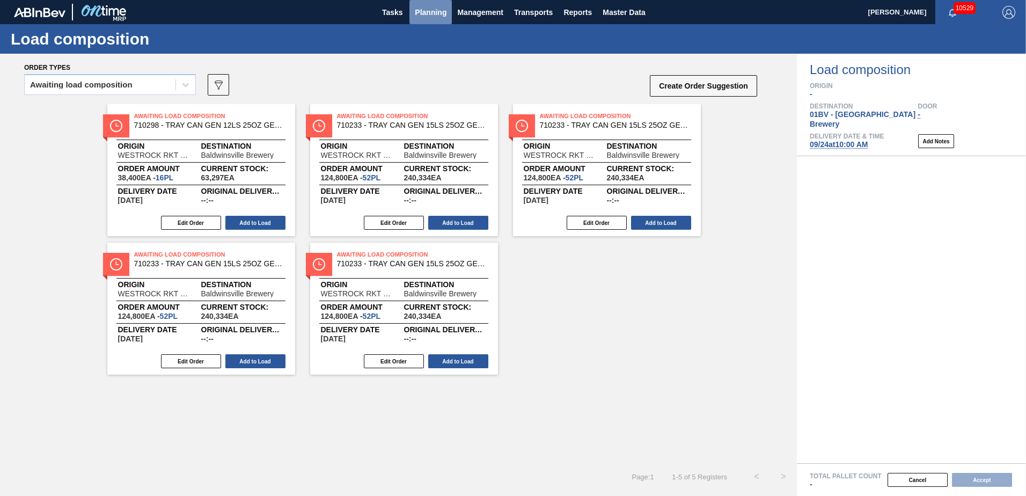
click at [433, 12] on span "Planning" at bounding box center [431, 12] width 32 height 13
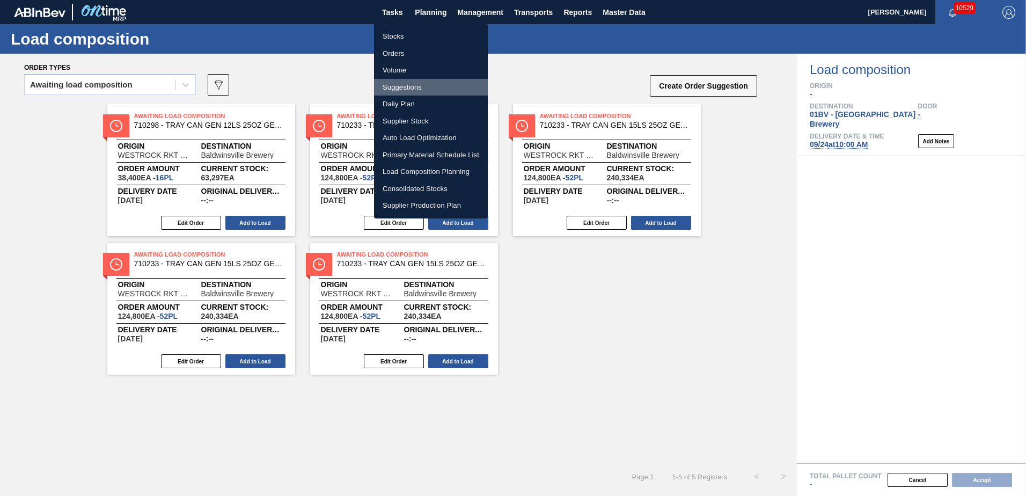
click at [405, 89] on li "Suggestions" at bounding box center [431, 87] width 114 height 17
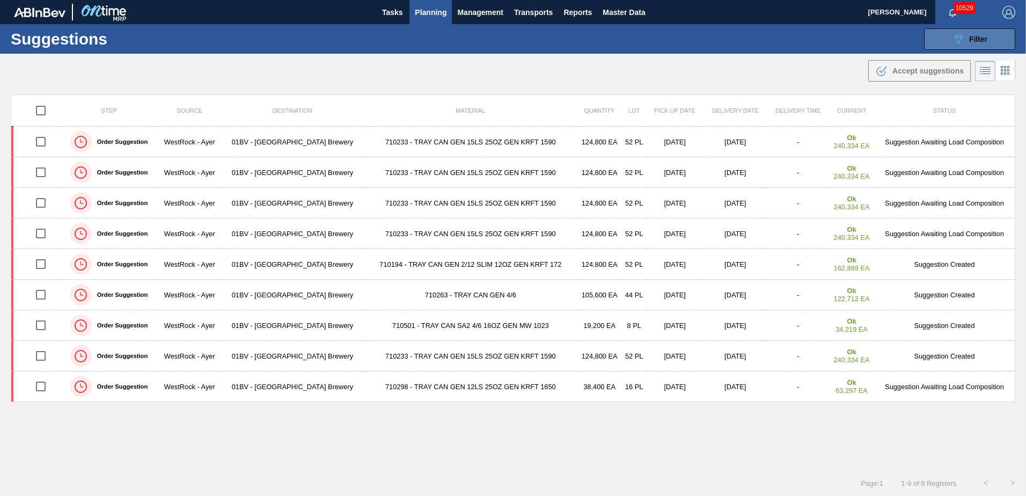
click at [974, 44] on div "089F7B8B-B2A5-4AFE-B5C0-19BA573D28AC Filter" at bounding box center [969, 39] width 35 height 13
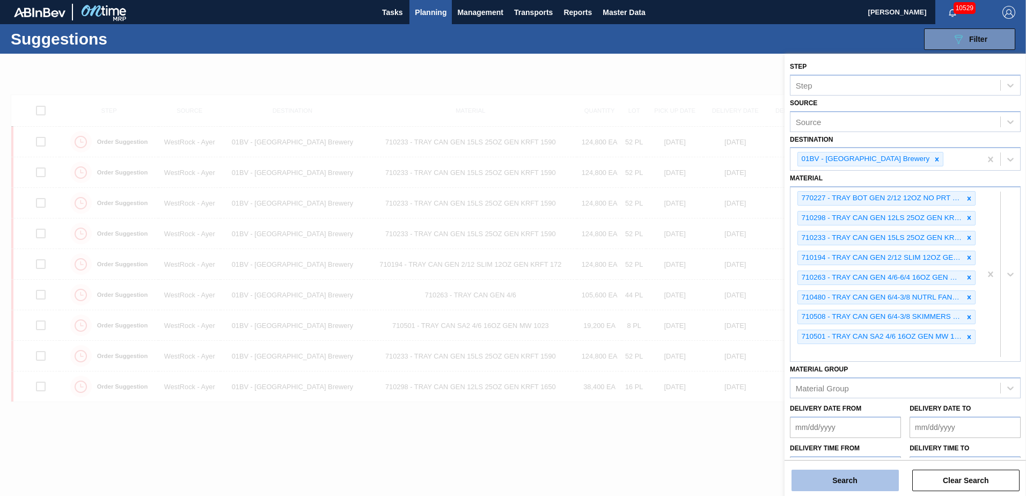
click at [821, 483] on button "Search" at bounding box center [845, 480] width 107 height 21
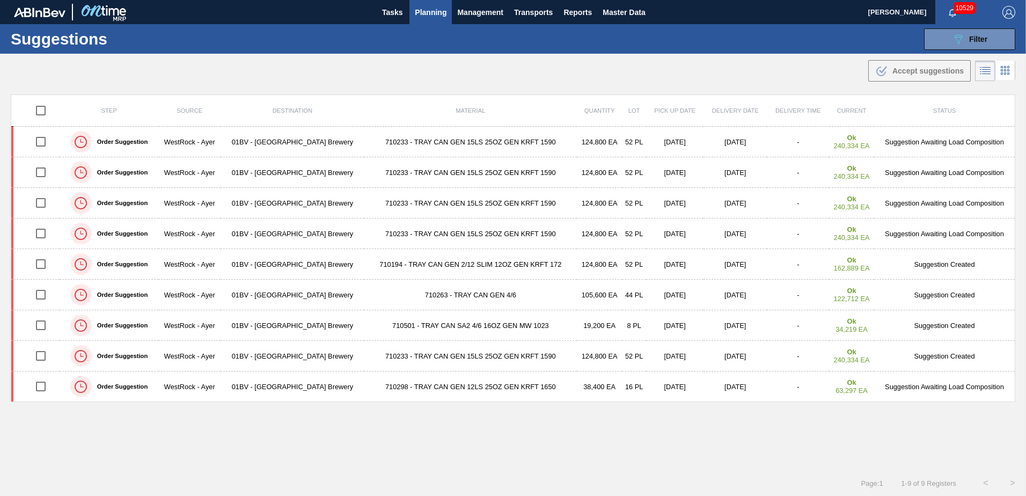
click at [433, 12] on span "Planning" at bounding box center [431, 12] width 32 height 13
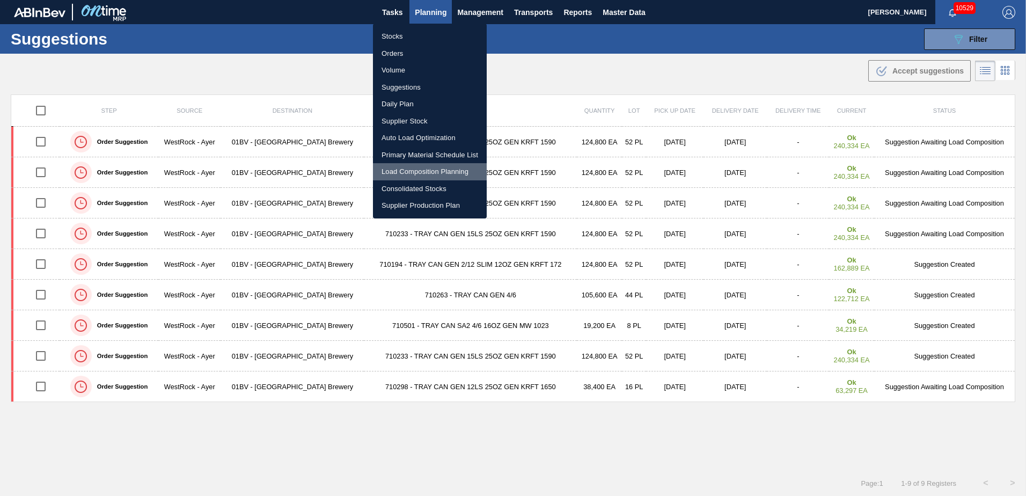
click at [411, 171] on li "Load Composition Planning" at bounding box center [430, 171] width 114 height 17
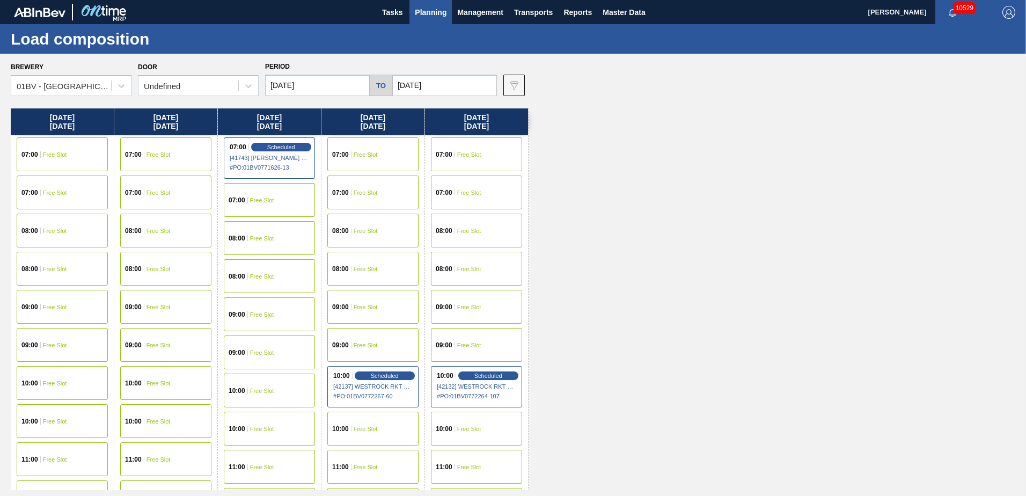
click at [422, 15] on span "Planning" at bounding box center [431, 12] width 32 height 13
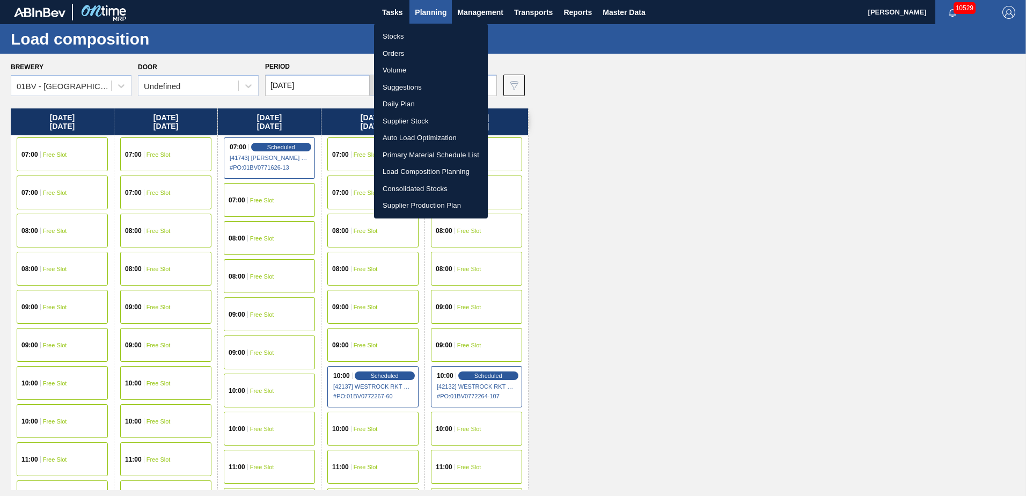
click at [253, 394] on div at bounding box center [513, 248] width 1026 height 496
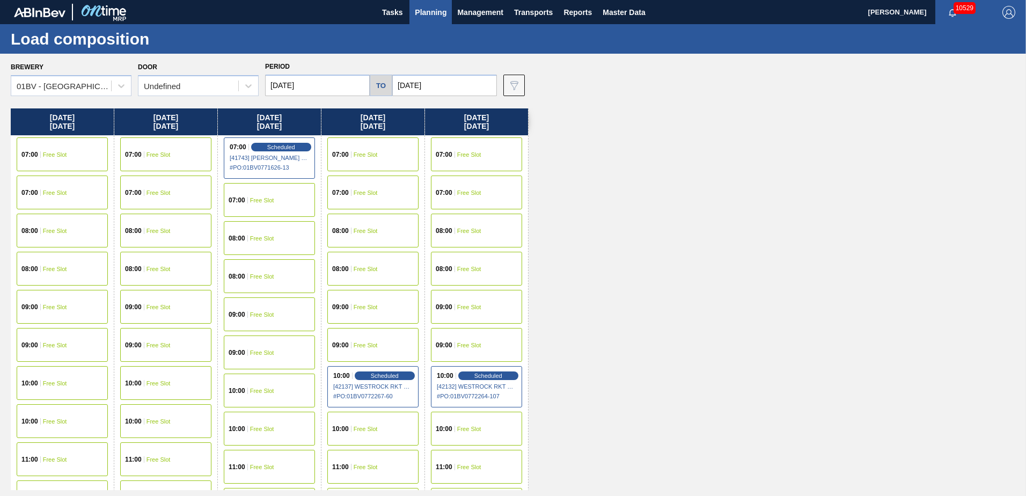
click at [253, 394] on div "10:00 Free Slot" at bounding box center [269, 391] width 91 height 34
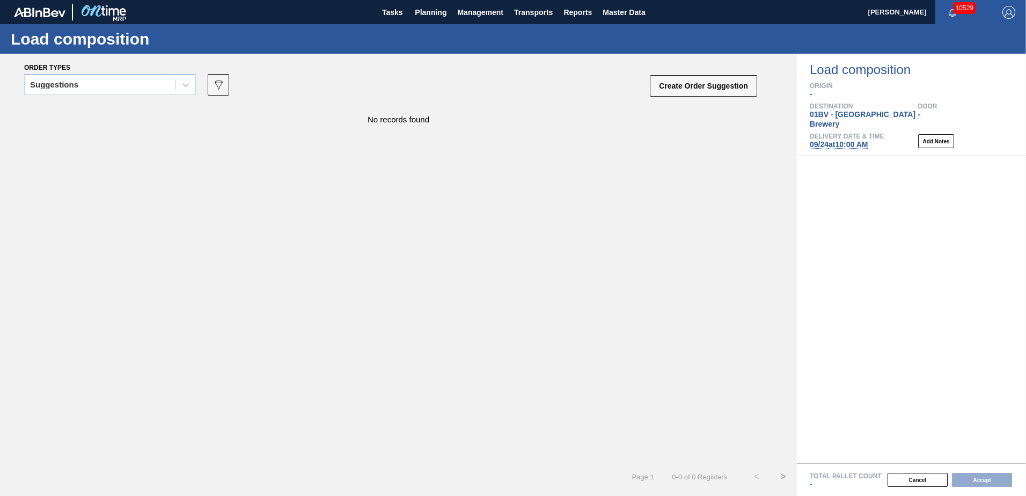
click at [191, 86] on icon at bounding box center [185, 84] width 11 height 11
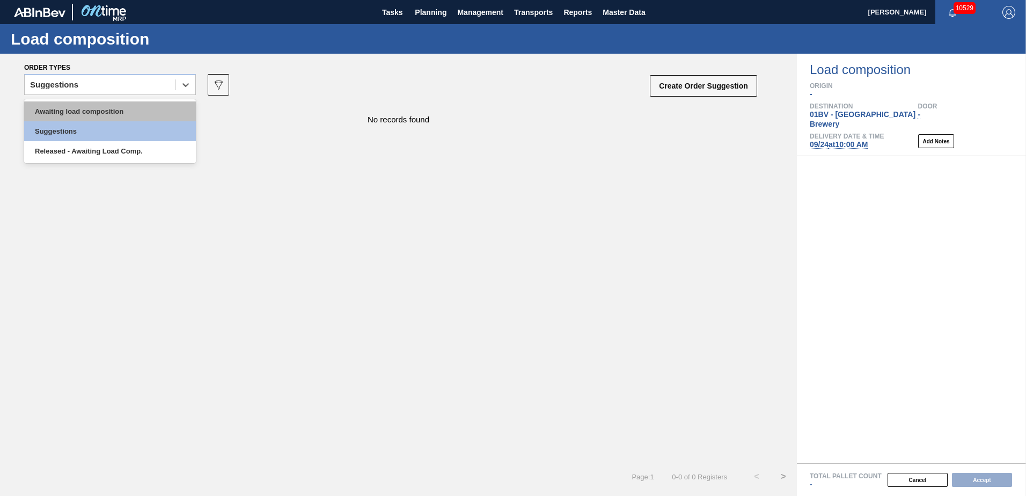
click at [127, 111] on div "Awaiting load composition" at bounding box center [110, 111] width 172 height 20
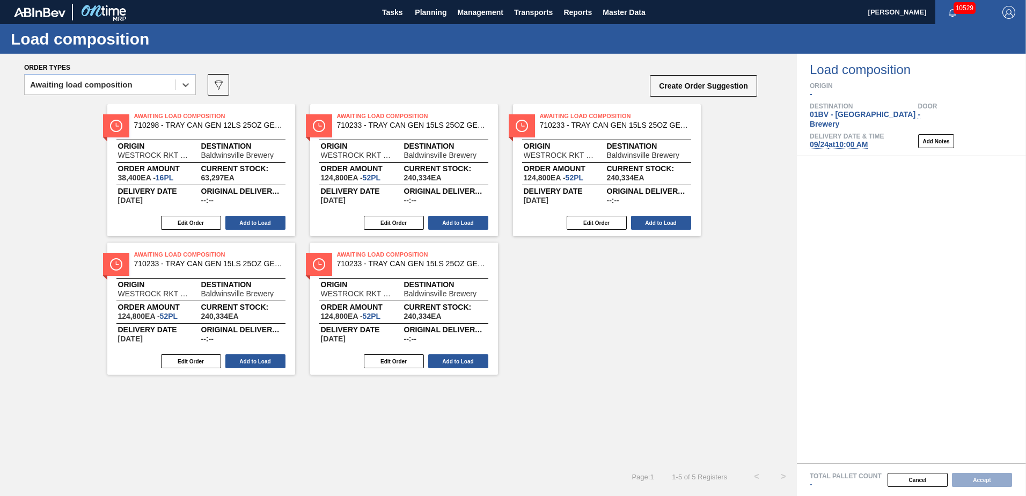
click at [170, 116] on span "Awaiting Load Composition" at bounding box center [209, 116] width 150 height 11
click at [185, 221] on button "Edit Order" at bounding box center [191, 223] width 60 height 14
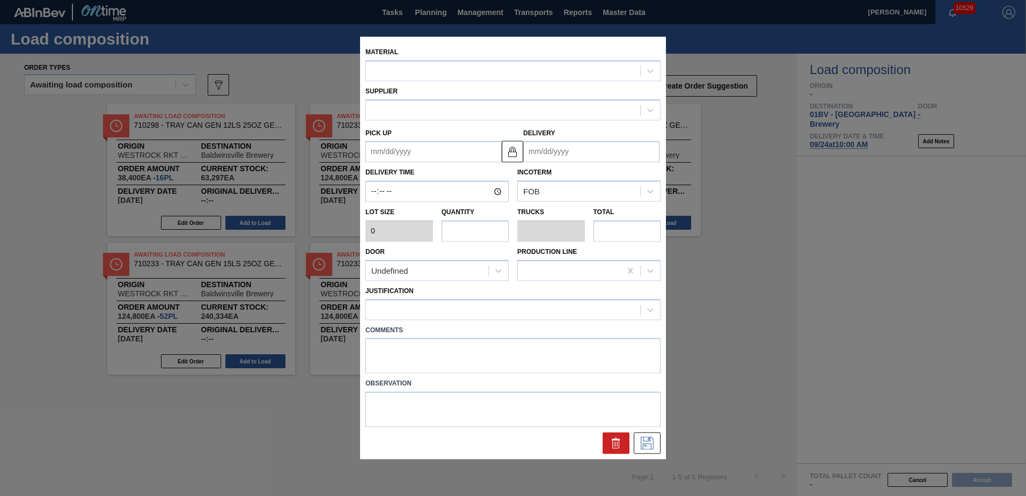
type input "2,400"
type input "16"
type input "0.308"
type input "38,400"
type up "09/23/2025"
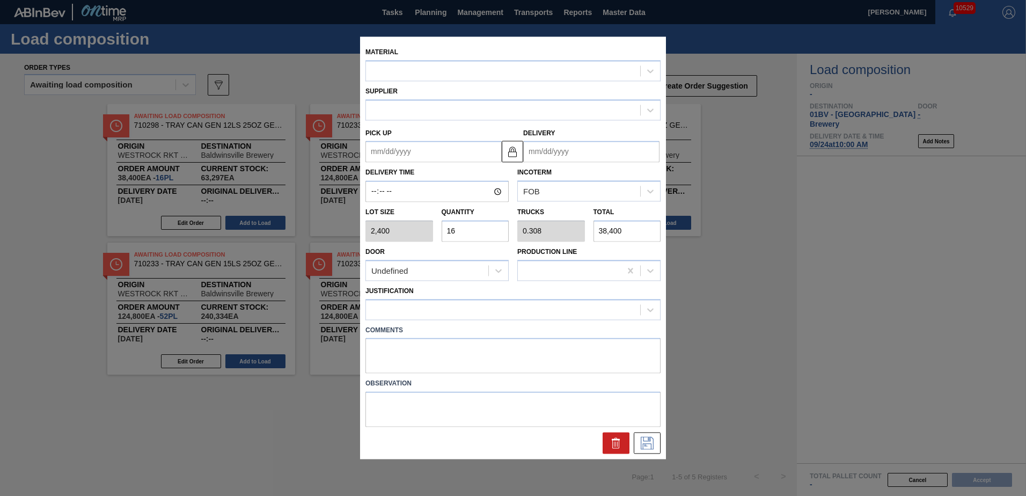
type input "09/25/2025"
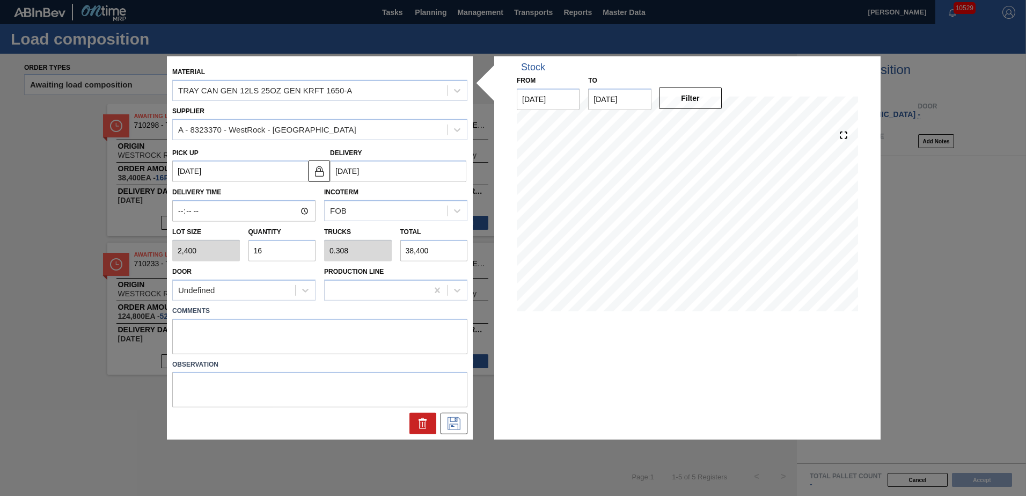
click at [214, 245] on div "Lot size 2,400 Quantity 16 Trucks 0.308 Total 38,400" at bounding box center [320, 242] width 304 height 40
type input "5"
type input "0.096"
type input "12,000"
type input "52"
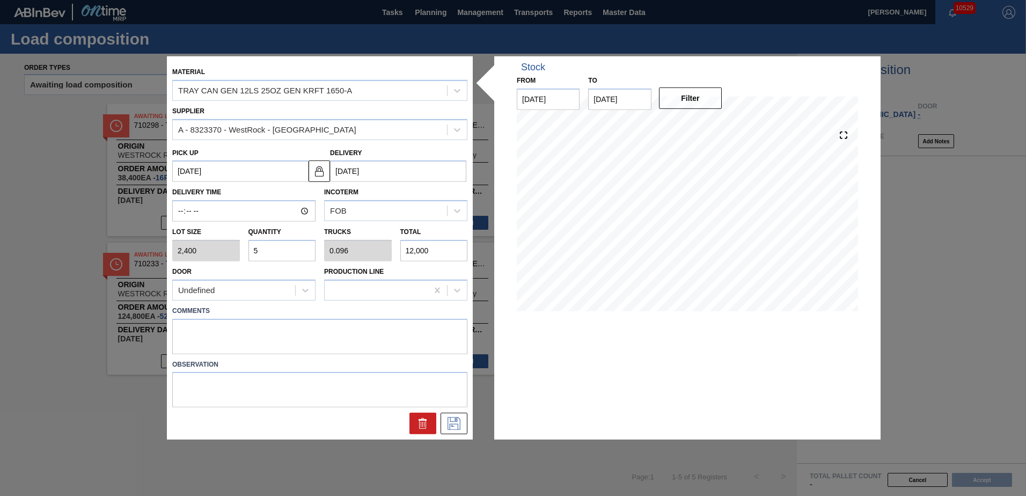
type input "1"
type input "124,800"
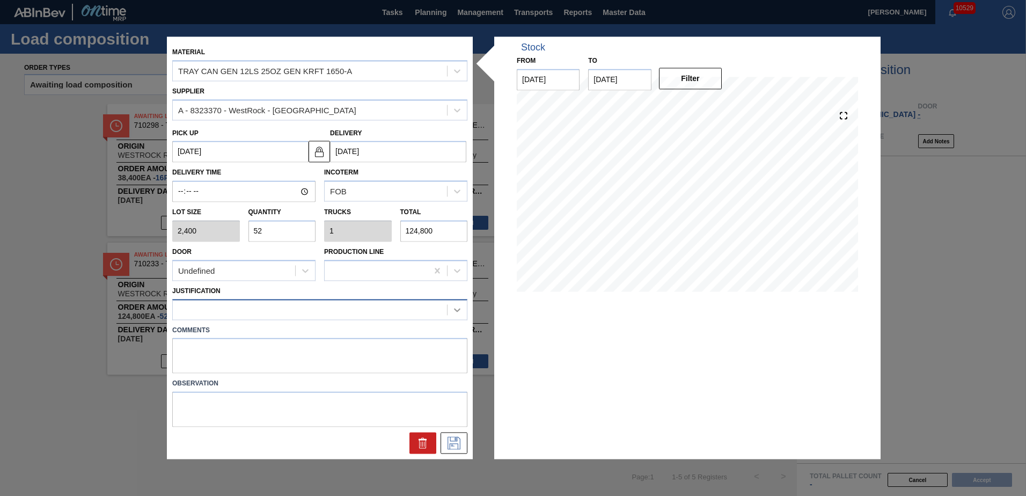
type input "52"
click at [458, 309] on icon at bounding box center [457, 309] width 11 height 11
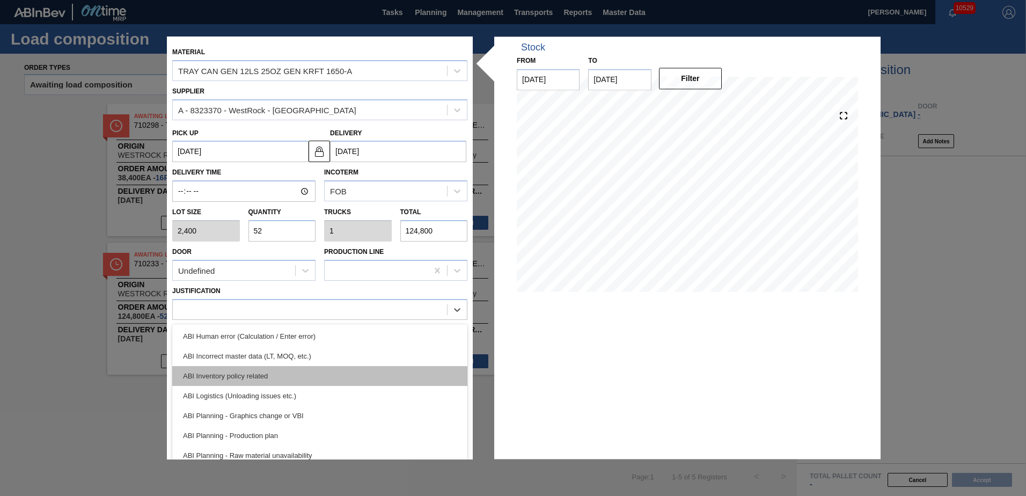
click at [243, 380] on div "ABI Inventory policy related" at bounding box center [319, 376] width 295 height 20
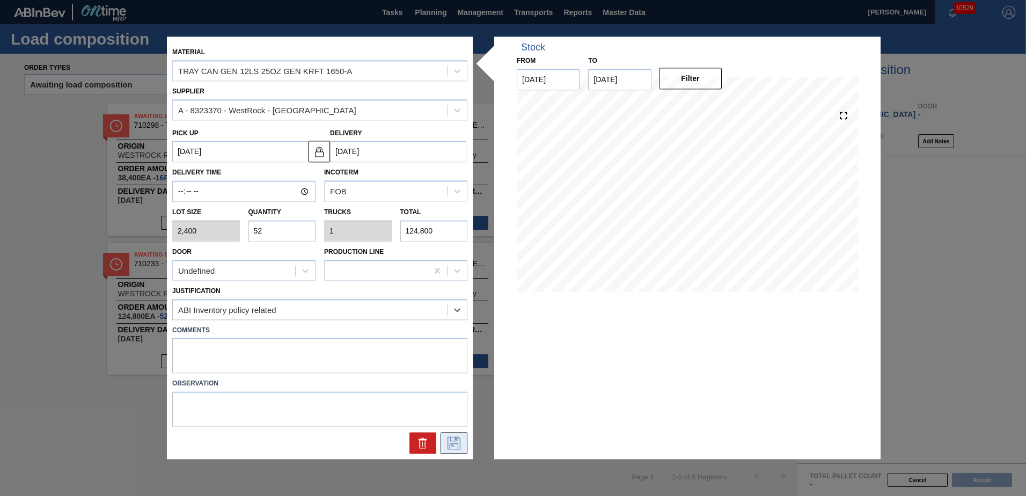
click at [454, 443] on icon at bounding box center [453, 443] width 17 height 13
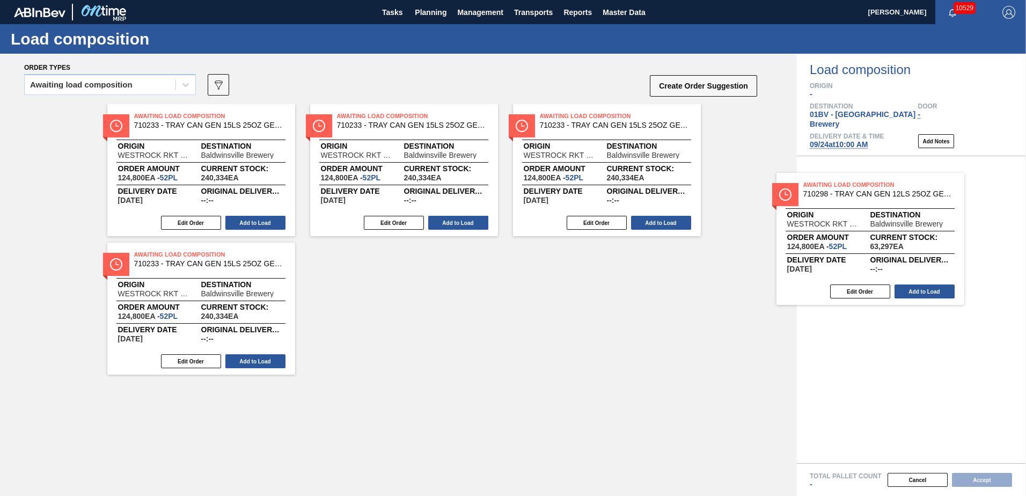
drag, startPoint x: 170, startPoint y: 136, endPoint x: 918, endPoint y: 214, distance: 752.7
click at [918, 214] on div "Order types Awaiting load composition 089F7B8B-B2A5-4AFE-B5C0-19BA573D28AC Crea…" at bounding box center [513, 275] width 1026 height 442
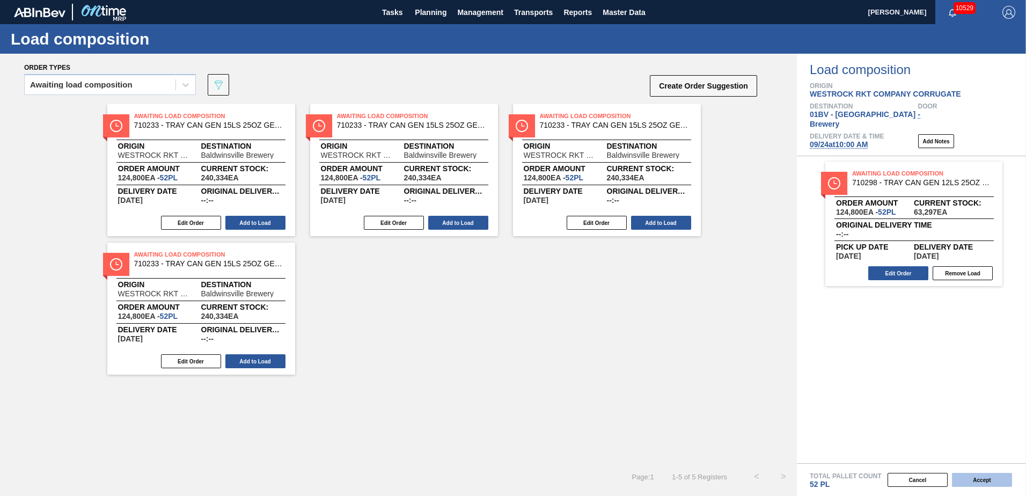
click at [977, 478] on button "Accept" at bounding box center [982, 480] width 60 height 14
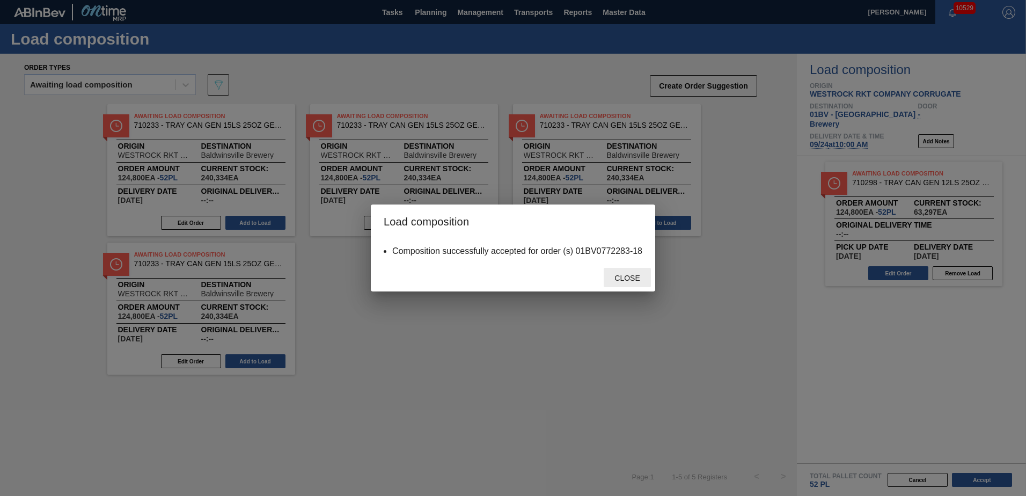
click at [626, 278] on span "Close" at bounding box center [627, 278] width 42 height 9
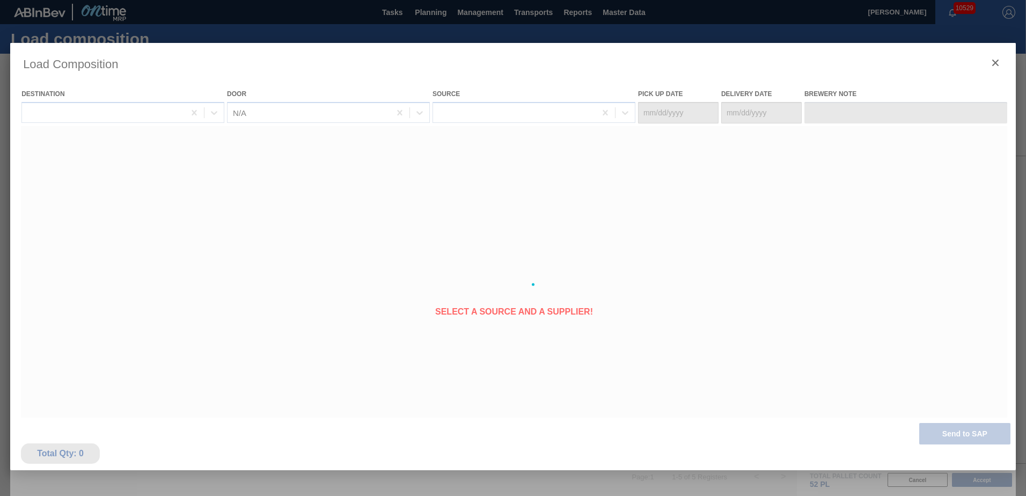
type Date "09/22/2025"
type Date "09/24/2025"
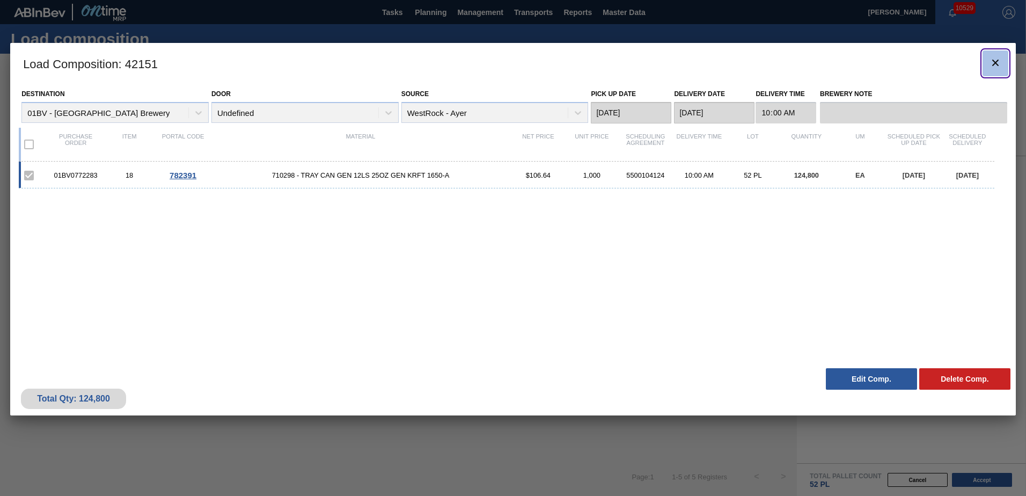
click at [992, 63] on icon "botão de ícone" at bounding box center [995, 62] width 13 height 13
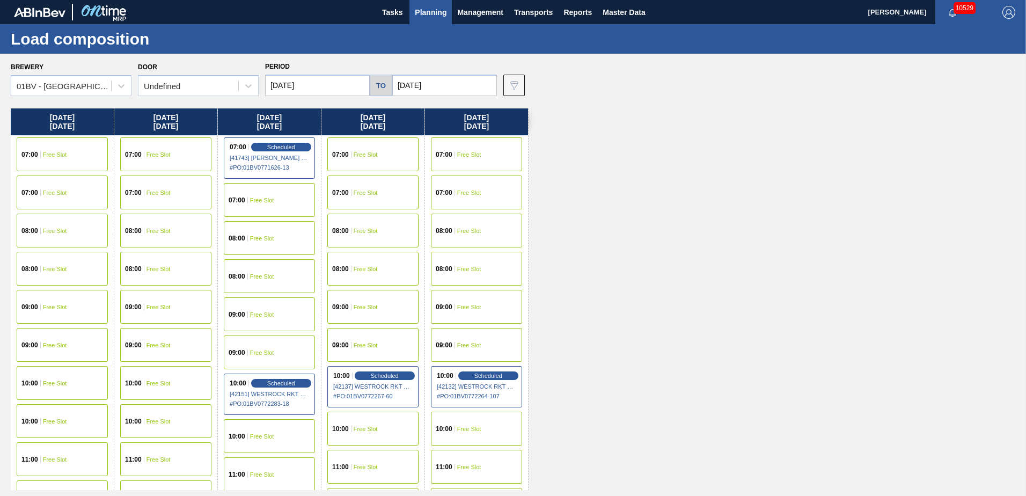
click at [428, 14] on span "Planning" at bounding box center [431, 12] width 32 height 13
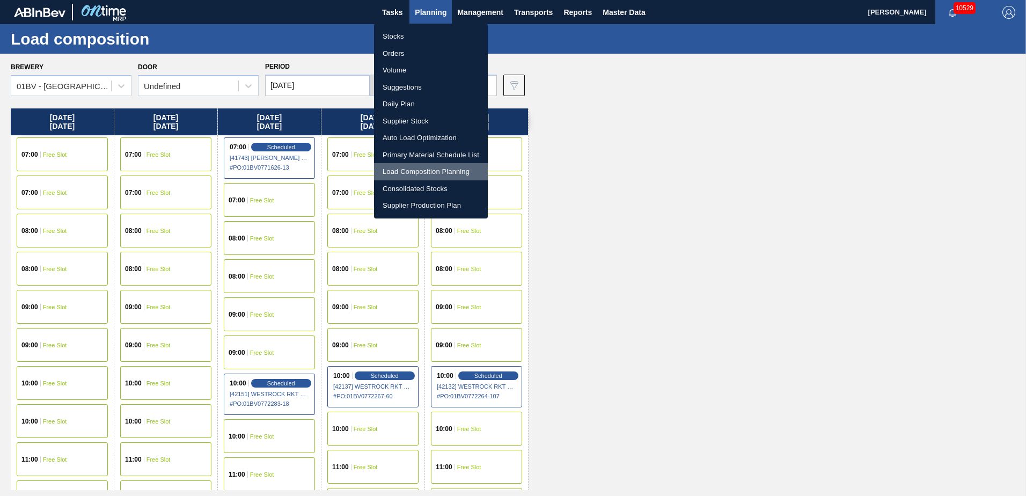
click at [419, 171] on li "Load Composition Planning" at bounding box center [431, 171] width 114 height 17
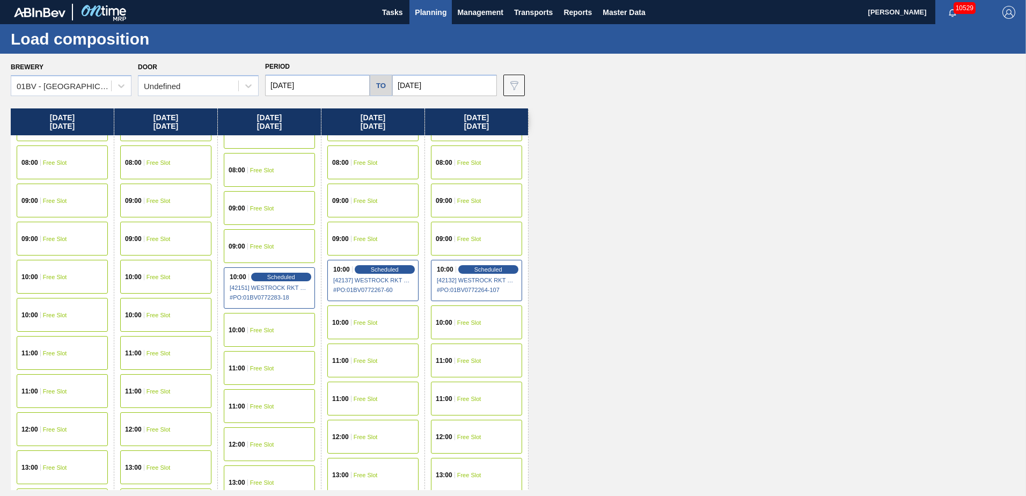
scroll to position [107, 0]
click at [254, 438] on div "12:00 Free Slot" at bounding box center [269, 443] width 91 height 34
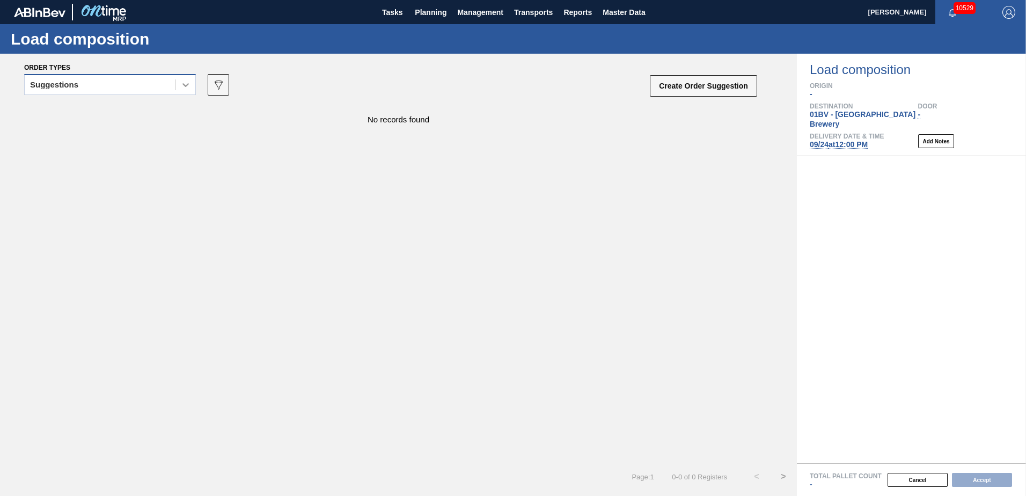
click at [187, 88] on icon at bounding box center [185, 84] width 11 height 11
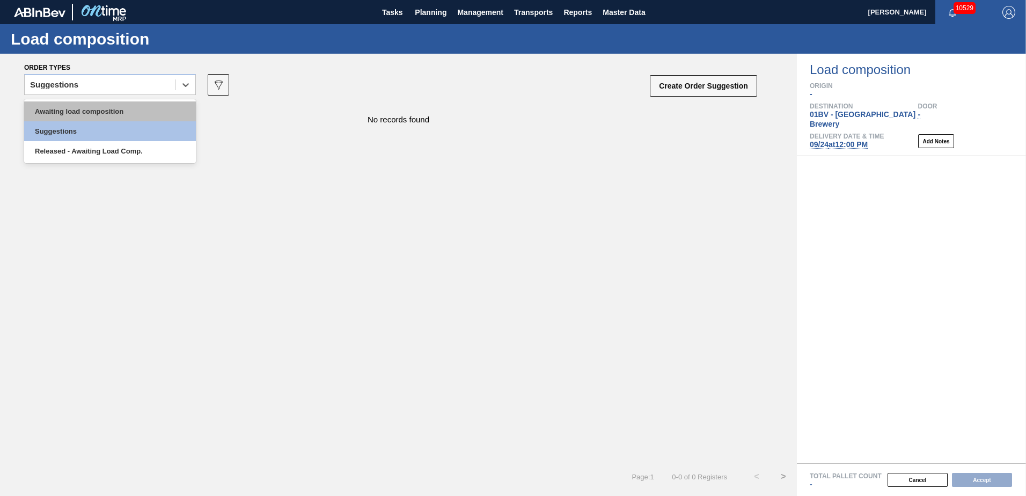
click at [147, 108] on div "Awaiting load composition" at bounding box center [110, 111] width 172 height 20
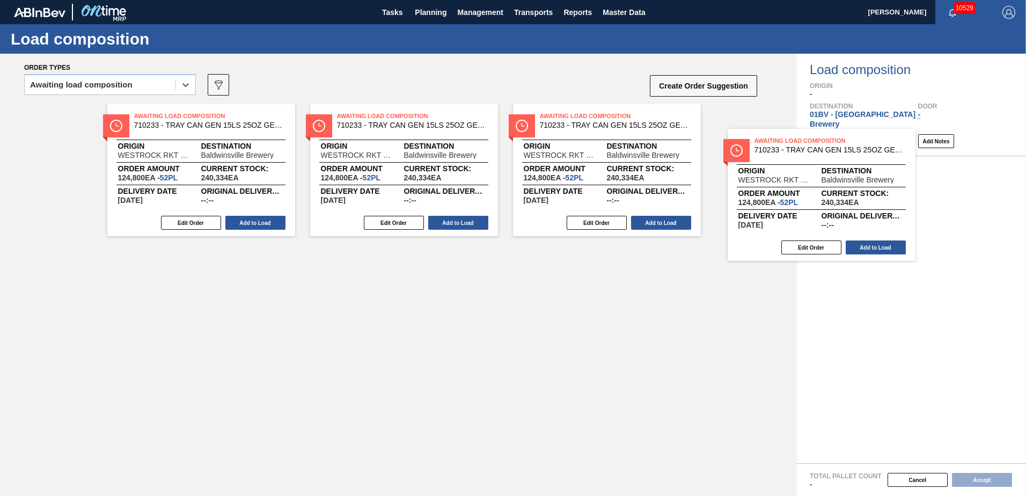
drag, startPoint x: 624, startPoint y: 135, endPoint x: 791, endPoint y: 158, distance: 168.5
click at [791, 157] on div "Awaiting Load Composition 710233 - TRAY CAN GEN 15LS 25OZ GEN KRFT 1590-J 0 Ori…" at bounding box center [398, 170] width 797 height 132
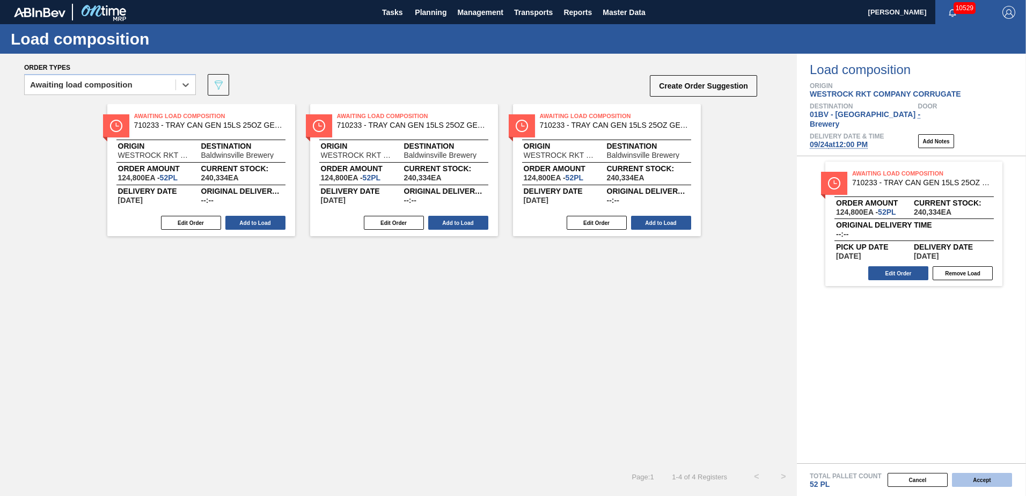
click at [973, 477] on button "Accept" at bounding box center [982, 480] width 60 height 14
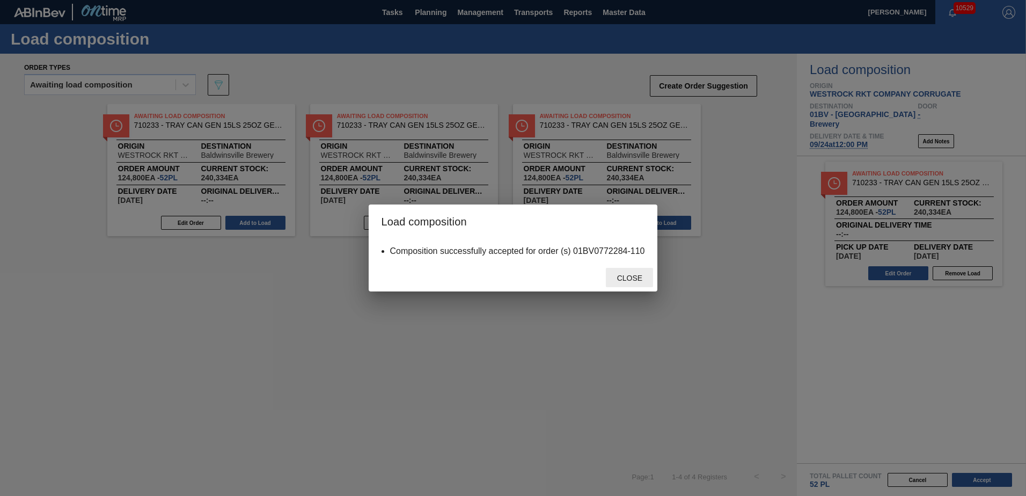
click at [632, 279] on span "Close" at bounding box center [630, 278] width 42 height 9
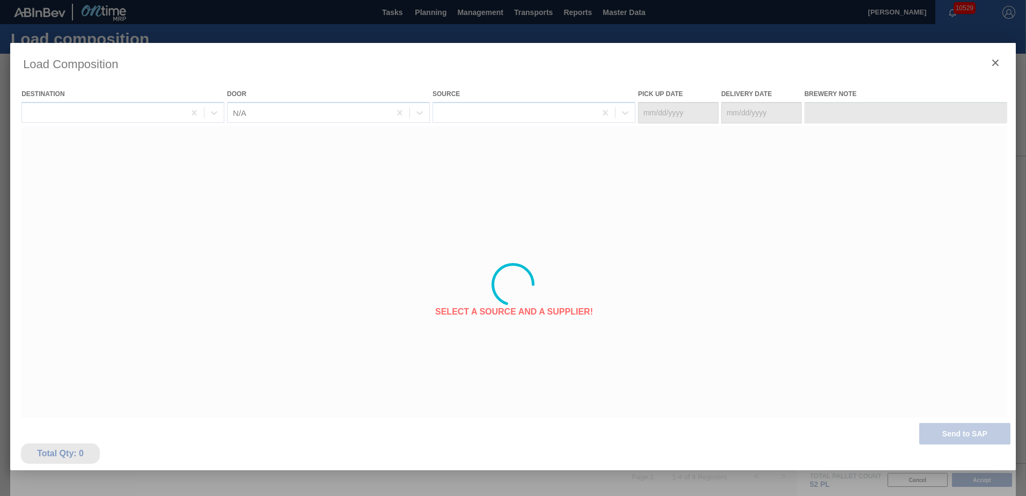
type Date "09/22/2025"
type Date "09/24/2025"
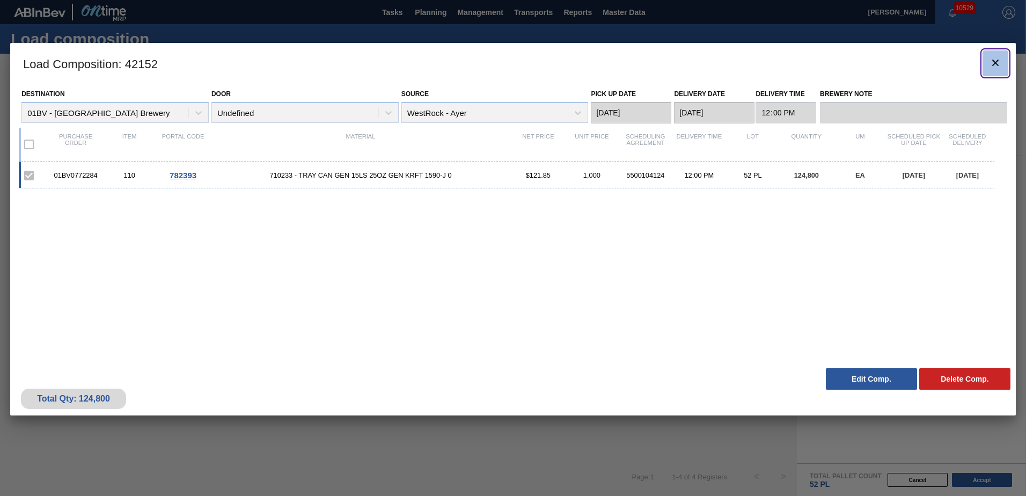
click at [997, 62] on icon "botão de ícone" at bounding box center [995, 63] width 6 height 6
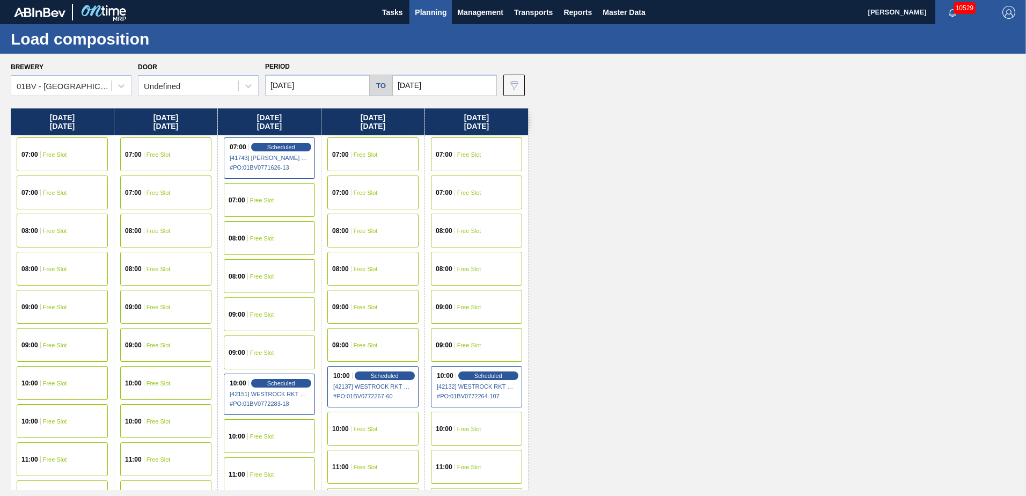
click at [140, 384] on span "10:00" at bounding box center [133, 383] width 17 height 6
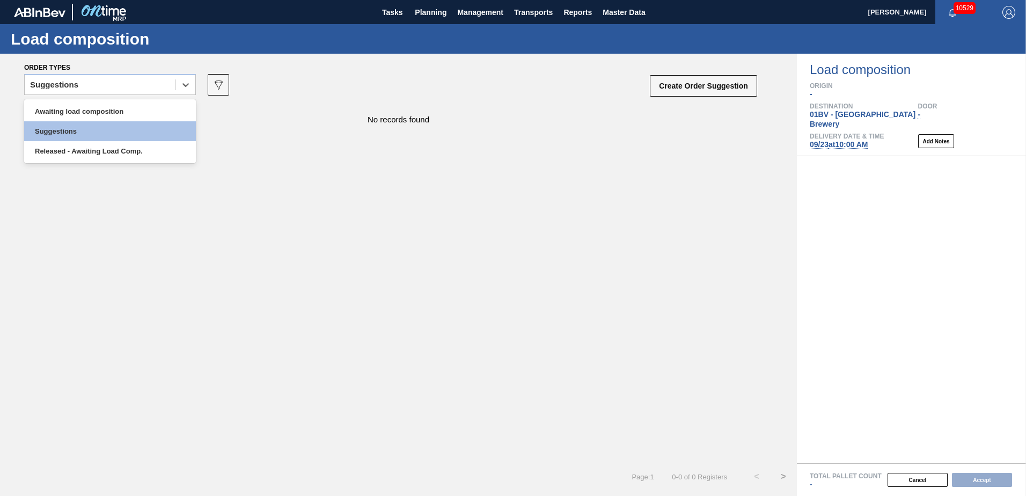
click at [186, 85] on icon at bounding box center [185, 85] width 6 height 4
click at [158, 111] on div "Awaiting load composition" at bounding box center [110, 111] width 172 height 20
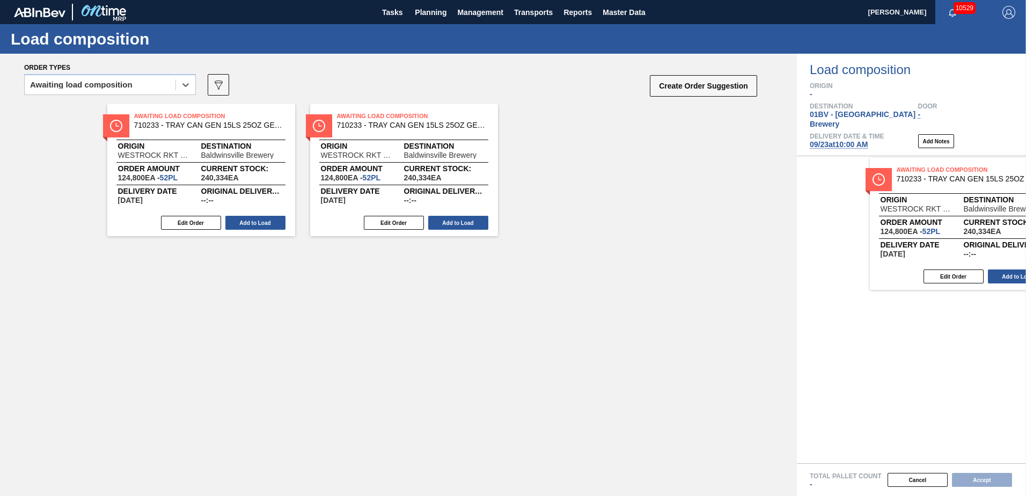
drag, startPoint x: 567, startPoint y: 116, endPoint x: 929, endPoint y: 171, distance: 365.8
click at [928, 170] on div "Order types option Awaiting load composition, selected. Select is focused ,type…" at bounding box center [513, 275] width 1026 height 442
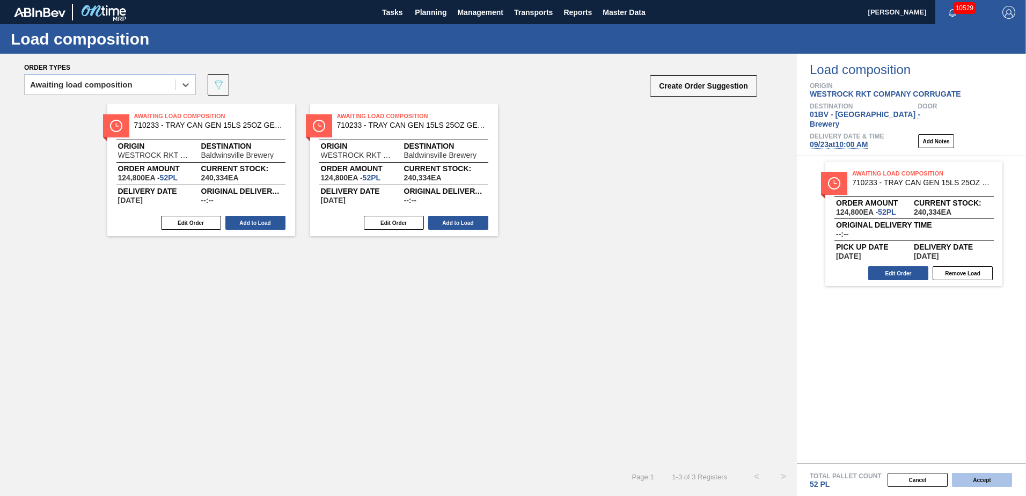
click at [974, 477] on button "Accept" at bounding box center [982, 480] width 60 height 14
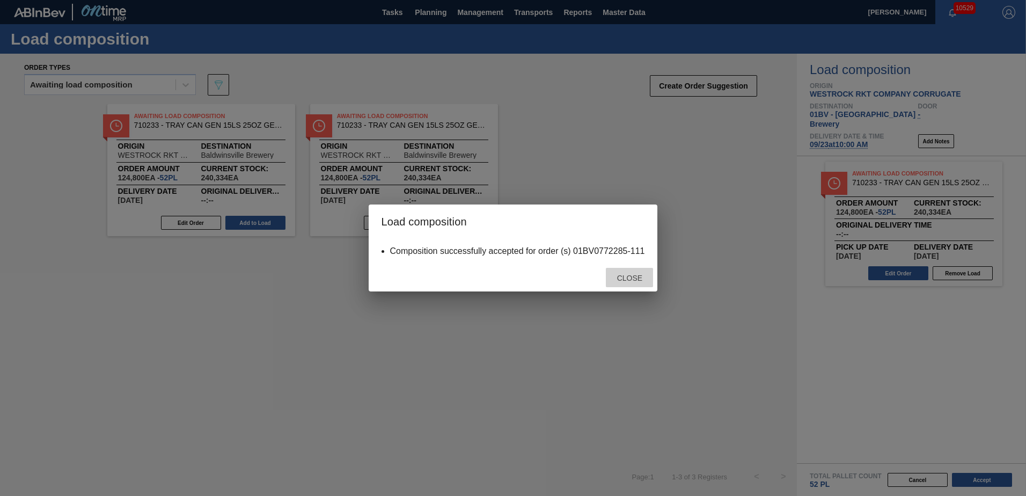
click at [634, 283] on div "Close" at bounding box center [629, 278] width 47 height 20
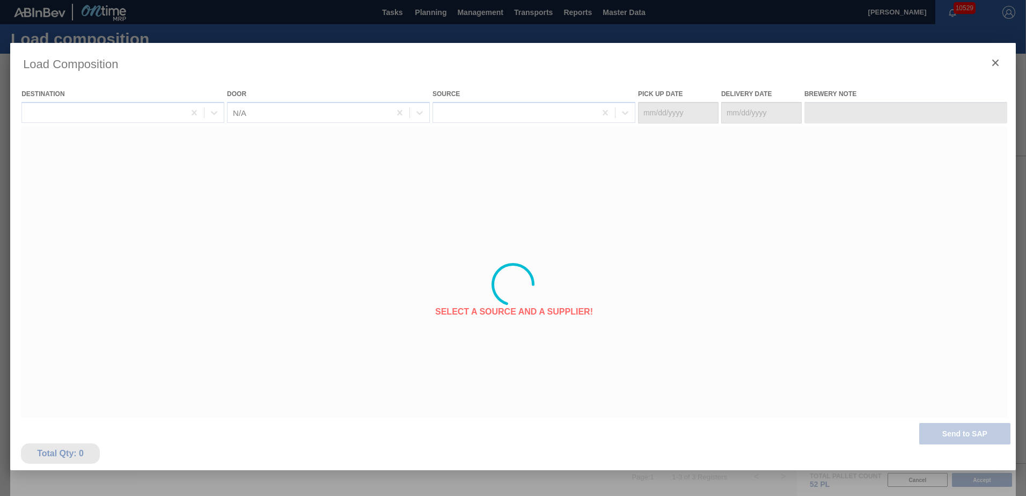
type Date "09/21/2025"
type Date "09/23/2025"
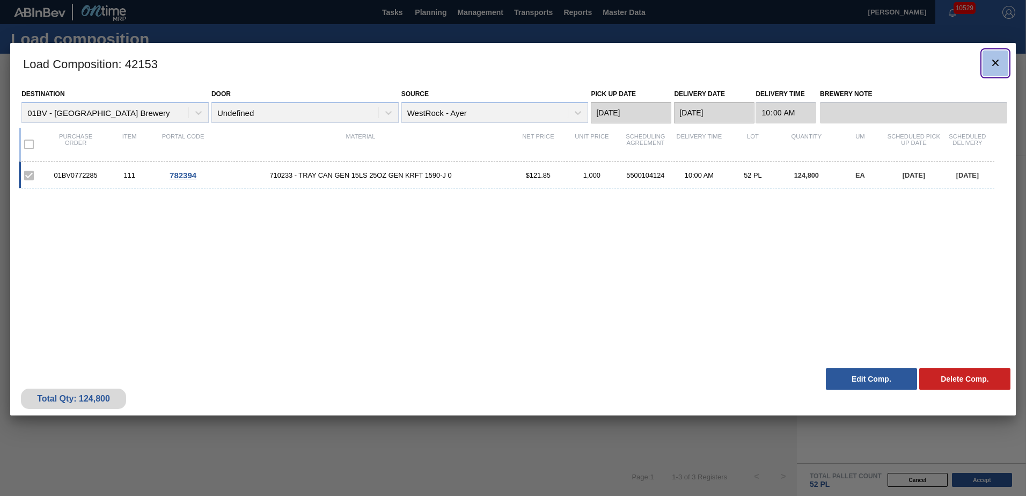
click at [998, 66] on icon "botão de ícone" at bounding box center [995, 62] width 13 height 13
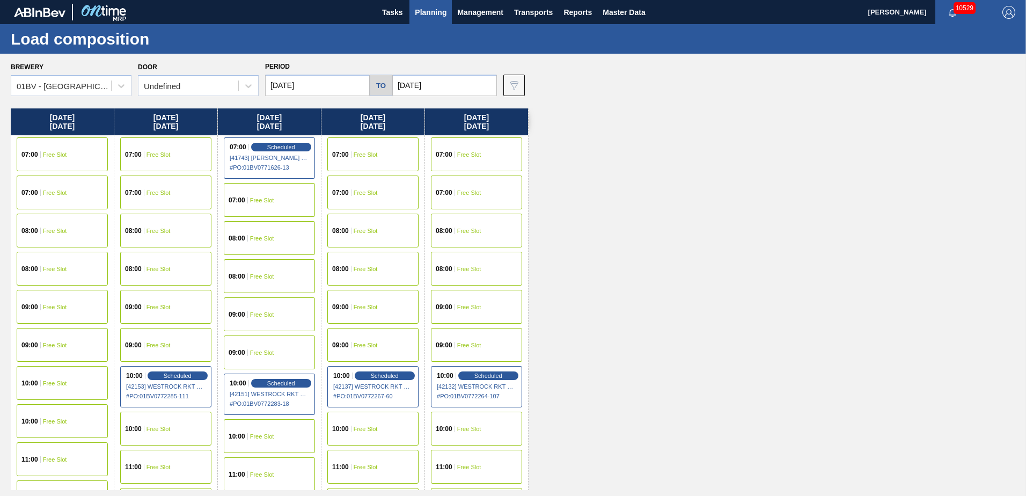
click at [434, 13] on span "Planning" at bounding box center [431, 12] width 32 height 13
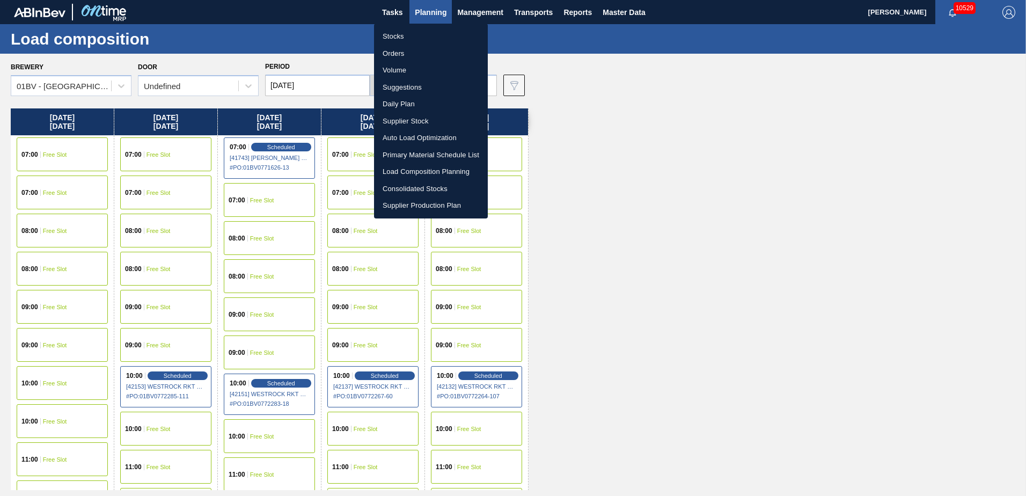
drag, startPoint x: 407, startPoint y: 85, endPoint x: 414, endPoint y: 88, distance: 7.7
click at [407, 85] on li "Suggestions" at bounding box center [431, 87] width 114 height 17
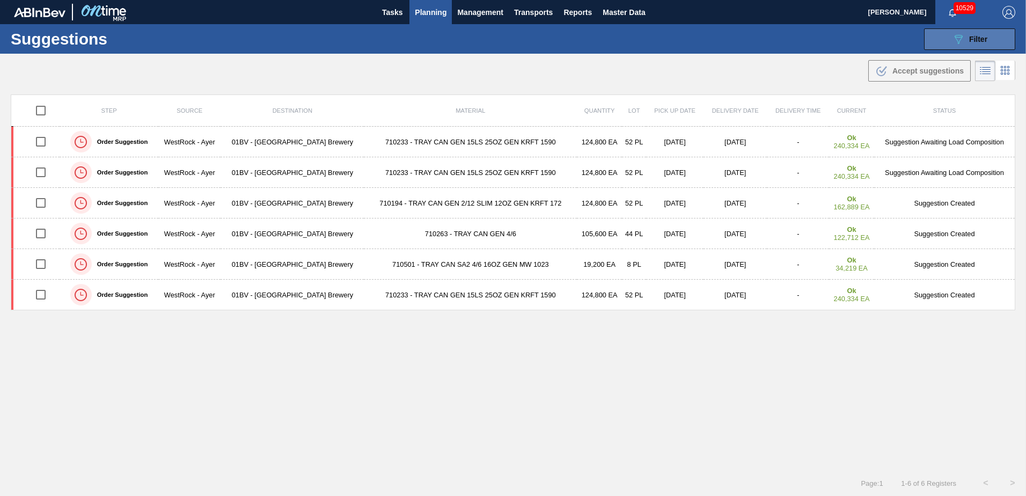
click at [953, 37] on icon "089F7B8B-B2A5-4AFE-B5C0-19BA573D28AC" at bounding box center [958, 39] width 13 height 13
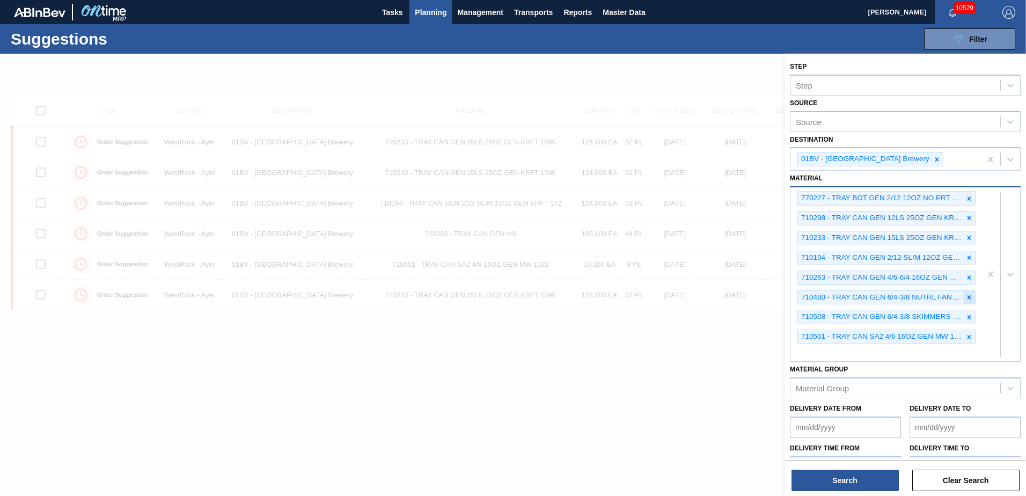
click at [968, 296] on icon at bounding box center [970, 297] width 4 height 4
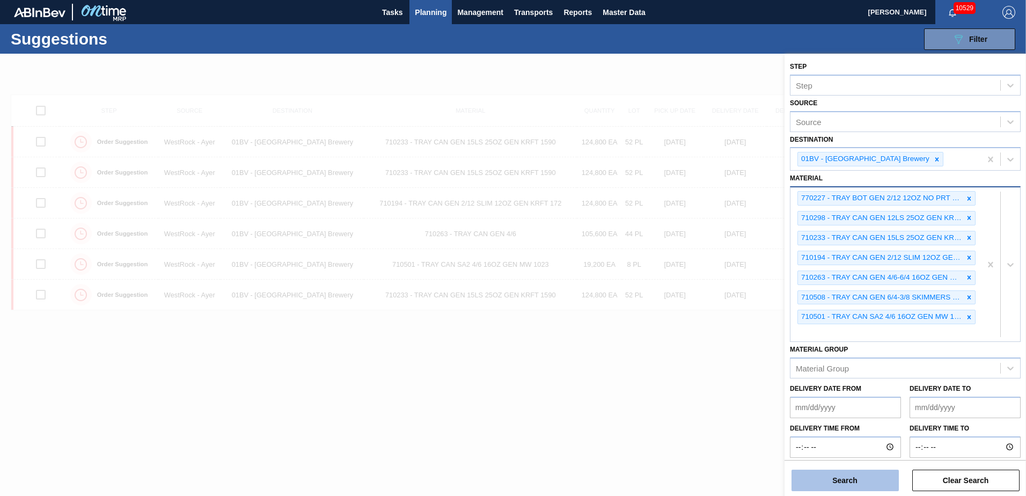
click at [830, 476] on button "Search" at bounding box center [845, 480] width 107 height 21
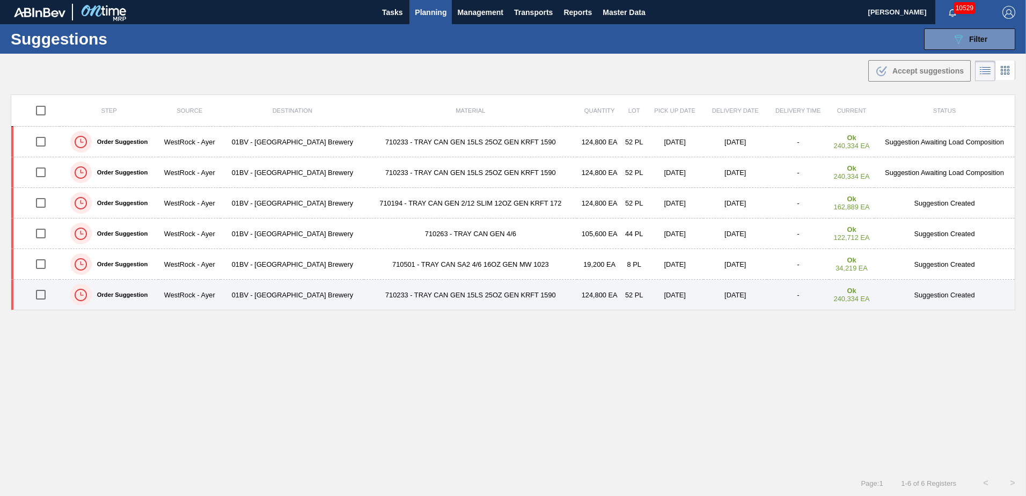
click at [43, 294] on input "checkbox" at bounding box center [41, 294] width 23 height 23
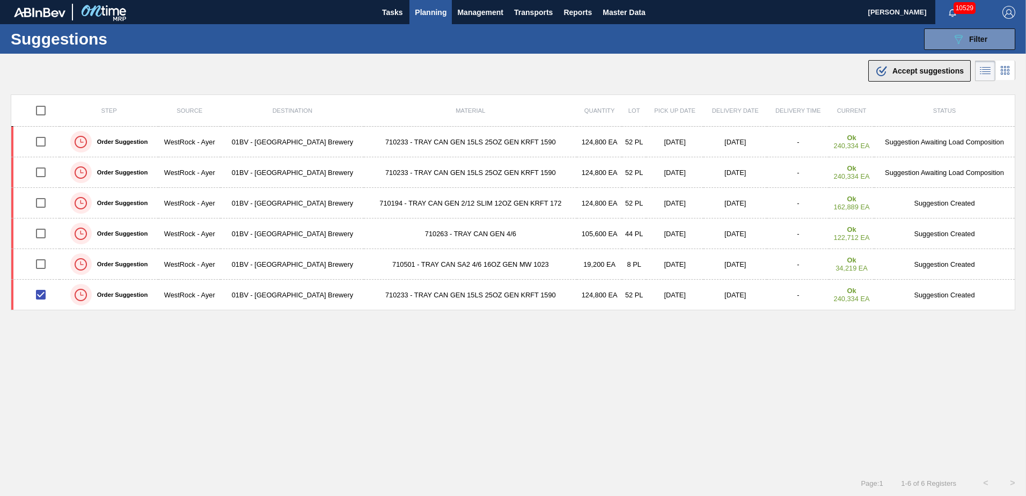
click at [911, 71] on span "Accept suggestions" at bounding box center [928, 71] width 71 height 9
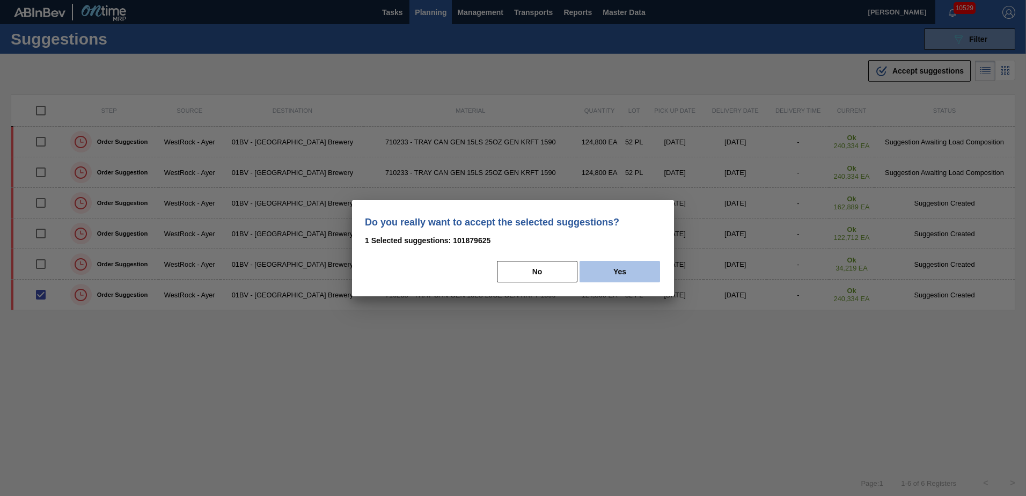
click at [642, 270] on button "Yes" at bounding box center [620, 271] width 81 height 21
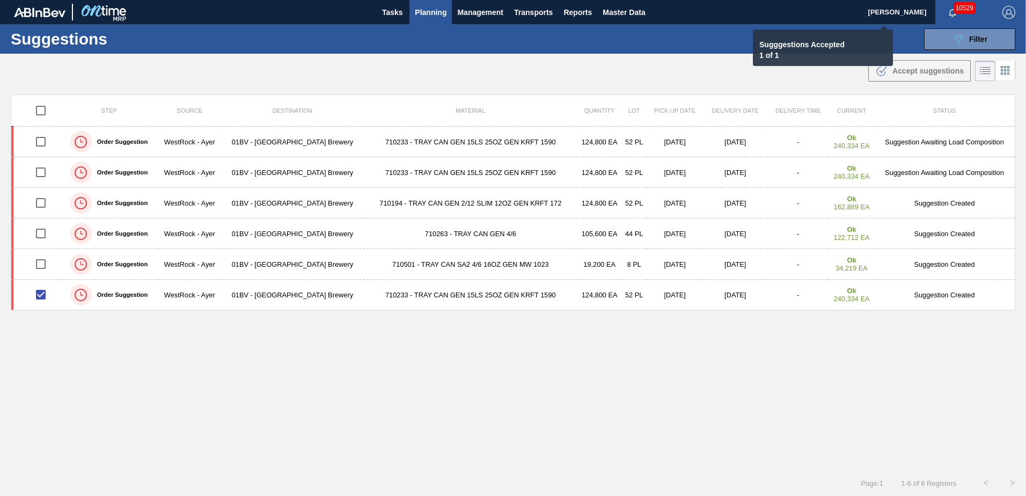
checkbox input "false"
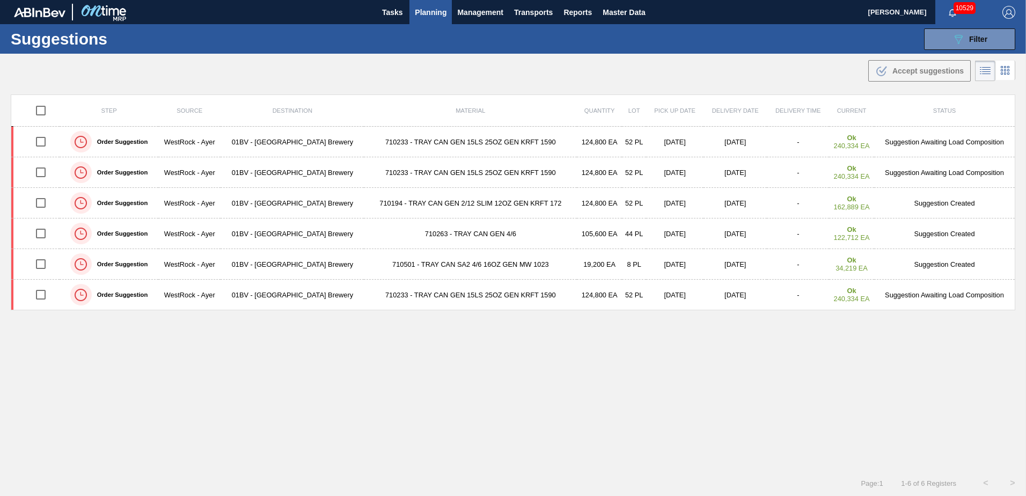
click at [429, 10] on span "Planning" at bounding box center [431, 12] width 32 height 13
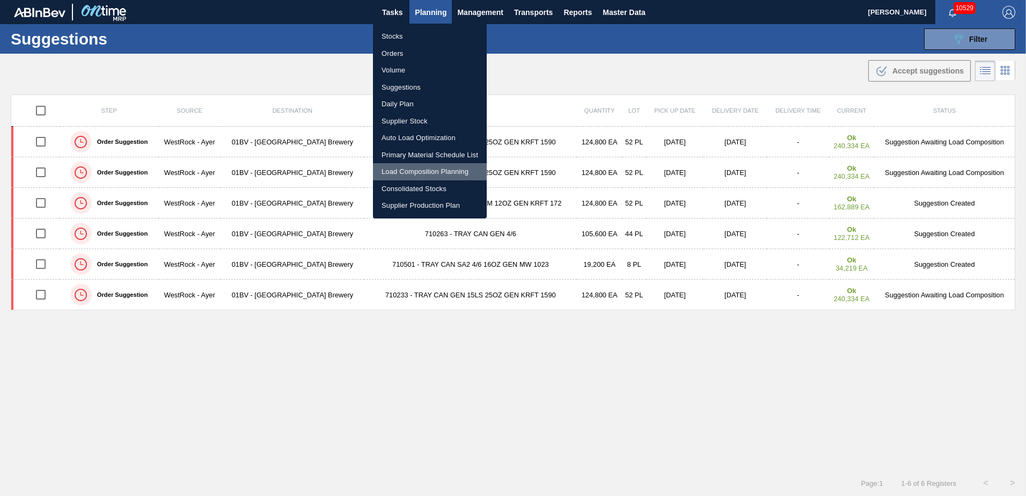
click at [413, 171] on li "Load Composition Planning" at bounding box center [430, 171] width 114 height 17
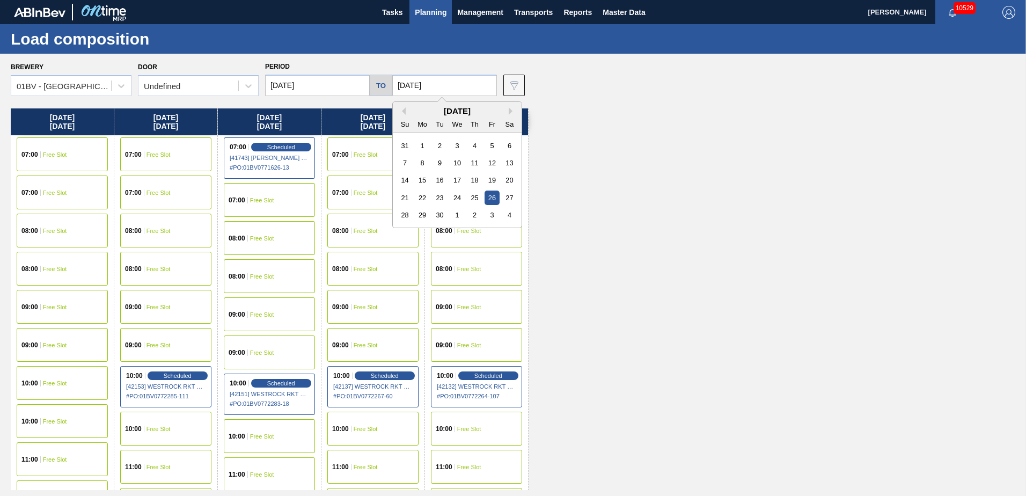
click at [443, 83] on input "09/26/2025" at bounding box center [444, 85] width 105 height 21
click at [509, 109] on button "Next Month" at bounding box center [513, 111] width 8 height 8
click at [487, 145] on div "3" at bounding box center [492, 145] width 14 height 14
type input "10/03/2025"
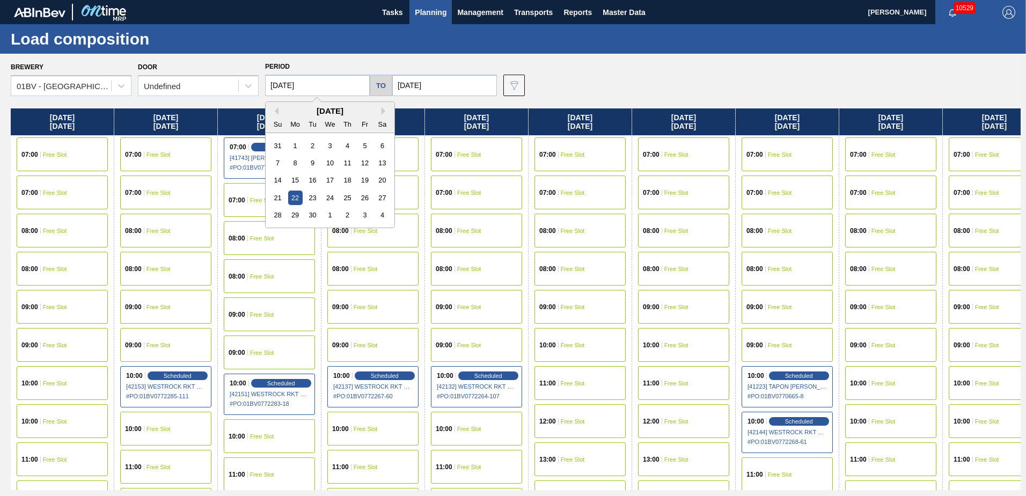
click at [323, 90] on input "09/22/2025" at bounding box center [317, 85] width 105 height 21
click at [297, 215] on div "29" at bounding box center [295, 215] width 14 height 14
type input "09/29/2025"
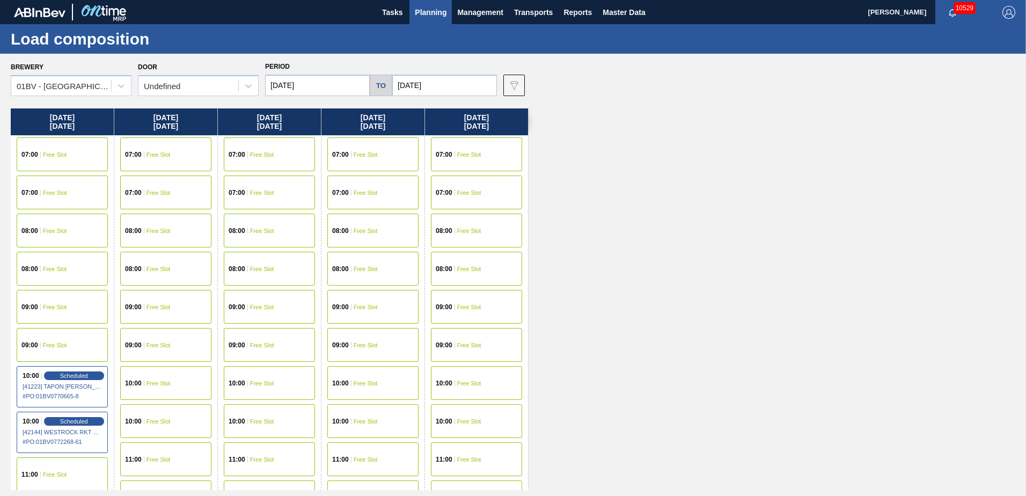
click at [161, 385] on span "Free Slot" at bounding box center [159, 383] width 24 height 6
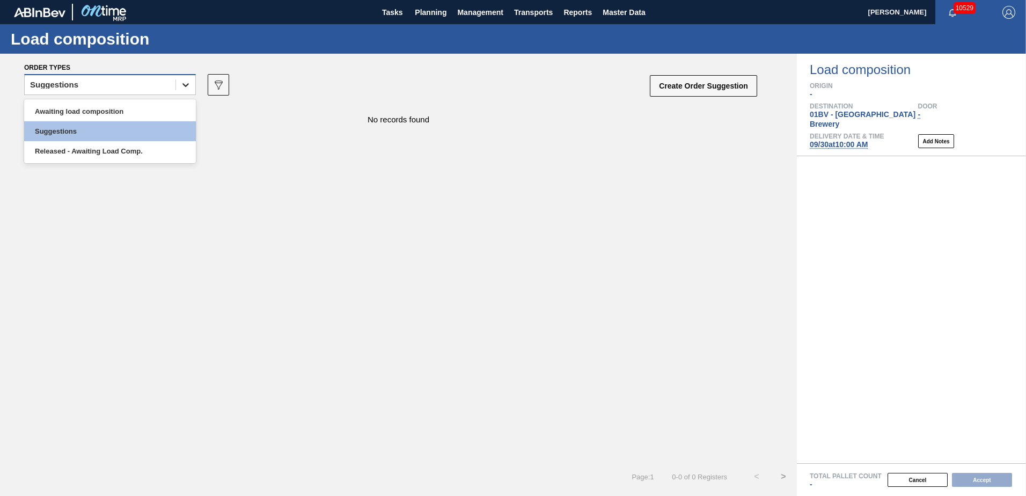
click at [183, 84] on icon at bounding box center [185, 85] width 6 height 4
click at [134, 105] on div "Awaiting load composition" at bounding box center [110, 111] width 172 height 20
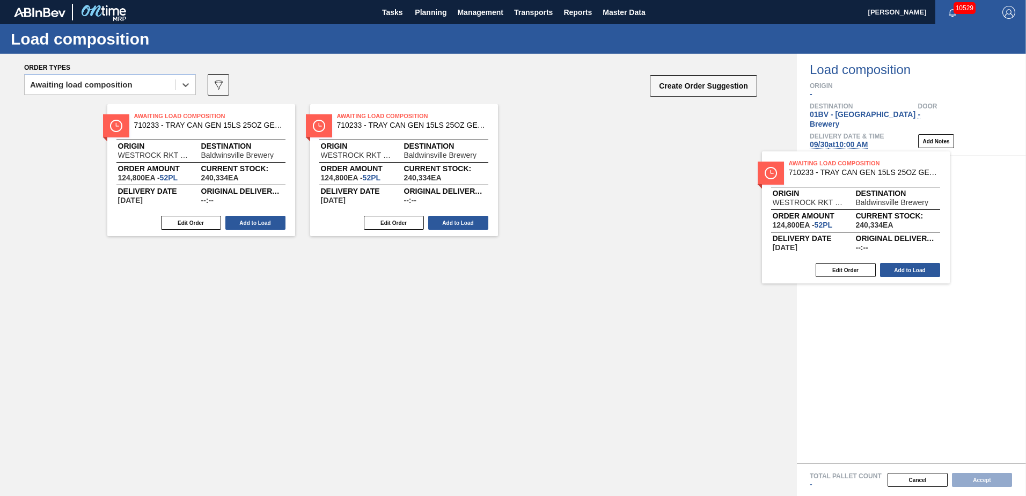
drag, startPoint x: 545, startPoint y: 138, endPoint x: 799, endPoint y: 186, distance: 258.2
click at [799, 186] on div "Order types option Awaiting load composition, selected. Select is focused ,type…" at bounding box center [513, 275] width 1026 height 442
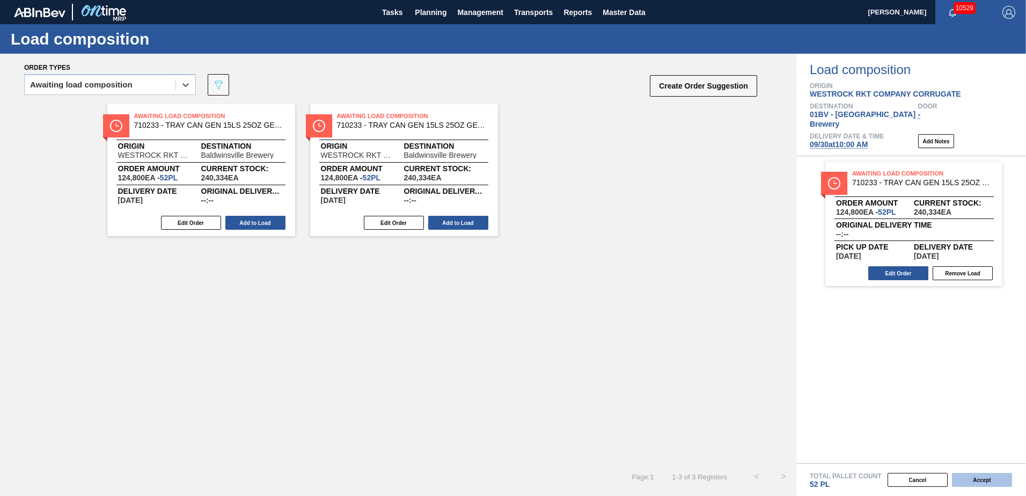
click at [981, 479] on button "Accept" at bounding box center [982, 480] width 60 height 14
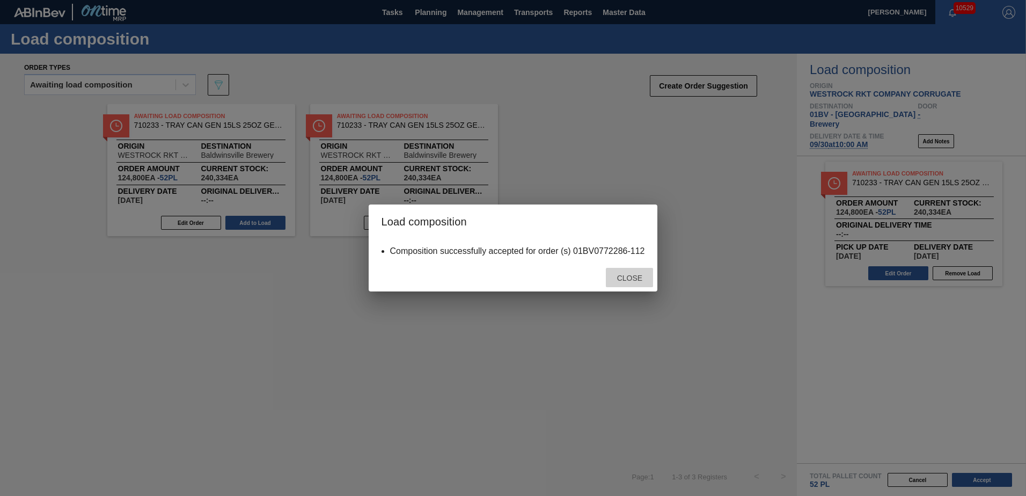
click at [635, 279] on span "Close" at bounding box center [630, 278] width 42 height 9
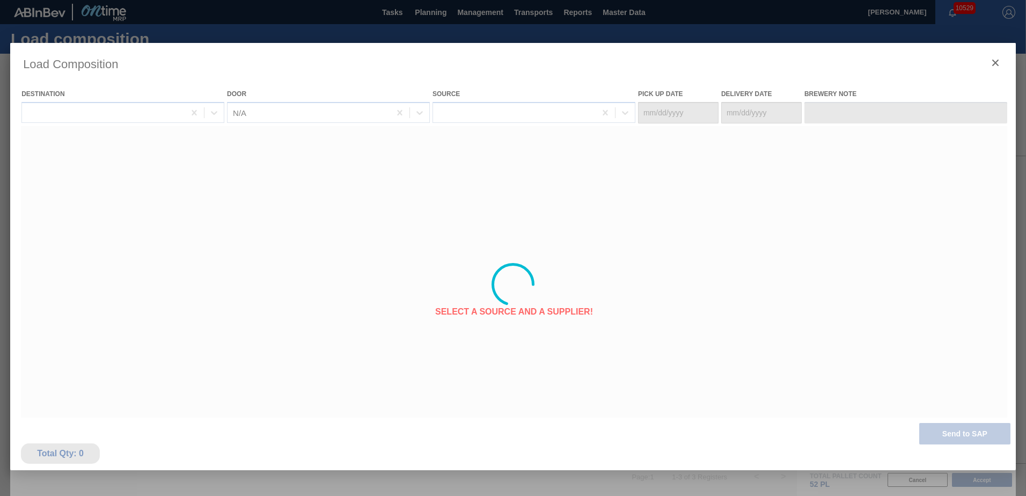
type Date "09/28/2025"
type Date "09/30/2025"
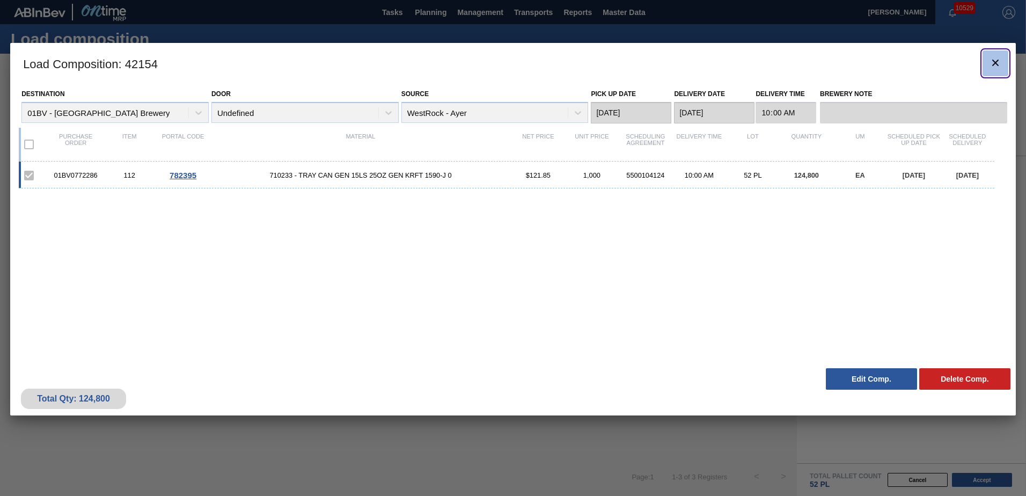
click at [998, 58] on icon "botão de ícone" at bounding box center [995, 62] width 13 height 13
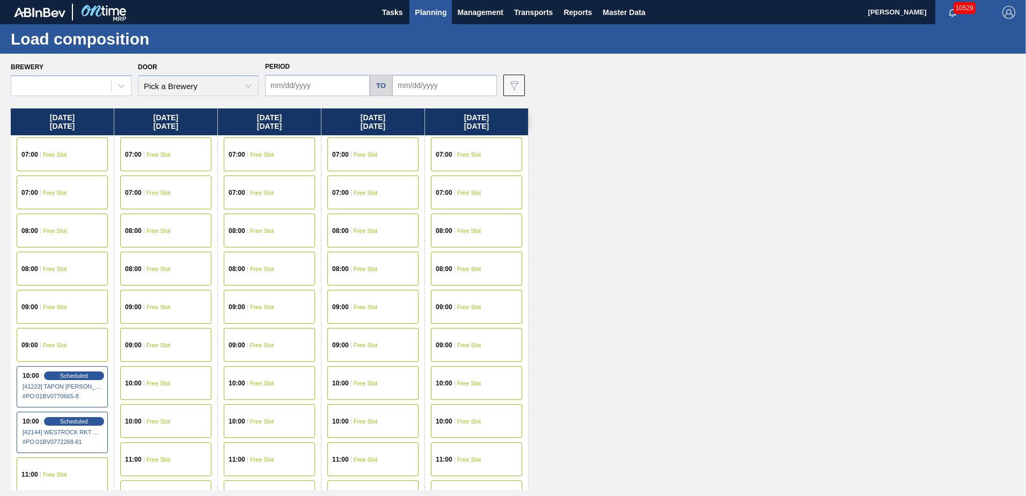
type input "09/29/2025"
type input "10/03/2025"
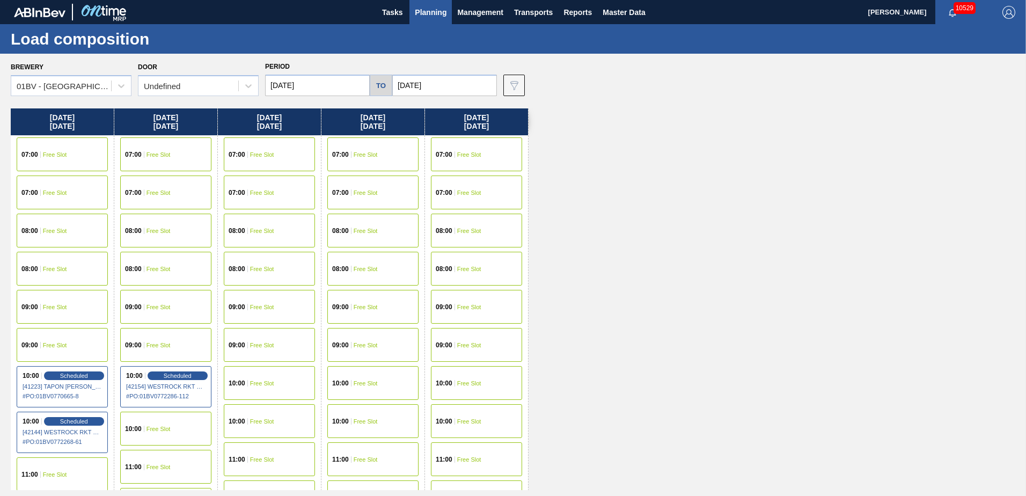
click at [436, 11] on span "Planning" at bounding box center [431, 12] width 32 height 13
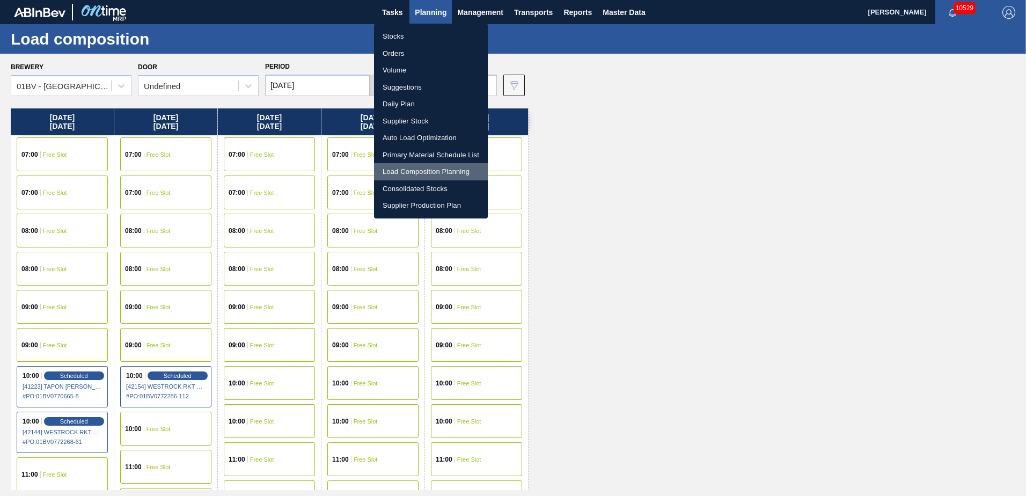
click at [419, 169] on li "Load Composition Planning" at bounding box center [431, 171] width 114 height 17
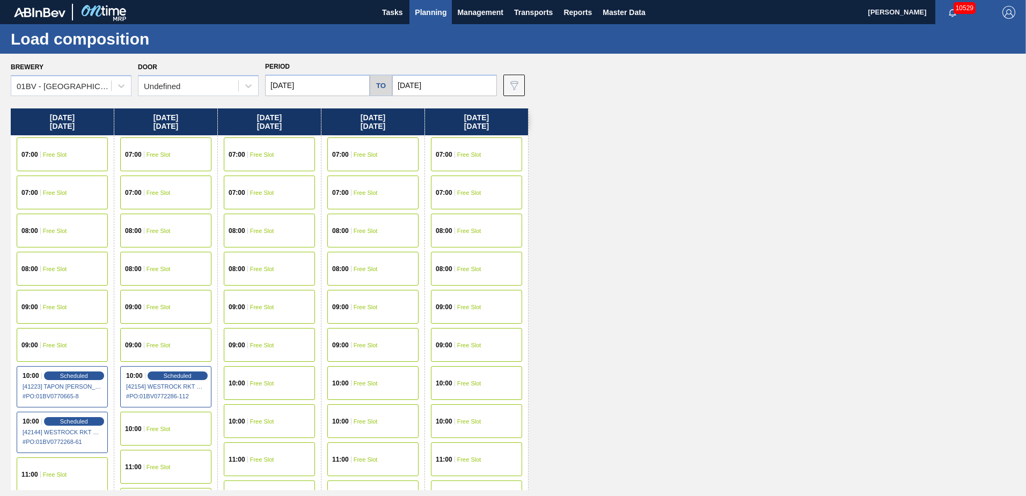
click at [327, 88] on input "09/29/2025" at bounding box center [317, 85] width 105 height 21
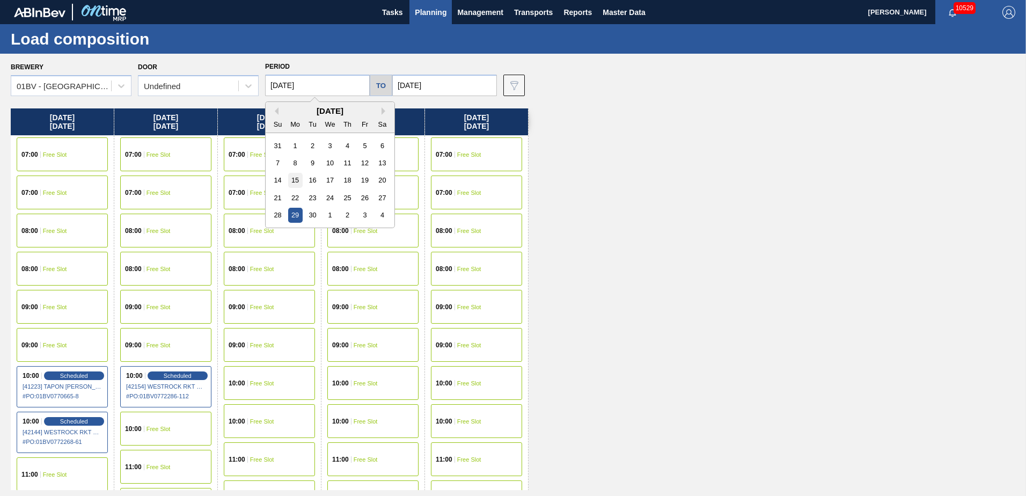
click at [295, 177] on div "15" at bounding box center [295, 180] width 14 height 14
type input "[DATE]"
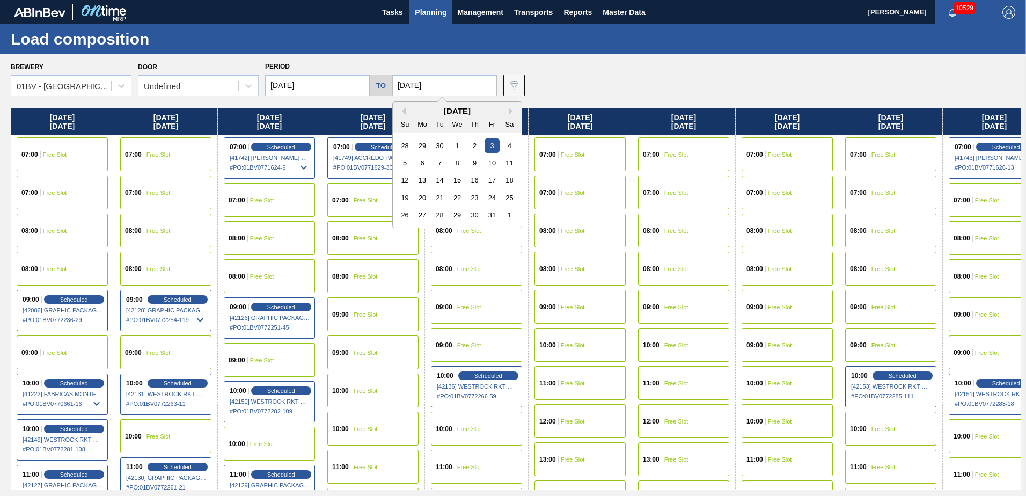
click at [438, 84] on input "10/03/2025" at bounding box center [444, 85] width 105 height 21
click at [398, 112] on button "Previous Month" at bounding box center [402, 111] width 8 height 8
click at [491, 177] on div "19" at bounding box center [492, 180] width 14 height 14
type input "09/19/2025"
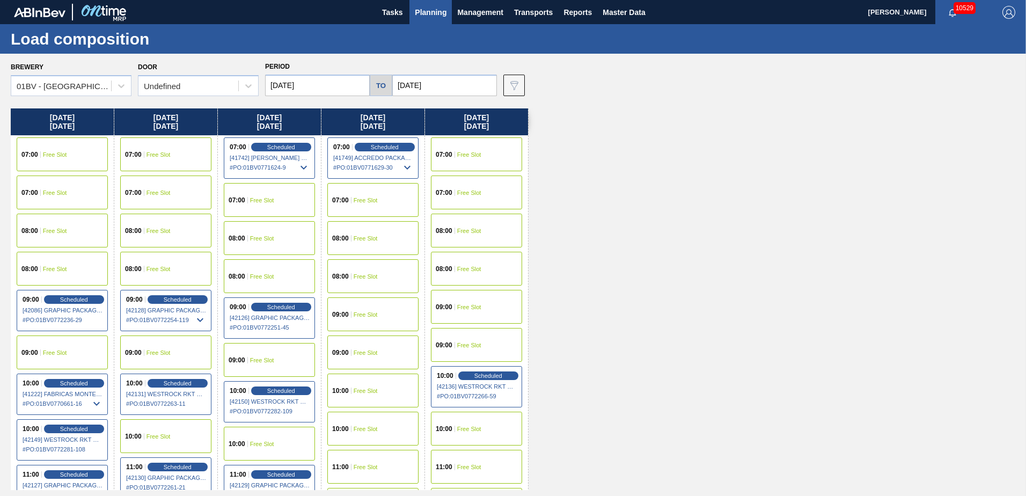
click at [361, 391] on span "Free Slot" at bounding box center [366, 391] width 24 height 6
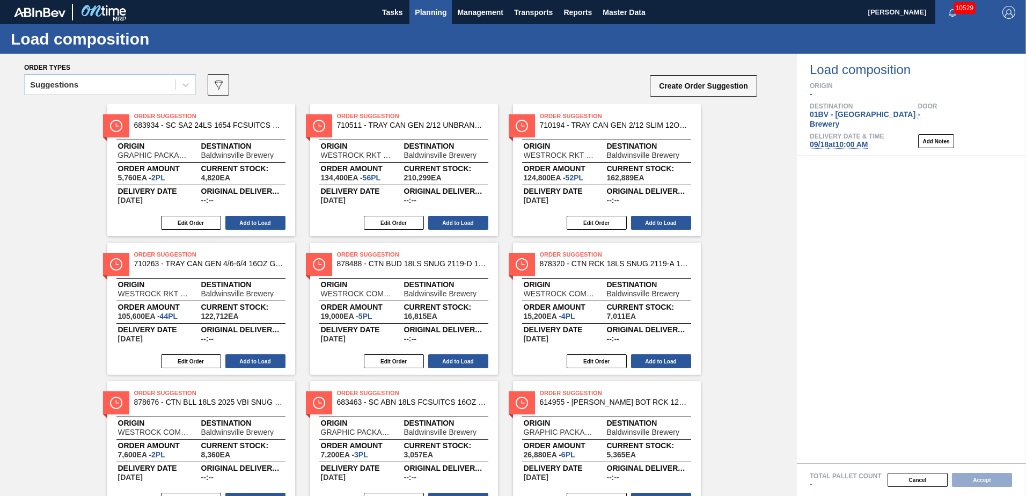
click at [421, 12] on span "Planning" at bounding box center [431, 12] width 32 height 13
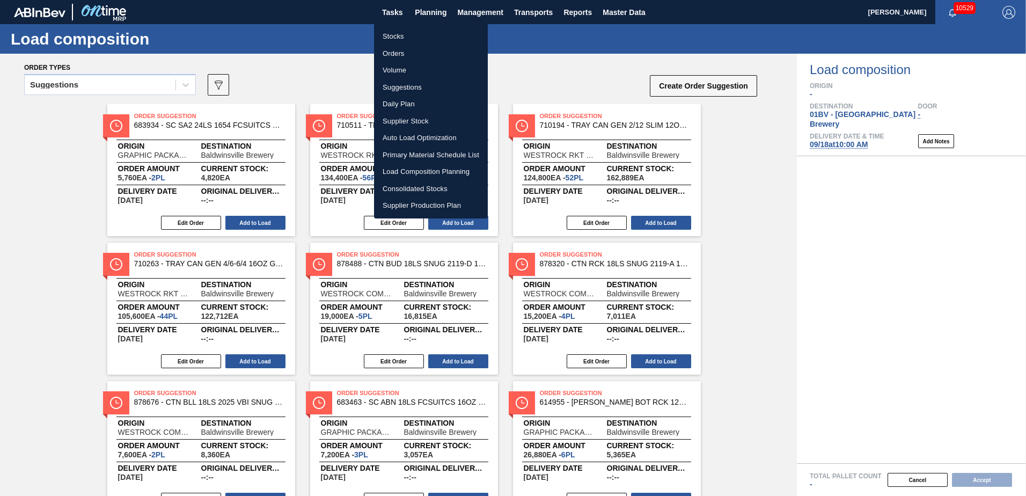
click at [404, 88] on li "Suggestions" at bounding box center [431, 87] width 114 height 17
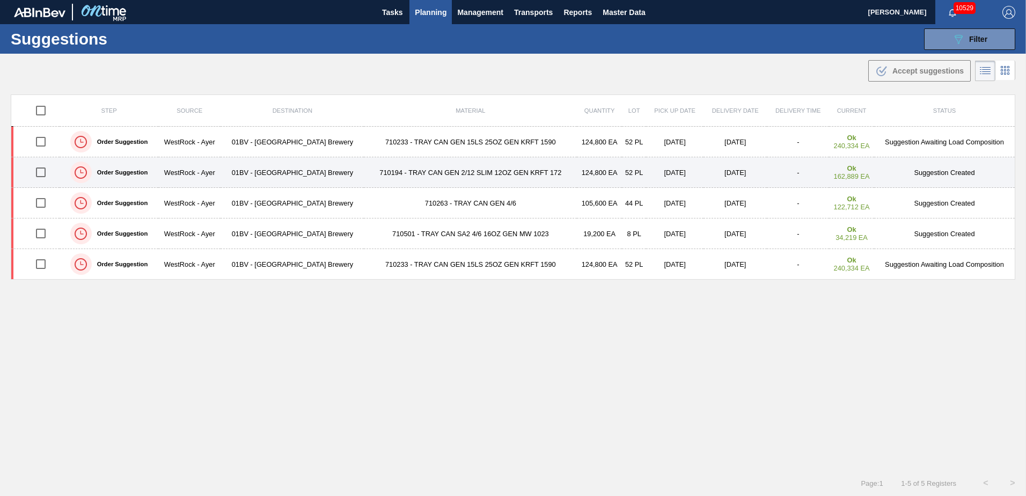
click at [43, 176] on input "checkbox" at bounding box center [41, 172] width 23 height 23
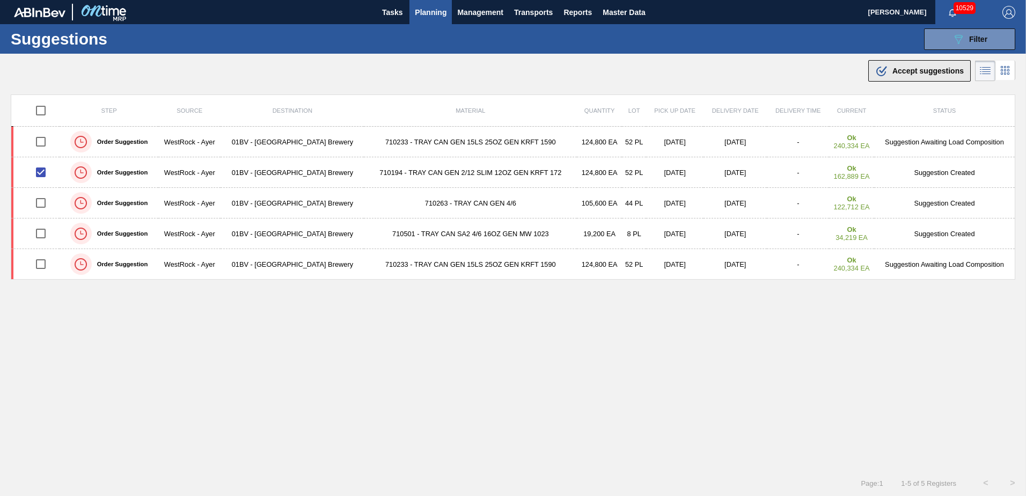
click at [914, 66] on div ".b{fill:var(--color-action-default)} Accept suggestions" at bounding box center [919, 70] width 89 height 13
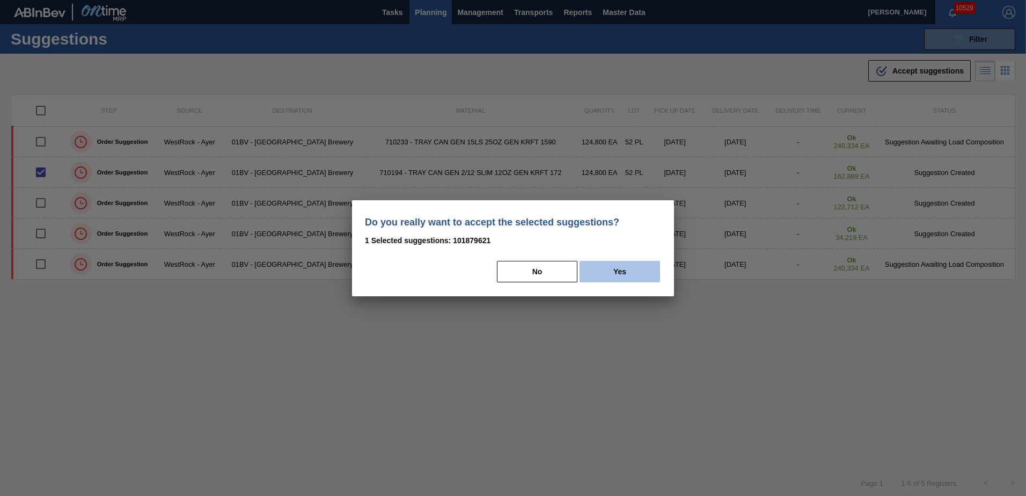
click at [639, 273] on button "Yes" at bounding box center [620, 271] width 81 height 21
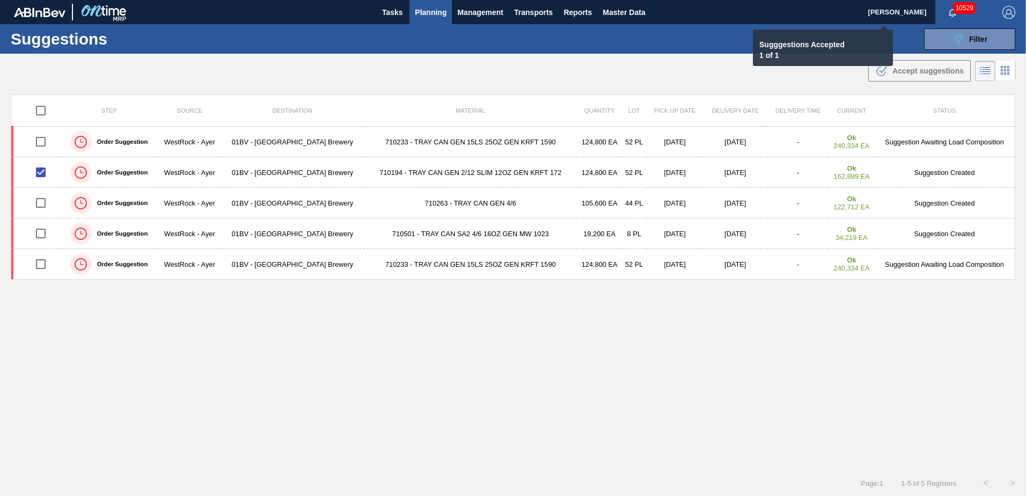
checkbox input "false"
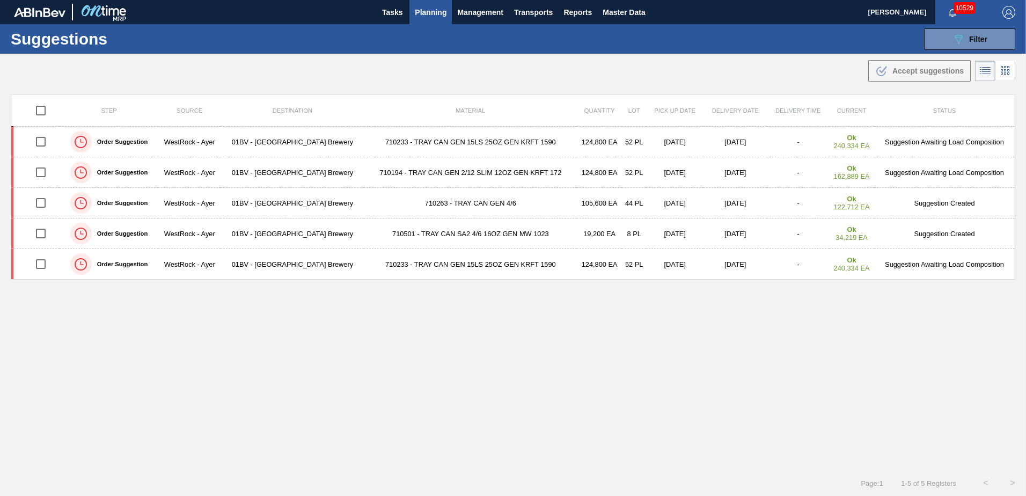
click at [430, 13] on span "Planning" at bounding box center [431, 12] width 32 height 13
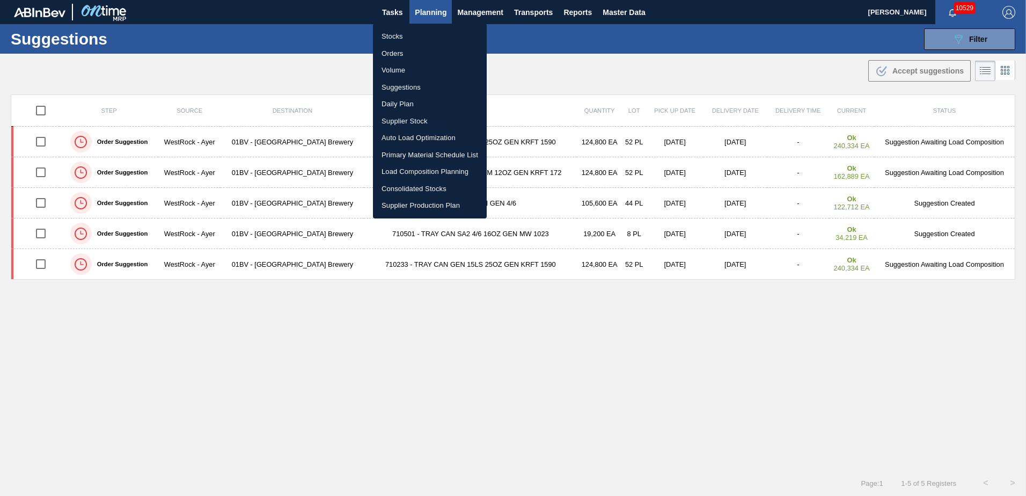
click at [414, 171] on li "Load Composition Planning" at bounding box center [430, 171] width 114 height 17
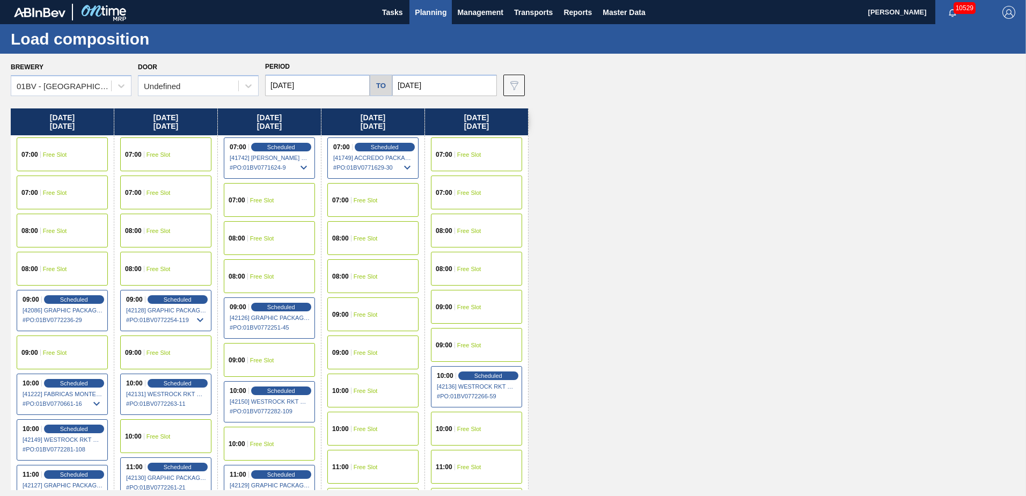
click at [358, 388] on span "Free Slot" at bounding box center [366, 391] width 24 height 6
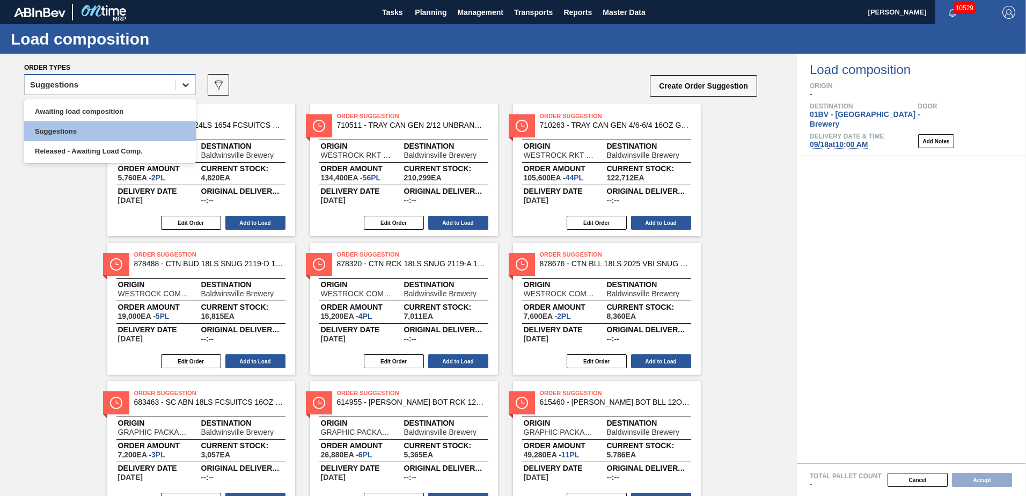
click at [188, 85] on icon at bounding box center [185, 84] width 11 height 11
click at [156, 110] on div "Awaiting load composition" at bounding box center [110, 111] width 172 height 20
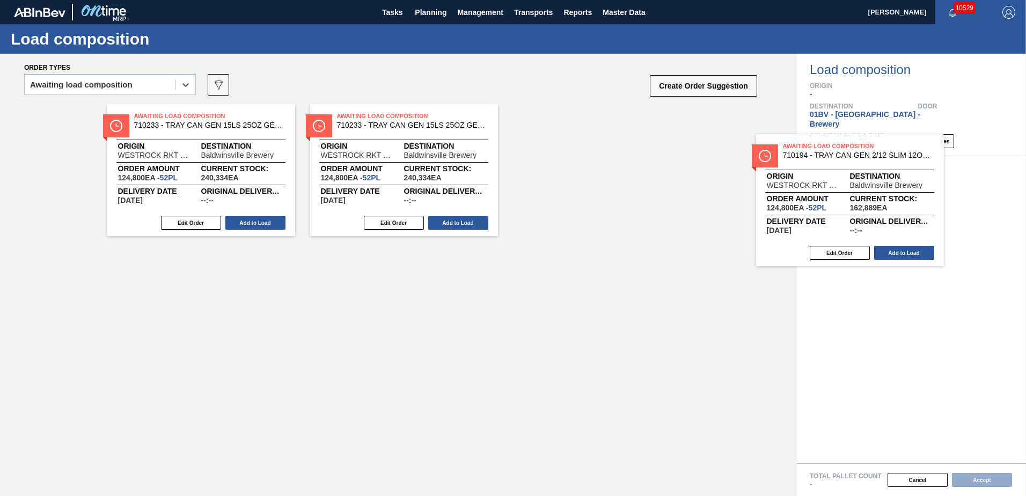
drag, startPoint x: 557, startPoint y: 141, endPoint x: 803, endPoint y: 171, distance: 248.7
click at [803, 171] on div "Order types option Awaiting load composition, selected. Select is focused ,type…" at bounding box center [513, 275] width 1026 height 442
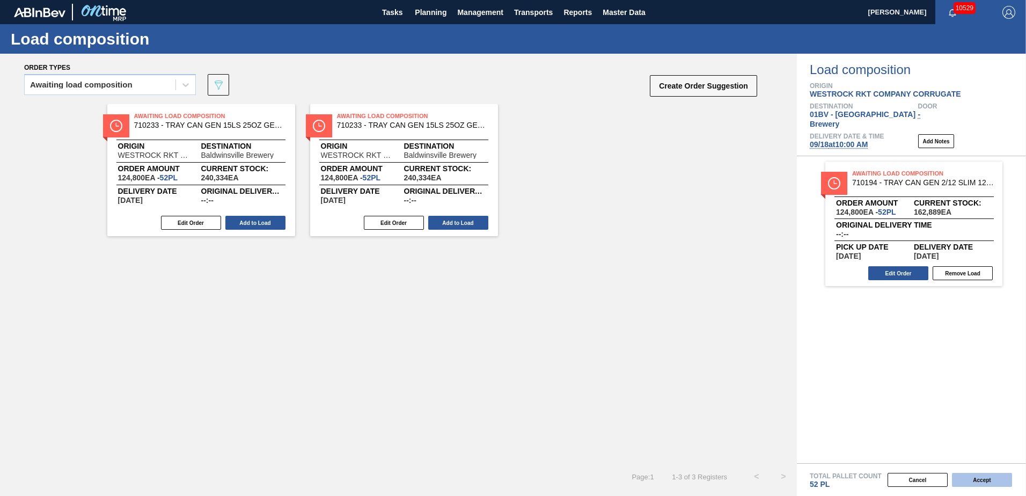
click at [969, 479] on button "Accept" at bounding box center [982, 480] width 60 height 14
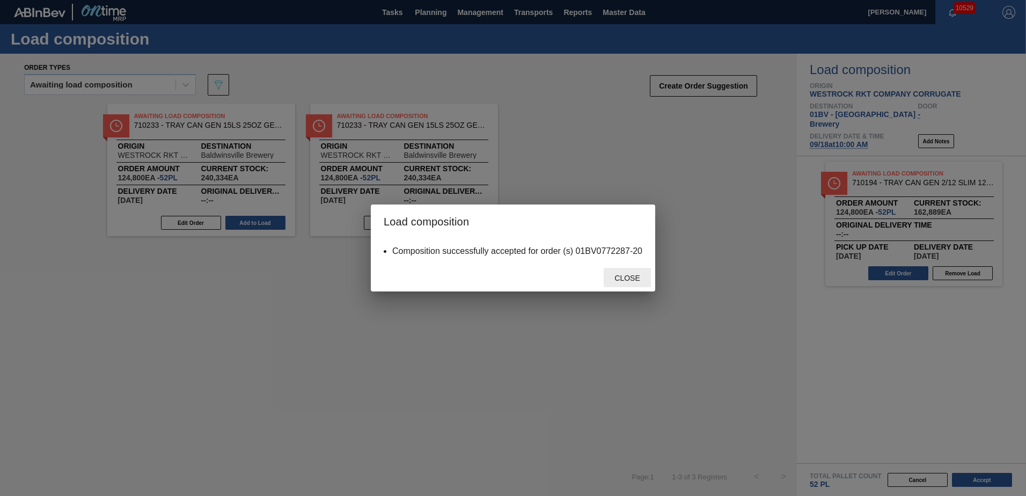
click at [629, 283] on div "Close" at bounding box center [627, 278] width 47 height 20
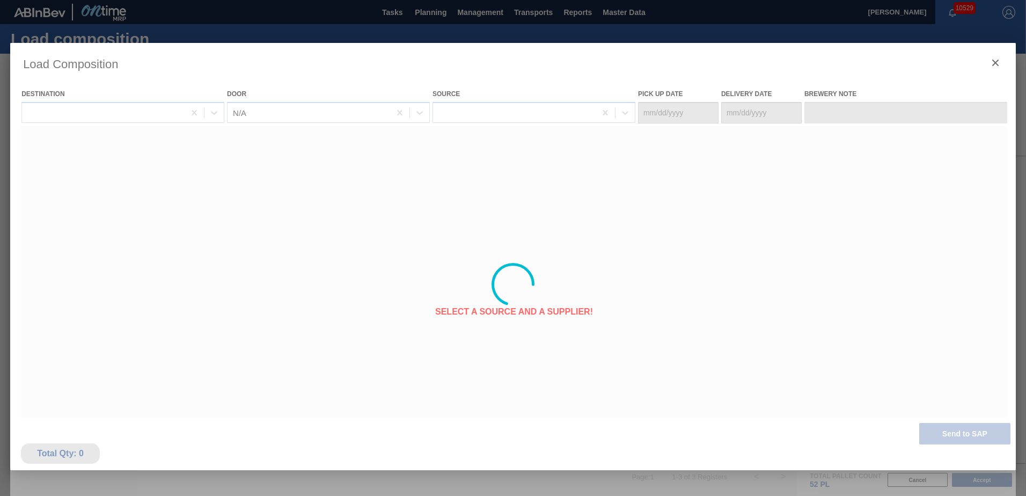
type Date "[DATE]"
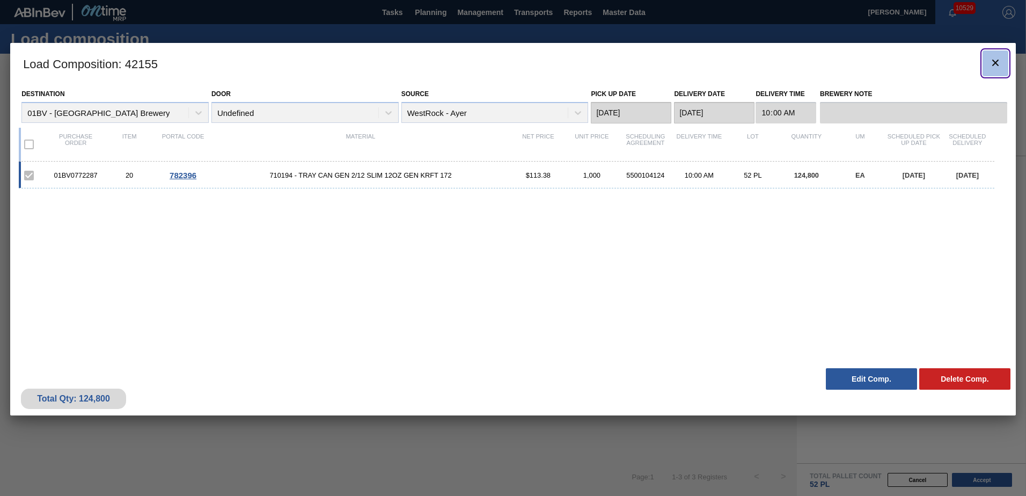
click at [993, 63] on icon "botão de ícone" at bounding box center [995, 62] width 13 height 13
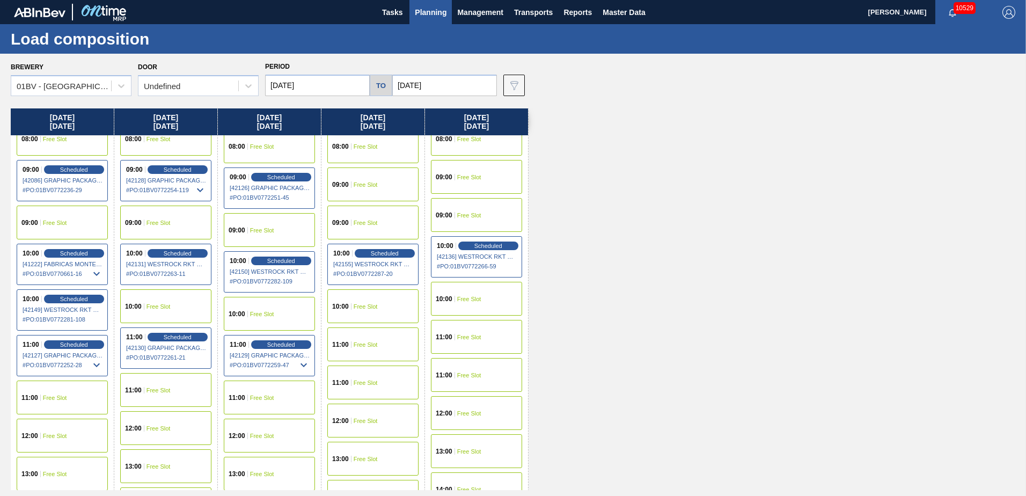
scroll to position [161, 0]
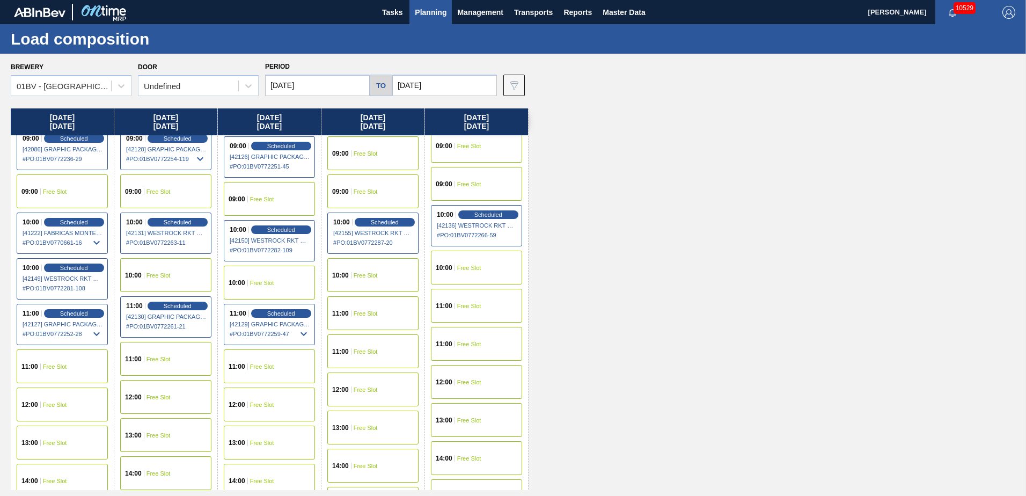
click at [325, 83] on input "[DATE]" at bounding box center [317, 85] width 105 height 21
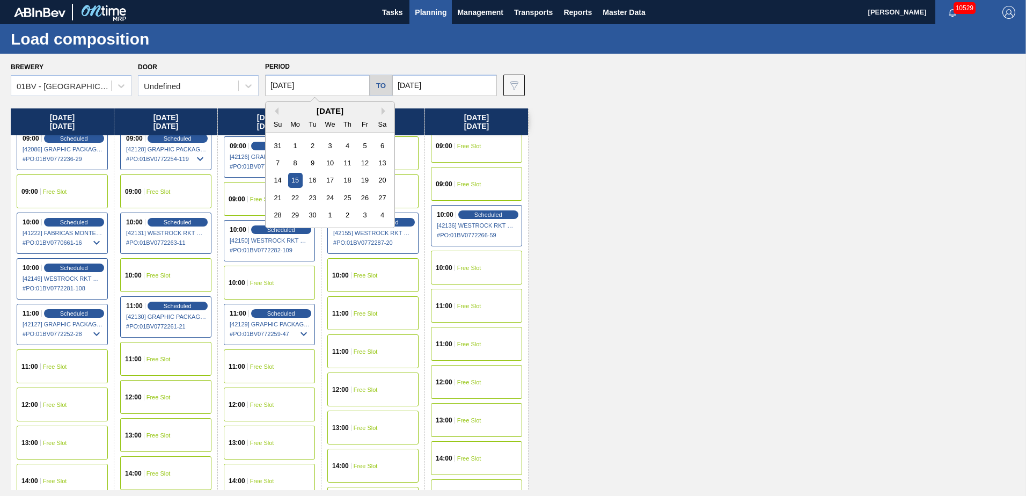
click at [656, 136] on div "Monday 09/15/2025 07:00 Free Slot 07:00 Free Slot 08:00 Free Slot 08:00 Free Sl…" at bounding box center [516, 299] width 1010 height 382
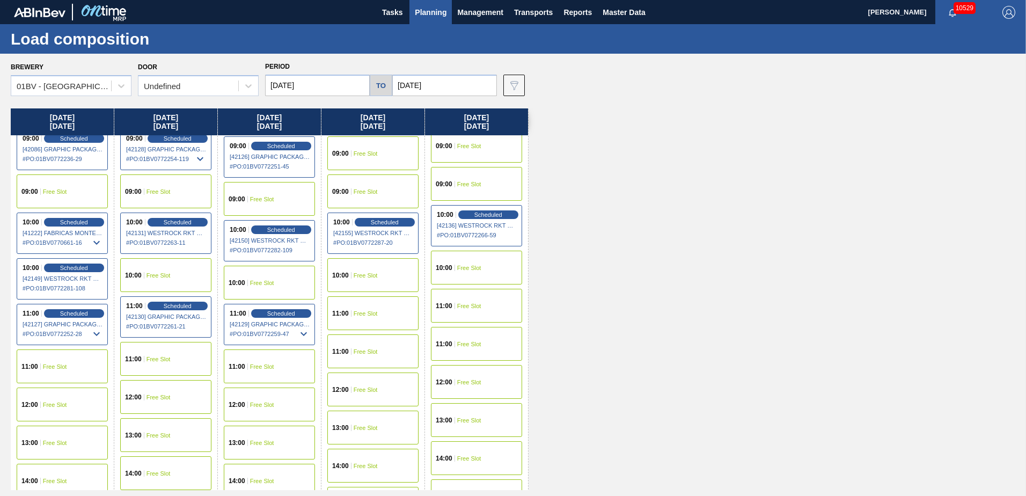
click at [429, 12] on span "Planning" at bounding box center [431, 12] width 32 height 13
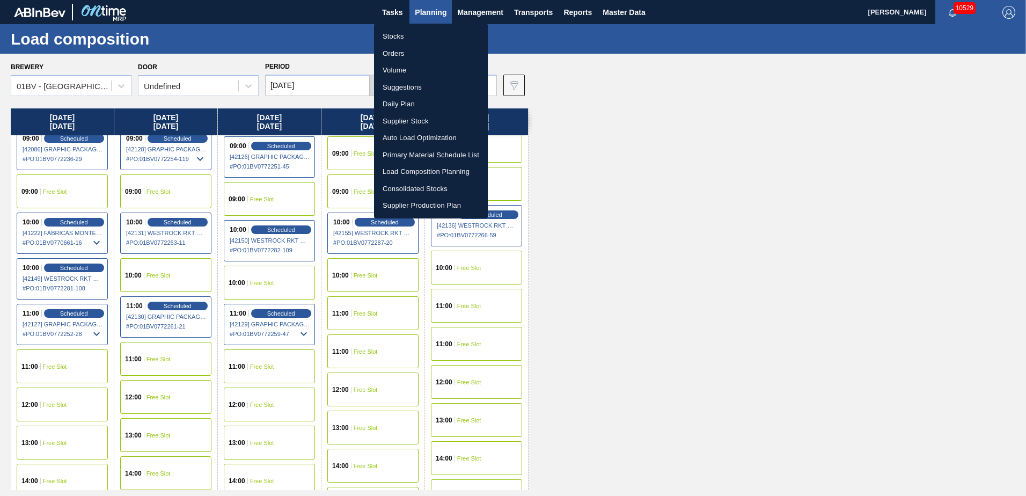
click at [397, 89] on li "Suggestions" at bounding box center [431, 87] width 114 height 17
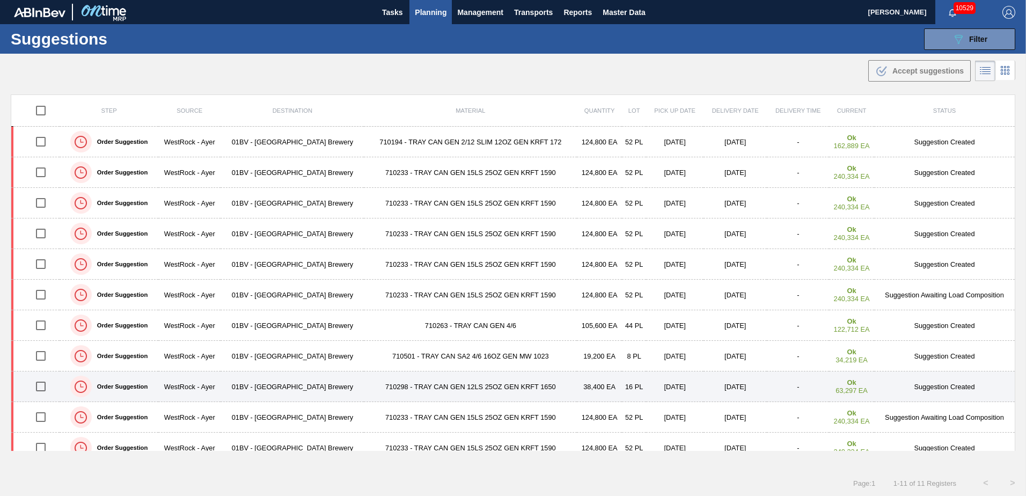
click at [41, 388] on input "checkbox" at bounding box center [41, 386] width 23 height 23
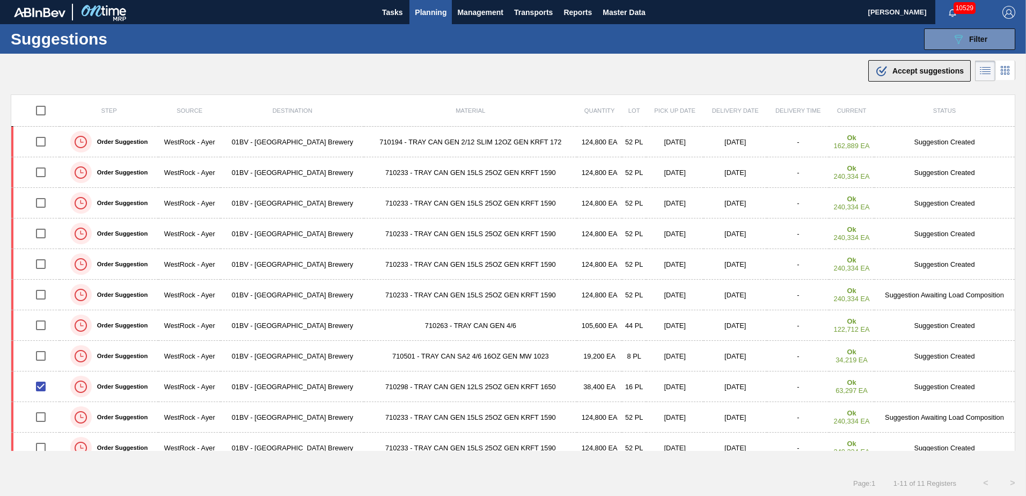
click at [894, 68] on span "Accept suggestions" at bounding box center [928, 71] width 71 height 9
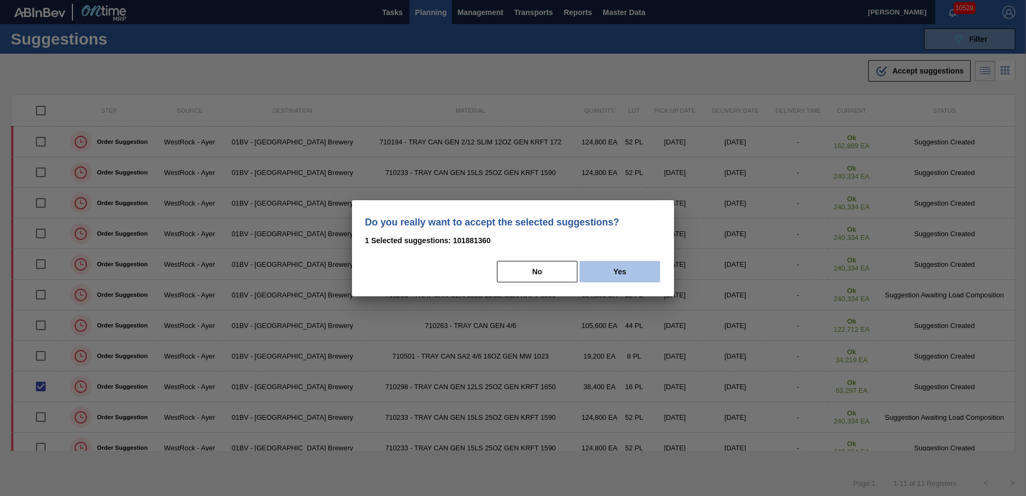
click at [627, 271] on button "Yes" at bounding box center [620, 271] width 81 height 21
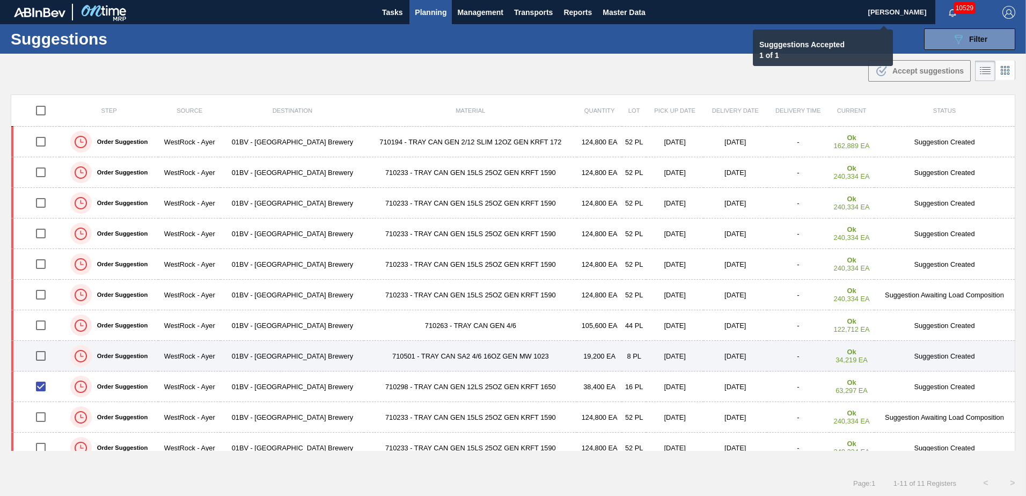
checkbox input "false"
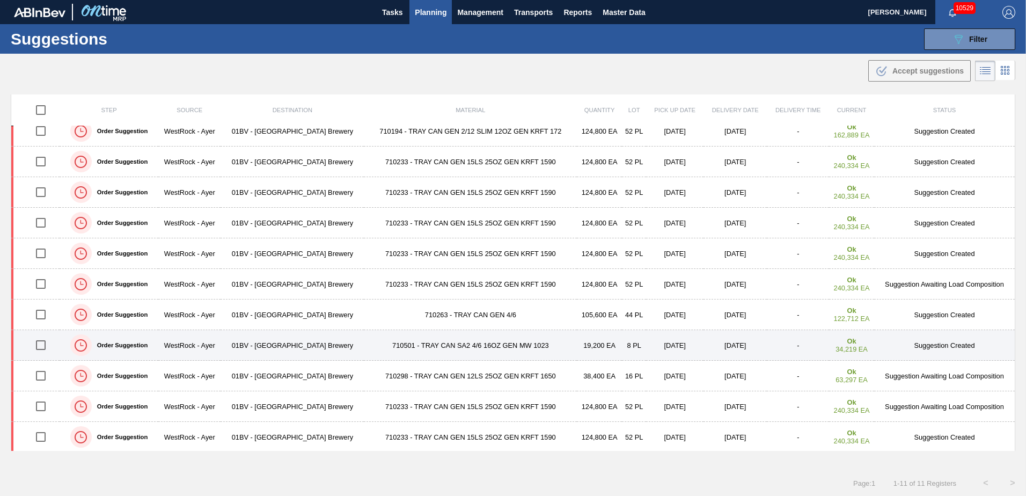
scroll to position [12, 0]
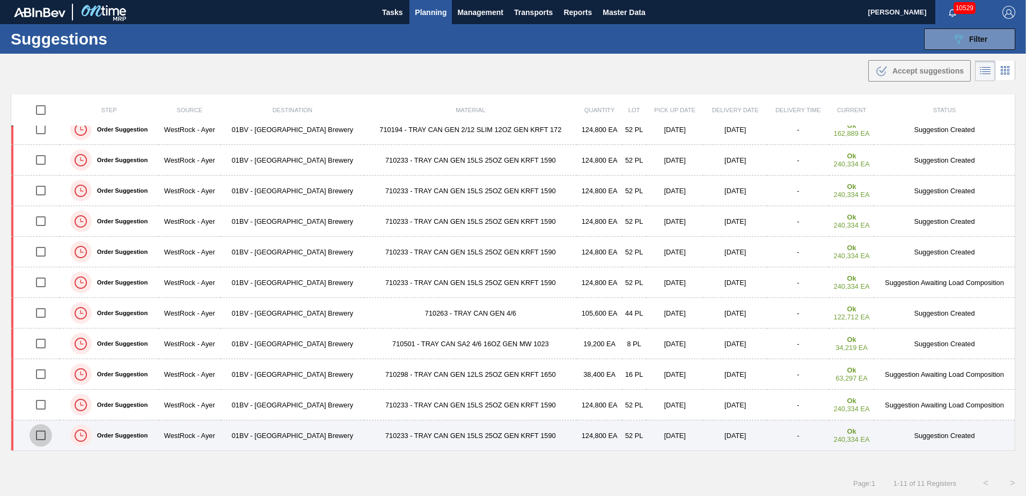
click at [45, 436] on input "checkbox" at bounding box center [41, 435] width 23 height 23
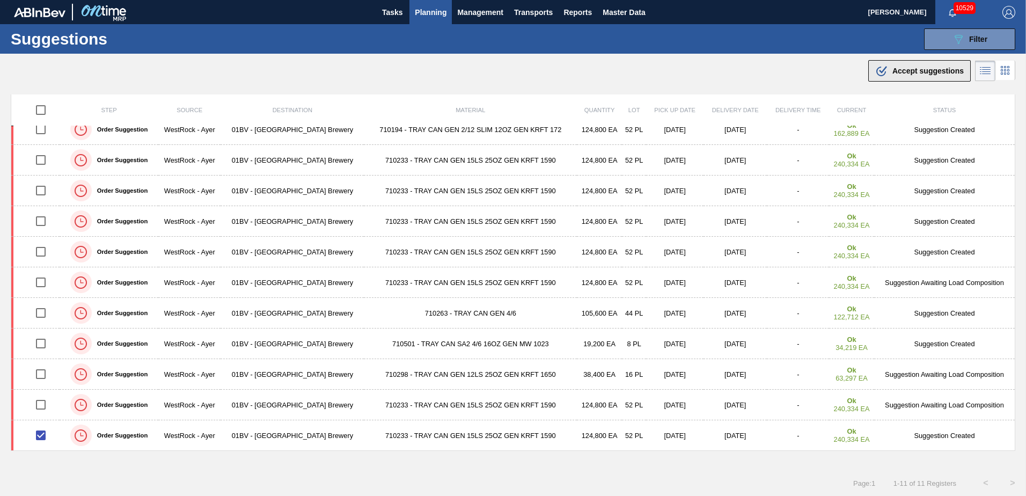
click at [893, 71] on span "Accept suggestions" at bounding box center [928, 71] width 71 height 9
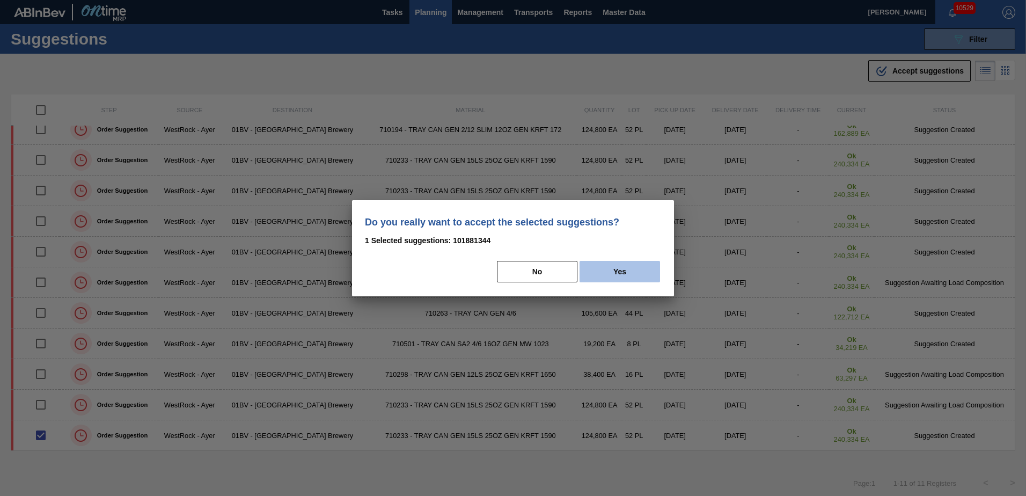
click at [624, 274] on button "Yes" at bounding box center [620, 271] width 81 height 21
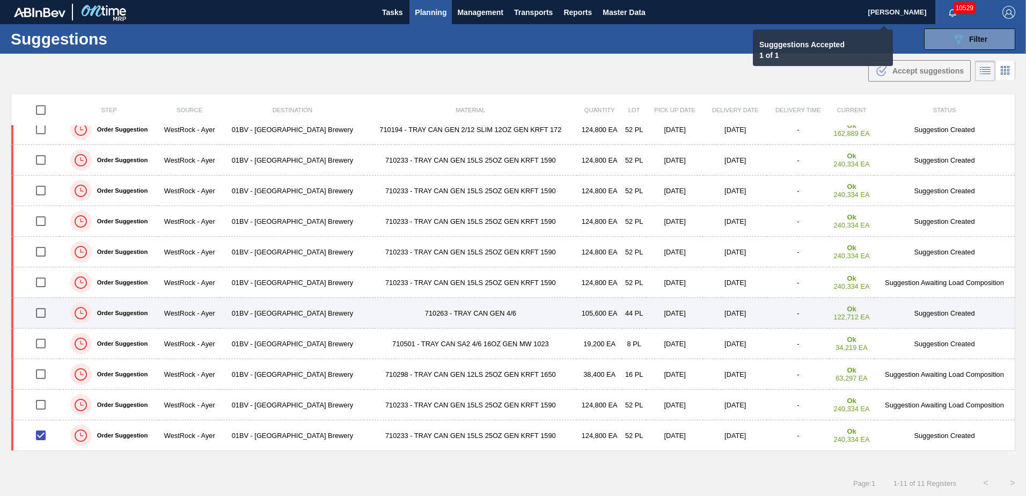
checkbox input "false"
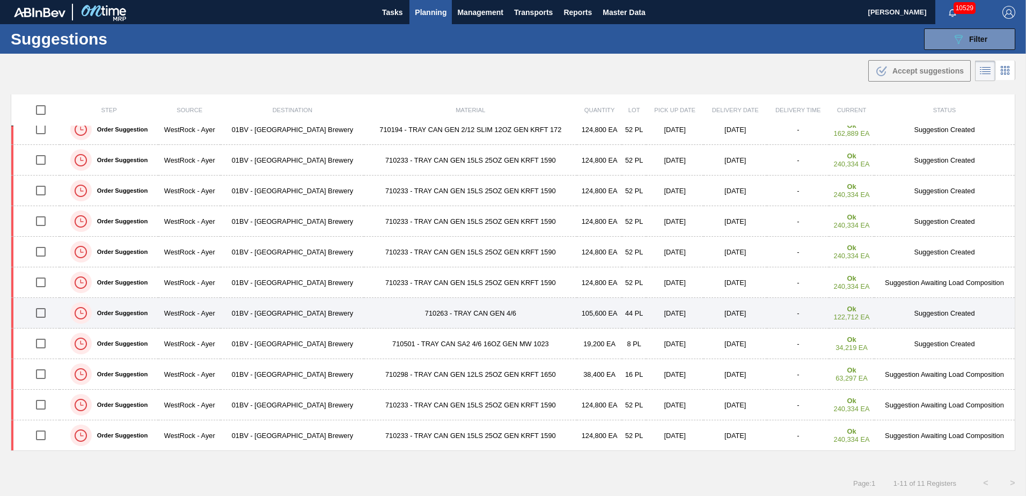
click at [41, 312] on input "checkbox" at bounding box center [41, 313] width 23 height 23
checkbox input "true"
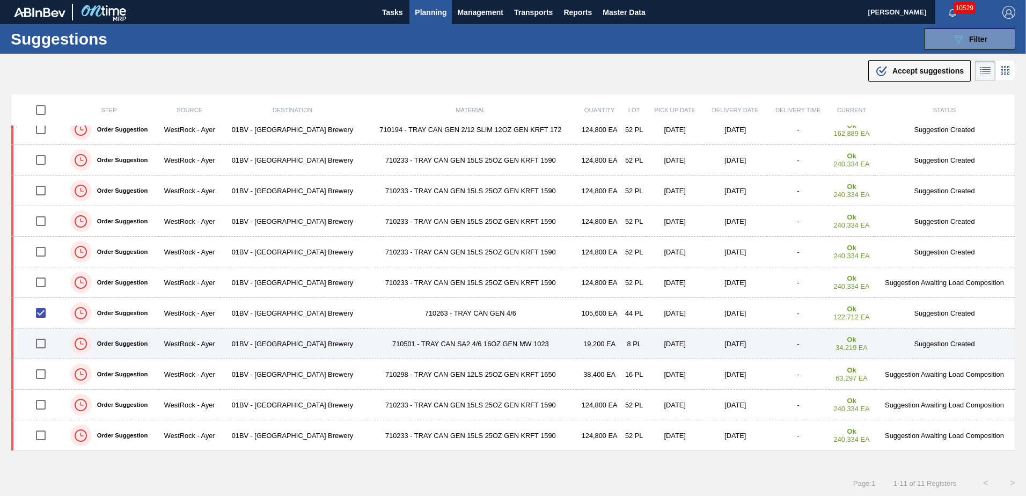
click at [42, 343] on input "checkbox" at bounding box center [41, 343] width 23 height 23
checkbox input "true"
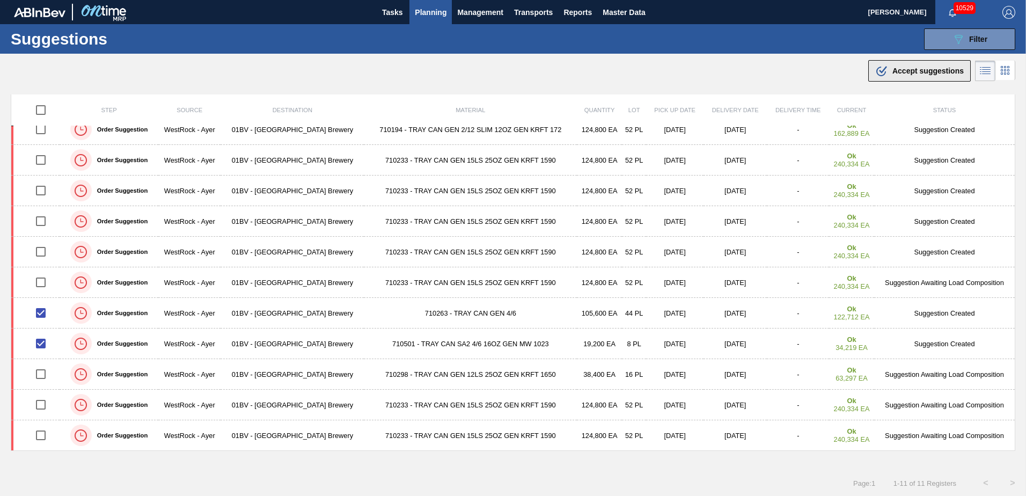
click at [903, 71] on span "Accept suggestions" at bounding box center [928, 71] width 71 height 9
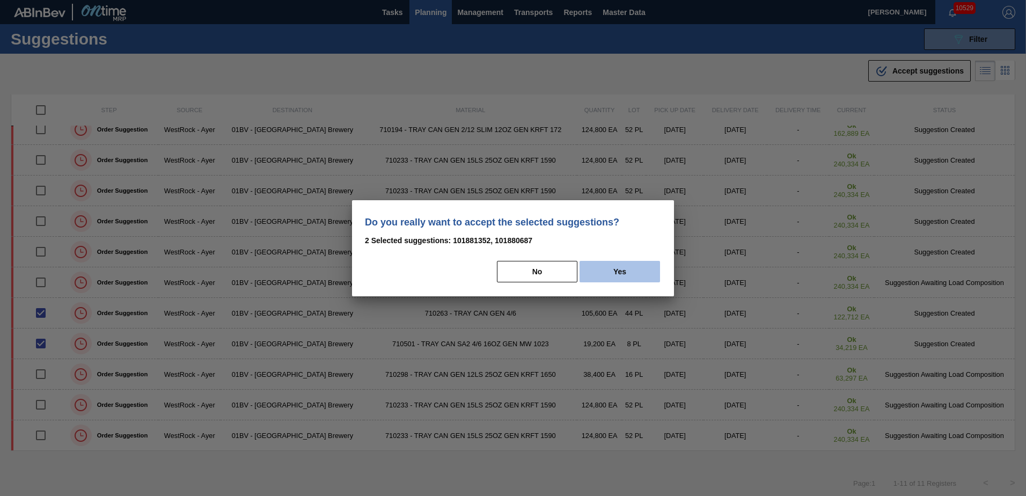
click at [633, 275] on button "Yes" at bounding box center [620, 271] width 81 height 21
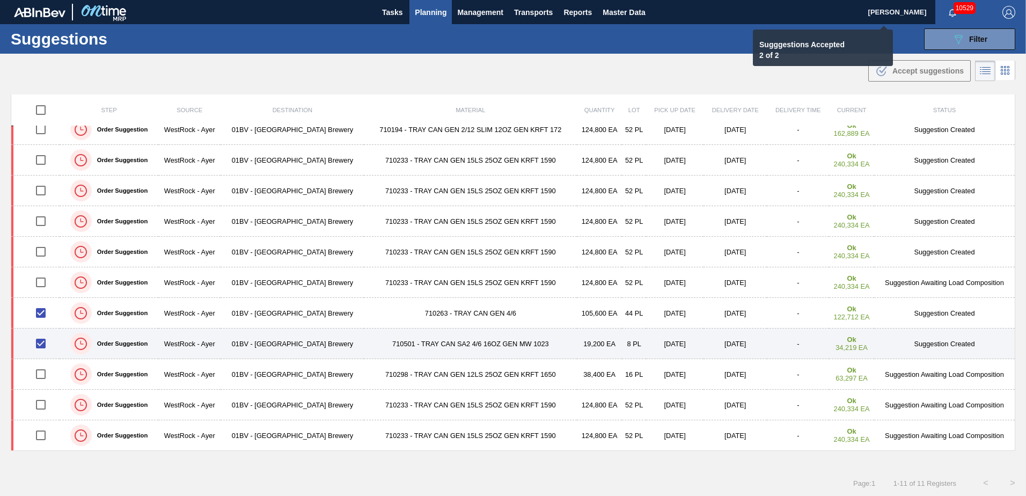
checkbox input "false"
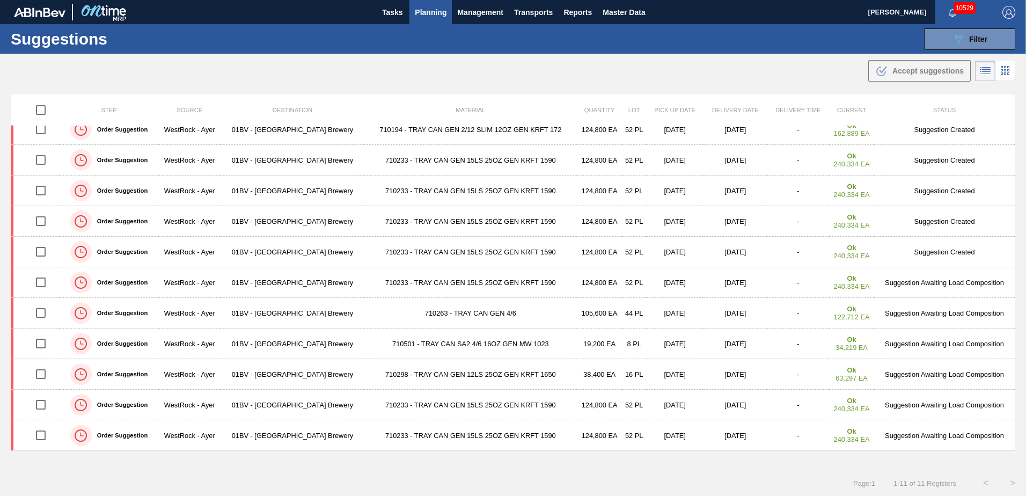
click at [437, 11] on span "Planning" at bounding box center [431, 12] width 32 height 13
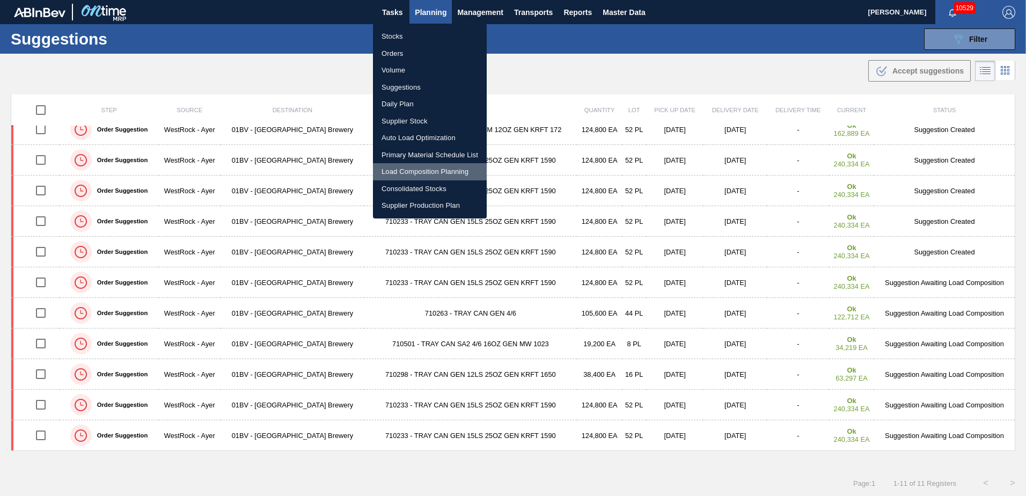
click at [415, 170] on li "Load Composition Planning" at bounding box center [430, 171] width 114 height 17
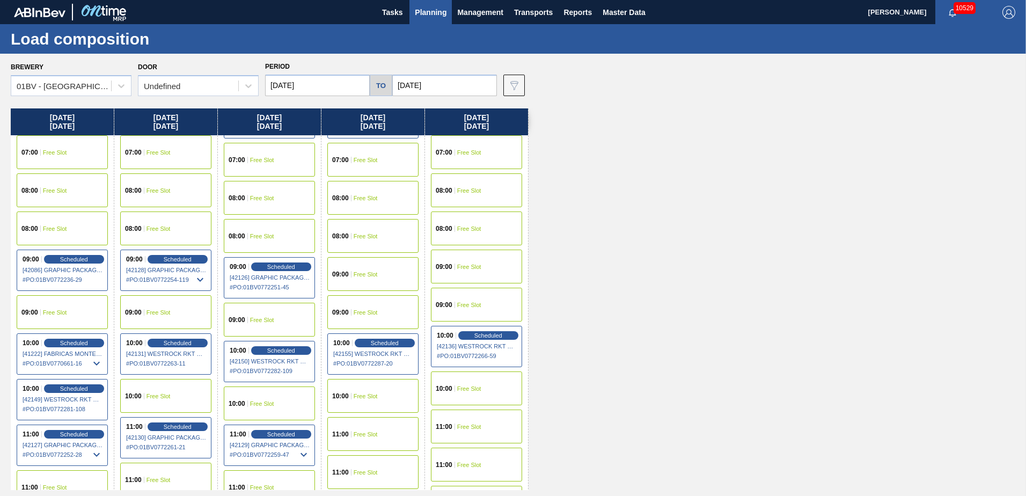
scroll to position [107, 0]
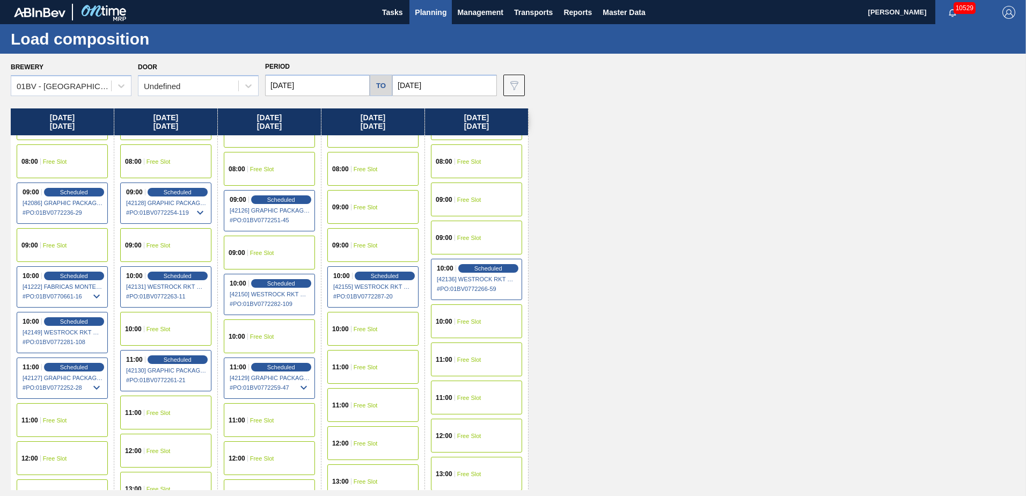
click at [354, 444] on span "Free Slot" at bounding box center [366, 443] width 24 height 6
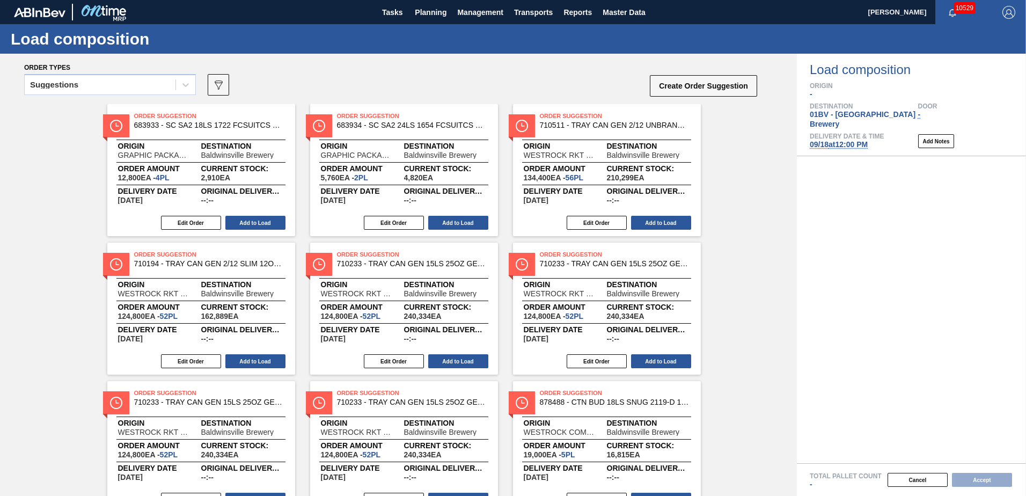
click at [183, 86] on icon at bounding box center [185, 84] width 11 height 11
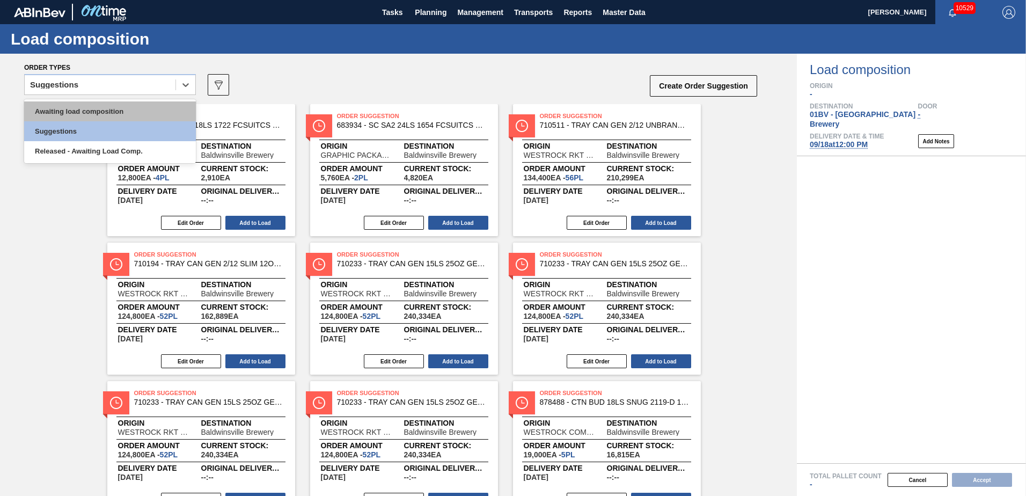
click at [115, 112] on div "Awaiting load composition" at bounding box center [110, 111] width 172 height 20
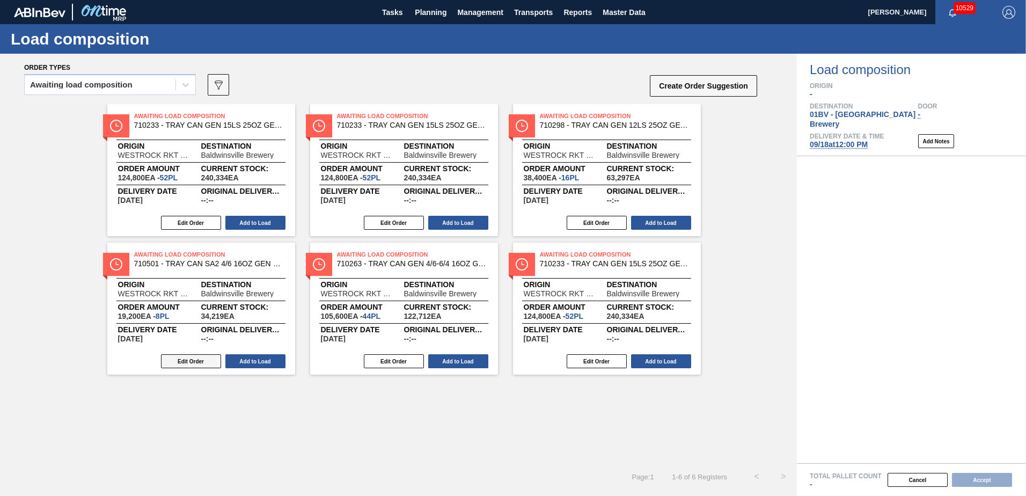
click at [182, 361] on button "Edit Order" at bounding box center [191, 361] width 60 height 14
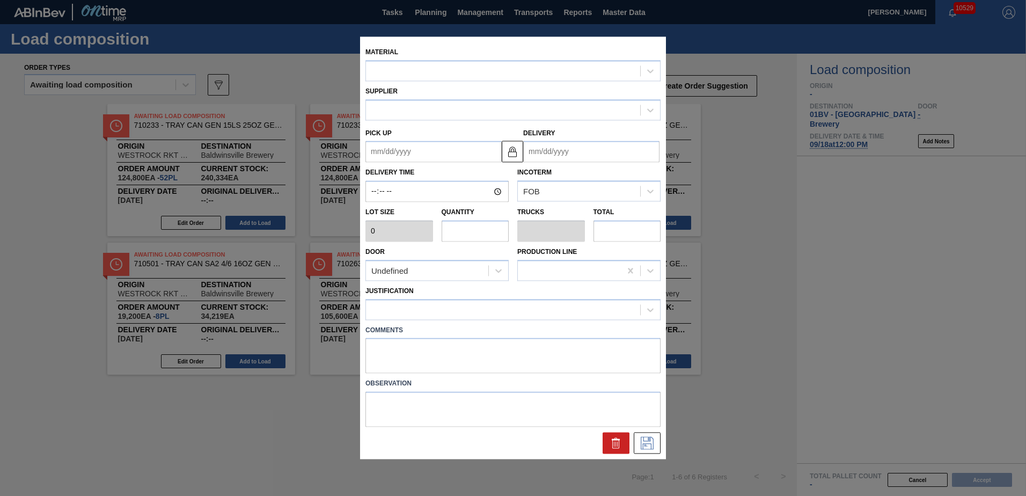
type input "2,400"
type input "8"
type input "0.182"
type input "19,200"
type up "09/20/2025"
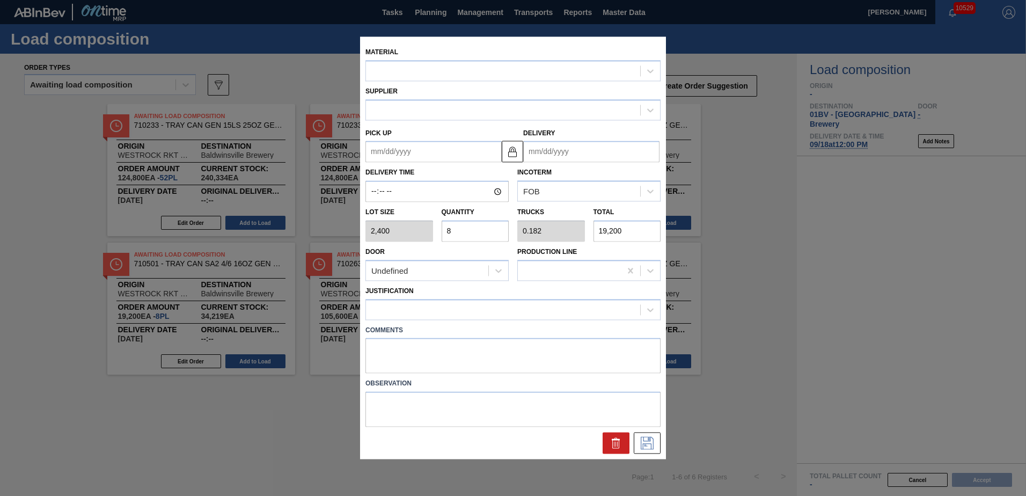
type input "09/22/2025"
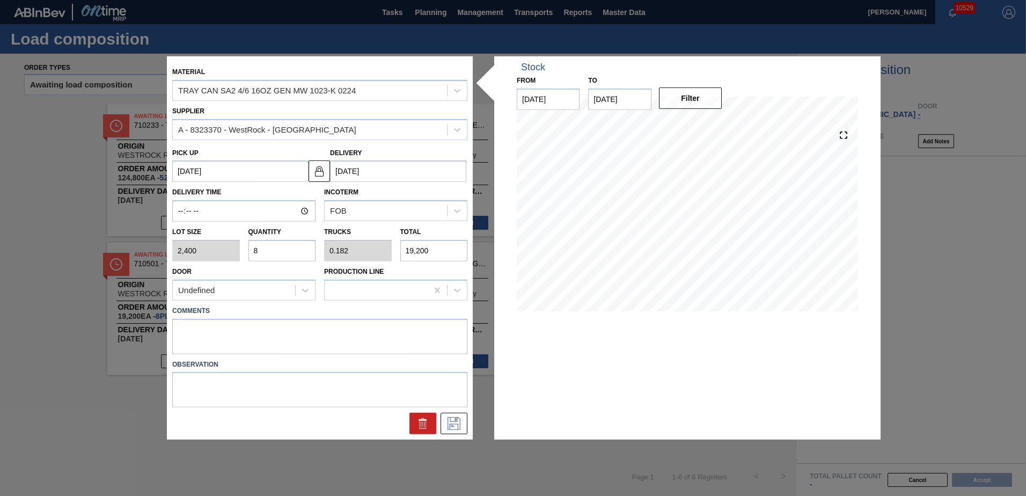
drag, startPoint x: 287, startPoint y: 251, endPoint x: 171, endPoint y: 251, distance: 115.9
click at [171, 251] on div "Lot size 2,400 Quantity 8 Trucks 0.182 Total 19,200" at bounding box center [320, 242] width 304 height 40
type input "1"
type input "0.023"
type input "2,400"
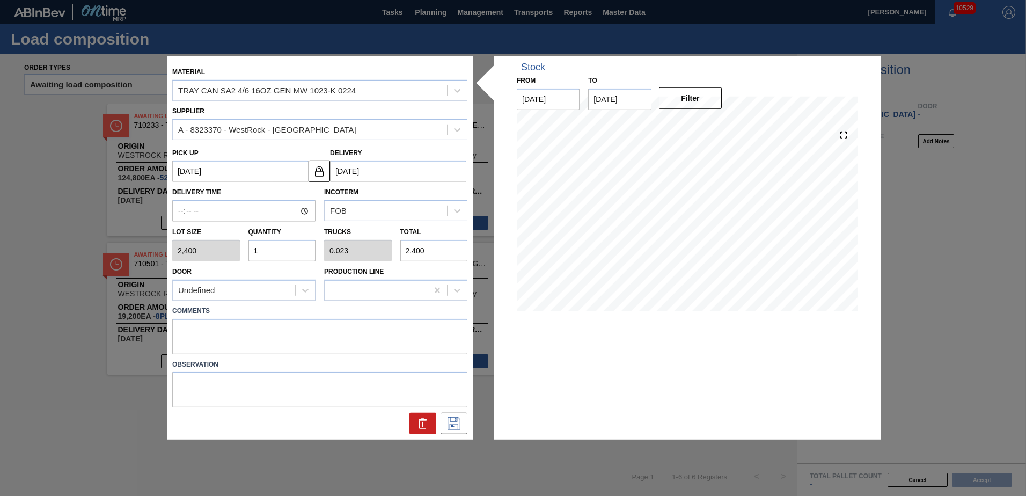
type input "10"
type input "0.227"
type input "24,000"
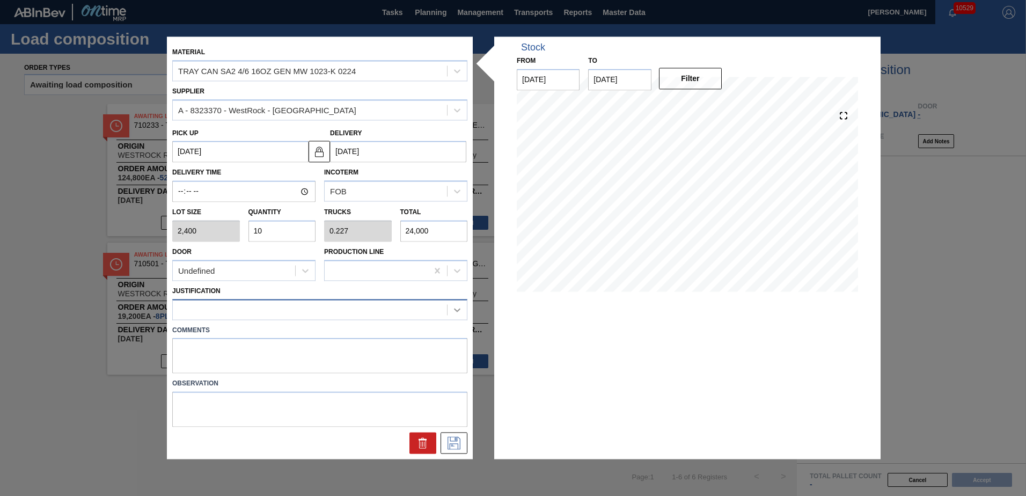
type input "10"
click at [462, 311] on div at bounding box center [457, 309] width 19 height 19
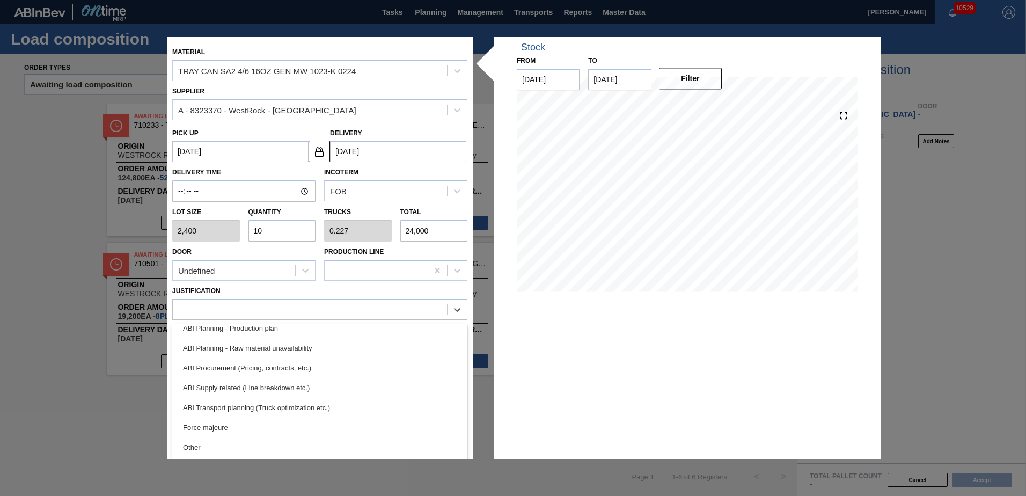
scroll to position [116, 0]
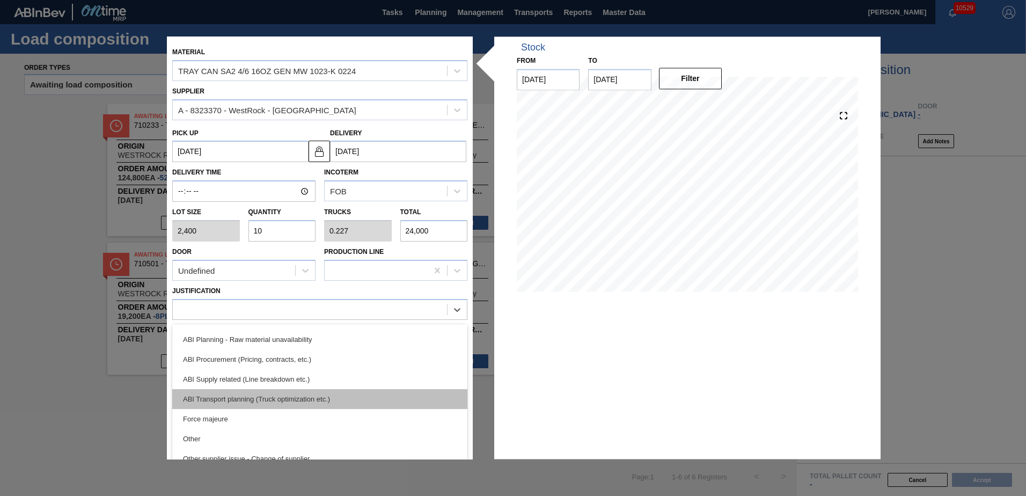
click at [250, 398] on div "ABI Transport planning (Truck optimization etc.)" at bounding box center [319, 399] width 295 height 20
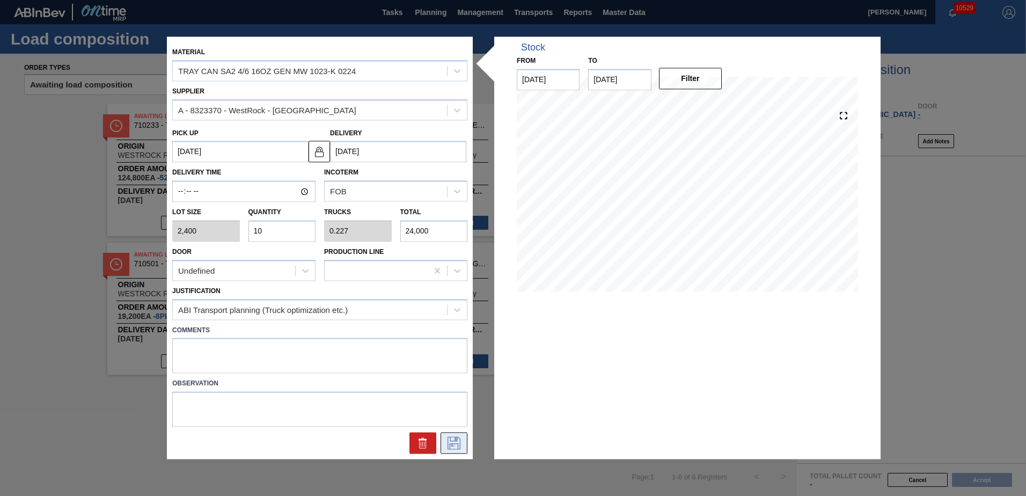
click at [459, 443] on icon at bounding box center [453, 443] width 17 height 13
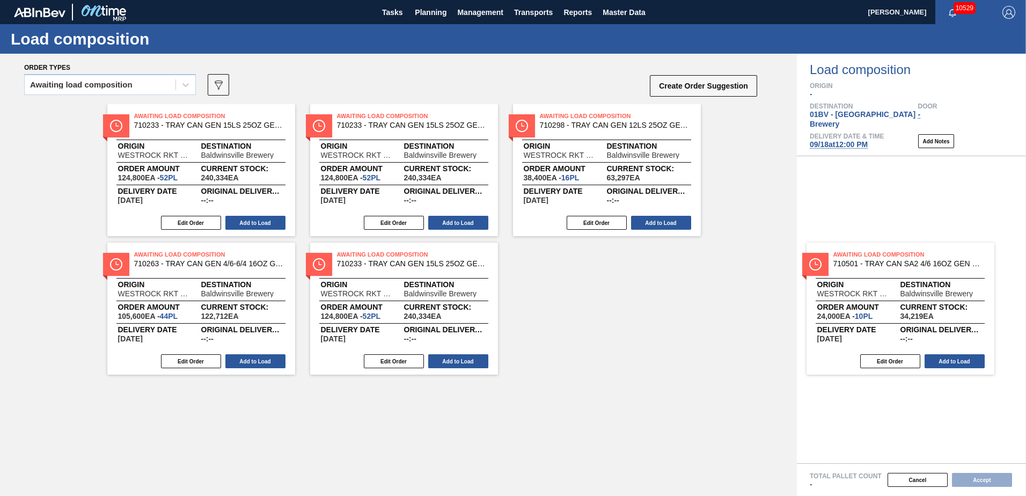
drag, startPoint x: 179, startPoint y: 258, endPoint x: 887, endPoint y: 258, distance: 707.9
click at [887, 258] on div "Order types Awaiting load composition 089F7B8B-B2A5-4AFE-B5C0-19BA573D28AC Crea…" at bounding box center [513, 275] width 1026 height 442
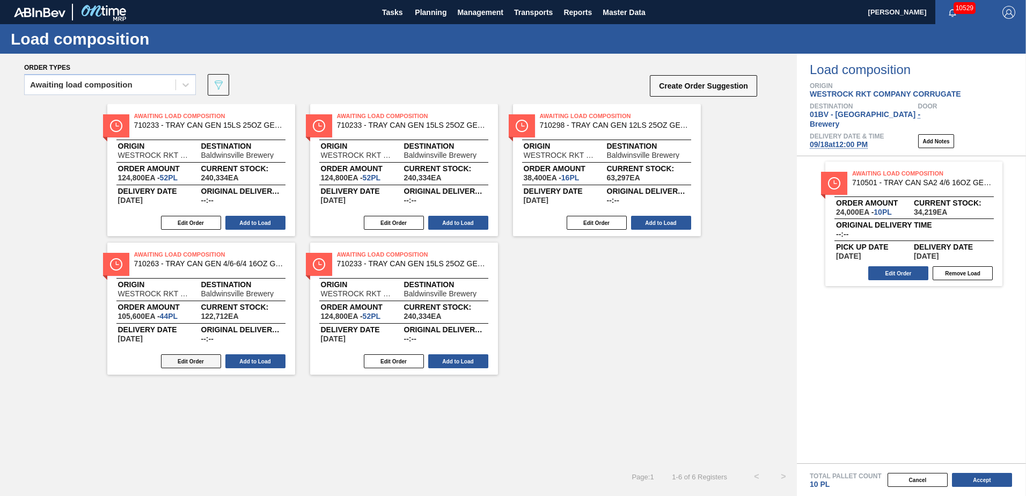
click at [189, 364] on button "Edit Order" at bounding box center [191, 361] width 60 height 14
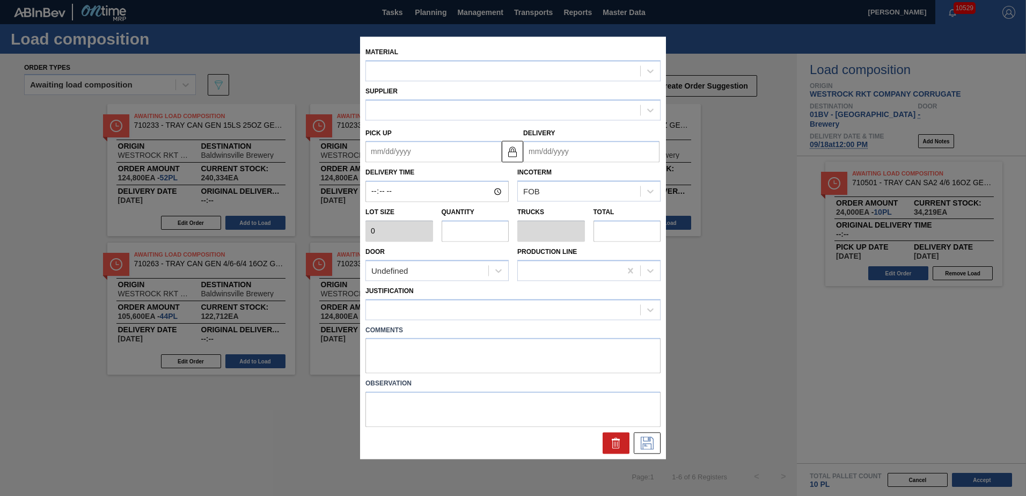
type input "2,400"
type input "44"
type input "1"
type input "105,600"
type up "[DATE]"
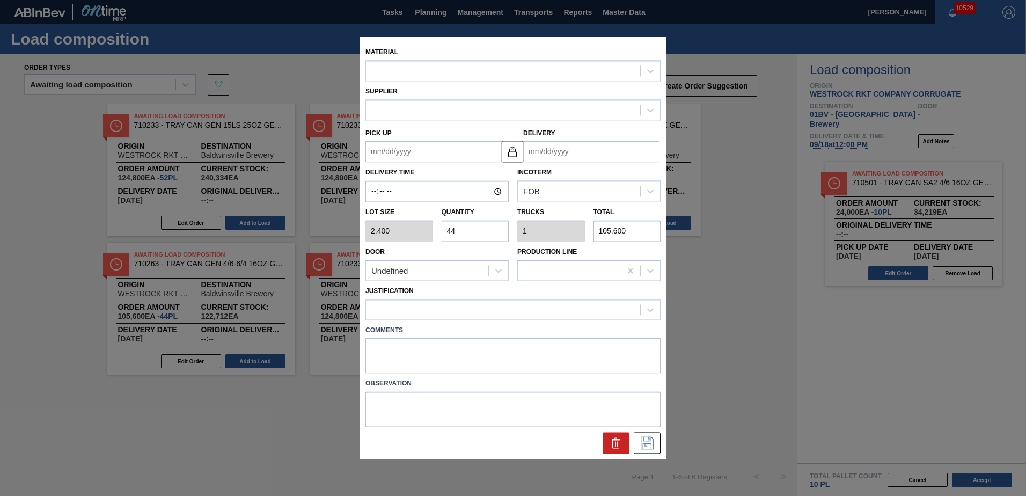
type input "[DATE]"
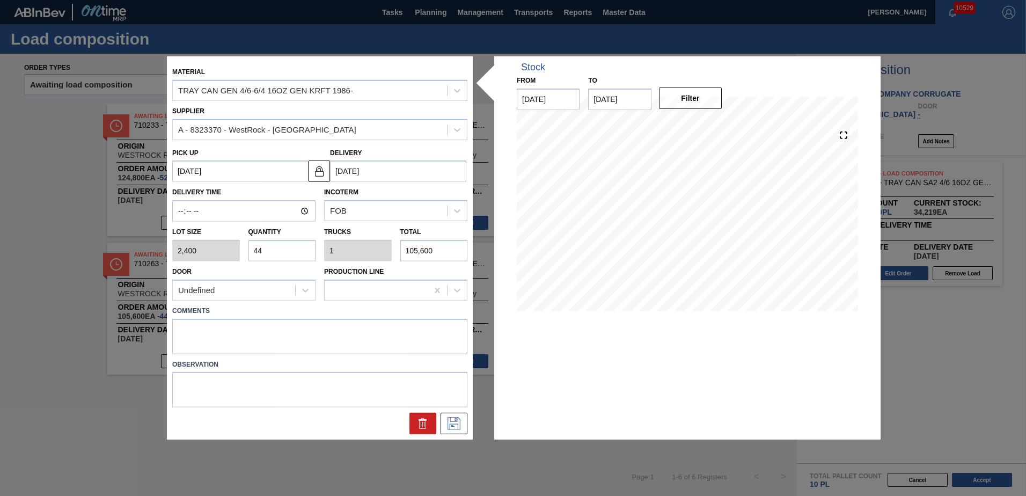
drag, startPoint x: 269, startPoint y: 251, endPoint x: 163, endPoint y: 251, distance: 106.3
click at [163, 251] on div "Material TRAY CAN GEN 4/6-6/4 16OZ GEN KRFT 1986- Supplier A - 8323370 - WestRo…" at bounding box center [513, 248] width 1026 height 496
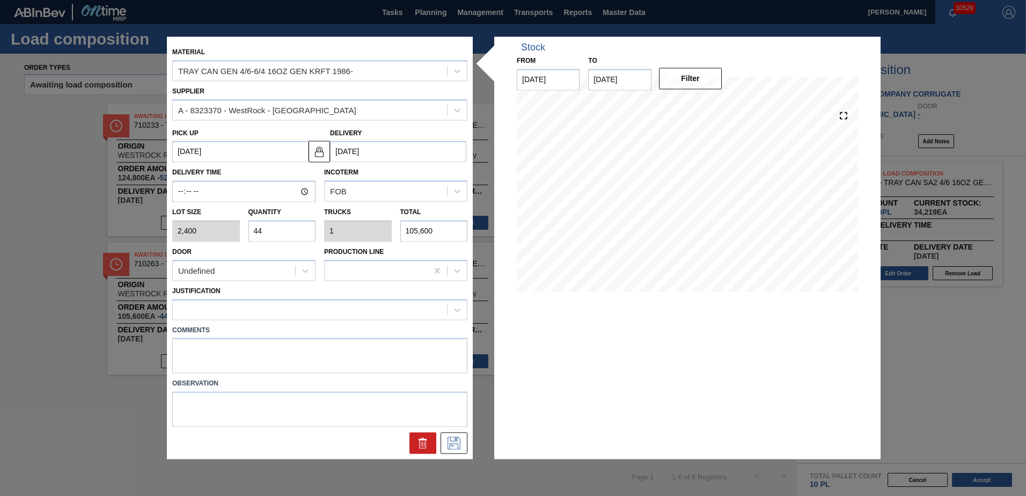
type input "3"
type input "0.068"
type input "7,200"
type input "34"
type input "0.773"
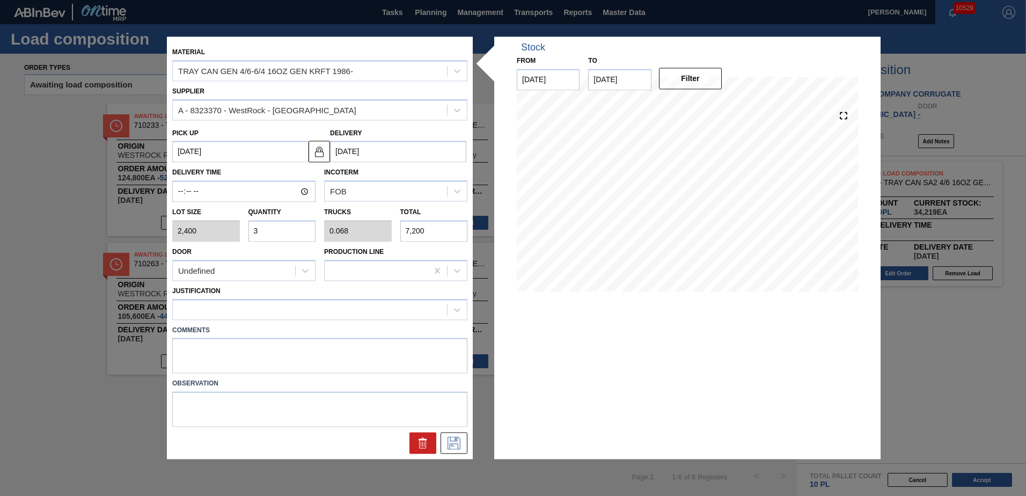
type input "81,600"
type input "34"
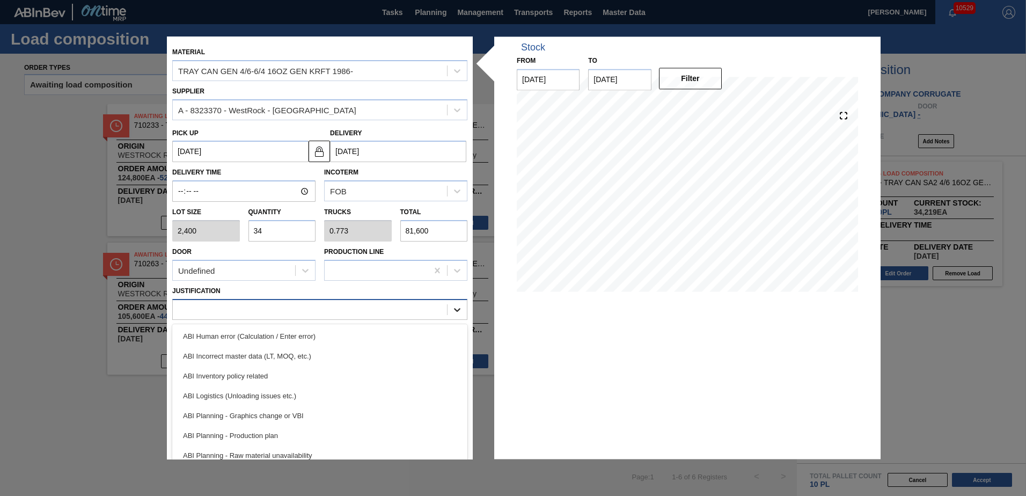
click at [452, 308] on icon at bounding box center [457, 309] width 11 height 11
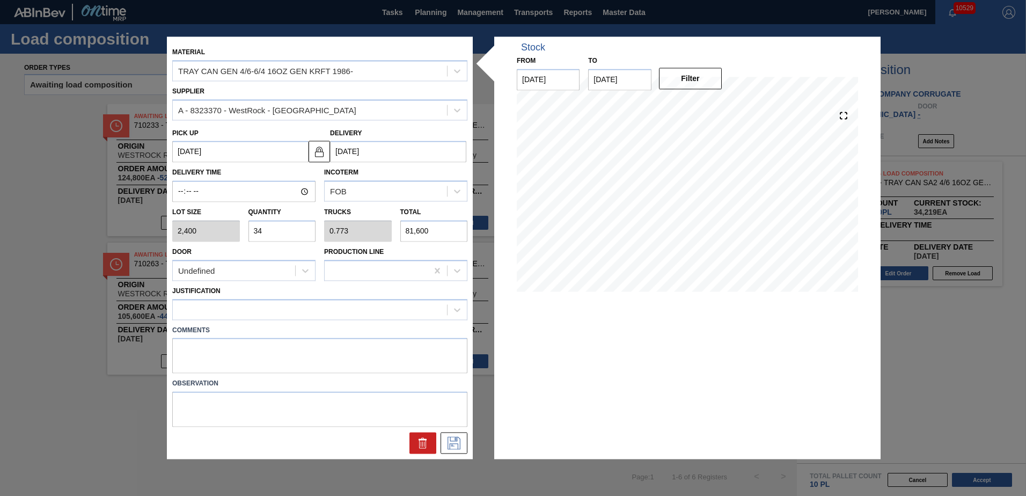
click at [466, 335] on div "Comments" at bounding box center [320, 348] width 304 height 51
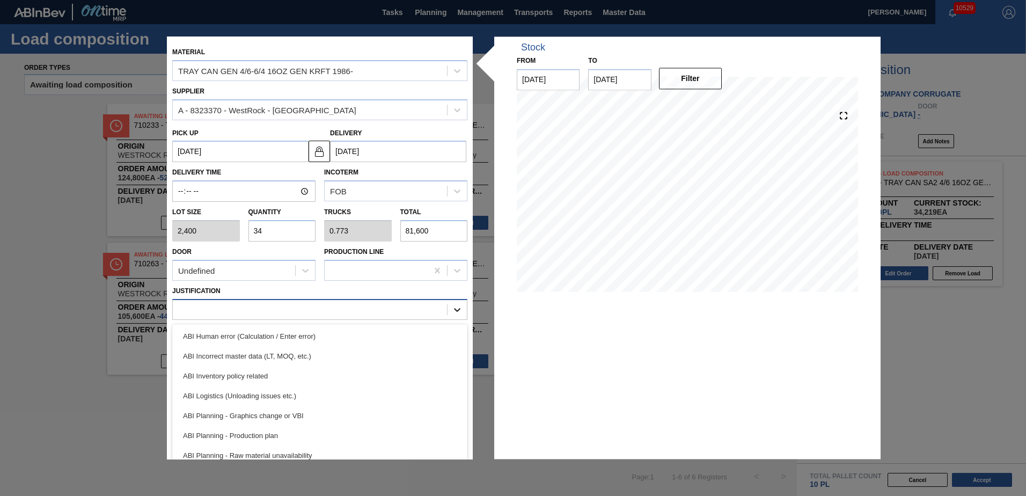
click at [462, 312] on div at bounding box center [457, 309] width 19 height 19
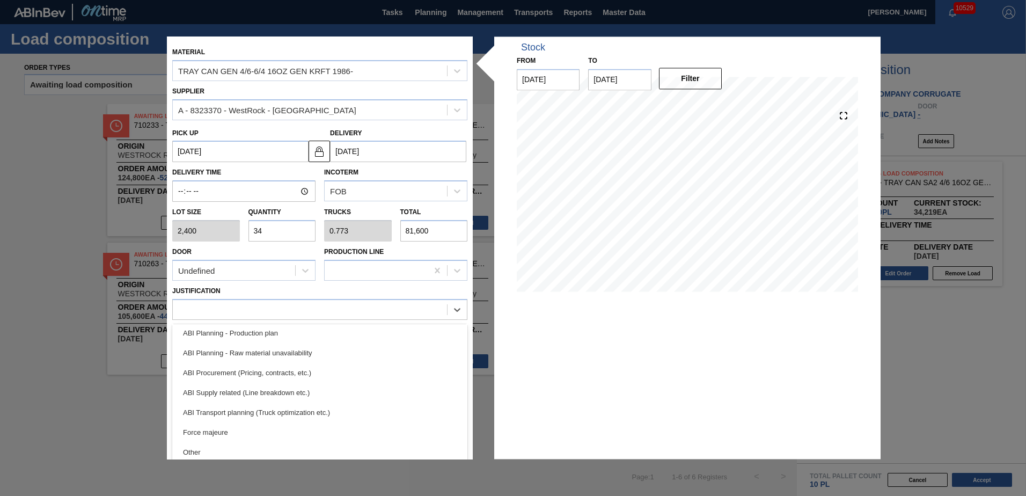
scroll to position [117, 0]
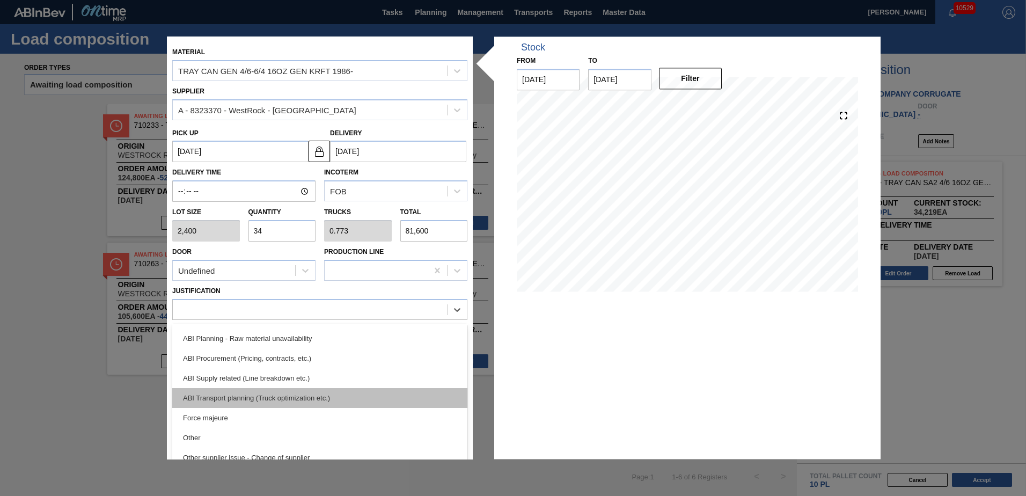
click at [266, 392] on div "ABI Transport planning (Truck optimization etc.)" at bounding box center [319, 398] width 295 height 20
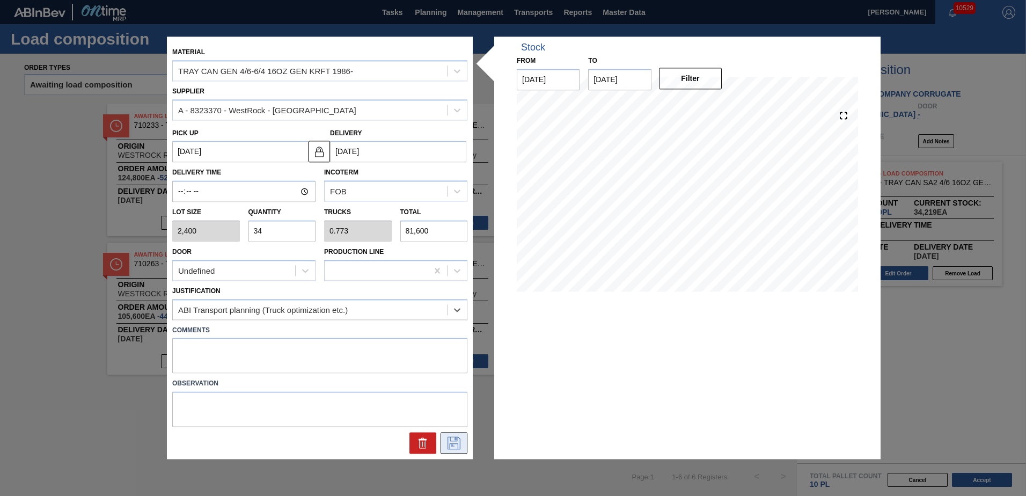
click at [448, 443] on icon at bounding box center [453, 443] width 17 height 13
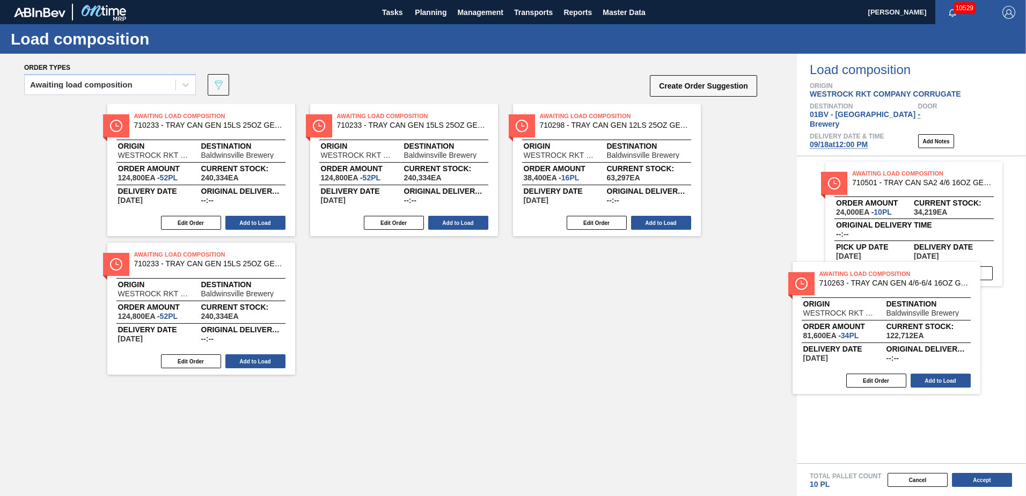
drag, startPoint x: 155, startPoint y: 266, endPoint x: 849, endPoint y: 285, distance: 694.3
click at [844, 285] on div "Order types Awaiting load composition 089F7B8B-B2A5-4AFE-B5C0-19BA573D28AC Crea…" at bounding box center [513, 275] width 1026 height 442
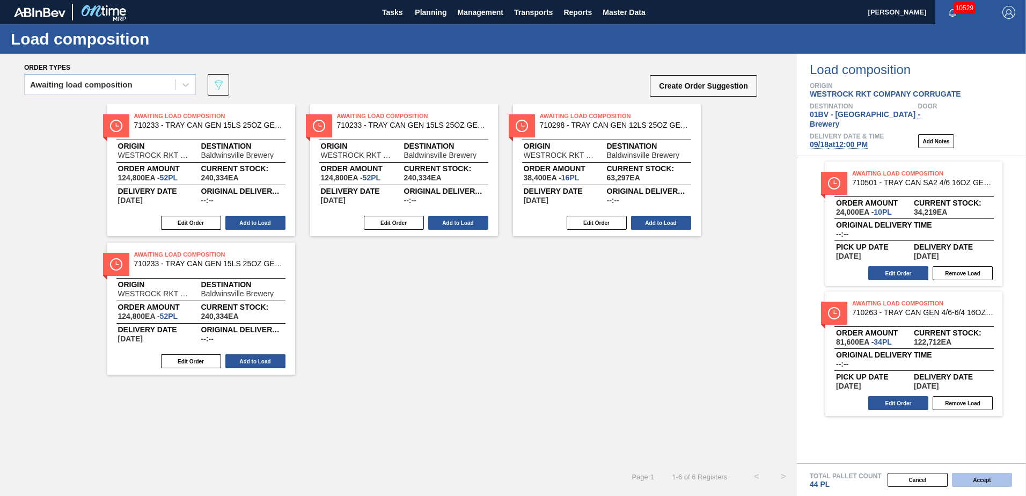
click at [985, 476] on button "Accept" at bounding box center [982, 480] width 60 height 14
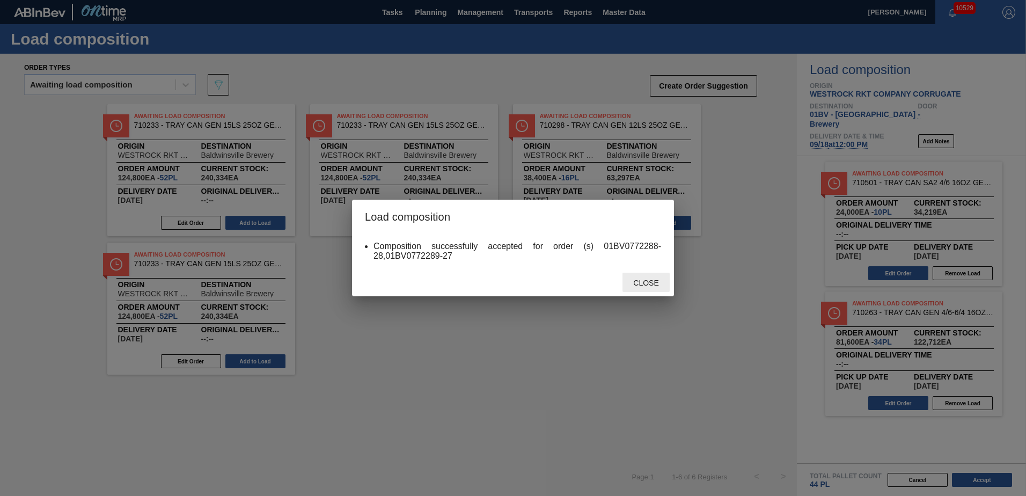
click at [642, 284] on span "Close" at bounding box center [646, 283] width 42 height 9
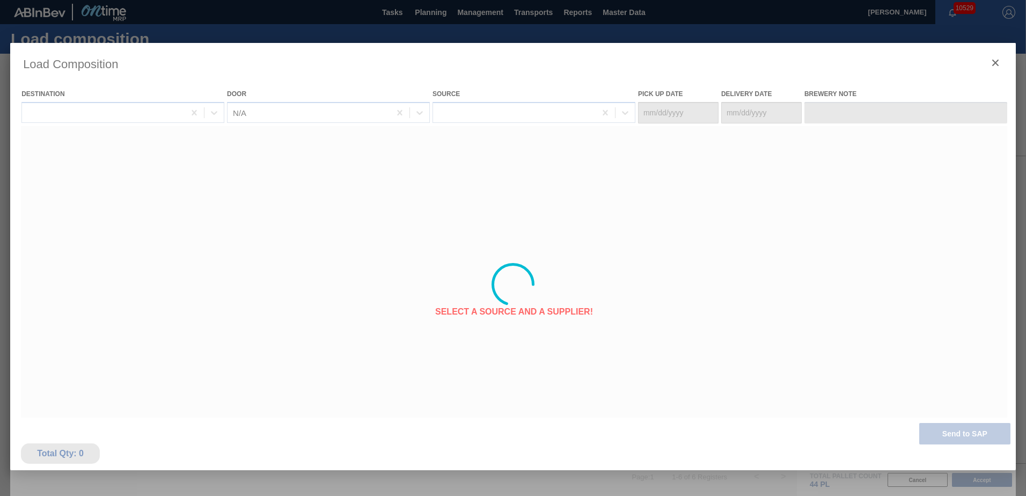
type Date "[DATE]"
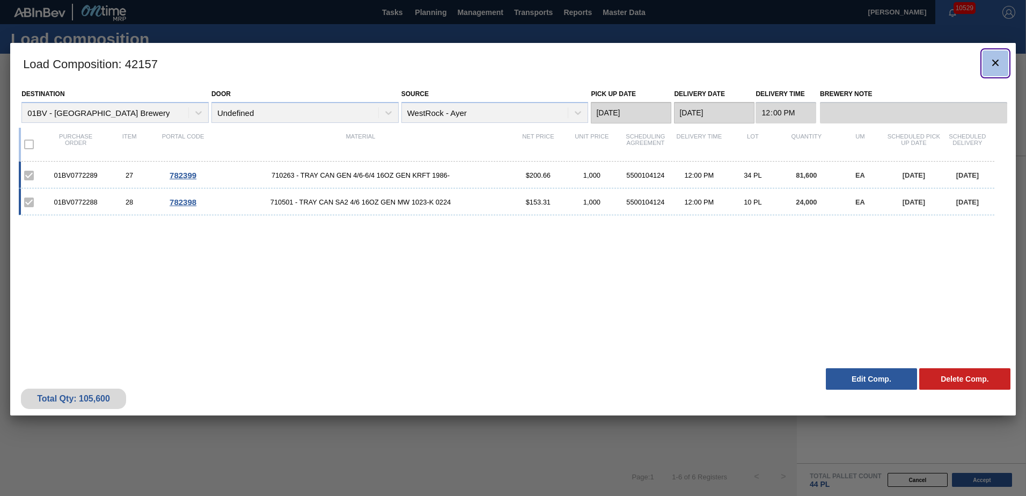
click at [997, 62] on icon "botão de ícone" at bounding box center [995, 62] width 13 height 13
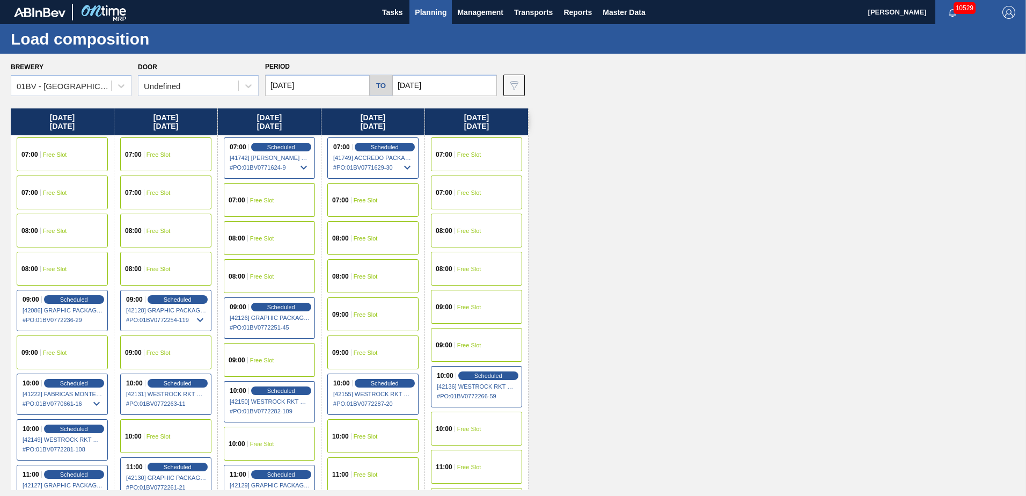
click at [438, 12] on span "Planning" at bounding box center [431, 12] width 32 height 13
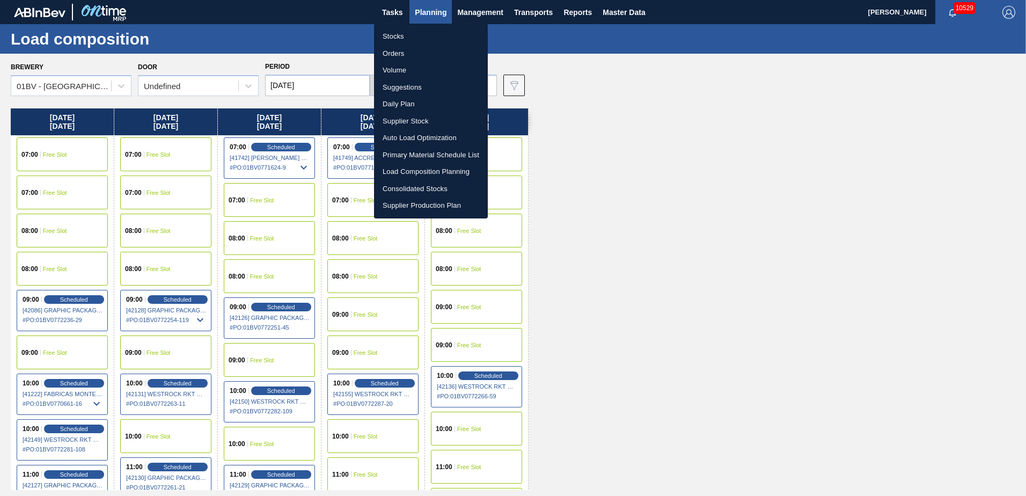
click at [616, 163] on div at bounding box center [513, 248] width 1026 height 496
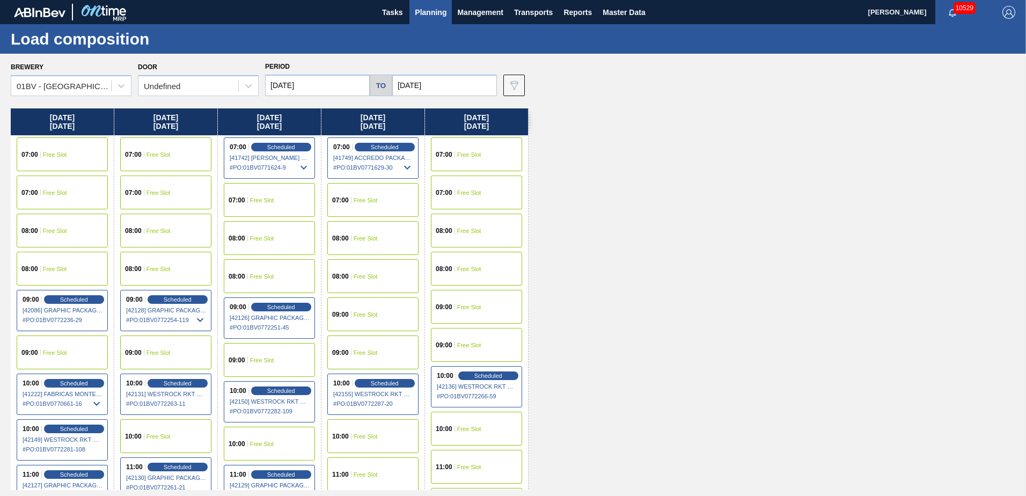
click at [462, 87] on input "09/19/2025" at bounding box center [444, 85] width 105 height 21
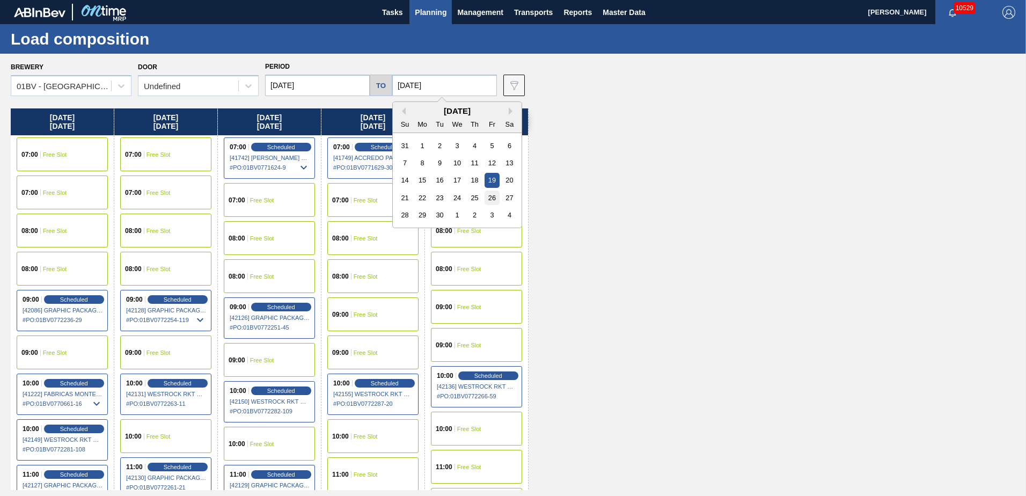
click at [494, 196] on div "26" at bounding box center [492, 198] width 14 height 14
type input "09/26/2025"
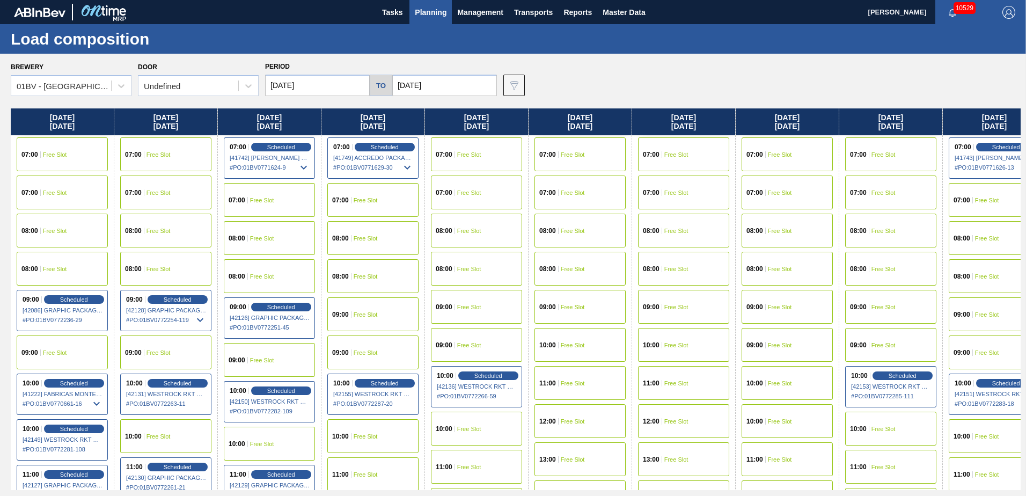
click at [333, 83] on input "[DATE]" at bounding box center [317, 85] width 105 height 21
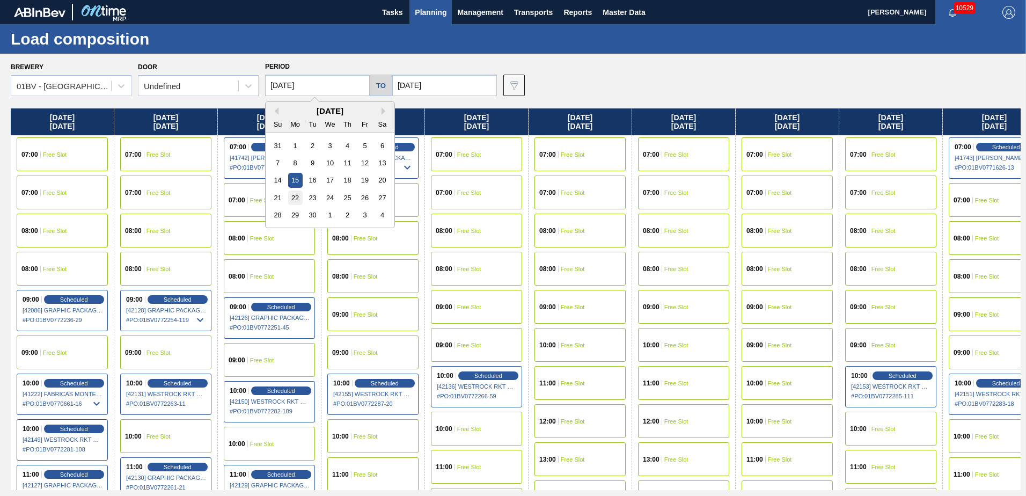
click at [297, 194] on div "22" at bounding box center [295, 198] width 14 height 14
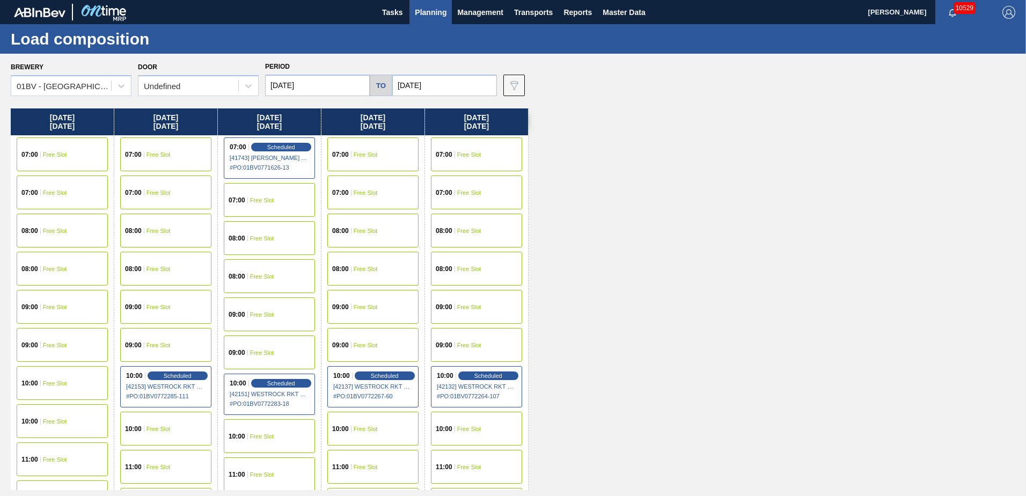
click at [326, 81] on input "09/22/2025" at bounding box center [317, 85] width 105 height 21
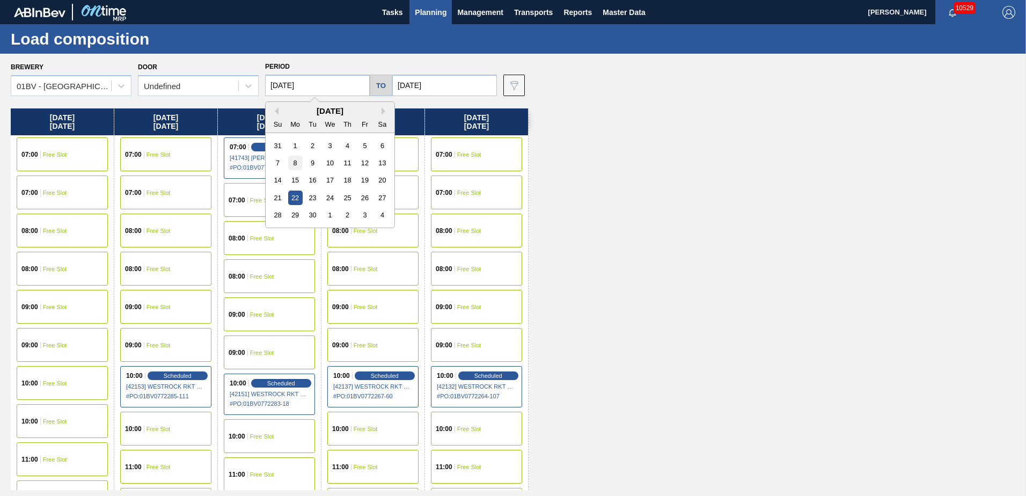
click at [300, 170] on div "7 8 9 10 11 12 13" at bounding box center [330, 162] width 122 height 17
click at [295, 179] on div "15" at bounding box center [295, 180] width 14 height 14
type input "[DATE]"
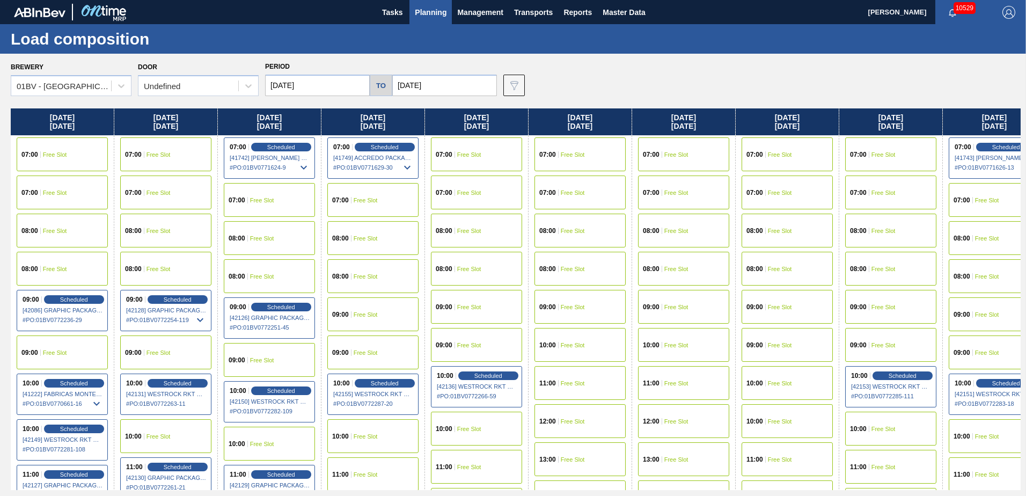
click at [442, 81] on input "09/26/2025" at bounding box center [444, 85] width 105 height 21
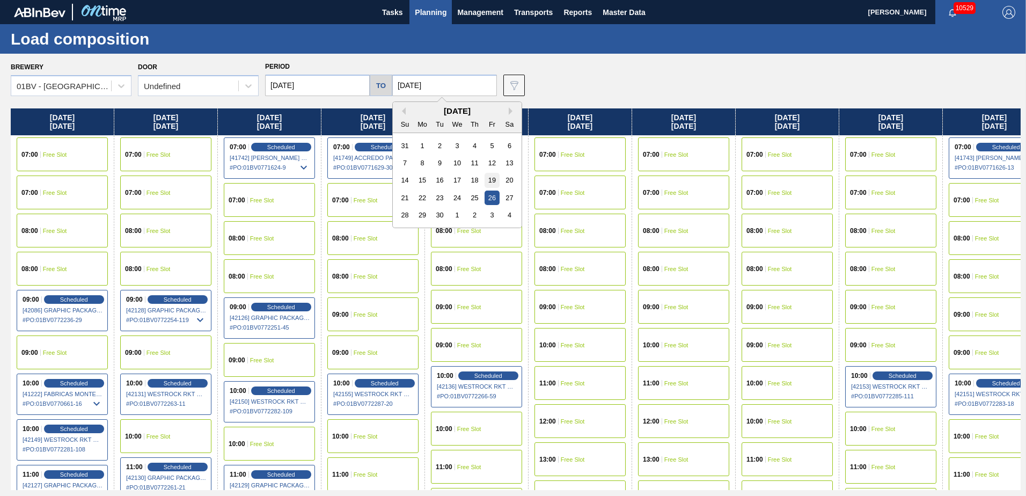
click at [488, 178] on div "19" at bounding box center [492, 180] width 14 height 14
type input "09/19/2025"
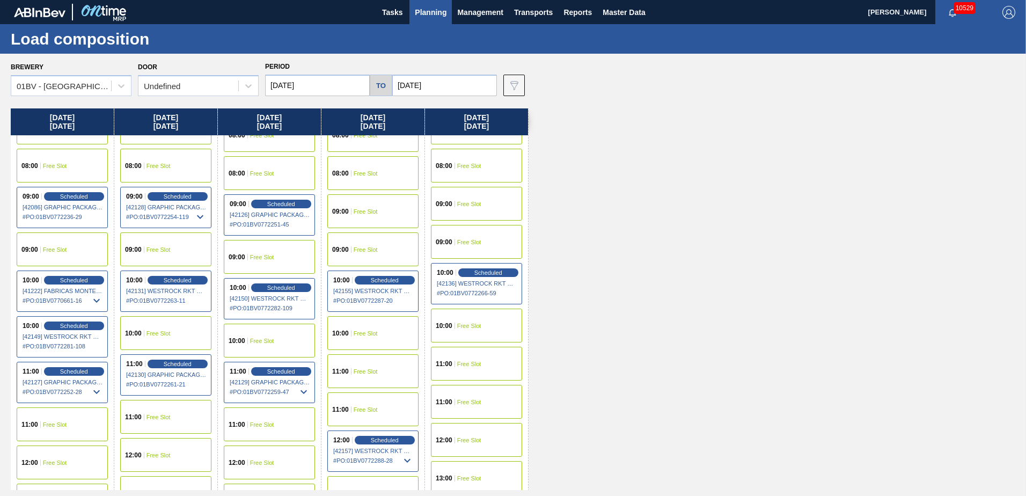
scroll to position [107, 0]
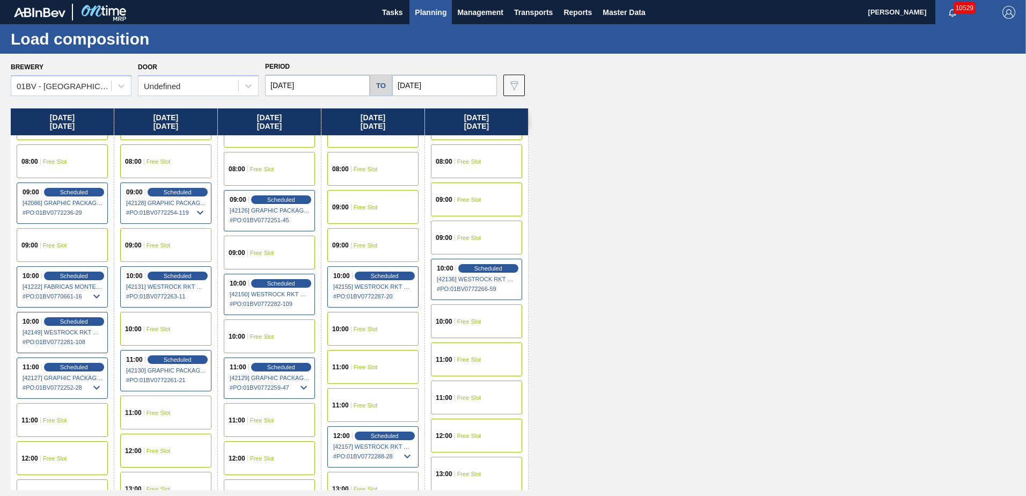
click at [262, 452] on div "12:00 Free Slot" at bounding box center [269, 458] width 91 height 34
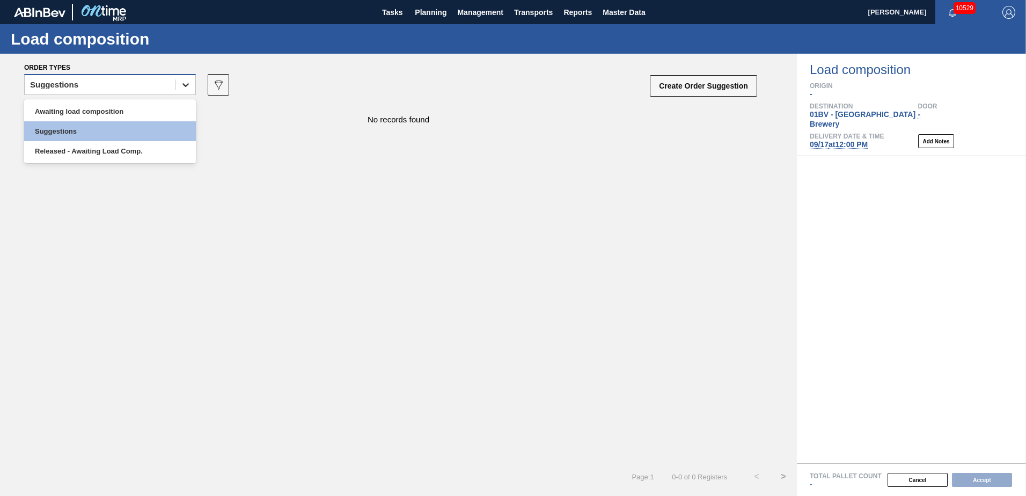
click at [187, 87] on icon at bounding box center [185, 84] width 11 height 11
click at [127, 112] on div "Awaiting load composition" at bounding box center [110, 111] width 172 height 20
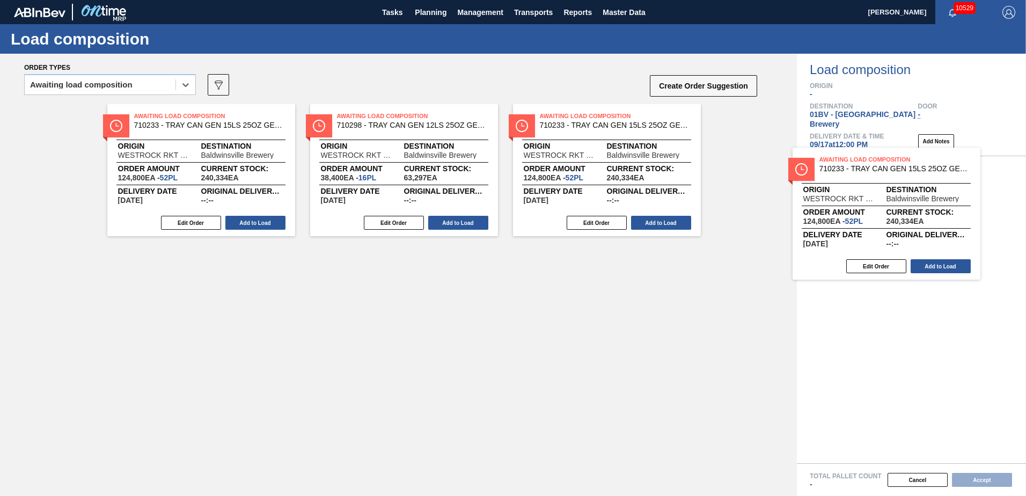
drag, startPoint x: 386, startPoint y: 130, endPoint x: 871, endPoint y: 174, distance: 487.1
click at [871, 174] on div "Order types option Awaiting load composition, selected. Select is focused ,type…" at bounding box center [513, 275] width 1026 height 442
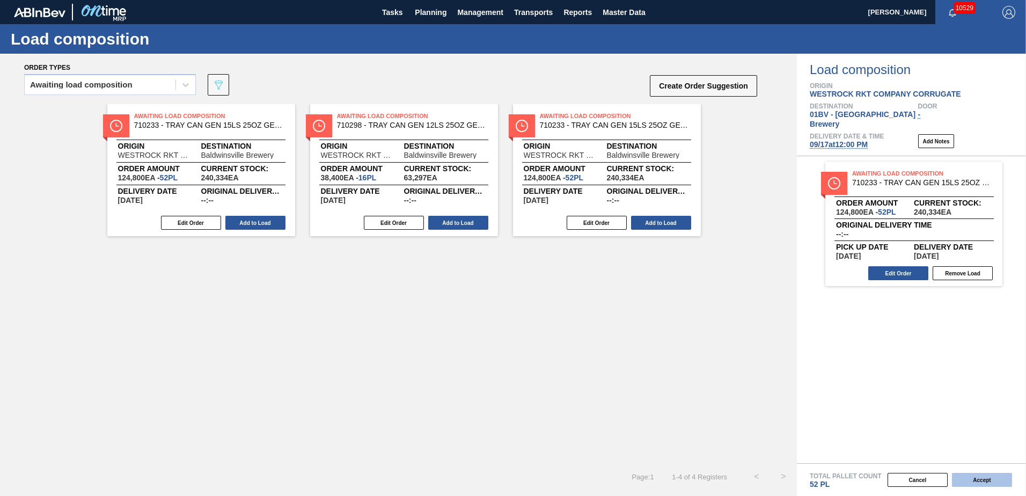
click at [970, 481] on button "Accept" at bounding box center [982, 480] width 60 height 14
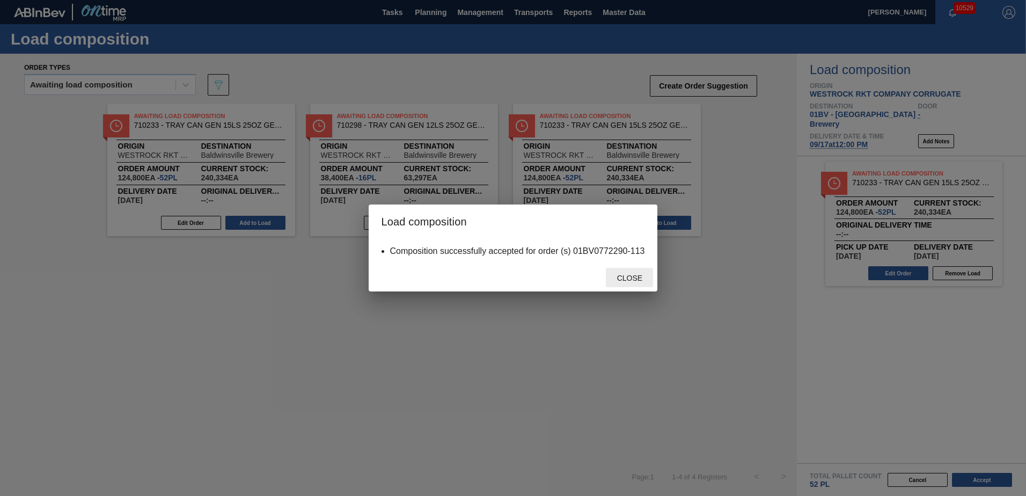
click at [629, 279] on span "Close" at bounding box center [630, 278] width 42 height 9
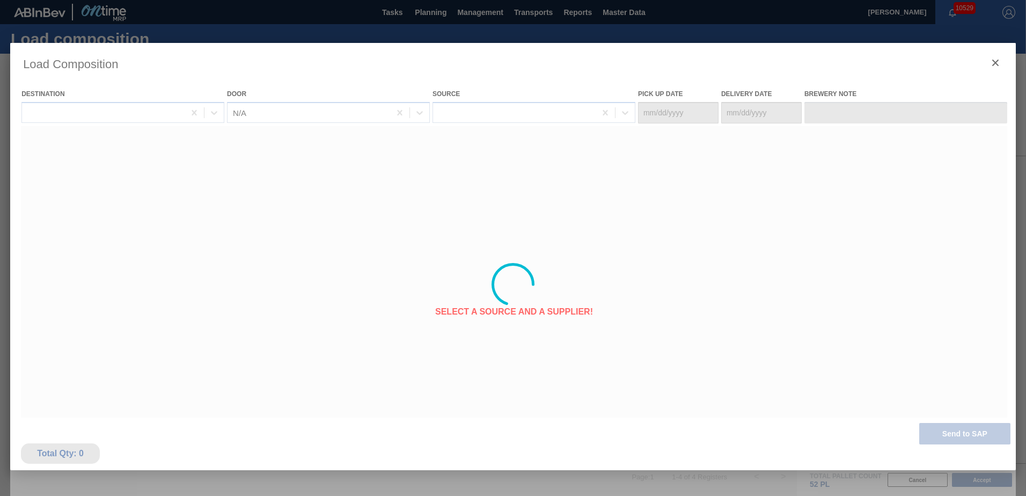
type Date "[DATE]"
type Date "09/17/2025"
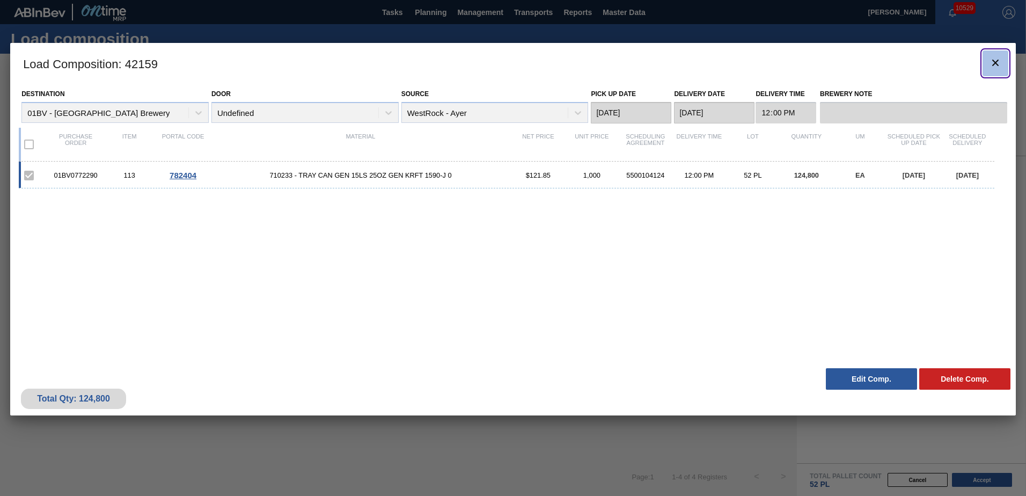
click at [997, 62] on icon "botão de ícone" at bounding box center [995, 62] width 13 height 13
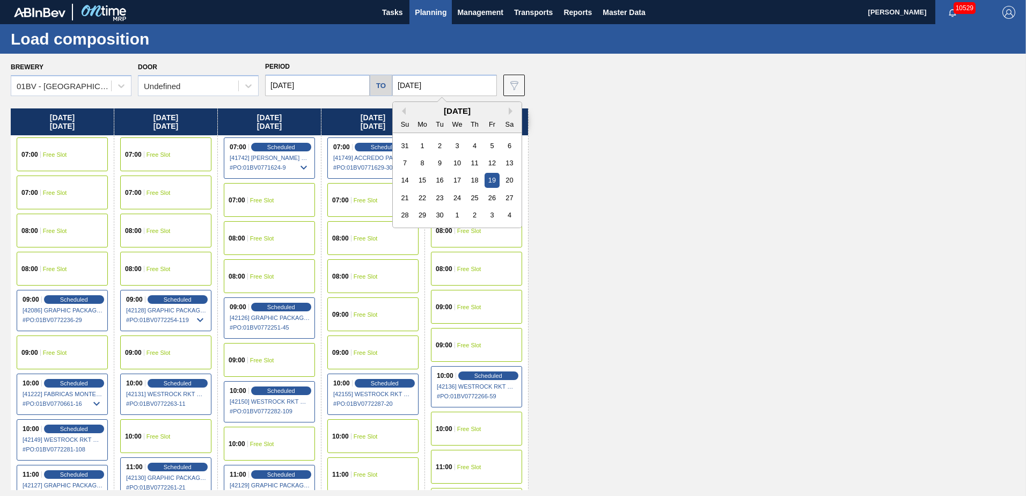
click at [443, 86] on input "09/19/2025" at bounding box center [444, 85] width 105 height 21
click at [489, 198] on div "26" at bounding box center [492, 198] width 14 height 14
type input "09/26/2025"
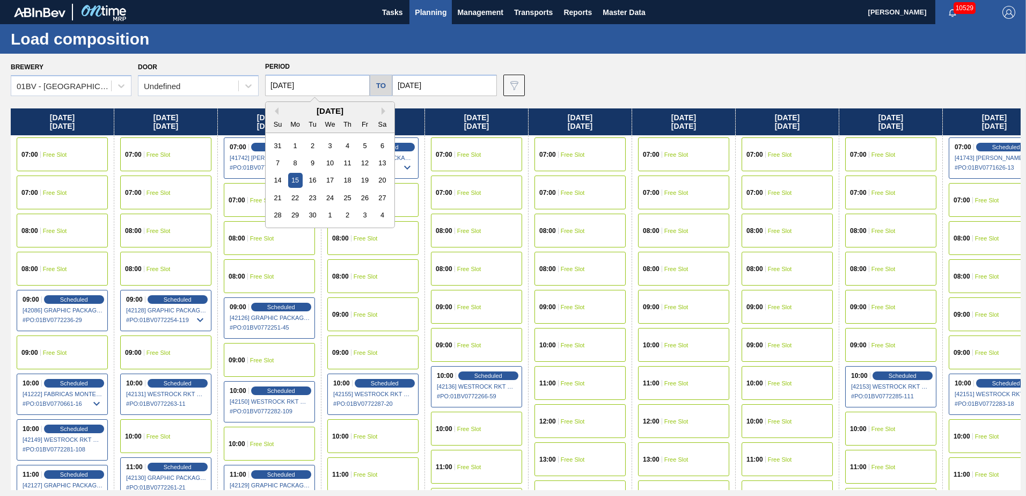
click at [323, 84] on input "[DATE]" at bounding box center [317, 85] width 105 height 21
click at [297, 199] on div "22" at bounding box center [295, 198] width 14 height 14
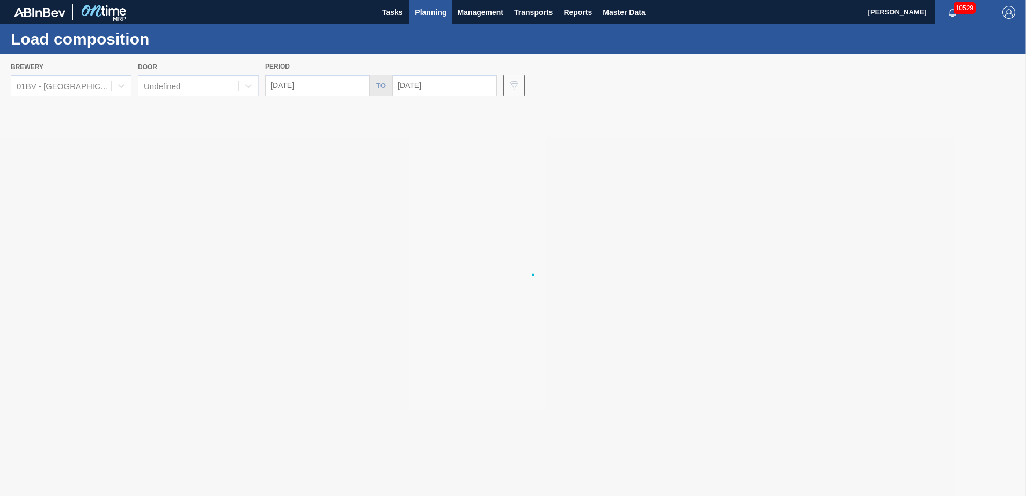
type input "09/22/2025"
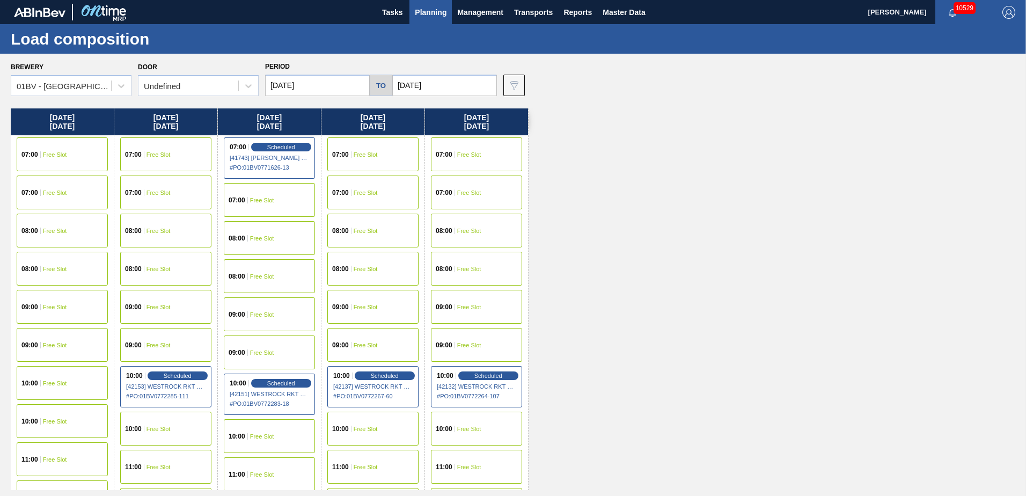
click at [46, 383] on span "Free Slot" at bounding box center [55, 383] width 24 height 6
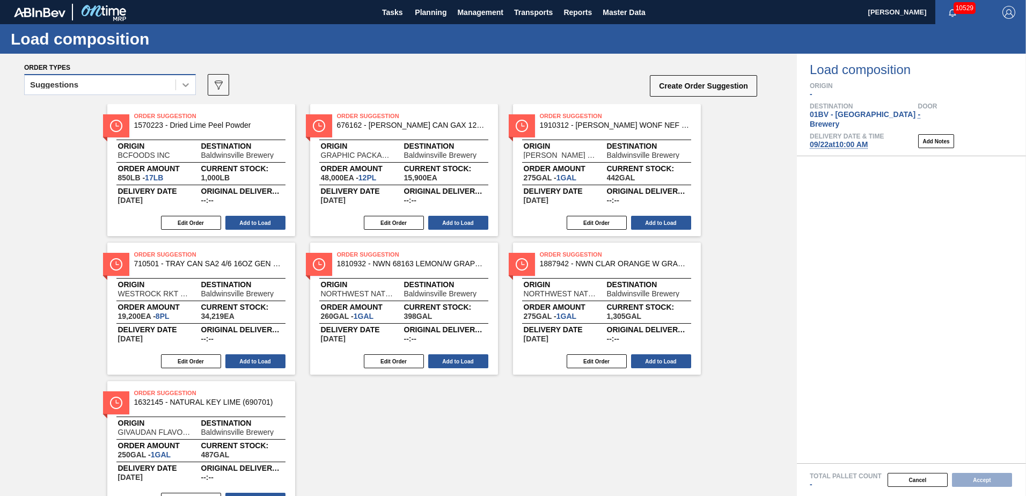
click at [184, 85] on icon at bounding box center [185, 85] width 6 height 4
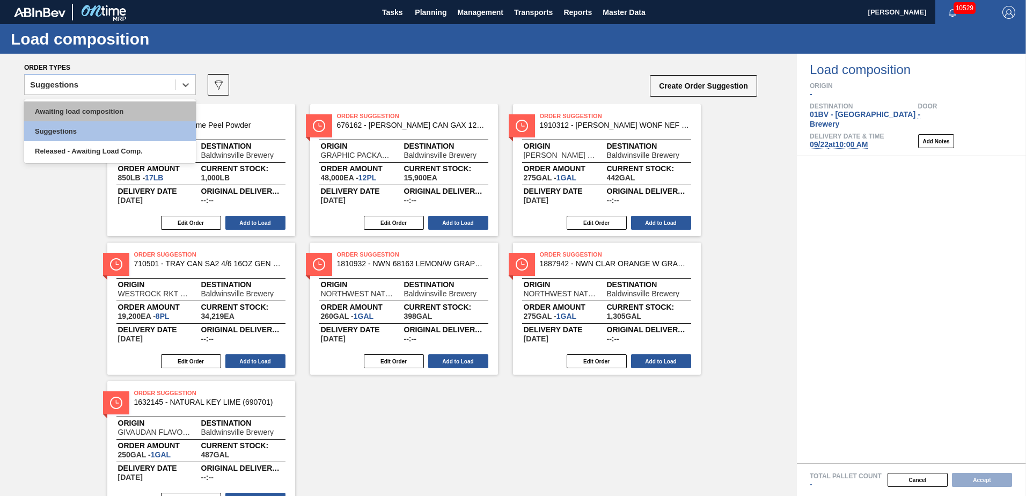
click at [126, 109] on div "Awaiting load composition" at bounding box center [110, 111] width 172 height 20
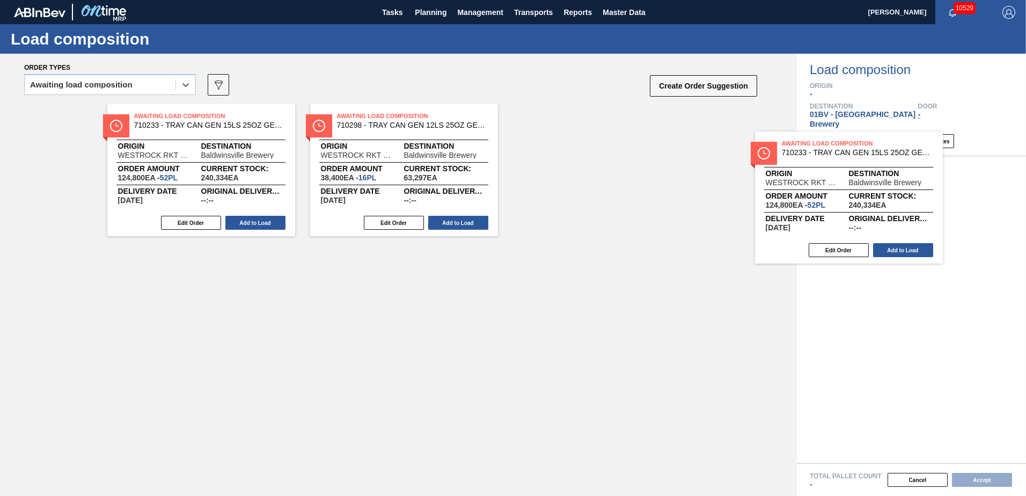
drag, startPoint x: 584, startPoint y: 131, endPoint x: 841, endPoint y: 163, distance: 258.4
click at [838, 162] on div "Order types option Awaiting load composition, selected. Select is focused ,type…" at bounding box center [513, 275] width 1026 height 442
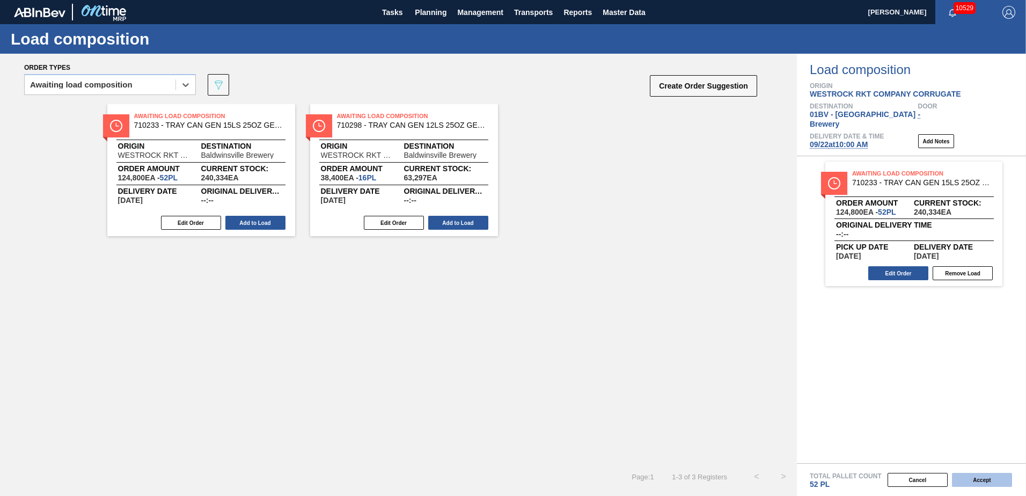
click at [976, 482] on button "Accept" at bounding box center [982, 480] width 60 height 14
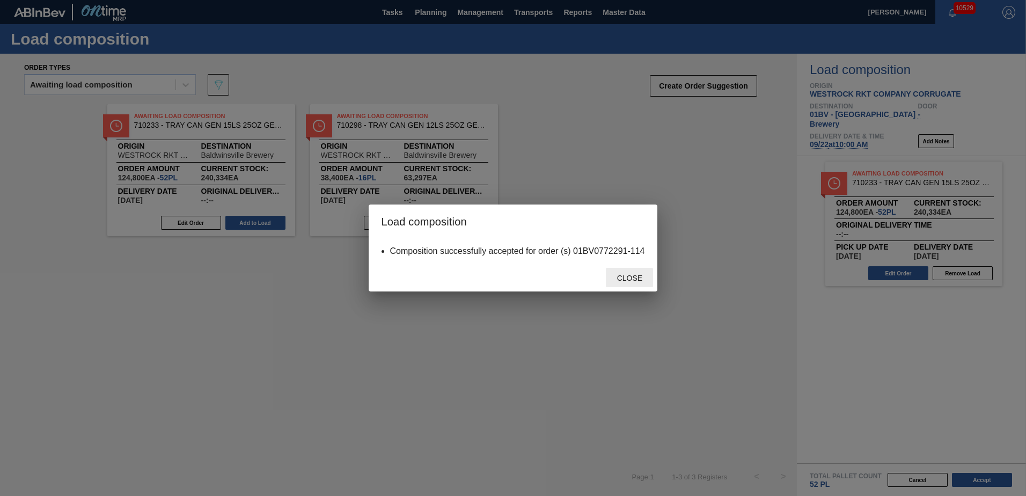
click at [638, 273] on div "Close" at bounding box center [629, 278] width 47 height 20
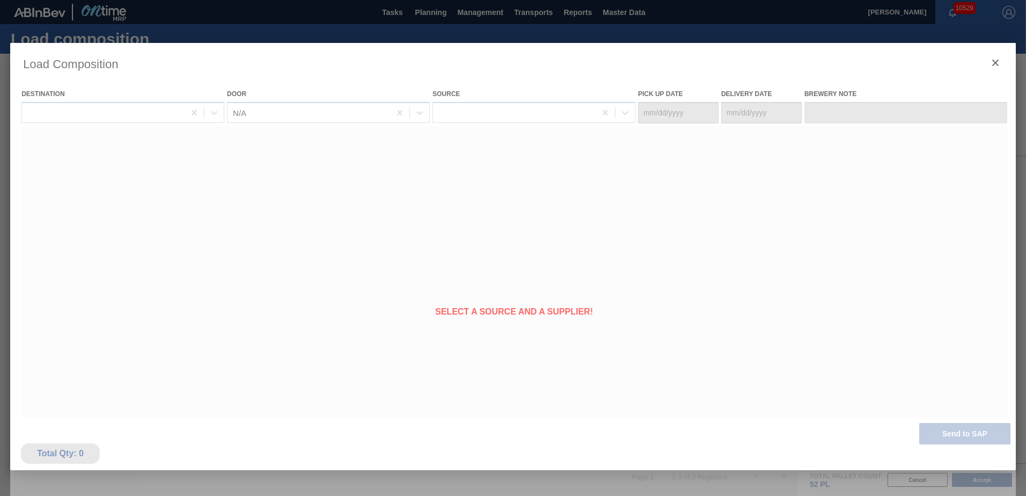
type Date "09/20/2025"
type Date "09/22/2025"
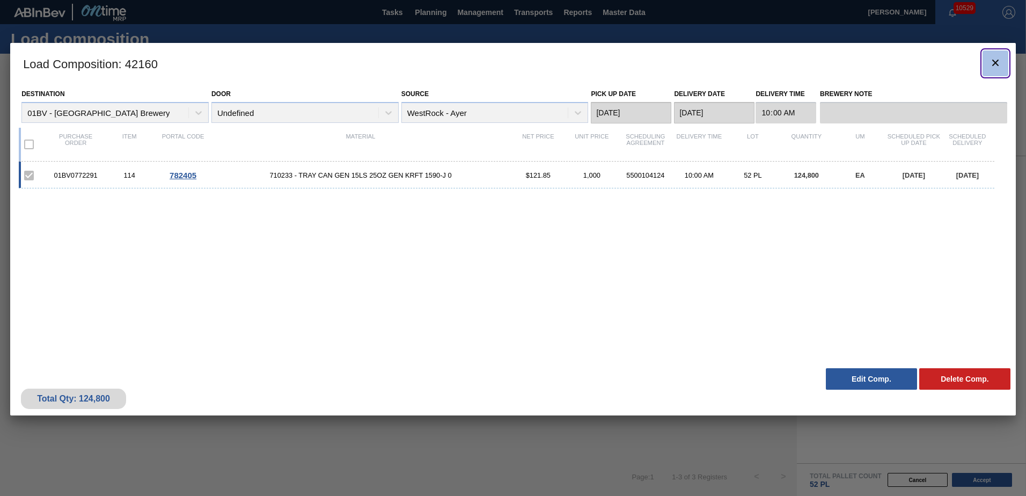
click at [994, 58] on icon "botão de ícone" at bounding box center [995, 62] width 13 height 13
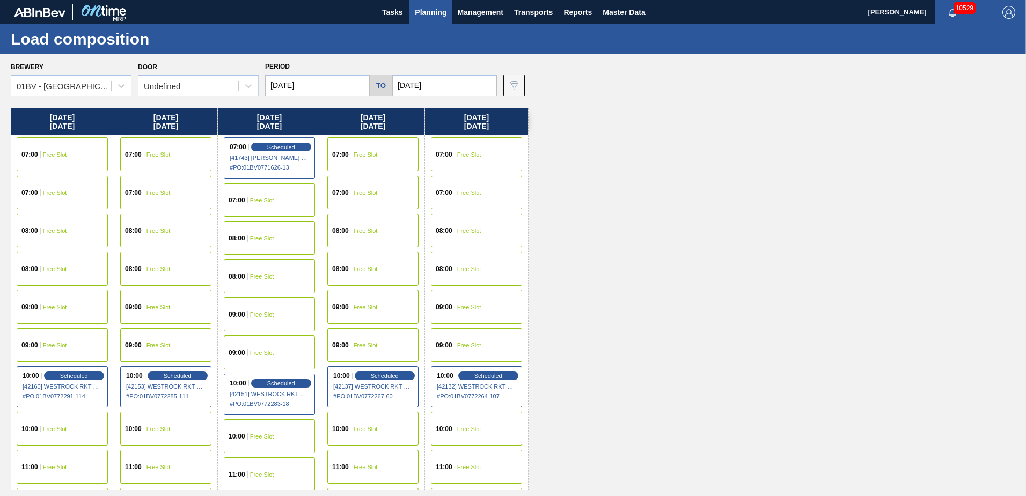
click at [455, 83] on input "09/26/2025" at bounding box center [444, 85] width 105 height 21
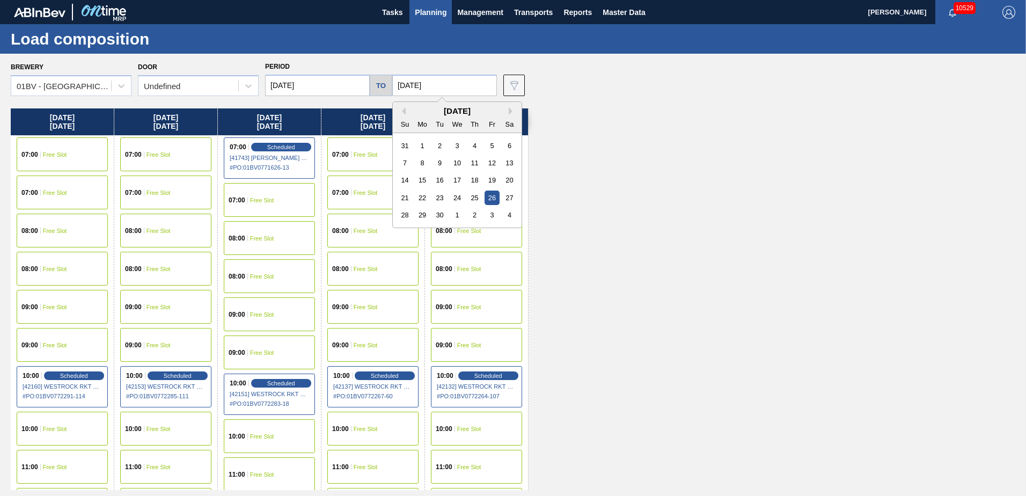
click at [487, 214] on div "3" at bounding box center [492, 215] width 14 height 14
type input "10/03/2025"
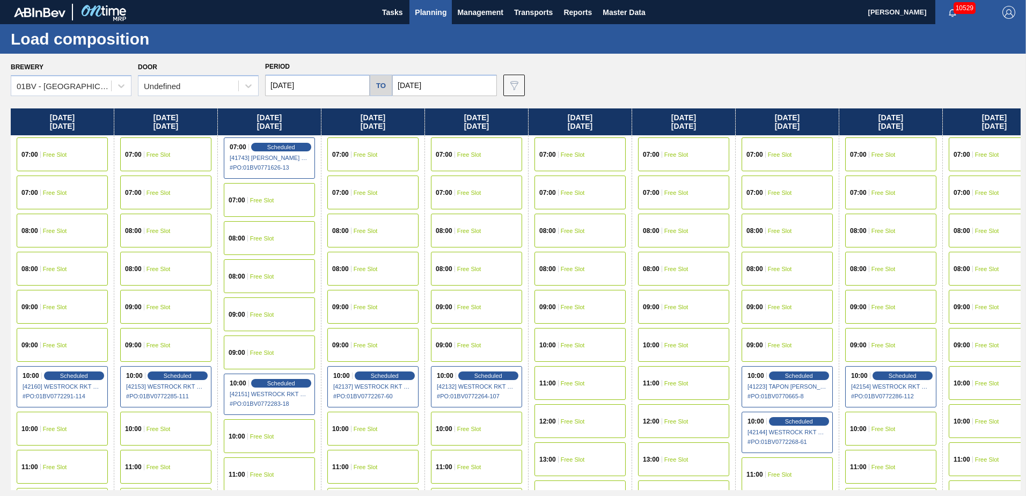
click at [323, 84] on input "09/22/2025" at bounding box center [317, 85] width 105 height 21
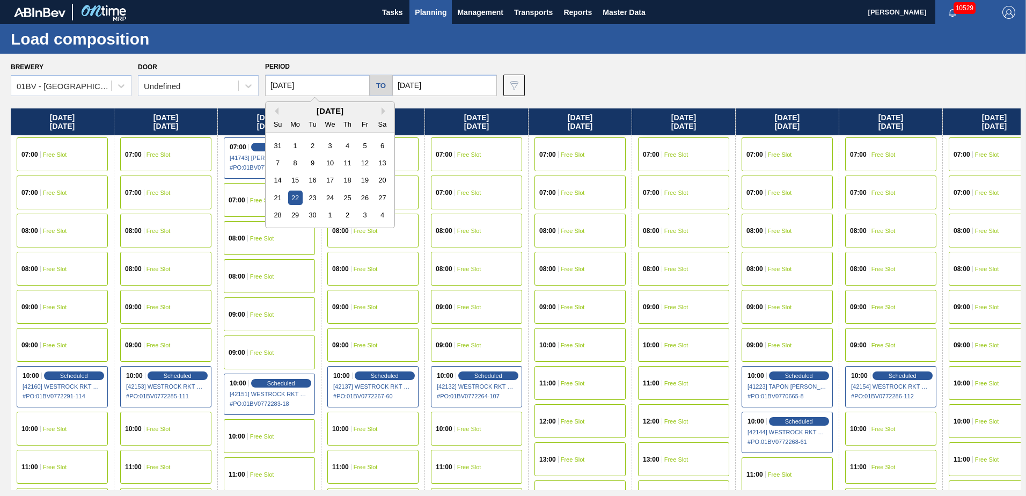
click at [299, 211] on div "29" at bounding box center [295, 215] width 14 height 14
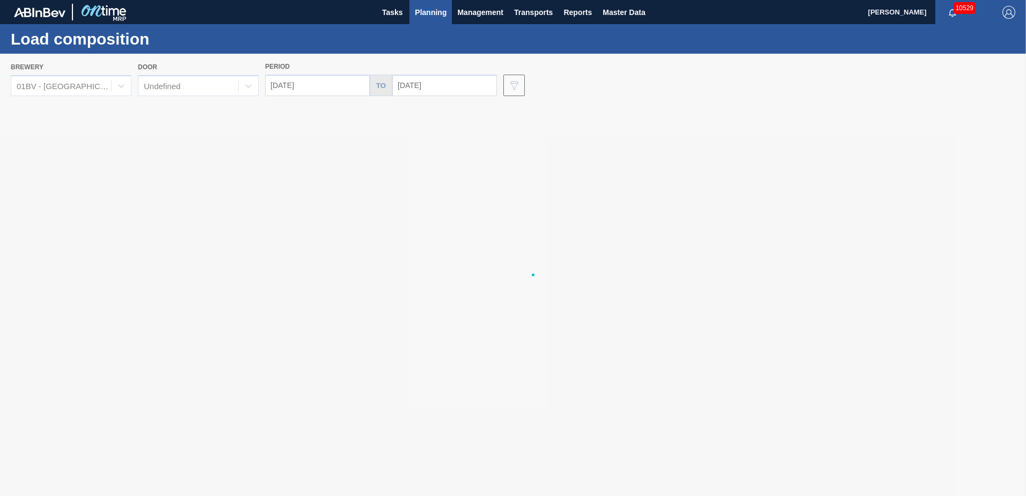
type input "09/29/2025"
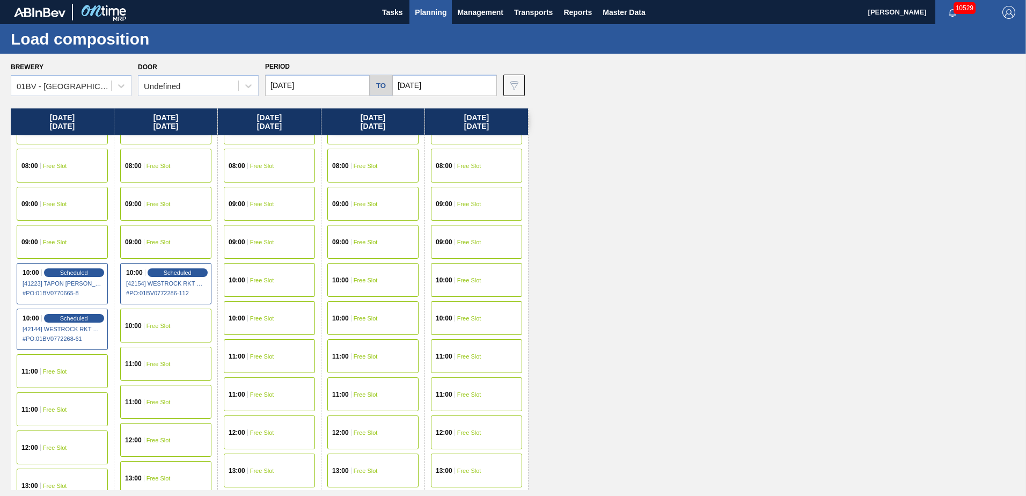
scroll to position [107, 0]
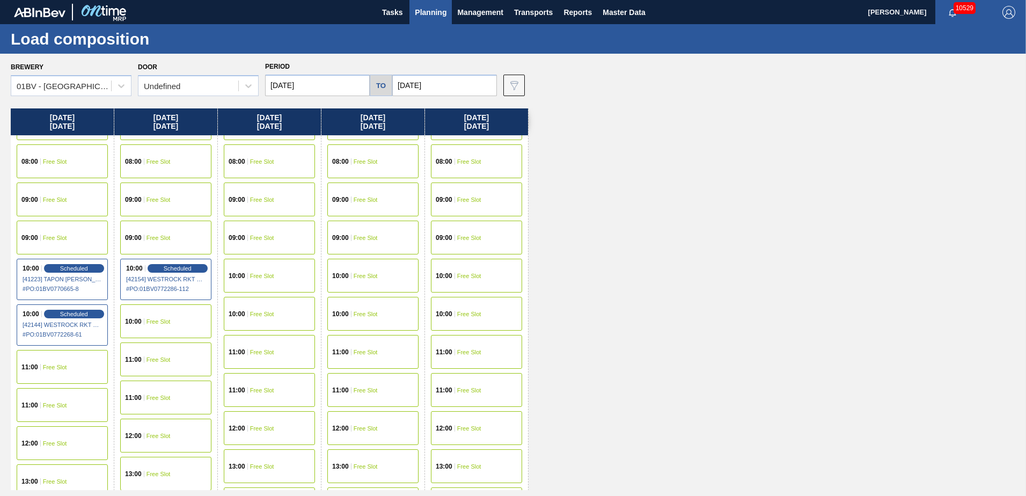
click at [246, 313] on div "10:00" at bounding box center [238, 314] width 19 height 6
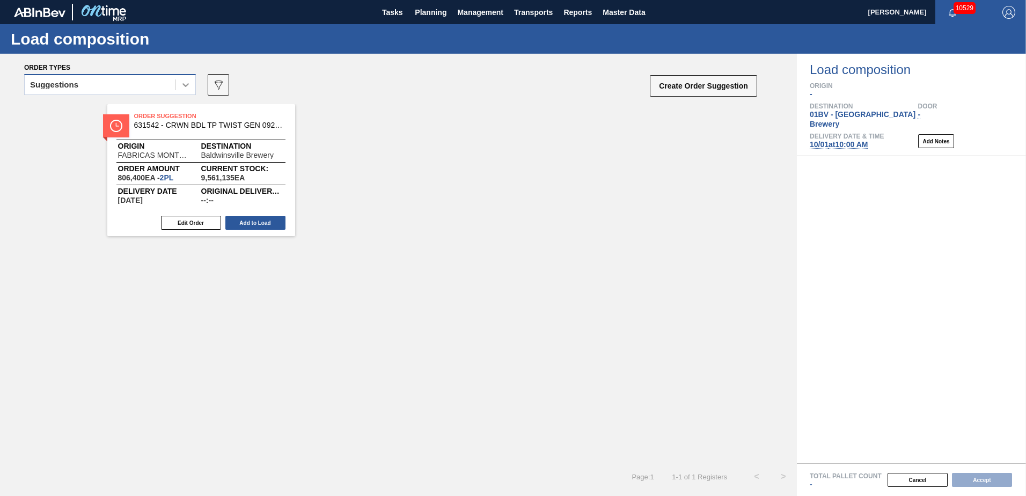
click at [187, 86] on icon at bounding box center [185, 85] width 6 height 4
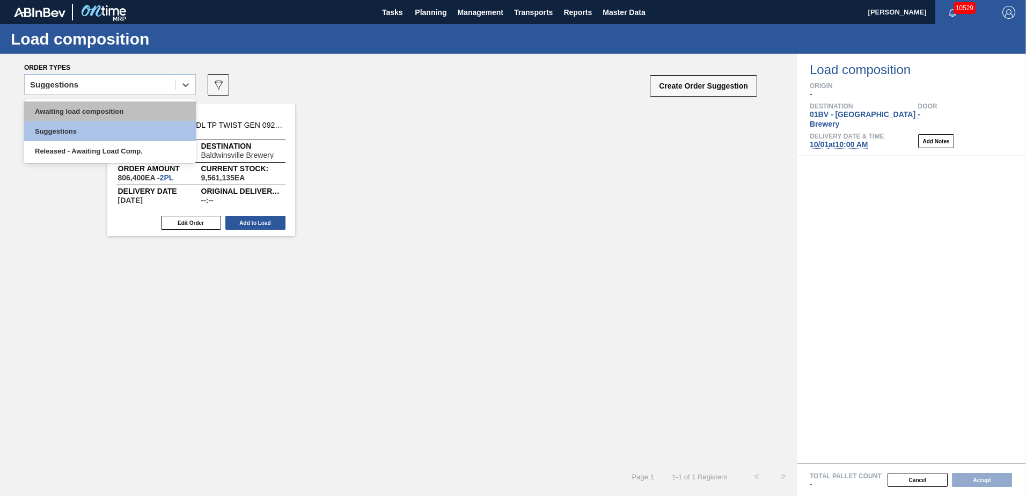
click at [131, 112] on div "Awaiting load composition" at bounding box center [110, 111] width 172 height 20
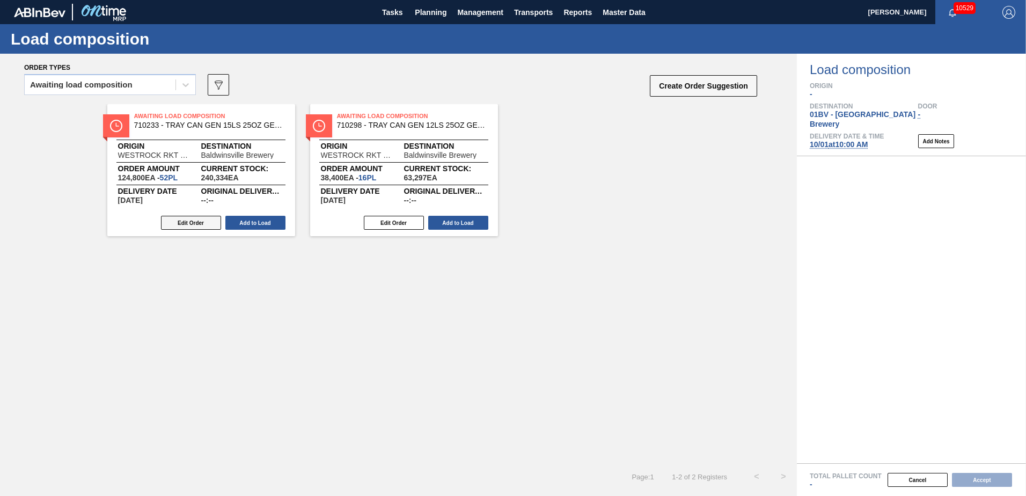
click at [185, 224] on button "Edit Order" at bounding box center [191, 223] width 60 height 14
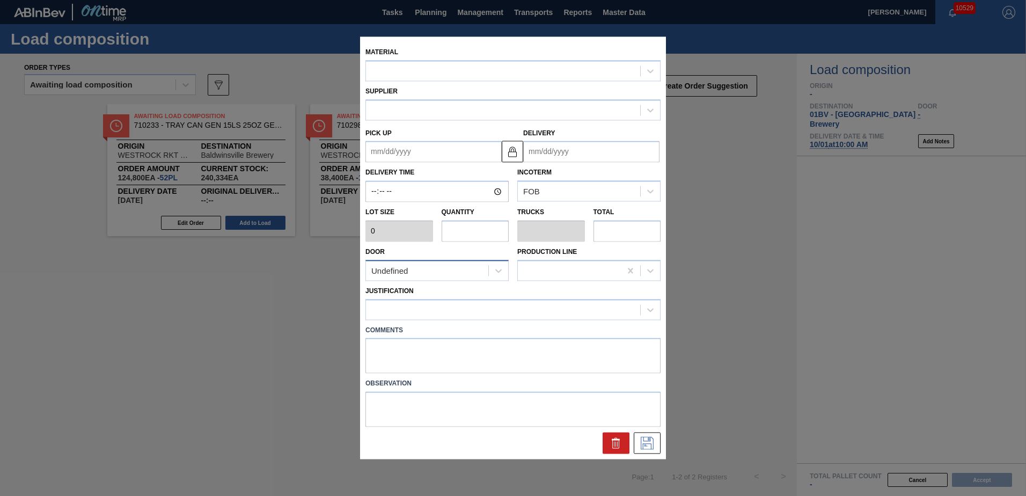
type input "2,400"
type input "52"
type input "1"
type input "124,800"
type up "09/23/2025"
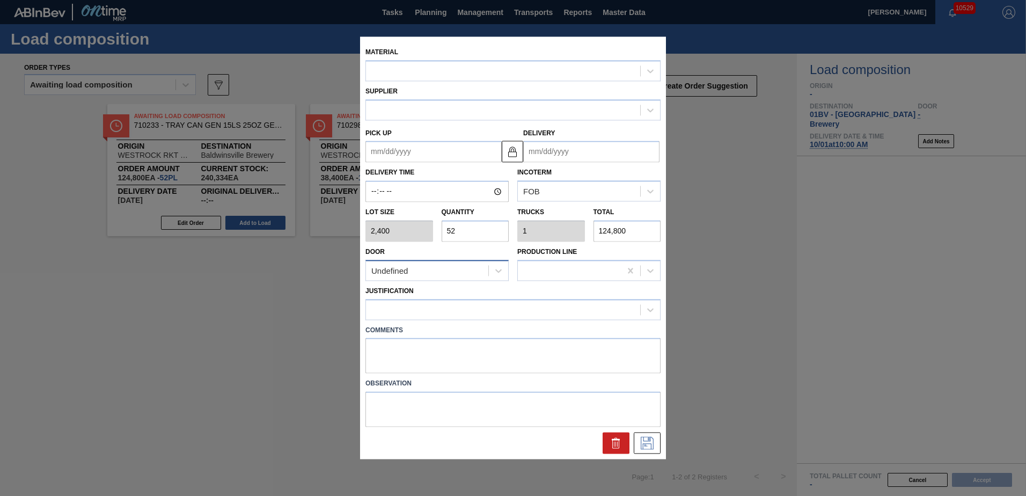
type input "09/25/2025"
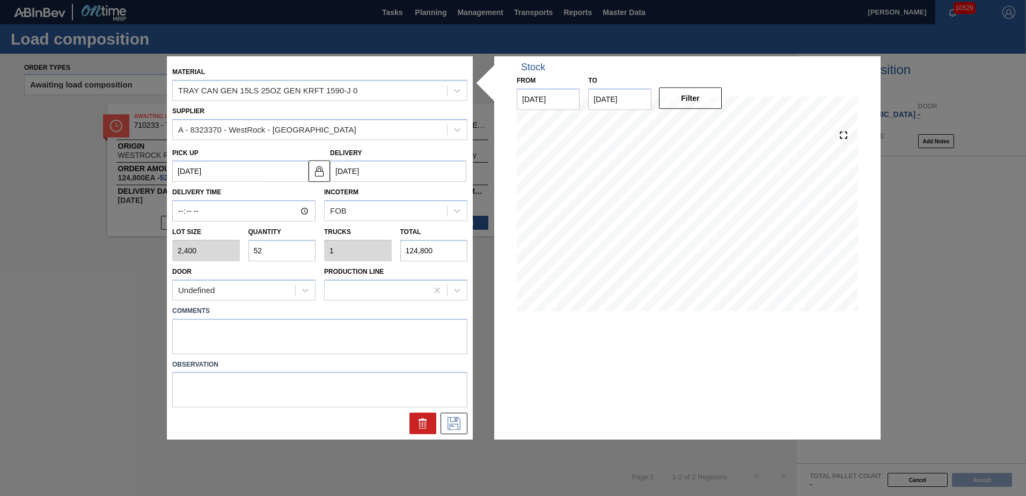
drag, startPoint x: 282, startPoint y: 252, endPoint x: 77, endPoint y: 240, distance: 205.9
click at [77, 240] on div "Material TRAY CAN GEN 15LS 25OZ GEN KRFT 1590-J 0 Supplier A - 8323370 - WestRo…" at bounding box center [513, 248] width 1026 height 496
type input "3"
type input "0.058"
type input "7,200"
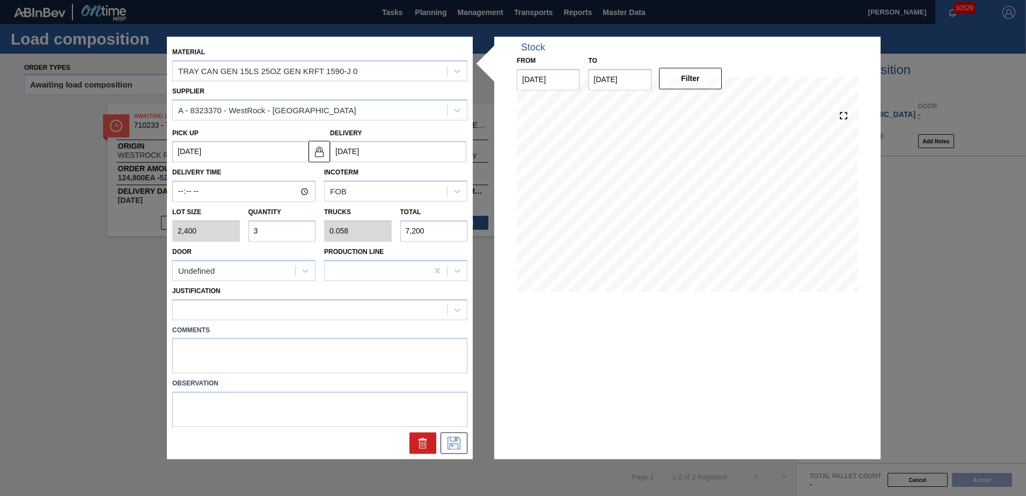
type input "36"
type input "0.692"
type input "86,400"
type input "36"
click at [458, 445] on icon at bounding box center [453, 443] width 17 height 13
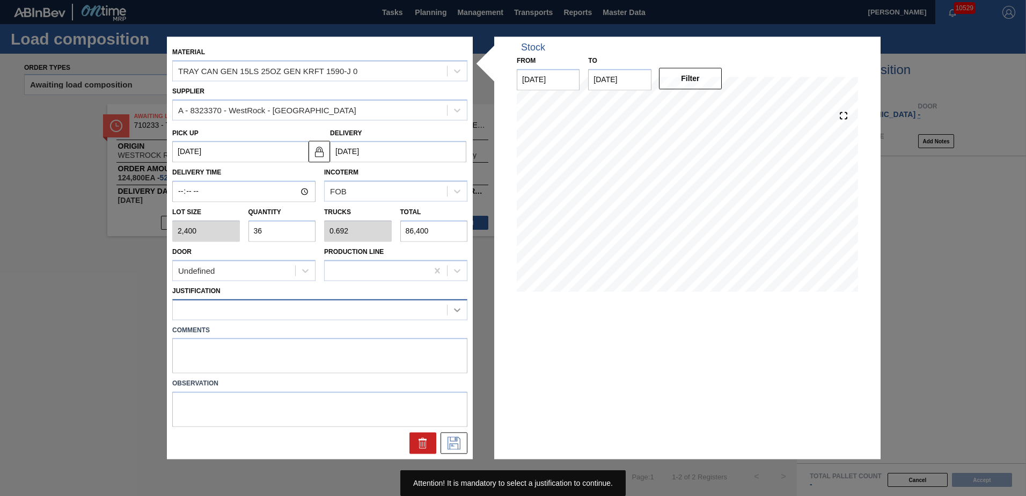
click at [455, 313] on icon at bounding box center [457, 309] width 11 height 11
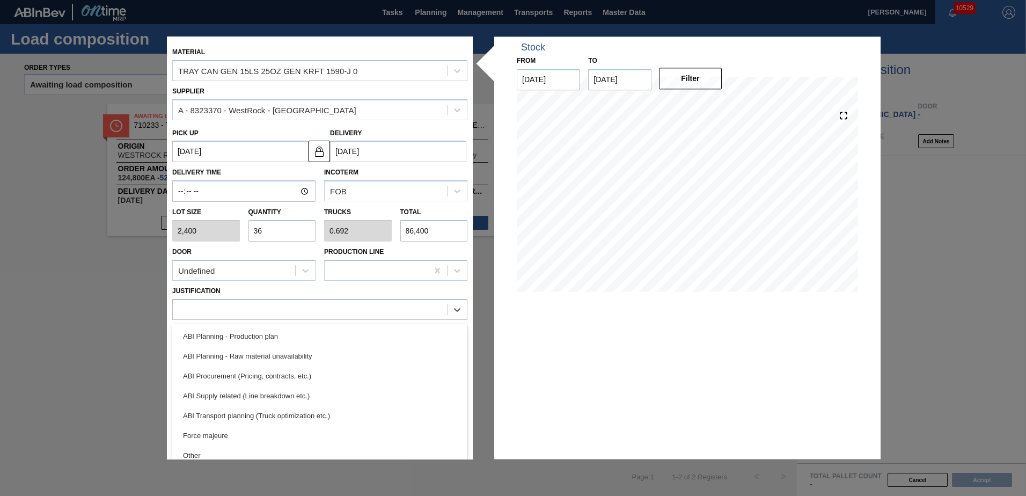
scroll to position [103, 0]
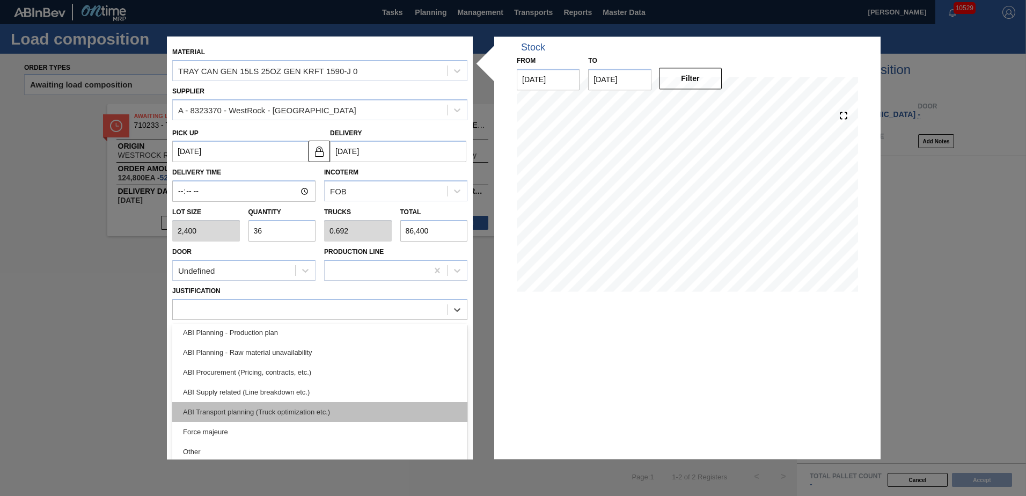
click at [240, 410] on div "ABI Transport planning (Truck optimization etc.)" at bounding box center [319, 412] width 295 height 20
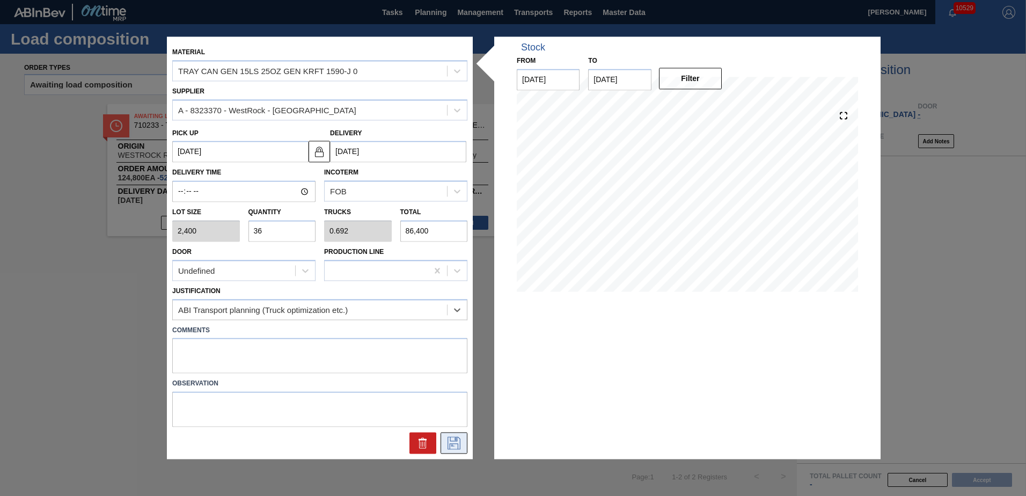
click at [450, 442] on icon at bounding box center [453, 443] width 17 height 13
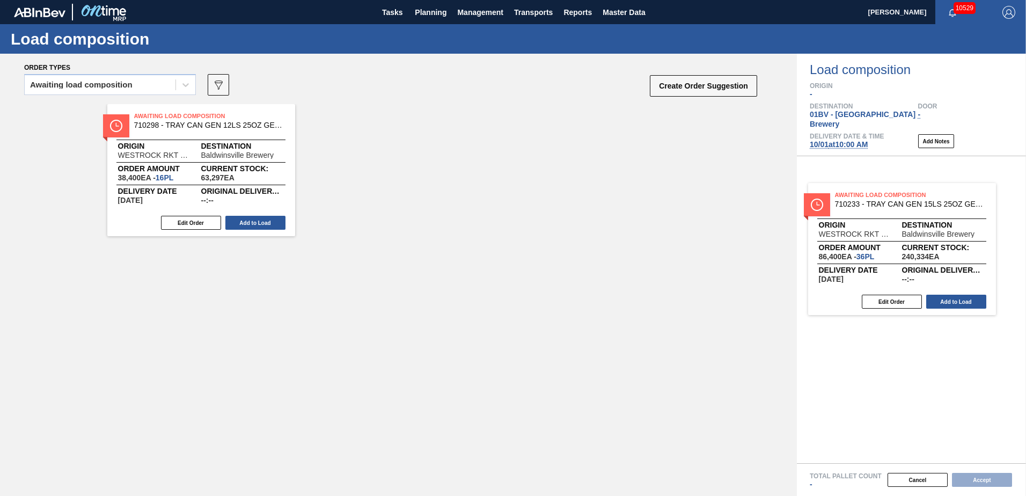
drag, startPoint x: 184, startPoint y: 131, endPoint x: 888, endPoint y: 210, distance: 709.1
click at [888, 210] on div "Order types Awaiting load composition 089F7B8B-B2A5-4AFE-B5C0-19BA573D28AC Crea…" at bounding box center [513, 275] width 1026 height 442
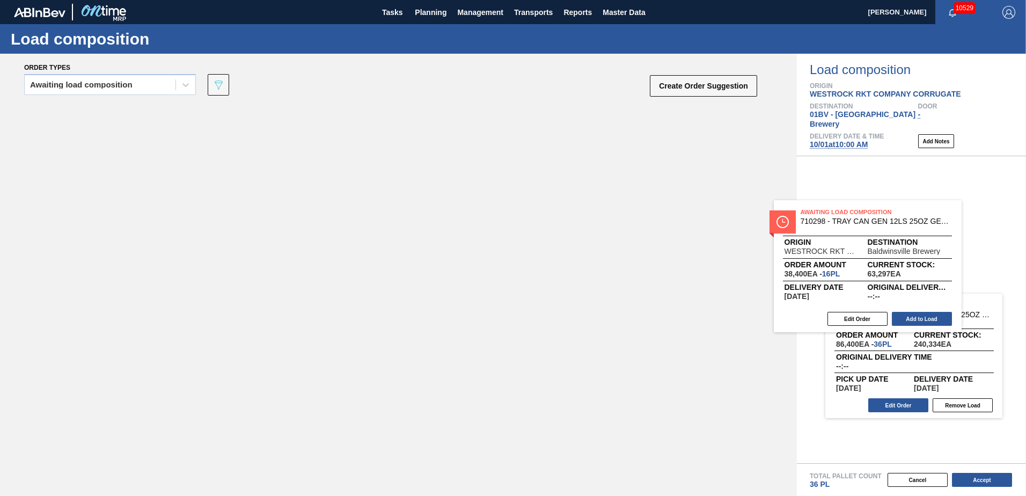
drag, startPoint x: 188, startPoint y: 117, endPoint x: 900, endPoint y: 215, distance: 718.9
click at [900, 215] on div "Order types Awaiting load composition 089F7B8B-B2A5-4AFE-B5C0-19BA573D28AC Crea…" at bounding box center [513, 275] width 1026 height 442
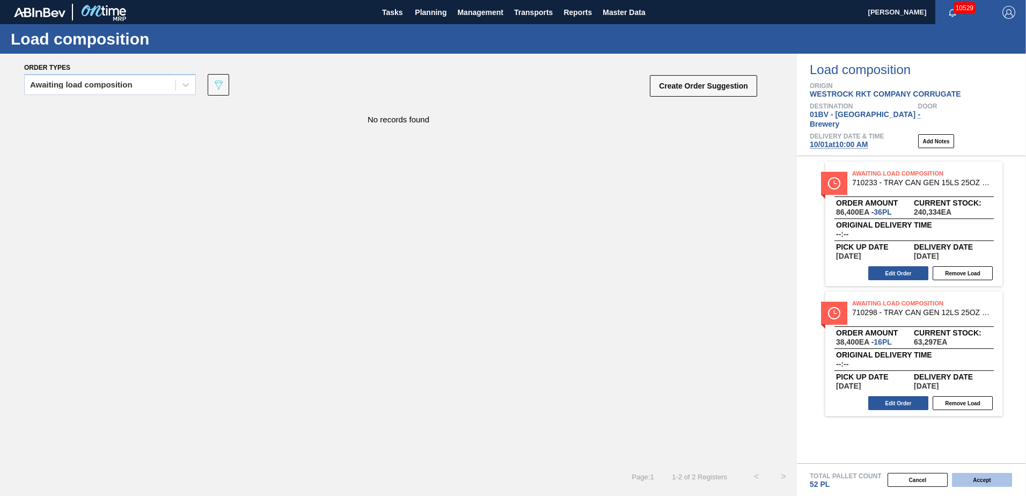
click at [971, 479] on button "Accept" at bounding box center [982, 480] width 60 height 14
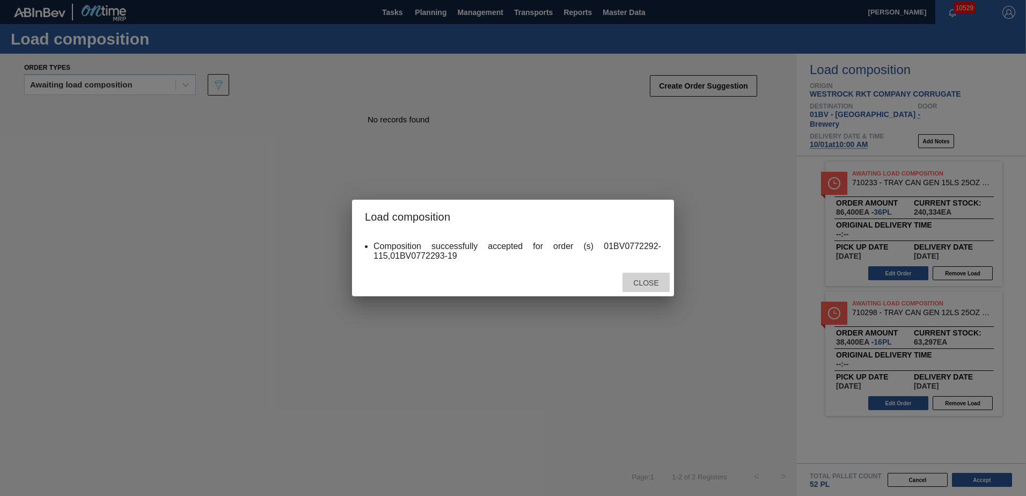
click at [640, 284] on span "Close" at bounding box center [646, 283] width 42 height 9
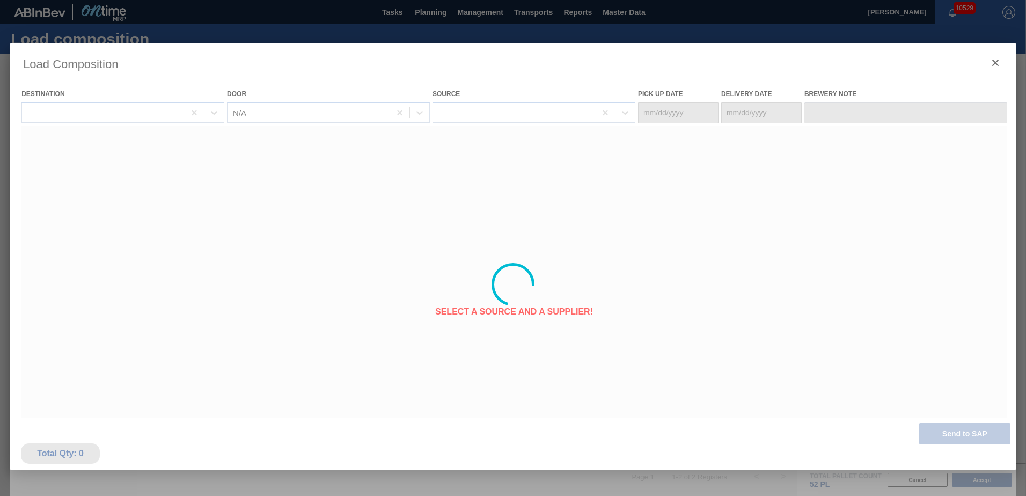
type Date "09/29/2025"
type Date "10/01/2025"
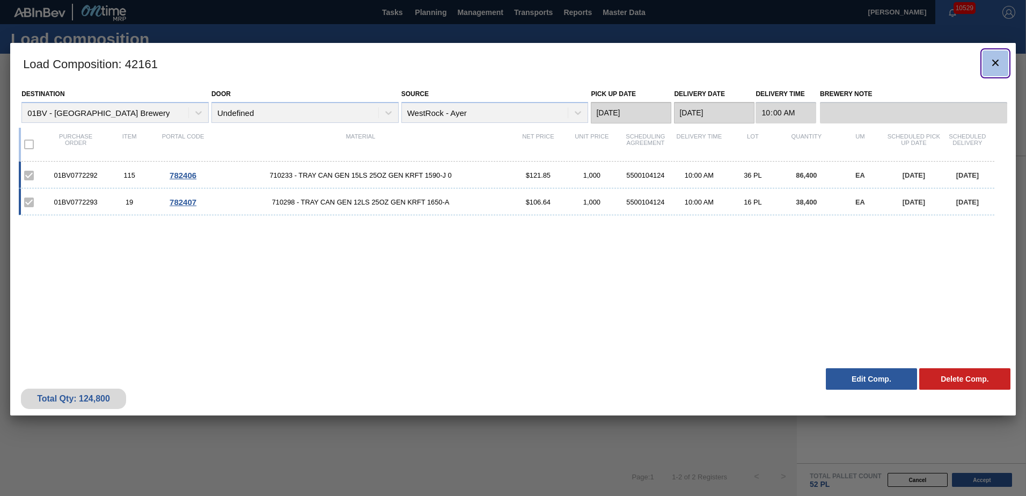
click at [995, 62] on icon "botão de ícone" at bounding box center [995, 63] width 6 height 6
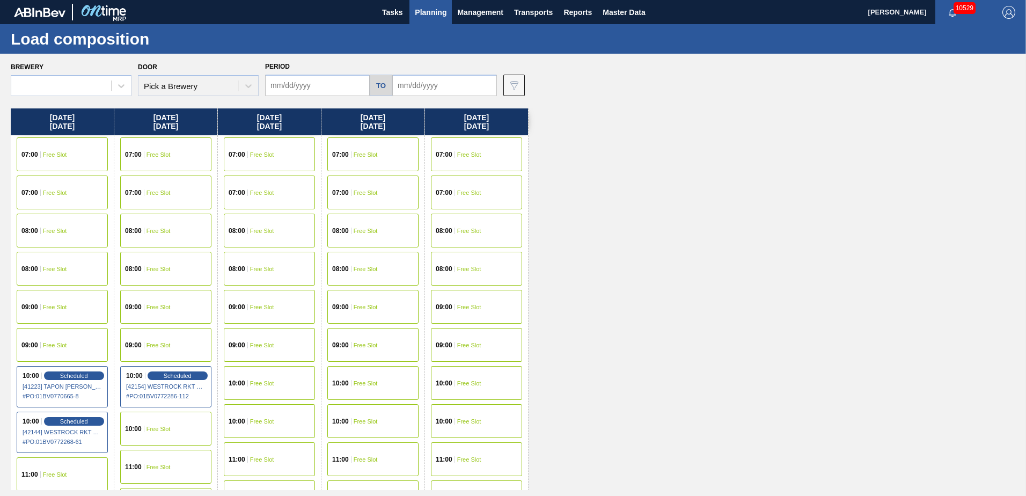
type input "09/29/2025"
type input "10/03/2025"
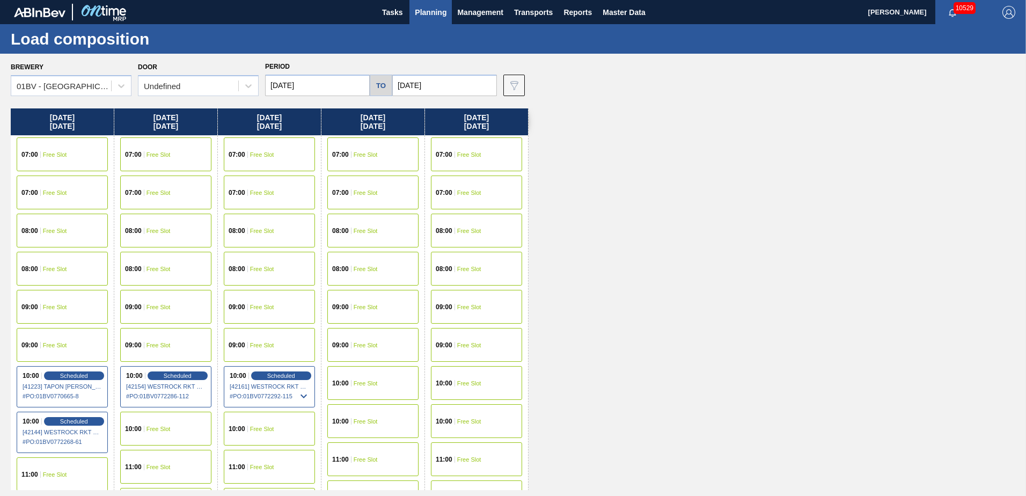
click at [428, 15] on span "Planning" at bounding box center [431, 12] width 32 height 13
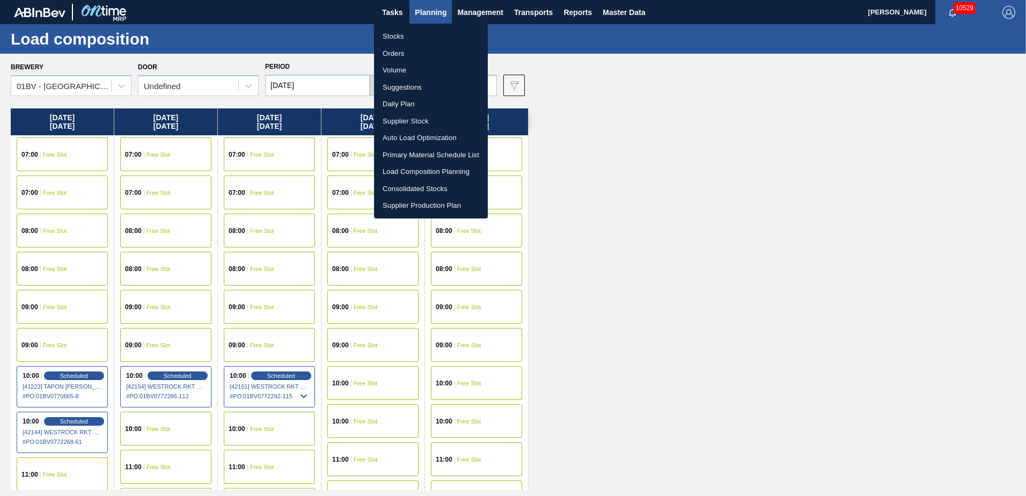
click at [410, 90] on li "Suggestions" at bounding box center [431, 87] width 114 height 17
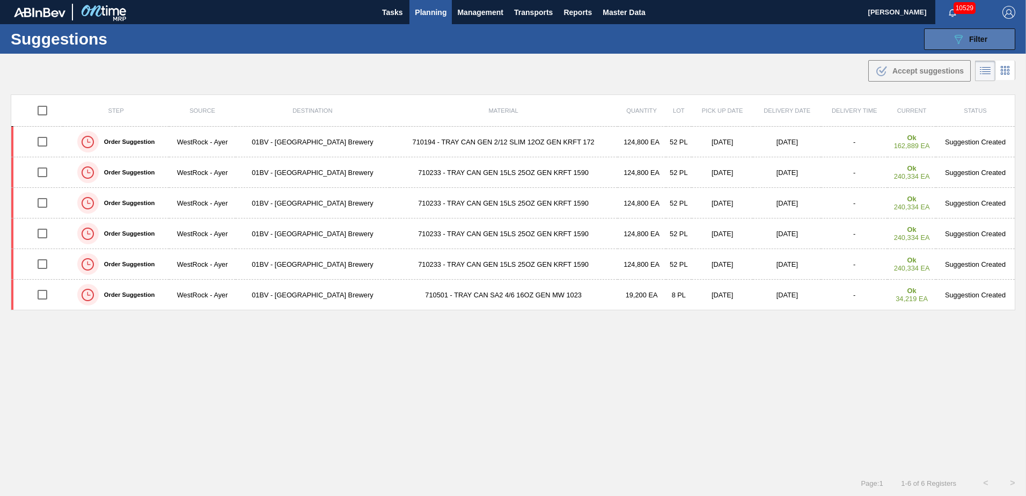
click at [969, 40] on span "Filter" at bounding box center [978, 39] width 18 height 9
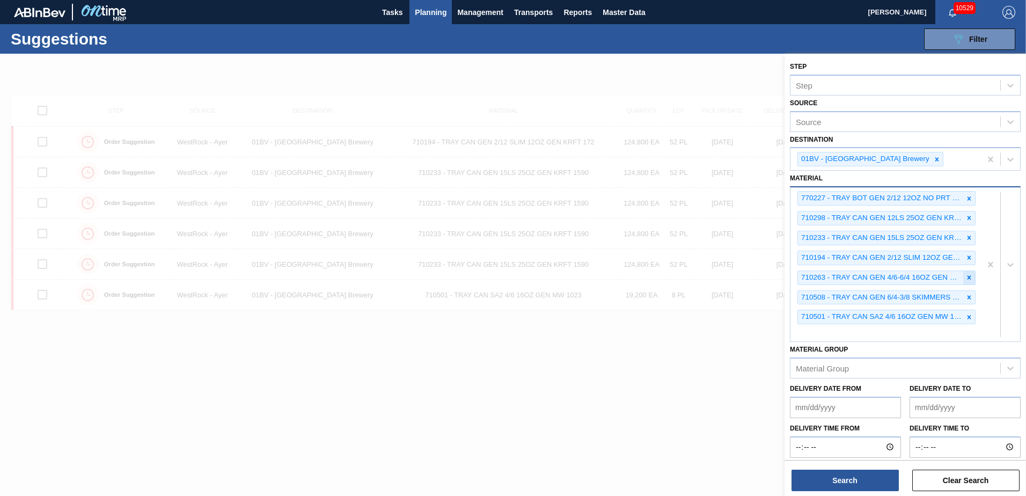
click at [969, 276] on icon at bounding box center [970, 277] width 4 height 4
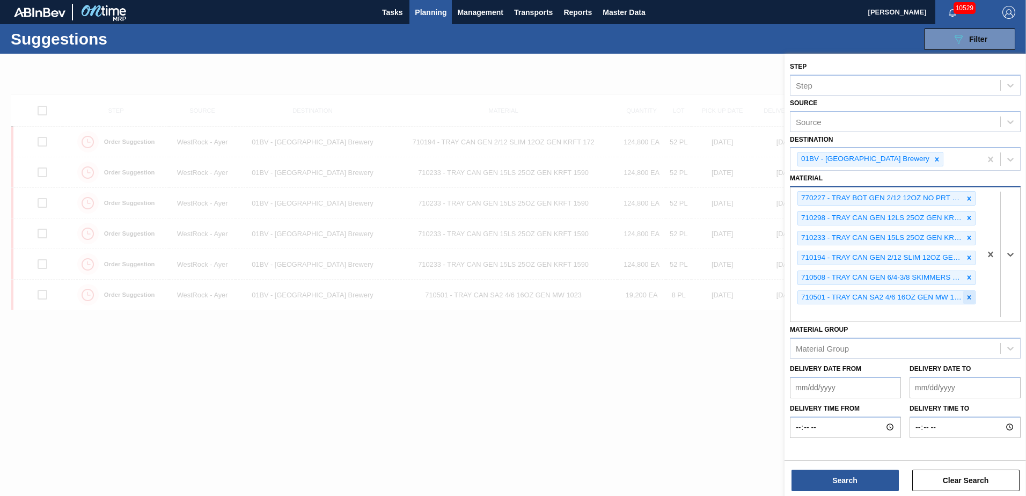
click at [968, 296] on icon at bounding box center [970, 297] width 4 height 4
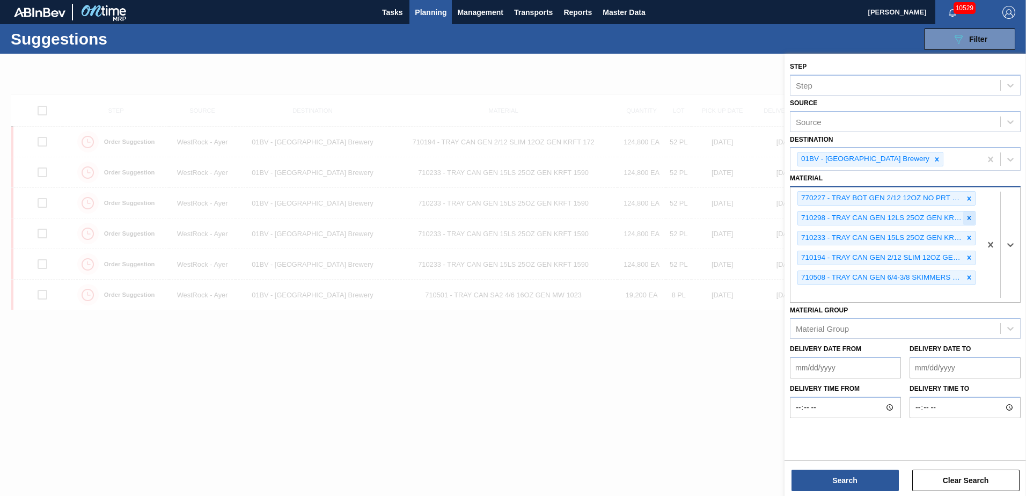
click at [967, 217] on icon at bounding box center [970, 218] width 8 height 8
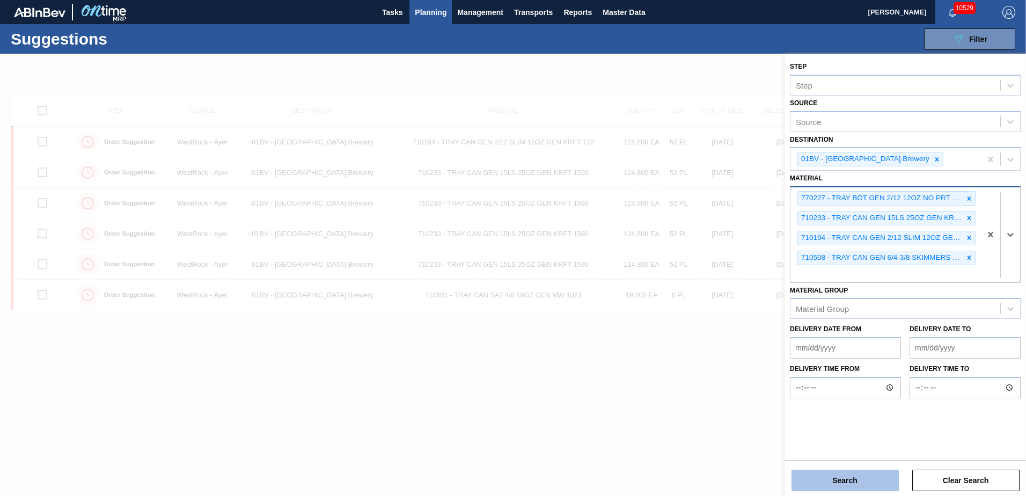
click at [833, 484] on button "Search" at bounding box center [845, 480] width 107 height 21
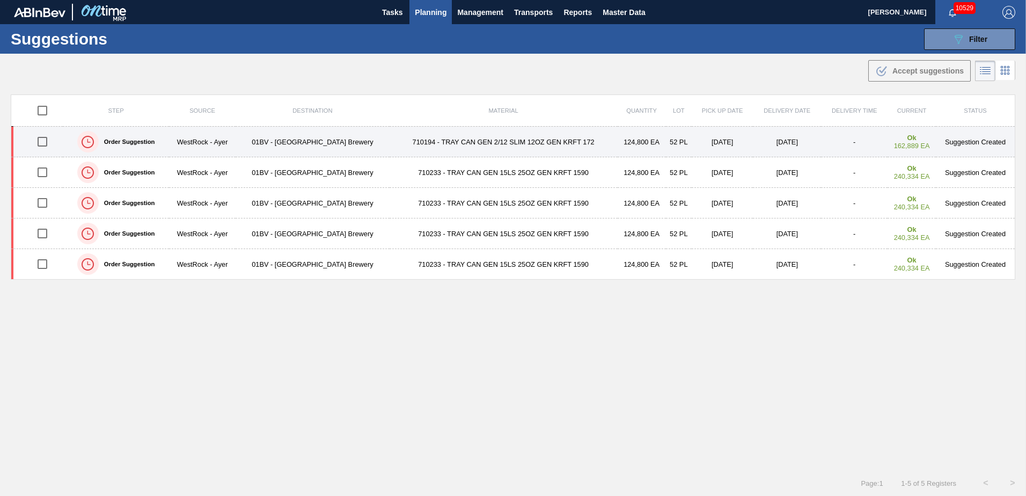
click at [43, 138] on input "checkbox" at bounding box center [42, 141] width 23 height 23
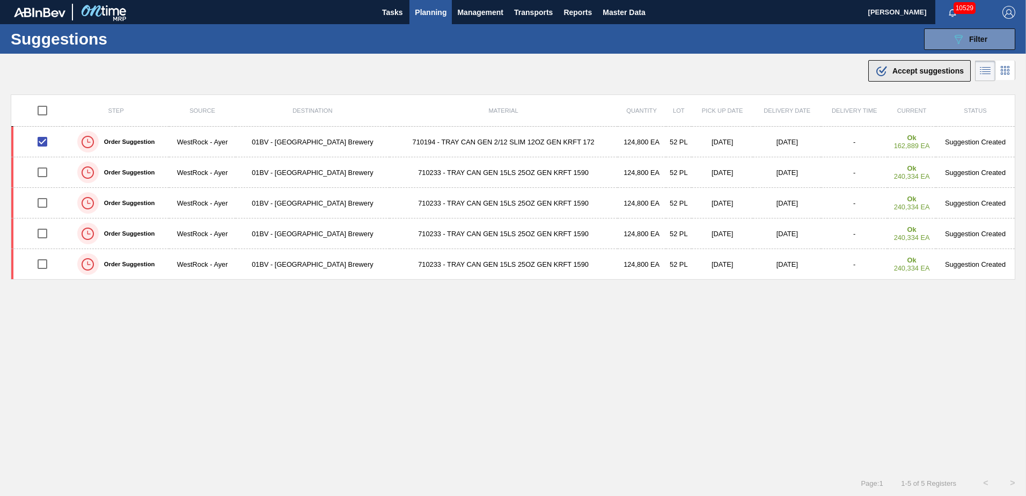
click at [908, 71] on span "Accept suggestions" at bounding box center [928, 71] width 71 height 9
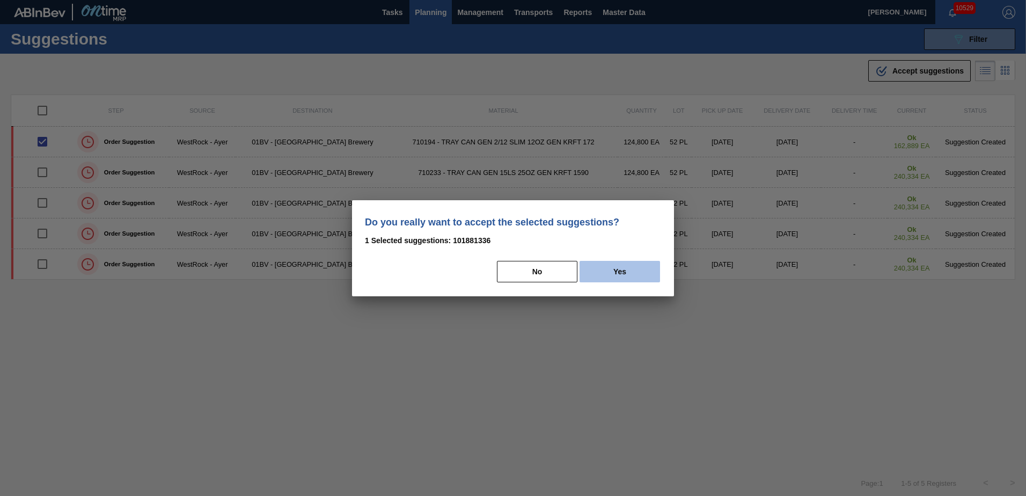
click at [618, 277] on button "Yes" at bounding box center [620, 271] width 81 height 21
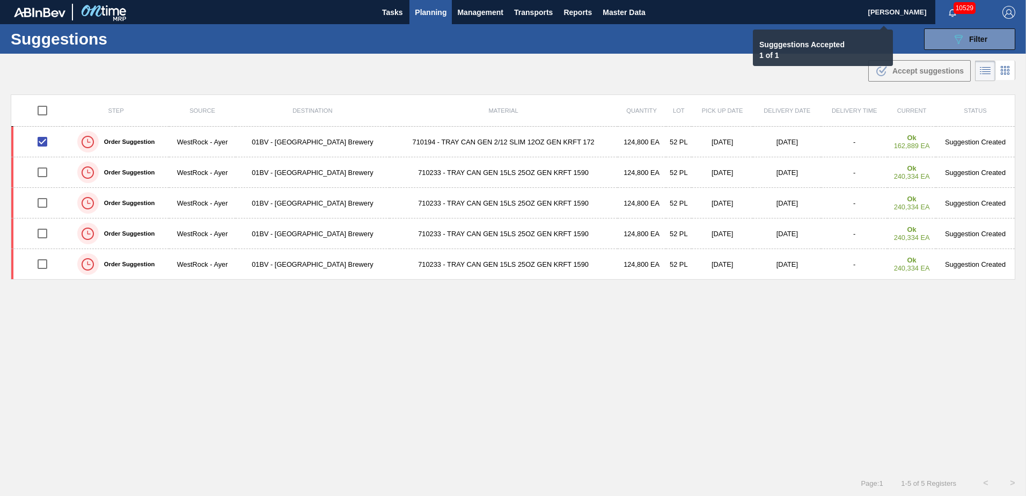
checkbox input "false"
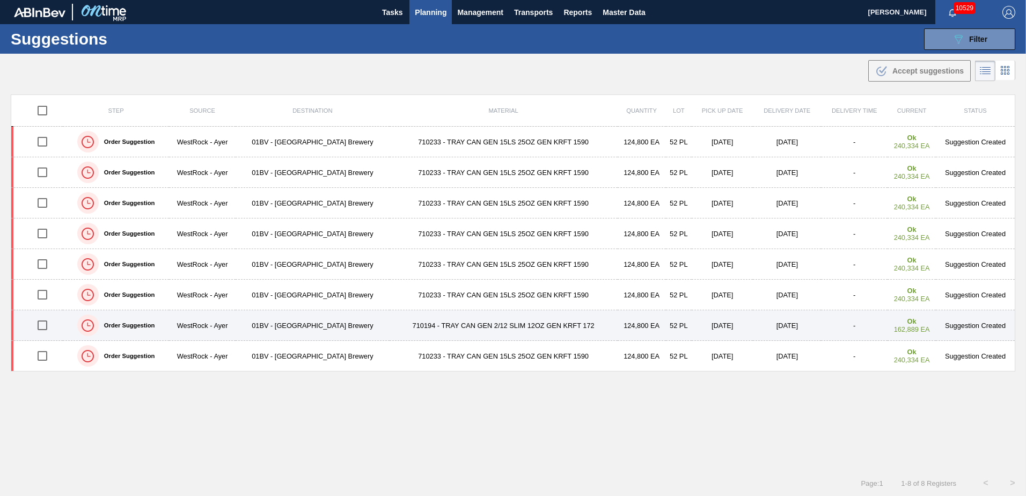
click at [43, 322] on input "checkbox" at bounding box center [42, 325] width 23 height 23
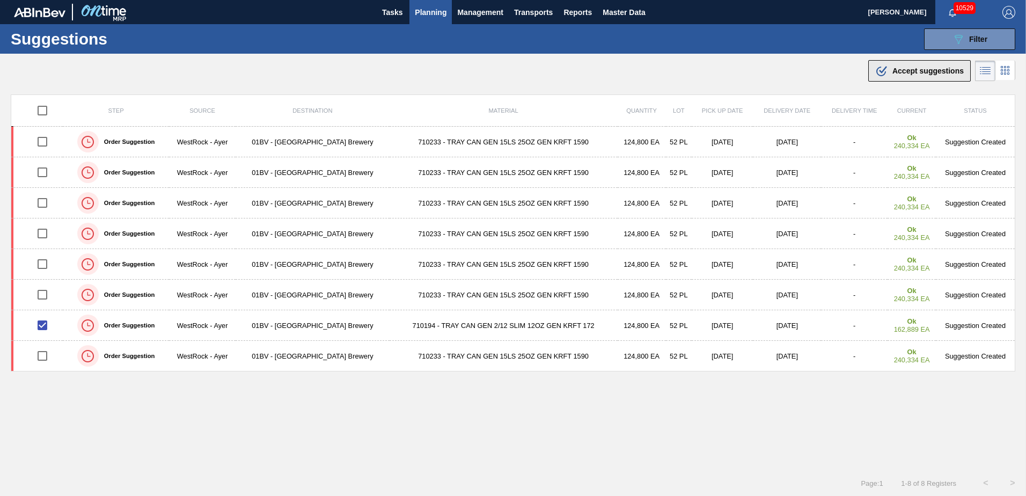
click at [908, 73] on span "Accept suggestions" at bounding box center [928, 71] width 71 height 9
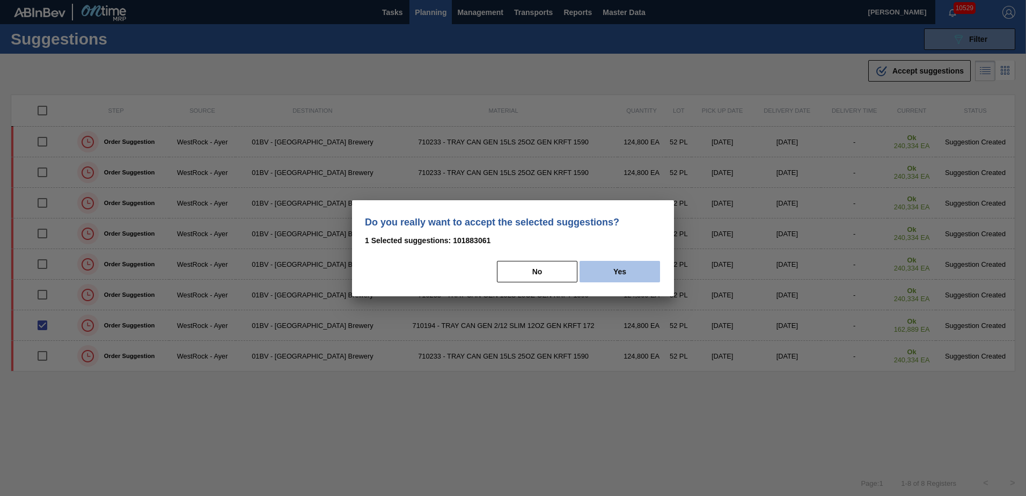
click at [617, 268] on button "Yes" at bounding box center [620, 271] width 81 height 21
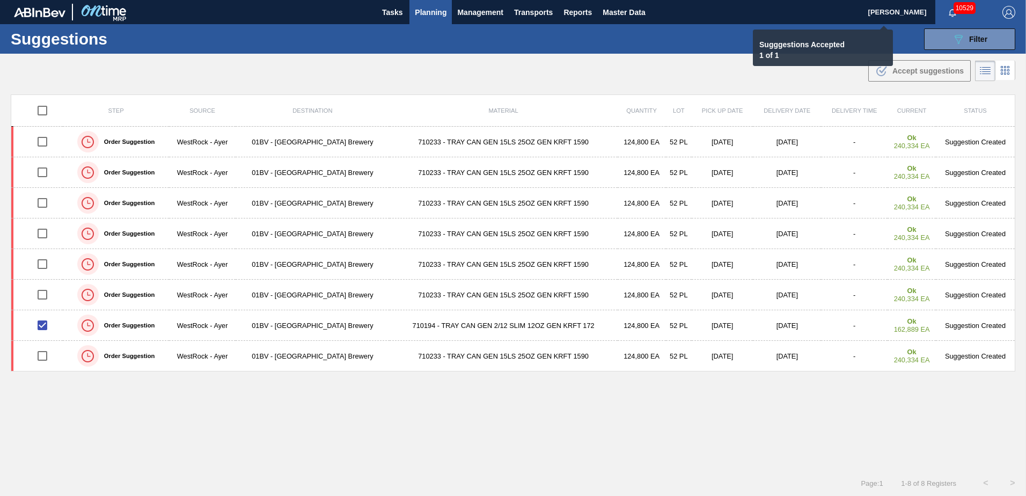
checkbox input "false"
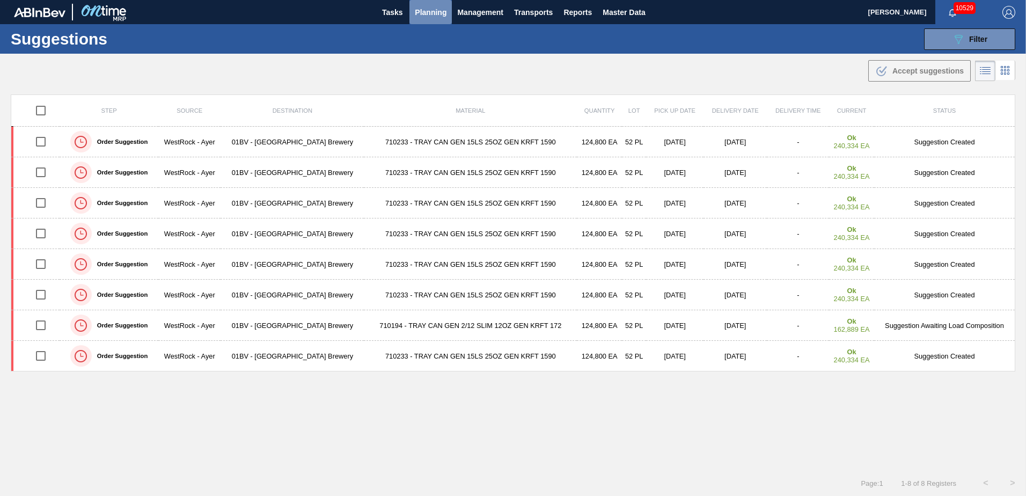
click at [419, 14] on span "Planning" at bounding box center [431, 12] width 32 height 13
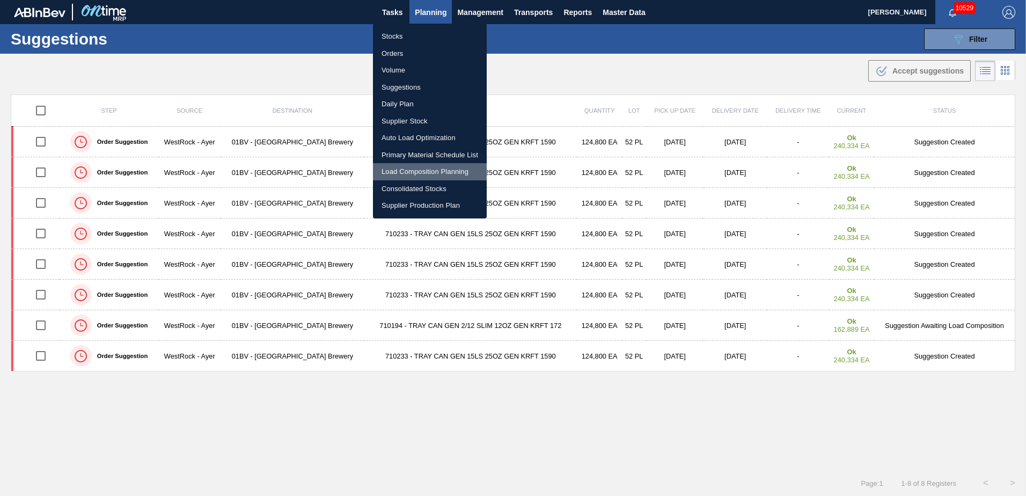
click at [421, 173] on li "Load Composition Planning" at bounding box center [430, 171] width 114 height 17
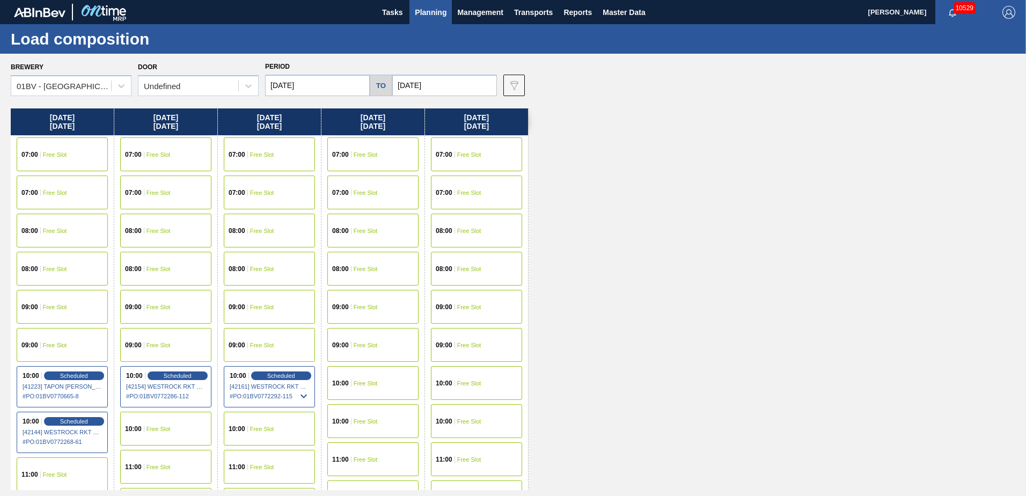
click at [449, 85] on input "10/03/2025" at bounding box center [444, 85] width 105 height 21
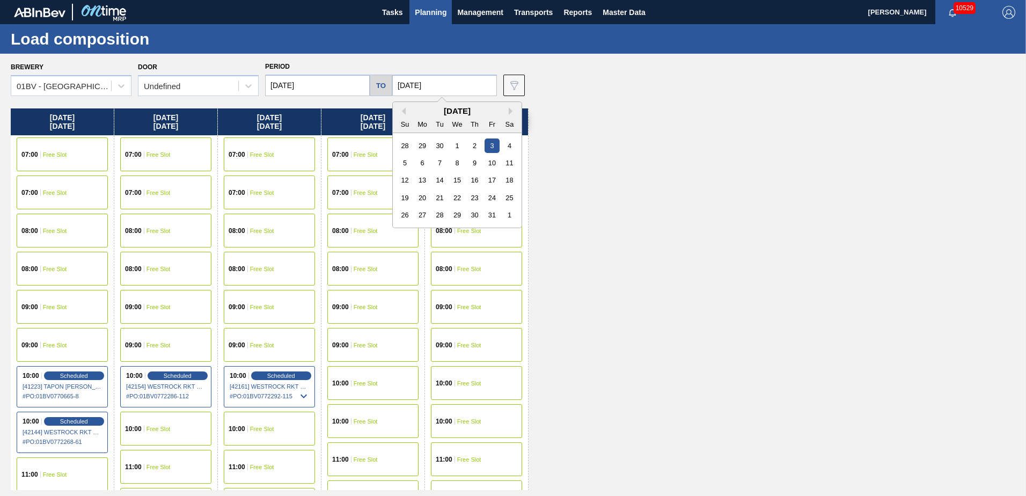
click at [491, 164] on div "10" at bounding box center [492, 163] width 14 height 14
type input "10/10/2025"
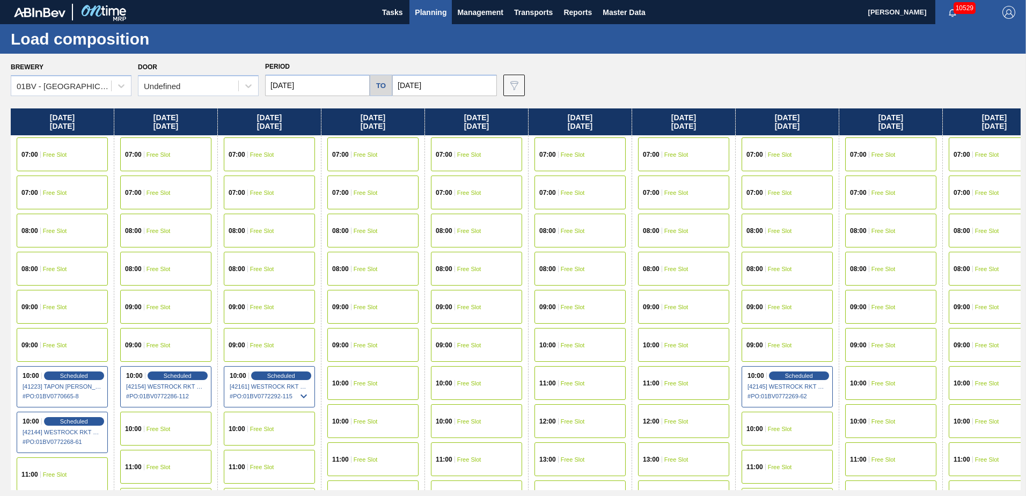
click at [339, 90] on input "09/29/2025" at bounding box center [317, 85] width 105 height 21
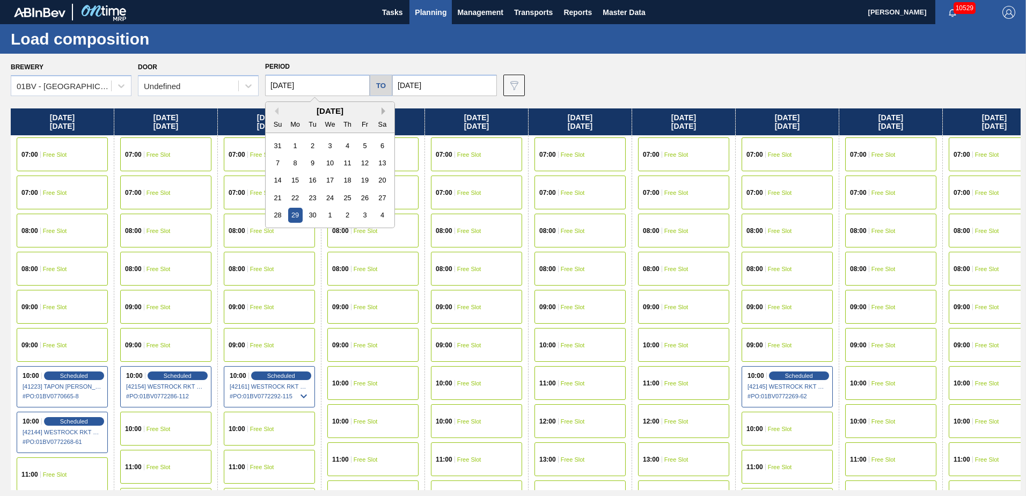
click at [384, 109] on button "Next Month" at bounding box center [386, 111] width 8 height 8
click at [294, 160] on div "6" at bounding box center [295, 163] width 14 height 14
type input "10/06/2025"
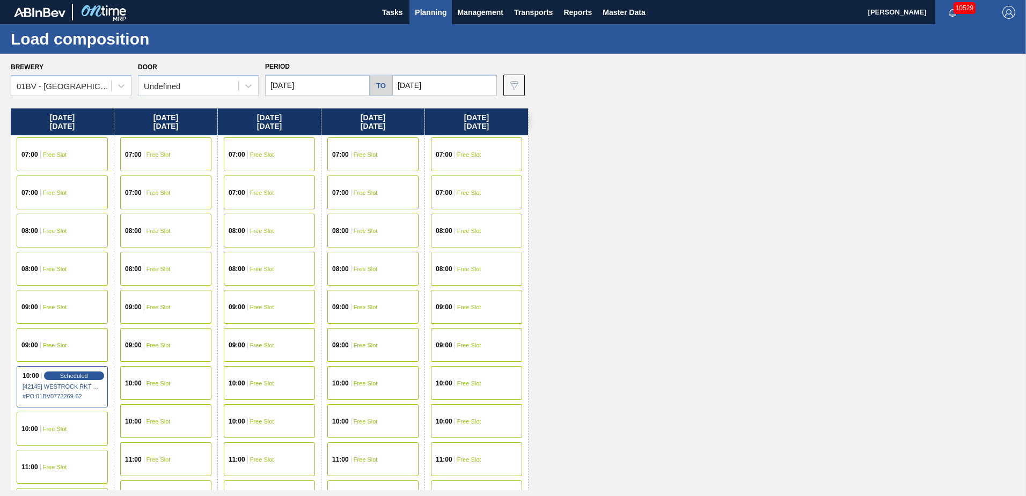
click at [450, 384] on span "10:00" at bounding box center [444, 383] width 17 height 6
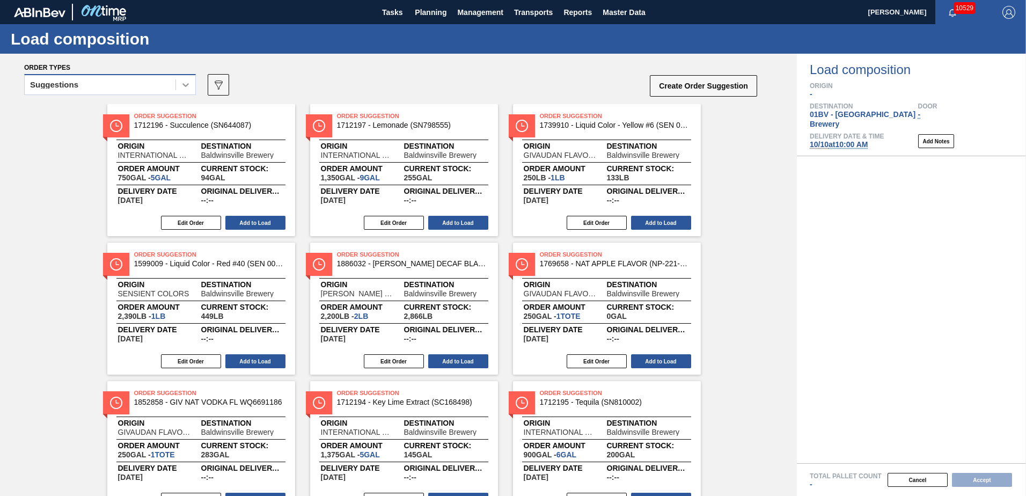
click at [187, 85] on icon at bounding box center [185, 85] width 6 height 4
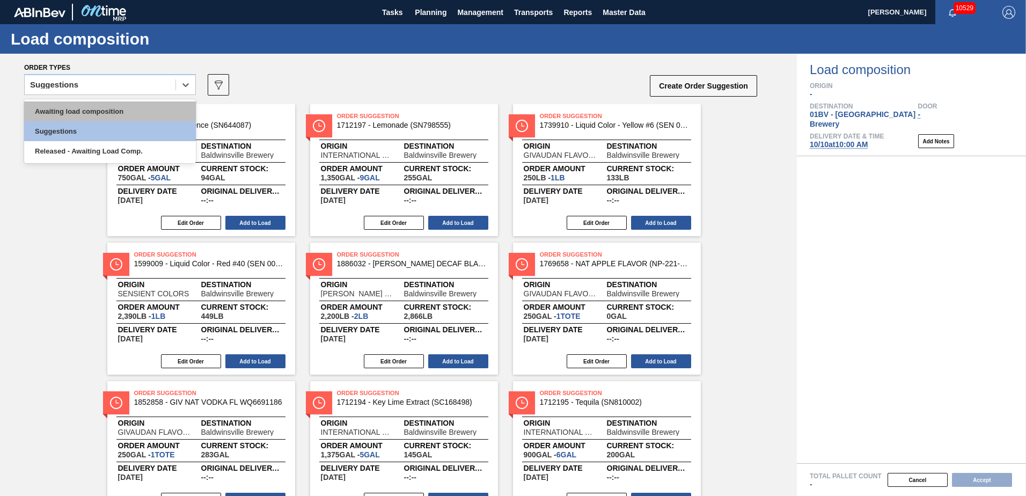
click at [128, 113] on div "Awaiting load composition" at bounding box center [110, 111] width 172 height 20
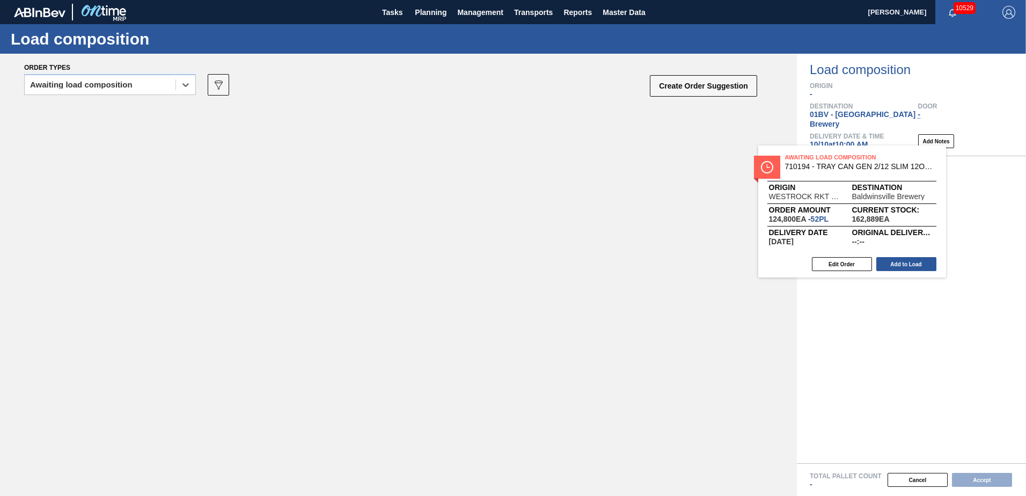
drag, startPoint x: 198, startPoint y: 123, endPoint x: 895, endPoint y: 176, distance: 699.8
click at [881, 169] on div "Order types option Awaiting load composition, selected. Select is focused ,type…" at bounding box center [513, 275] width 1026 height 442
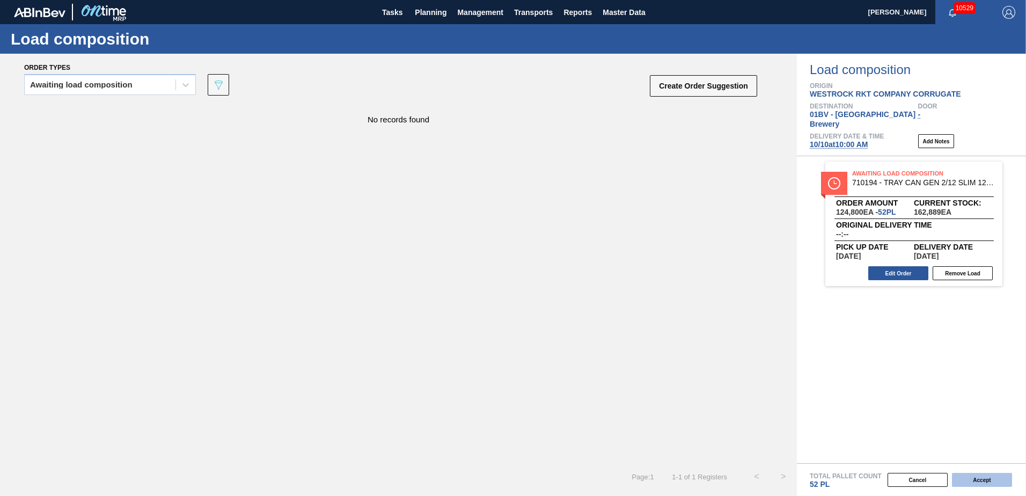
click at [979, 479] on button "Accept" at bounding box center [982, 480] width 60 height 14
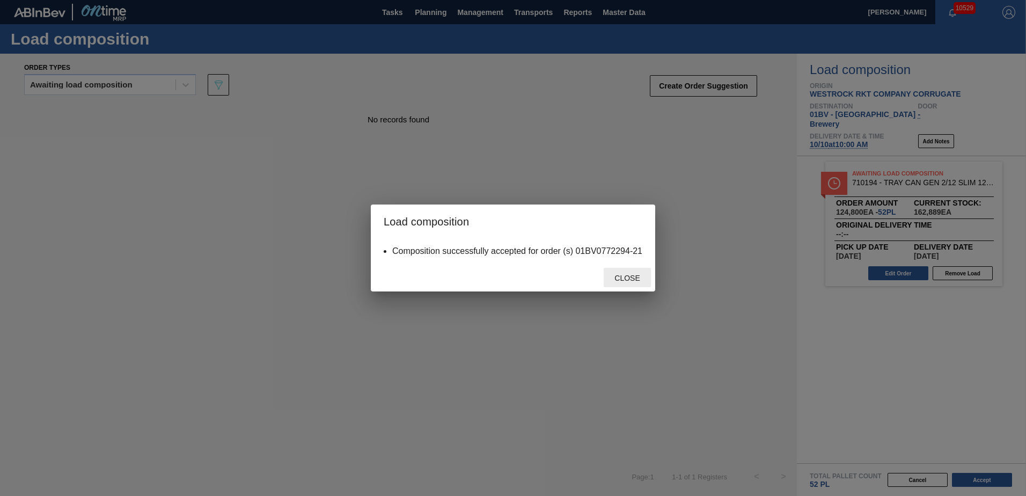
click at [638, 276] on span "Close" at bounding box center [627, 278] width 42 height 9
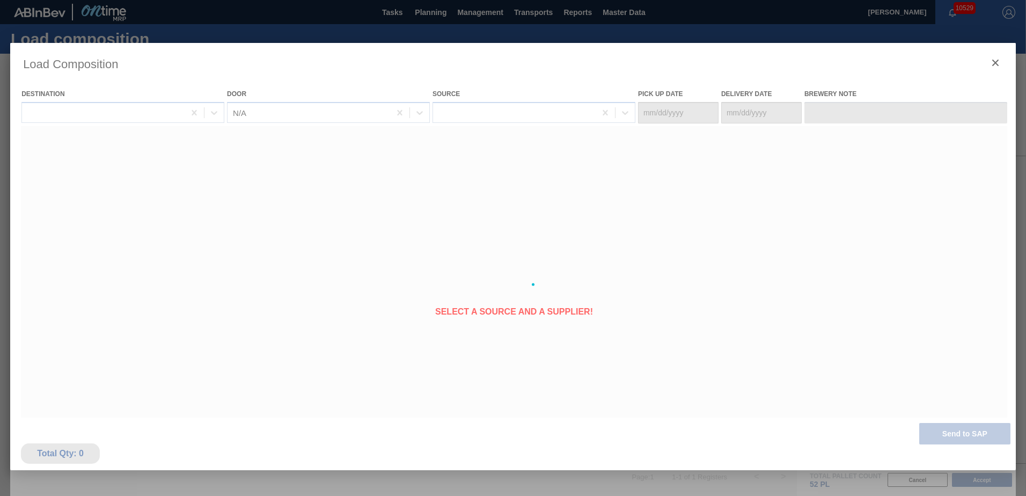
type Date "10/08/2025"
type Date "10/10/2025"
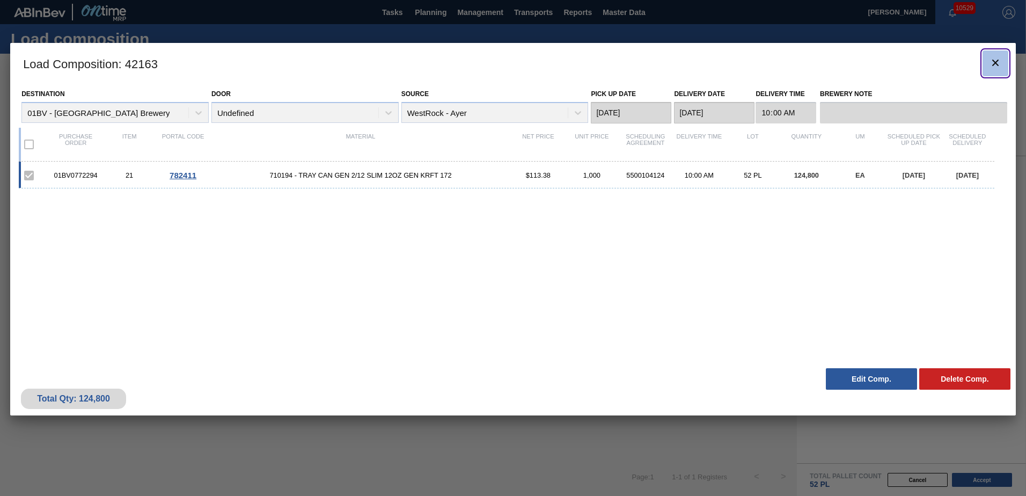
click at [995, 58] on icon "botão de ícone" at bounding box center [995, 62] width 13 height 13
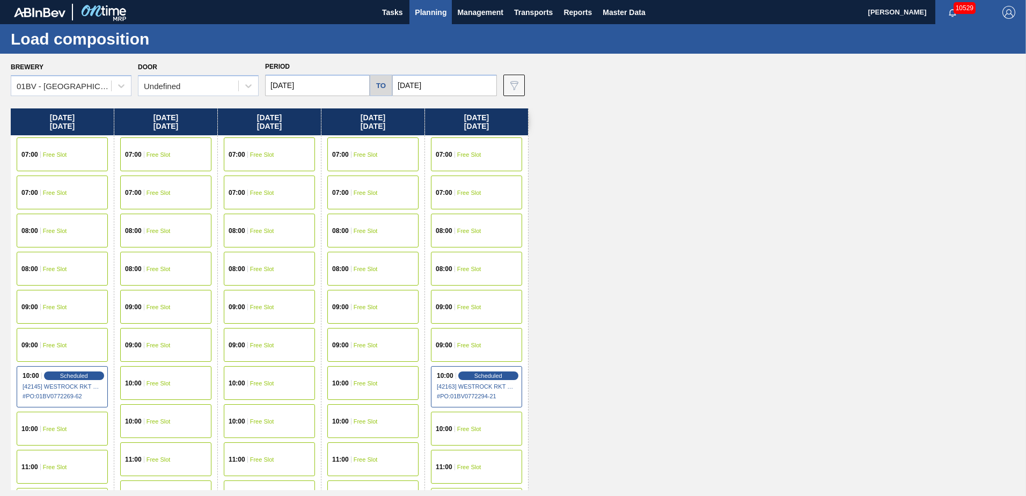
click at [422, 11] on span "Planning" at bounding box center [431, 12] width 32 height 13
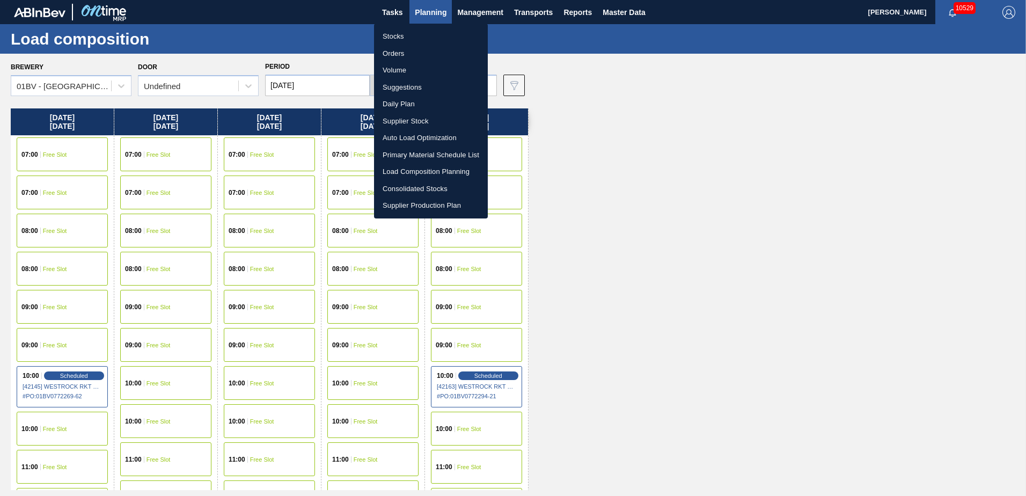
click at [424, 171] on li "Load Composition Planning" at bounding box center [431, 171] width 114 height 17
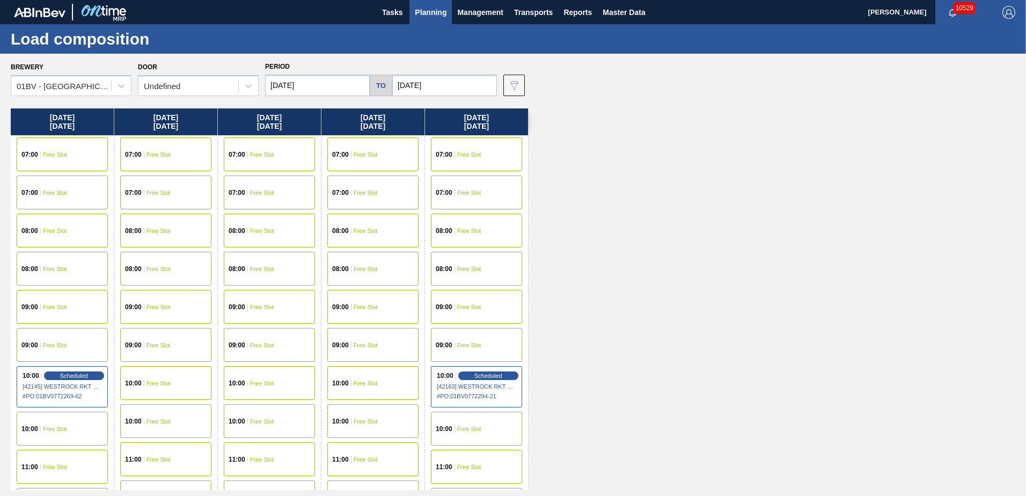
click at [429, 11] on span "Planning" at bounding box center [431, 12] width 32 height 13
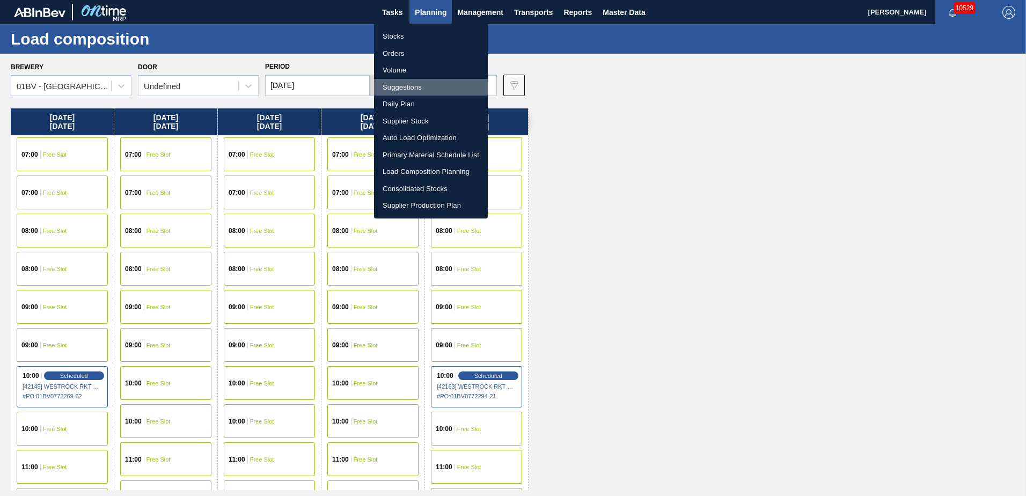
click at [398, 87] on li "Suggestions" at bounding box center [431, 87] width 114 height 17
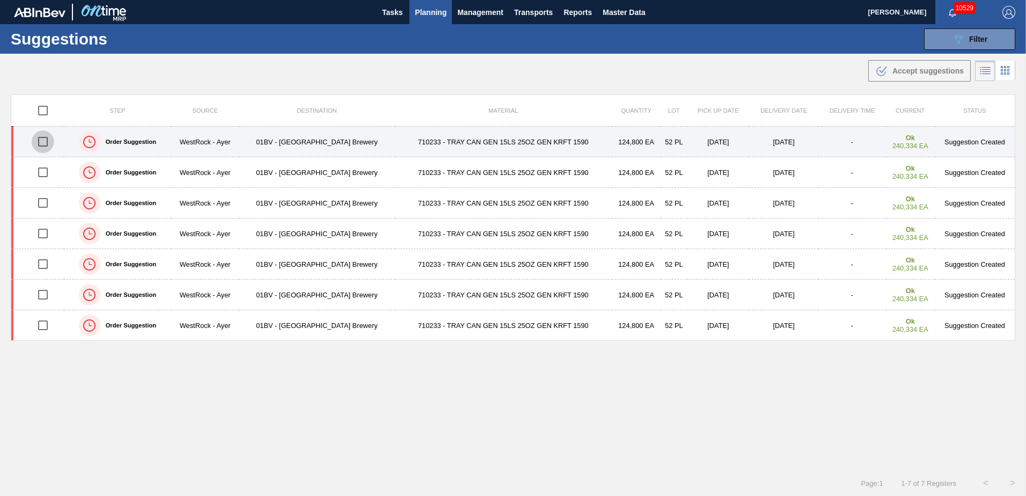
click at [43, 143] on input "checkbox" at bounding box center [43, 141] width 23 height 23
checkbox input "true"
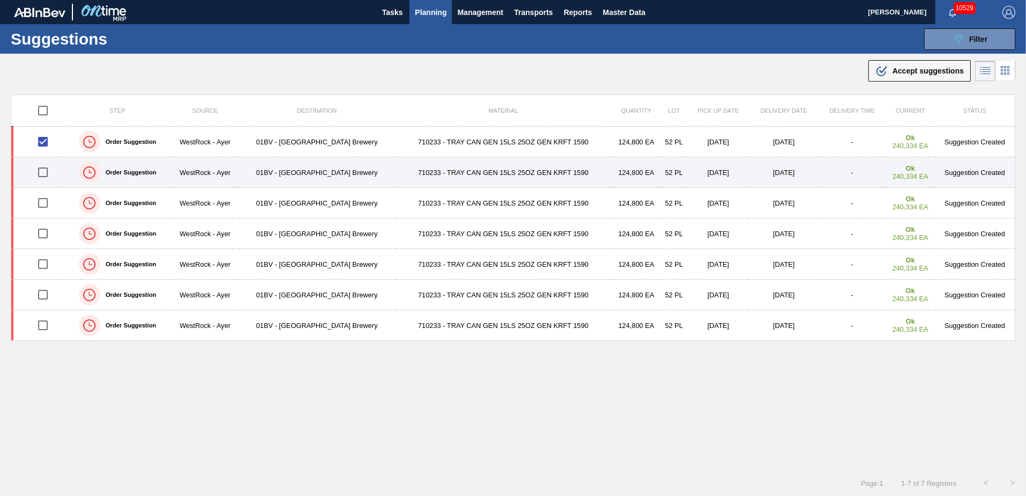
click at [39, 173] on input "checkbox" at bounding box center [43, 172] width 23 height 23
checkbox input "true"
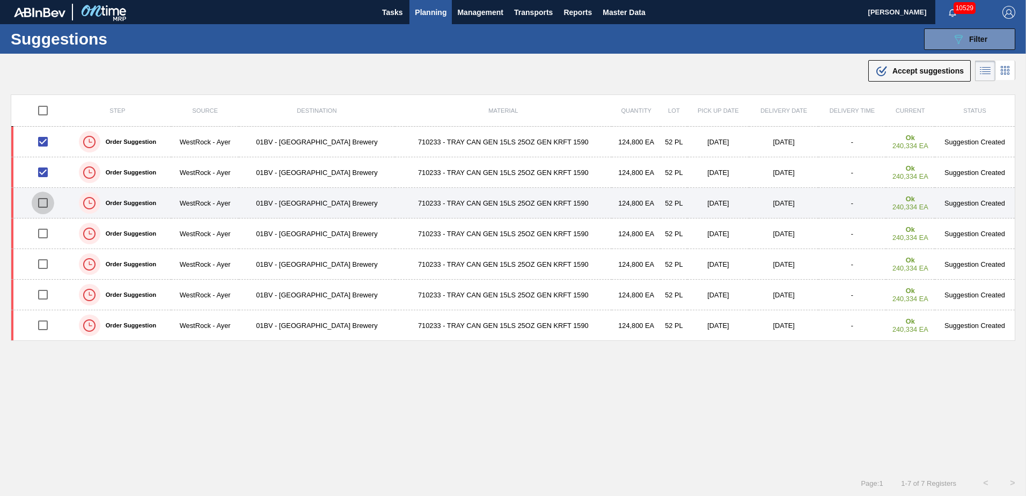
click at [43, 203] on input "checkbox" at bounding box center [43, 203] width 23 height 23
checkbox input "true"
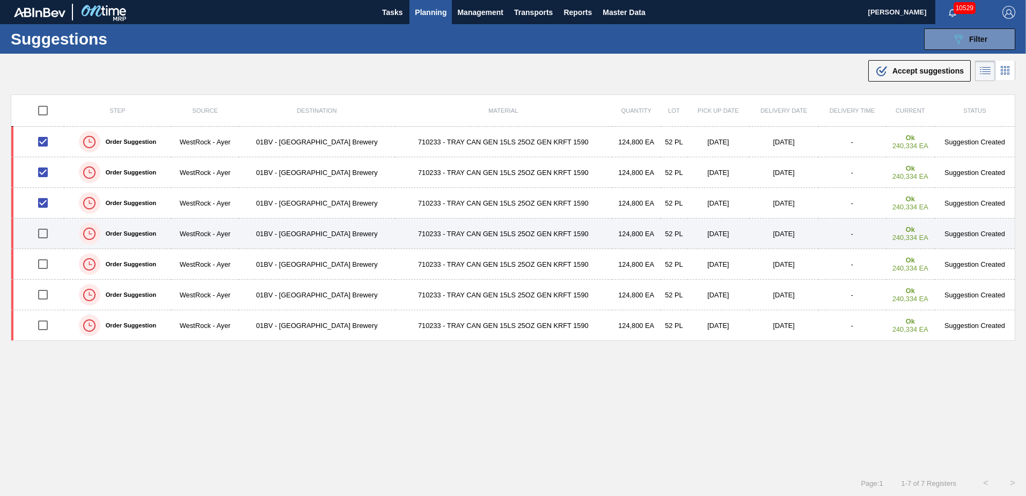
click at [42, 233] on input "checkbox" at bounding box center [43, 233] width 23 height 23
checkbox input "true"
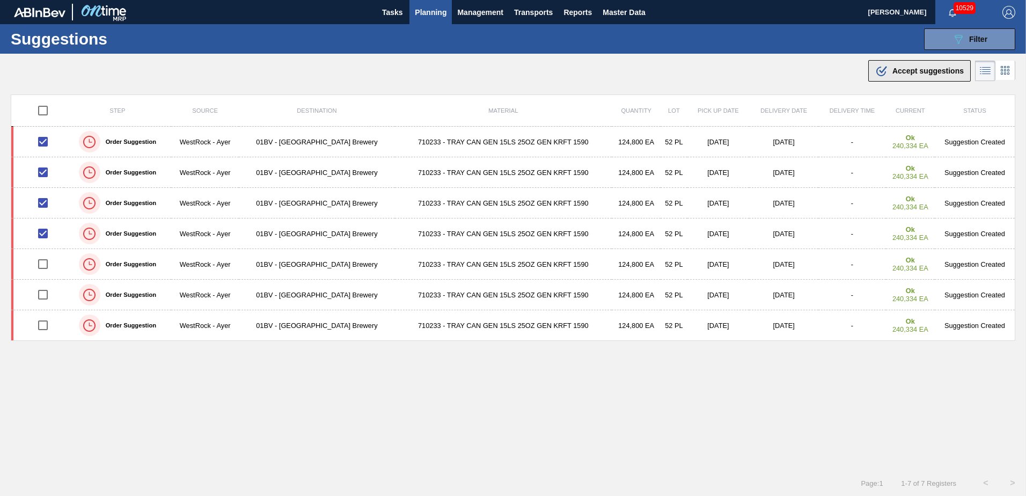
click at [902, 72] on span "Accept suggestions" at bounding box center [928, 71] width 71 height 9
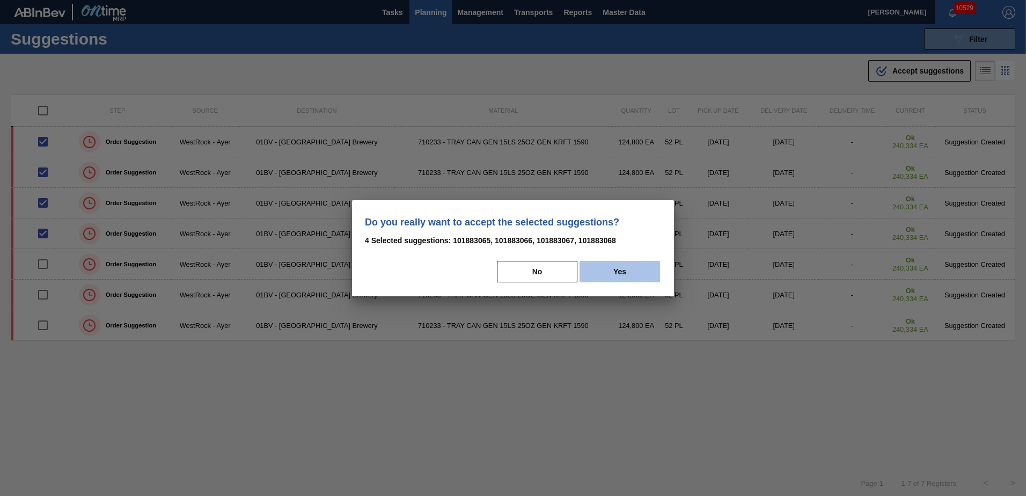
click at [626, 268] on button "Yes" at bounding box center [620, 271] width 81 height 21
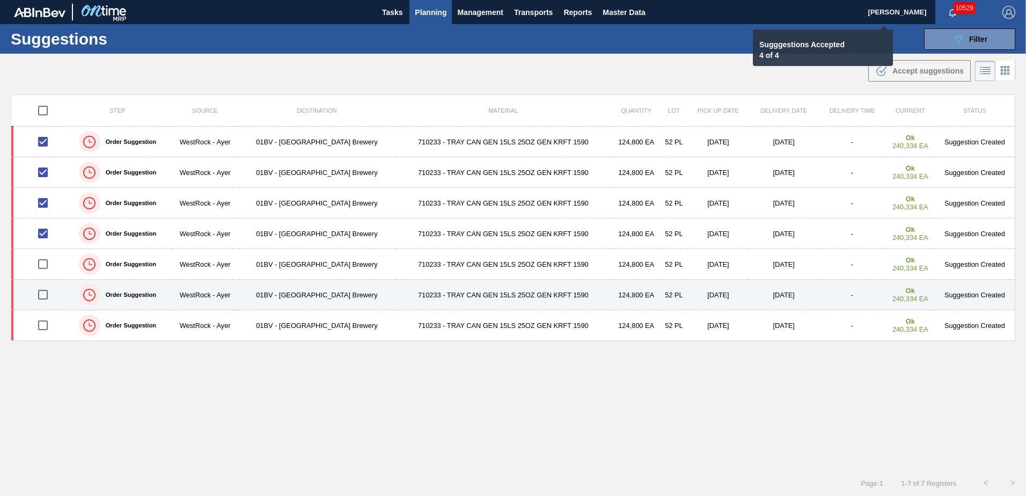
checkbox input "false"
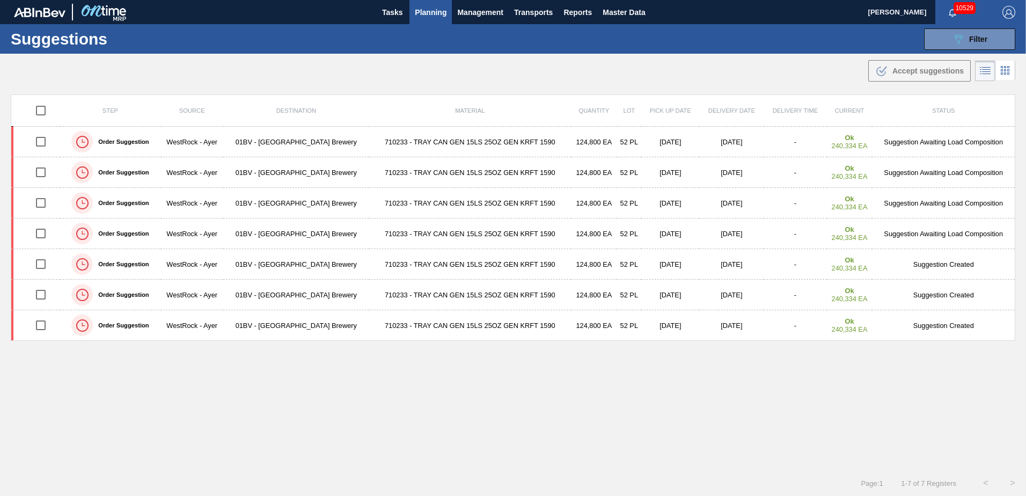
click at [426, 16] on span "Planning" at bounding box center [431, 12] width 32 height 13
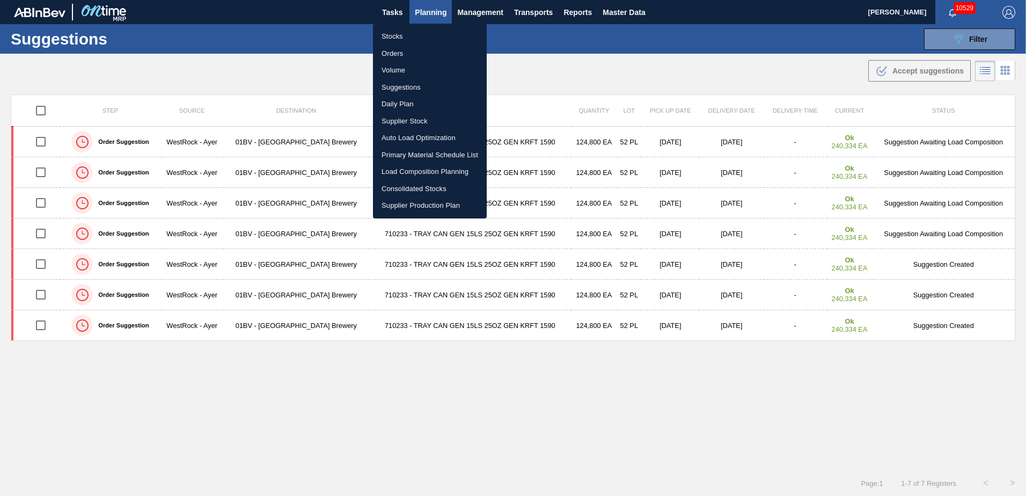
click at [423, 170] on li "Load Composition Planning" at bounding box center [430, 171] width 114 height 17
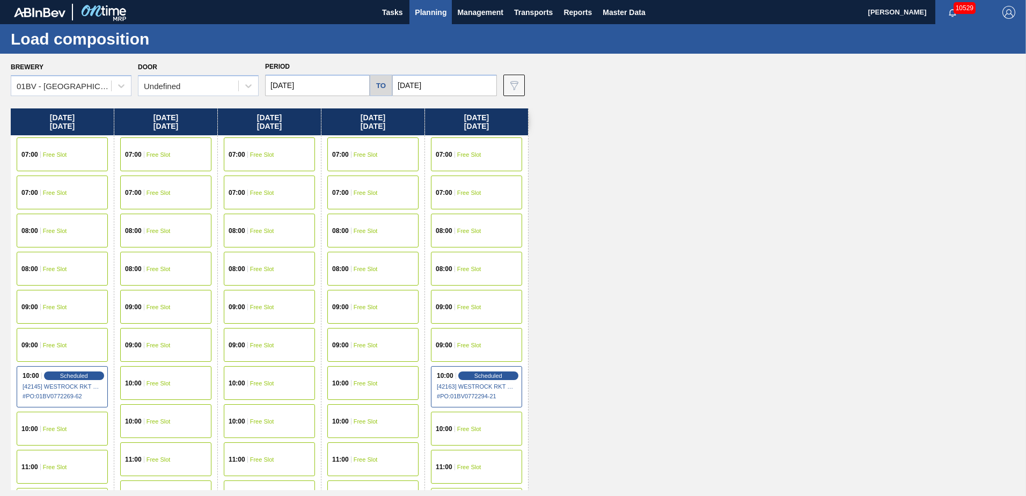
click at [151, 384] on span "Free Slot" at bounding box center [159, 383] width 24 height 6
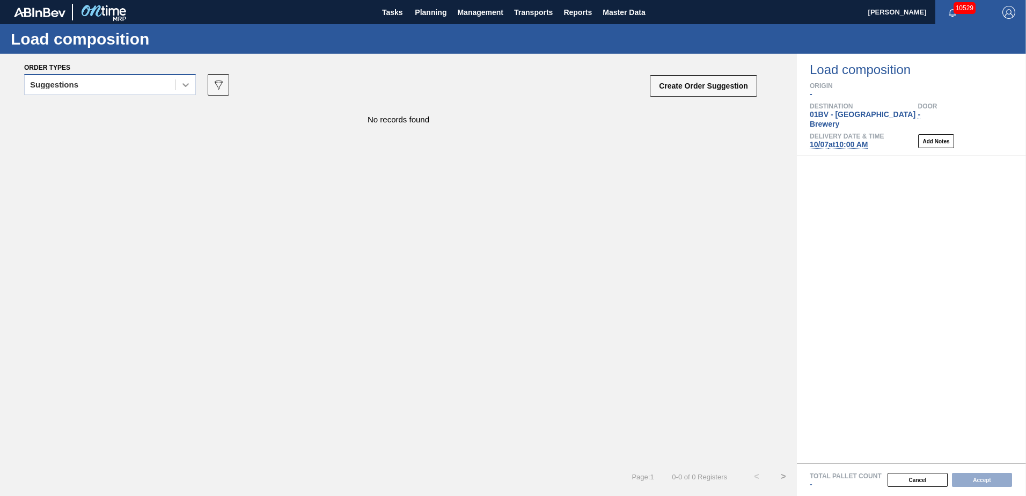
click at [185, 85] on icon at bounding box center [185, 85] width 6 height 4
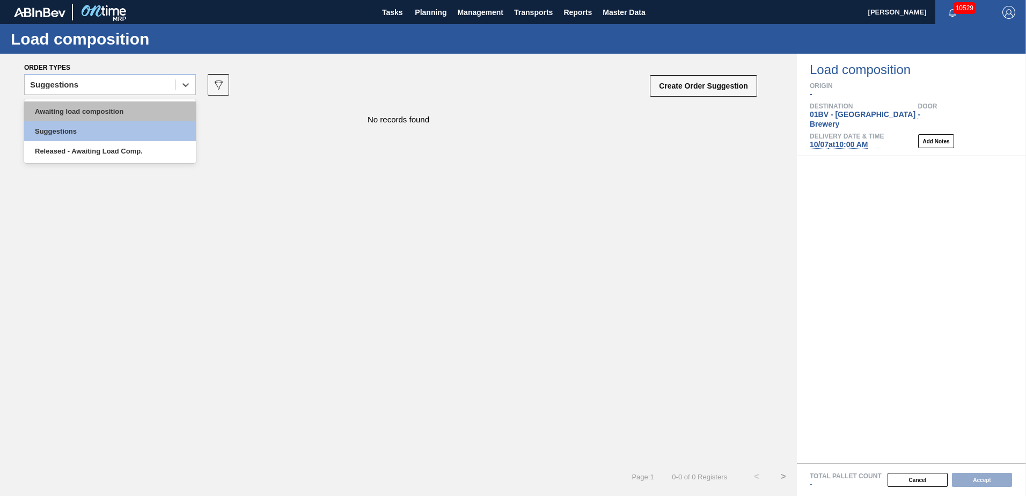
click at [117, 109] on div "Awaiting load composition" at bounding box center [110, 111] width 172 height 20
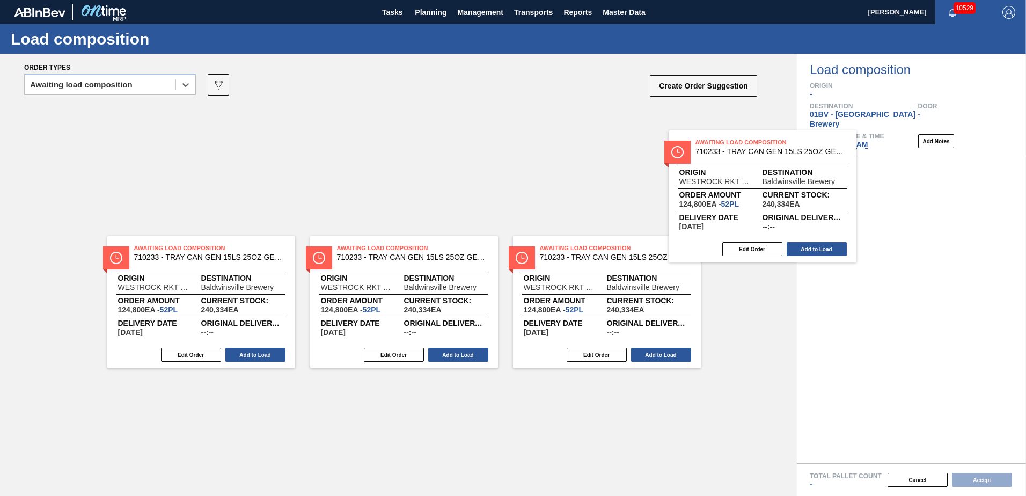
drag, startPoint x: 578, startPoint y: 129, endPoint x: 866, endPoint y: 178, distance: 293.0
click at [866, 178] on div "Order types option Awaiting load composition, selected. Select is focused ,type…" at bounding box center [513, 275] width 1026 height 442
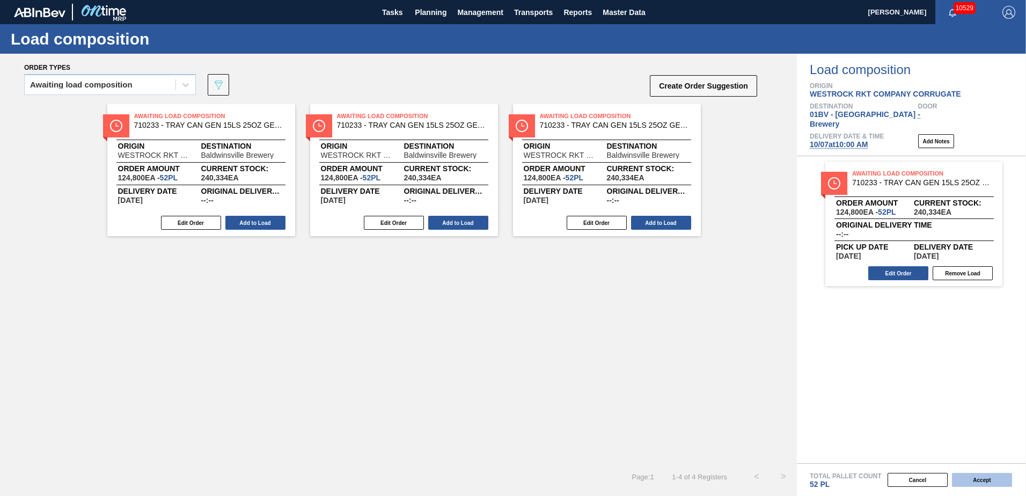
click at [970, 482] on button "Accept" at bounding box center [982, 480] width 60 height 14
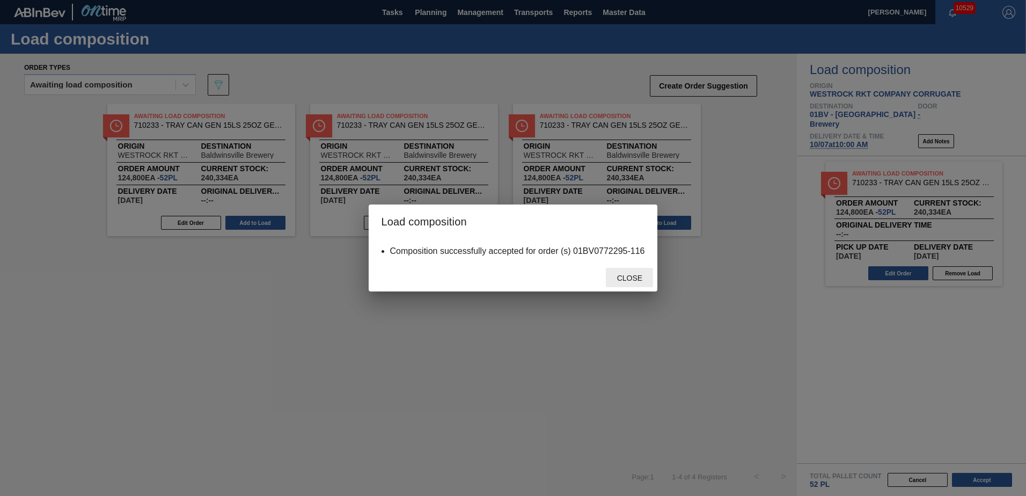
click at [629, 274] on span "Close" at bounding box center [630, 278] width 42 height 9
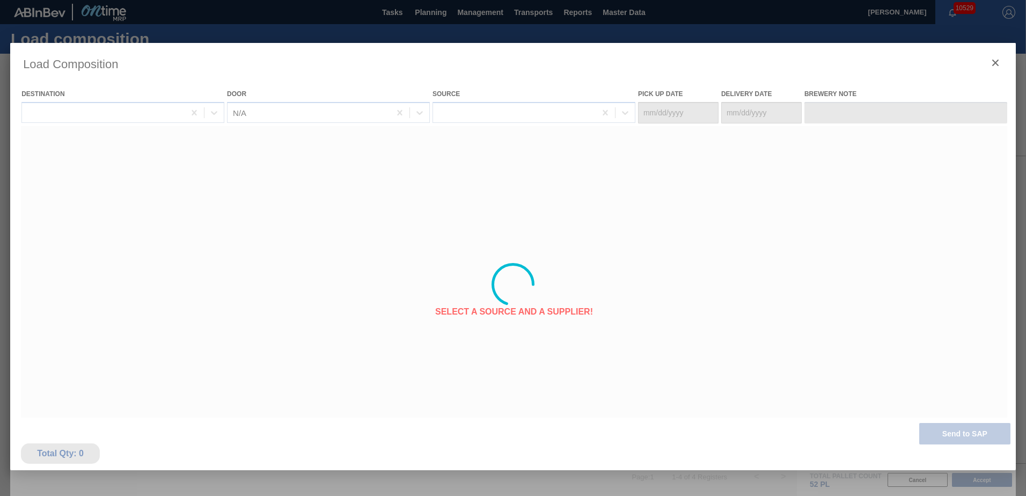
type Date "10/05/2025"
type Date "10/07/2025"
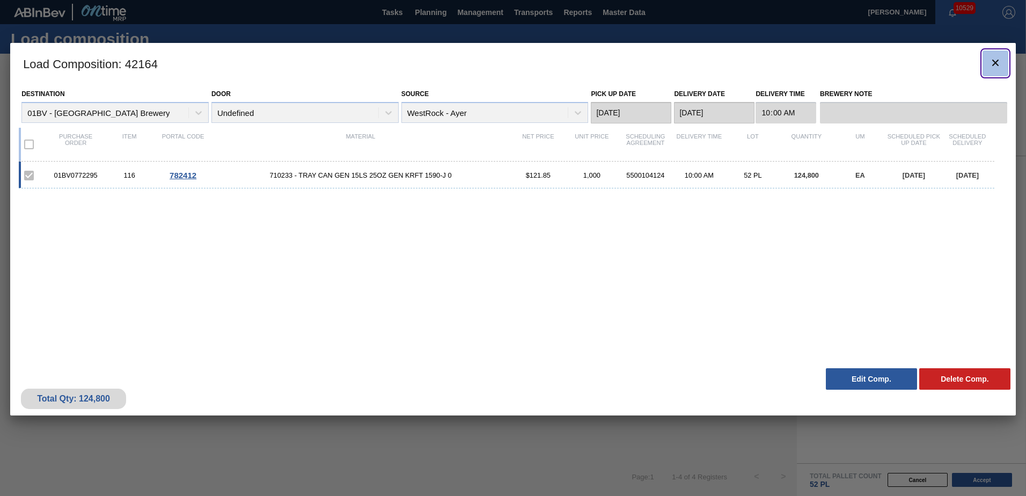
click at [995, 64] on icon "botão de ícone" at bounding box center [995, 62] width 13 height 13
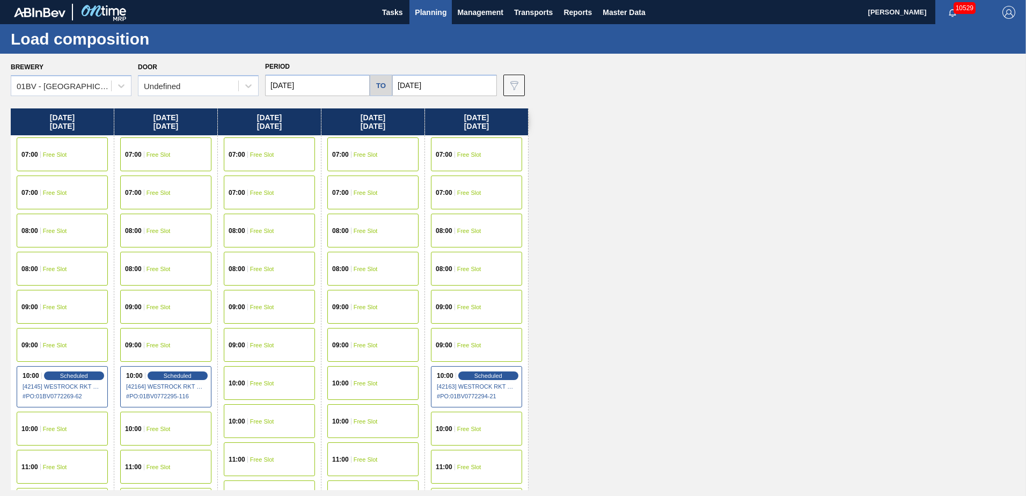
click at [355, 377] on div "10:00 Free Slot" at bounding box center [372, 383] width 91 height 34
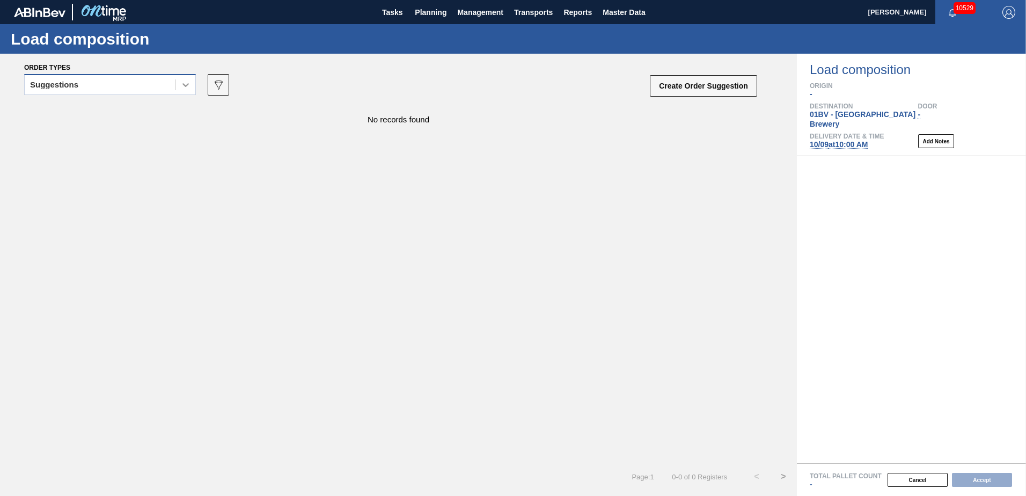
click at [181, 87] on icon at bounding box center [185, 84] width 11 height 11
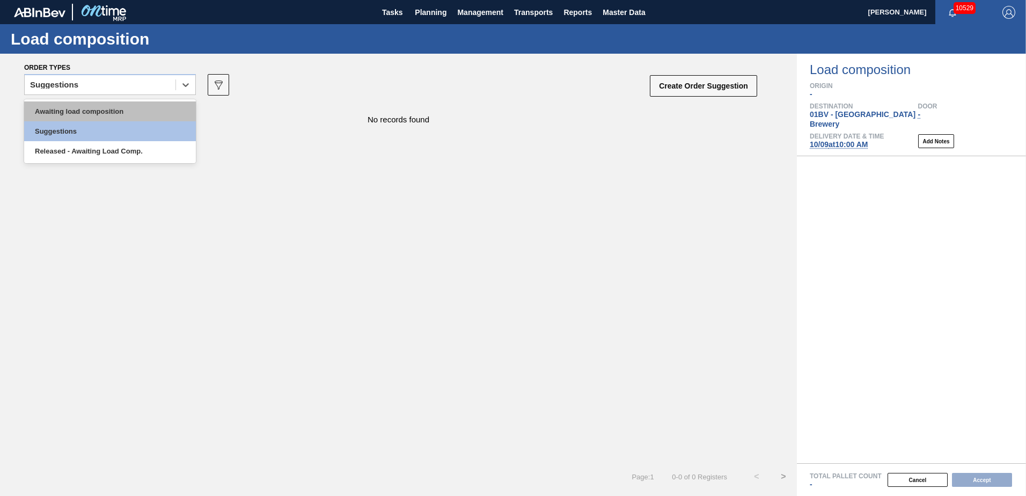
click at [137, 108] on div "Awaiting load composition" at bounding box center [110, 111] width 172 height 20
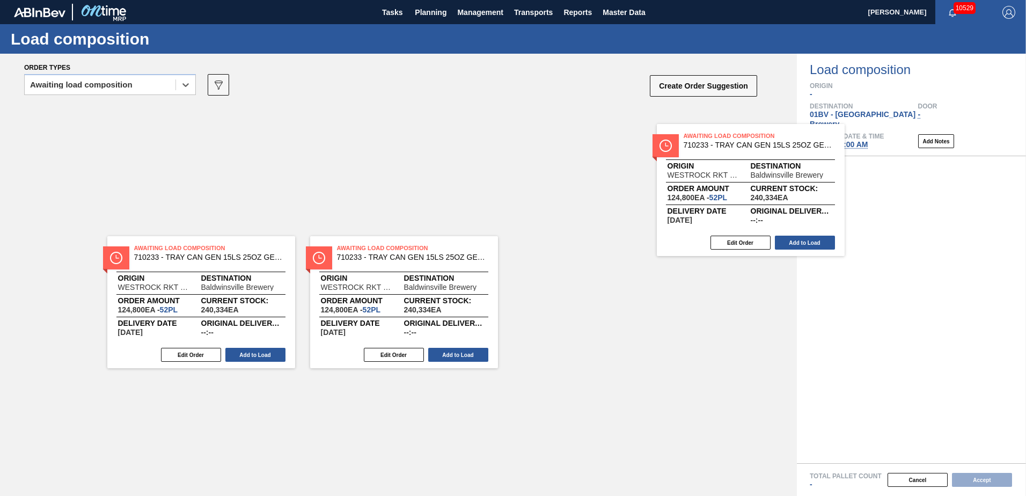
drag, startPoint x: 573, startPoint y: 136, endPoint x: 788, endPoint y: 162, distance: 216.8
click at [767, 161] on div "Awaiting Load Composition 710233 - TRAY CAN GEN 15LS 25OZ GEN KRFT 1590-J 0 Ori…" at bounding box center [398, 170] width 797 height 132
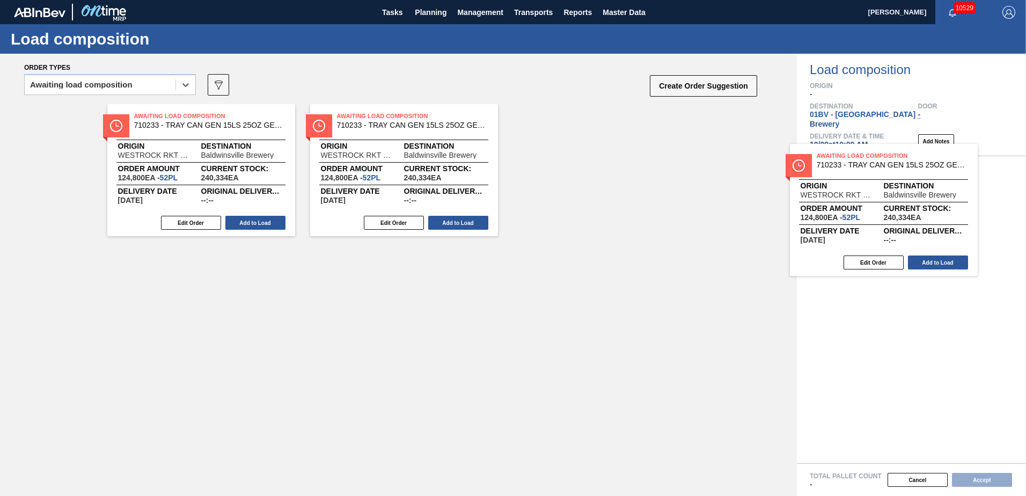
drag, startPoint x: 618, startPoint y: 137, endPoint x: 860, endPoint y: 174, distance: 244.3
click at [859, 174] on div "Order types option Awaiting load composition, selected. Select is focused ,type…" at bounding box center [513, 275] width 1026 height 442
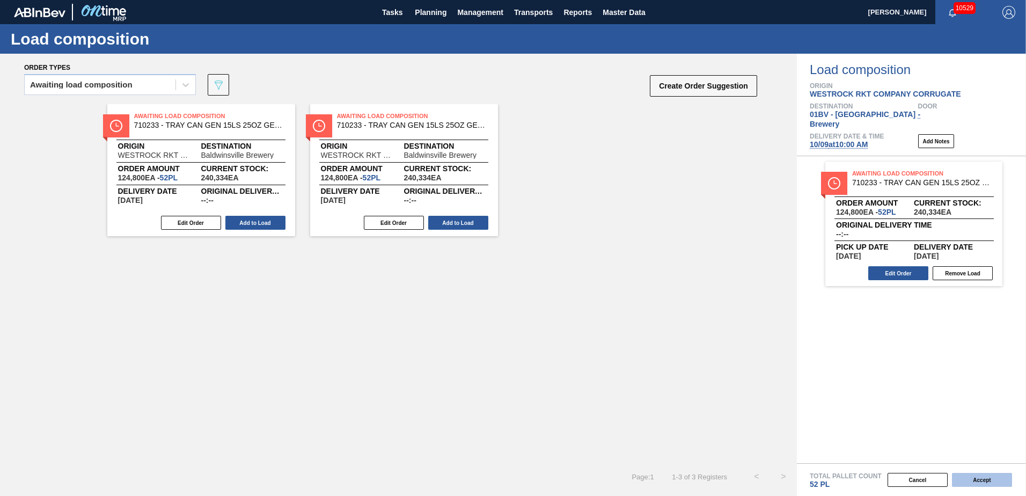
click at [979, 476] on button "Accept" at bounding box center [982, 480] width 60 height 14
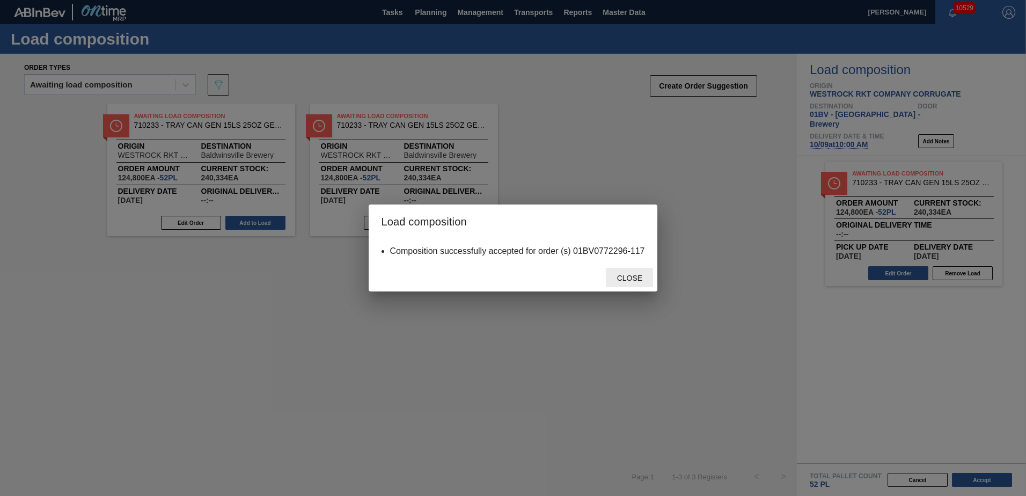
click at [629, 277] on span "Close" at bounding box center [630, 278] width 42 height 9
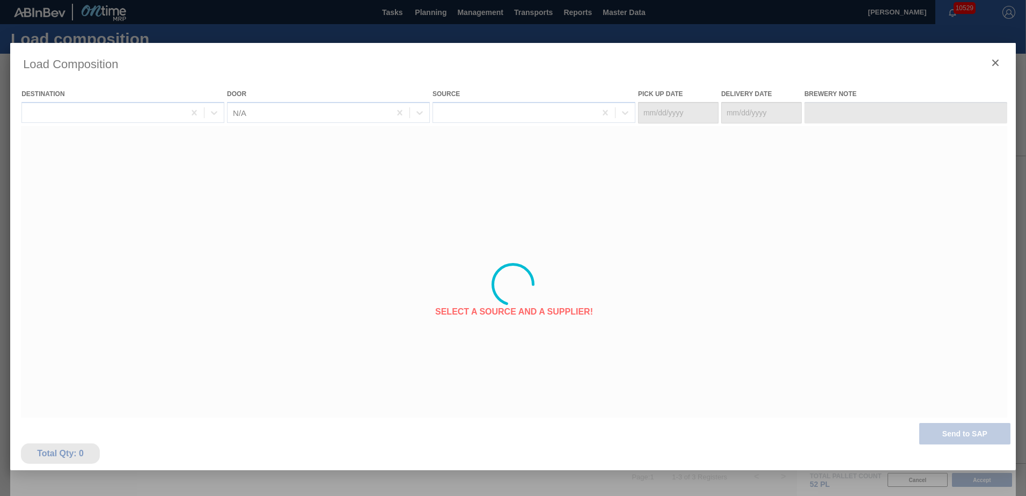
type Date "10/07/2025"
type Date "10/09/2025"
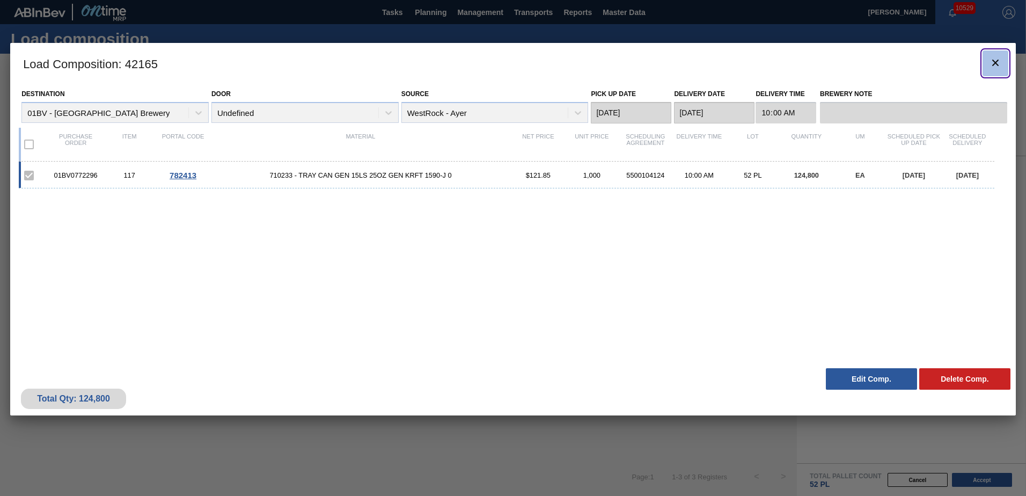
click at [996, 63] on icon "botão de ícone" at bounding box center [995, 62] width 13 height 13
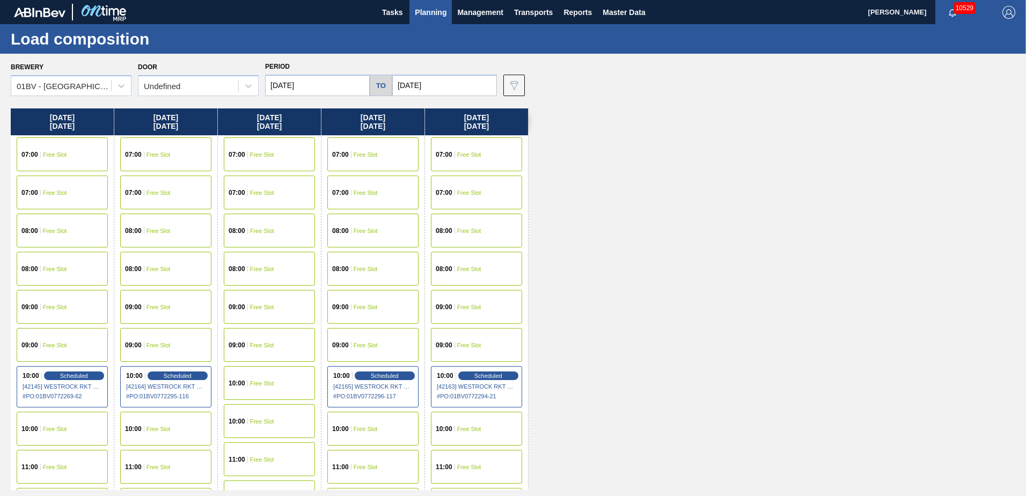
click at [327, 86] on input "10/06/2025" at bounding box center [317, 85] width 105 height 21
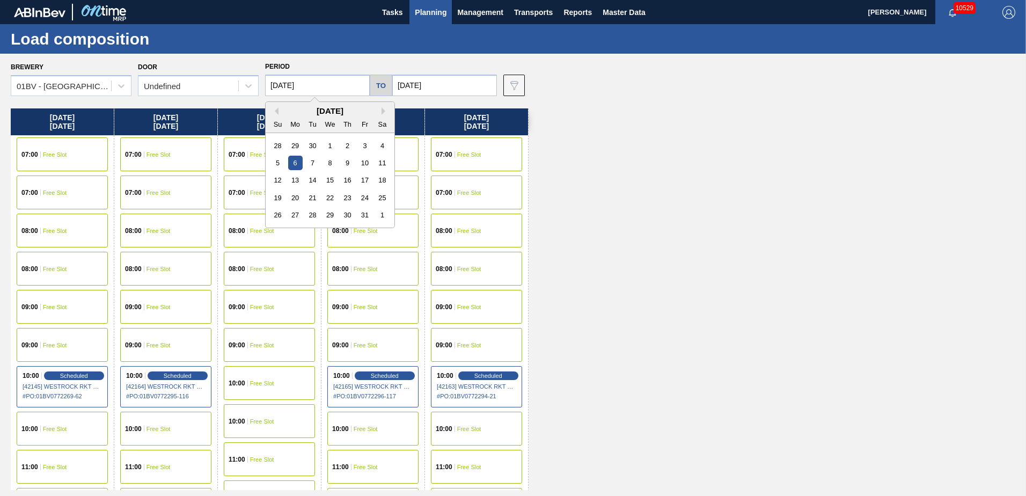
click at [323, 83] on input "10/06/2025" at bounding box center [317, 85] width 105 height 21
click at [277, 111] on button "Previous Month" at bounding box center [275, 111] width 8 height 8
click at [293, 164] on div "8" at bounding box center [295, 163] width 14 height 14
type input "[DATE]"
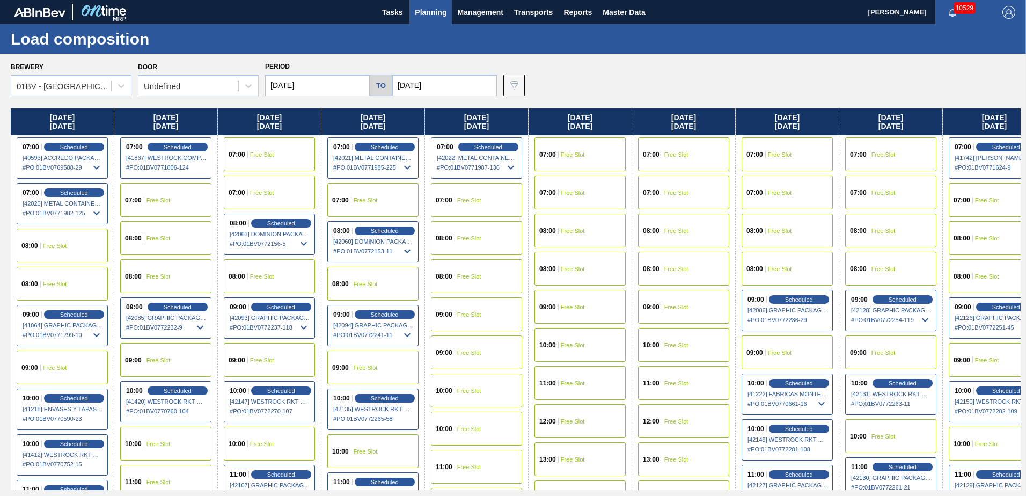
click at [439, 83] on input "10/10/2025" at bounding box center [444, 85] width 105 height 21
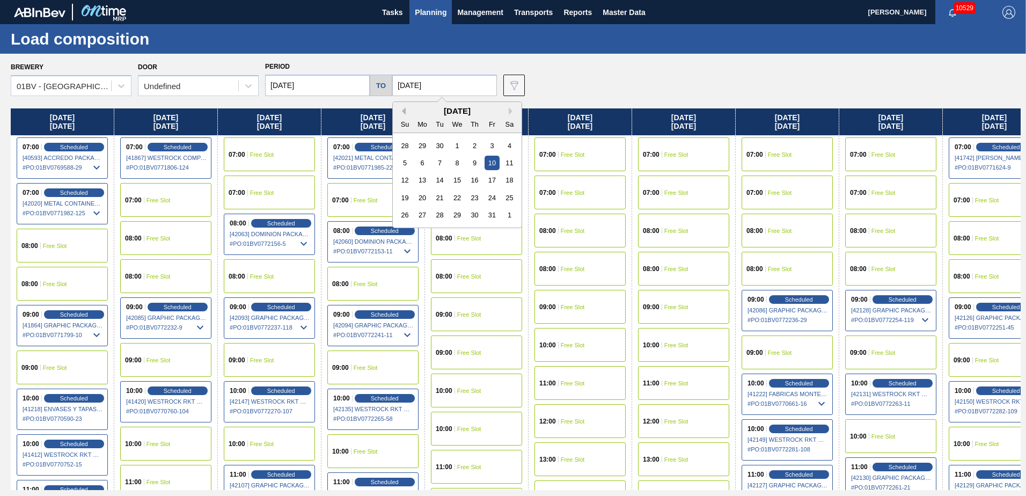
click at [403, 112] on button "Previous Month" at bounding box center [402, 111] width 8 height 8
click at [489, 162] on div "12" at bounding box center [492, 163] width 14 height 14
type input "[DATE]"
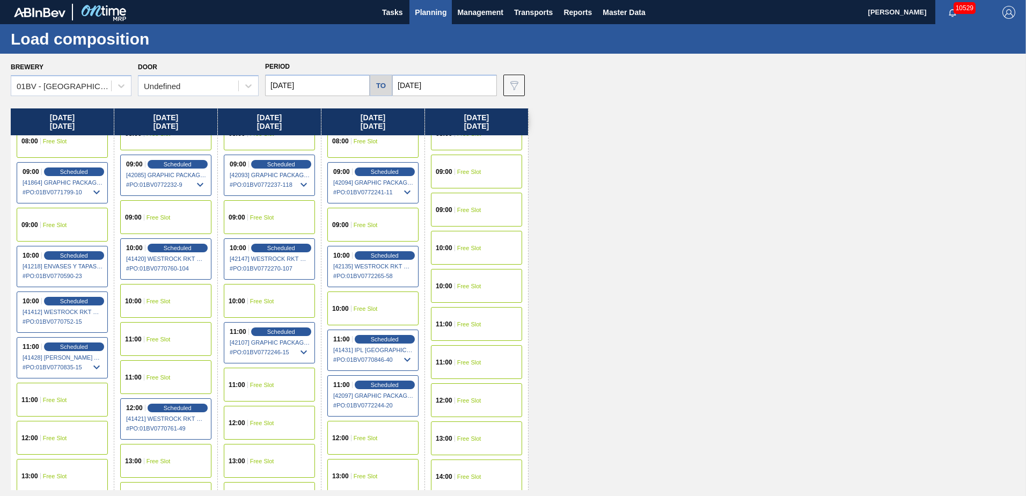
scroll to position [161, 0]
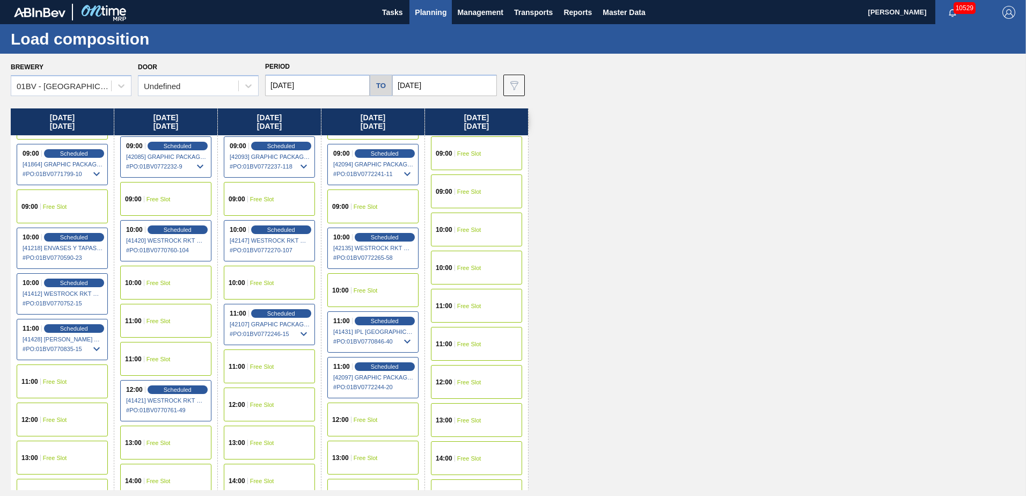
click at [366, 415] on div "12:00 Free Slot" at bounding box center [372, 420] width 91 height 34
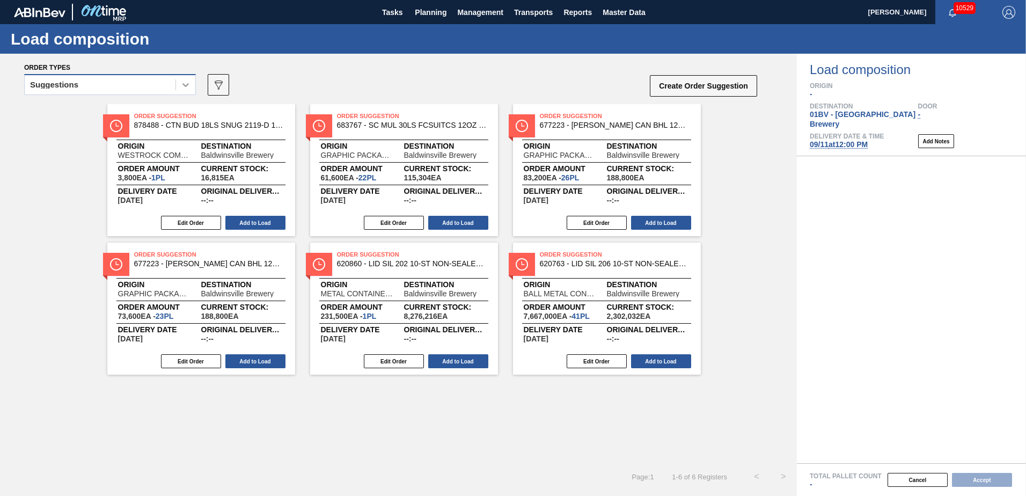
click at [182, 88] on icon at bounding box center [185, 84] width 11 height 11
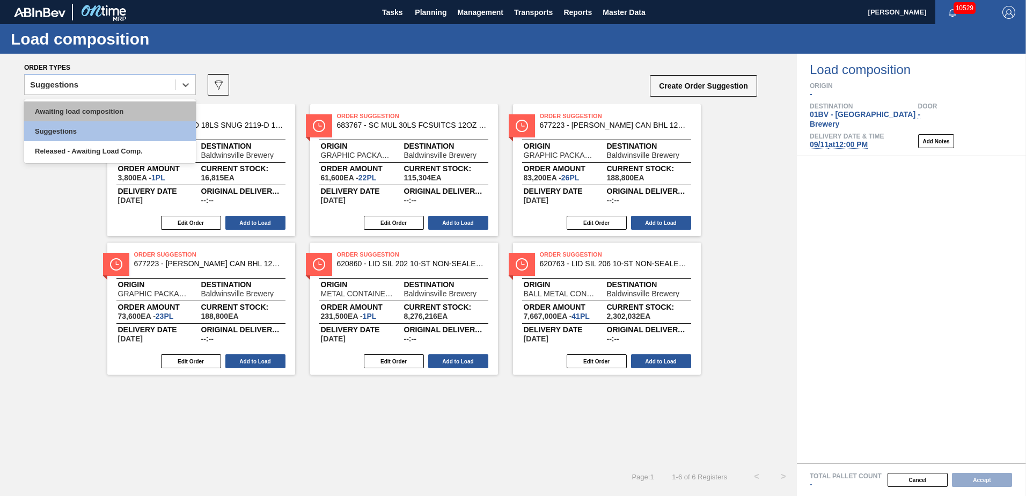
click at [131, 110] on div "Awaiting load composition" at bounding box center [110, 111] width 172 height 20
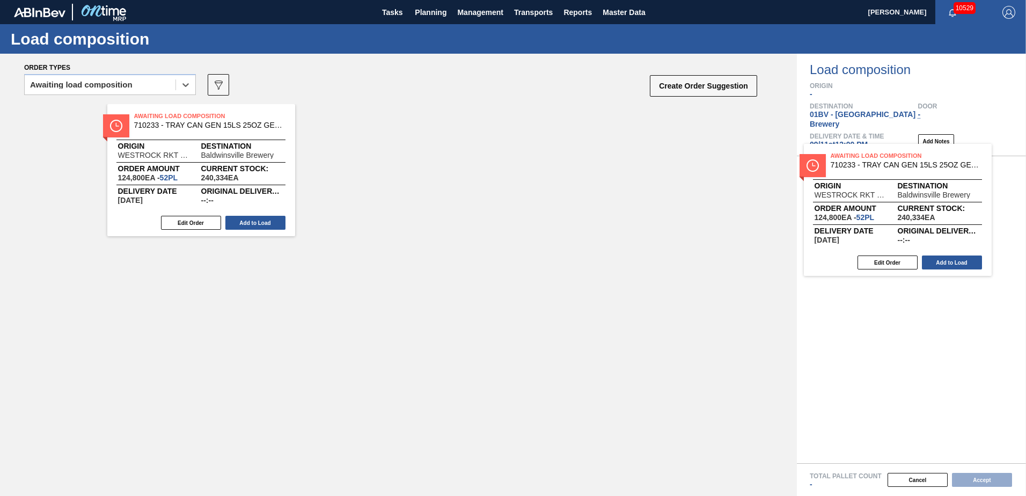
drag, startPoint x: 368, startPoint y: 122, endPoint x: 866, endPoint y: 163, distance: 499.7
click at [866, 163] on div "Order types option Awaiting load composition, selected. Select is focused ,type…" at bounding box center [513, 275] width 1026 height 442
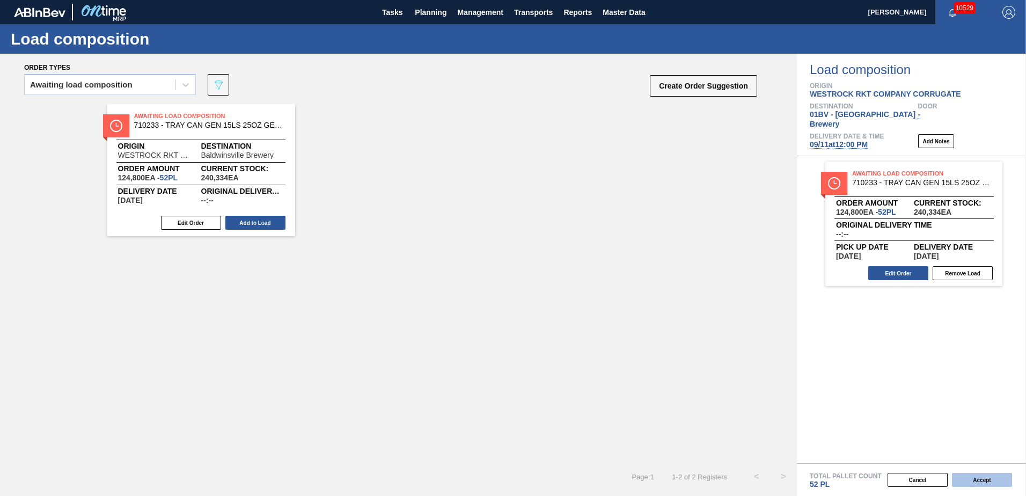
click at [978, 483] on button "Accept" at bounding box center [982, 480] width 60 height 14
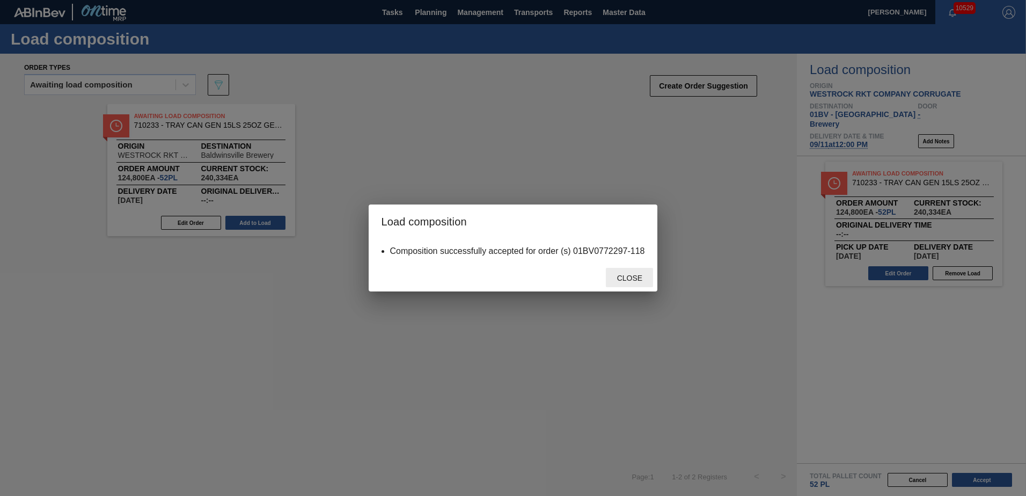
click at [638, 274] on span "Close" at bounding box center [630, 278] width 42 height 9
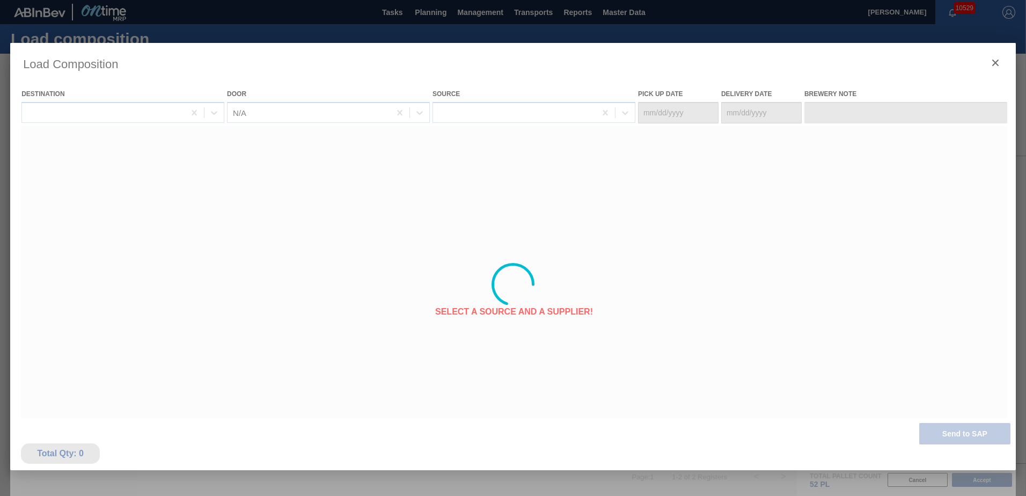
type Date "[DATE]"
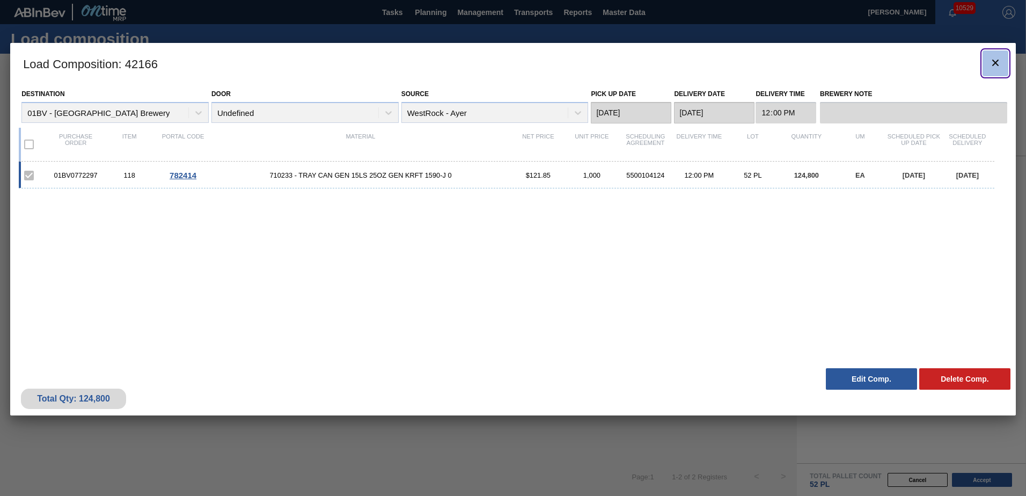
click at [990, 62] on icon "botão de ícone" at bounding box center [995, 62] width 13 height 13
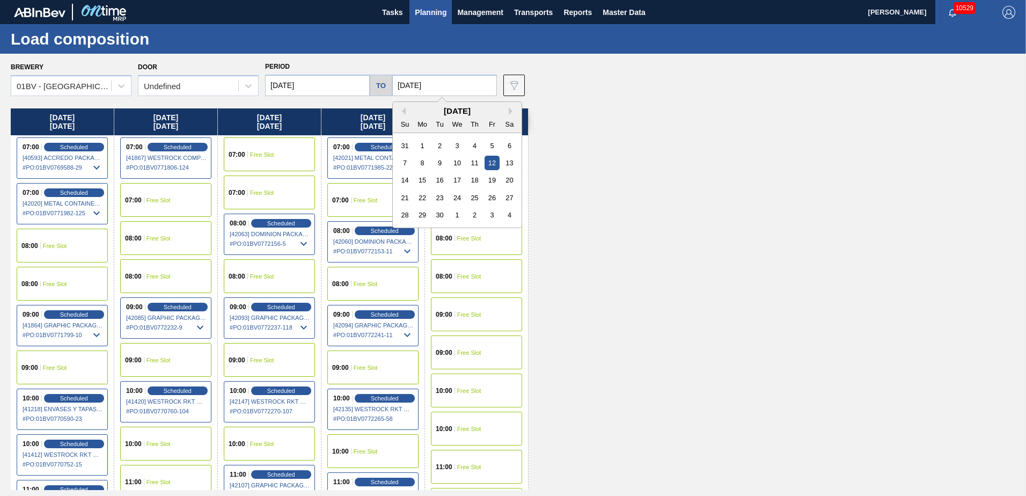
drag, startPoint x: 441, startPoint y: 87, endPoint x: 448, endPoint y: 88, distance: 7.0
click at [441, 87] on input "[DATE]" at bounding box center [444, 85] width 105 height 21
click at [491, 214] on div "3" at bounding box center [492, 215] width 14 height 14
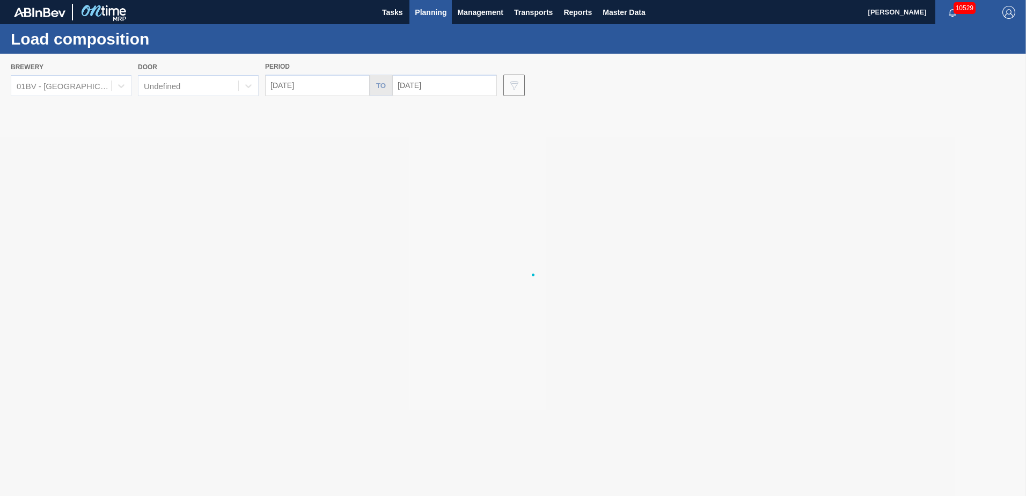
type input "10/03/2025"
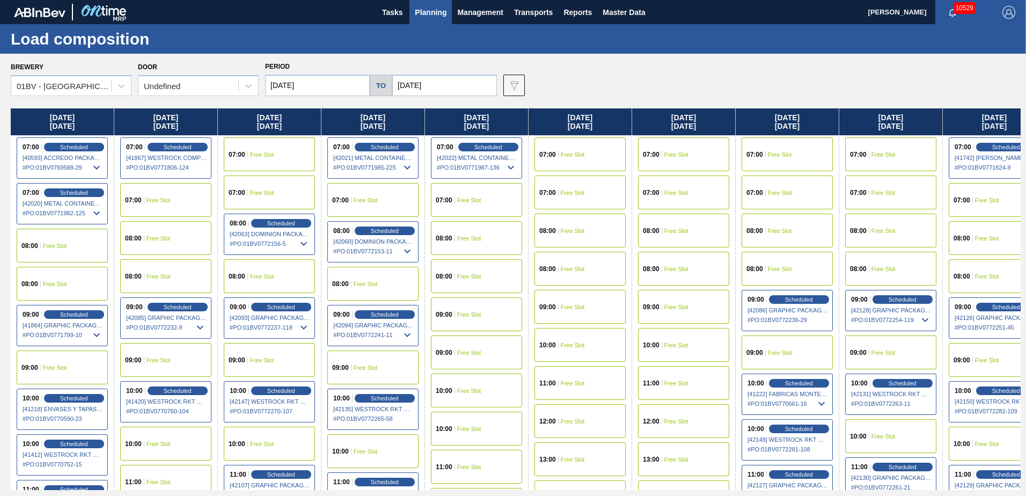
click at [322, 83] on input "[DATE]" at bounding box center [317, 85] width 105 height 21
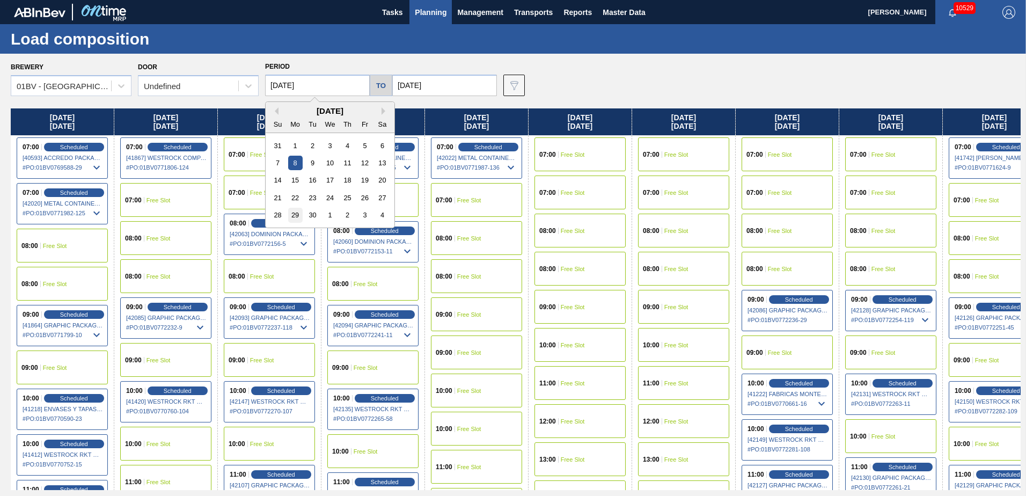
click at [295, 211] on div "29" at bounding box center [295, 215] width 14 height 14
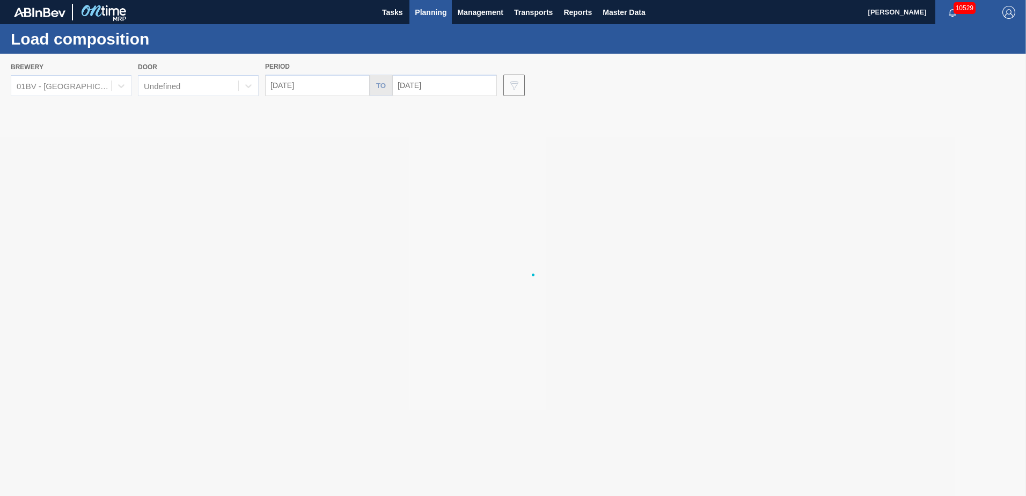
type input "09/29/2025"
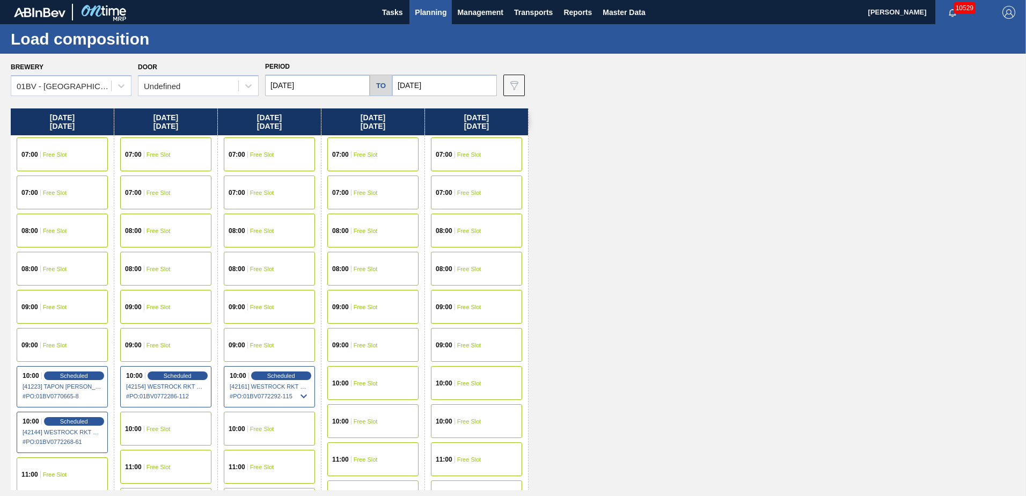
click at [360, 378] on div "10:00 Free Slot" at bounding box center [372, 383] width 91 height 34
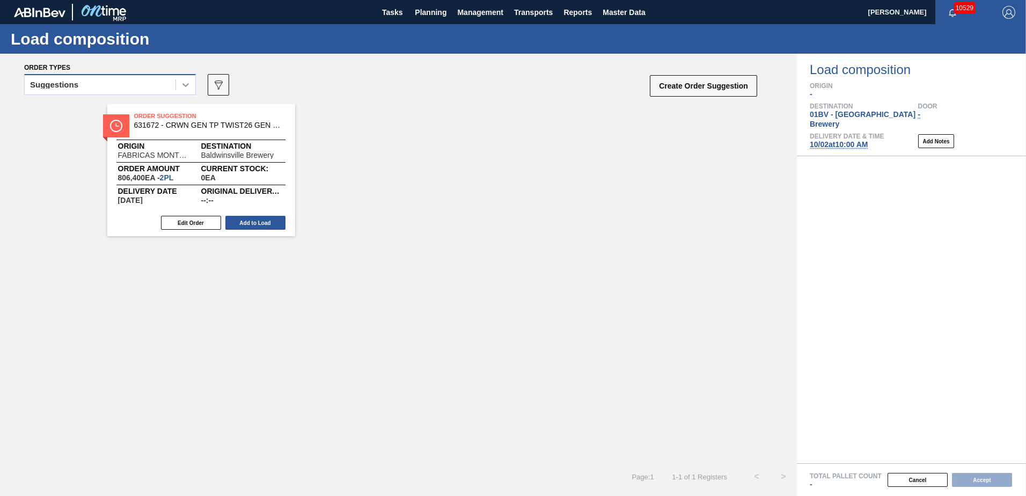
click at [185, 86] on icon at bounding box center [185, 85] width 6 height 4
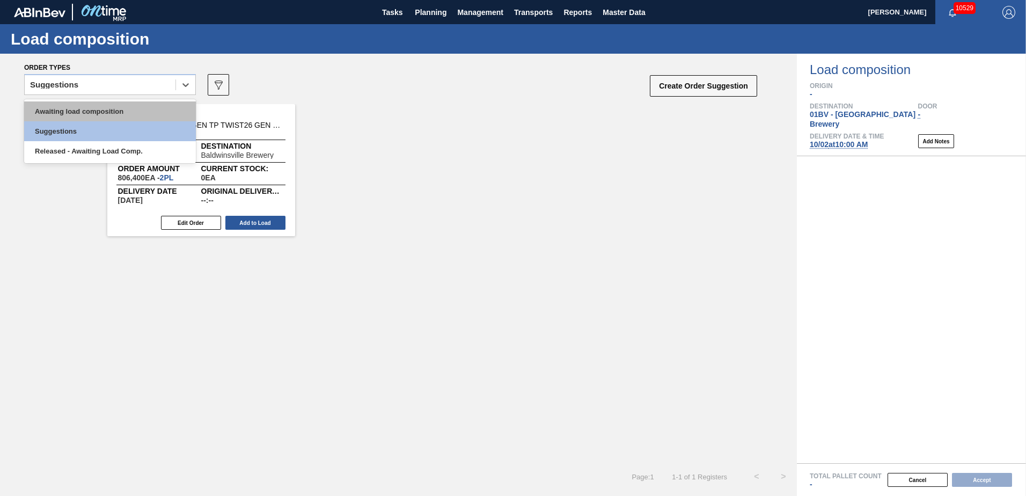
click at [96, 111] on div "Awaiting load composition" at bounding box center [110, 111] width 172 height 20
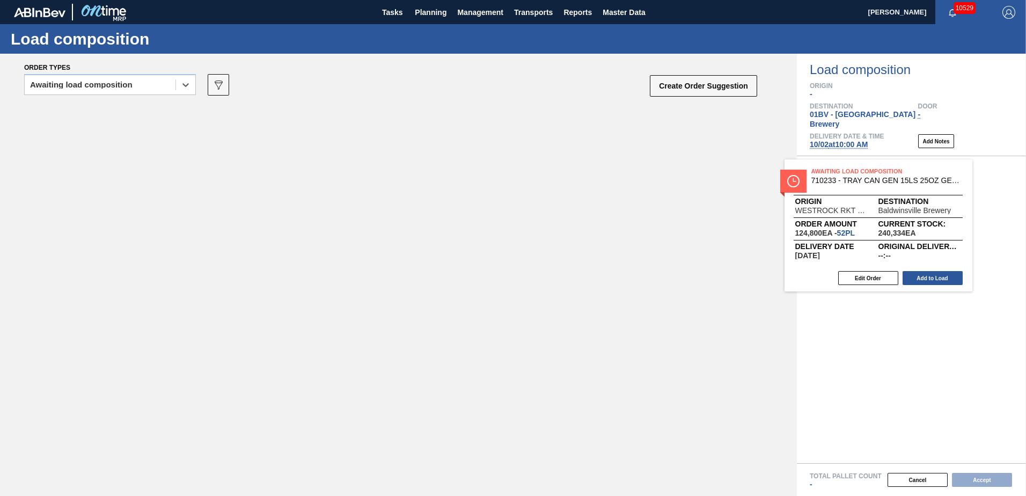
drag, startPoint x: 170, startPoint y: 118, endPoint x: 885, endPoint y: 174, distance: 716.6
click at [885, 174] on div "Order types option Awaiting load composition, selected. Select is focused ,type…" at bounding box center [513, 275] width 1026 height 442
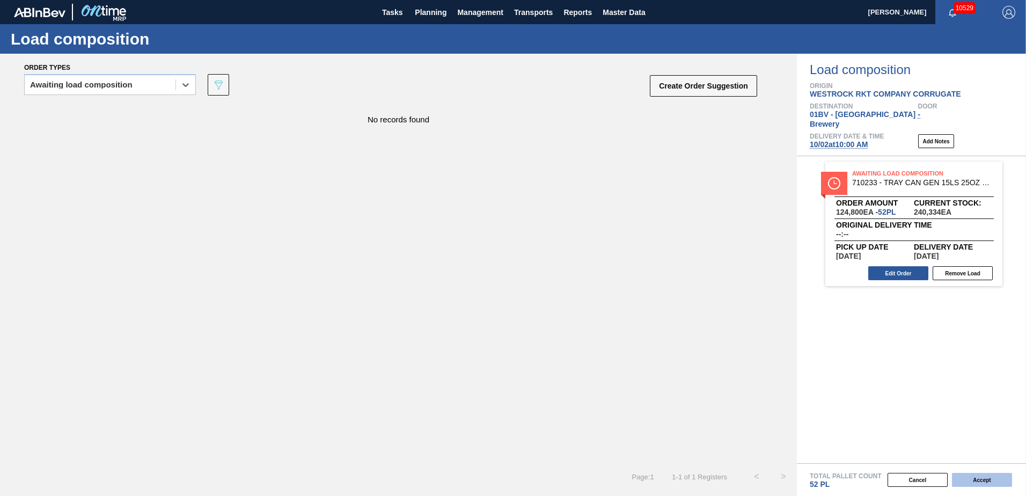
click at [969, 481] on button "Accept" at bounding box center [982, 480] width 60 height 14
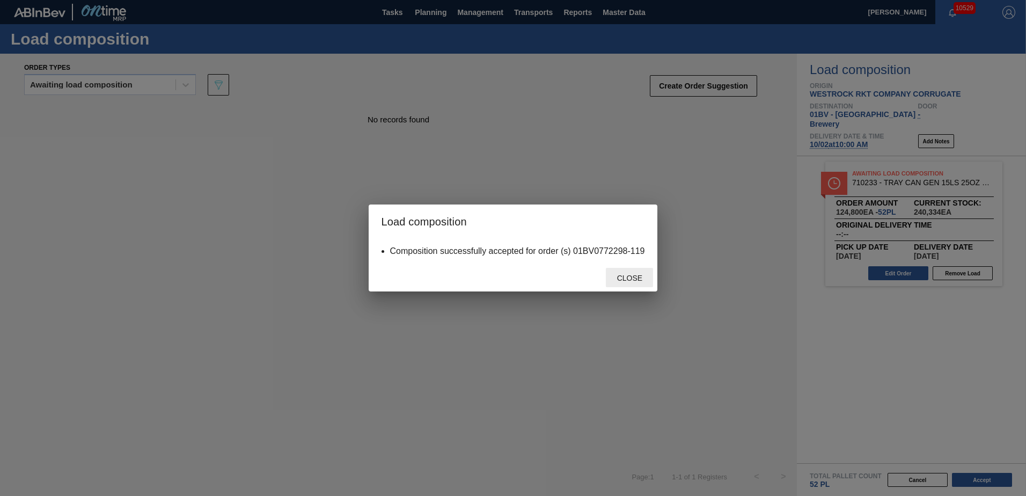
click at [619, 285] on div "Close" at bounding box center [629, 278] width 47 height 20
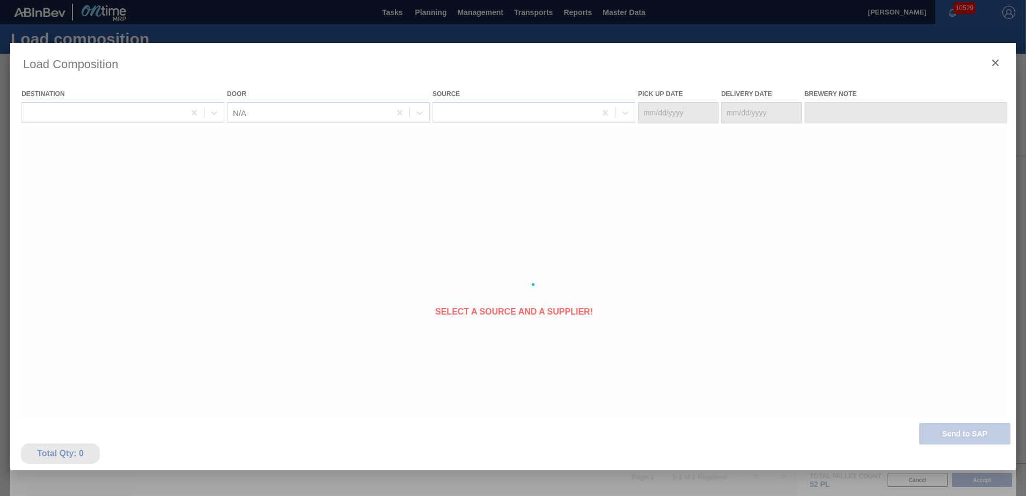
type Date "09/30/2025"
type Date "10/02/2025"
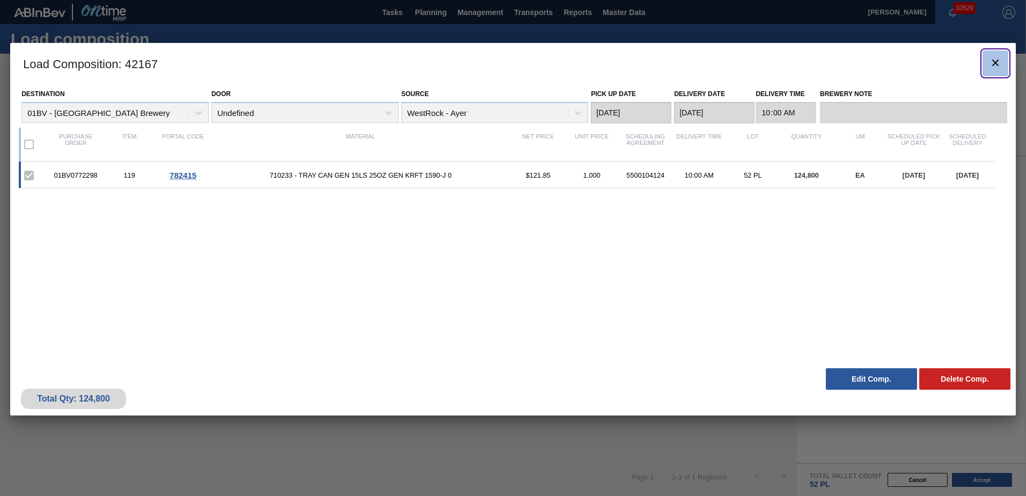
click at [996, 65] on icon "botão de ícone" at bounding box center [995, 62] width 13 height 13
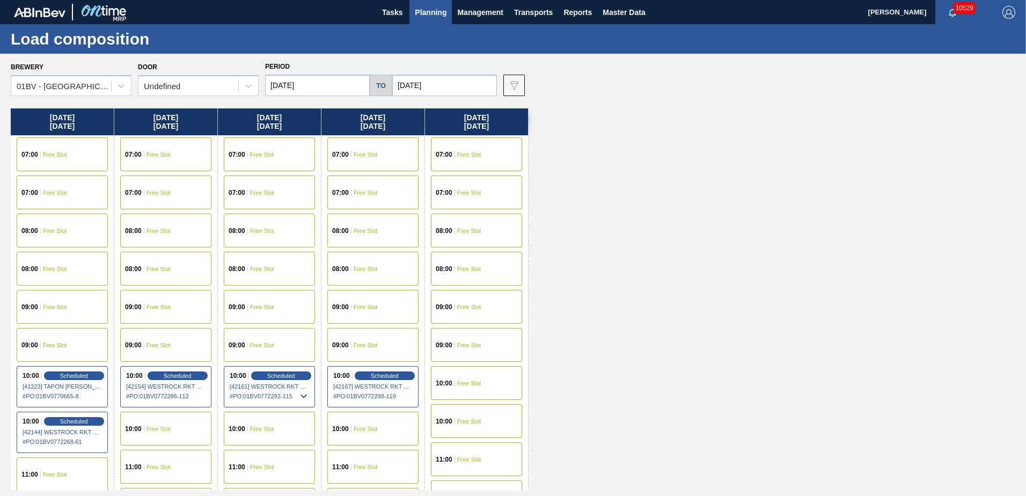
click at [429, 13] on span "Planning" at bounding box center [431, 12] width 32 height 13
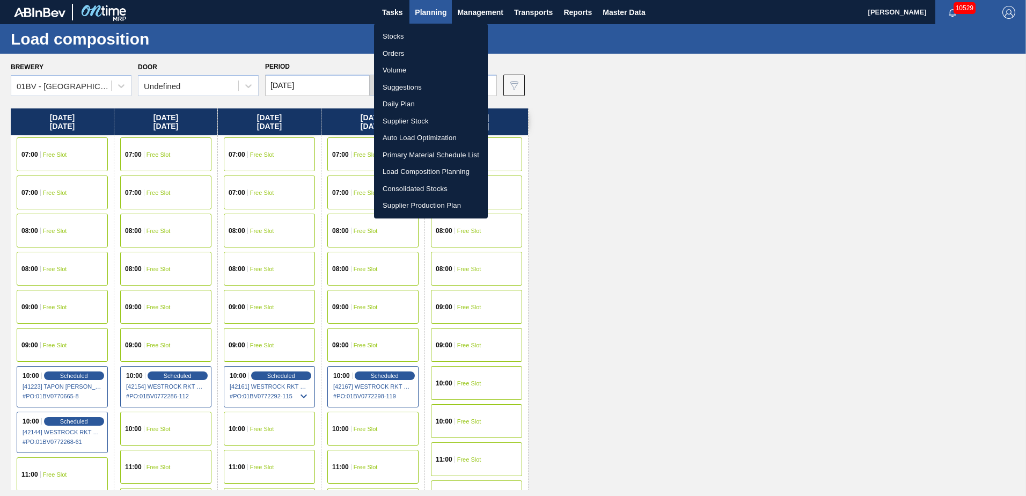
click at [407, 91] on li "Suggestions" at bounding box center [431, 87] width 114 height 17
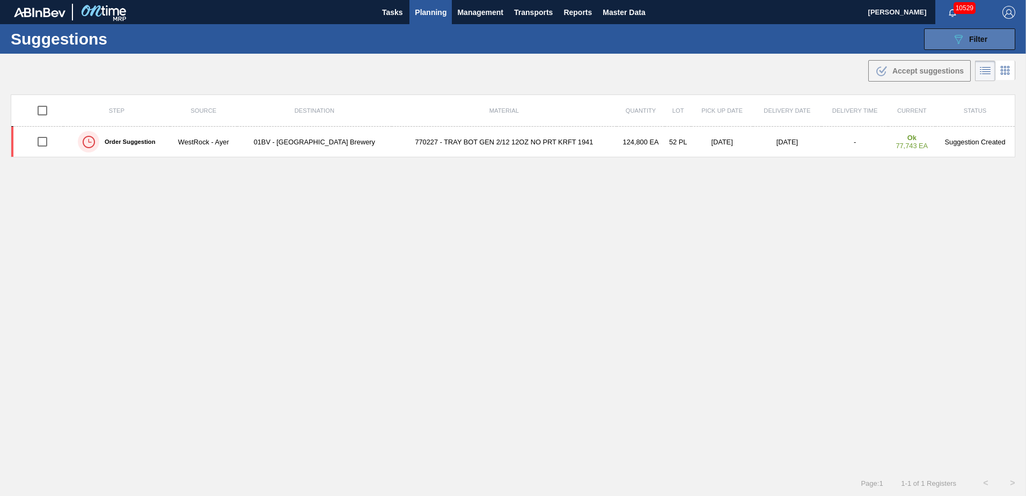
click at [957, 42] on icon "089F7B8B-B2A5-4AFE-B5C0-19BA573D28AC" at bounding box center [958, 39] width 13 height 13
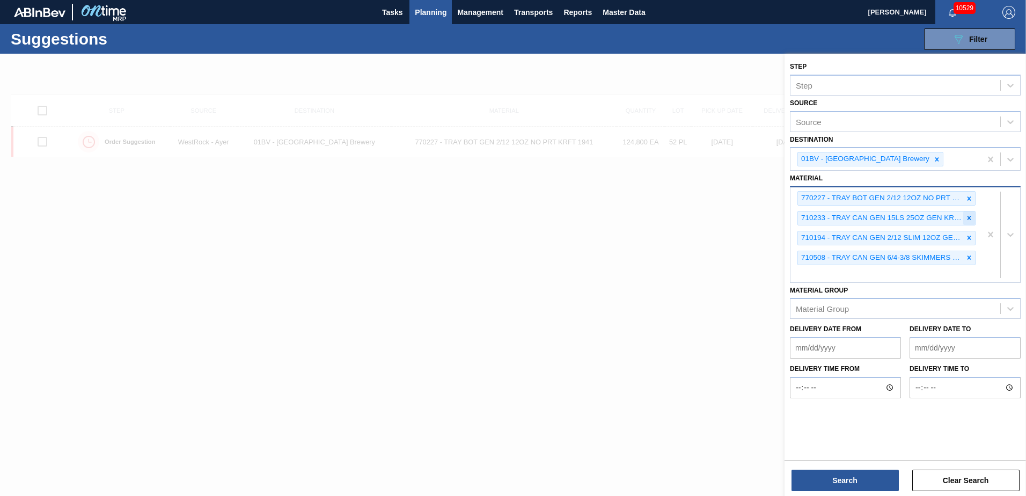
click at [968, 218] on icon at bounding box center [970, 218] width 8 height 8
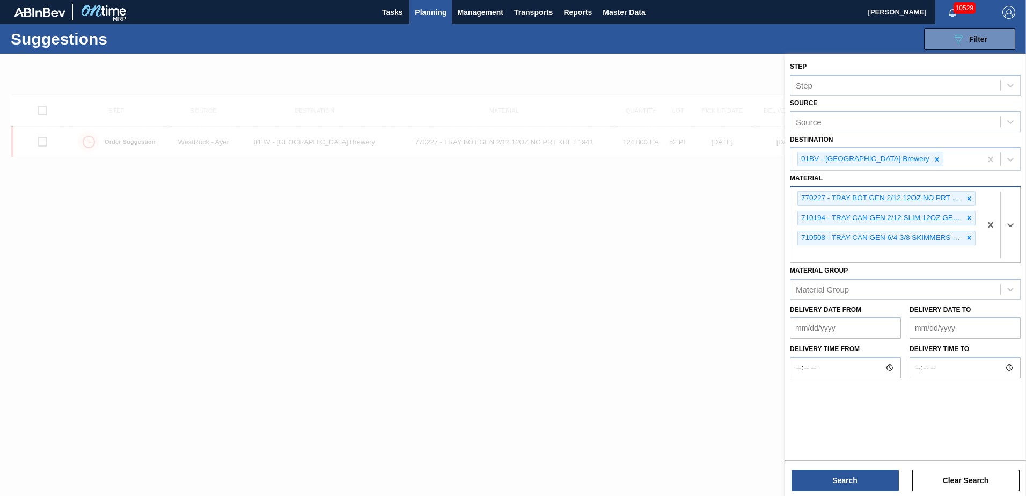
click at [968, 218] on icon at bounding box center [970, 218] width 8 height 8
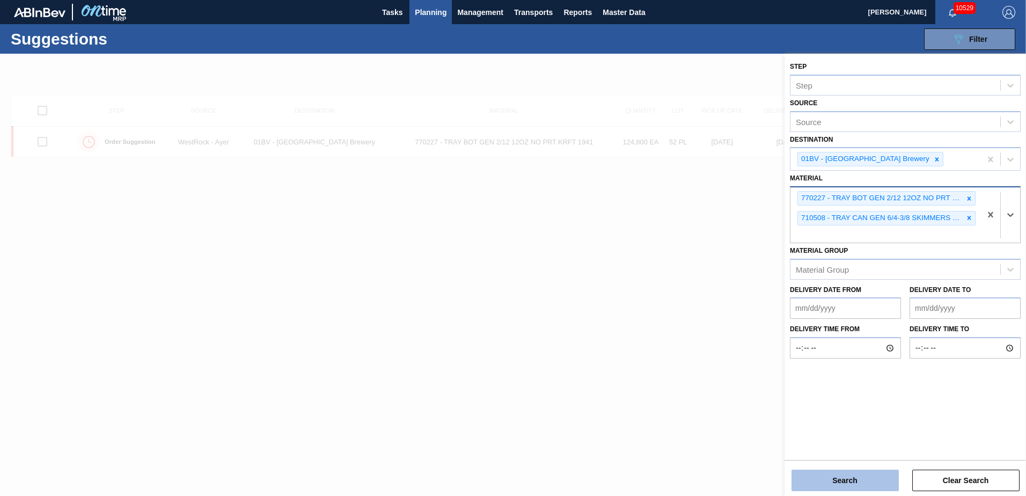
click at [845, 475] on button "Search" at bounding box center [845, 480] width 107 height 21
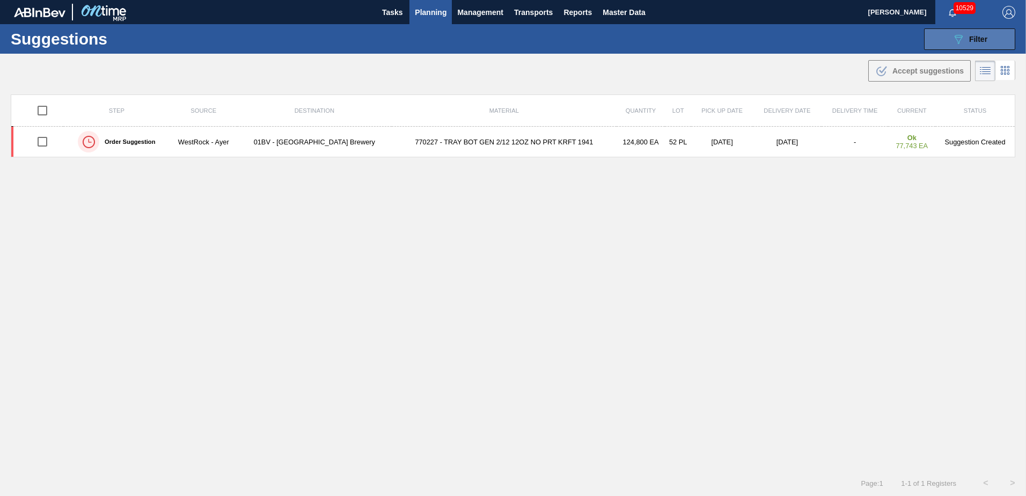
click at [959, 38] on icon "089F7B8B-B2A5-4AFE-B5C0-19BA573D28AC" at bounding box center [958, 39] width 13 height 13
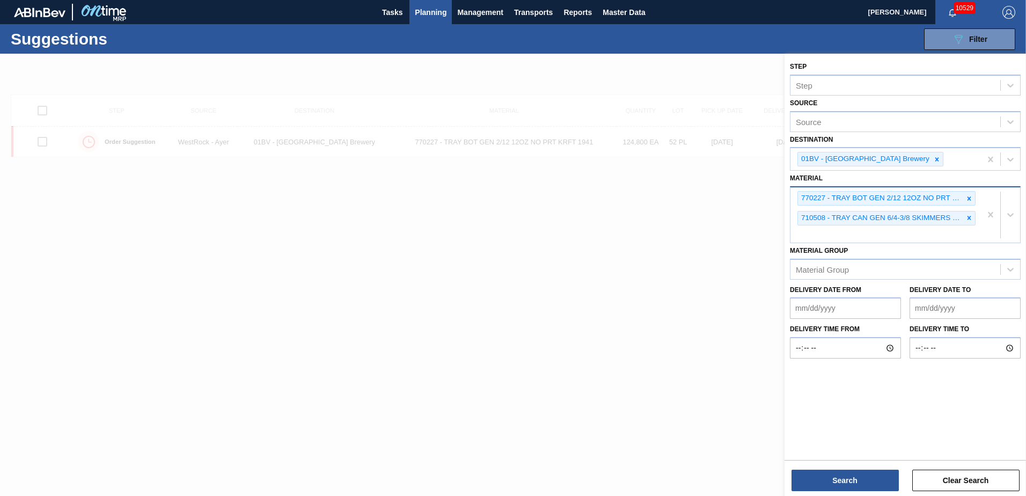
click at [829, 234] on div "770227 - TRAY BOT GEN 2/12 12OZ NO PRT KRFT 1941- 710508 - TRAY CAN GEN 6/4-3/8…" at bounding box center [886, 214] width 191 height 55
type input "710263"
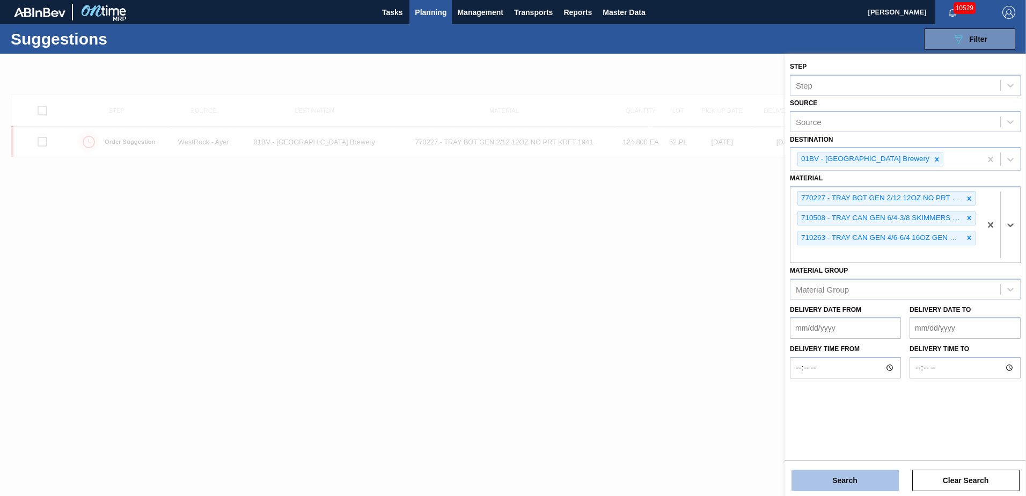
click at [841, 477] on button "Search" at bounding box center [845, 480] width 107 height 21
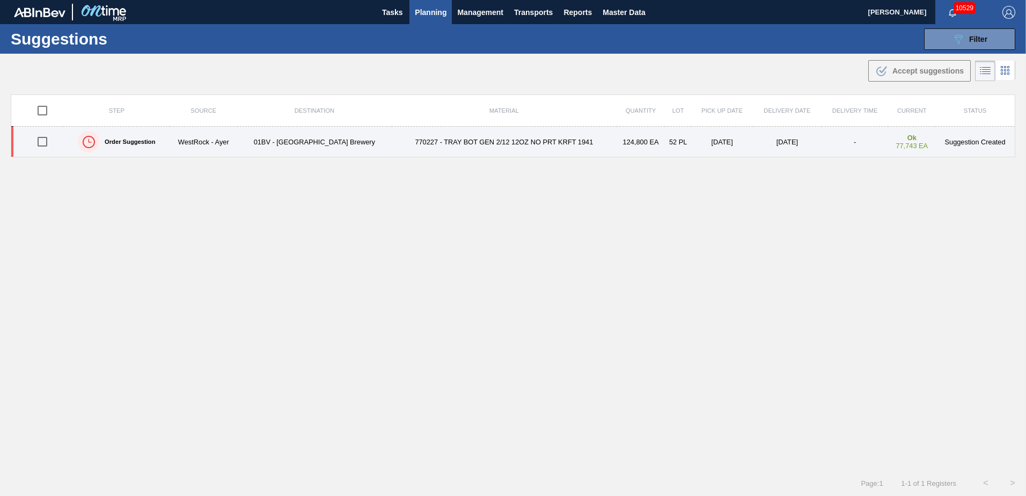
click at [450, 143] on td "770227 - TRAY BOT GEN 2/12 12OZ NO PRT KRFT 1941" at bounding box center [504, 142] width 225 height 31
click at [45, 139] on input "checkbox" at bounding box center [42, 141] width 23 height 23
checkbox input "true"
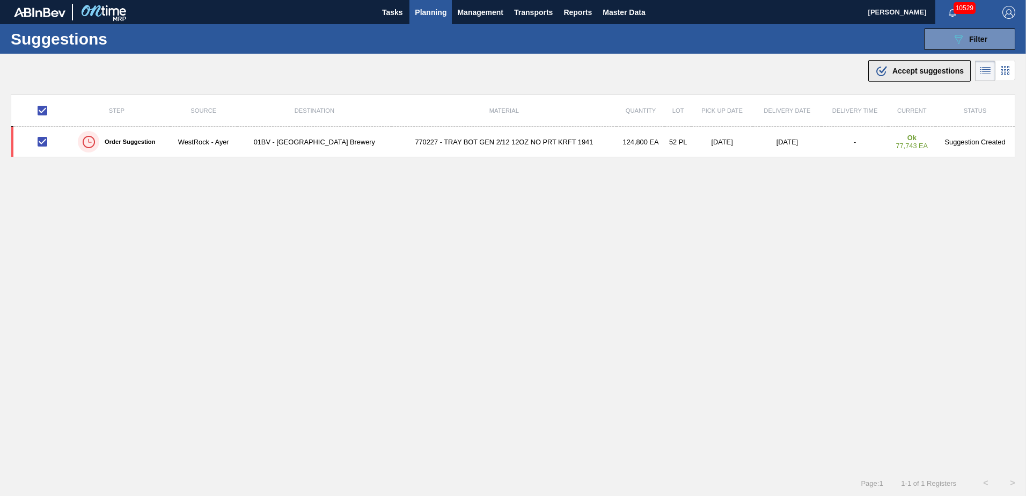
click at [927, 72] on span "Accept suggestions" at bounding box center [928, 71] width 71 height 9
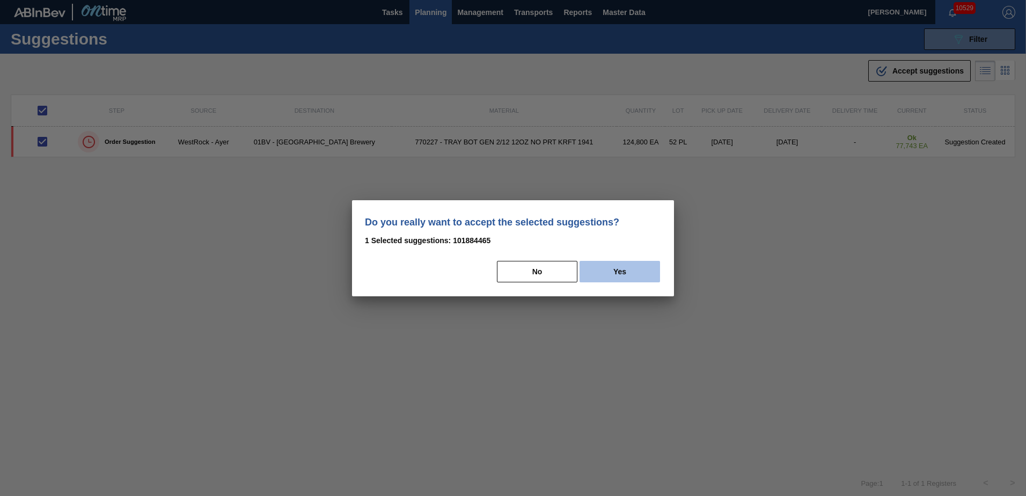
click at [631, 273] on button "Yes" at bounding box center [620, 271] width 81 height 21
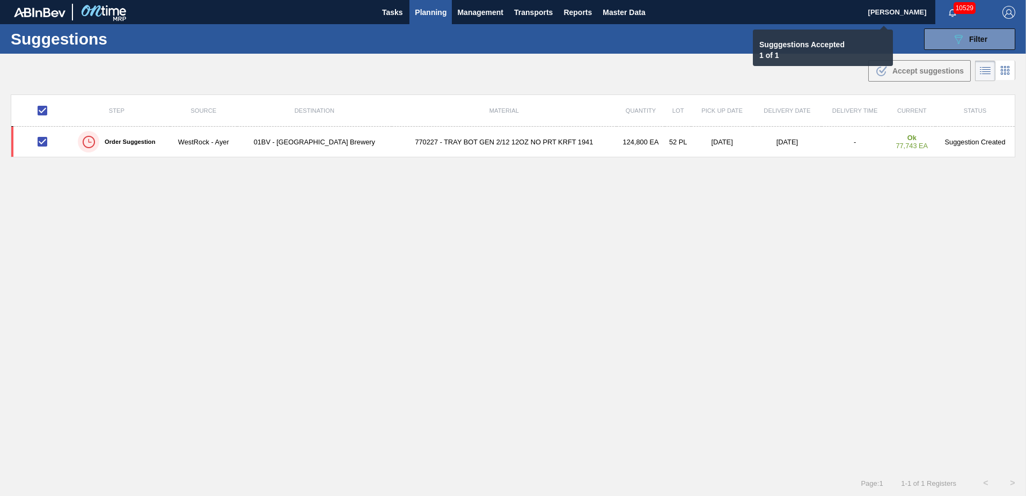
checkbox input "false"
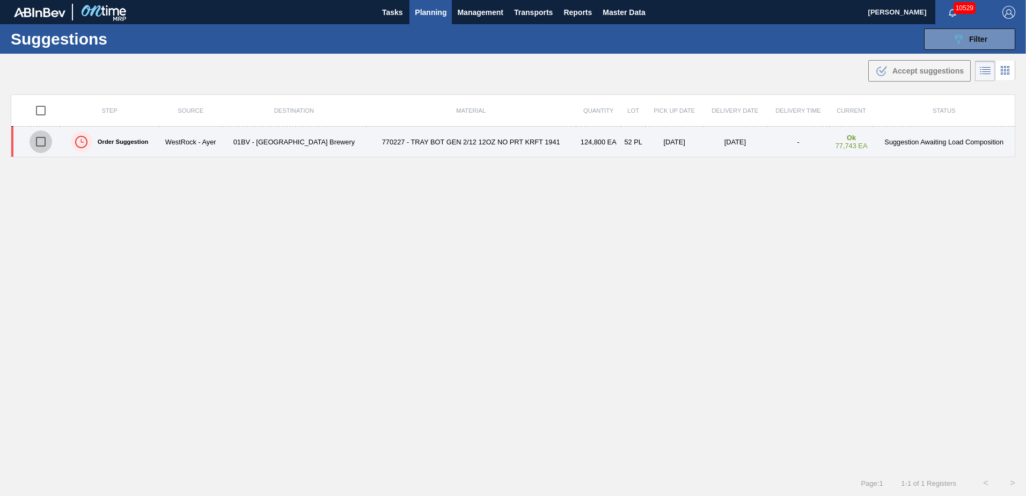
click at [39, 145] on input "checkbox" at bounding box center [41, 141] width 23 height 23
checkbox input "true"
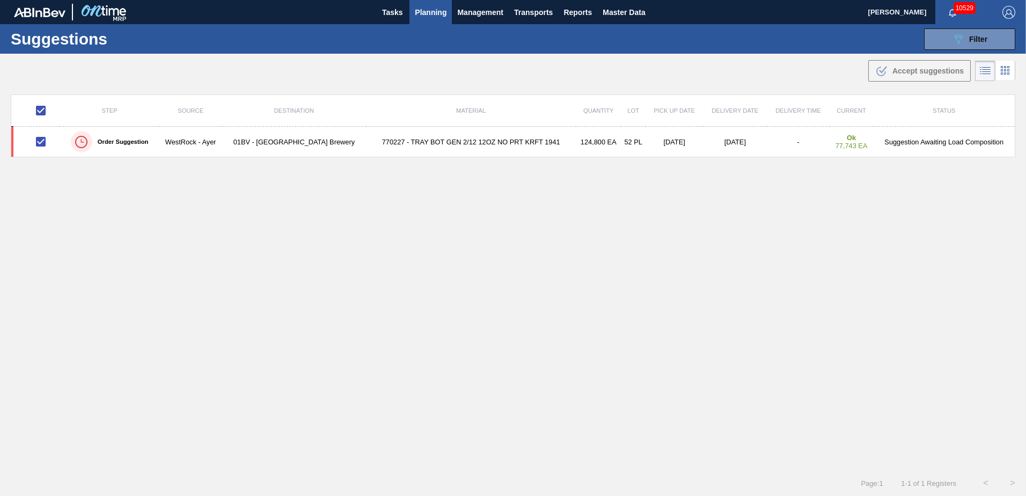
click at [432, 17] on span "Planning" at bounding box center [431, 12] width 32 height 13
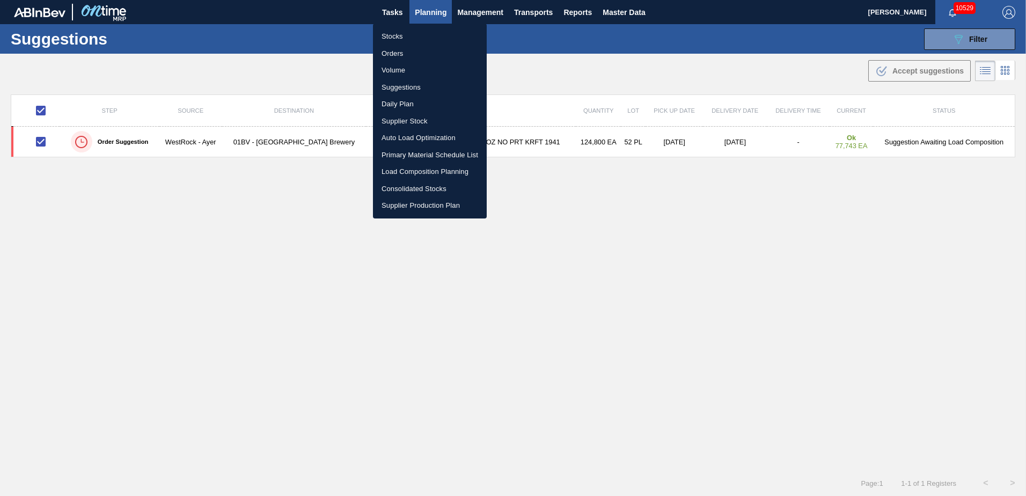
click at [418, 170] on li "Load Composition Planning" at bounding box center [430, 171] width 114 height 17
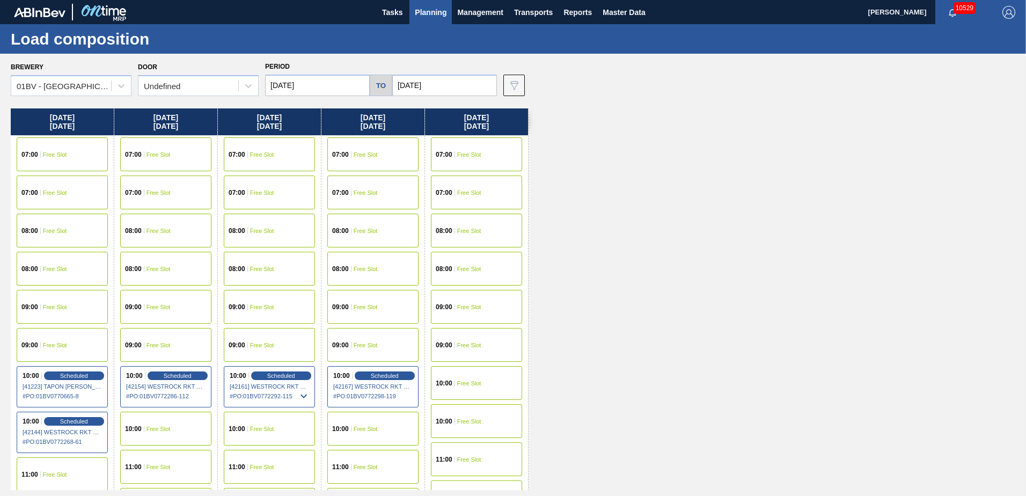
click at [455, 88] on input "10/03/2025" at bounding box center [444, 85] width 105 height 21
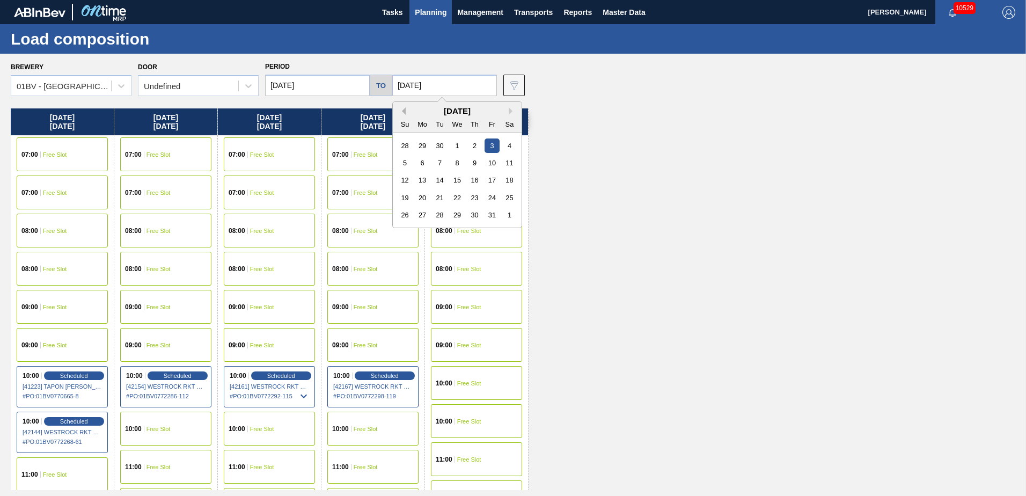
click at [400, 111] on button "Previous Month" at bounding box center [402, 111] width 8 height 8
click at [489, 197] on div "26" at bounding box center [492, 198] width 14 height 14
type input "09/26/2025"
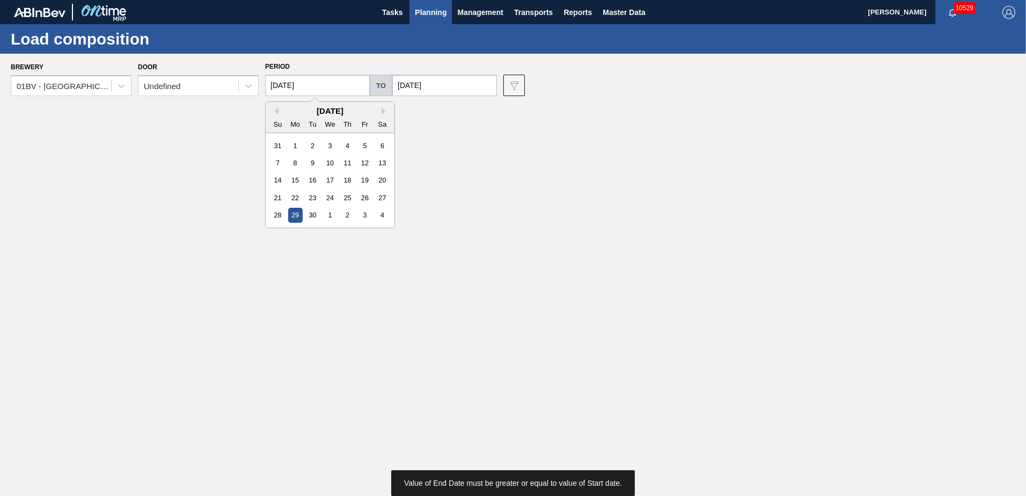
click at [313, 83] on input "09/29/2025" at bounding box center [317, 85] width 105 height 21
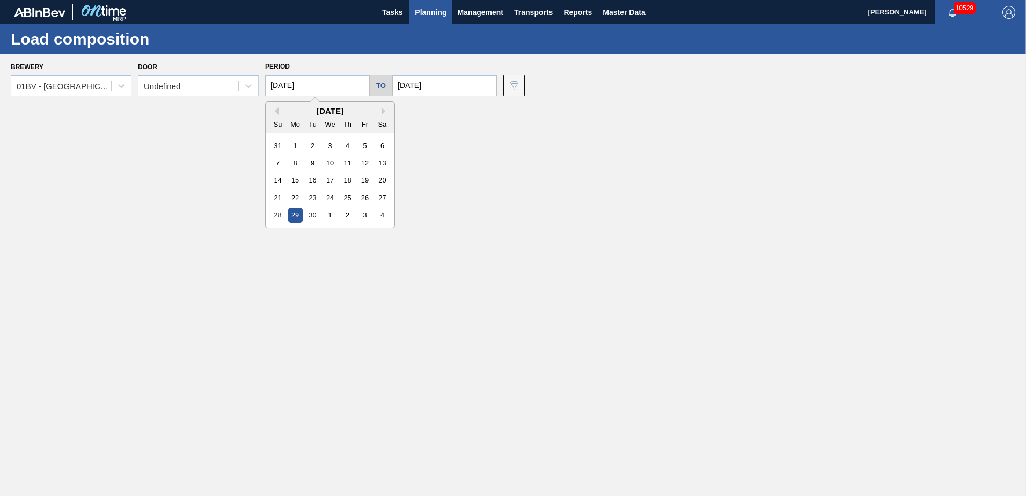
click at [294, 188] on div "14 15 16 17 18 19 20" at bounding box center [330, 180] width 122 height 17
click at [295, 196] on div "22" at bounding box center [295, 198] width 14 height 14
type input "09/22/2025"
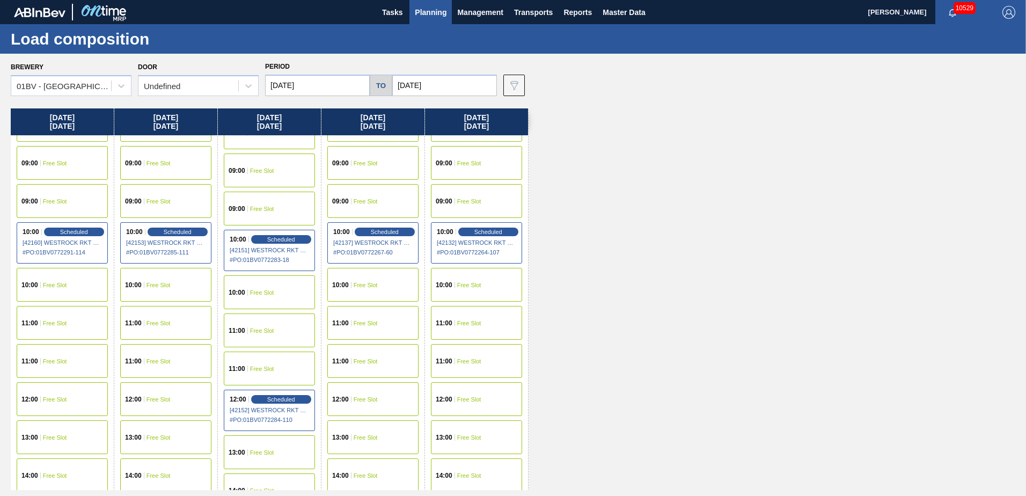
scroll to position [161, 0]
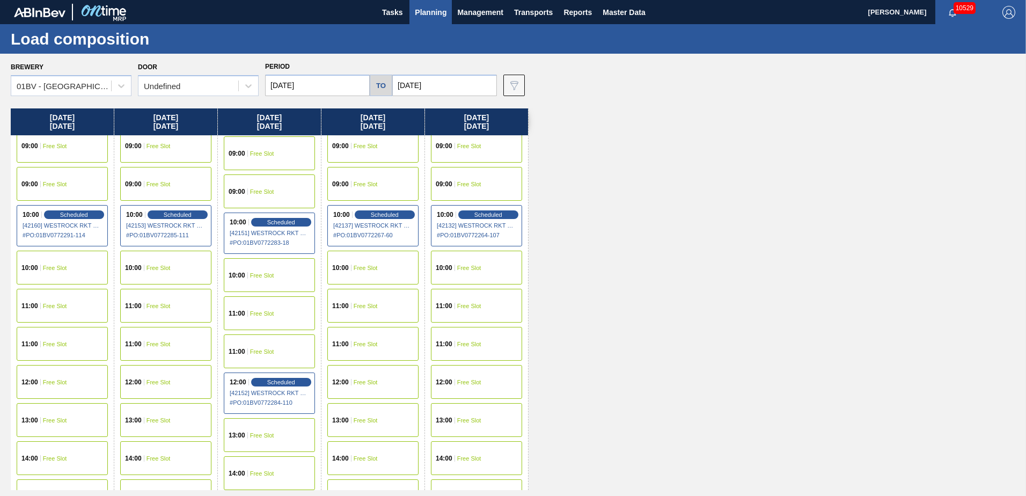
click at [369, 379] on span "Free Slot" at bounding box center [366, 382] width 24 height 6
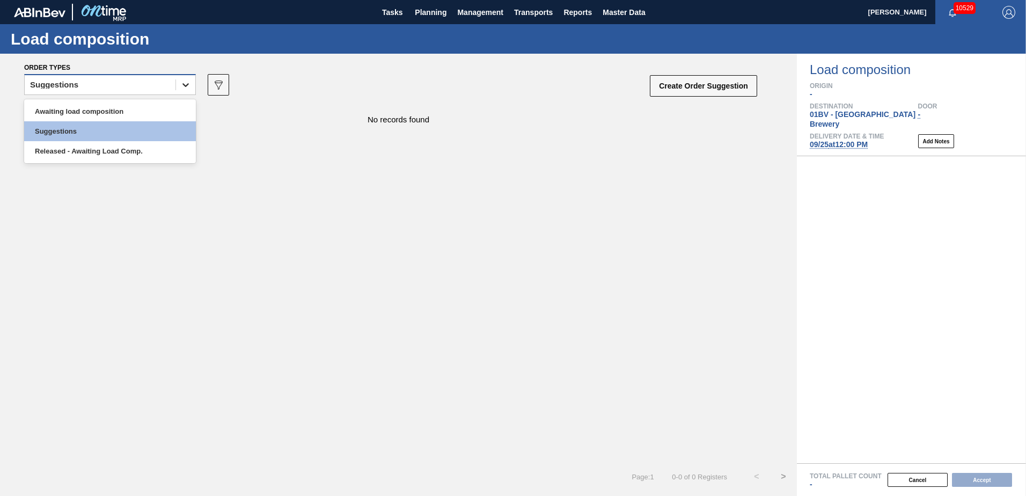
click at [190, 86] on icon at bounding box center [185, 84] width 11 height 11
click at [149, 105] on div "Awaiting load composition" at bounding box center [110, 111] width 172 height 20
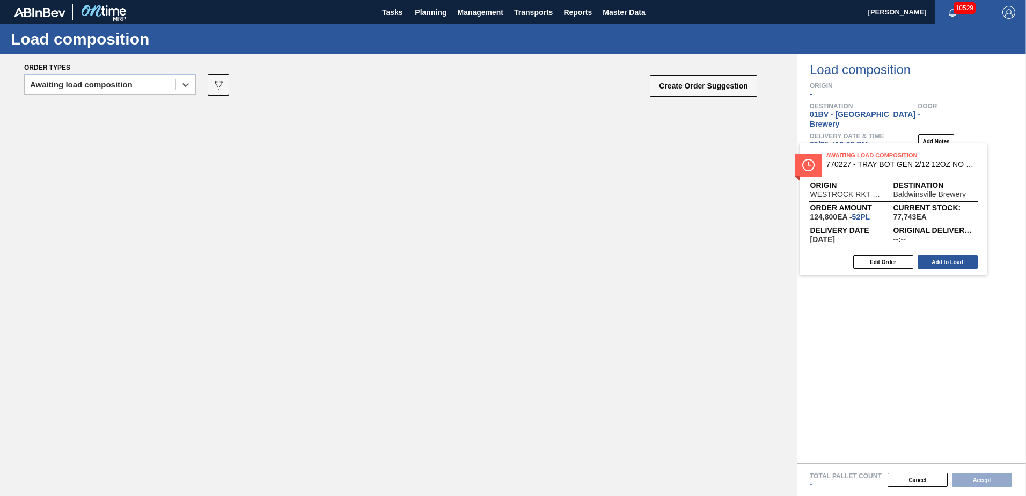
drag, startPoint x: 198, startPoint y: 122, endPoint x: 897, endPoint y: 162, distance: 700.5
click at [896, 162] on div "Order types option Awaiting load composition, selected. Select is focused ,type…" at bounding box center [513, 275] width 1026 height 442
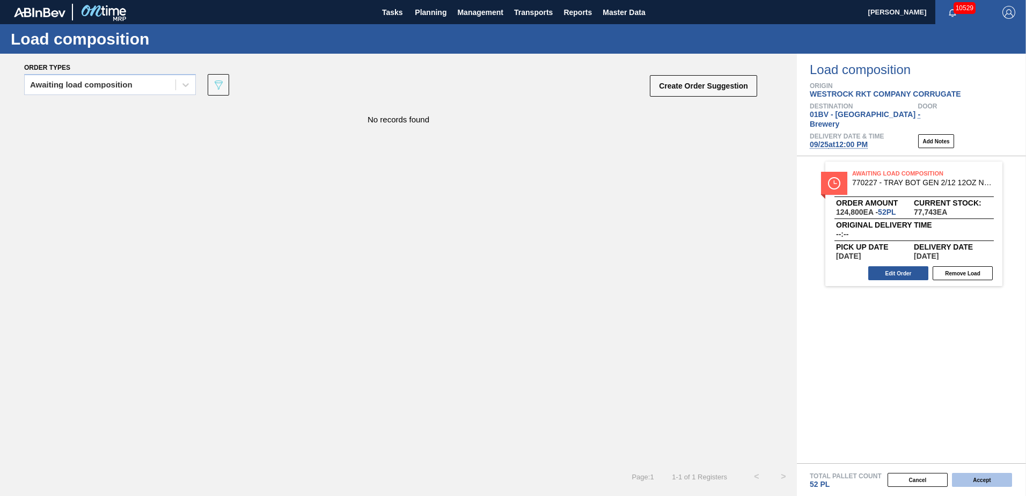
click at [977, 480] on button "Accept" at bounding box center [982, 480] width 60 height 14
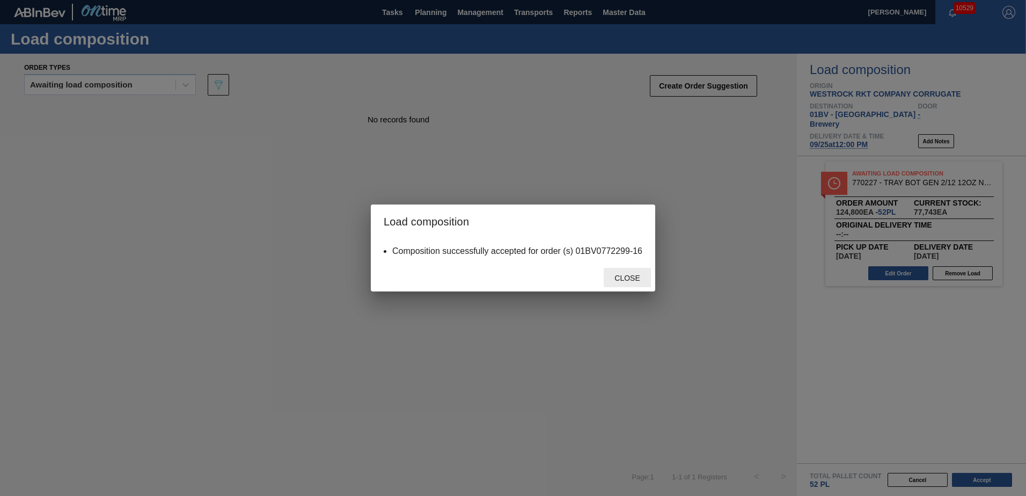
click at [632, 275] on span "Close" at bounding box center [627, 278] width 42 height 9
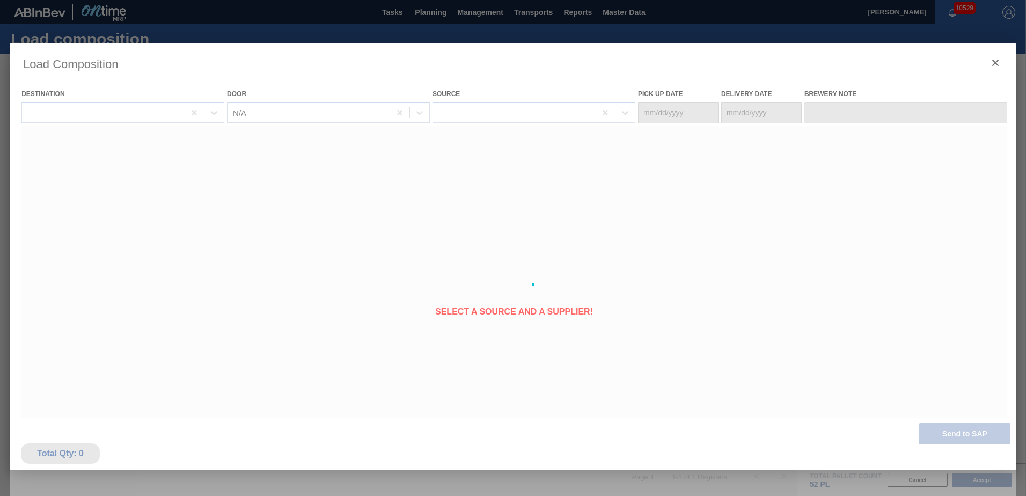
type Date "09/23/2025"
type Date "09/25/2025"
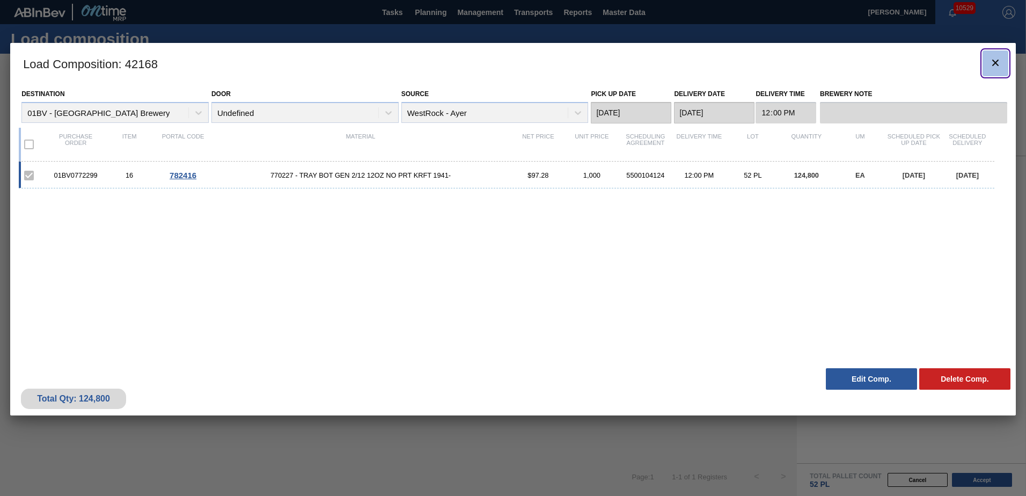
click at [993, 62] on icon "botão de ícone" at bounding box center [995, 62] width 13 height 13
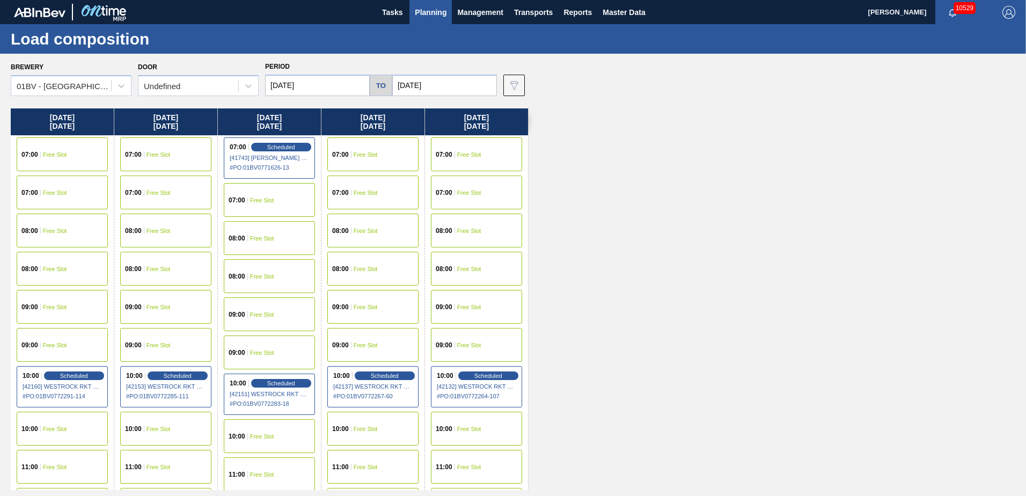
click at [433, 14] on span "Planning" at bounding box center [431, 12] width 32 height 13
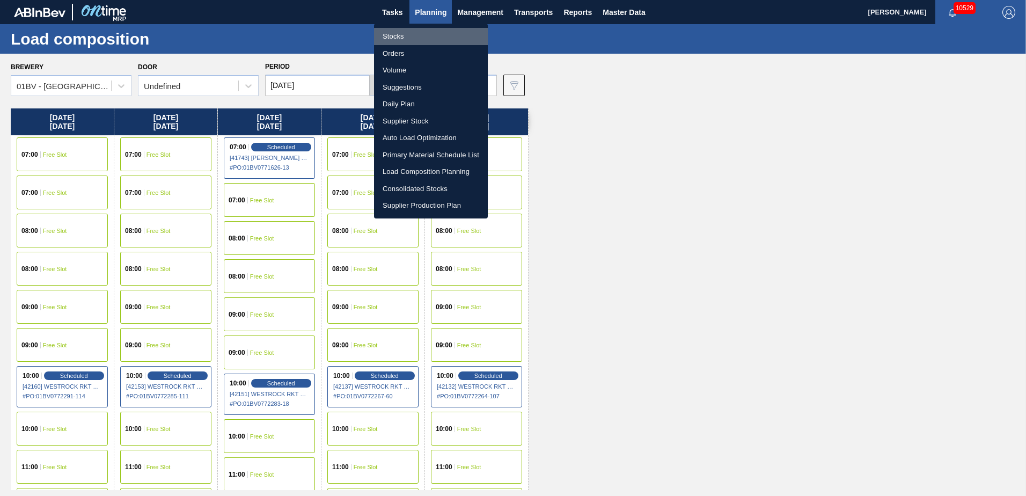
click at [403, 33] on li "Stocks" at bounding box center [431, 36] width 114 height 17
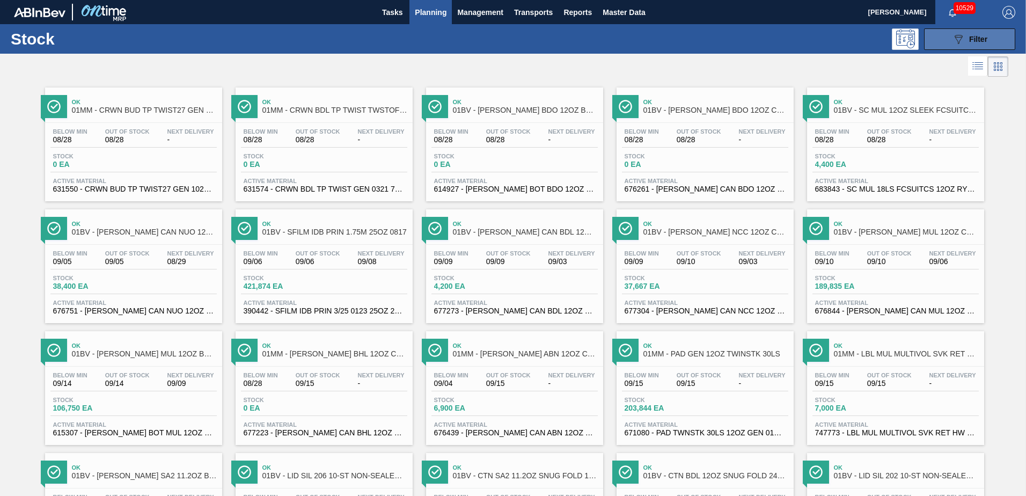
click at [974, 36] on span "Filter" at bounding box center [978, 39] width 18 height 9
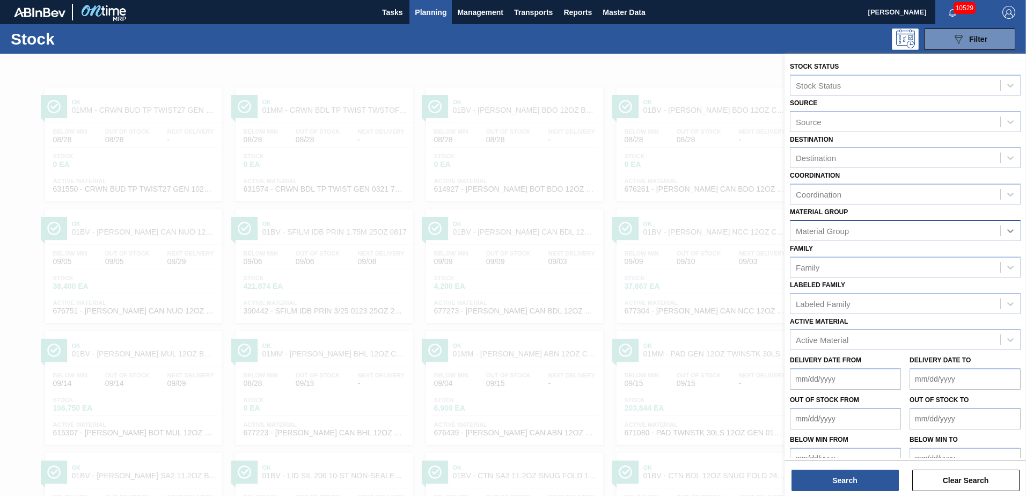
click at [1007, 229] on icon at bounding box center [1010, 230] width 11 height 11
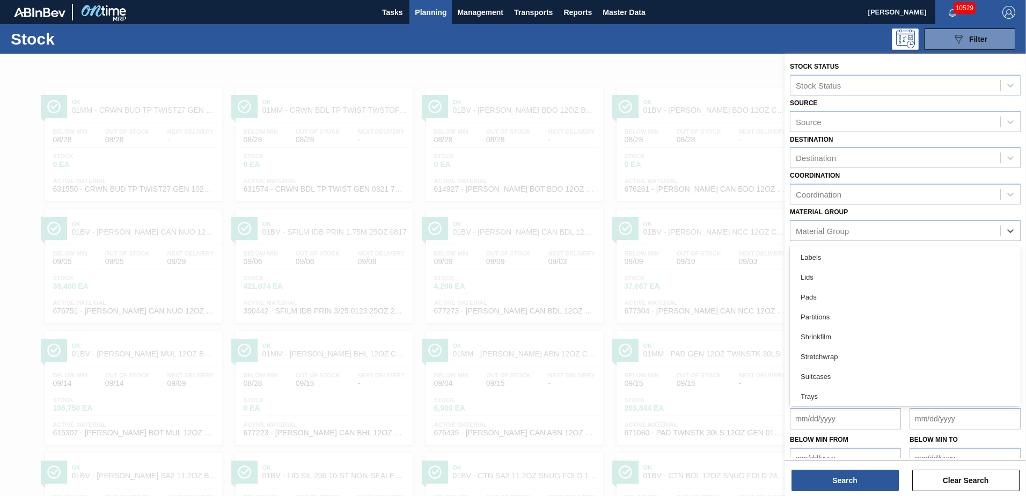
scroll to position [121, 0]
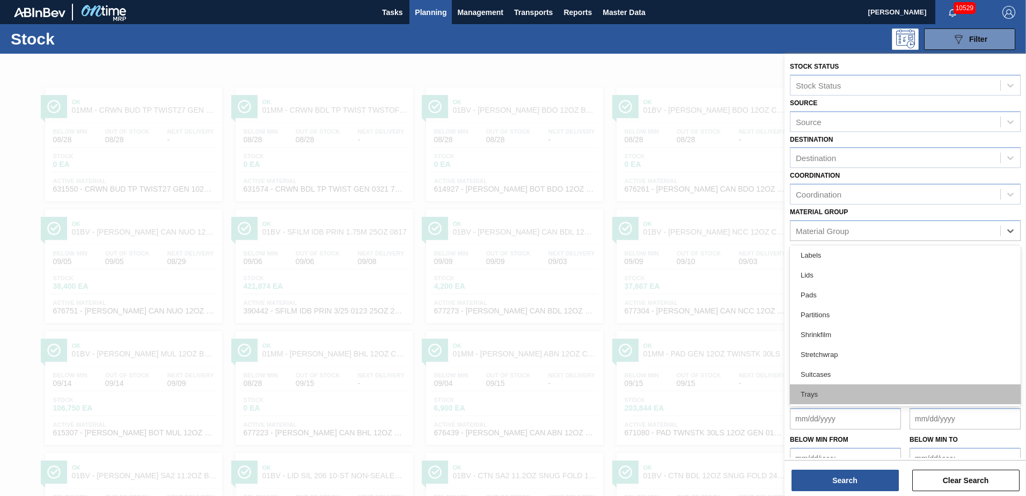
click at [812, 396] on div "Trays" at bounding box center [905, 394] width 231 height 20
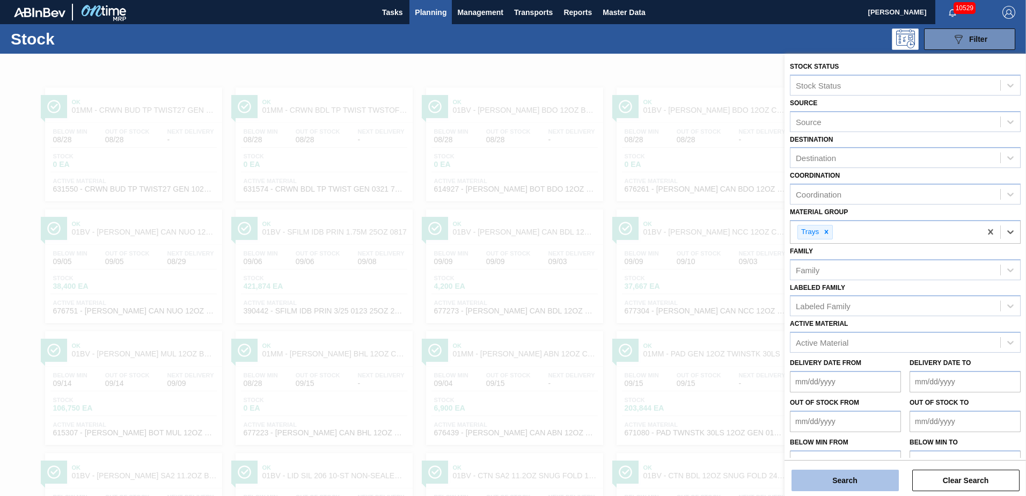
click at [827, 486] on button "Search" at bounding box center [845, 480] width 107 height 21
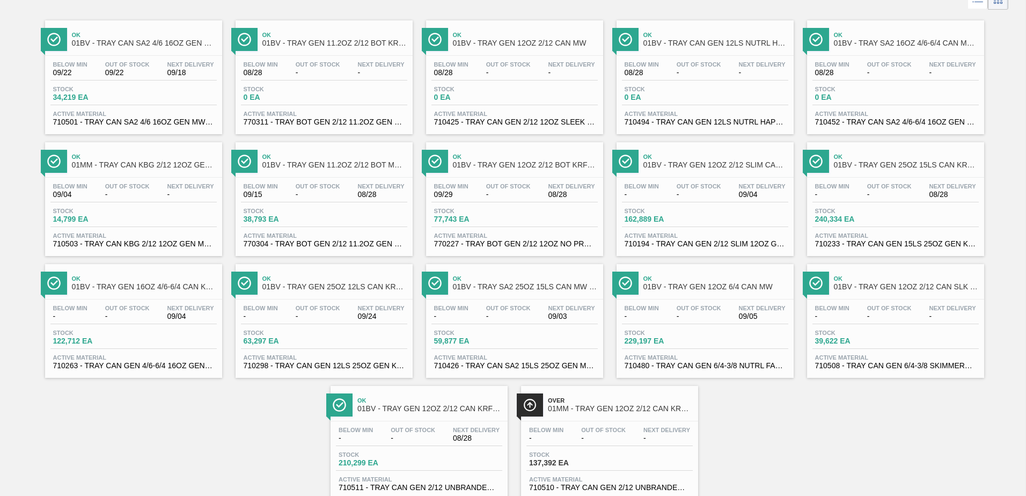
scroll to position [0, 0]
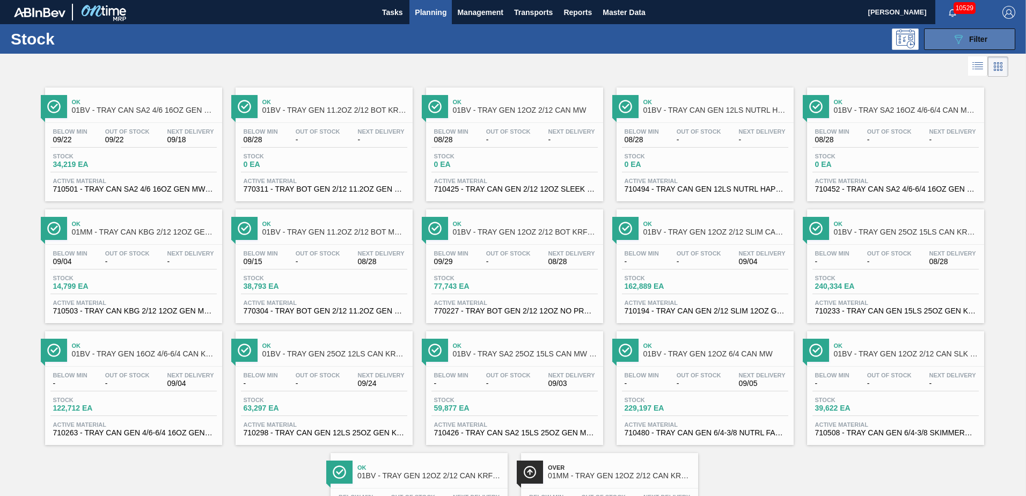
click at [956, 37] on icon at bounding box center [959, 39] width 8 height 9
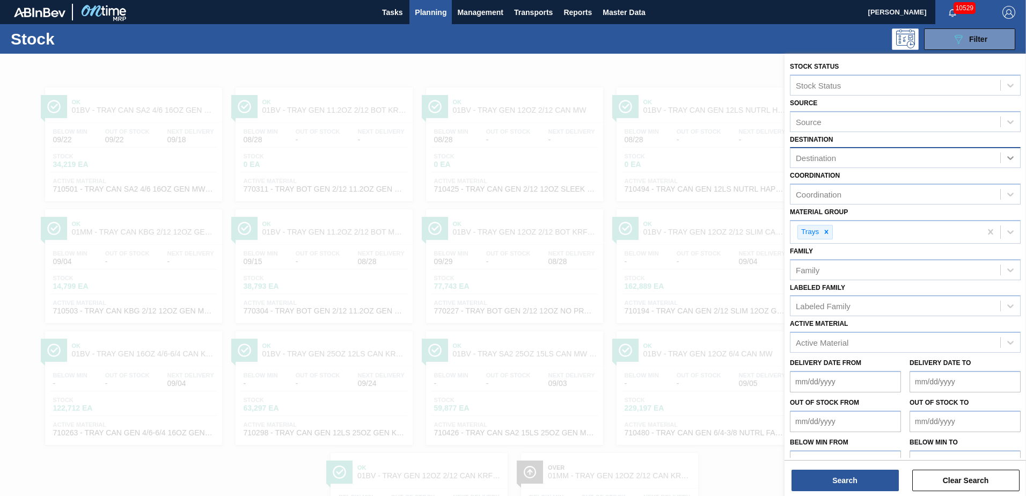
click at [1009, 157] on icon at bounding box center [1010, 157] width 11 height 11
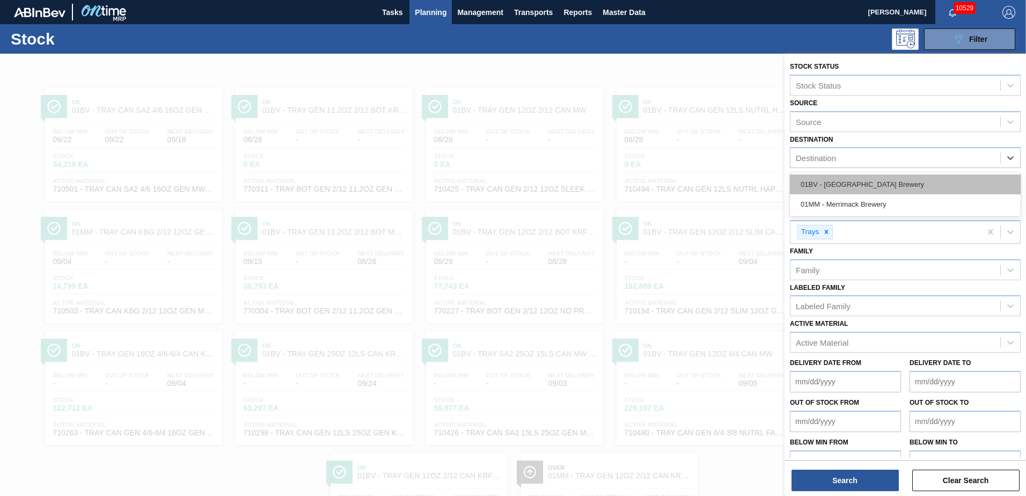
click at [872, 188] on div "01BV - [GEOGRAPHIC_DATA] Brewery" at bounding box center [905, 184] width 231 height 20
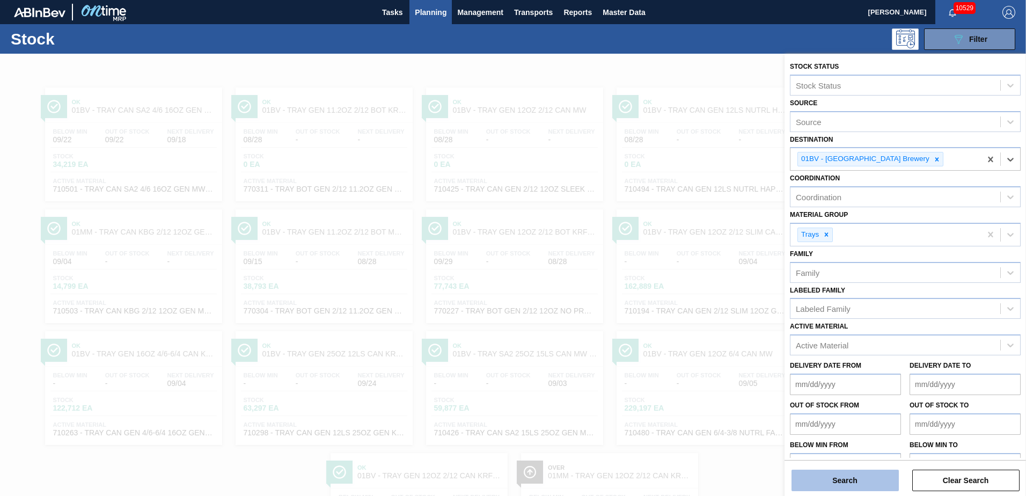
click at [822, 482] on button "Search" at bounding box center [845, 480] width 107 height 21
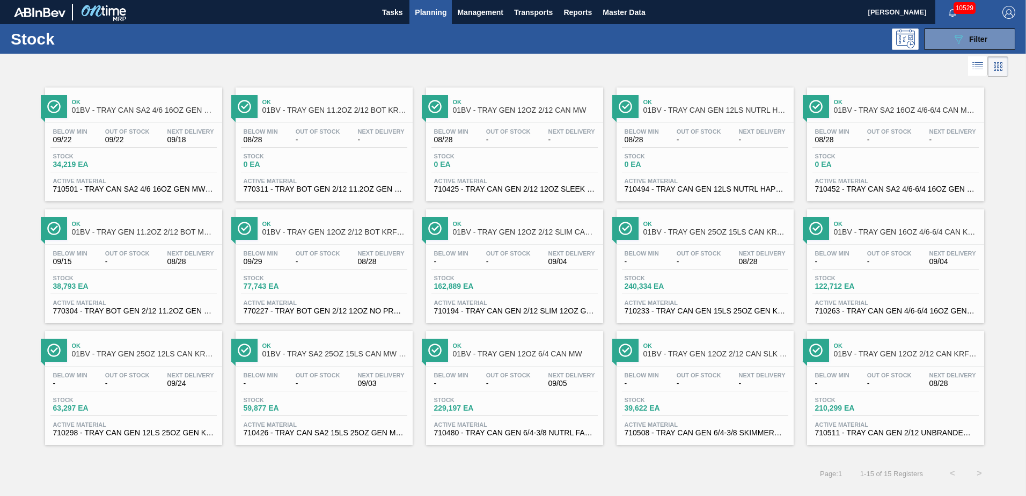
click at [678, 353] on span "01BV - TRAY GEN 12OZ 2/12 CAN SLK TRAY SKIMMERS BRANDED" at bounding box center [716, 354] width 145 height 8
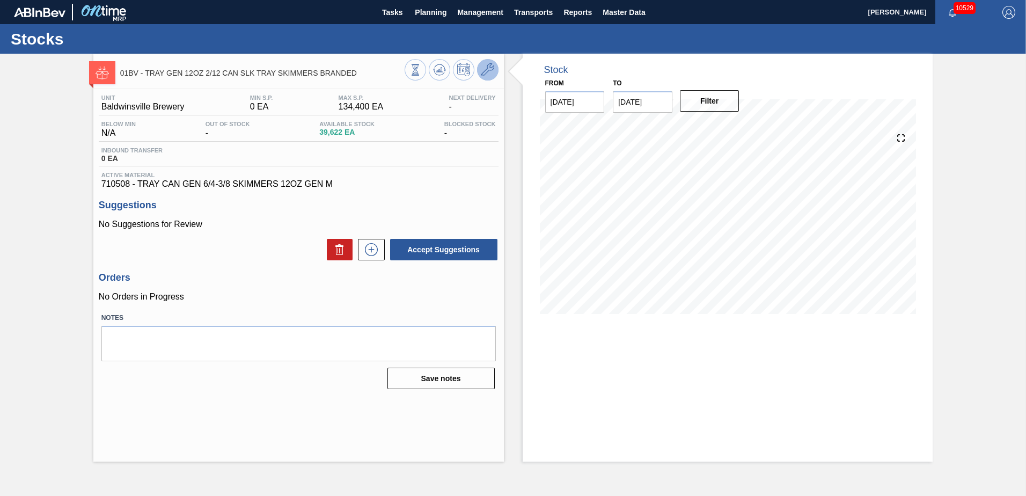
click at [488, 70] on icon at bounding box center [487, 69] width 13 height 13
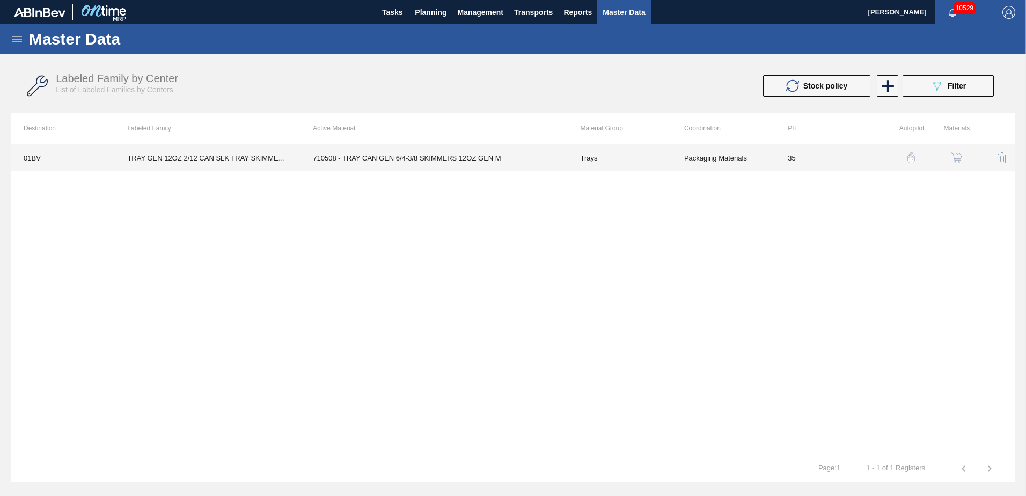
click at [437, 159] on td "710508 - TRAY CAN GEN 6/4-3/8 SKIMMERS 12OZ GEN M" at bounding box center [433, 157] width 267 height 27
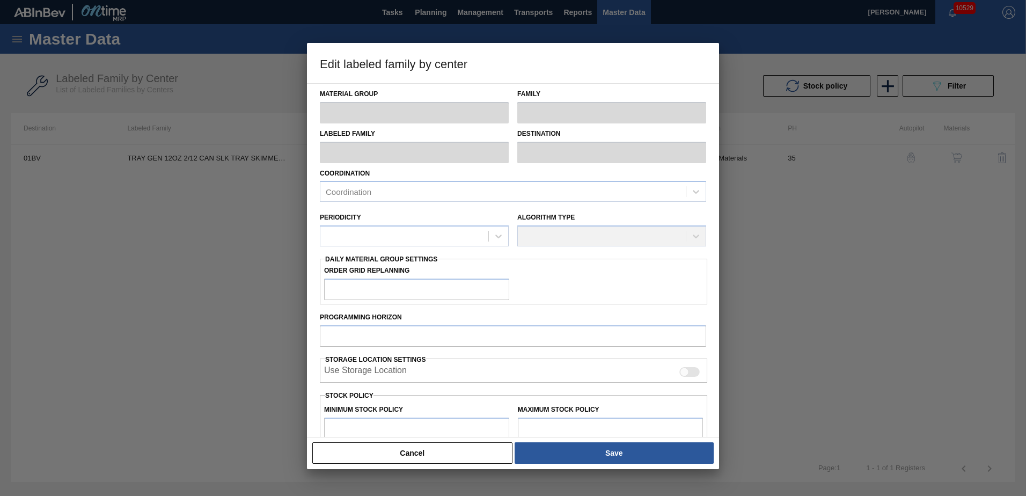
type input "Trays"
type input "TRAY GEN 12OZ 2/12 CAN SLK TRAY SKIMMERS BRANDED"
type input "01BV - [GEOGRAPHIC_DATA] Brewery"
type input "35"
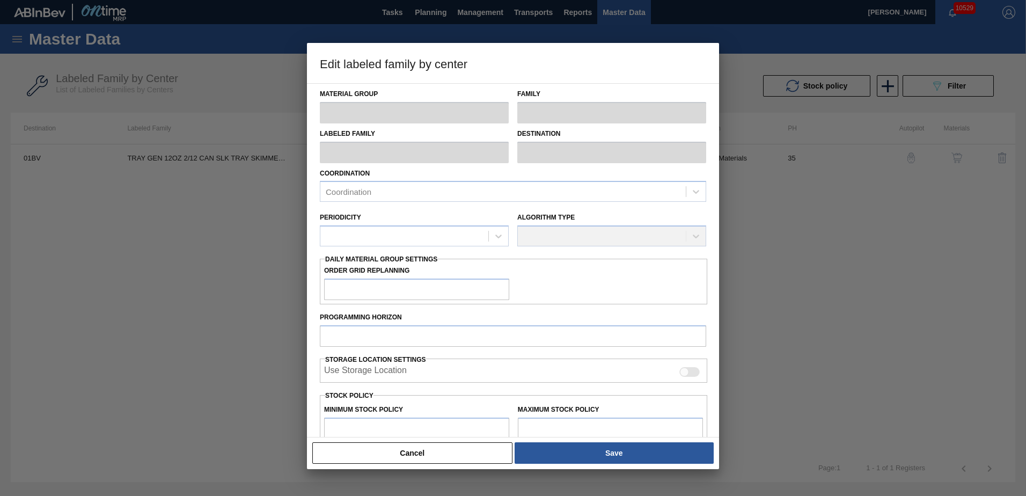
type input "0"
type input "134,400"
type input "7"
type input "9,408"
checkbox input "true"
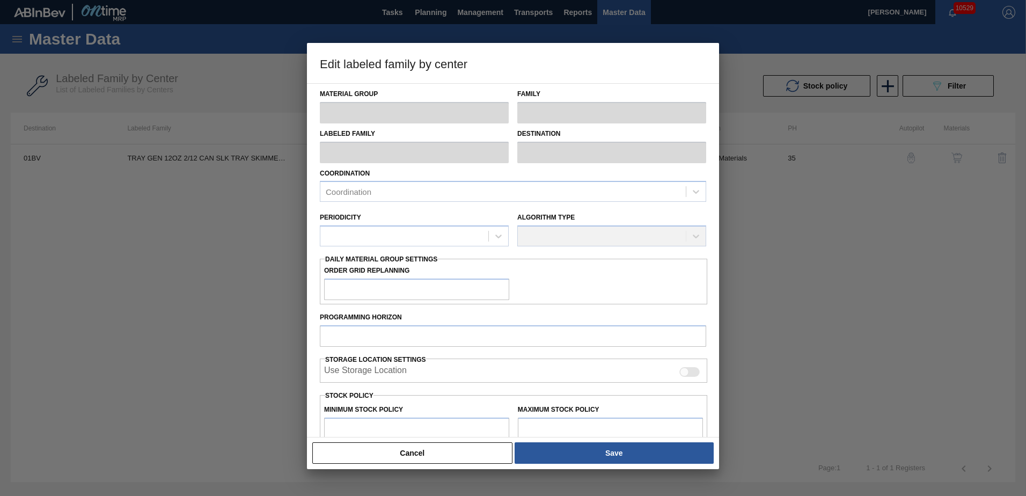
checkbox input "true"
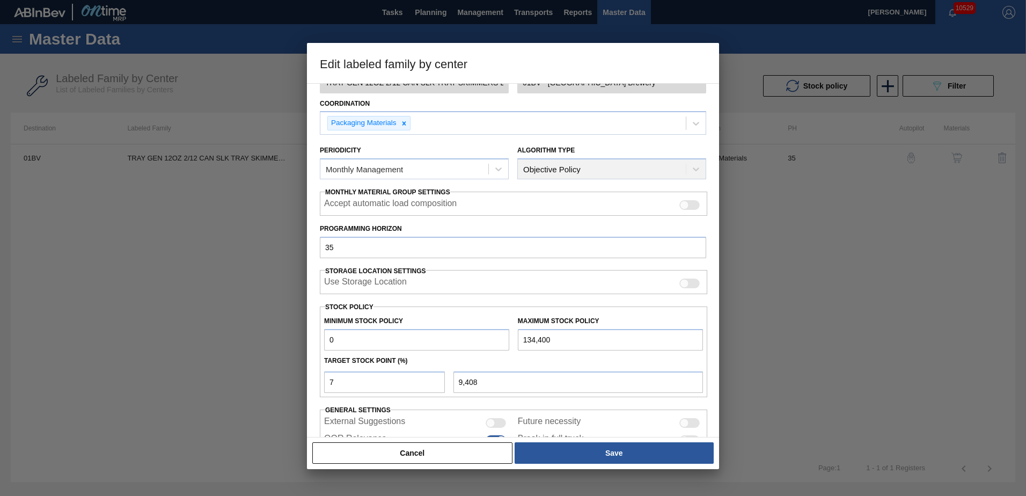
scroll to position [116, 0]
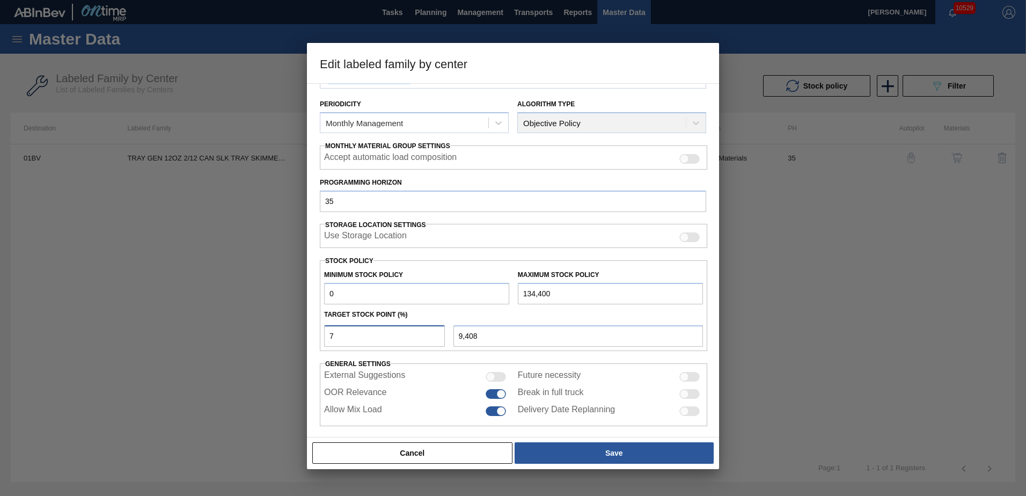
drag, startPoint x: 390, startPoint y: 338, endPoint x: 321, endPoint y: 340, distance: 68.2
click at [321, 340] on div "7" at bounding box center [384, 335] width 129 height 21
type input "1"
type input "1,344"
type input "10"
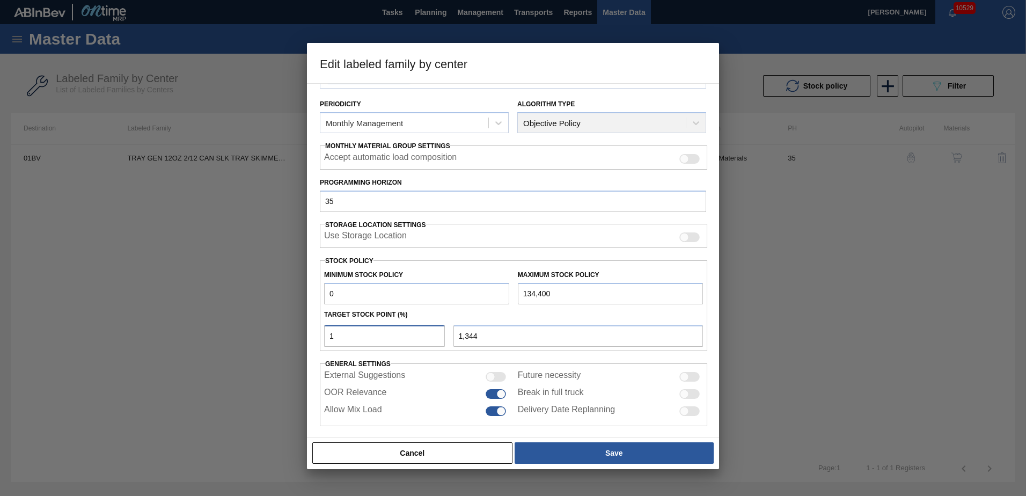
type input "13,440"
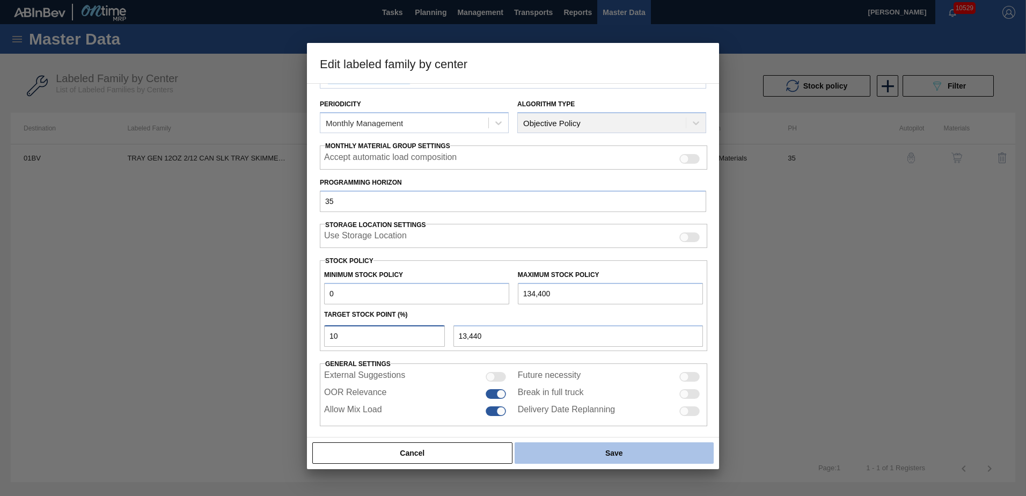
type input "10"
click at [574, 451] on button "Save" at bounding box center [614, 452] width 199 height 21
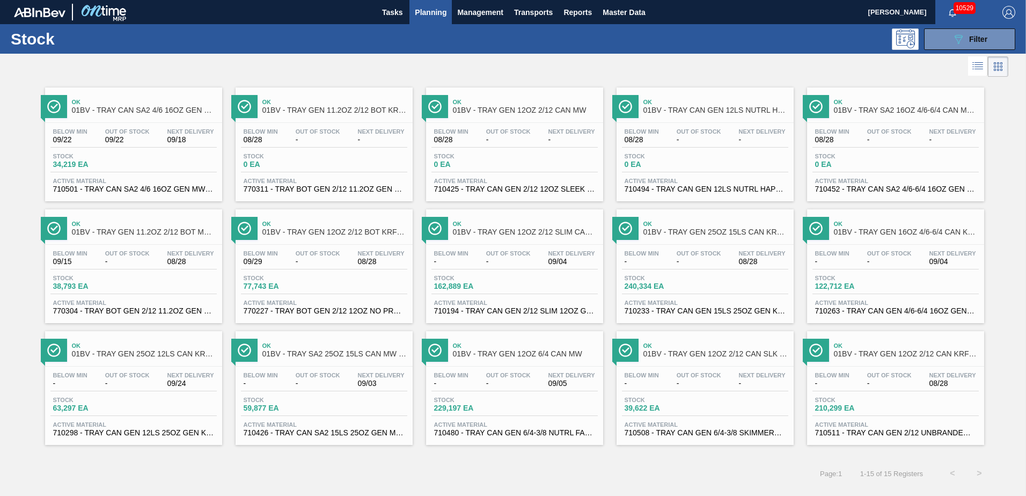
click at [433, 12] on span "Planning" at bounding box center [431, 12] width 32 height 13
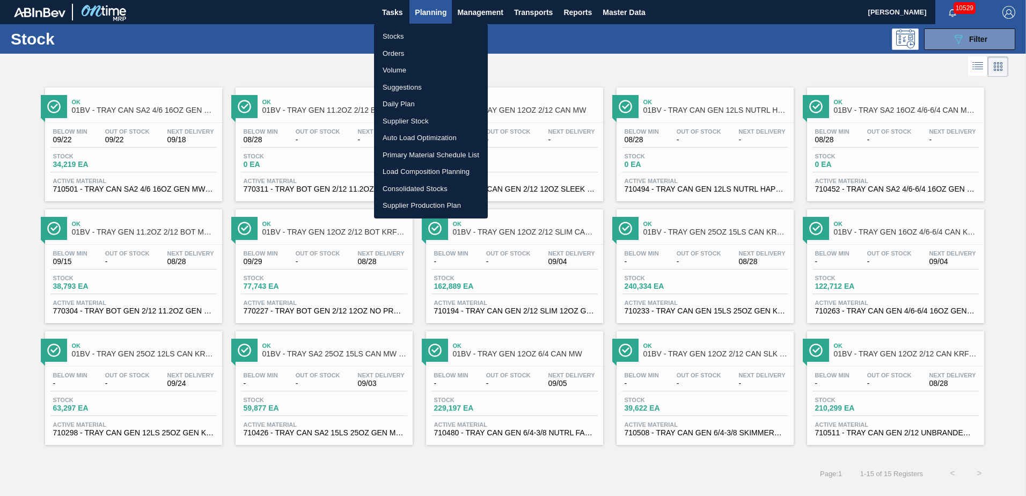
click at [400, 85] on li "Suggestions" at bounding box center [431, 87] width 114 height 17
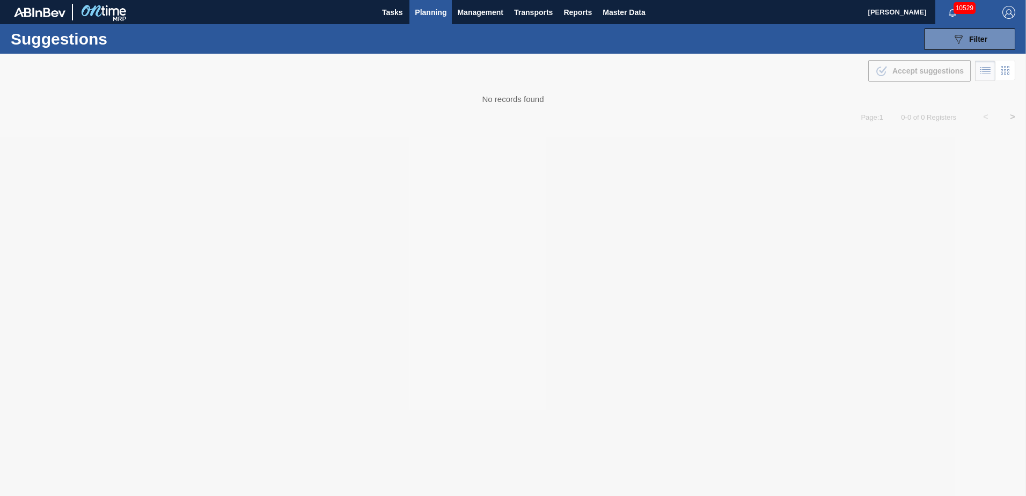
click at [432, 17] on span "Planning" at bounding box center [431, 12] width 32 height 13
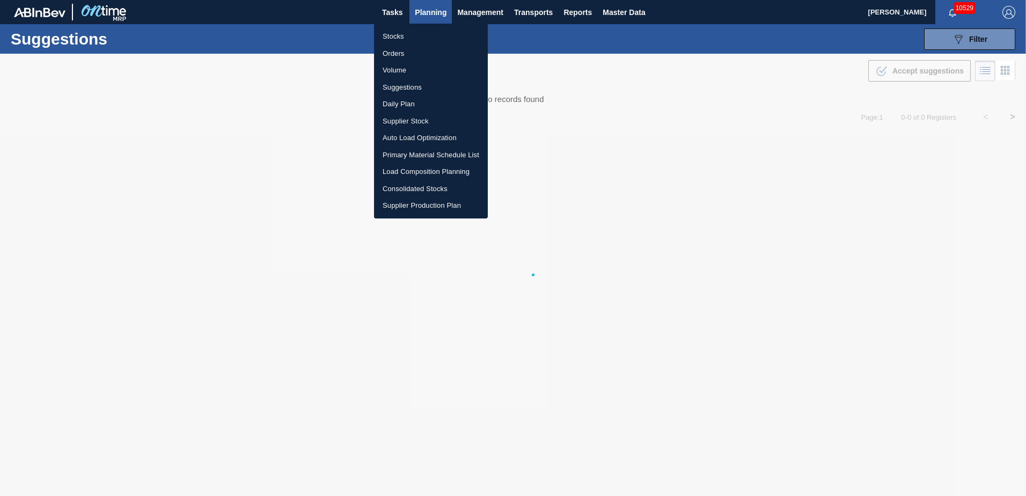
click at [398, 38] on li "Stocks" at bounding box center [431, 36] width 114 height 17
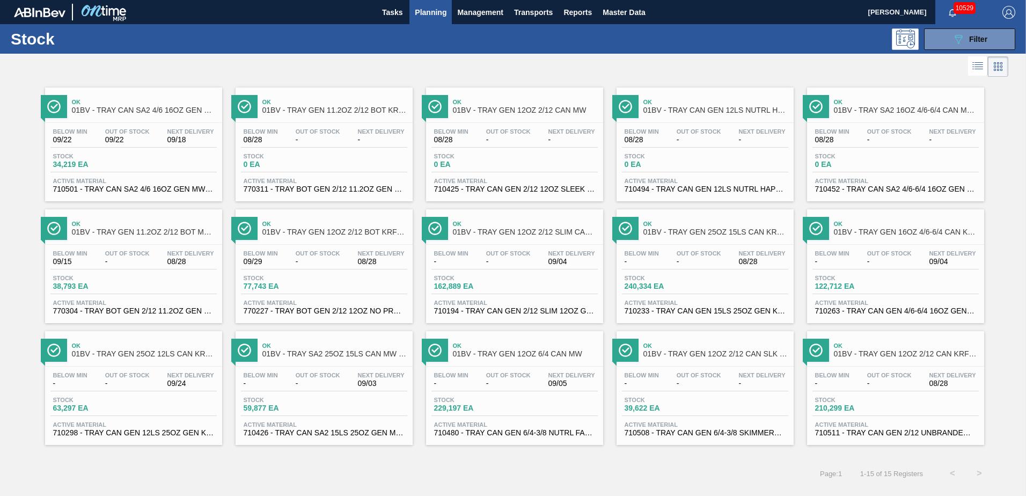
click at [433, 11] on span "Planning" at bounding box center [431, 12] width 32 height 13
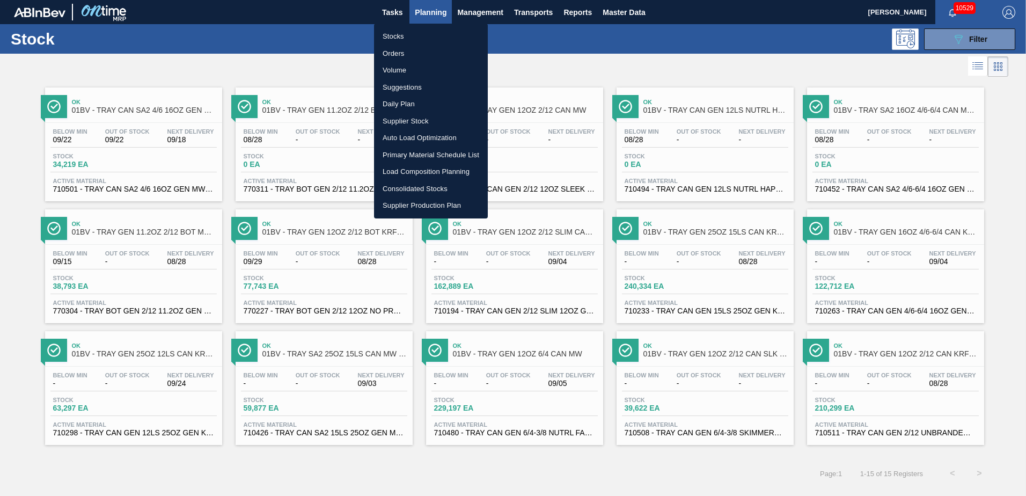
click at [405, 87] on li "Suggestions" at bounding box center [431, 87] width 114 height 17
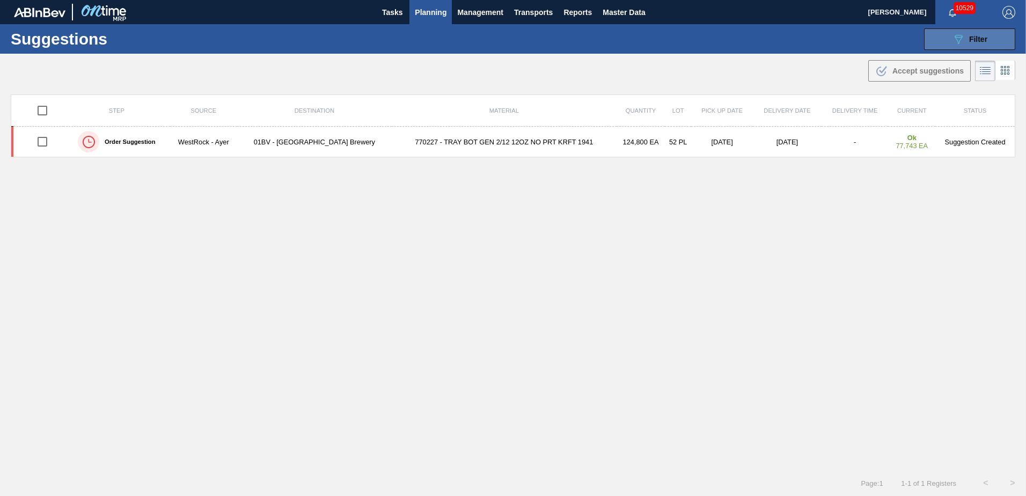
click at [949, 38] on button "089F7B8B-B2A5-4AFE-B5C0-19BA573D28AC Filter" at bounding box center [969, 38] width 91 height 21
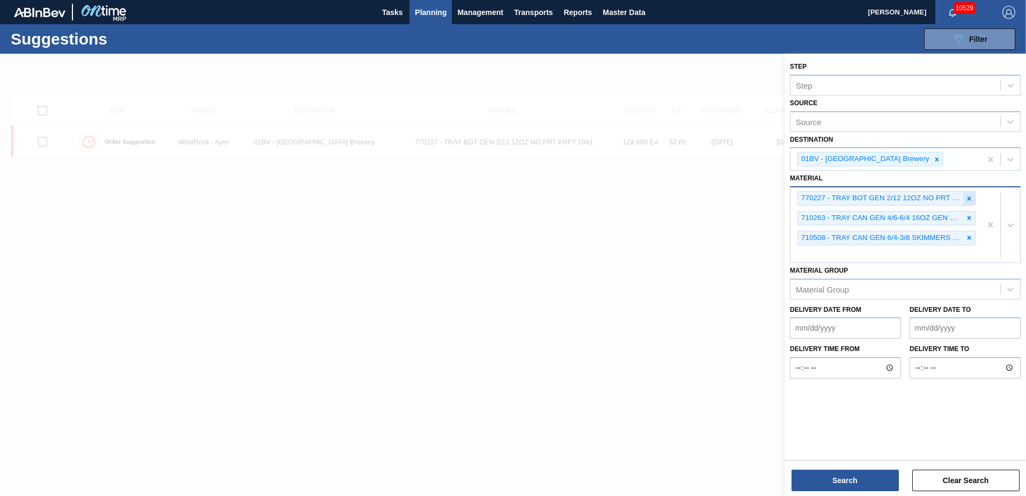
click at [969, 198] on icon at bounding box center [970, 198] width 4 height 4
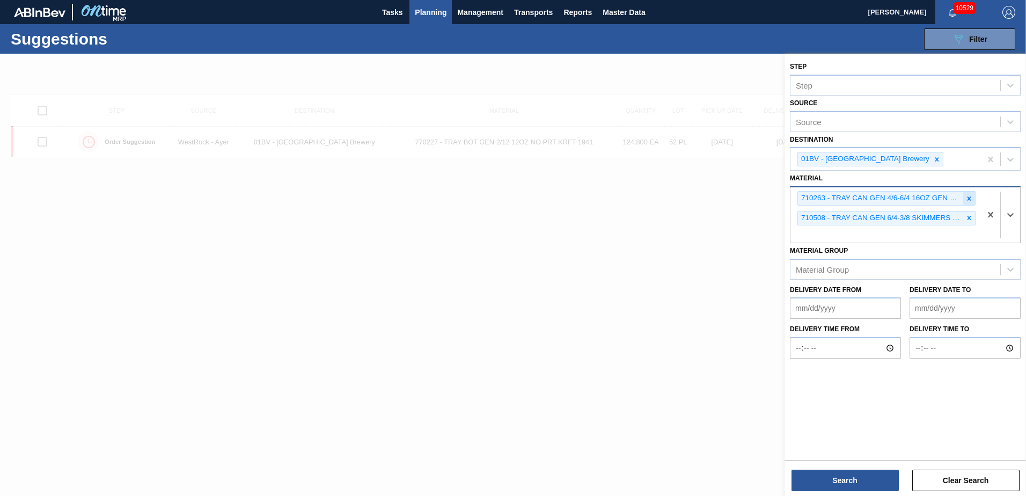
click at [969, 197] on icon at bounding box center [970, 199] width 8 height 8
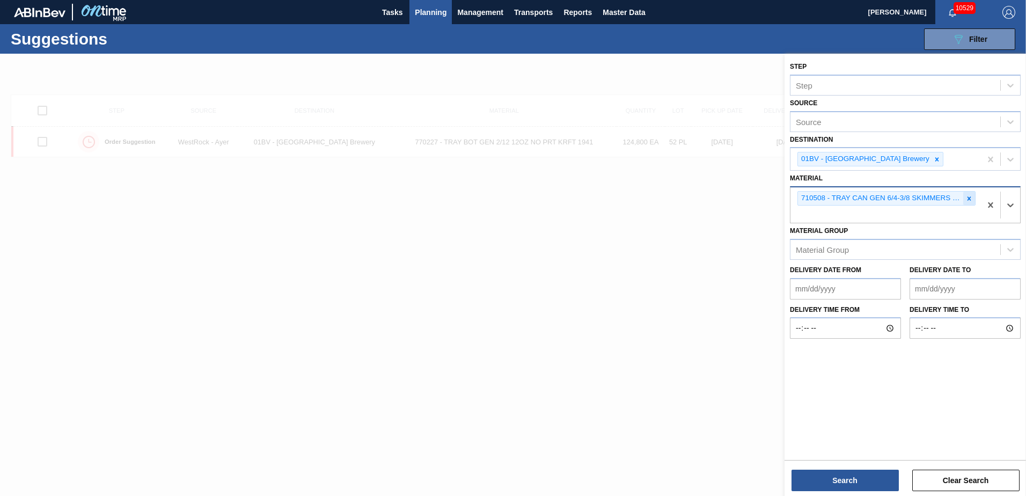
click at [969, 197] on icon at bounding box center [970, 199] width 8 height 8
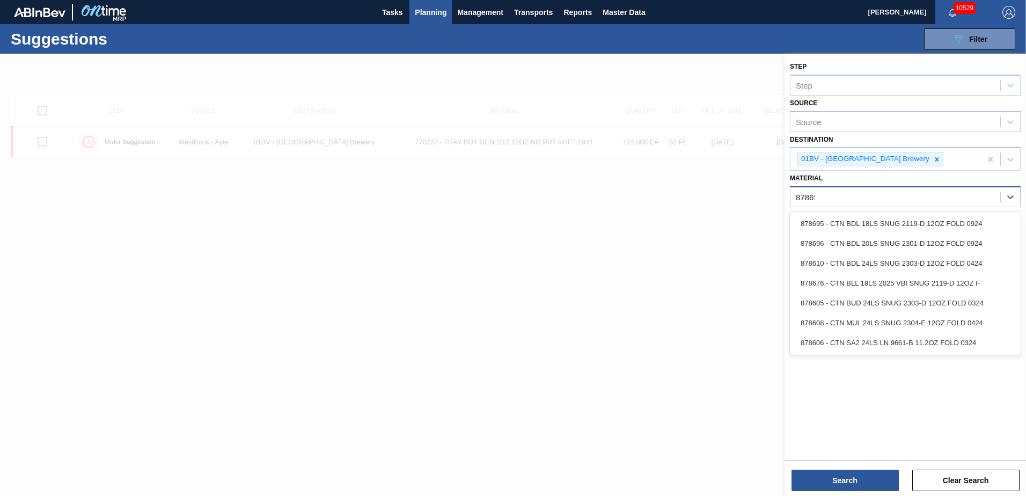
type input "878695"
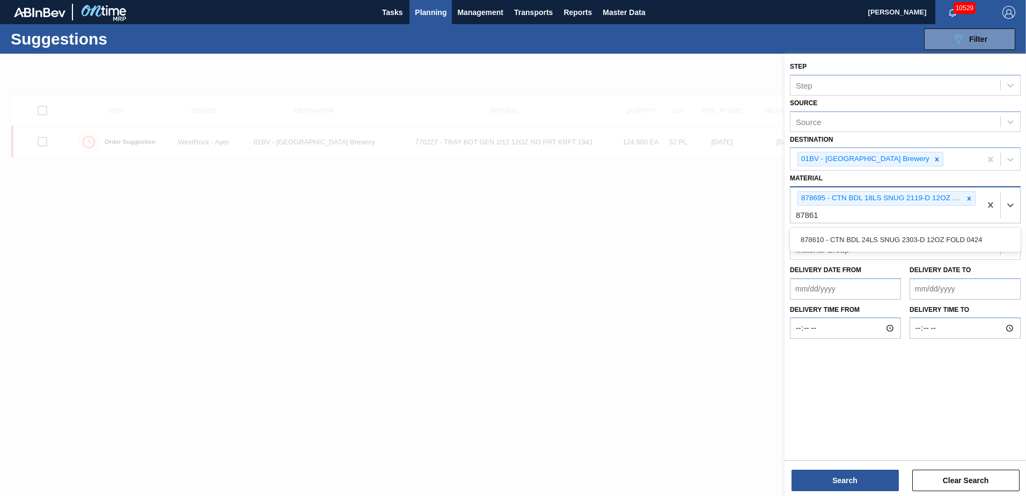
type input "878610"
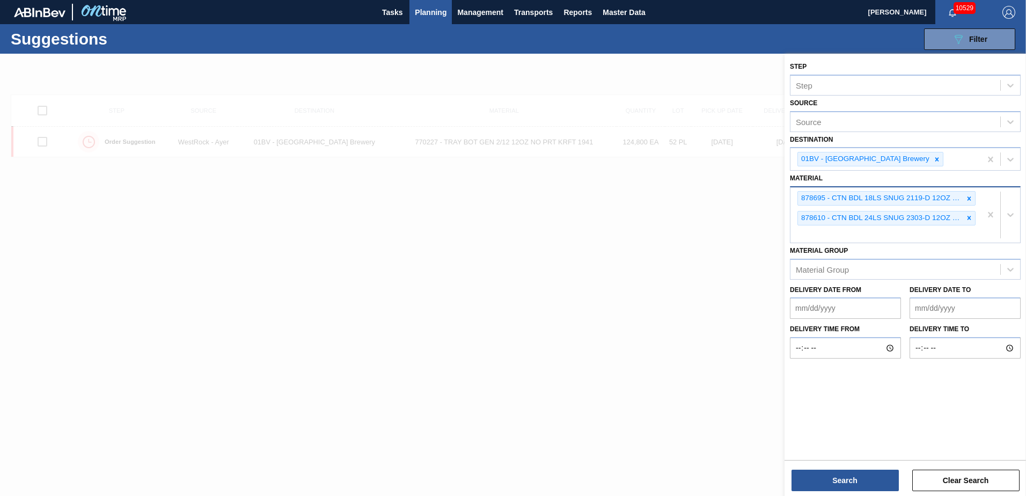
click at [833, 233] on div "878695 - CTN BDL 18LS SNUG 2119-D 12OZ FOLD 0924 878610 - CTN BDL 24LS SNUG 230…" at bounding box center [886, 214] width 191 height 55
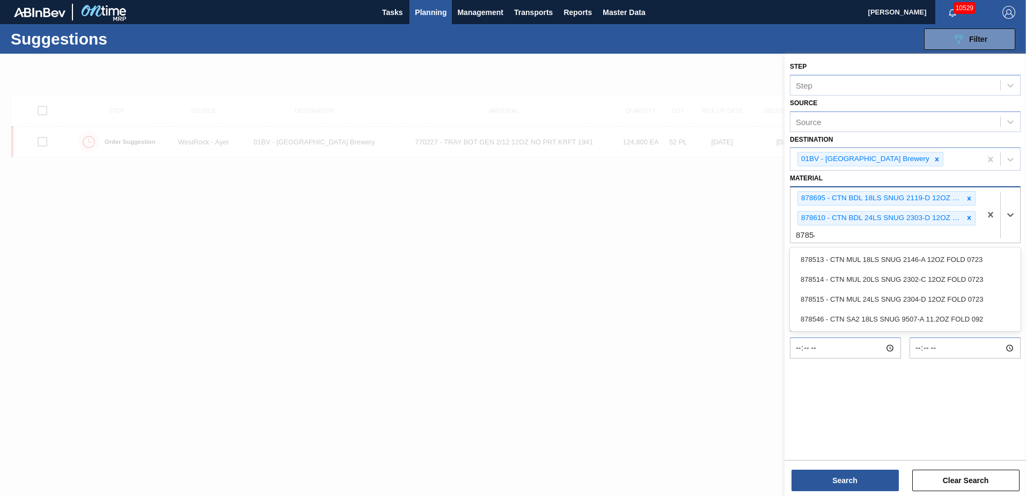
type input "878546"
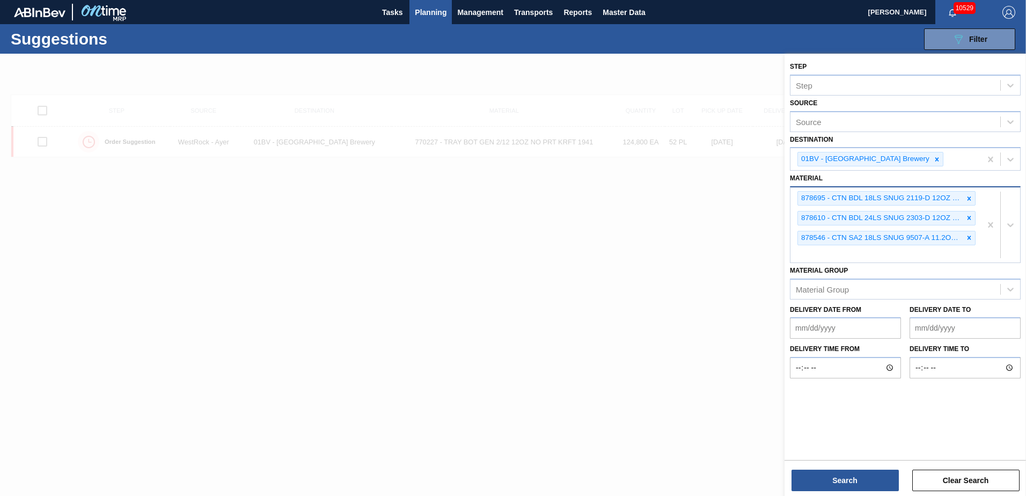
click at [824, 256] on div "878695 - CTN BDL 18LS SNUG 2119-D 12OZ FOLD 0924 878610 - CTN BDL 24LS SNUG 230…" at bounding box center [886, 224] width 191 height 75
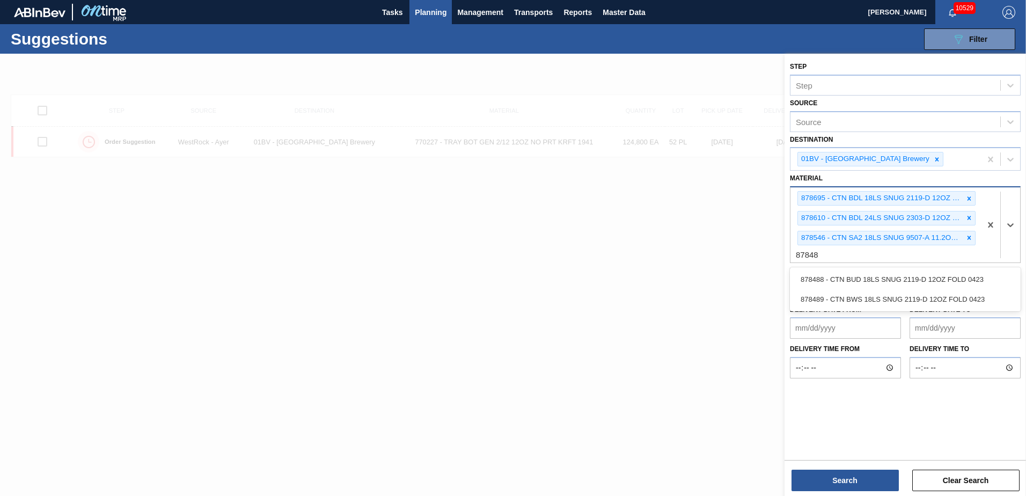
type input "878488"
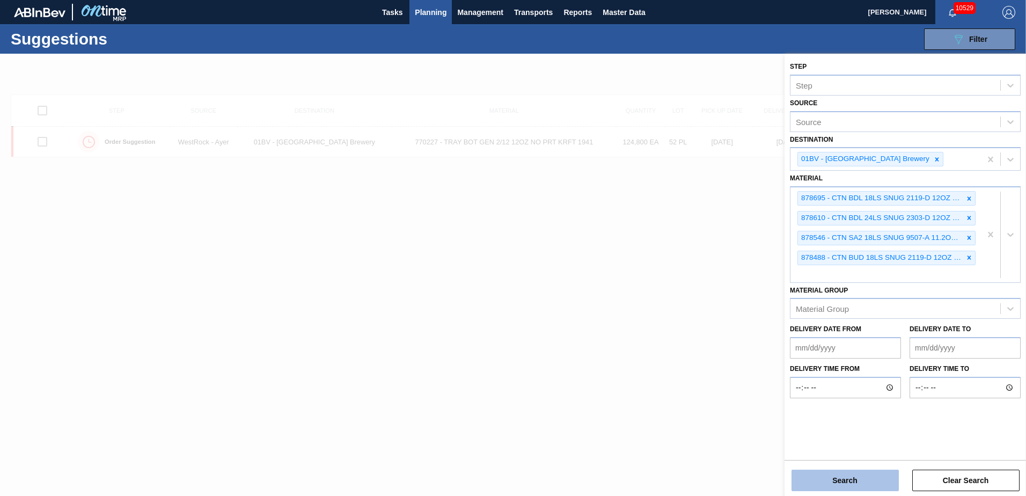
click at [841, 484] on button "Search" at bounding box center [845, 480] width 107 height 21
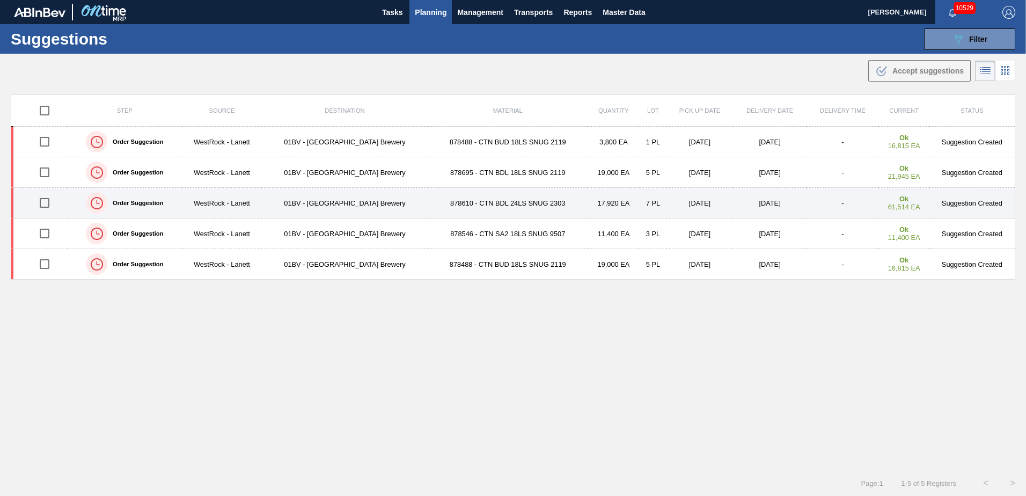
click at [471, 205] on td "878610 - CTN BDL 24LS SNUG 2303" at bounding box center [507, 203] width 159 height 31
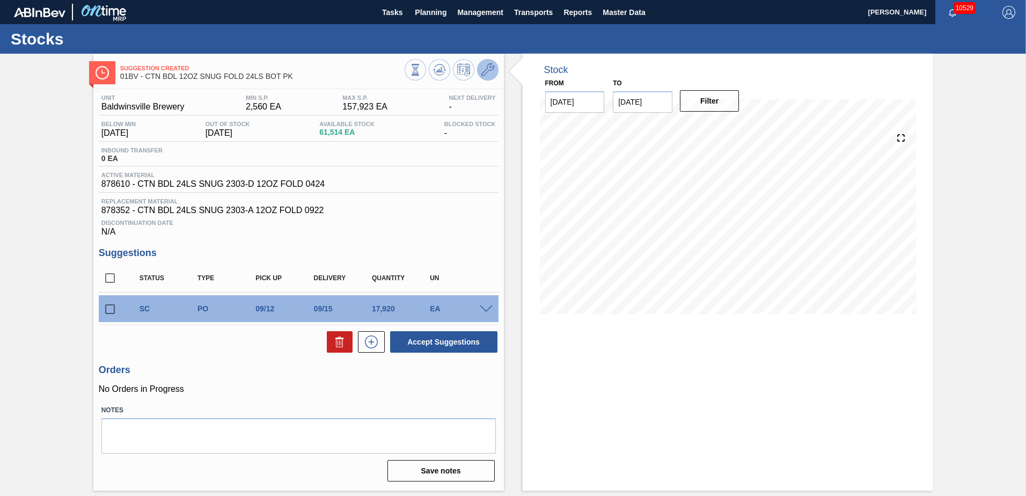
click at [482, 69] on icon at bounding box center [487, 69] width 13 height 13
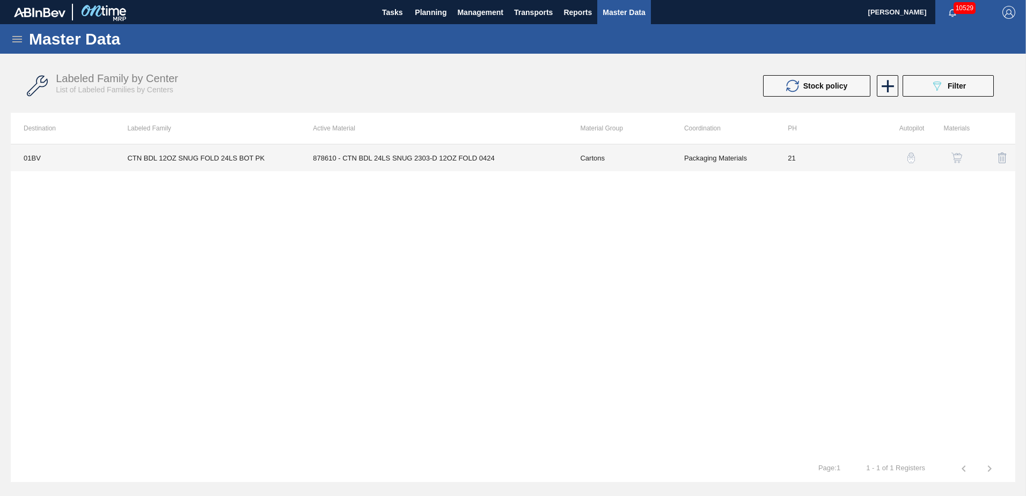
click at [434, 153] on td "878610 - CTN BDL 24LS SNUG 2303-D 12OZ FOLD 0424" at bounding box center [433, 157] width 267 height 27
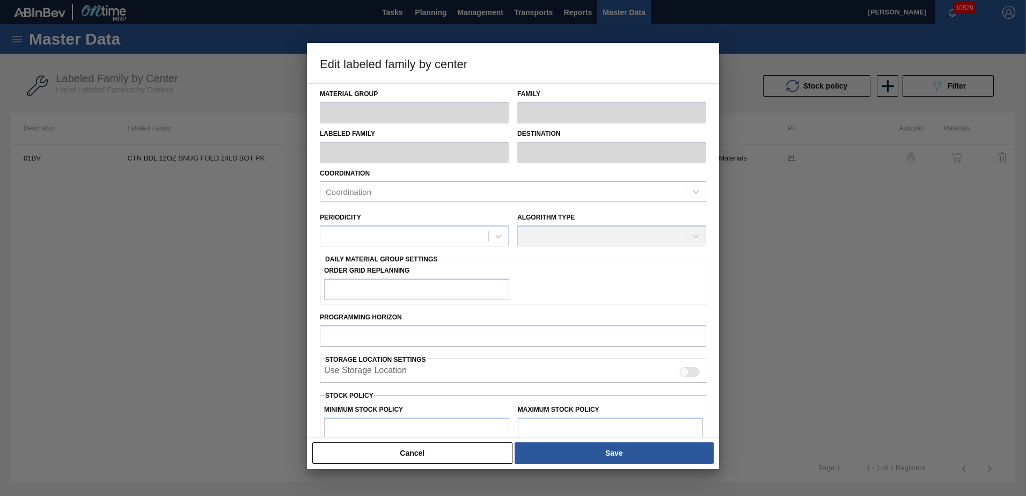
type input "Cartons"
type input "Folding Cartons"
type input "CTN BDL 12OZ SNUG FOLD 24LS BOT PK"
type input "01BV - [GEOGRAPHIC_DATA] Brewery"
type input "21"
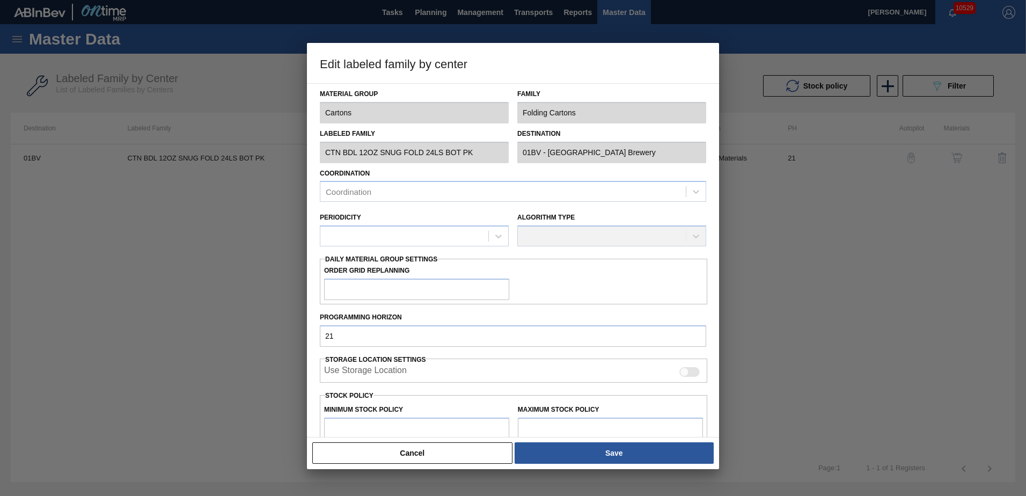
type input "2,560"
type input "157,923"
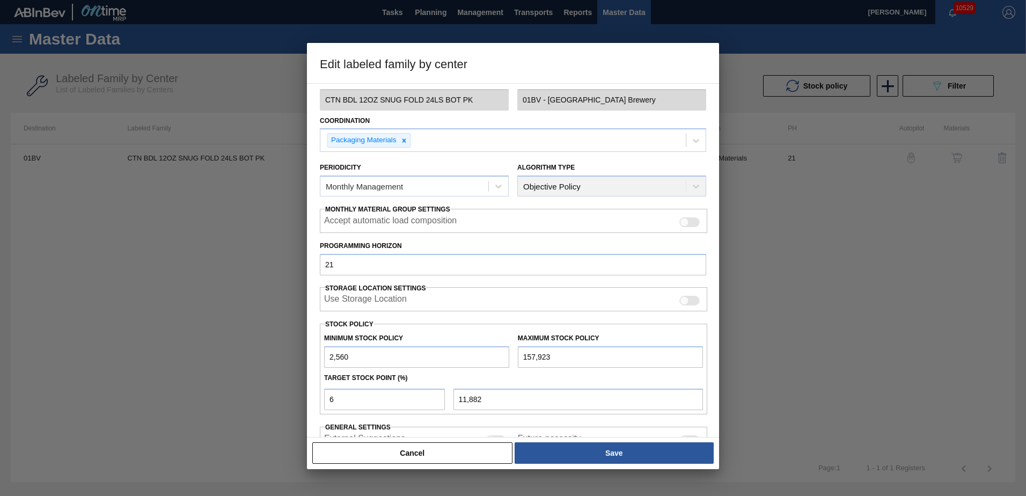
scroll to position [101, 0]
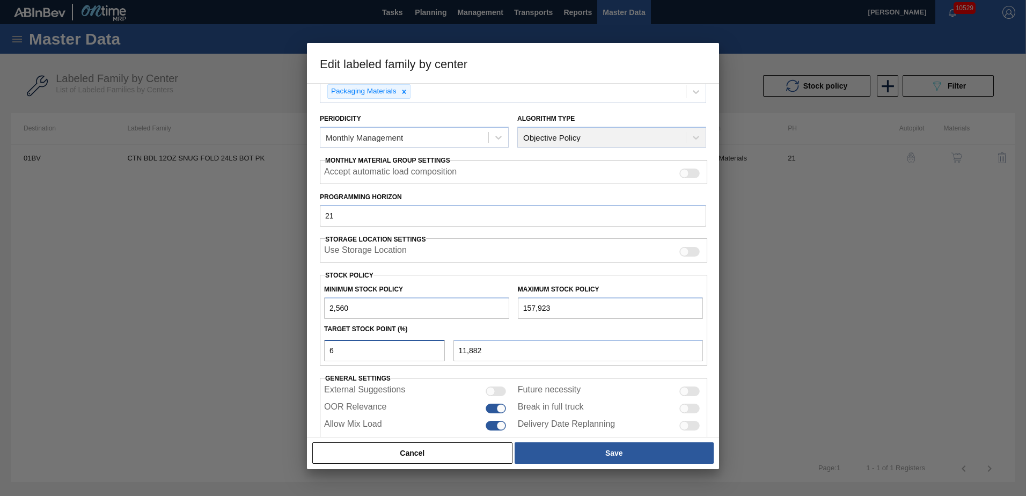
drag, startPoint x: 358, startPoint y: 347, endPoint x: 209, endPoint y: 341, distance: 148.8
click at [258, 347] on div "Edit labeled family by center Material Group Cartons Family Folding Cartons Lab…" at bounding box center [513, 248] width 1026 height 496
drag, startPoint x: 582, startPoint y: 452, endPoint x: 542, endPoint y: 428, distance: 47.1
click at [583, 452] on button "Save" at bounding box center [614, 452] width 199 height 21
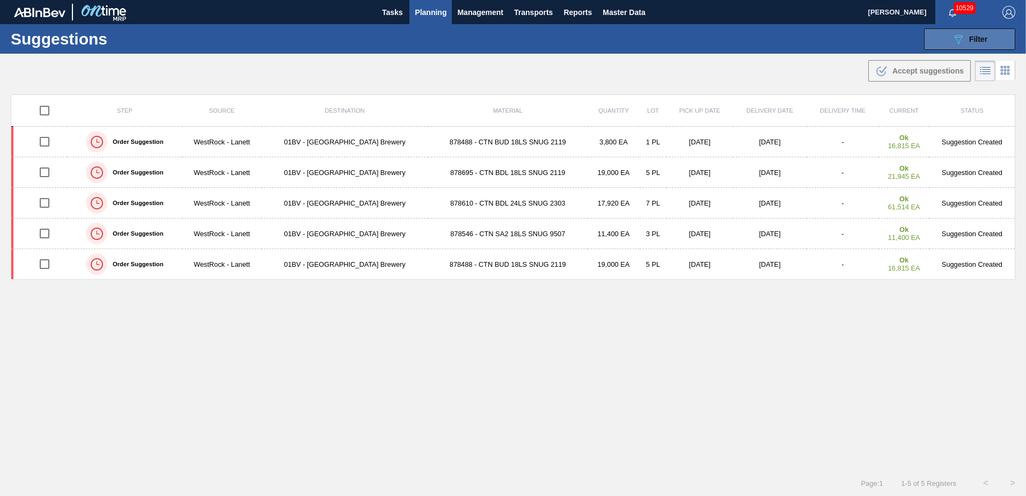
click at [978, 35] on span "Filter" at bounding box center [978, 39] width 18 height 9
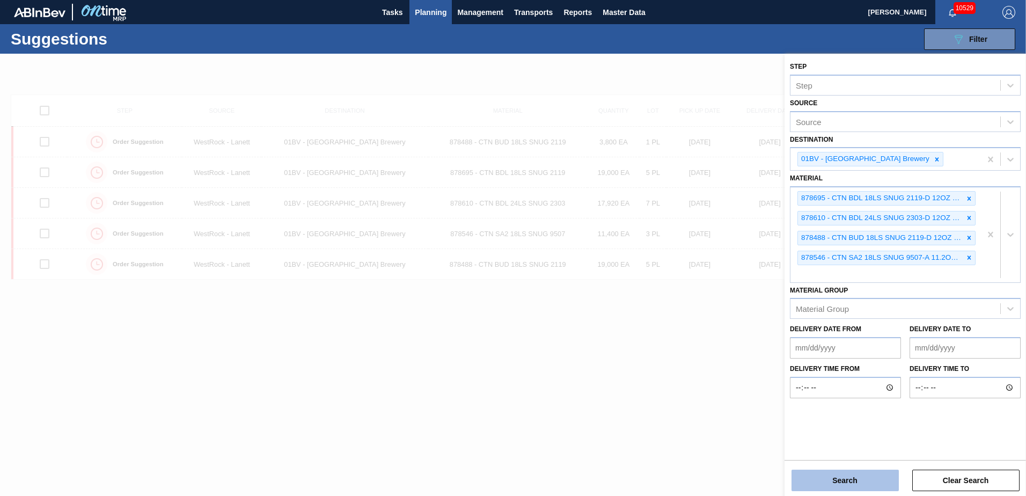
click at [844, 481] on button "Search" at bounding box center [845, 480] width 107 height 21
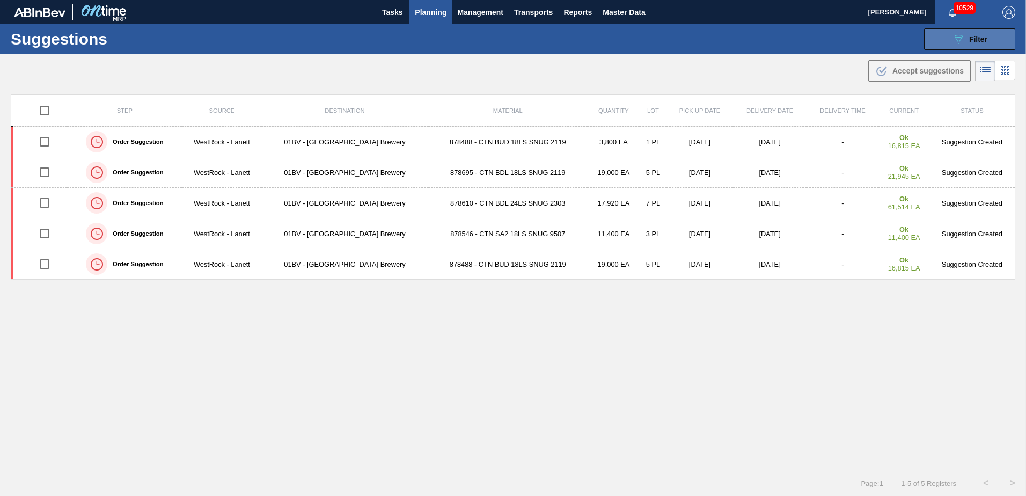
click at [955, 38] on icon "089F7B8B-B2A5-4AFE-B5C0-19BA573D28AC" at bounding box center [958, 39] width 13 height 13
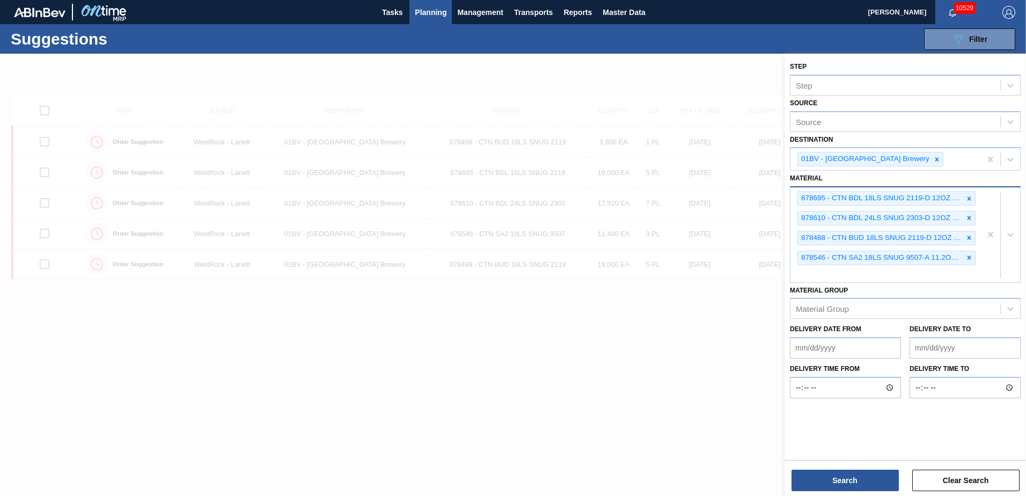
click at [822, 268] on div "878695 - CTN BDL 18LS SNUG 2119-D 12OZ FOLD 0924 878610 - CTN BDL 24LS SNUG 230…" at bounding box center [886, 234] width 191 height 95
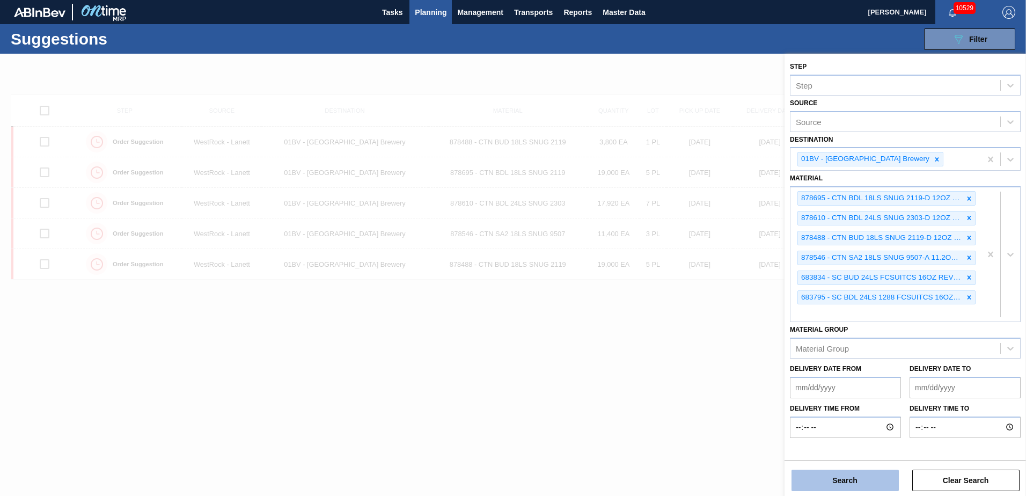
click at [820, 479] on button "Search" at bounding box center [845, 480] width 107 height 21
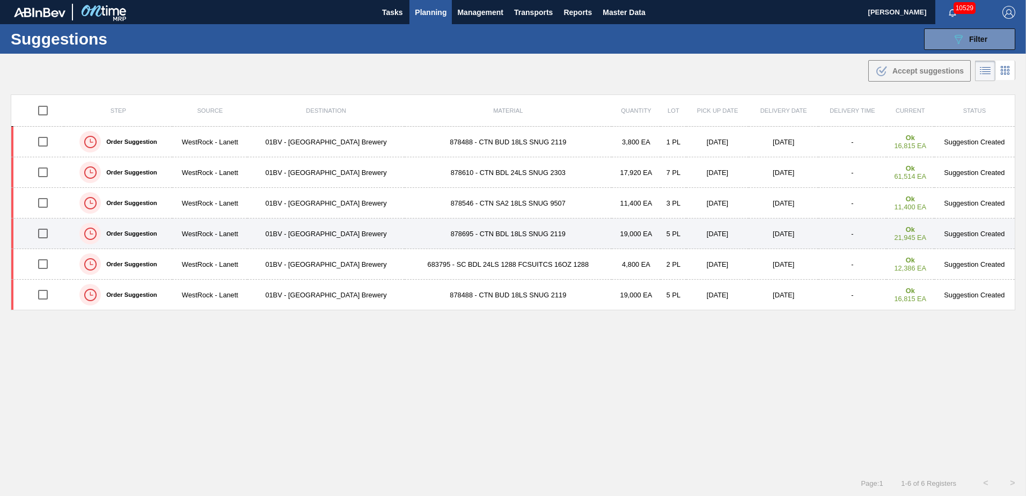
click at [43, 231] on input "checkbox" at bounding box center [43, 233] width 23 height 23
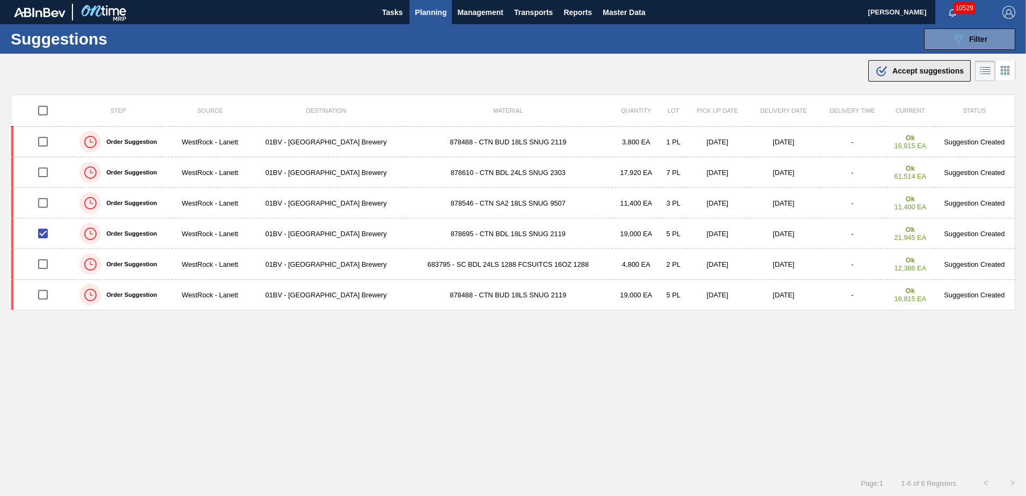
click at [908, 75] on div ".b{fill:var(--color-action-default)} Accept suggestions" at bounding box center [919, 70] width 89 height 13
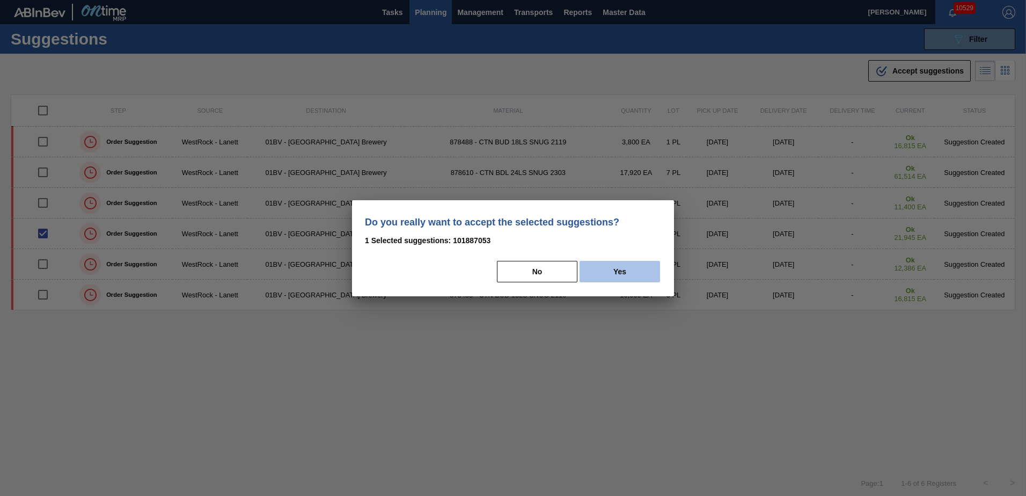
click at [618, 275] on button "Yes" at bounding box center [620, 271] width 81 height 21
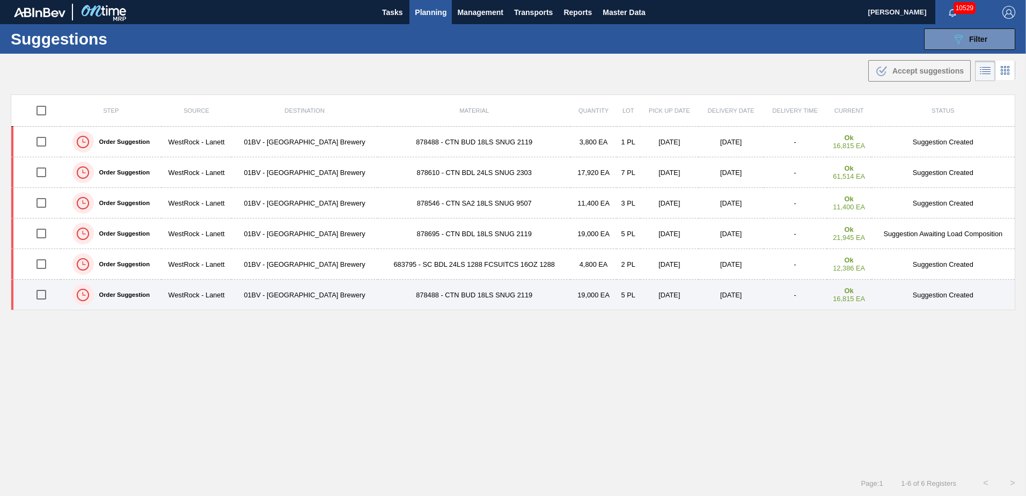
drag, startPoint x: 41, startPoint y: 295, endPoint x: 77, endPoint y: 289, distance: 35.9
click at [41, 295] on input "checkbox" at bounding box center [41, 294] width 23 height 23
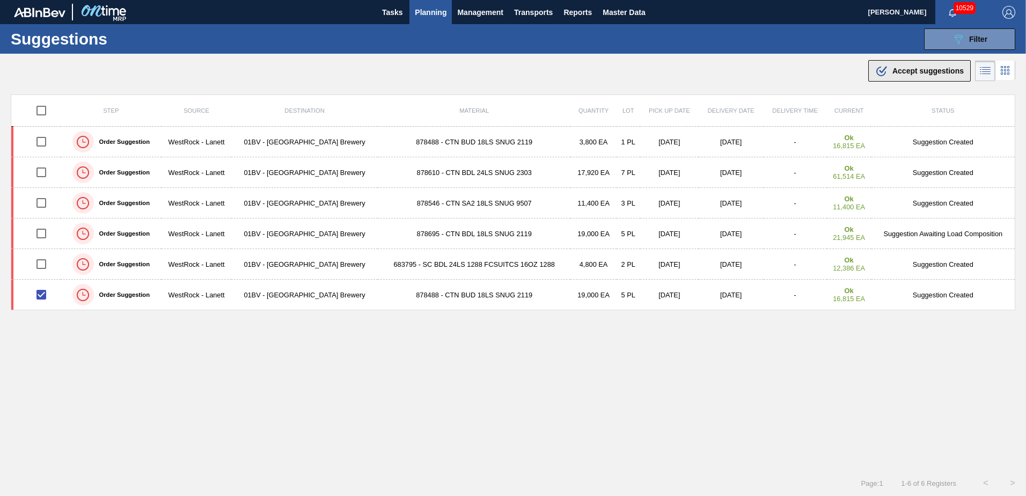
click at [898, 72] on span "Accept suggestions" at bounding box center [928, 71] width 71 height 9
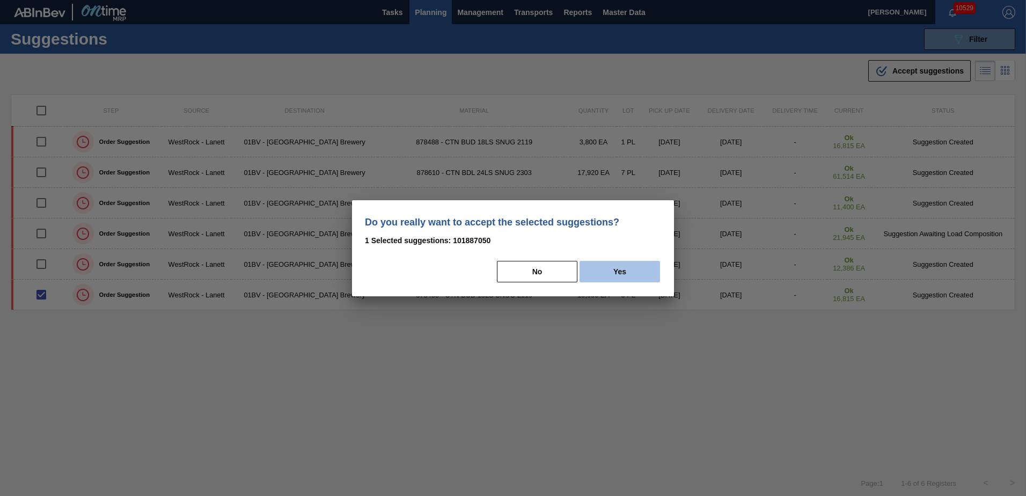
click at [632, 265] on button "Yes" at bounding box center [620, 271] width 81 height 21
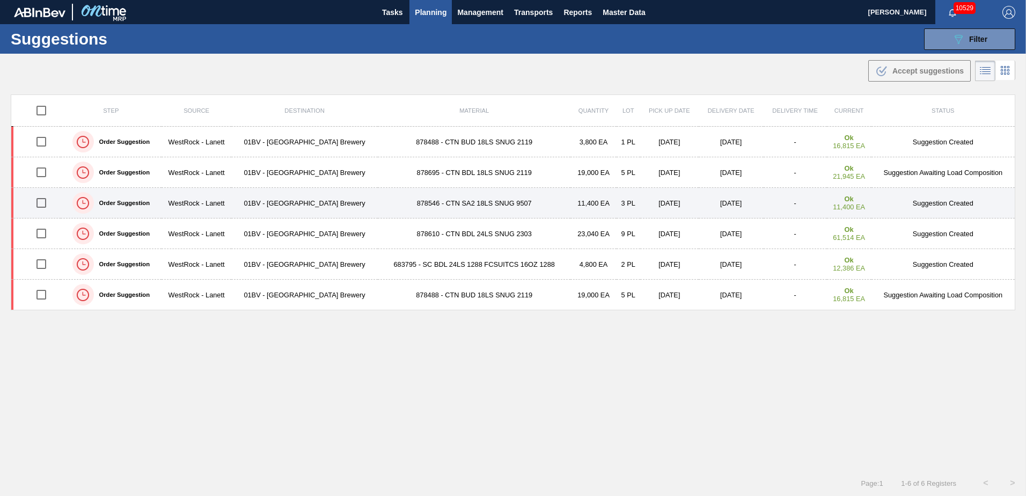
click at [45, 202] on input "checkbox" at bounding box center [41, 203] width 23 height 23
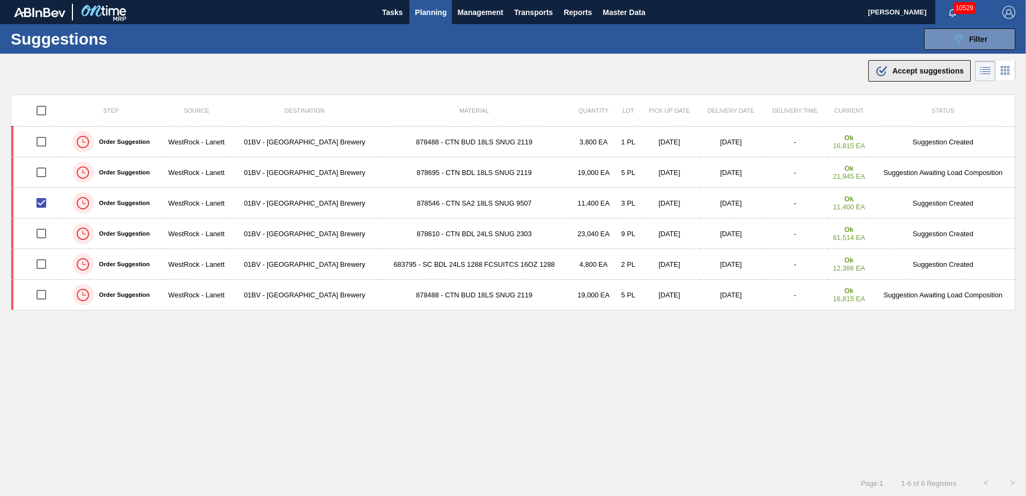
click at [897, 68] on span "Accept suggestions" at bounding box center [928, 71] width 71 height 9
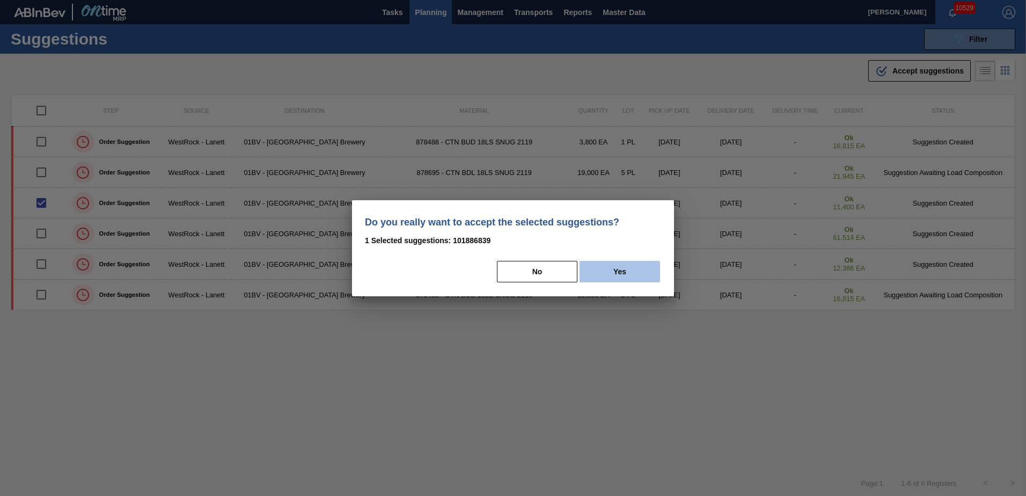
click at [638, 269] on button "Yes" at bounding box center [620, 271] width 81 height 21
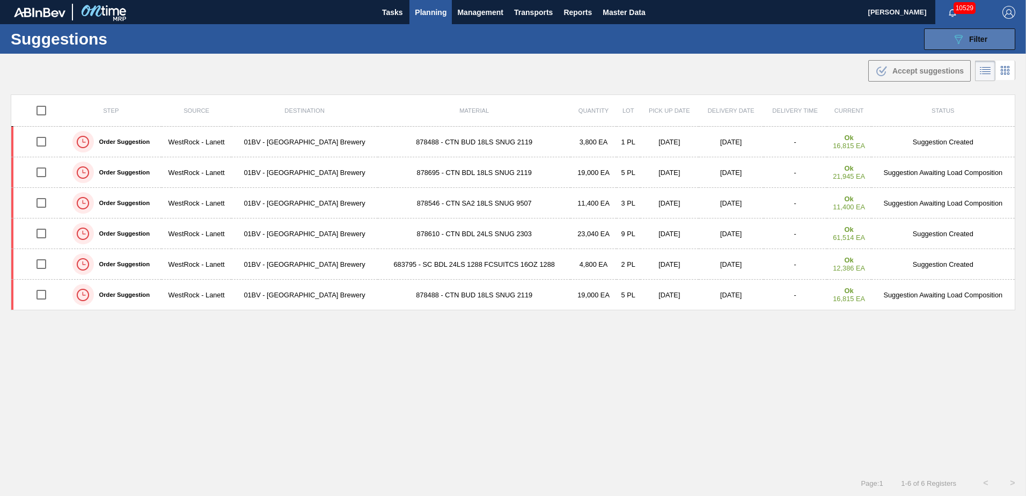
click at [959, 39] on icon "089F7B8B-B2A5-4AFE-B5C0-19BA573D28AC" at bounding box center [958, 39] width 13 height 13
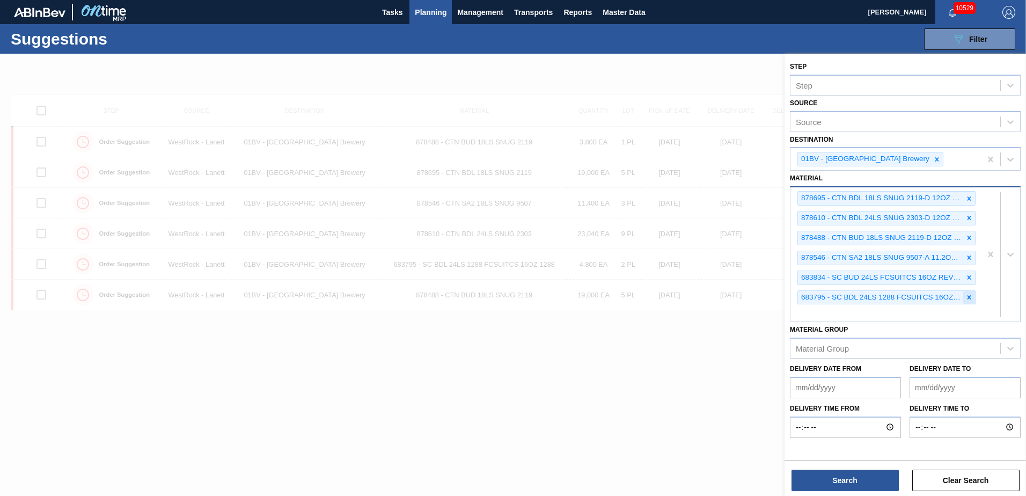
click at [969, 294] on icon at bounding box center [970, 298] width 8 height 8
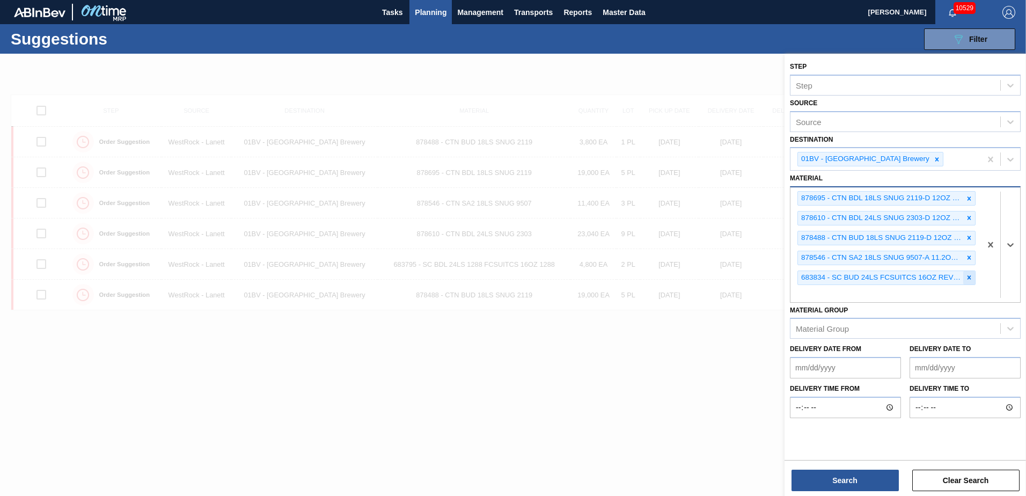
click at [971, 281] on icon at bounding box center [970, 278] width 8 height 8
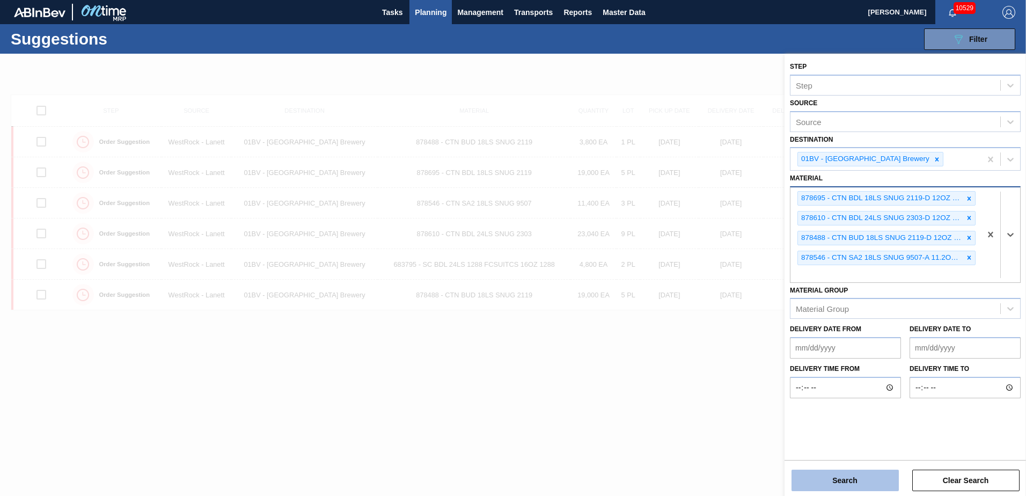
click at [841, 480] on button "Search" at bounding box center [845, 480] width 107 height 21
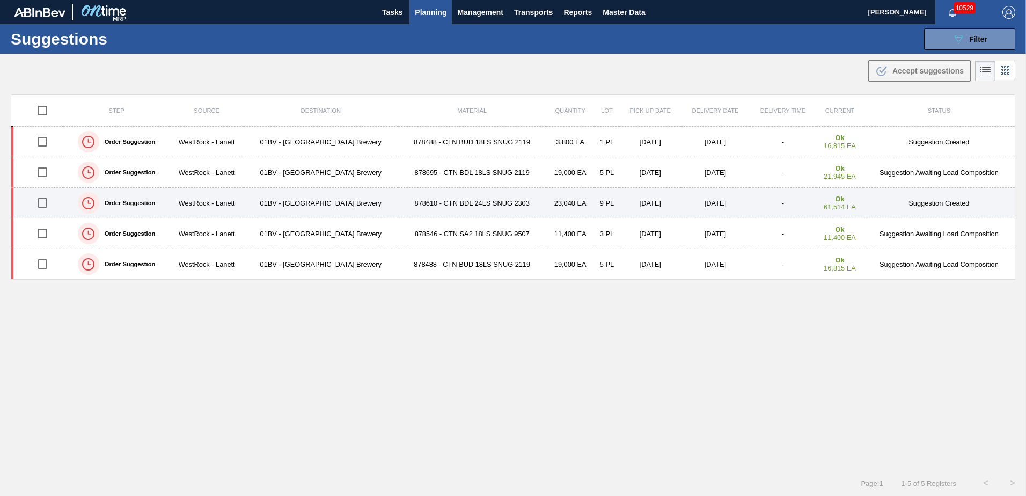
drag, startPoint x: 39, startPoint y: 202, endPoint x: 93, endPoint y: 201, distance: 54.2
click at [39, 202] on input "checkbox" at bounding box center [42, 203] width 23 height 23
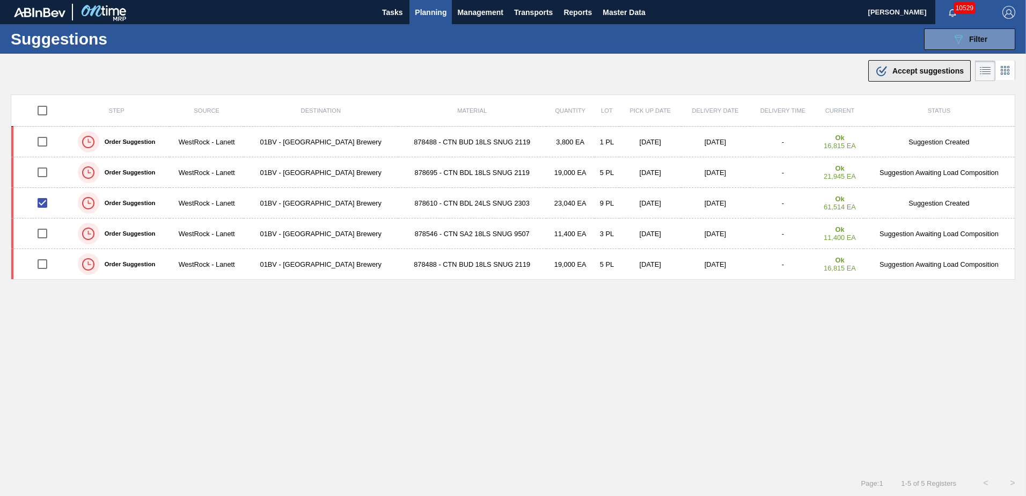
click at [886, 70] on icon ".b{fill:var(--color-action-default)}" at bounding box center [881, 70] width 13 height 13
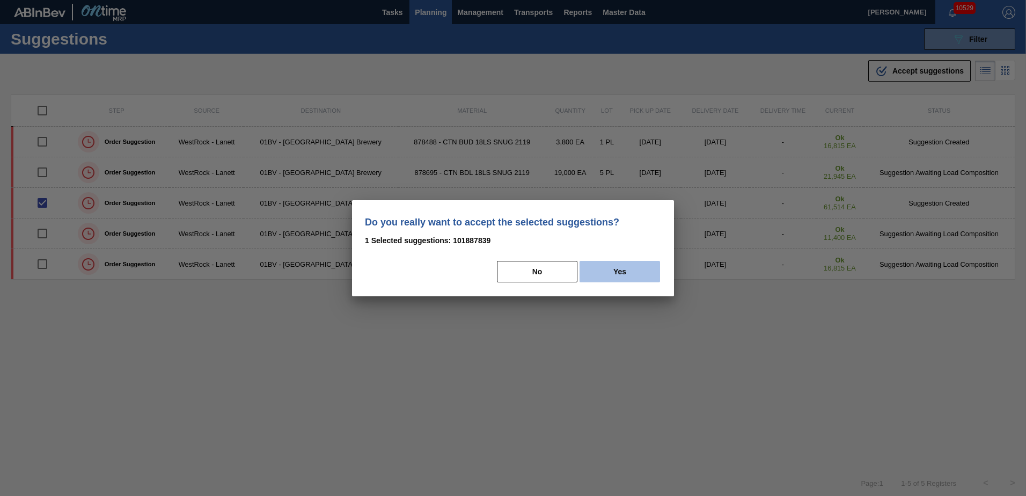
click at [638, 276] on button "Yes" at bounding box center [620, 271] width 81 height 21
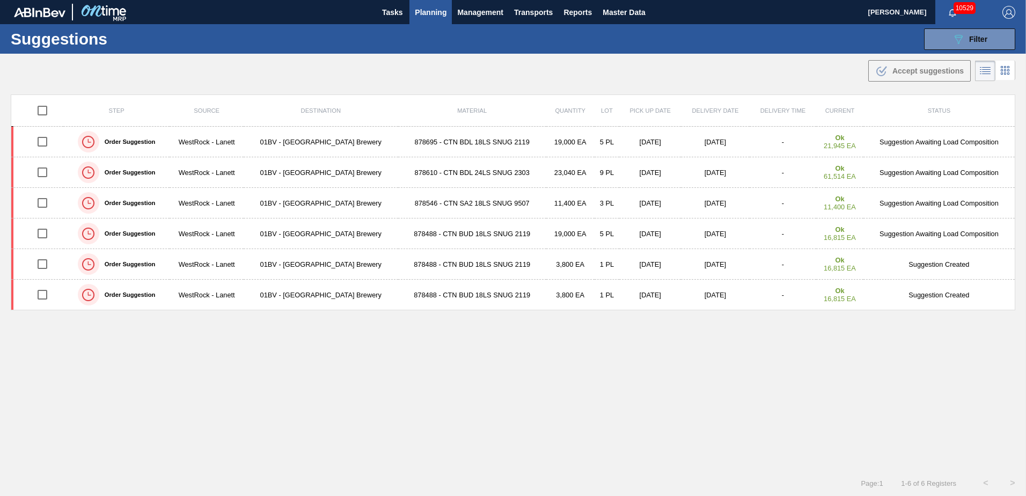
drag, startPoint x: 434, startPoint y: 13, endPoint x: 448, endPoint y: 37, distance: 27.4
click at [434, 13] on span "Planning" at bounding box center [431, 12] width 32 height 13
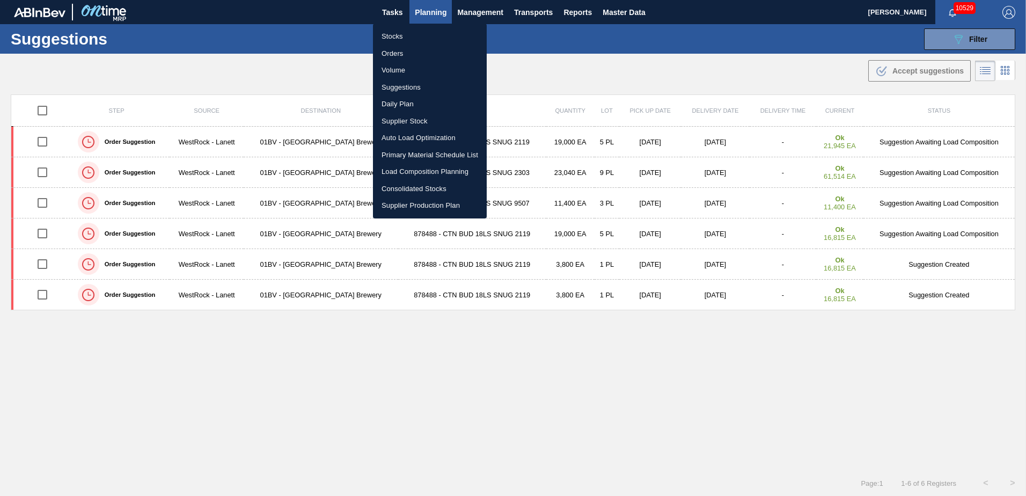
click at [432, 168] on li "Load Composition Planning" at bounding box center [430, 171] width 114 height 17
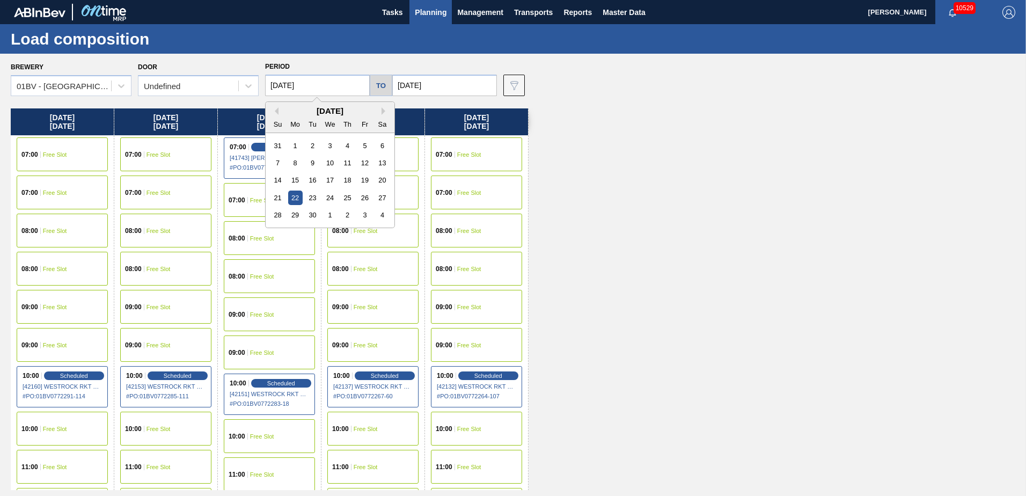
click at [315, 87] on input "09/22/2025" at bounding box center [317, 85] width 105 height 21
click at [295, 164] on div "8" at bounding box center [295, 163] width 14 height 14
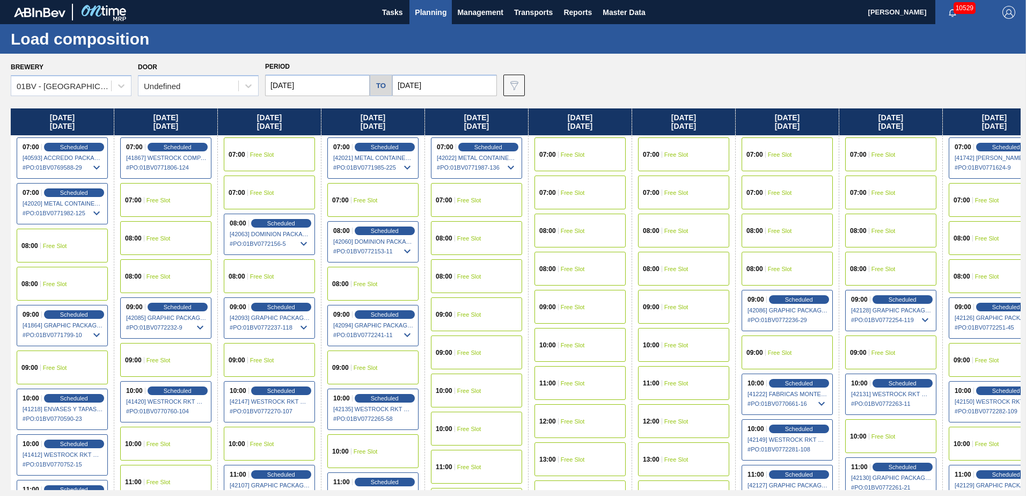
click at [437, 85] on input "09/26/2025" at bounding box center [444, 85] width 105 height 21
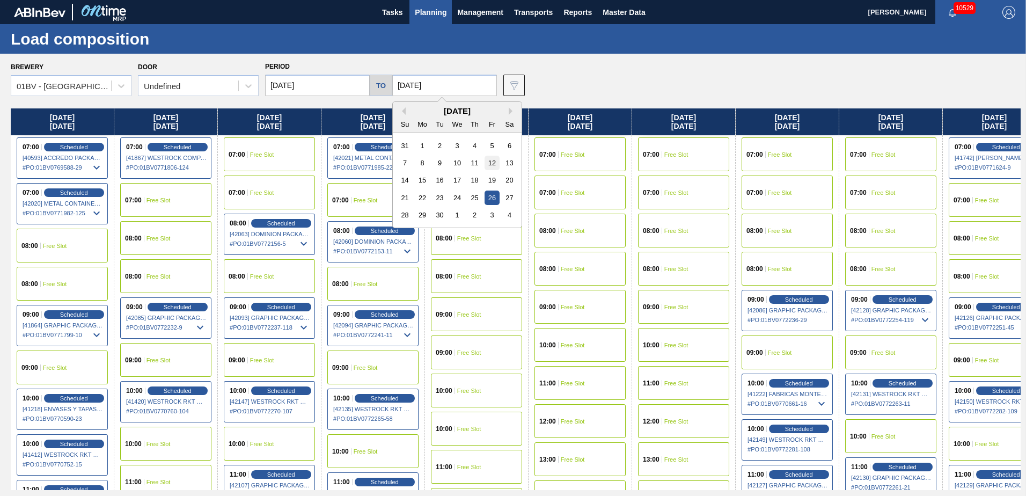
click at [492, 163] on div "12" at bounding box center [492, 163] width 14 height 14
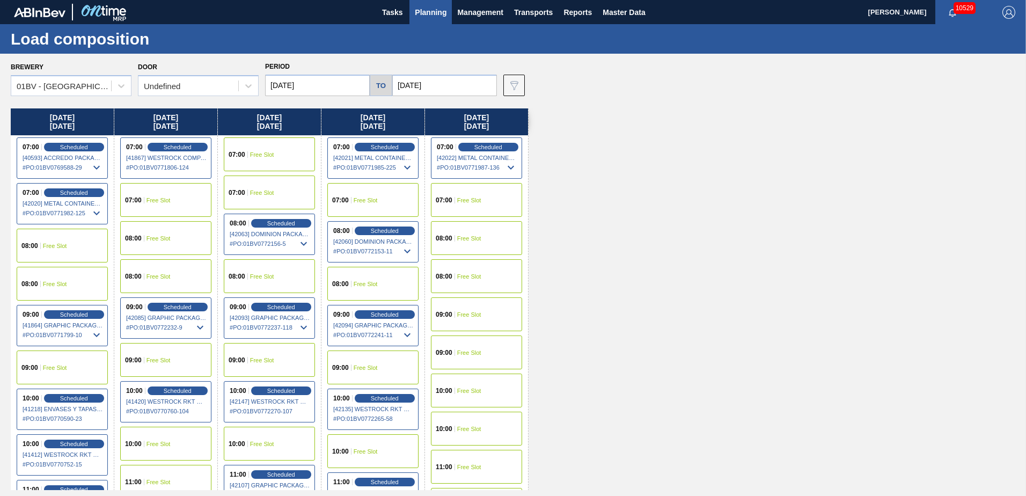
click at [252, 154] on span "Free Slot" at bounding box center [262, 154] width 24 height 6
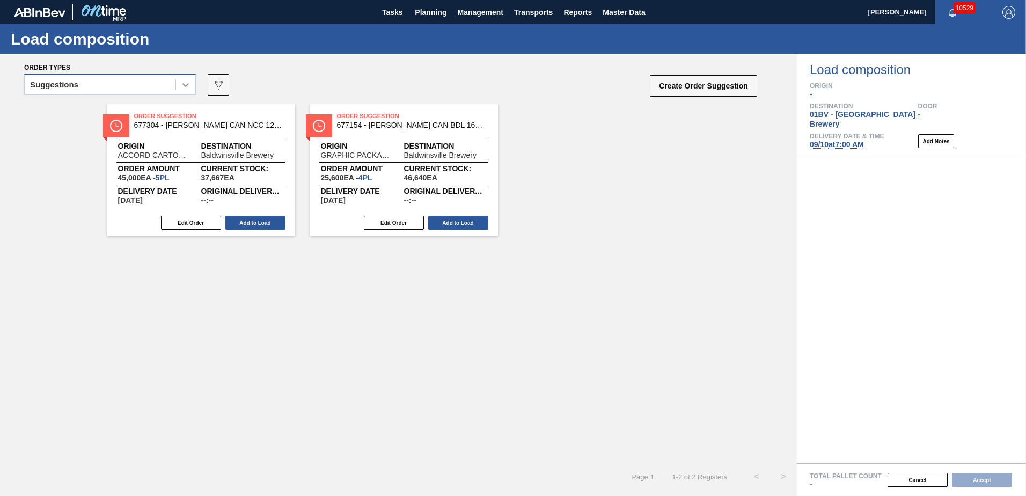
click at [186, 83] on icon at bounding box center [185, 84] width 11 height 11
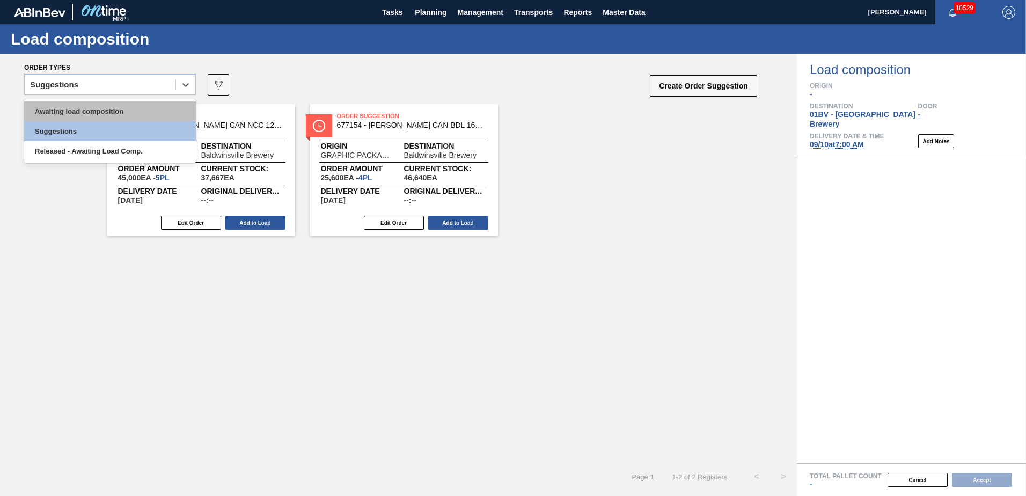
click at [111, 109] on div "Awaiting load composition" at bounding box center [110, 111] width 172 height 20
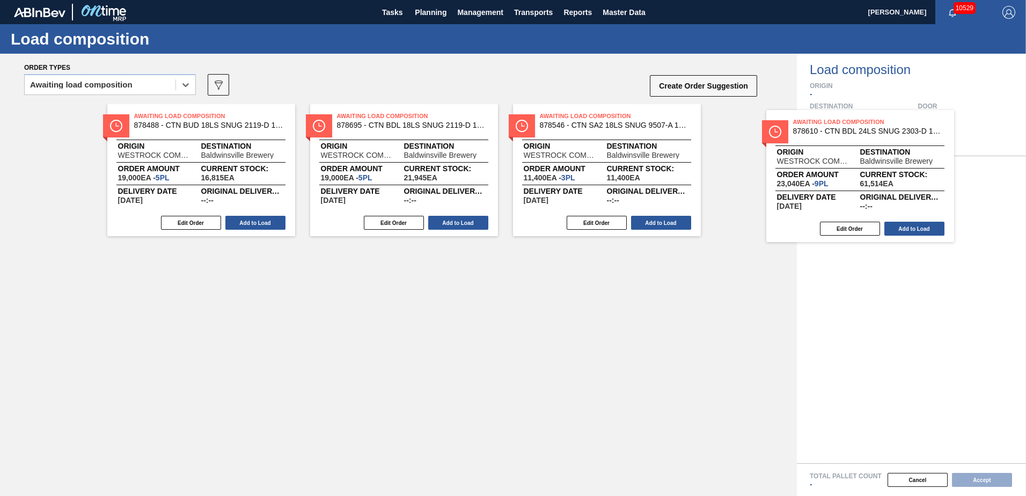
drag, startPoint x: 654, startPoint y: 122, endPoint x: 827, endPoint y: 128, distance: 172.9
click at [827, 128] on div "Order types option Awaiting load composition, selected. Select is focused ,type…" at bounding box center [513, 275] width 1026 height 442
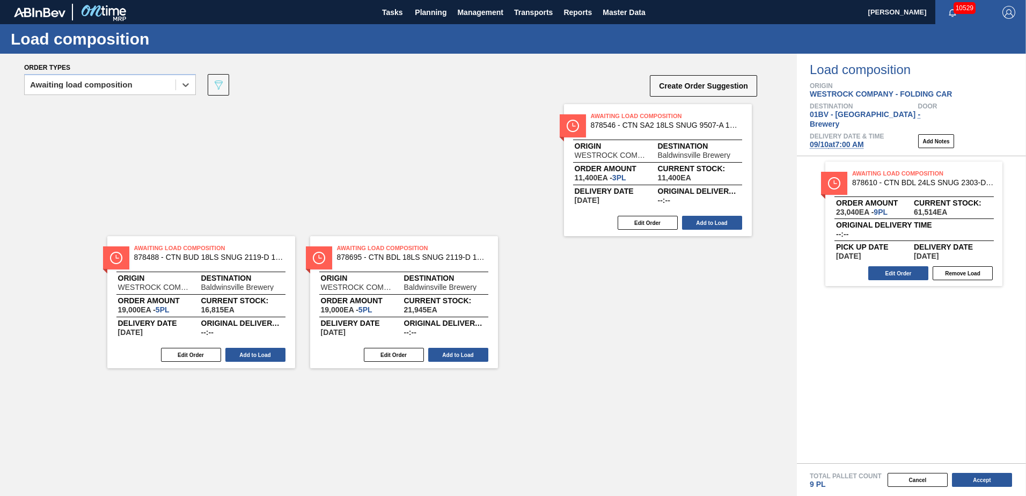
drag, startPoint x: 567, startPoint y: 123, endPoint x: 869, endPoint y: 141, distance: 302.7
click at [869, 141] on div "Order types option Awaiting load composition, selected. Select is focused ,type…" at bounding box center [513, 275] width 1026 height 442
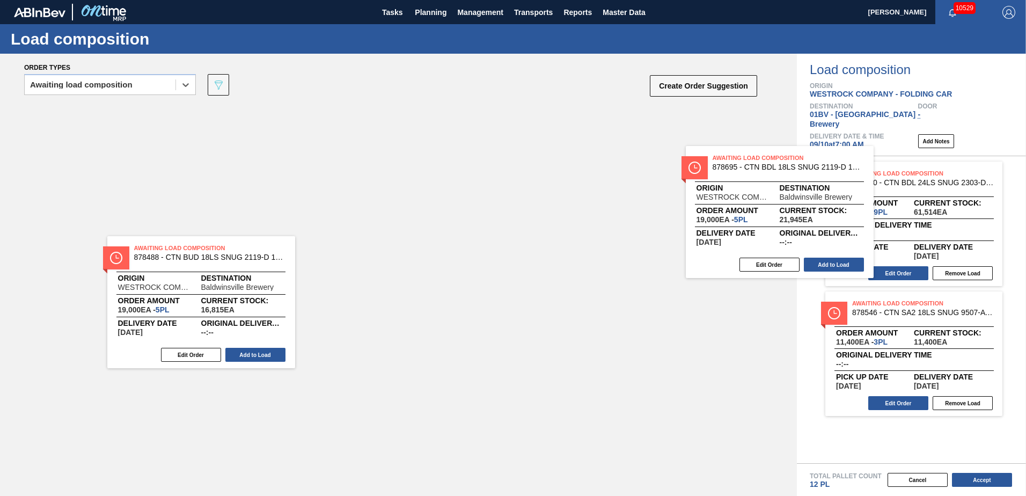
drag, startPoint x: 383, startPoint y: 115, endPoint x: 946, endPoint y: 178, distance: 566.5
click at [946, 178] on div "Order types option Awaiting load composition, selected. Select is focused ,type…" at bounding box center [513, 275] width 1026 height 442
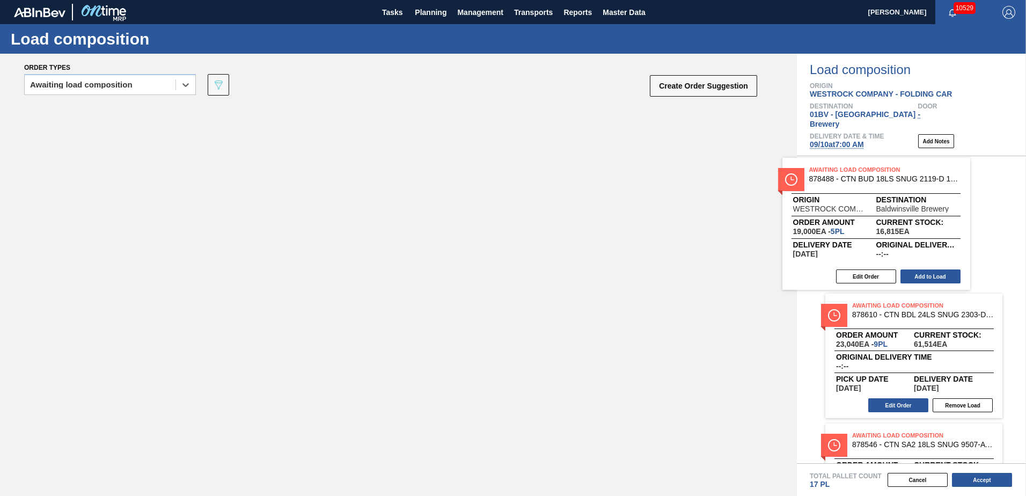
drag, startPoint x: 243, startPoint y: 117, endPoint x: 911, endPoint y: 171, distance: 670.4
click at [911, 171] on div "Order types option Awaiting load composition, selected. Select is focused ,type…" at bounding box center [513, 275] width 1026 height 442
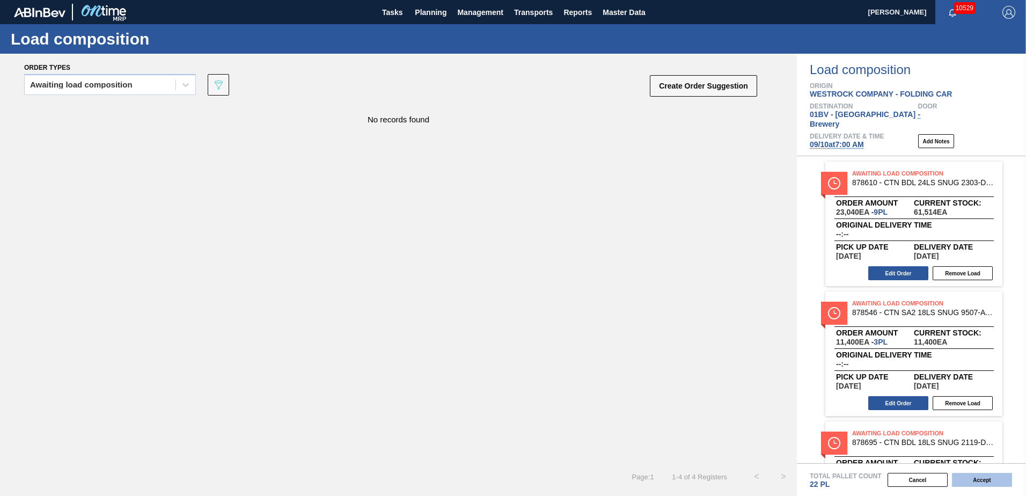
click at [982, 482] on button "Accept" at bounding box center [982, 480] width 60 height 14
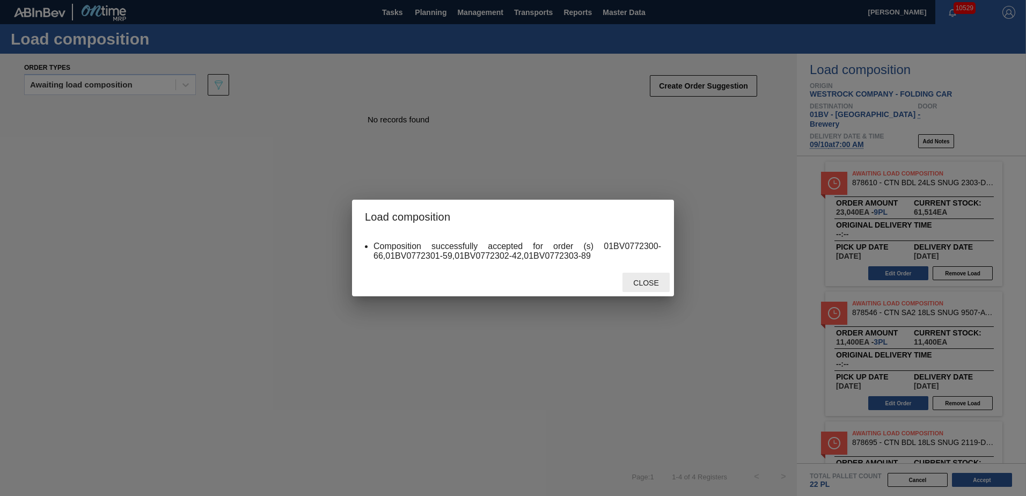
click at [646, 282] on span "Close" at bounding box center [646, 283] width 42 height 9
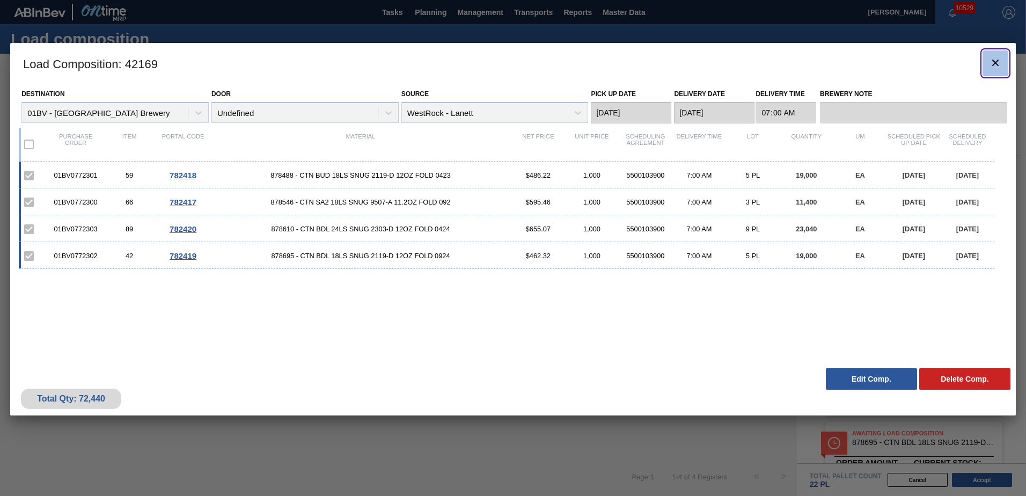
click at [996, 60] on icon "botão de ícone" at bounding box center [995, 62] width 13 height 13
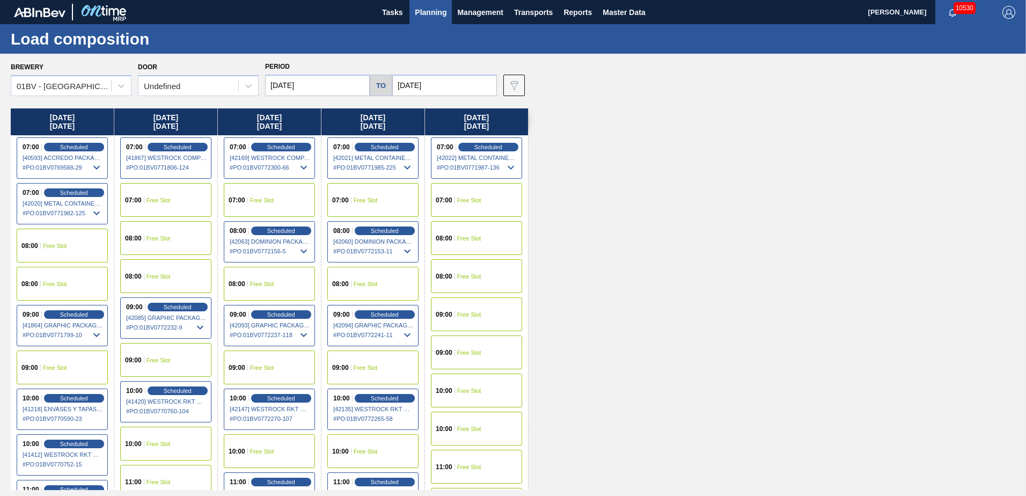
click at [1007, 10] on img "button" at bounding box center [1009, 12] width 13 height 13
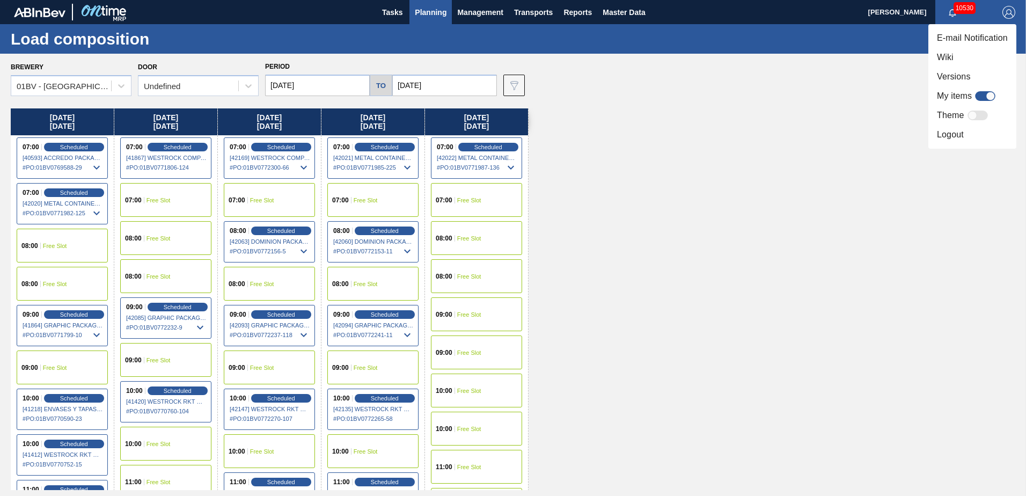
click at [948, 135] on li "Logout" at bounding box center [973, 134] width 88 height 19
